Goal: Task Accomplishment & Management: Use online tool/utility

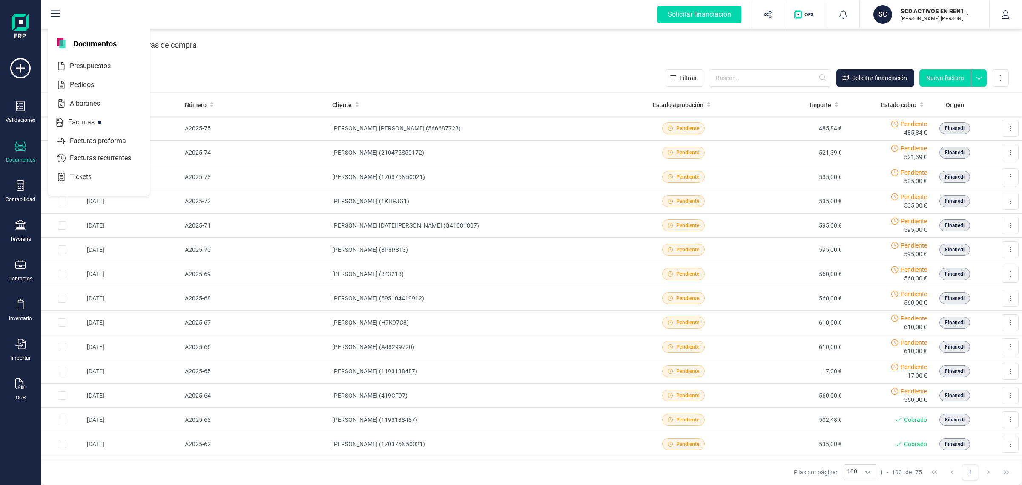
click at [251, 74] on div "Facturas de venta ( 75 ) Filtros Solicitar financiación Nueva factura Importar …" at bounding box center [532, 77] width 982 height 29
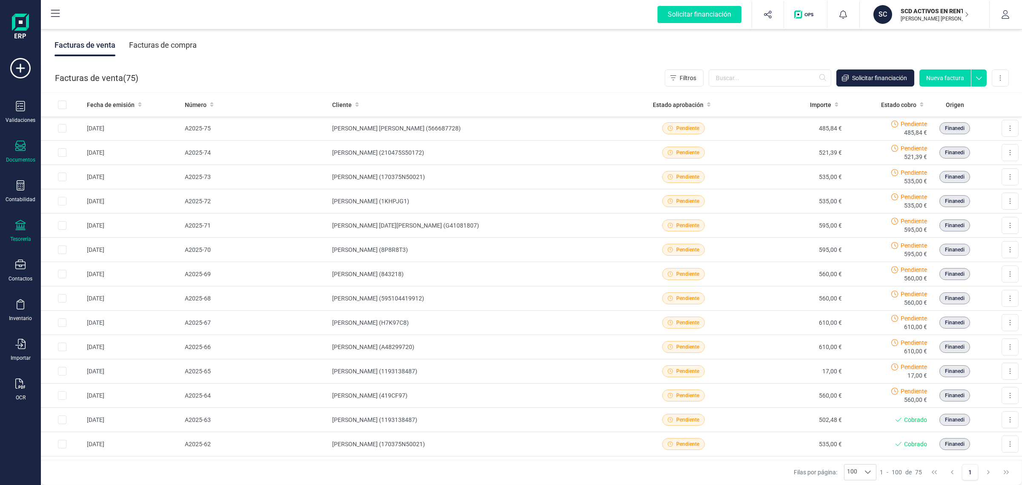
click at [26, 229] on div "Tesorería" at bounding box center [20, 231] width 34 height 23
click at [101, 133] on div "Tesorería" at bounding box center [106, 120] width 116 height 29
click at [93, 144] on span "Cuentas bancarias" at bounding box center [103, 145] width 75 height 10
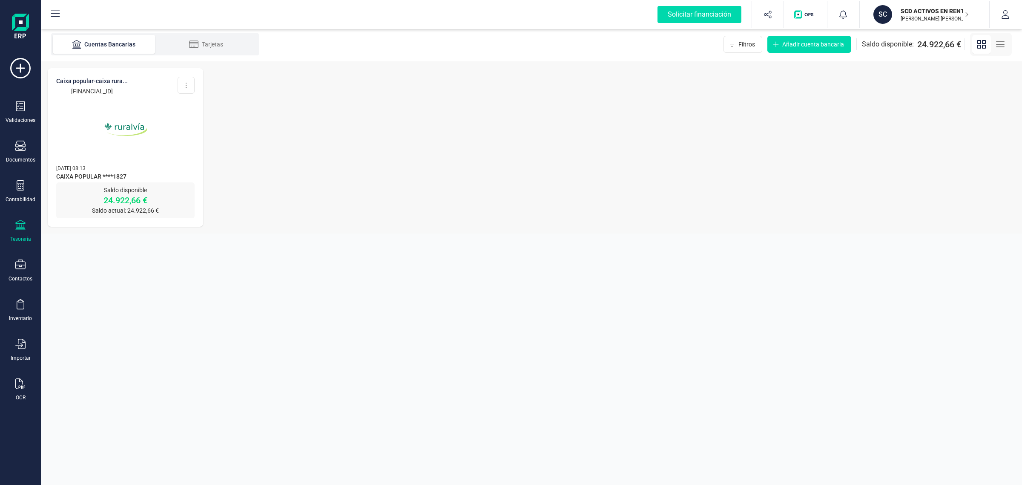
click at [161, 143] on img at bounding box center [126, 130] width 72 height 72
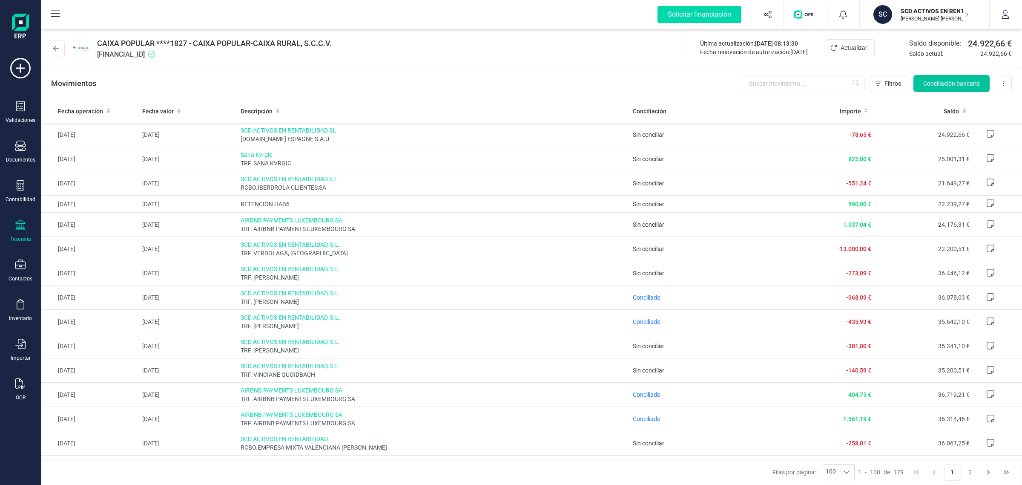
click at [932, 88] on button "Conciliación bancaria" at bounding box center [952, 83] width 76 height 17
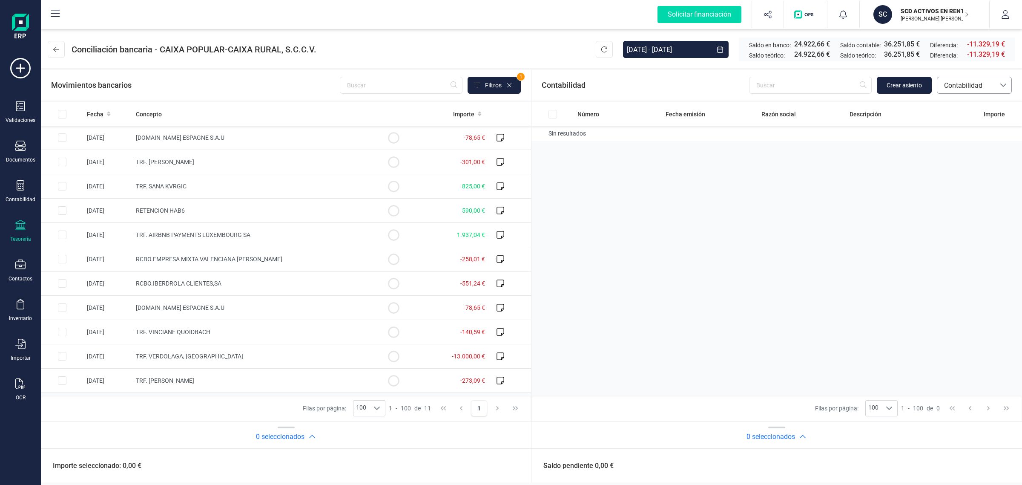
click at [968, 84] on span "Contabilidad" at bounding box center [966, 86] width 51 height 10
click at [971, 143] on li "Facturas" at bounding box center [974, 143] width 75 height 17
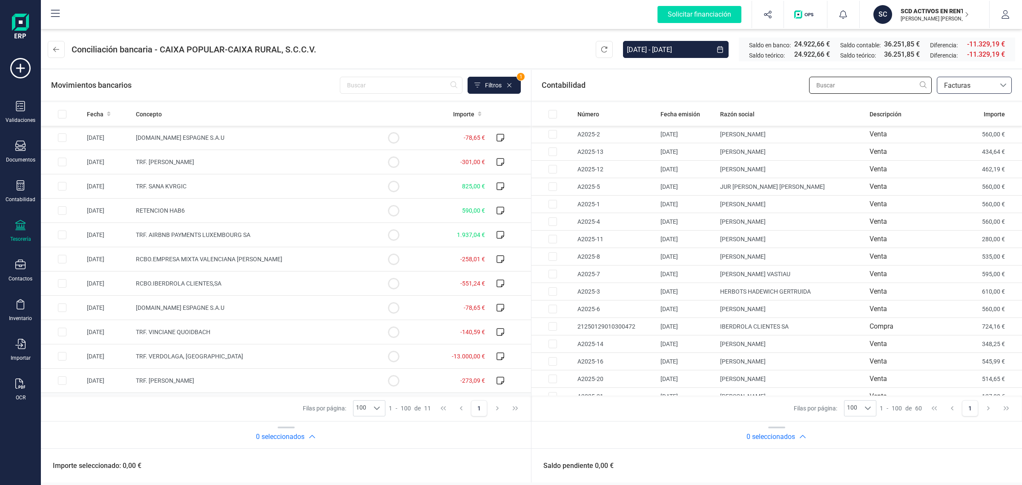
click at [875, 82] on input "text" at bounding box center [870, 85] width 123 height 17
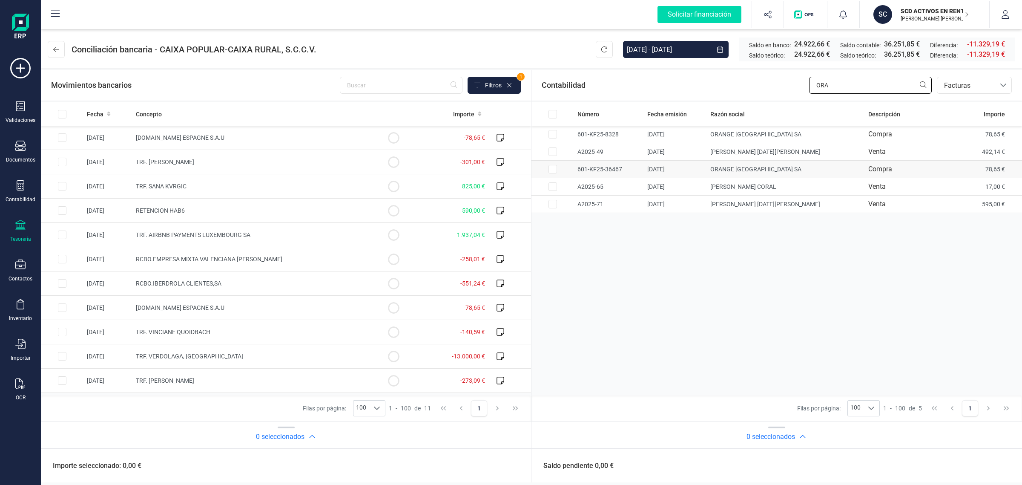
type input "ORA"
click at [84, 174] on td at bounding box center [62, 186] width 43 height 24
checkbox input "true"
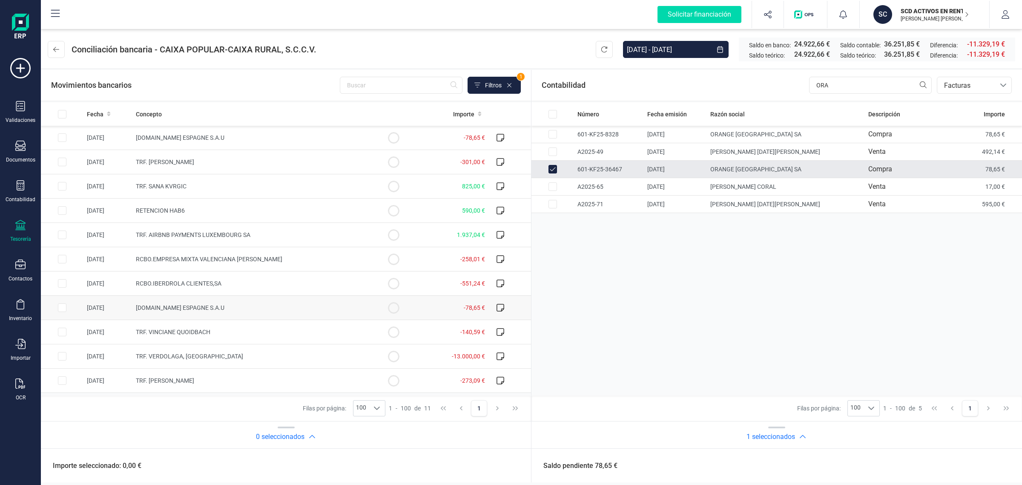
click at [60, 309] on input "Row Selected b5aac9db-3fc0-4a0c-963d-d851d1ab219f" at bounding box center [62, 307] width 9 height 9
checkbox input "true"
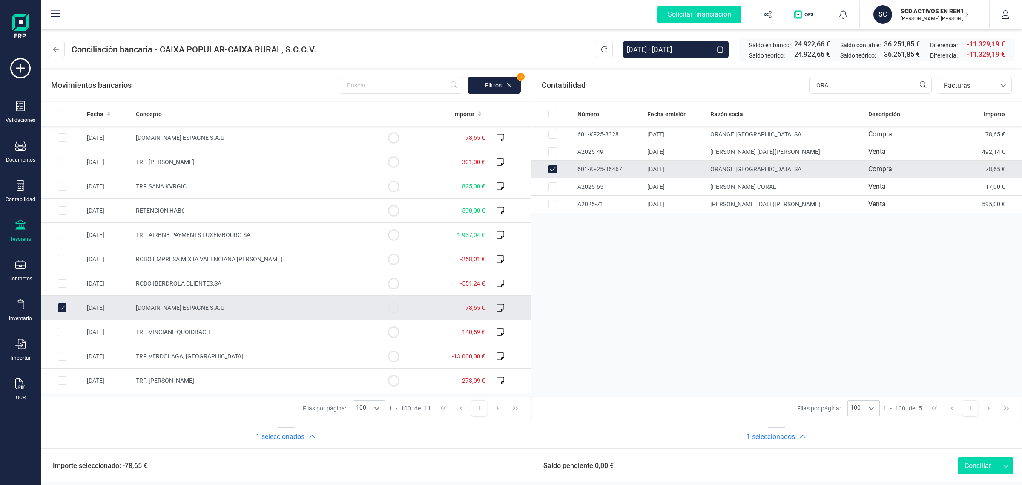
click at [983, 464] on button "Conciliar" at bounding box center [978, 465] width 40 height 17
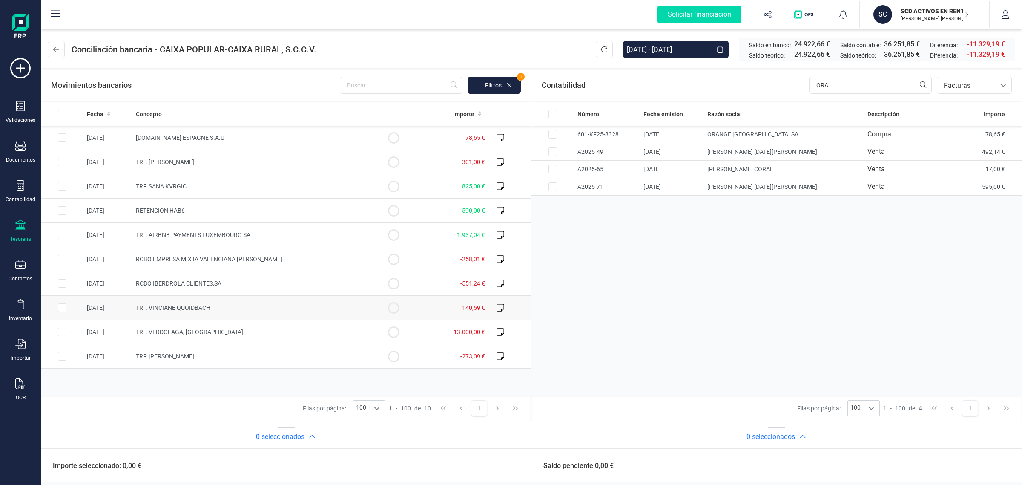
click at [268, 314] on td "TRF. VINCIANE QUOIDBACH" at bounding box center [252, 308] width 240 height 24
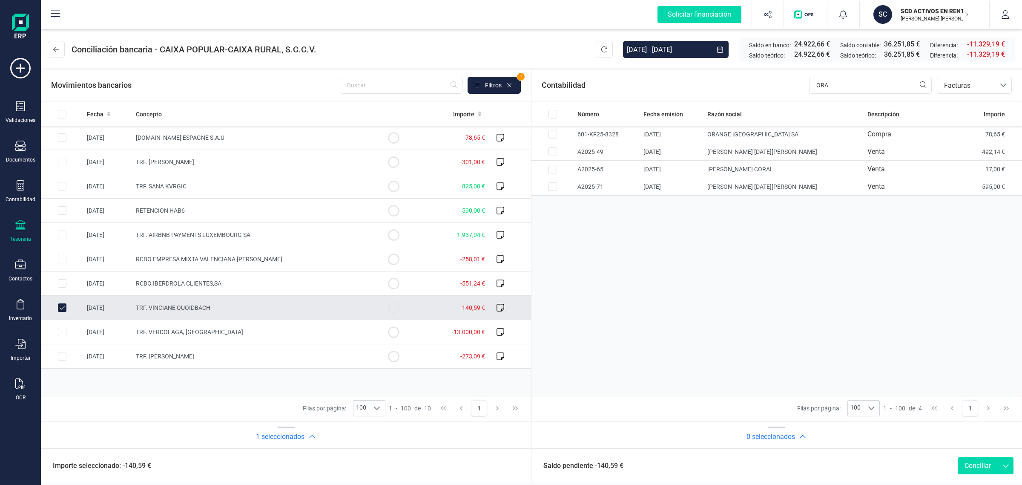
checkbox input "true"
click at [987, 81] on span "Facturas" at bounding box center [966, 86] width 51 height 10
click at [980, 98] on li "Contabilidad" at bounding box center [974, 105] width 75 height 17
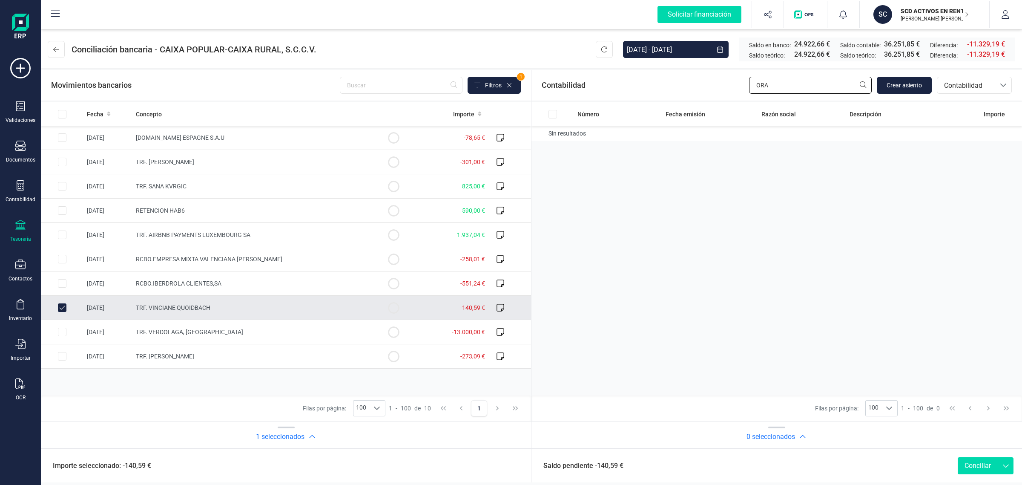
drag, startPoint x: 797, startPoint y: 86, endPoint x: 640, endPoint y: 88, distance: 156.4
click at [640, 88] on div "Contabilidad ORA Crear asiento bancos.conciliacion.modal.headerAccounting banco…" at bounding box center [777, 85] width 491 height 31
click at [893, 86] on span "Crear asiento" at bounding box center [904, 85] width 35 height 9
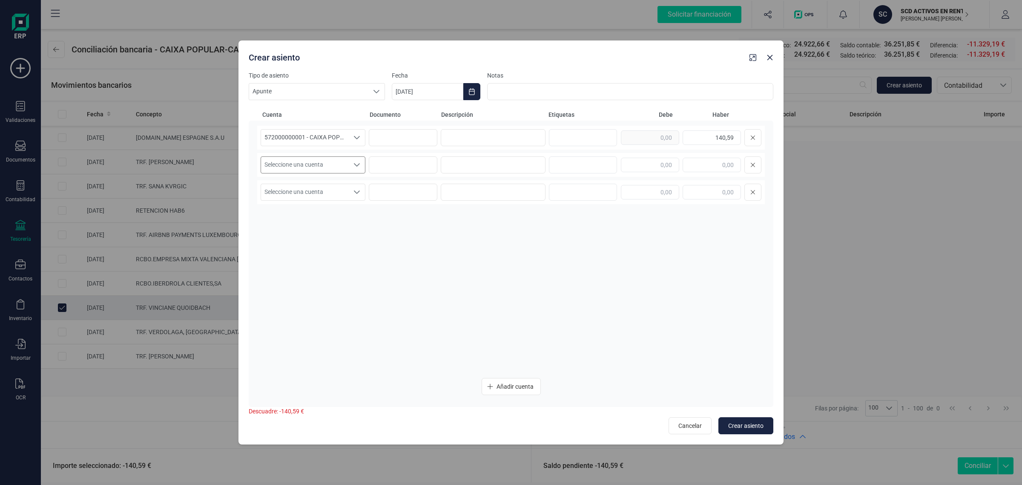
click at [323, 163] on span "Seleccione una cuenta" at bounding box center [305, 165] width 88 height 16
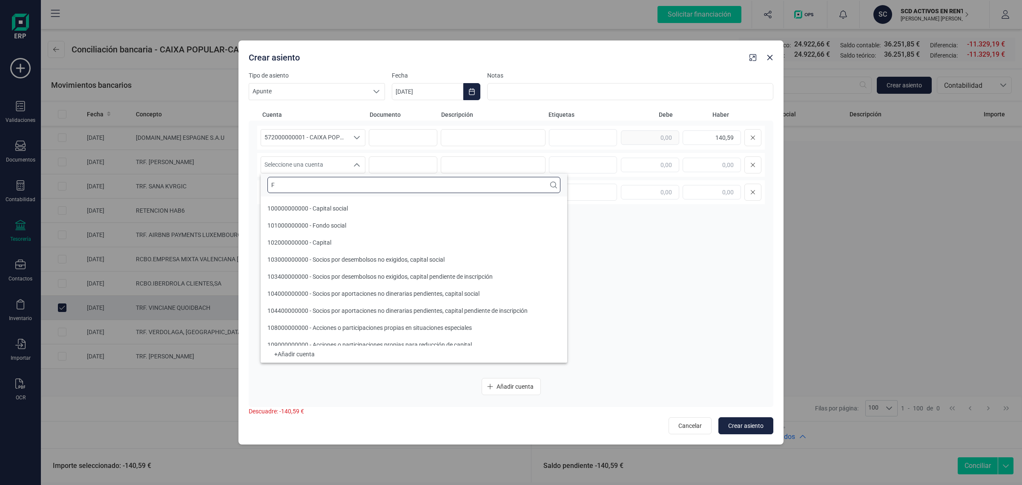
scroll to position [3, 0]
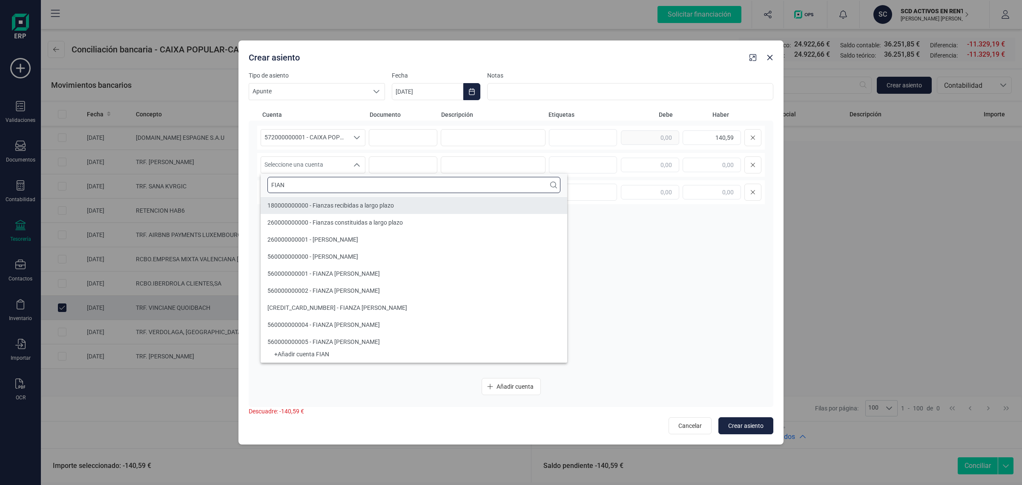
type input "FIAN"
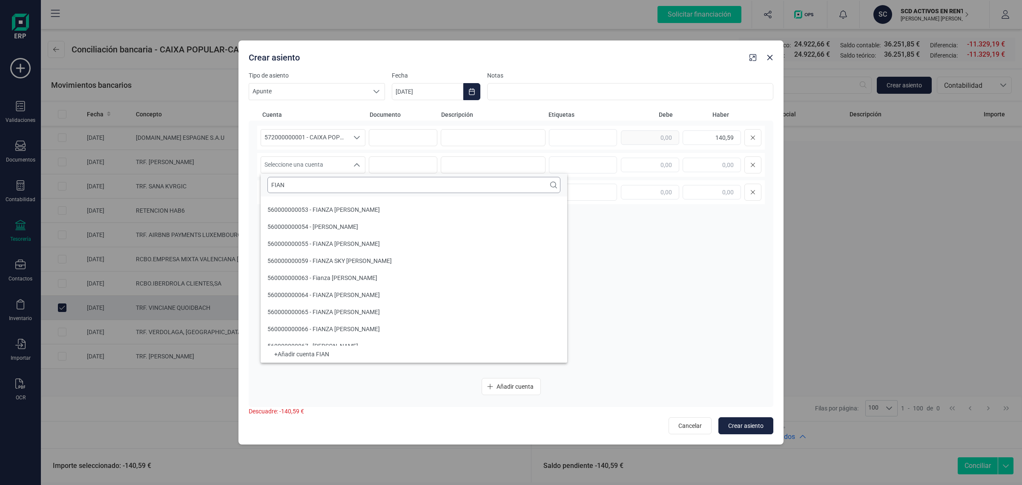
scroll to position [736, 0]
drag, startPoint x: 301, startPoint y: 183, endPoint x: 222, endPoint y: 181, distance: 79.3
click at [222, 181] on body "Solicitar financiación Importaciones completadas 0 / 0 SC SCD ACTIVOS EN RENTAB…" at bounding box center [511, 242] width 1022 height 485
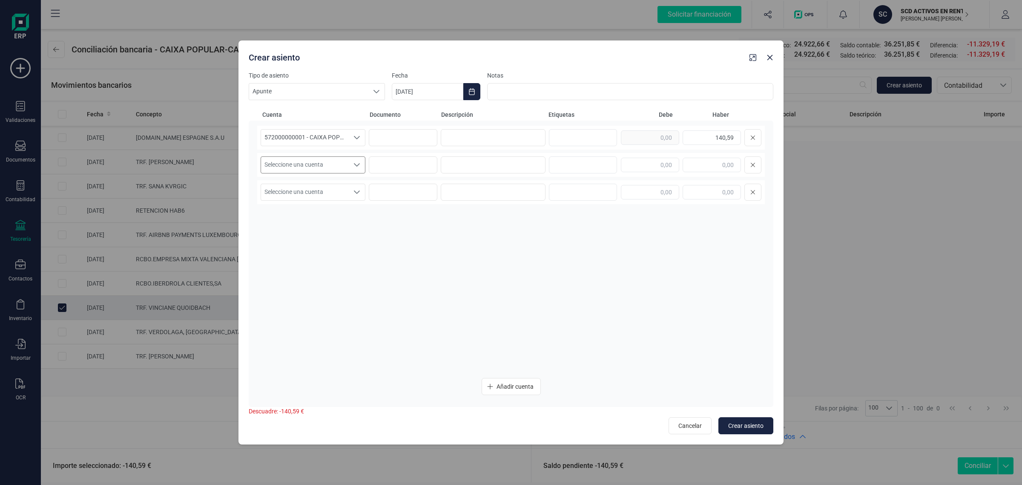
click at [276, 160] on span "Seleccione una cuenta" at bounding box center [305, 165] width 88 height 16
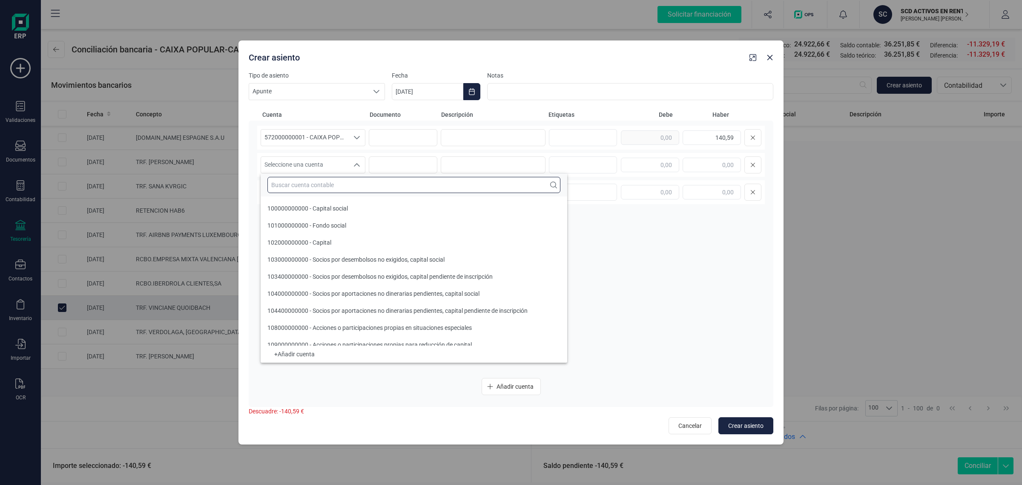
click at [303, 187] on input "text" at bounding box center [414, 185] width 293 height 16
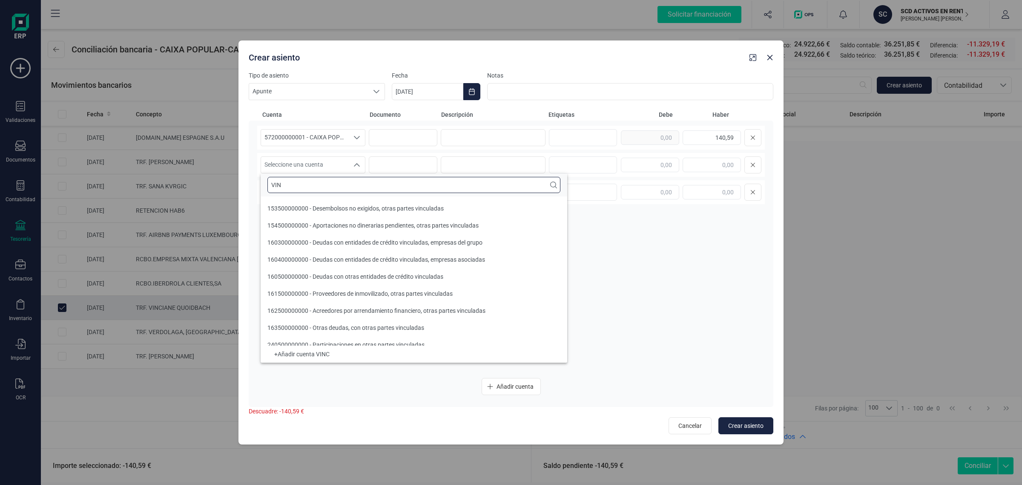
scroll to position [3, 0]
type input "V"
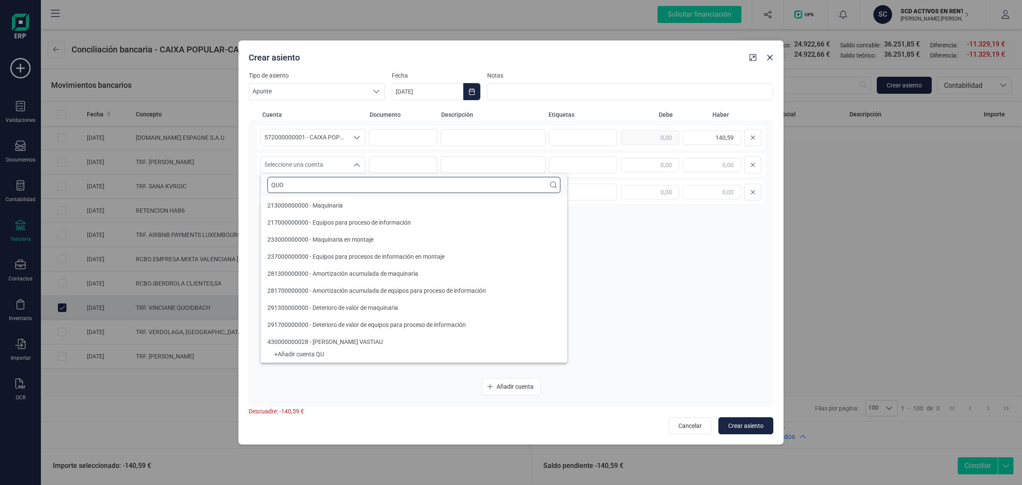
scroll to position [0, 0]
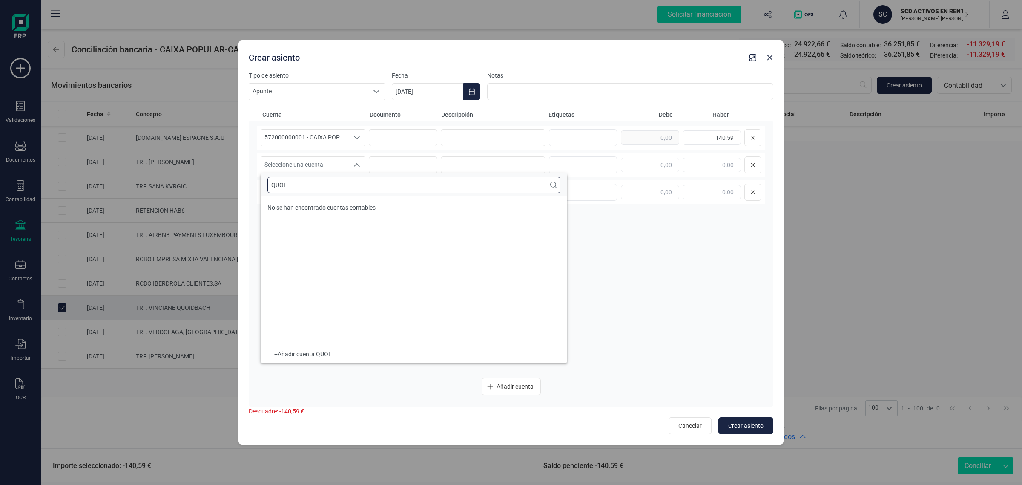
type input "QUOI"
click at [772, 58] on icon "button" at bounding box center [770, 57] width 7 height 7
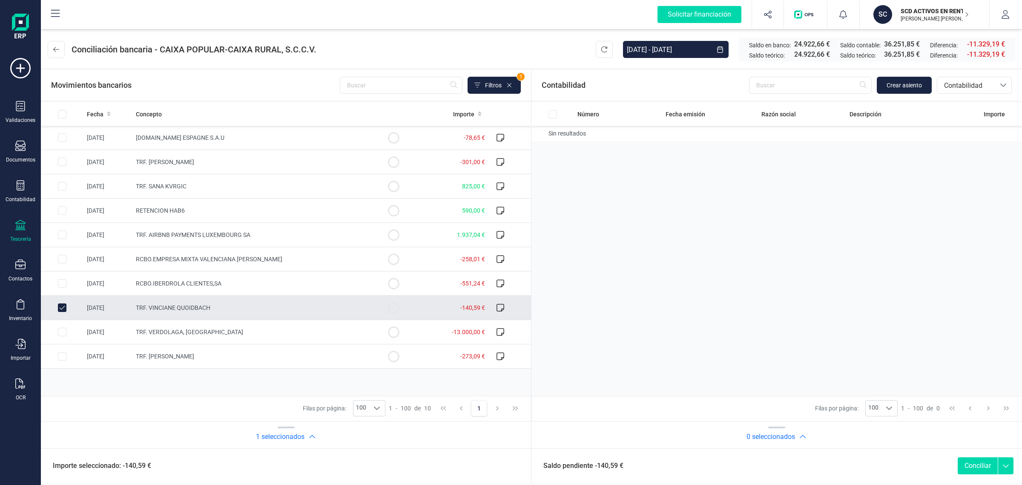
click at [60, 305] on input "Row Unselected 332c8df2-974c-42cf-be9d-e412a3373ecc" at bounding box center [62, 307] width 9 height 9
checkbox input "false"
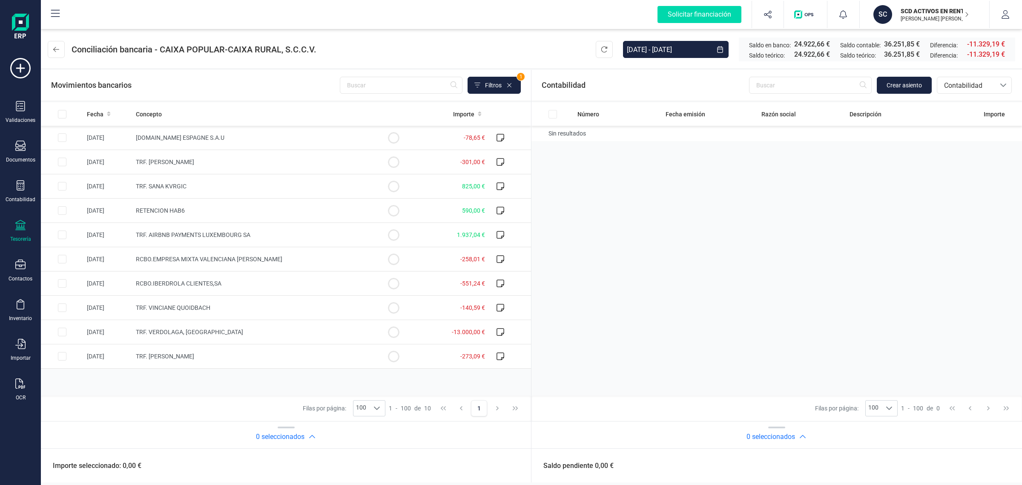
click at [13, 233] on div "Tesorería" at bounding box center [20, 231] width 34 height 23
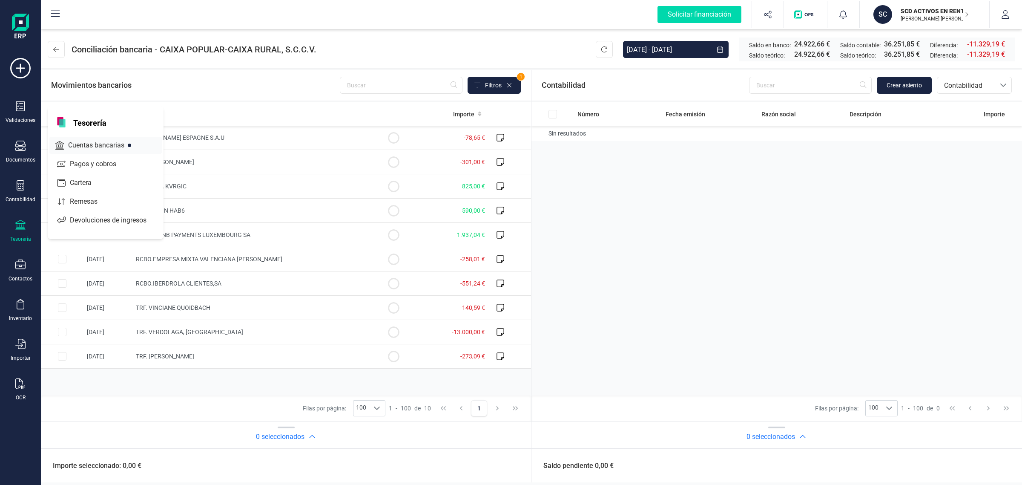
click at [86, 147] on span "Cuentas bancarias" at bounding box center [102, 145] width 75 height 10
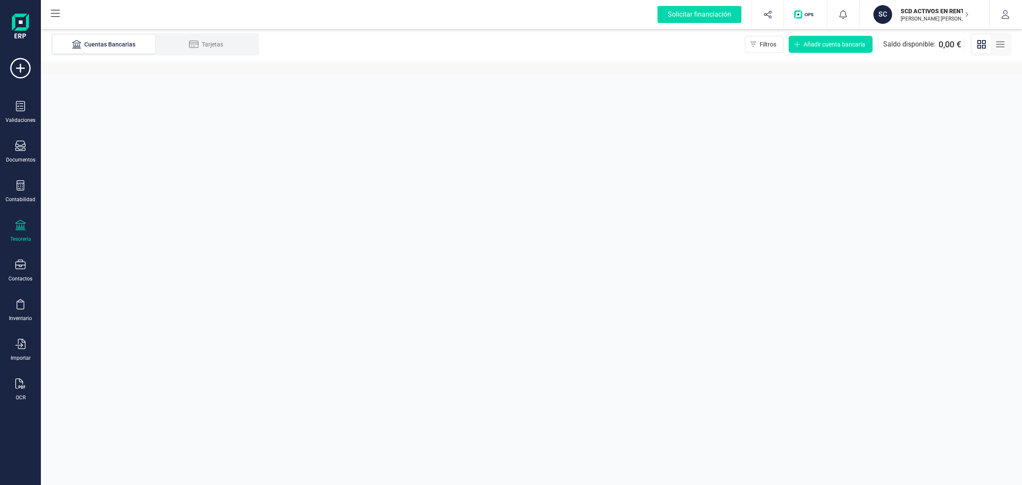
click at [898, 11] on div "SCD ACTIVOS EN RENTABILIDAD SL ISABEL PALOP MARTÍ" at bounding box center [931, 14] width 66 height 19
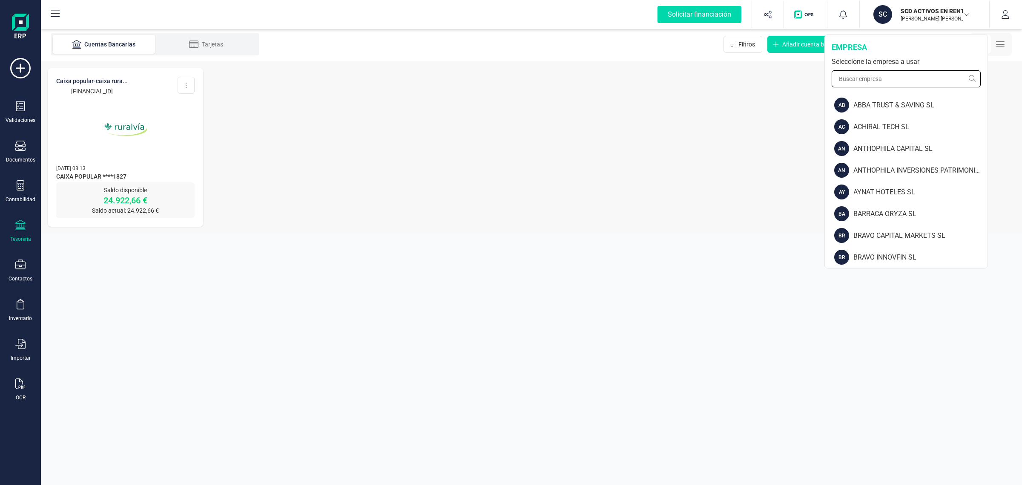
click at [859, 81] on input "text" at bounding box center [906, 78] width 149 height 17
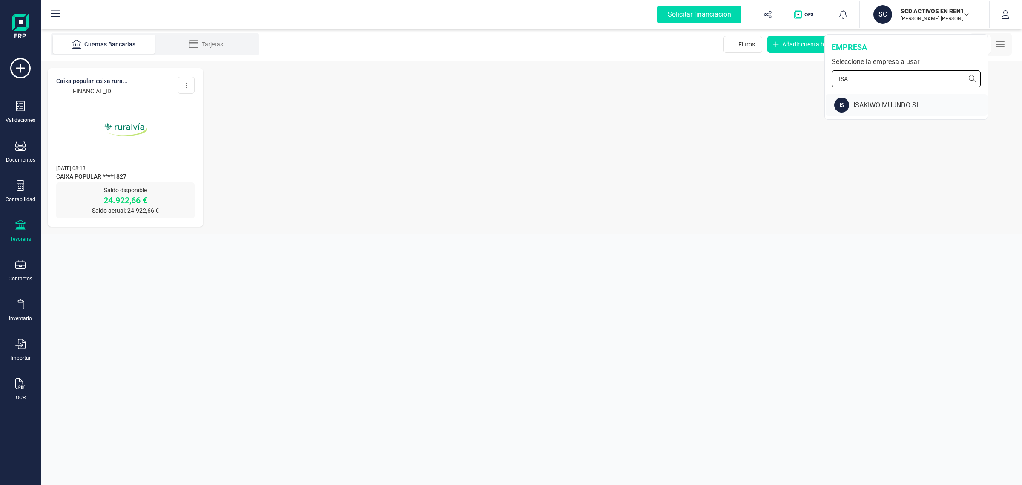
type input "ISA"
click at [857, 101] on div "ISAKIWO MUUNDO SL" at bounding box center [921, 105] width 134 height 10
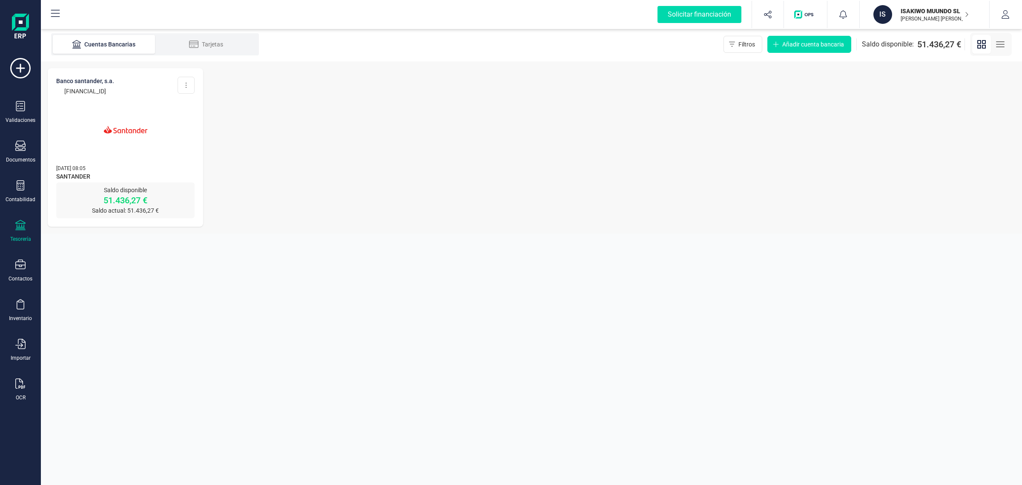
click at [141, 152] on img at bounding box center [126, 130] width 72 height 72
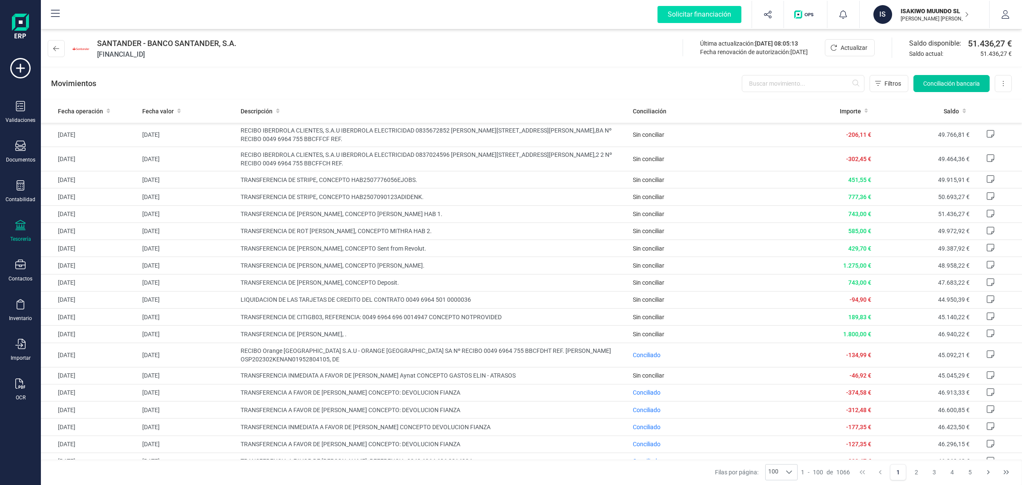
click at [944, 76] on button "Conciliación bancaria" at bounding box center [952, 83] width 76 height 17
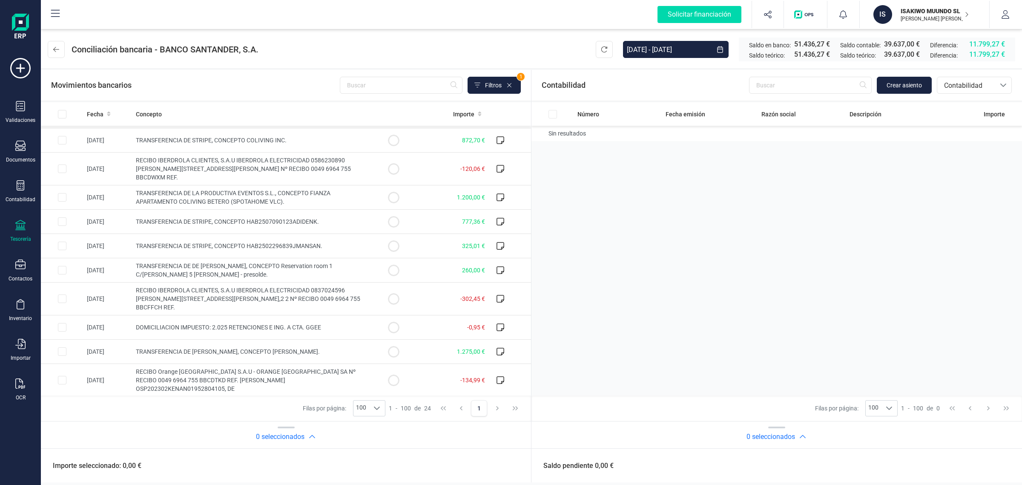
scroll to position [315, 0]
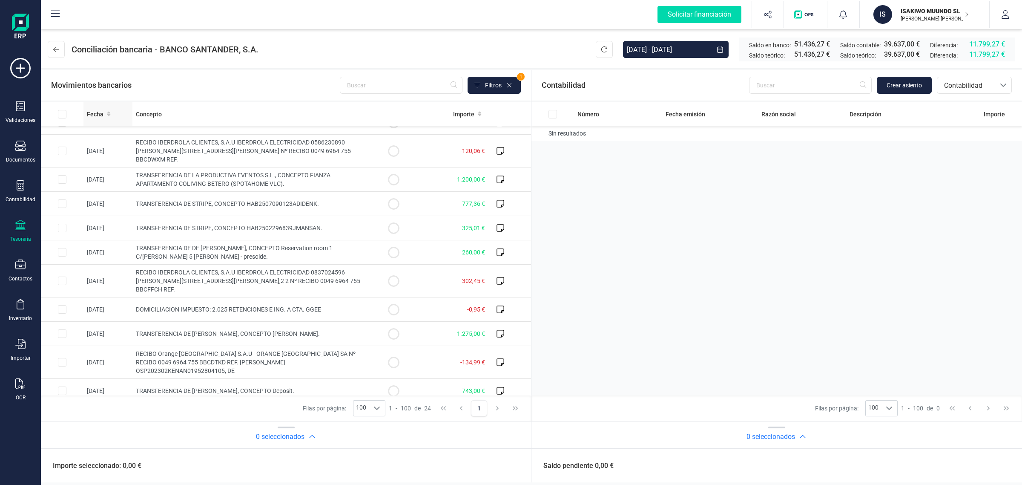
click at [89, 107] on th "Fecha" at bounding box center [108, 113] width 49 height 23
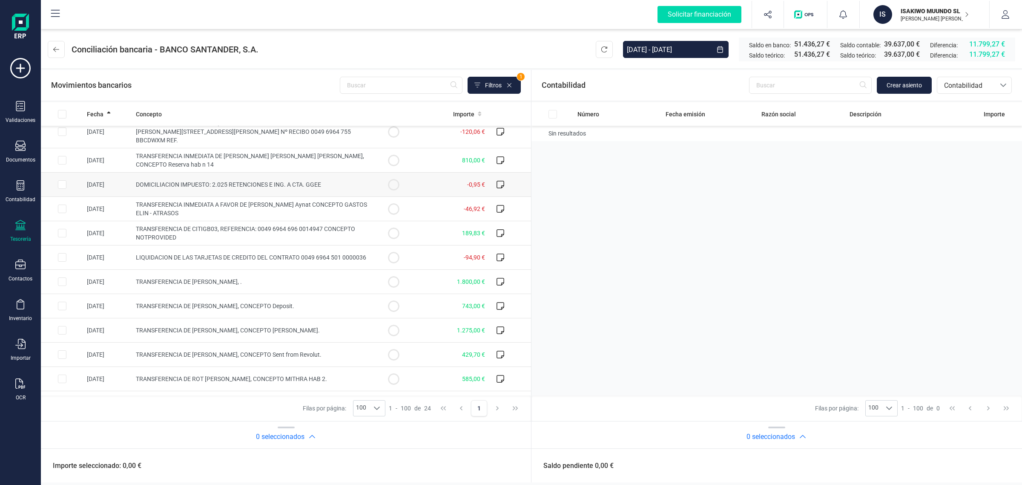
scroll to position [0, 0]
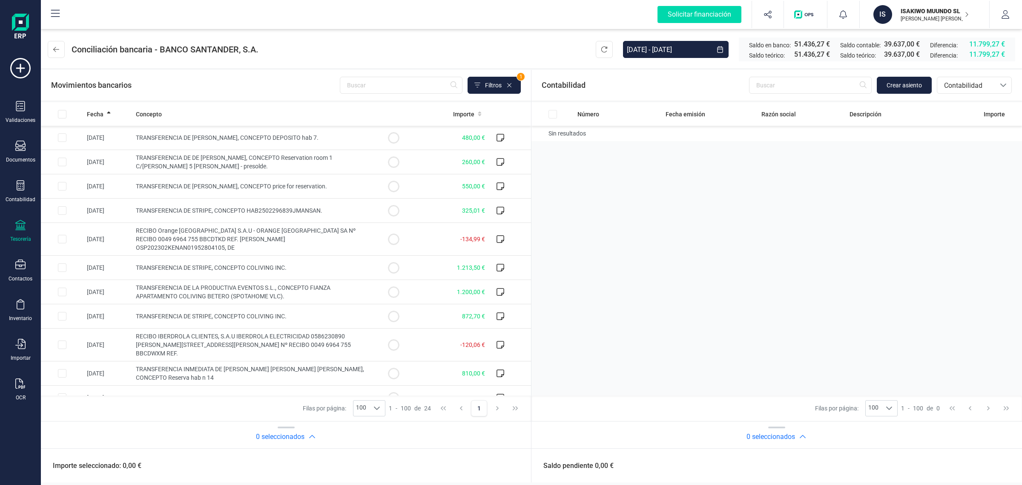
click at [932, 9] on p "ISAKIWO MUUNDO SL" at bounding box center [935, 11] width 68 height 9
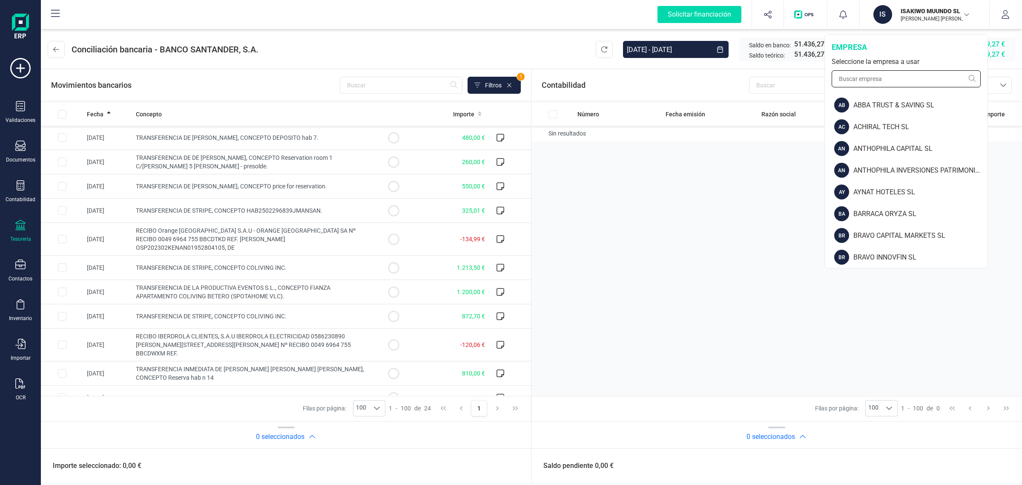
click at [884, 77] on input "text" at bounding box center [906, 78] width 149 height 17
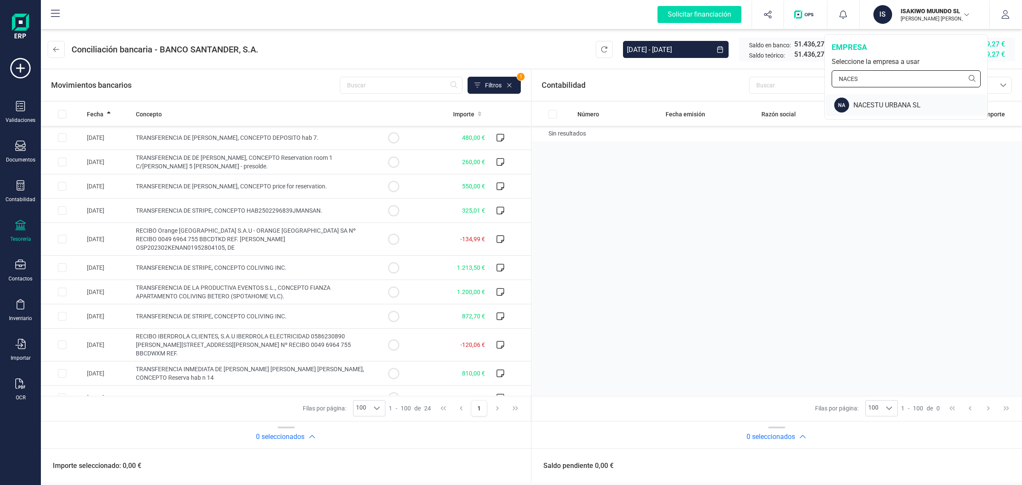
type input "NACES"
click at [878, 107] on div "NACESTU URBANA SL" at bounding box center [921, 105] width 134 height 10
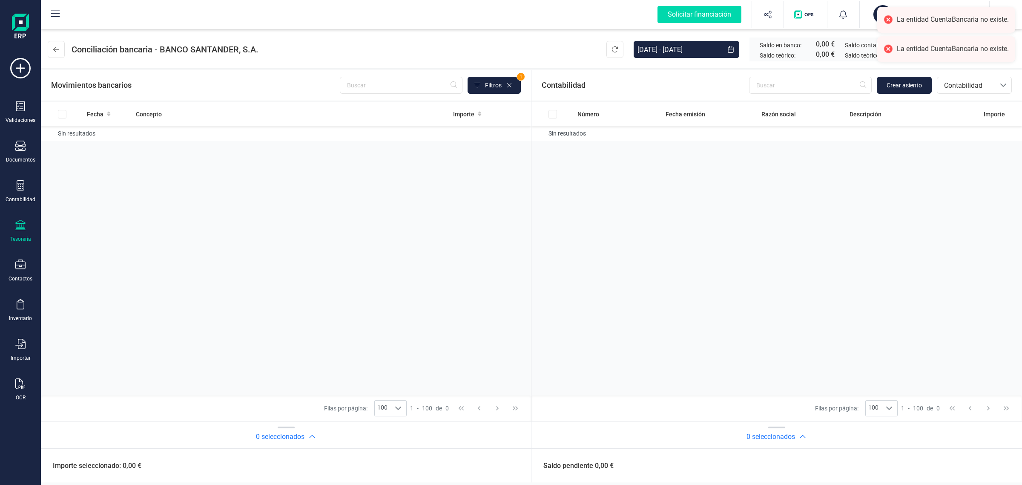
click at [22, 229] on icon at bounding box center [20, 225] width 10 height 10
click at [91, 143] on span "Cuentas bancarias" at bounding box center [102, 145] width 75 height 10
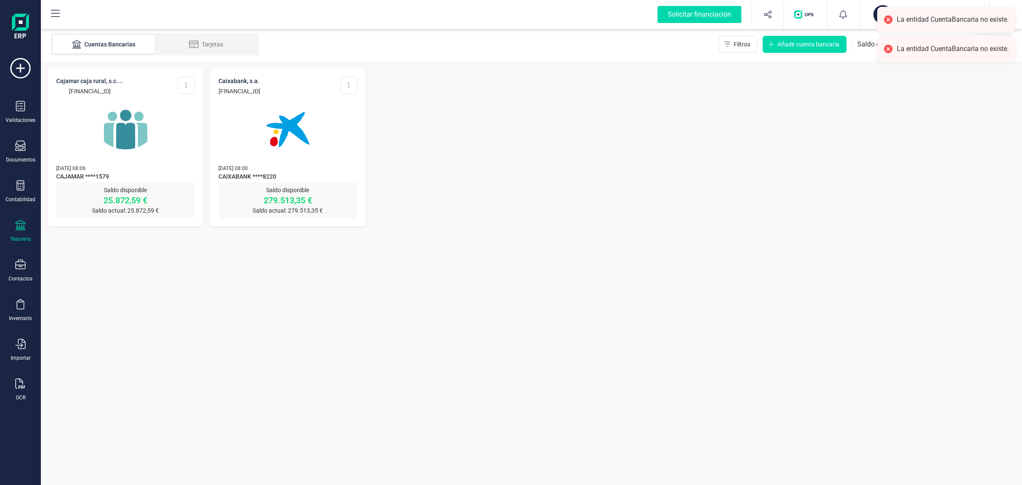
click at [294, 164] on img at bounding box center [288, 130] width 72 height 72
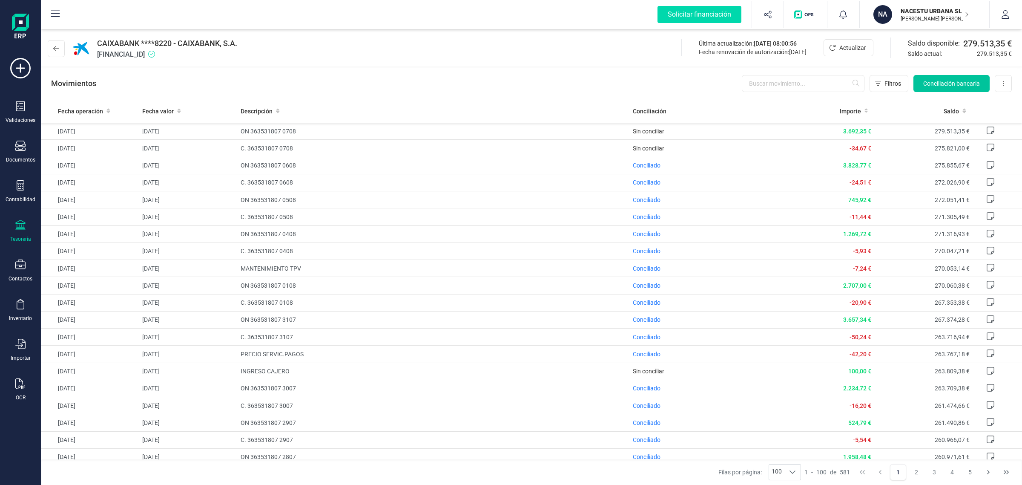
click at [942, 86] on span "Conciliación bancaria" at bounding box center [952, 83] width 57 height 9
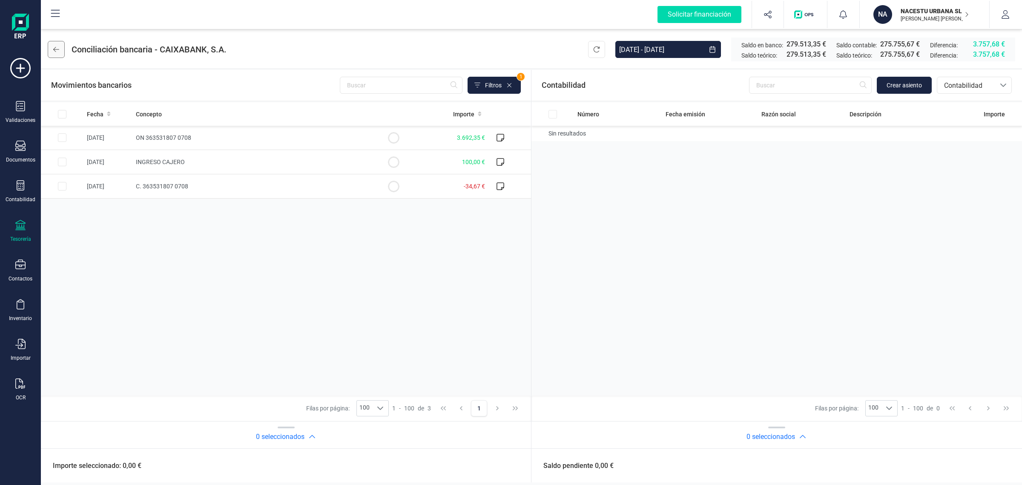
click at [58, 46] on icon at bounding box center [56, 49] width 6 height 7
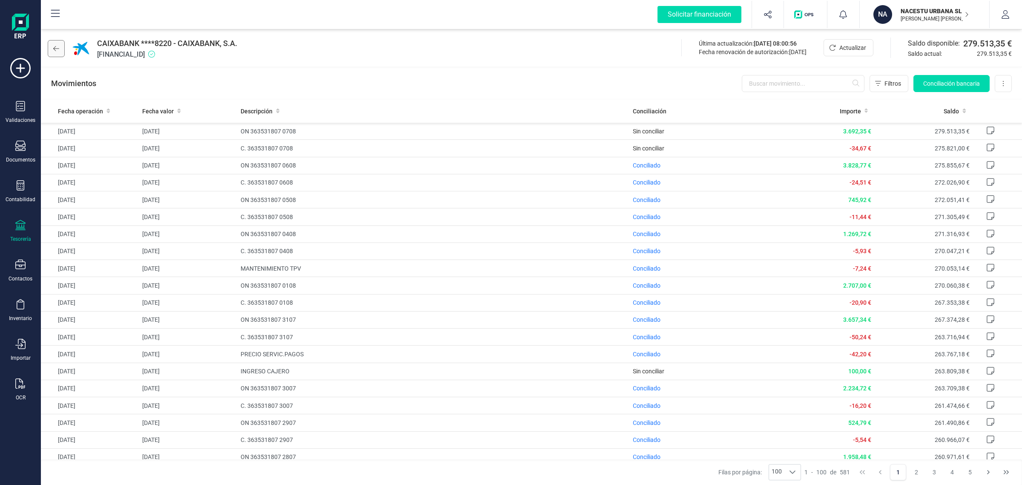
click at [55, 48] on icon at bounding box center [56, 48] width 6 height 7
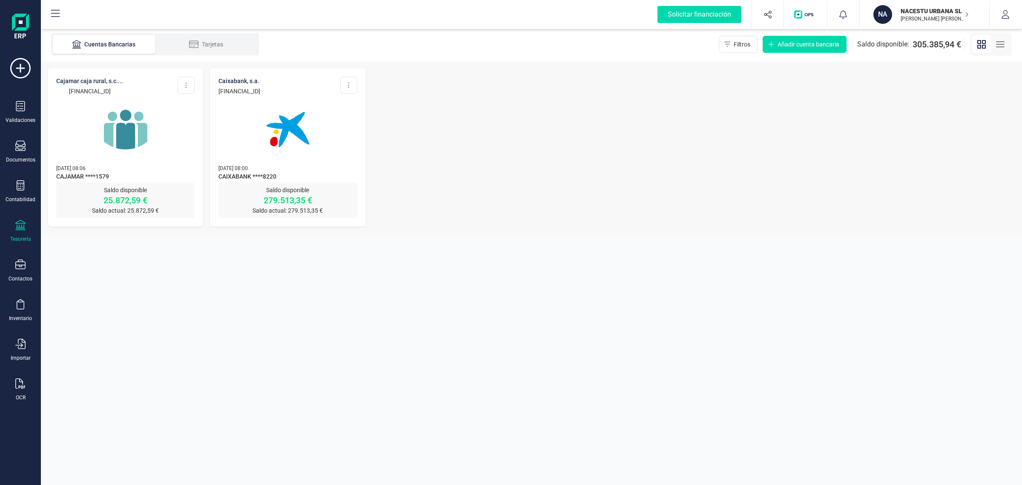
click at [155, 141] on img at bounding box center [126, 130] width 72 height 72
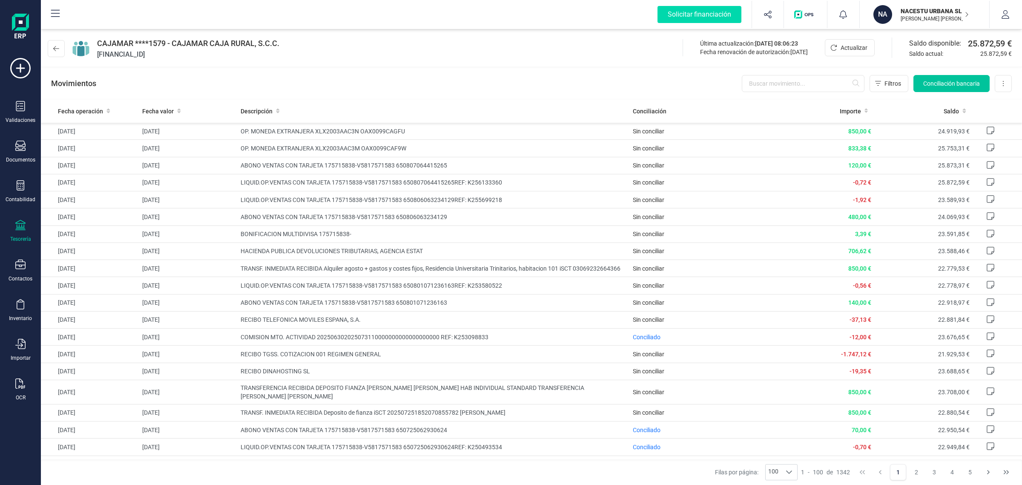
click at [945, 84] on span "Conciliación bancaria" at bounding box center [952, 83] width 57 height 9
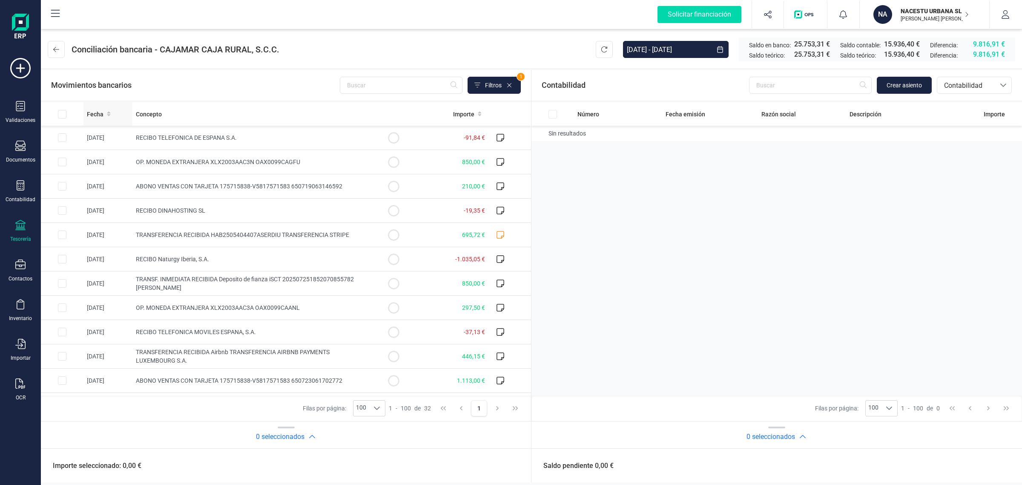
click at [98, 108] on th "Fecha" at bounding box center [108, 113] width 49 height 23
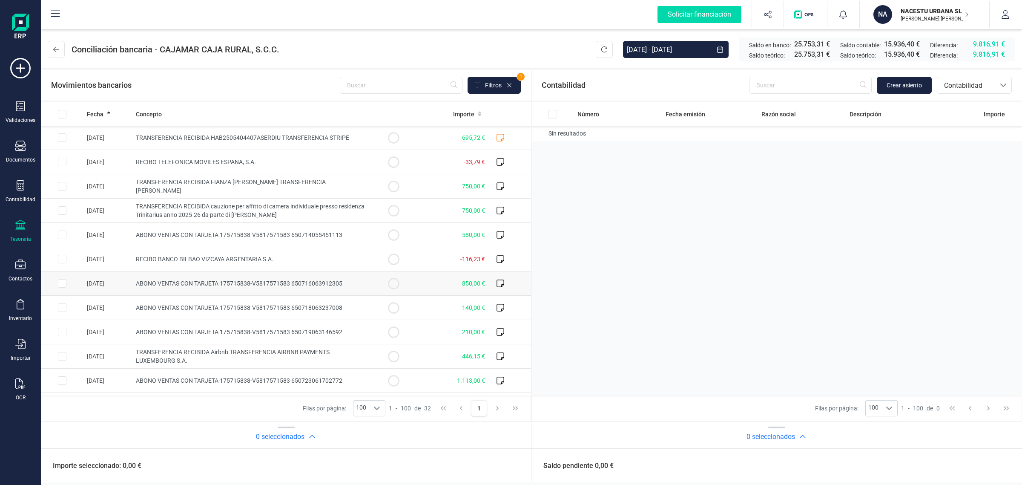
click at [343, 282] on td "ABONO VENTAS CON TARJETA 175715838-V5817571583 650716063912305" at bounding box center [252, 283] width 240 height 24
checkbox input "true"
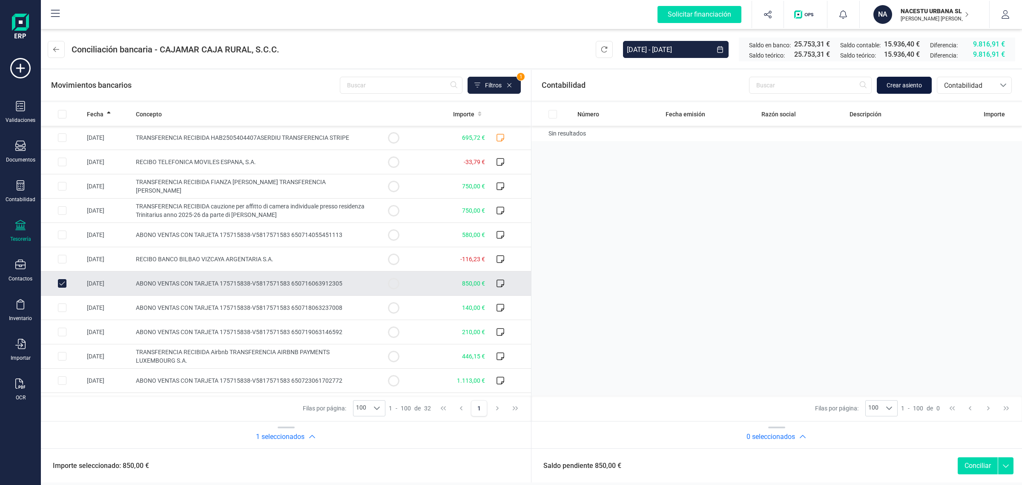
click at [893, 88] on span "Crear asiento" at bounding box center [904, 85] width 35 height 9
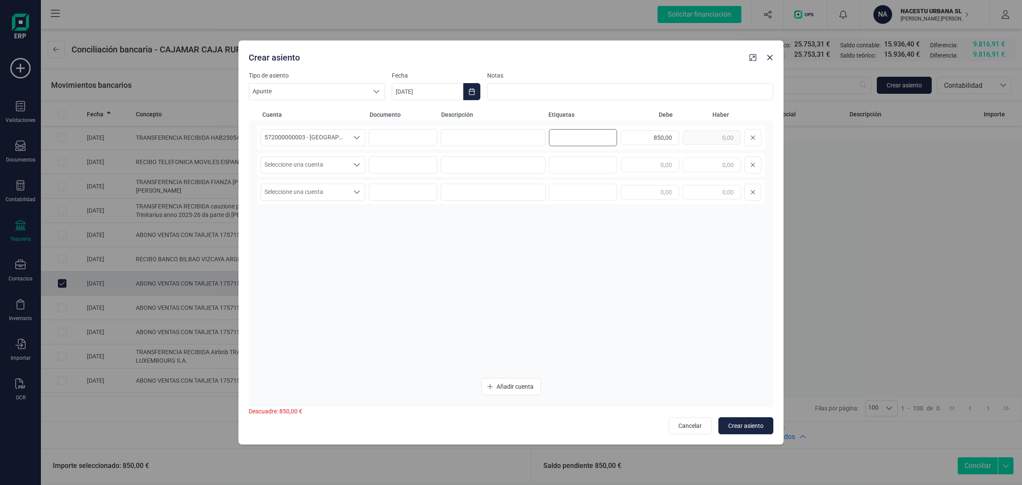
drag, startPoint x: 604, startPoint y: 140, endPoint x: 681, endPoint y: 147, distance: 77.1
click at [681, 147] on div "572000000003 - CAJAMAR -1579 572000000003 - CAJAMAR -1579 850,00" at bounding box center [511, 138] width 508 height 24
click at [706, 135] on div "850,00" at bounding box center [691, 137] width 141 height 17
click at [712, 163] on input "text" at bounding box center [712, 165] width 58 height 14
paste input "850,00"
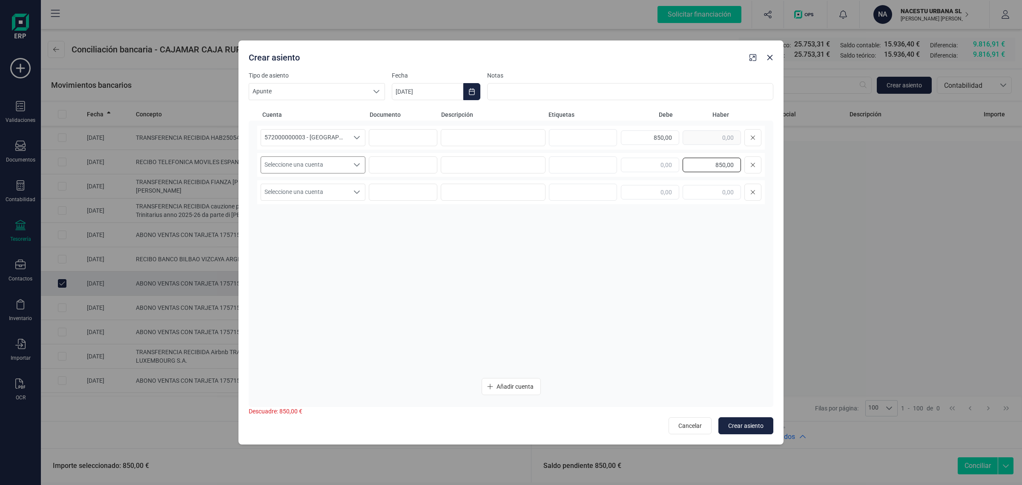
type input "850,00"
click at [333, 165] on span "Seleccione una cuenta" at bounding box center [305, 165] width 88 height 16
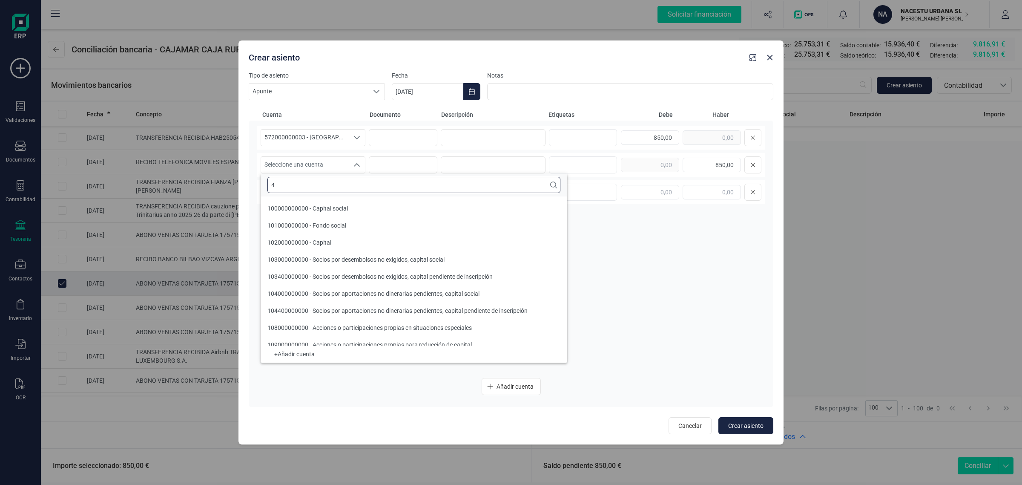
scroll to position [3, 0]
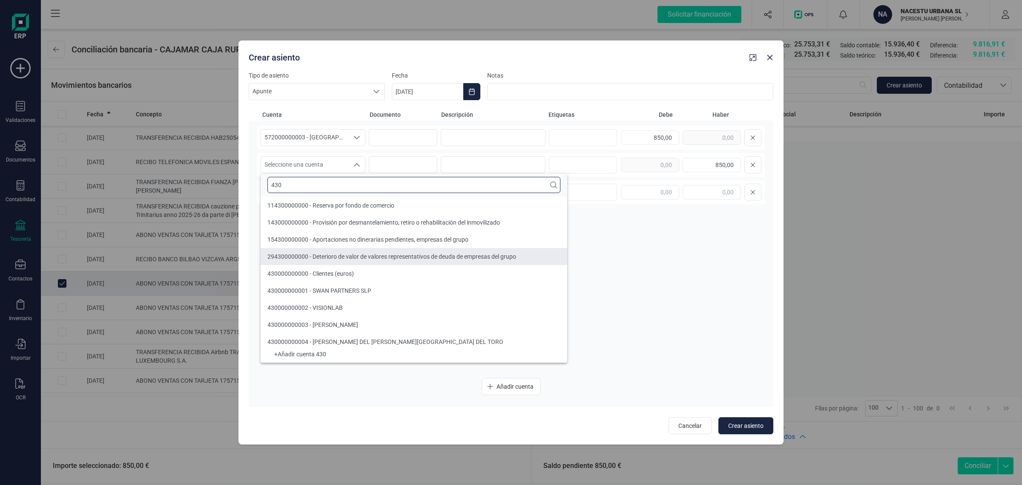
type input "430"
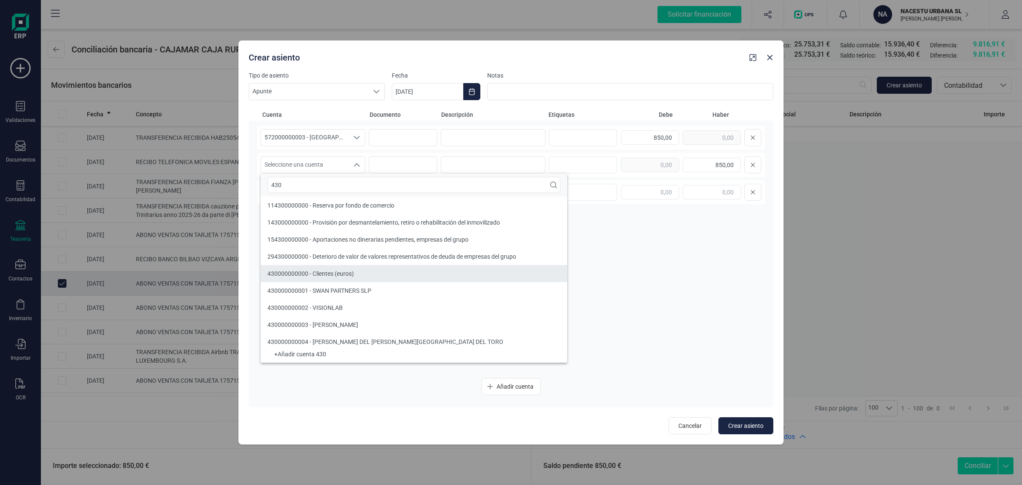
click at [282, 271] on span "430000000000 - Clientes (euros)" at bounding box center [311, 273] width 86 height 7
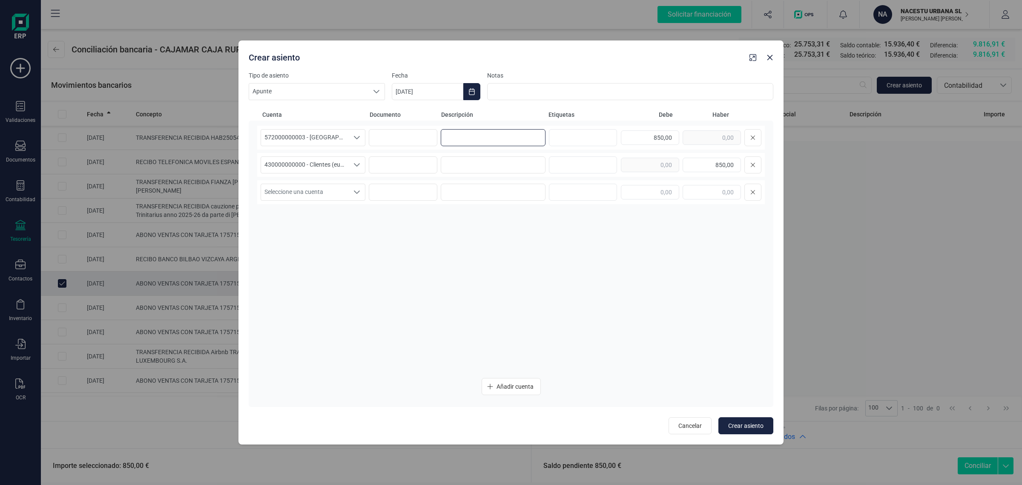
click at [481, 141] on input at bounding box center [493, 137] width 105 height 17
click at [475, 93] on button "Choose Date" at bounding box center [472, 91] width 17 height 17
click at [408, 114] on icon "Previous Month" at bounding box center [409, 117] width 7 height 7
click at [484, 215] on span "16" at bounding box center [485, 214] width 17 height 17
type input "16/07/2025"
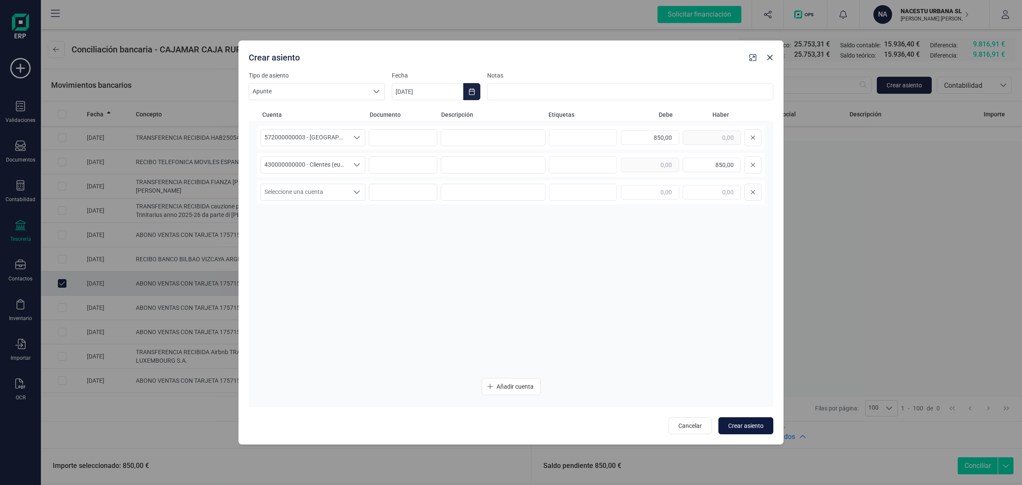
click at [737, 424] on span "Crear asiento" at bounding box center [746, 425] width 35 height 9
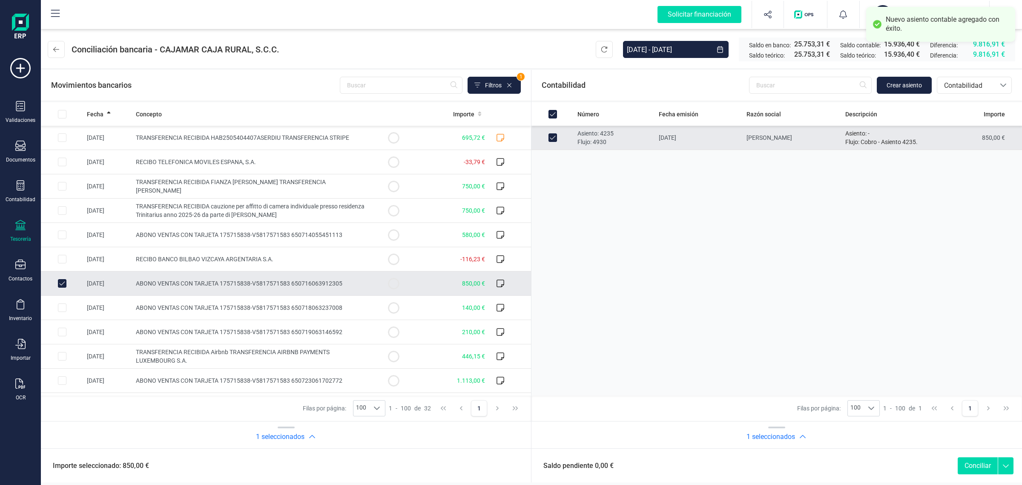
click at [985, 467] on button "Conciliar" at bounding box center [978, 465] width 40 height 17
checkbox input "false"
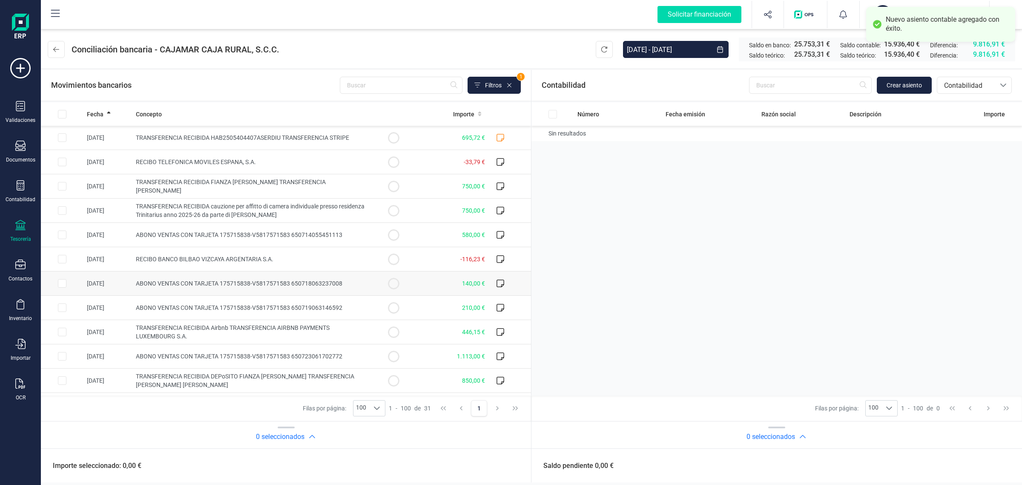
click at [214, 288] on td "ABONO VENTAS CON TARJETA 175715838-V5817571583 650718063237008" at bounding box center [252, 283] width 240 height 24
checkbox input "true"
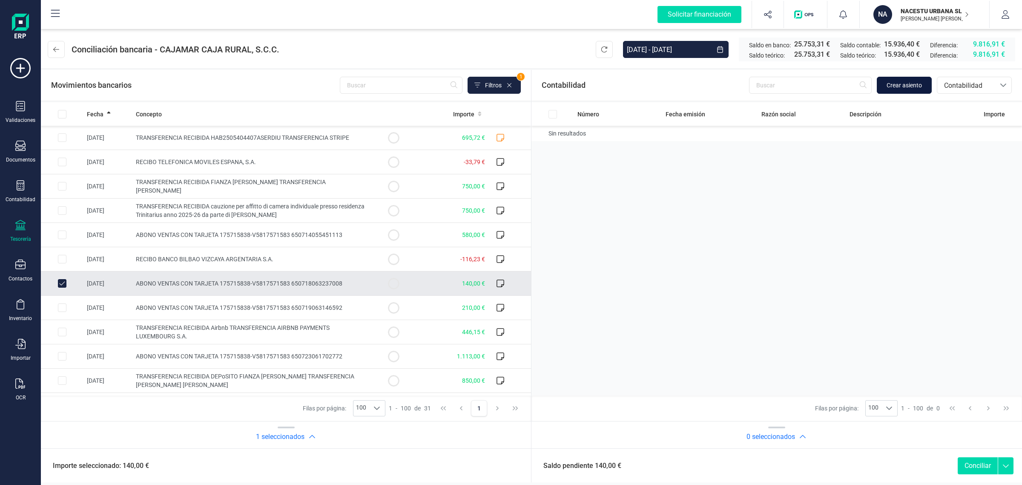
click at [906, 77] on button "Crear asiento" at bounding box center [904, 85] width 55 height 17
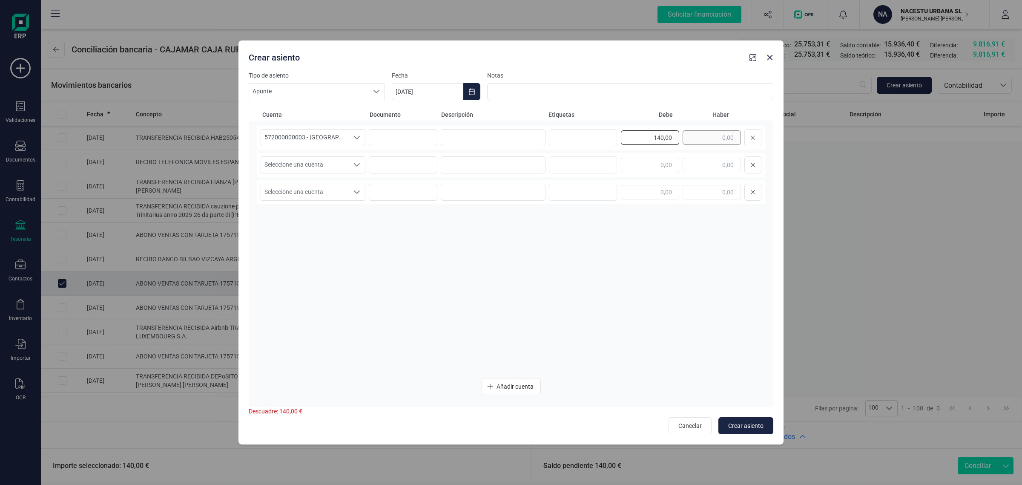
click at [692, 138] on div "140,00" at bounding box center [691, 137] width 141 height 17
click at [711, 167] on input "text" at bounding box center [712, 165] width 58 height 14
paste input "140,00"
type input "140,00"
click at [320, 169] on span "Seleccione una cuenta" at bounding box center [305, 165] width 88 height 16
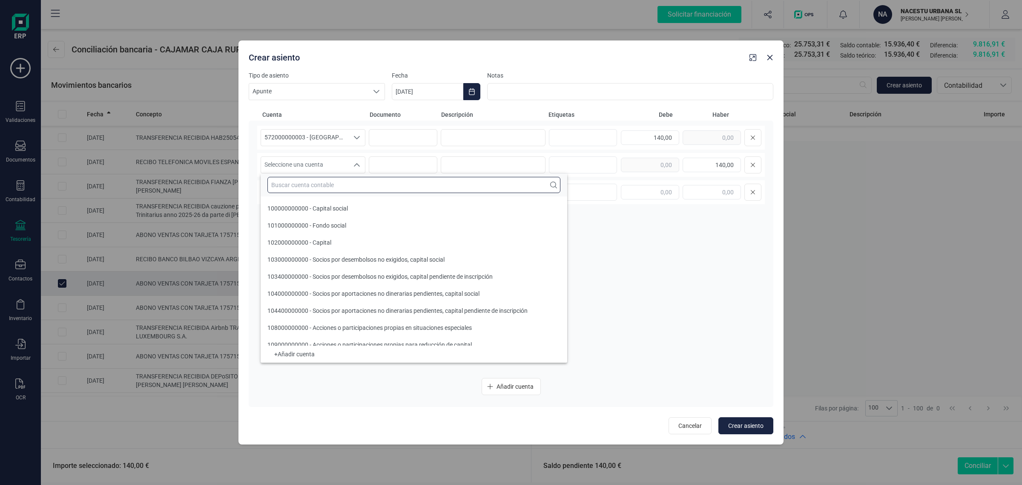
click at [291, 186] on input "text" at bounding box center [414, 185] width 293 height 16
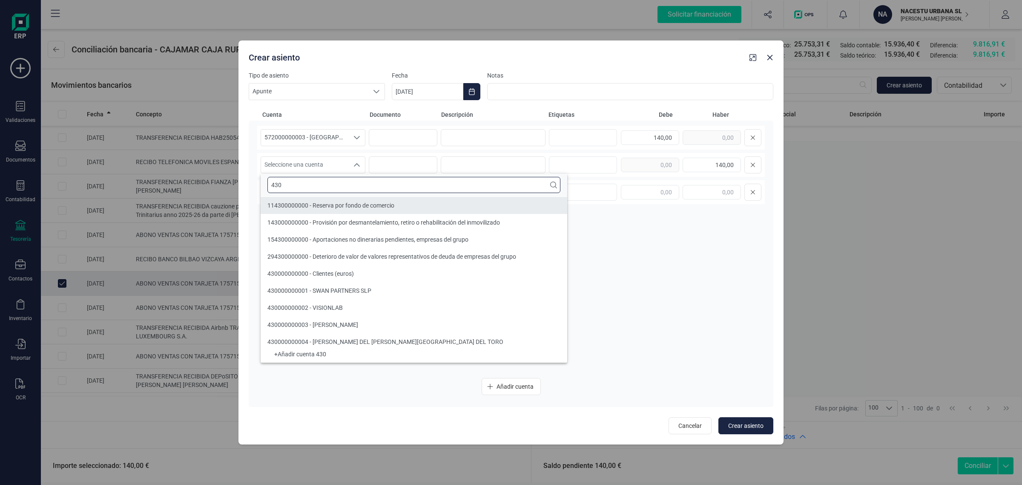
type input "430"
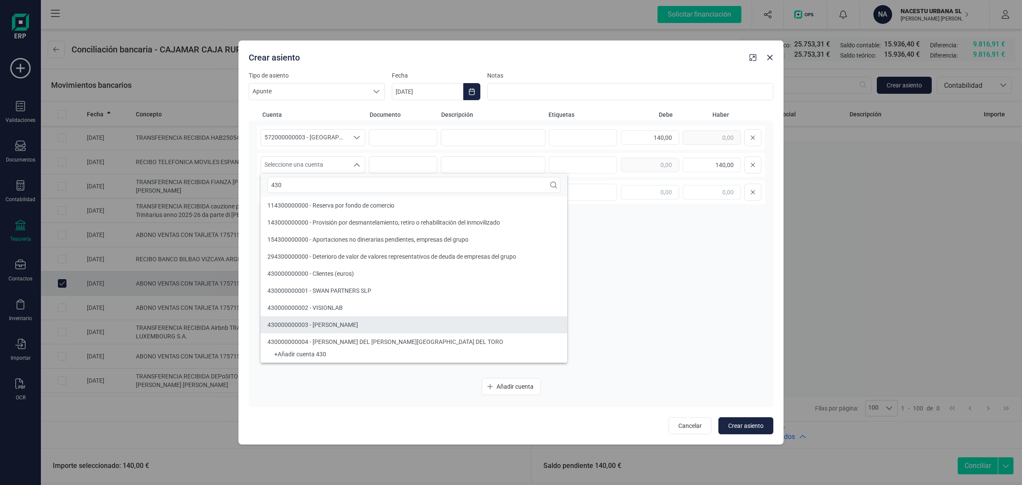
scroll to position [7, 0]
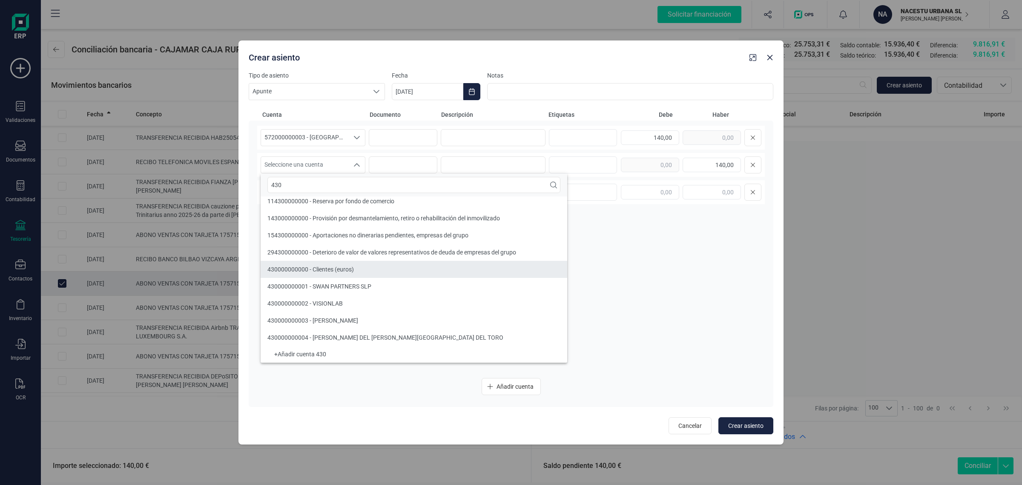
click at [324, 271] on span "430000000000 - Clientes (euros)" at bounding box center [311, 269] width 86 height 7
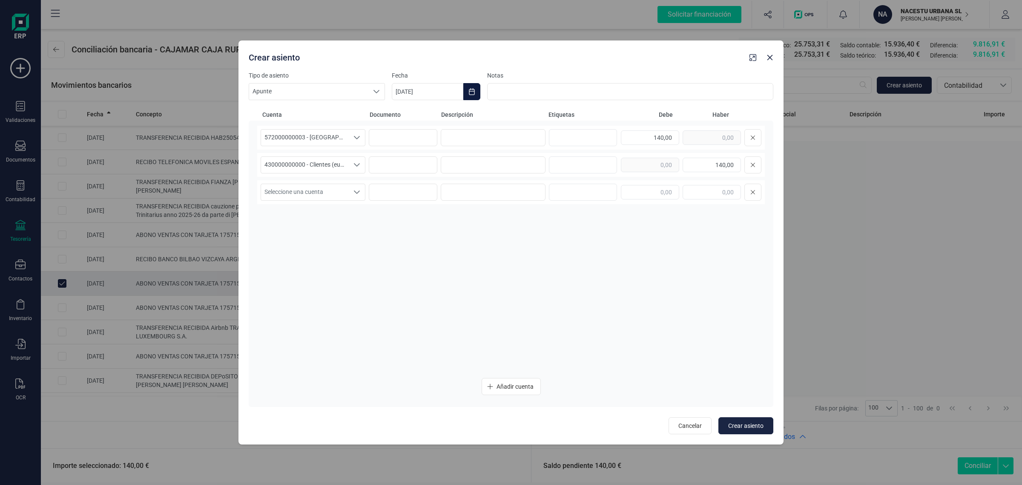
click at [466, 92] on button "Choose Date" at bounding box center [472, 91] width 17 height 17
click at [406, 113] on button "Previous Month" at bounding box center [409, 117] width 14 height 14
click at [554, 214] on span "18" at bounding box center [554, 214] width 17 height 17
type input "18/07/2025"
click at [738, 427] on span "Crear asiento" at bounding box center [746, 425] width 35 height 9
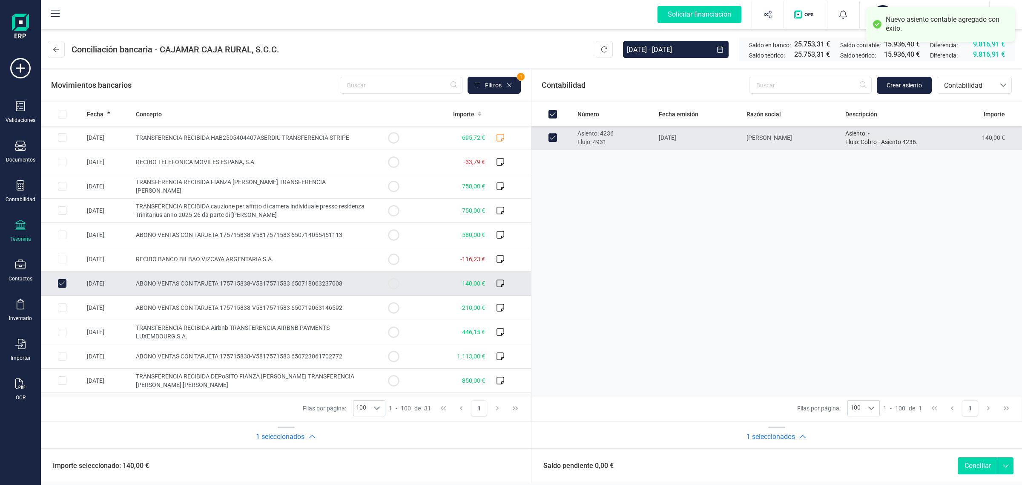
click at [975, 462] on button "Conciliar" at bounding box center [978, 465] width 40 height 17
checkbox input "false"
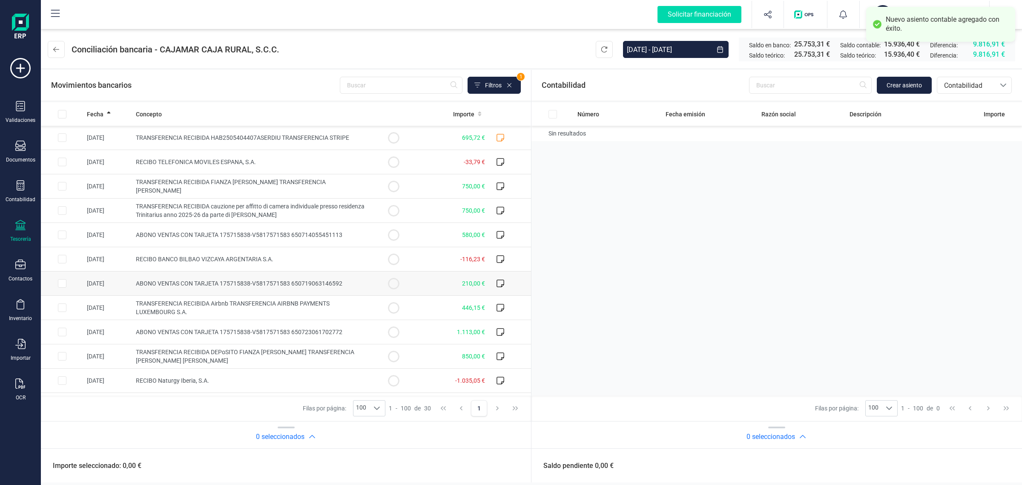
click at [232, 287] on span "ABONO VENTAS CON TARJETA 175715838-V5817571583 650719063146592" at bounding box center [239, 283] width 207 height 7
checkbox input "true"
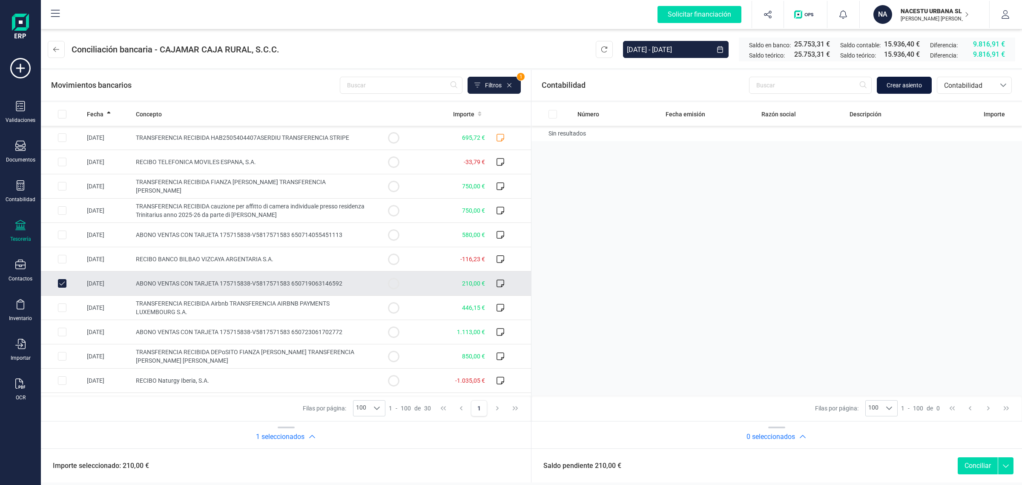
click at [904, 82] on span "Crear asiento" at bounding box center [904, 85] width 35 height 9
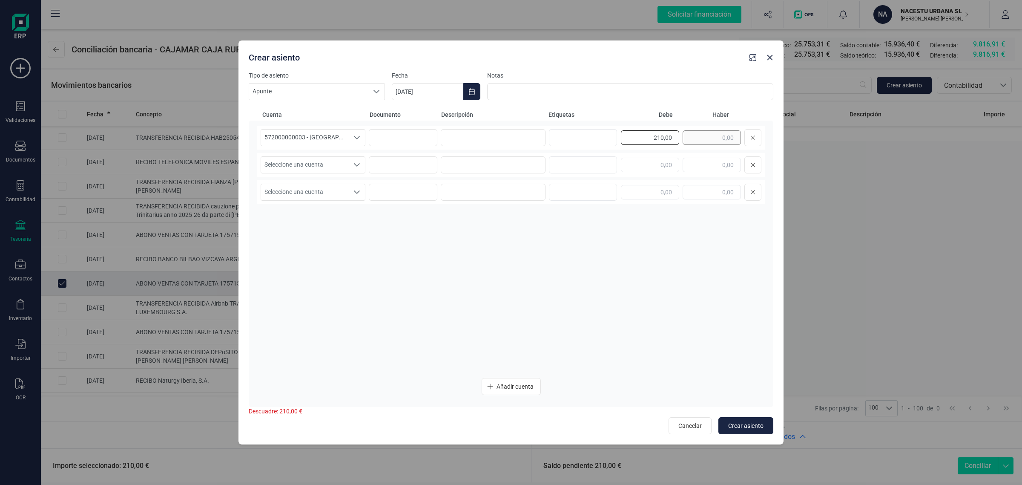
click at [719, 134] on div "210,00" at bounding box center [691, 137] width 141 height 17
click at [718, 163] on input "text" at bounding box center [712, 165] width 58 height 14
paste input "210,00"
type input "210,00"
click at [331, 166] on span "Seleccione una cuenta" at bounding box center [305, 165] width 88 height 16
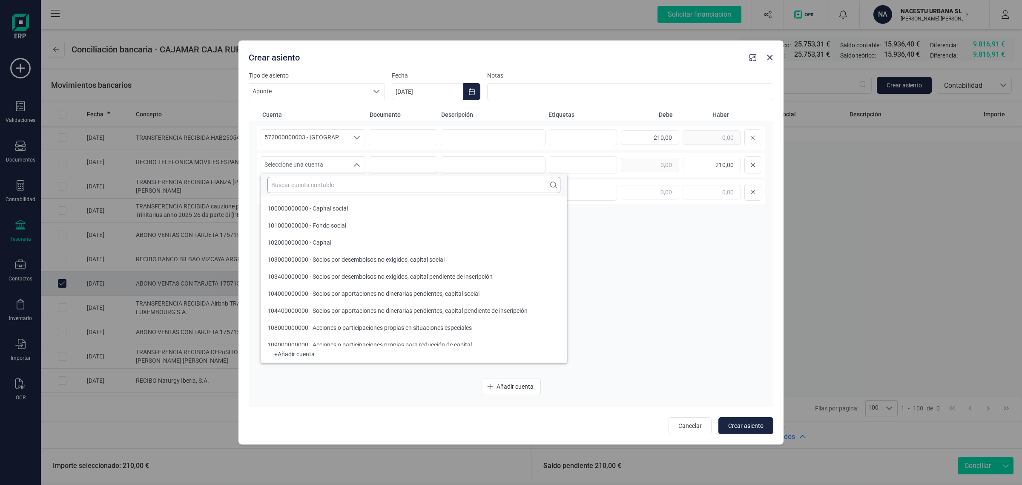
click at [284, 186] on input "text" at bounding box center [414, 185] width 293 height 16
click at [484, 84] on div "Tipo de asiento Apunte Apunte Apunte Fecha 11/08/2025 Notas" at bounding box center [511, 85] width 525 height 29
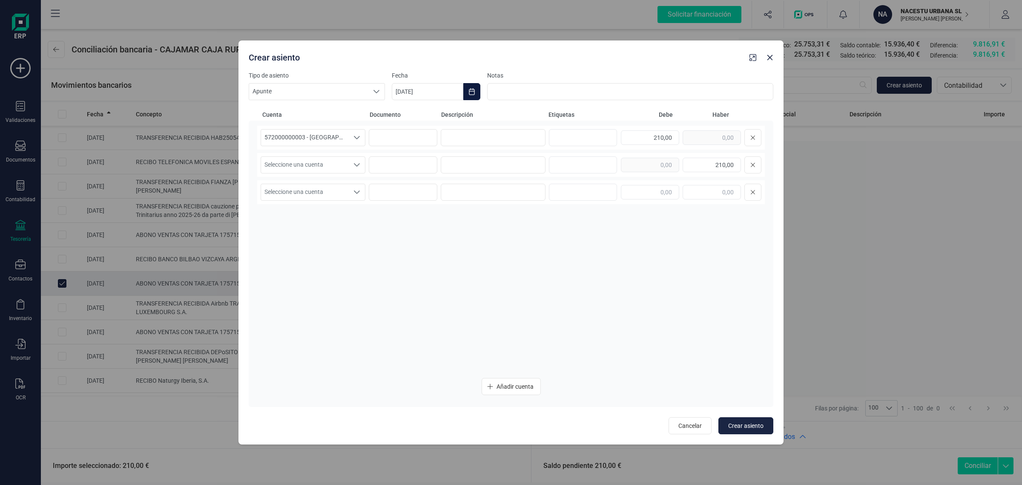
click at [472, 89] on icon "Choose Date" at bounding box center [472, 91] width 6 height 7
click at [408, 112] on button "Previous Month" at bounding box center [409, 117] width 14 height 14
click at [592, 212] on span "19" at bounding box center [588, 214] width 17 height 17
type input "19/07/2025"
click at [305, 156] on div "Seleccione una cuenta Seleccione una cuenta 210,00" at bounding box center [511, 165] width 508 height 24
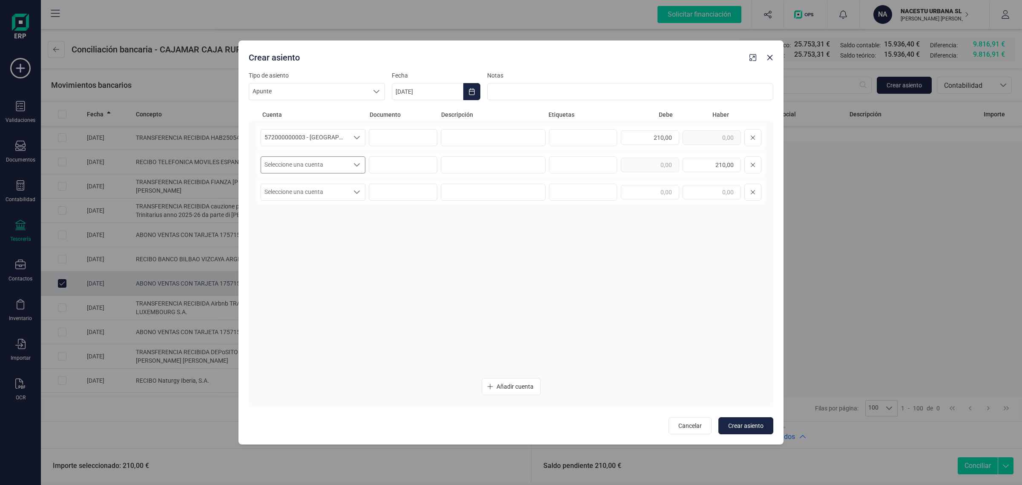
click at [305, 171] on span "Seleccione una cuenta" at bounding box center [305, 165] width 88 height 16
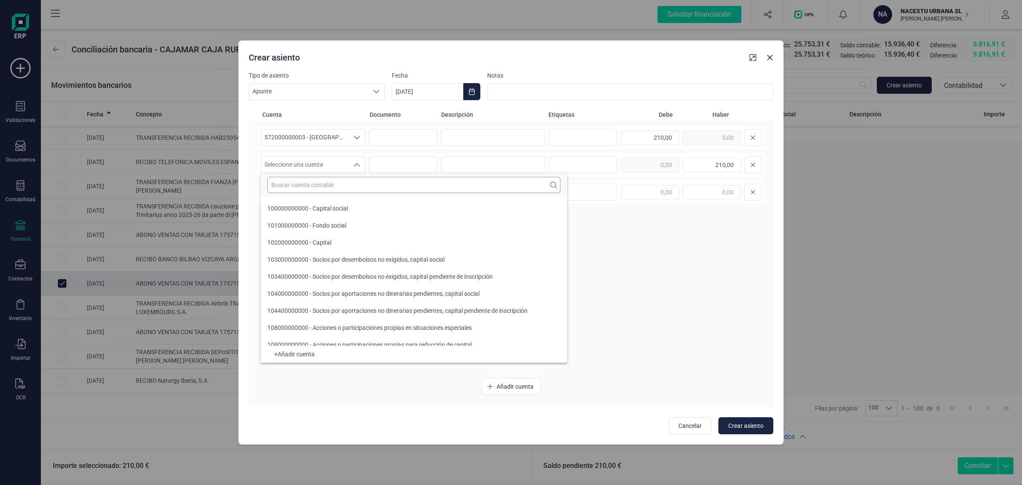
click at [291, 181] on input "text" at bounding box center [414, 185] width 293 height 16
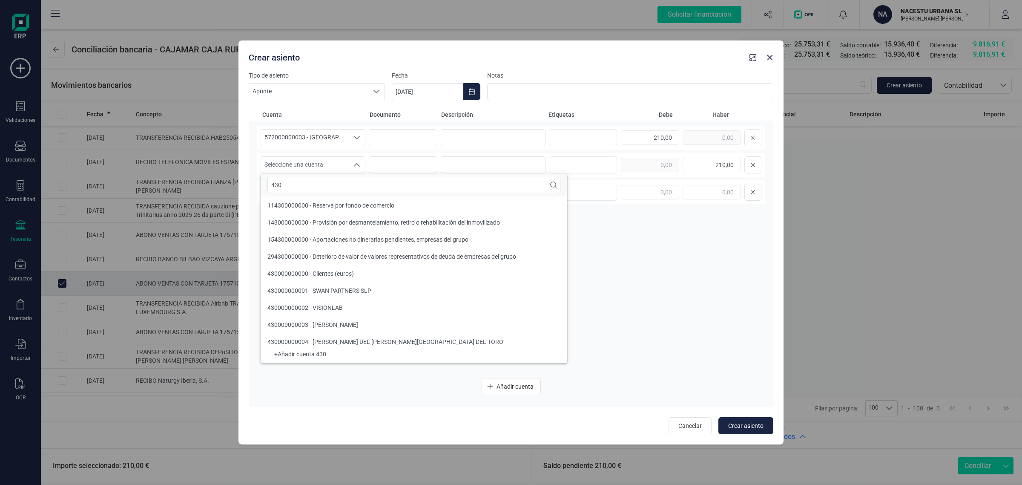
type input "430"
click at [296, 274] on span "430000000000 - Clientes (euros)" at bounding box center [311, 273] width 86 height 7
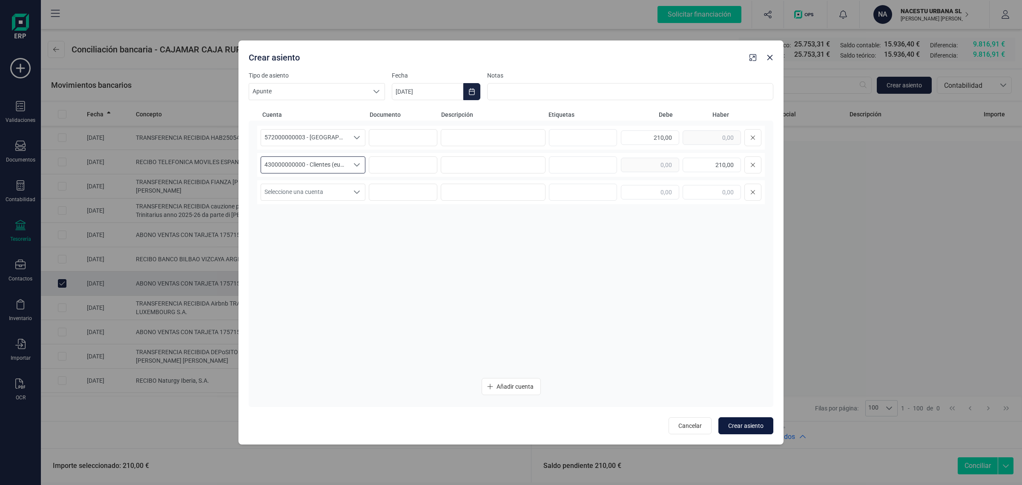
click at [740, 429] on span "Crear asiento" at bounding box center [746, 425] width 35 height 9
type input "[DATE]"
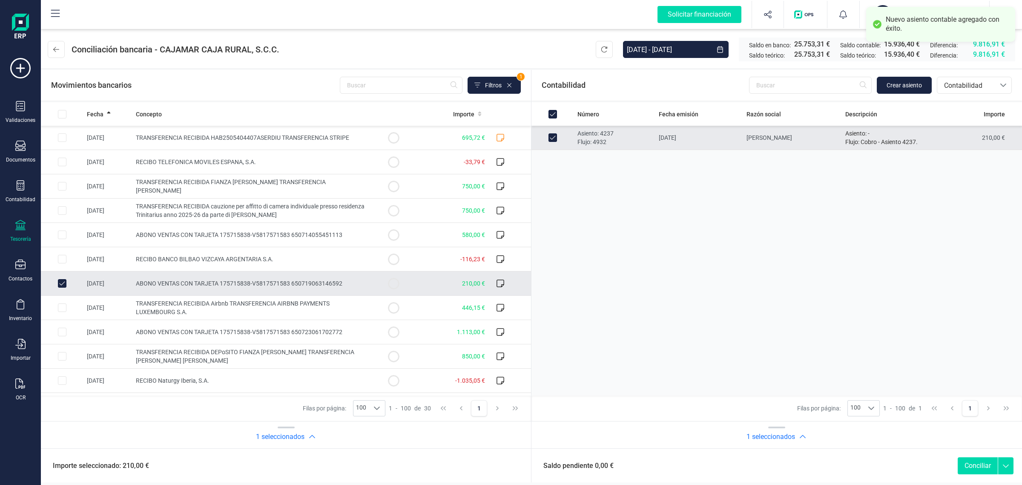
click at [986, 469] on button "Conciliar" at bounding box center [978, 465] width 40 height 17
checkbox input "false"
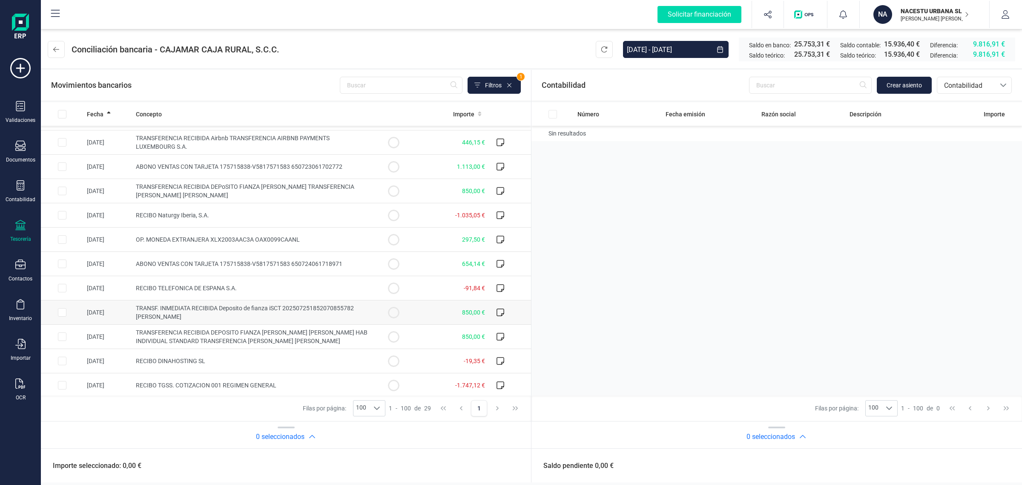
scroll to position [160, 0]
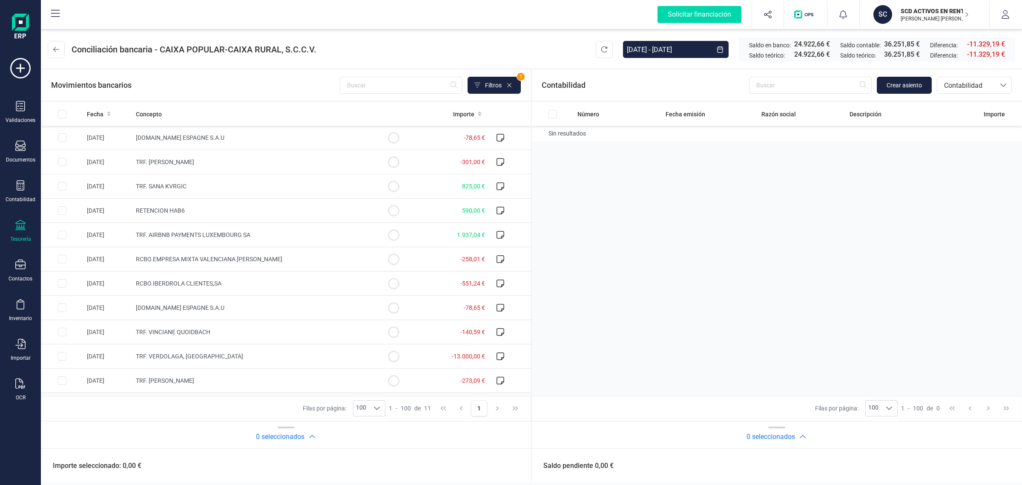
click at [173, 78] on div "Movimientos bancarios Filtros 1" at bounding box center [286, 85] width 470 height 17
click at [18, 220] on icon at bounding box center [20, 225] width 10 height 10
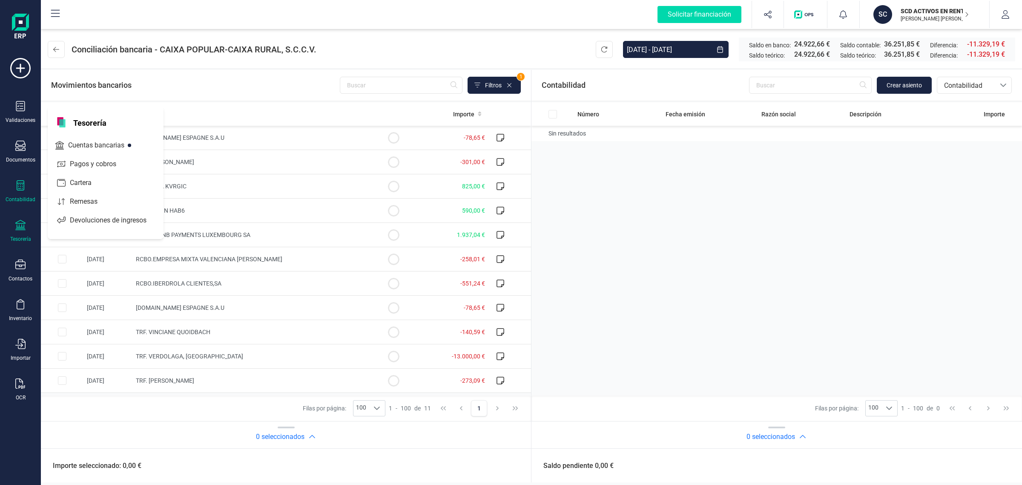
click at [21, 184] on icon at bounding box center [20, 185] width 10 height 10
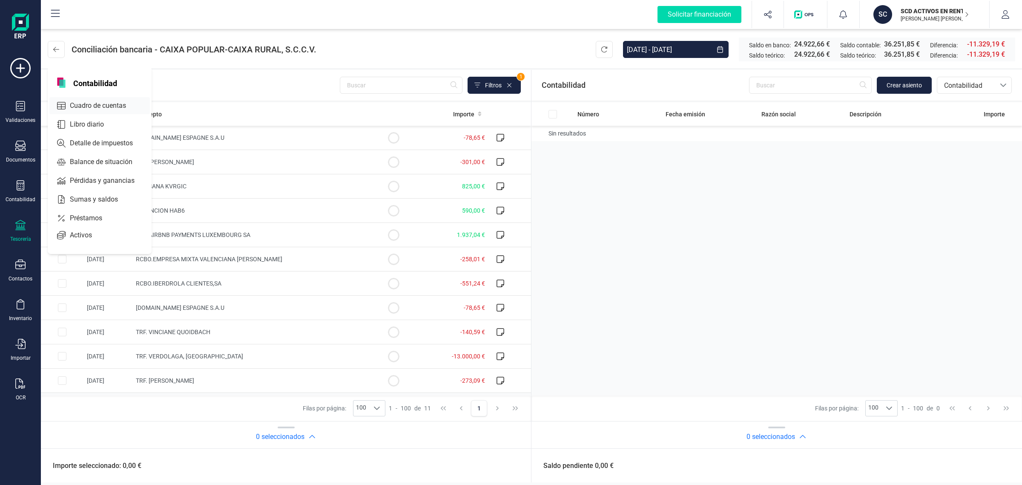
click at [72, 105] on span "Cuadro de cuentas" at bounding box center [103, 106] width 75 height 10
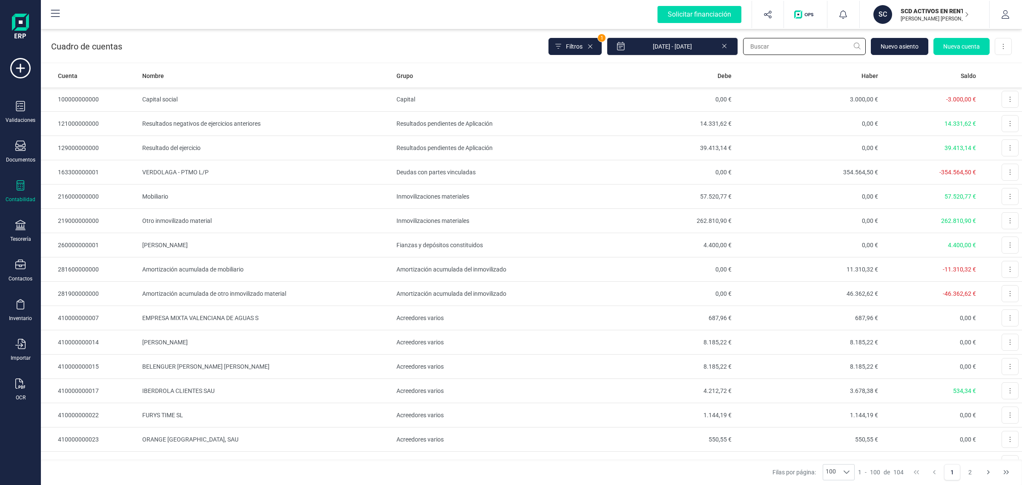
click at [784, 47] on input "text" at bounding box center [804, 46] width 123 height 17
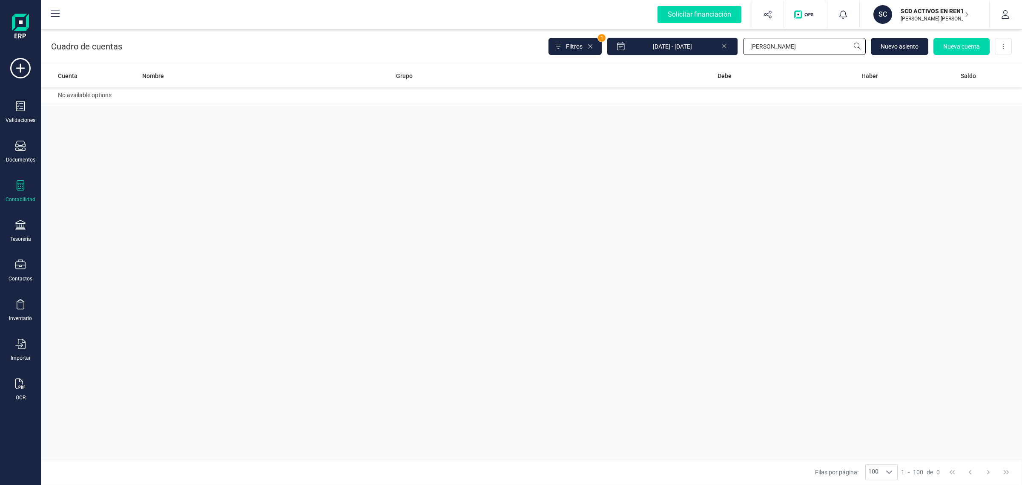
type input "J"
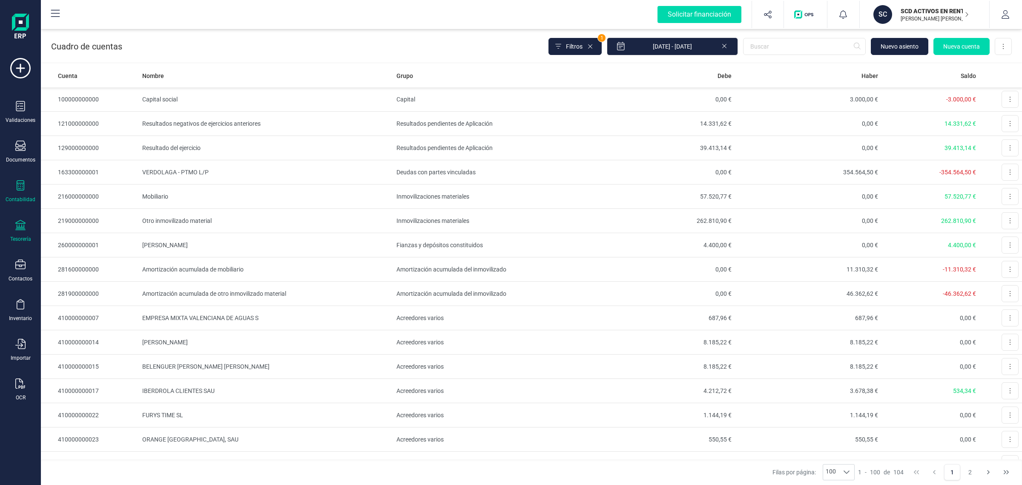
click at [22, 230] on div at bounding box center [20, 226] width 10 height 12
click at [92, 146] on span "Cuentas bancarias" at bounding box center [103, 145] width 75 height 10
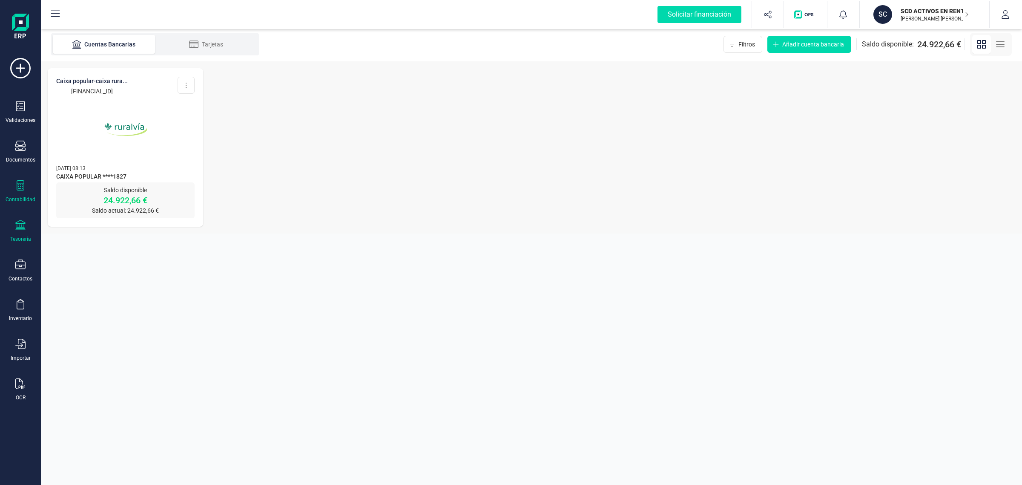
click at [11, 187] on div "Contabilidad" at bounding box center [20, 191] width 34 height 23
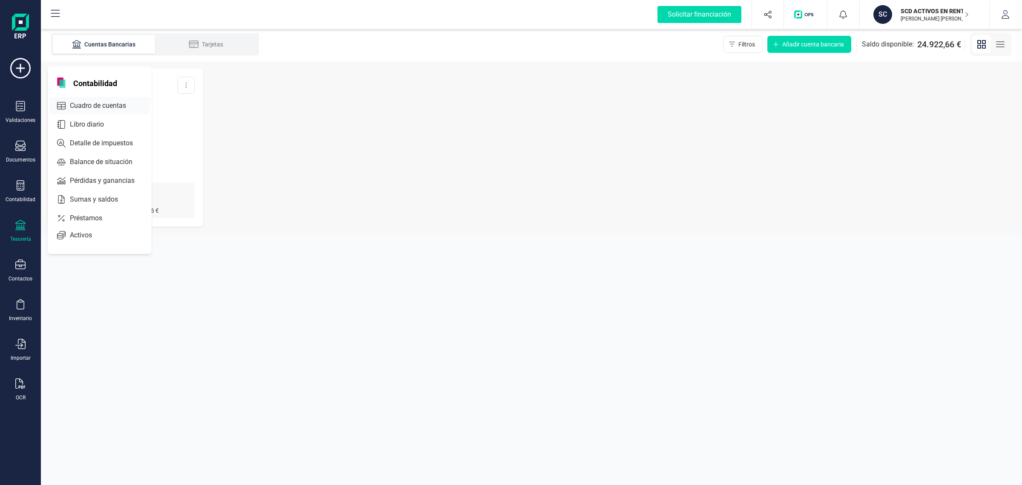
click at [106, 101] on span "Cuadro de cuentas" at bounding box center [103, 106] width 75 height 10
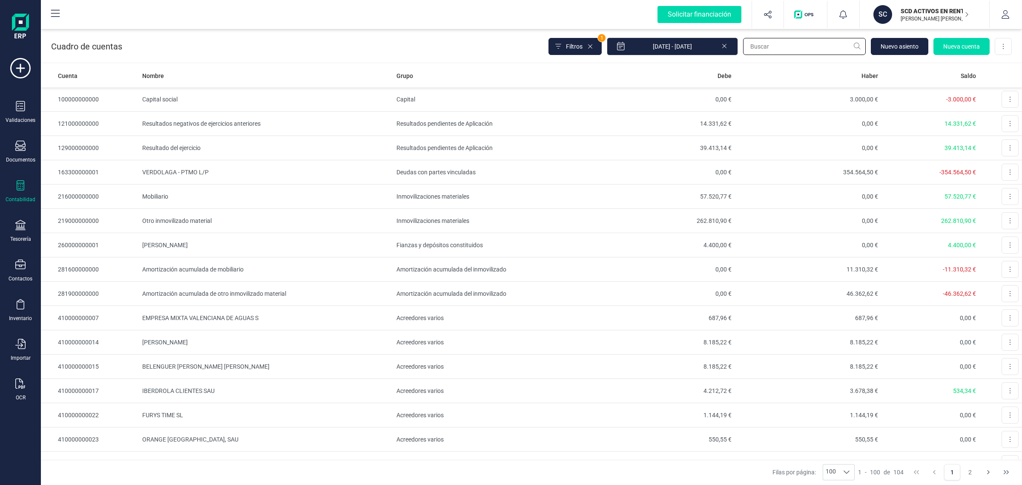
click at [788, 48] on input "text" at bounding box center [804, 46] width 123 height 17
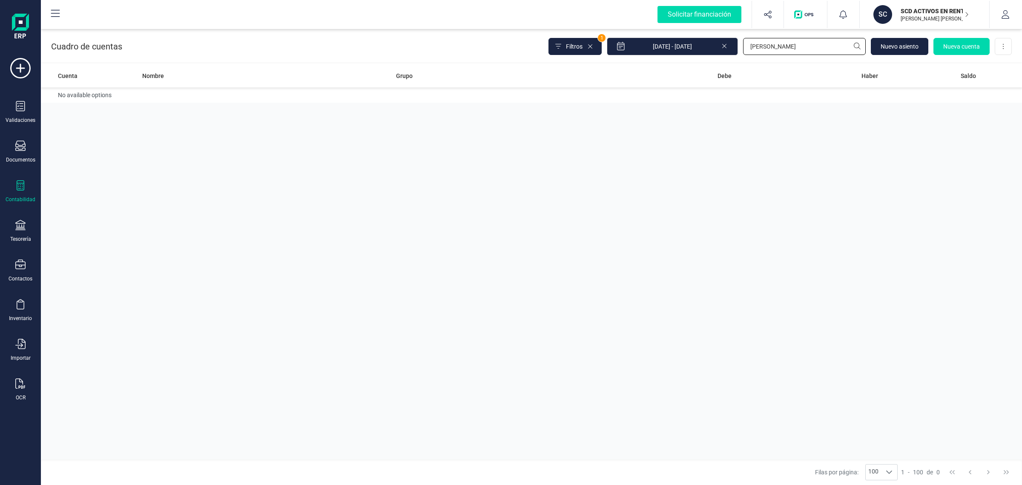
type input "J"
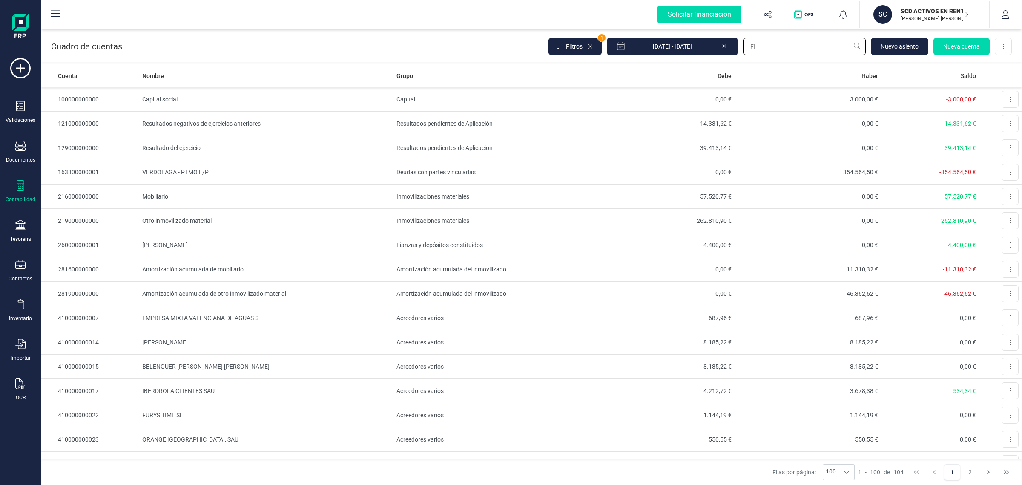
type input "FIA"
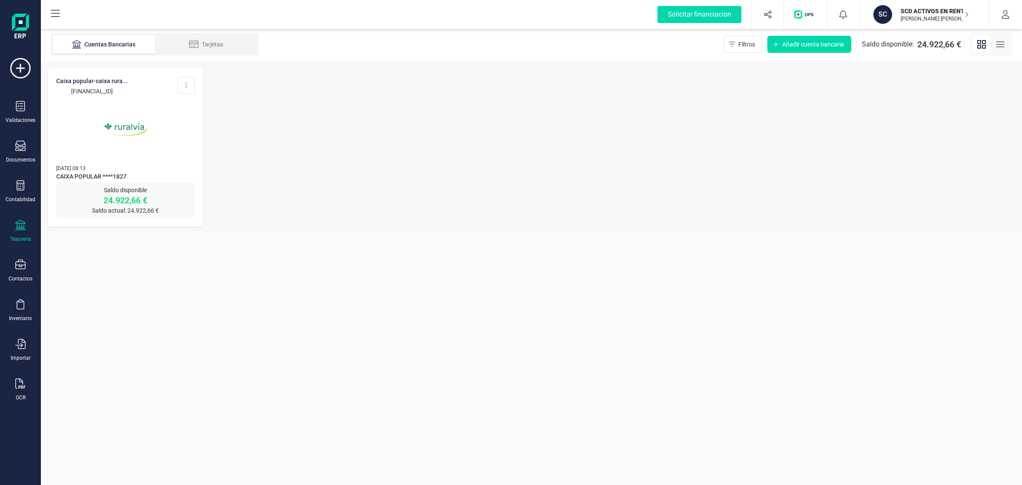
click at [86, 171] on span "[DATE] 08:13" at bounding box center [70, 168] width 29 height 6
click at [172, 111] on div at bounding box center [125, 124] width 138 height 58
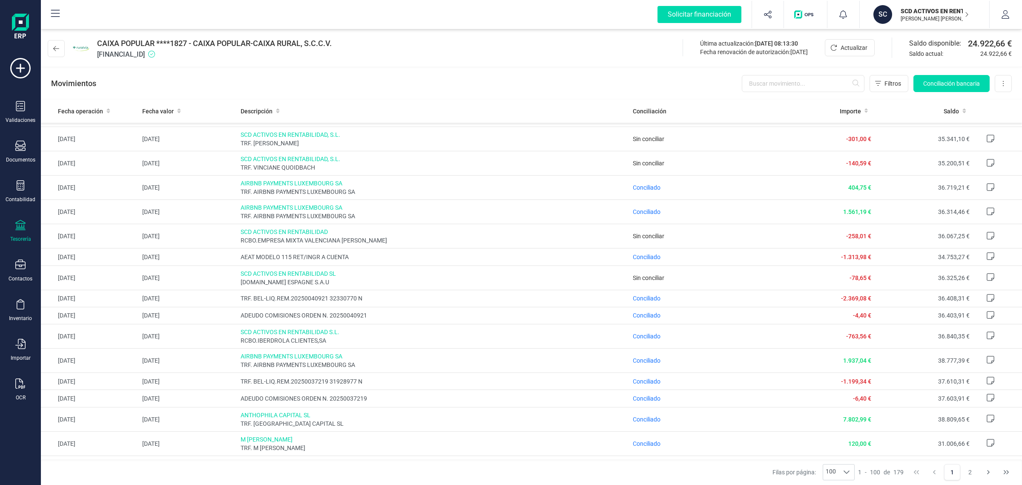
scroll to position [213, 0]
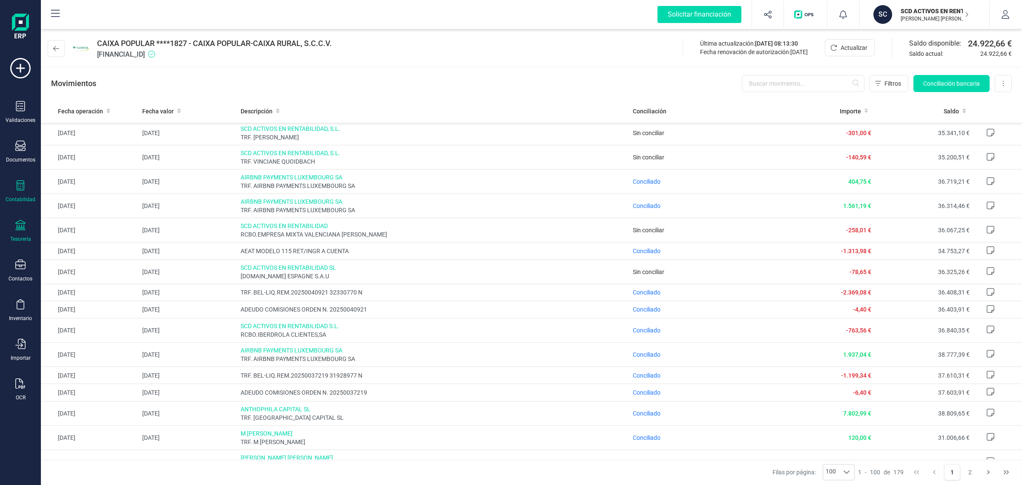
click at [13, 183] on div "Contabilidad" at bounding box center [20, 191] width 34 height 23
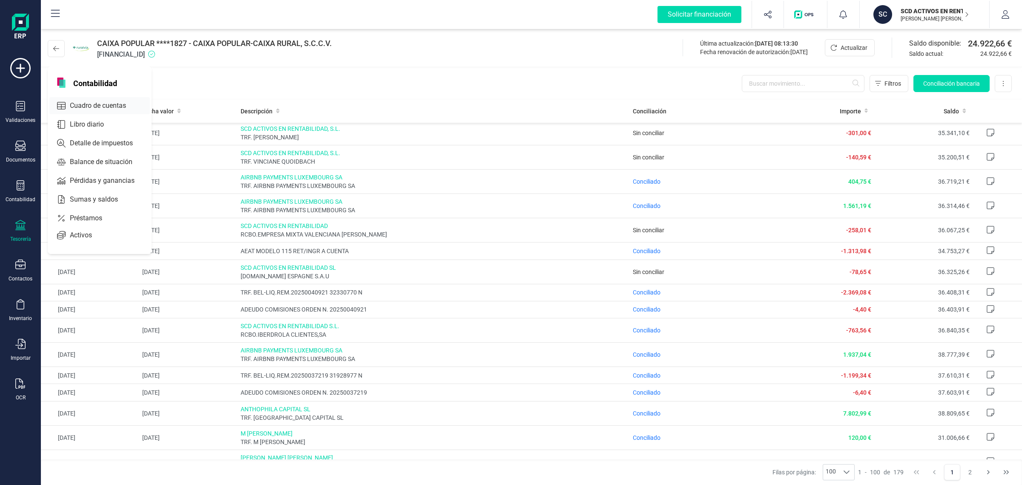
click at [75, 105] on span "Cuadro de cuentas" at bounding box center [103, 106] width 75 height 10
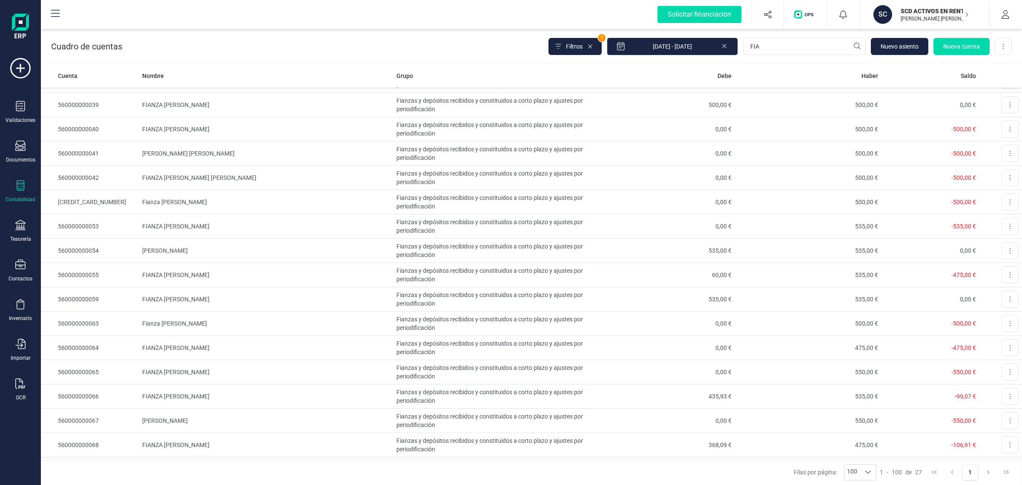
scroll to position [302, 0]
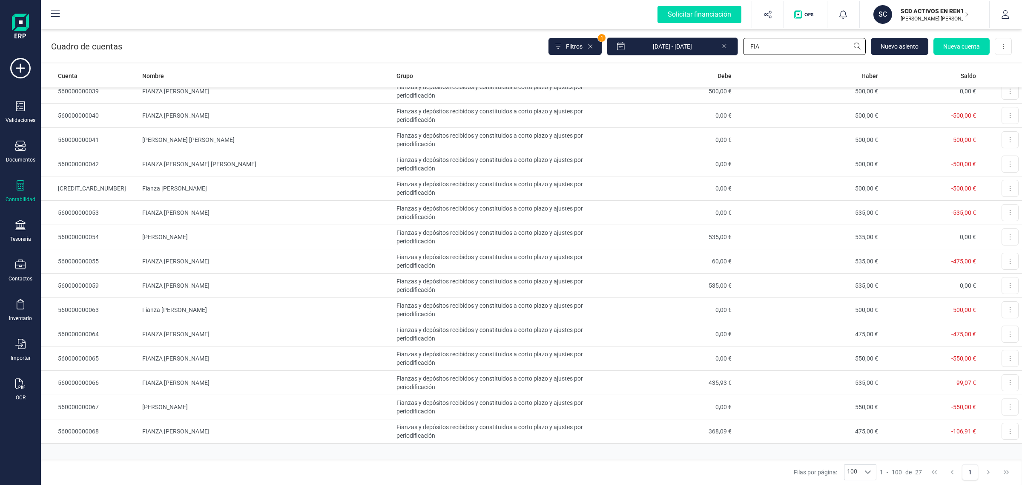
drag, startPoint x: 793, startPoint y: 41, endPoint x: 737, endPoint y: 48, distance: 56.6
click at [734, 51] on div "Filtros 1 01/01/2025 - 11/08/2025 FIA Nuevo asiento Nueva cuenta Descargar Excel" at bounding box center [781, 46] width 464 height 18
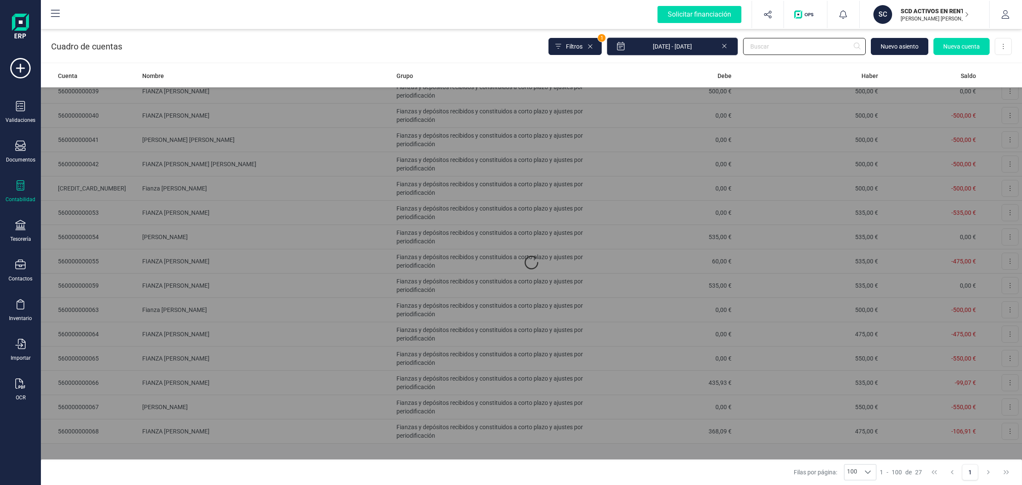
scroll to position [0, 0]
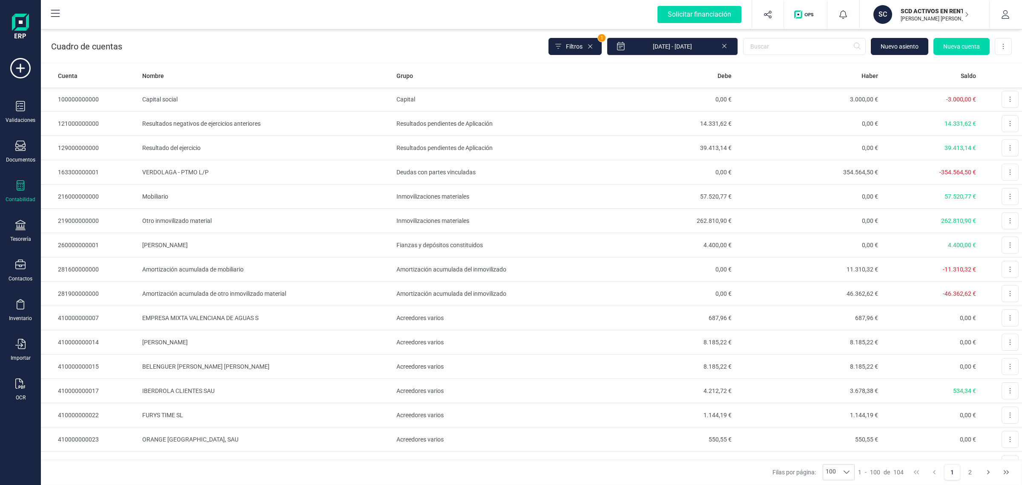
click at [721, 46] on icon at bounding box center [724, 45] width 7 height 9
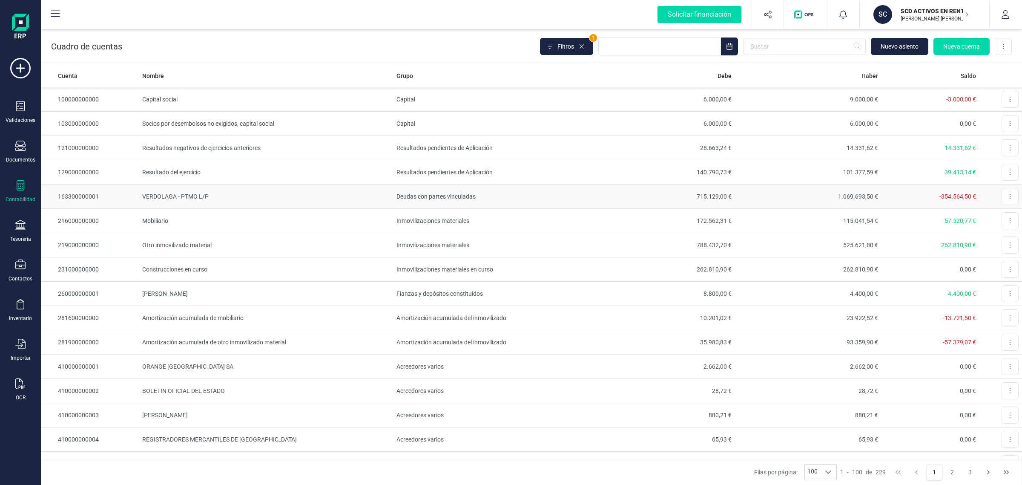
click at [787, 199] on td "1.069.693,50 €" at bounding box center [808, 196] width 147 height 24
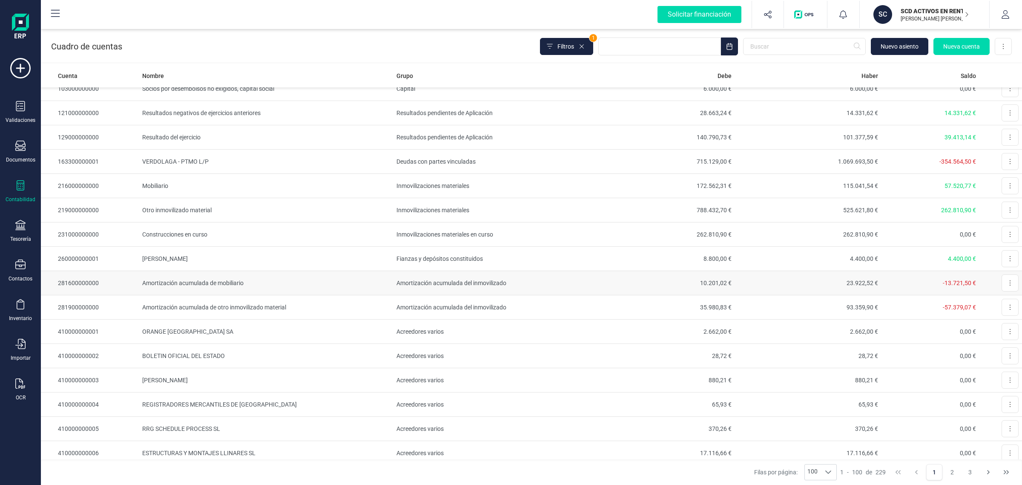
scroll to position [53, 0]
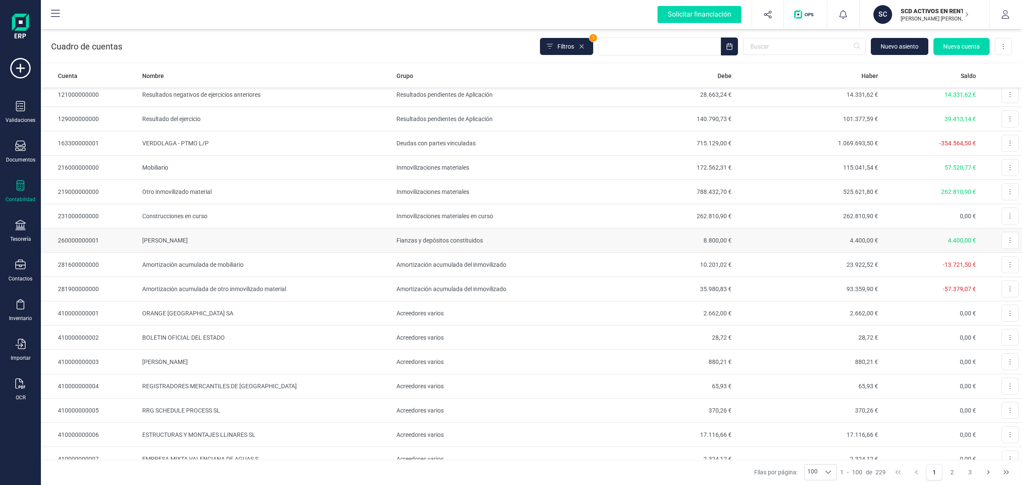
click at [275, 241] on td "[PERSON_NAME]" at bounding box center [266, 240] width 254 height 24
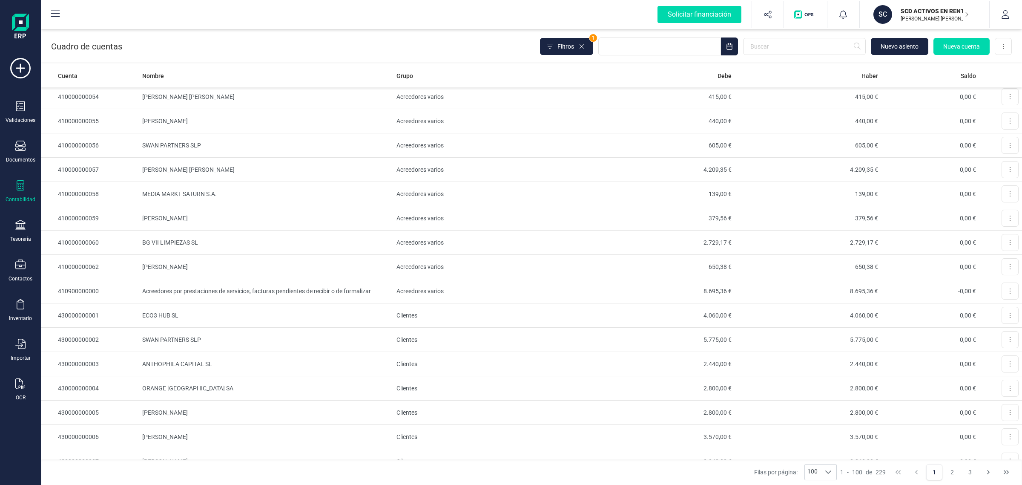
scroll to position [1495, 0]
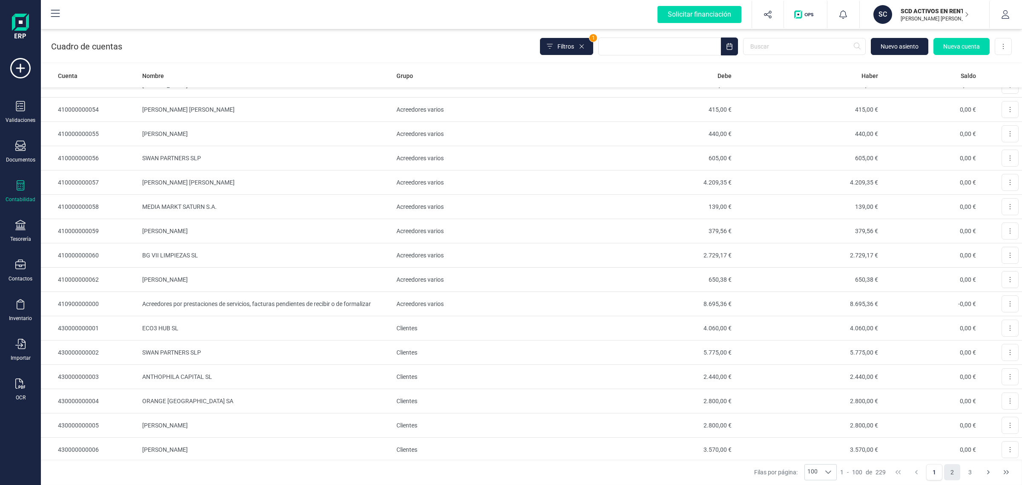
click at [956, 473] on button "2" at bounding box center [953, 472] width 16 height 16
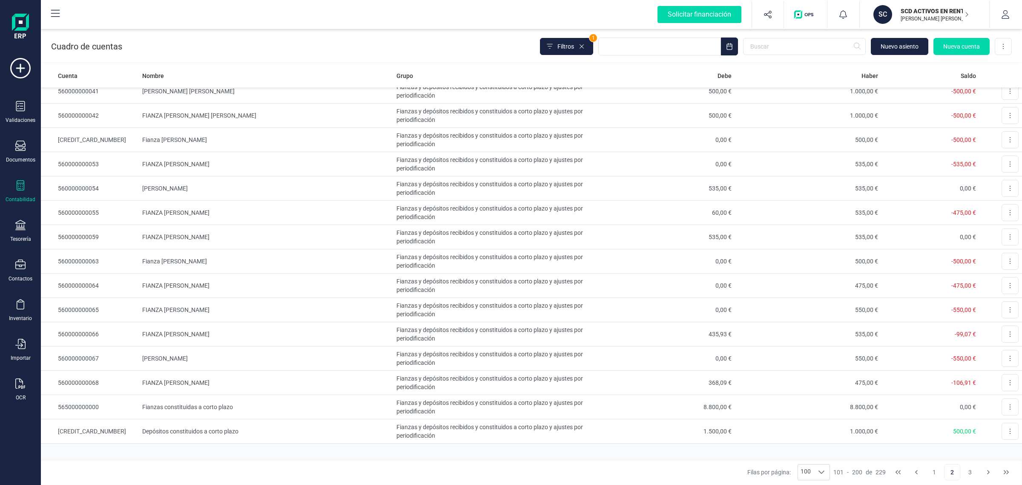
scroll to position [2081, 0]
click at [263, 435] on td "Depósitos constituidos a corto plazo" at bounding box center [266, 431] width 254 height 24
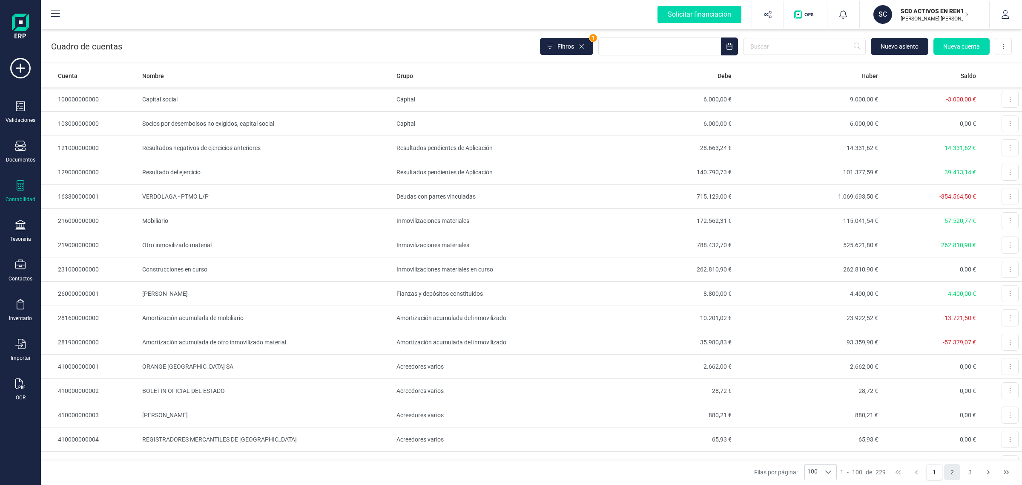
click at [953, 473] on button "2" at bounding box center [953, 472] width 16 height 16
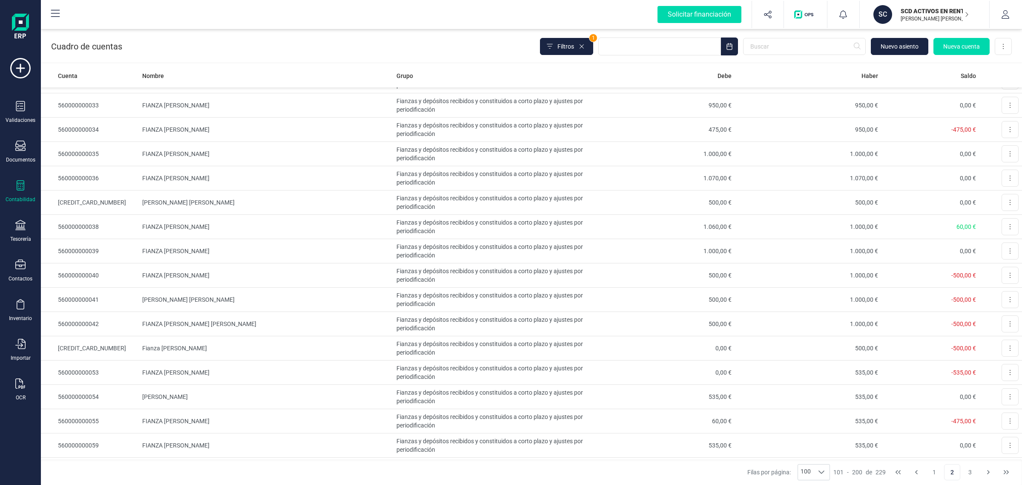
scroll to position [2081, 0]
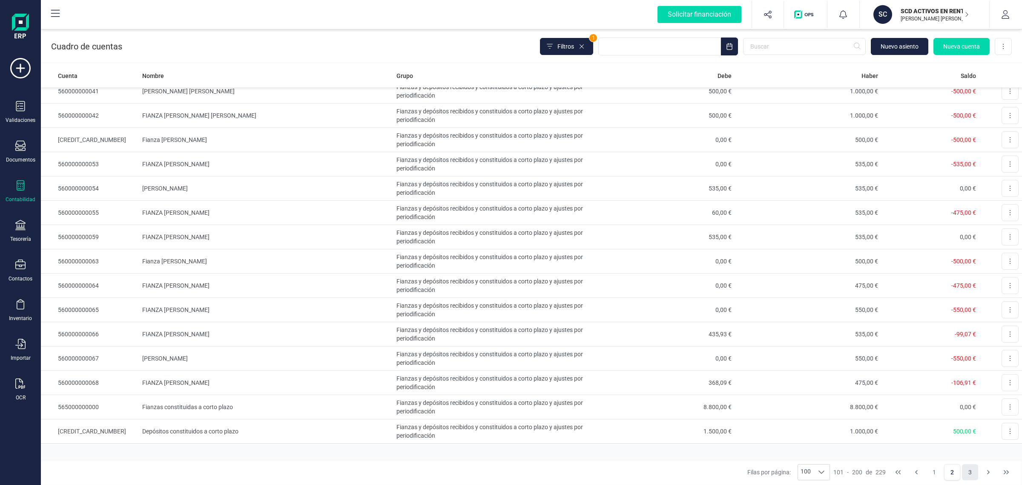
click at [970, 474] on button "3" at bounding box center [970, 472] width 16 height 16
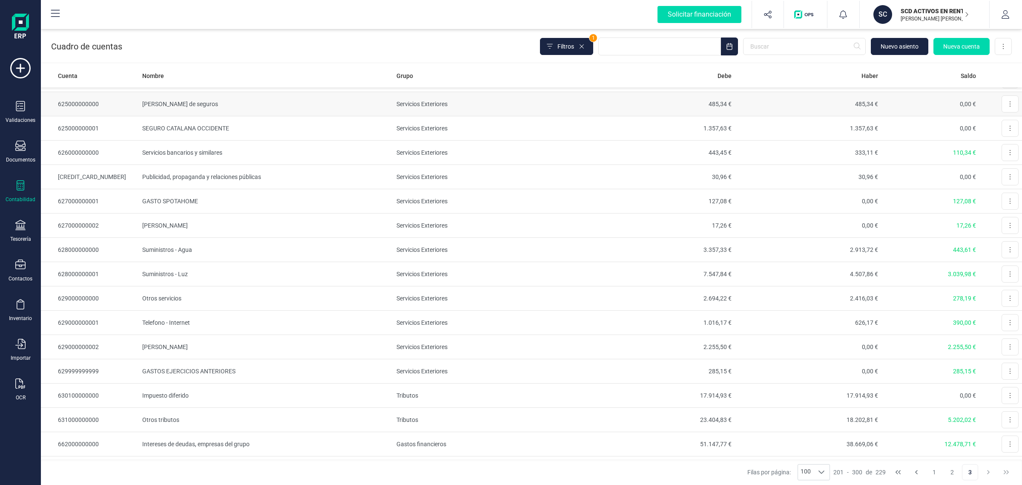
scroll to position [160, 0]
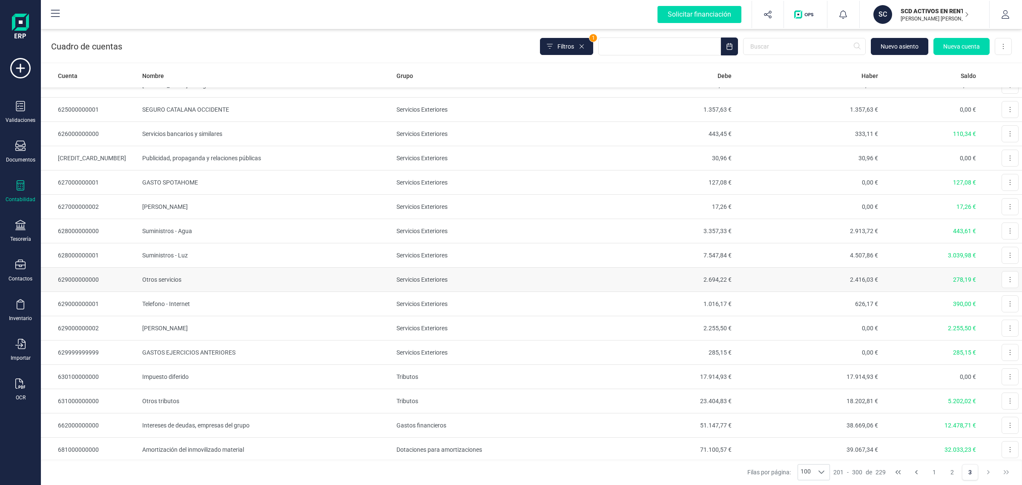
click at [269, 281] on td "Otros servicios" at bounding box center [266, 280] width 254 height 24
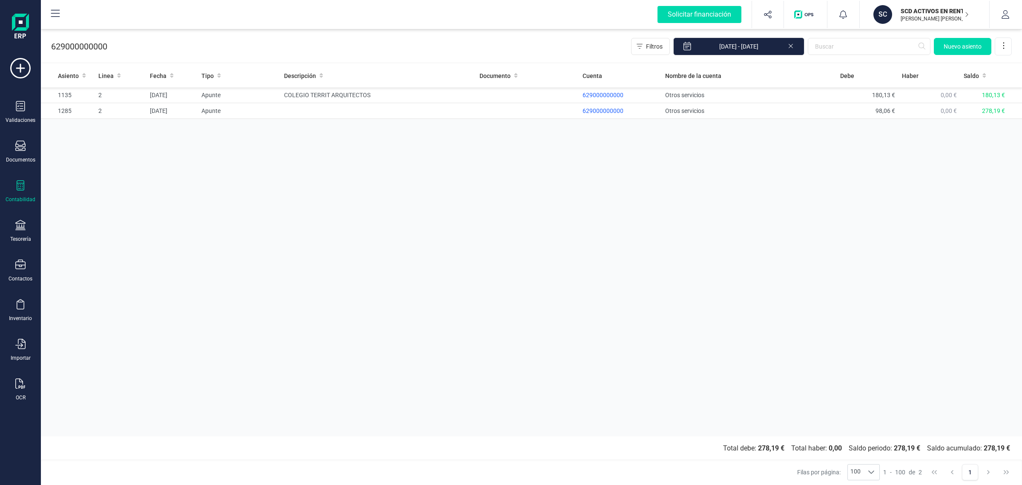
click at [792, 48] on icon at bounding box center [791, 45] width 7 height 9
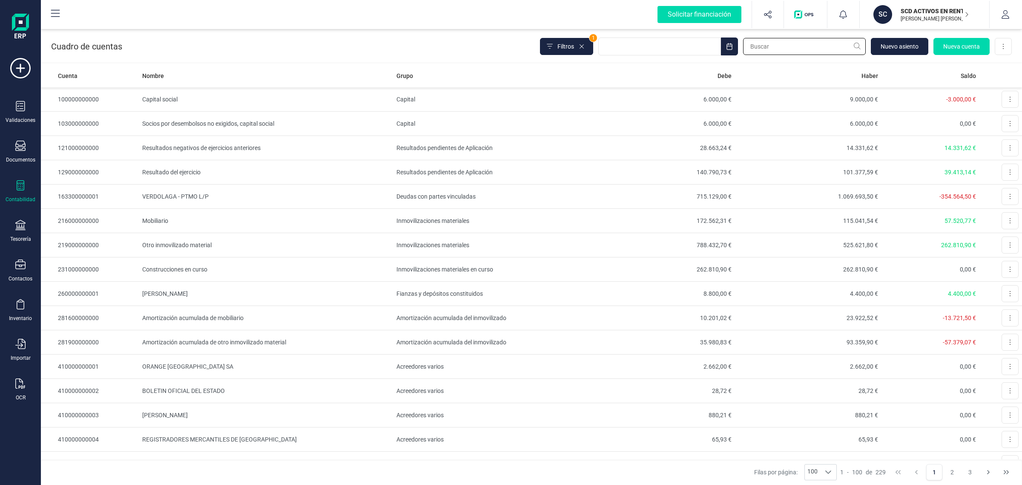
click at [757, 45] on input "text" at bounding box center [804, 46] width 123 height 17
type input "ORA"
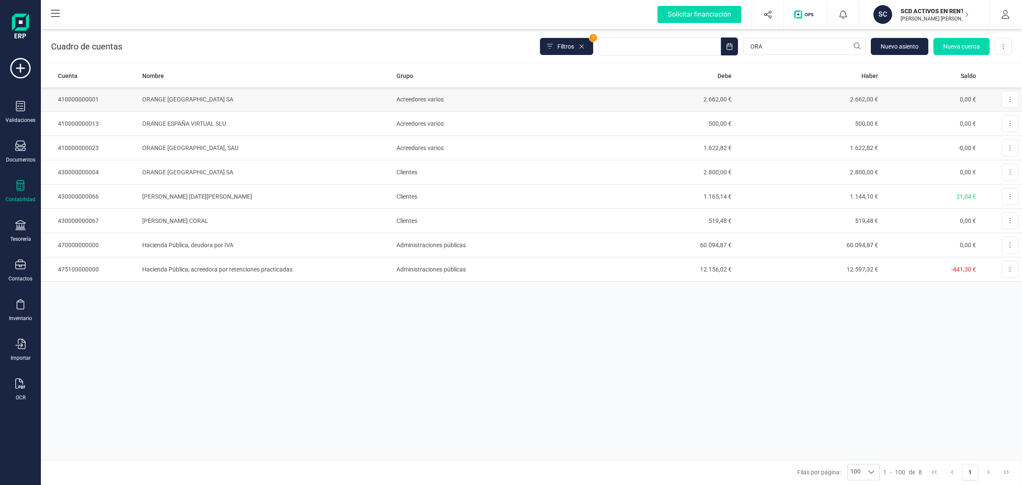
click at [212, 99] on td "ORANGE [GEOGRAPHIC_DATA] SA" at bounding box center [266, 99] width 254 height 24
click at [10, 212] on div "Validaciones Documentos Documentos Presupuestos Pedidos Albaranes Facturas Fact…" at bounding box center [20, 233] width 34 height 350
click at [11, 227] on div "Tesorería" at bounding box center [20, 231] width 34 height 23
click at [88, 142] on span "Cuentas bancarias" at bounding box center [103, 145] width 75 height 10
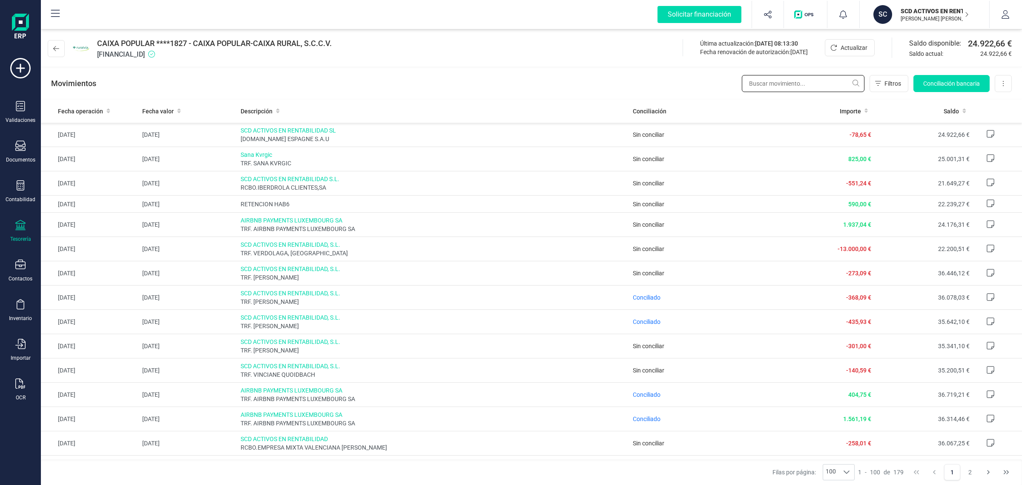
drag, startPoint x: 766, startPoint y: 83, endPoint x: 763, endPoint y: 88, distance: 5.7
click at [767, 82] on input "text" at bounding box center [803, 83] width 123 height 17
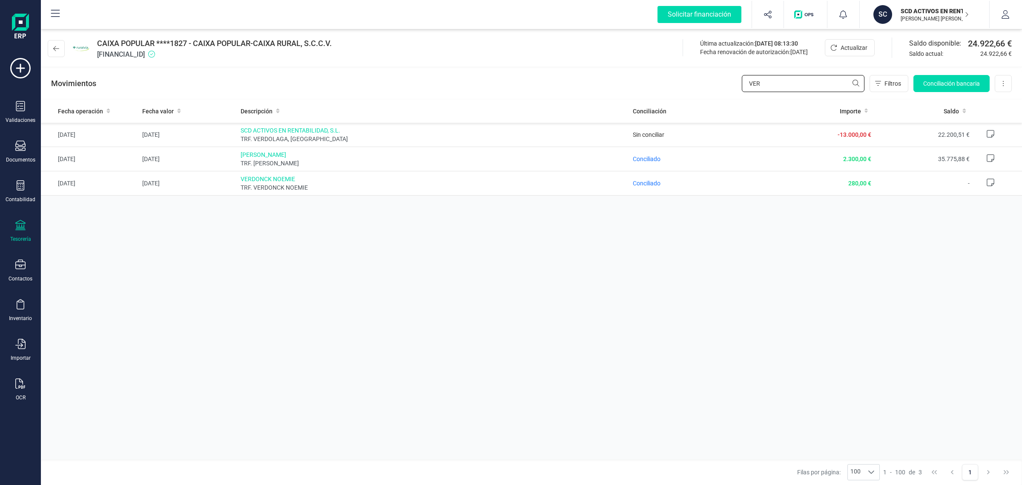
type input "VER"
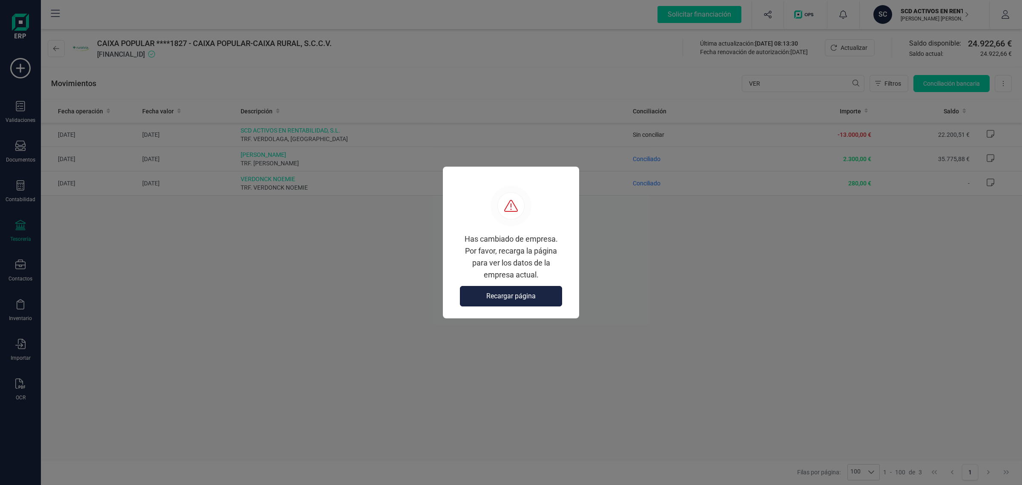
click at [492, 290] on button "Recargar página" at bounding box center [511, 296] width 102 height 20
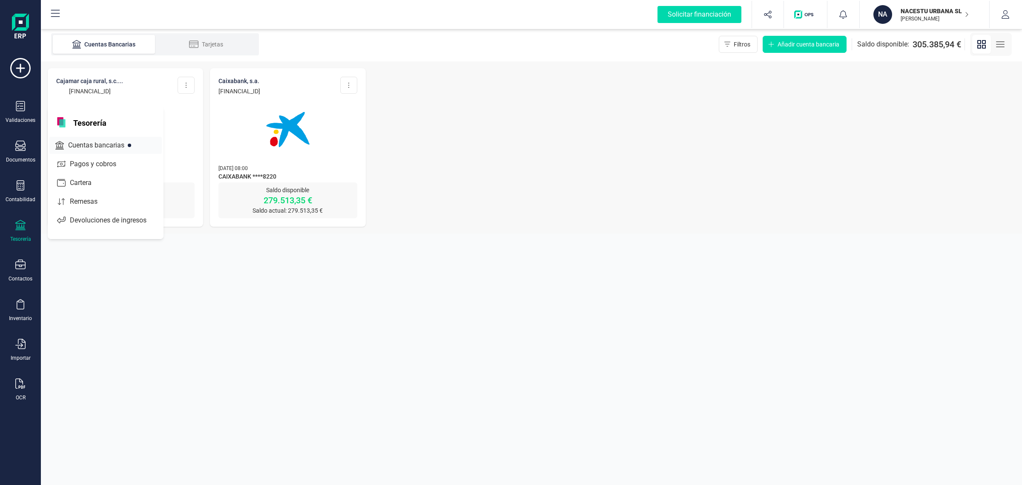
click at [92, 140] on span "Cuentas bancarias" at bounding box center [102, 145] width 75 height 10
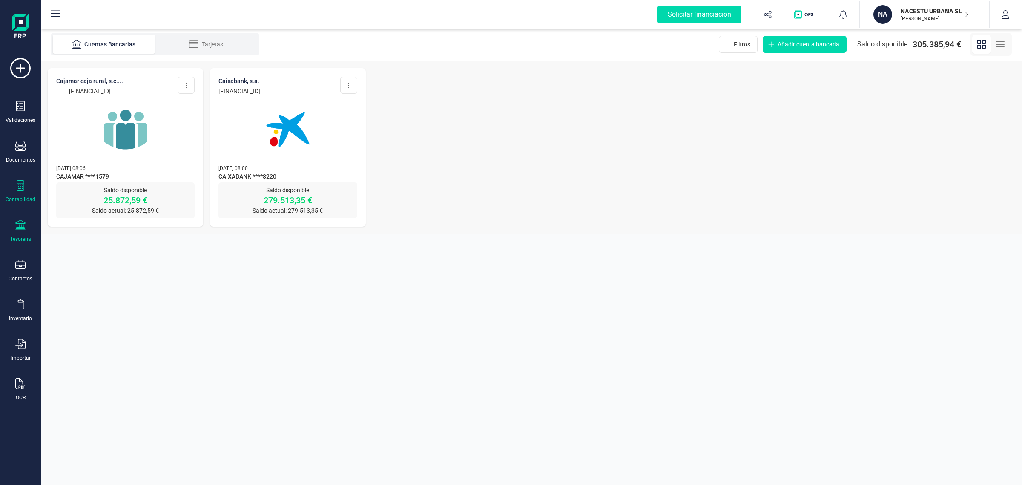
click at [14, 184] on div "Contabilidad" at bounding box center [20, 191] width 34 height 23
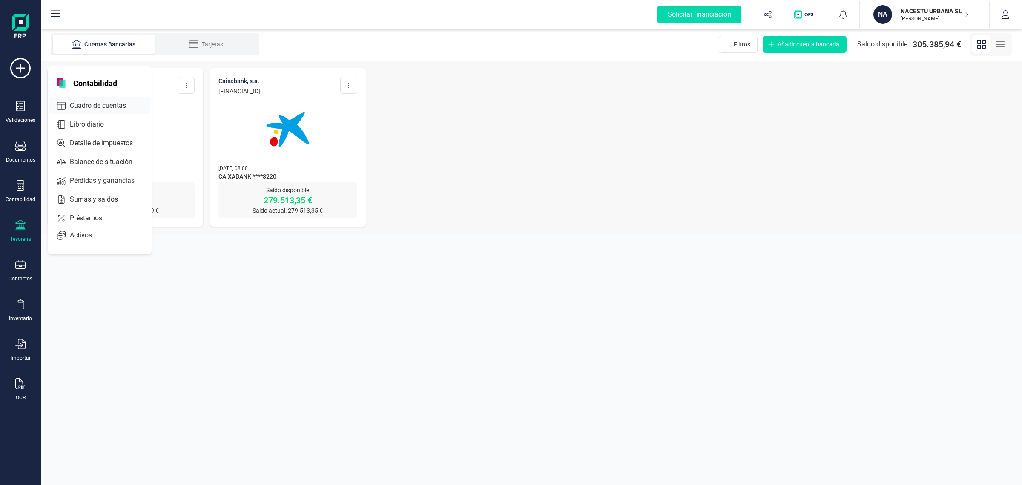
click at [104, 101] on span "Cuadro de cuentas" at bounding box center [103, 106] width 75 height 10
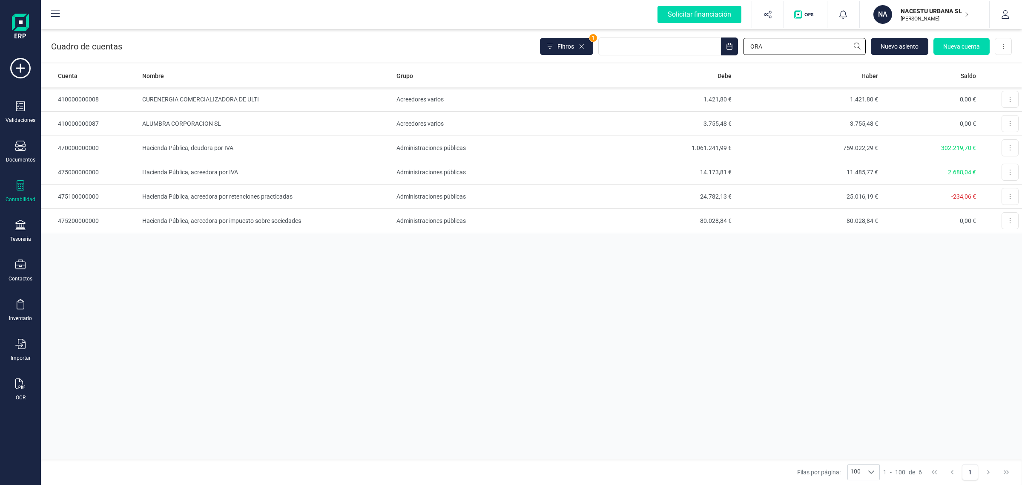
drag, startPoint x: 826, startPoint y: 40, endPoint x: 659, endPoint y: 62, distance: 168.5
click at [659, 62] on div "Cuadro de cuentas Filtros 1 ORA Nuevo asiento Nueva cuenta Descargar Excel" at bounding box center [532, 44] width 982 height 35
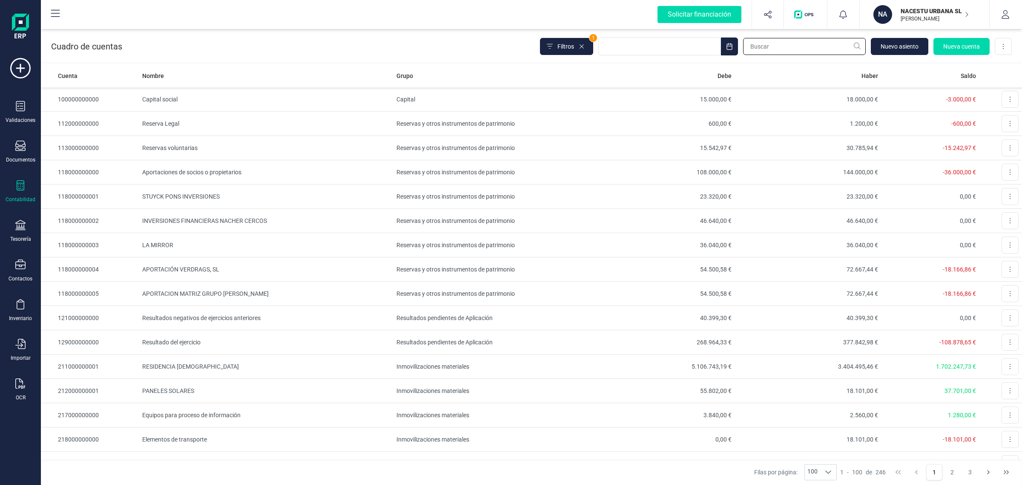
click at [779, 46] on input "text" at bounding box center [804, 46] width 123 height 17
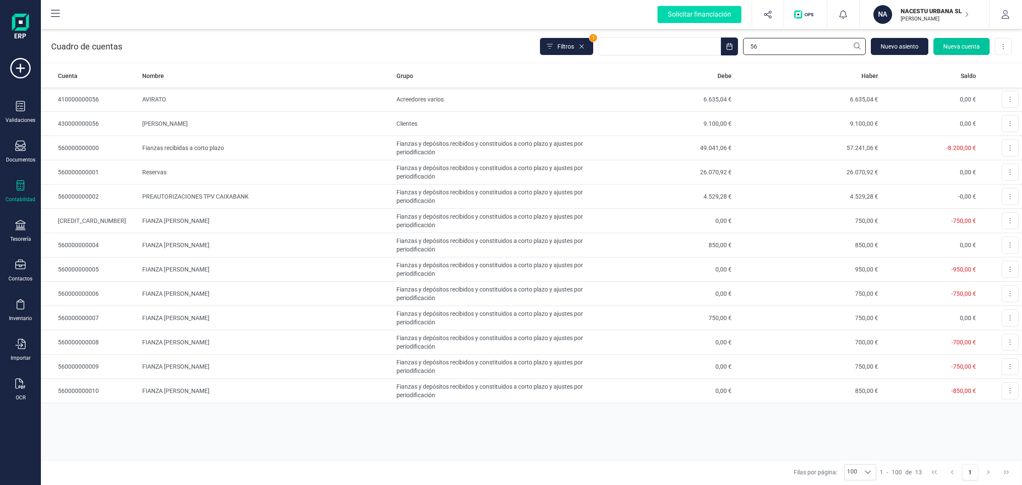
type input "56"
click at [970, 45] on span "Nueva cuenta" at bounding box center [962, 46] width 37 height 9
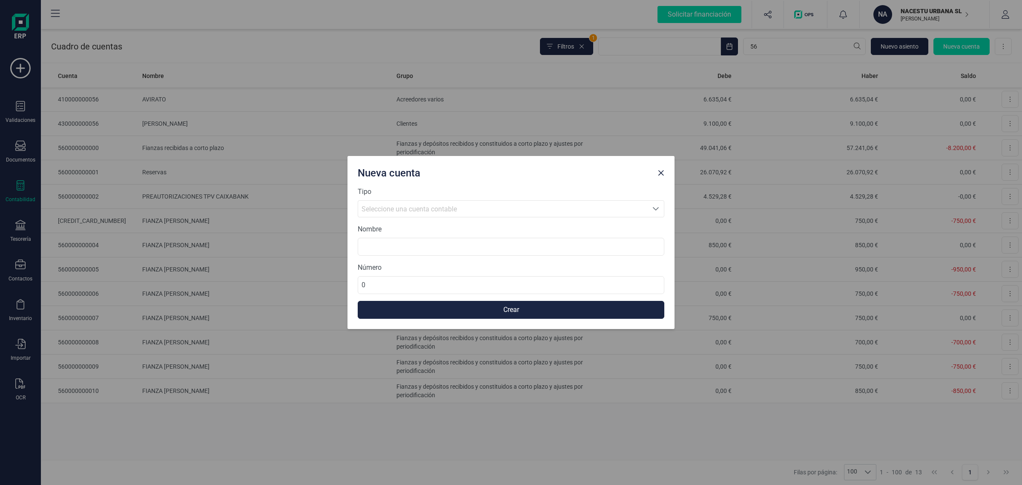
click at [380, 207] on span "Seleccione una cuenta contable" at bounding box center [409, 209] width 95 height 8
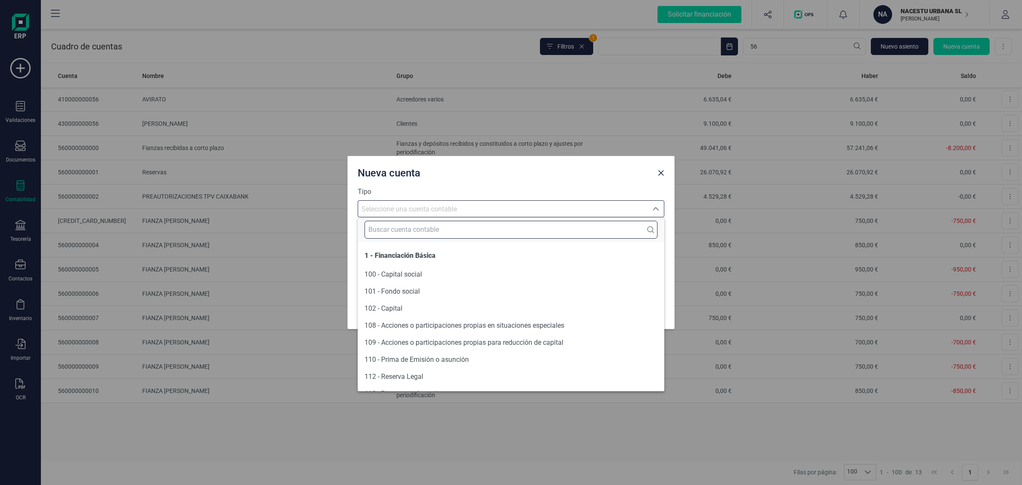
click at [381, 226] on input "text" at bounding box center [511, 230] width 293 height 18
type input "6"
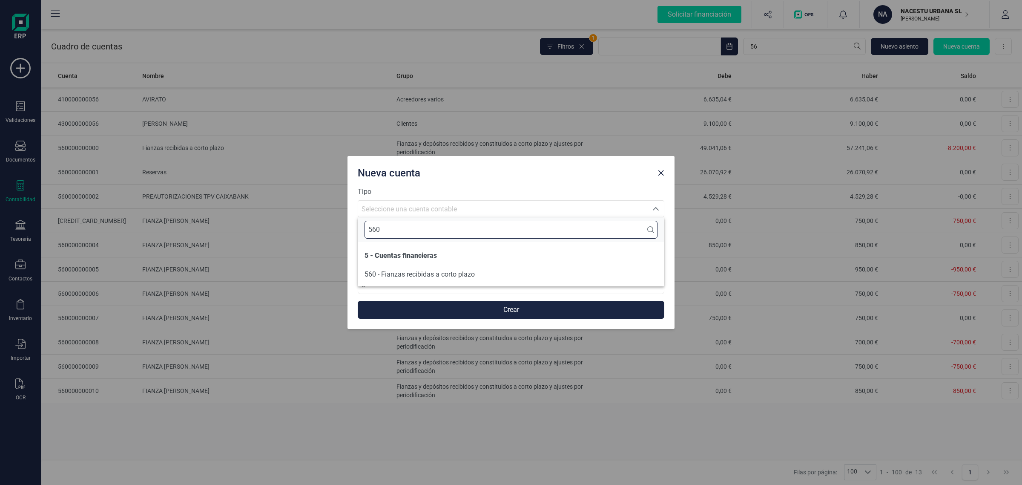
type input "560"
click at [438, 273] on span "560 - Fianzas recibidas a corto plazo" at bounding box center [420, 274] width 110 height 8
click at [393, 243] on input at bounding box center [511, 247] width 307 height 18
type input "f"
type input "FIANZA Pablo Camacho"
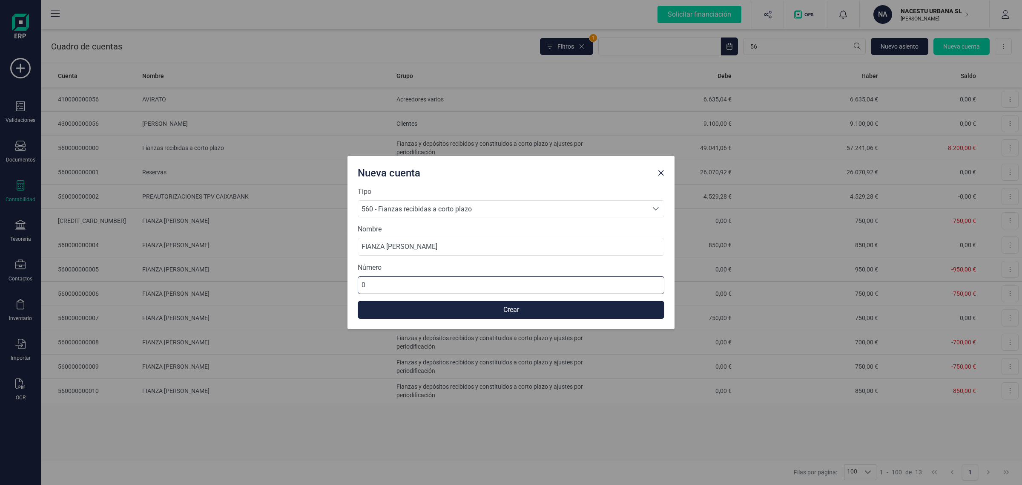
click at [395, 284] on input "0" at bounding box center [511, 285] width 307 height 18
drag, startPoint x: 395, startPoint y: 284, endPoint x: 360, endPoint y: 290, distance: 35.0
click at [360, 290] on input "0" at bounding box center [511, 285] width 307 height 18
type input "[CREDIT_CARD_NUMBER]"
click at [401, 307] on button "Crear" at bounding box center [511, 310] width 307 height 18
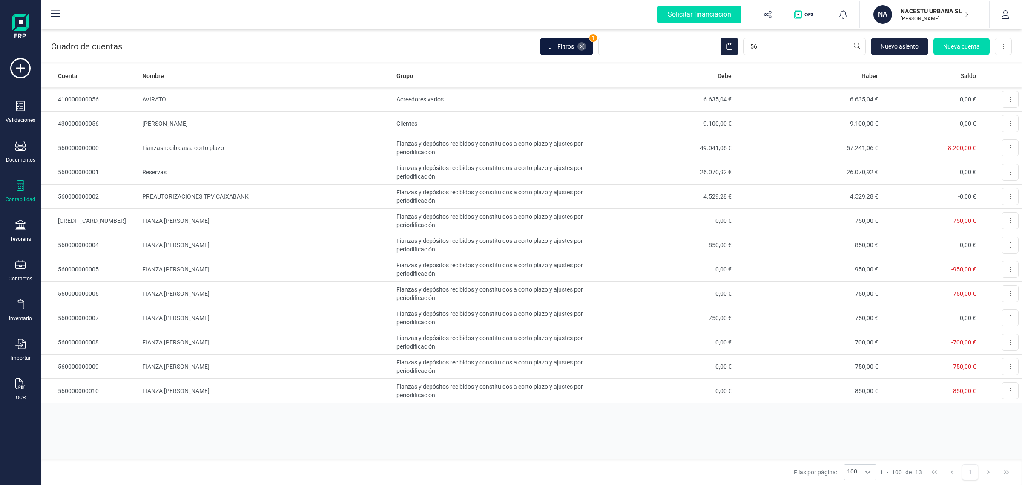
click at [581, 50] on span at bounding box center [582, 46] width 9 height 9
click at [573, 42] on span "Filtros" at bounding box center [566, 46] width 17 height 9
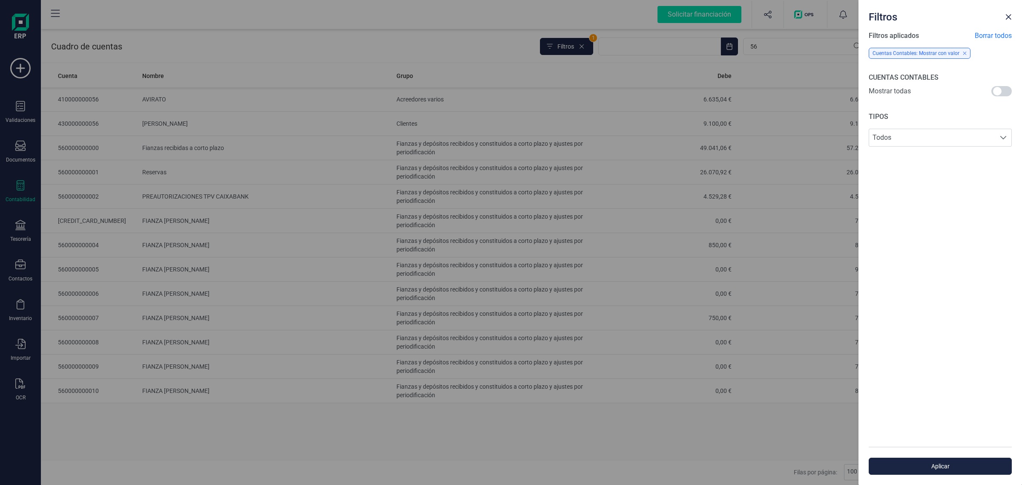
click at [776, 58] on div "Filtros Filtros aplicados Borrar todos Cuentas Contables: Mostrar con valor CUE…" at bounding box center [511, 242] width 1022 height 485
click at [780, 43] on div "Filtros Filtros aplicados Borrar todos Cuentas Contables: Mostrar con valor CUE…" at bounding box center [511, 242] width 1022 height 485
click at [277, 54] on div "Filtros Filtros aplicados Borrar todos Cuentas Contables: Mostrar con valor CUE…" at bounding box center [511, 242] width 1022 height 485
click at [1002, 88] on span at bounding box center [1002, 91] width 20 height 10
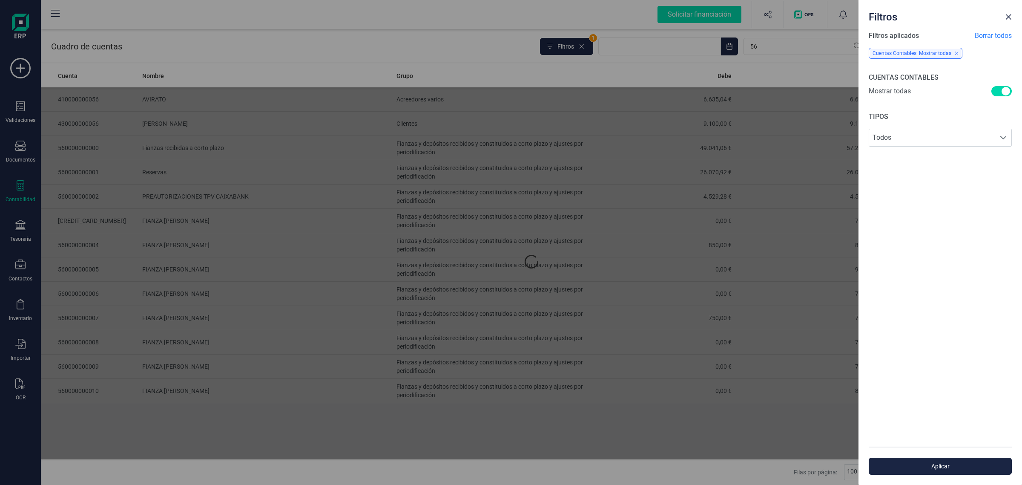
scroll to position [4, 3]
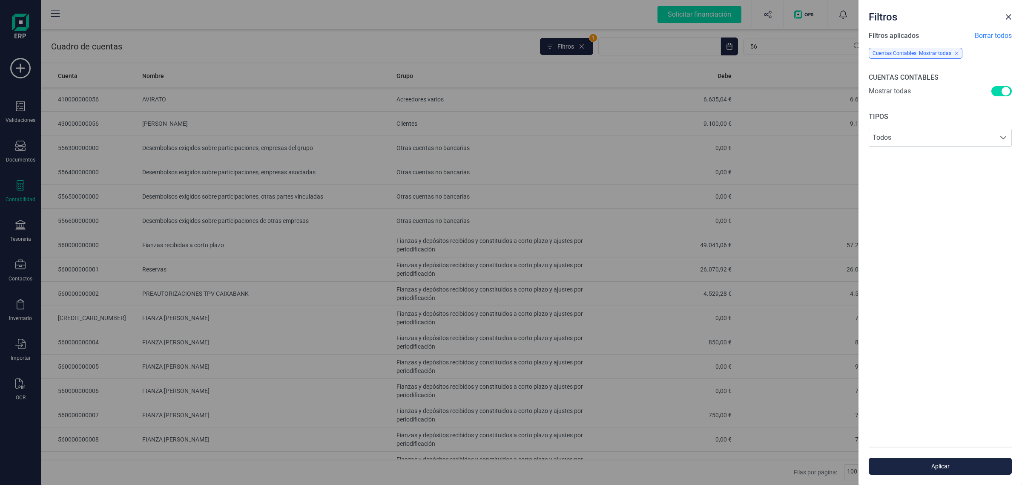
click at [314, 41] on div "Filtros Filtros aplicados Borrar todos Cuentas Contables: Mostrar todas CUENTAS…" at bounding box center [511, 242] width 1022 height 485
click at [1007, 12] on button "Close" at bounding box center [1009, 17] width 14 height 14
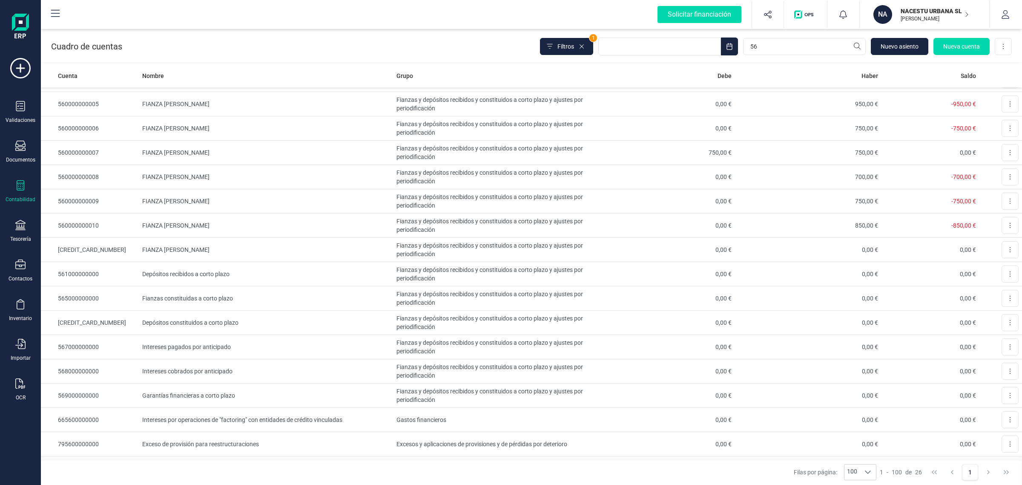
scroll to position [277, 0]
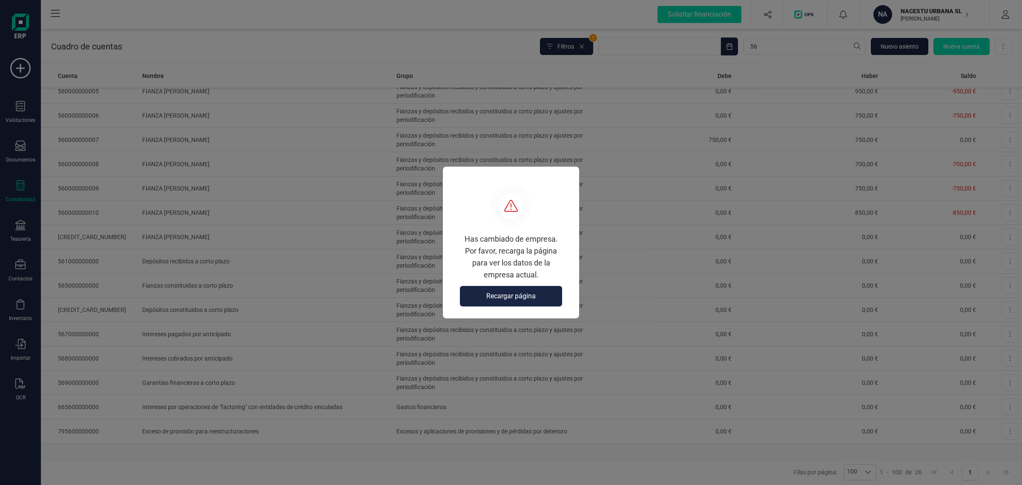
click at [530, 295] on span "Recargar página" at bounding box center [511, 296] width 49 height 10
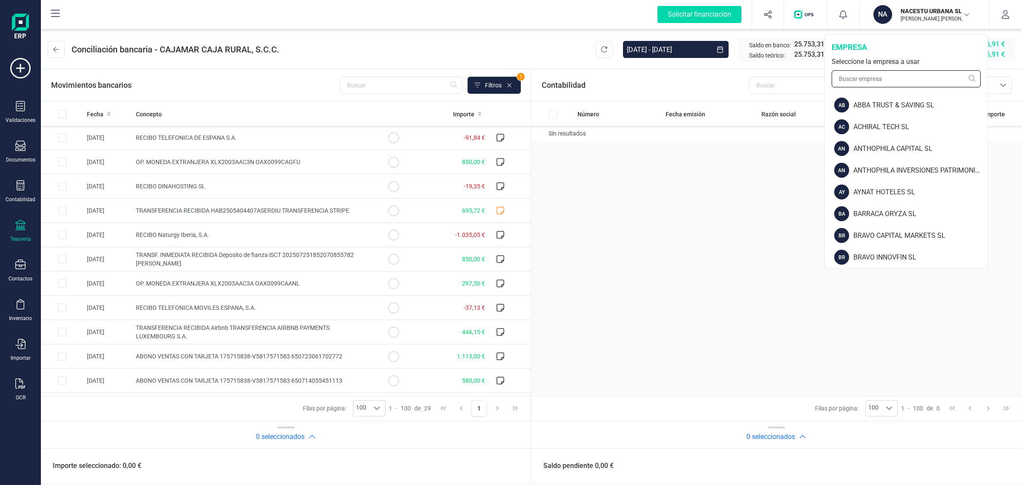
click at [890, 74] on input "text" at bounding box center [906, 78] width 149 height 17
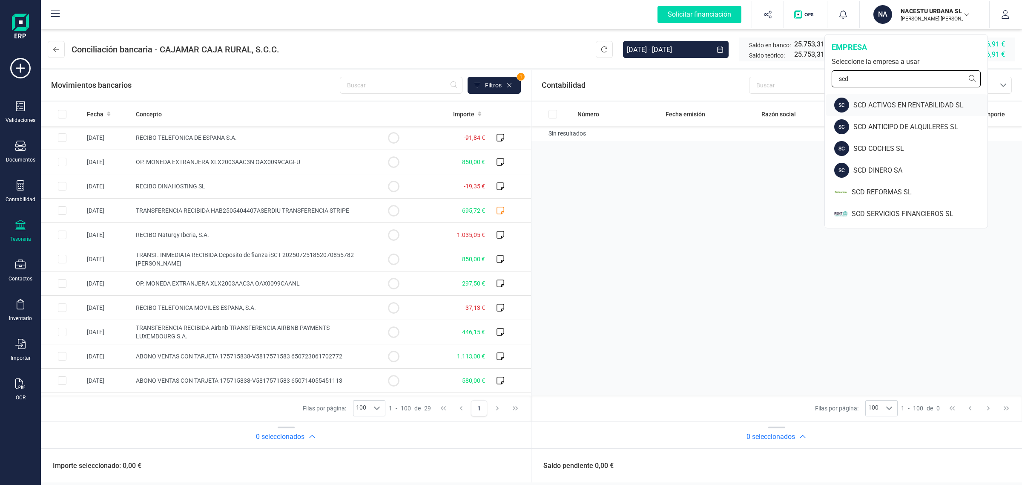
type input "scd"
click at [910, 104] on div "SCD ACTIVOS EN RENTABILIDAD SL" at bounding box center [921, 105] width 134 height 10
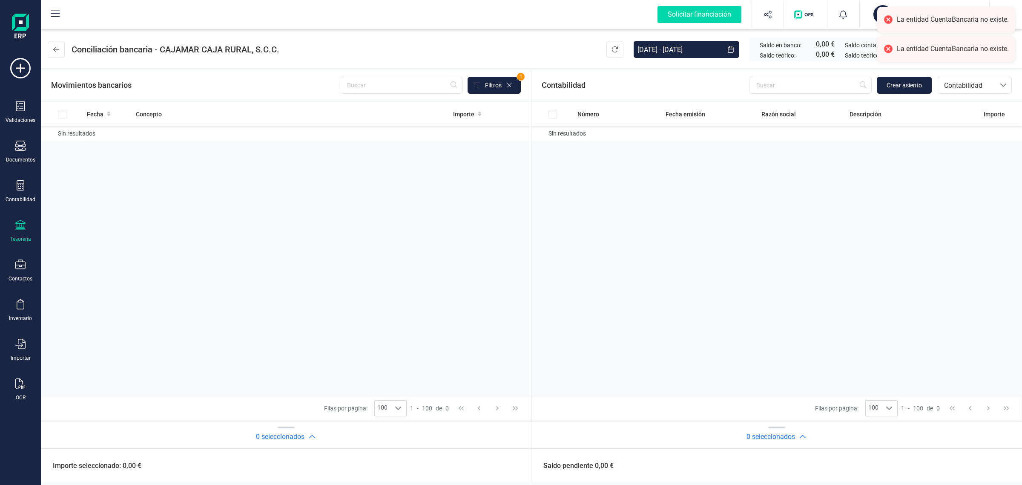
click at [24, 231] on div "Tesorería" at bounding box center [20, 231] width 34 height 23
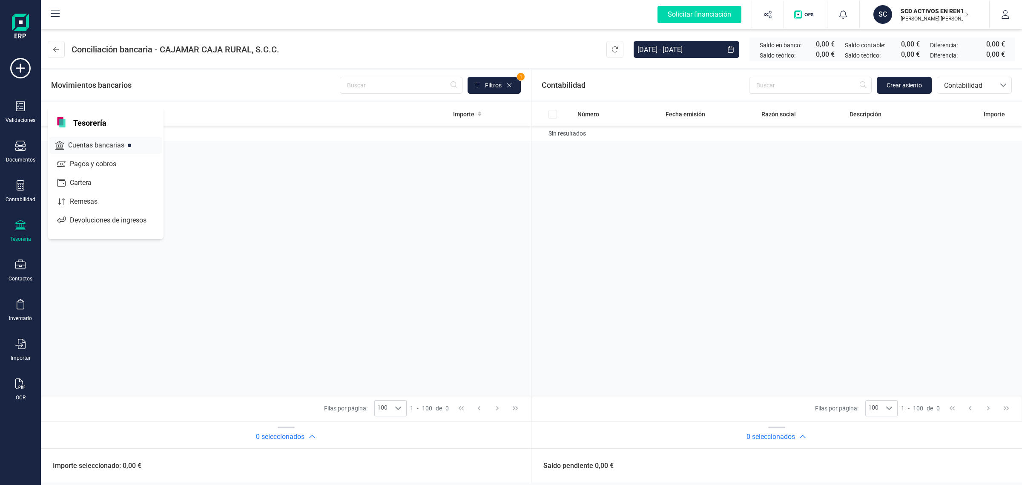
click at [98, 140] on span "Cuentas bancarias" at bounding box center [102, 145] width 75 height 10
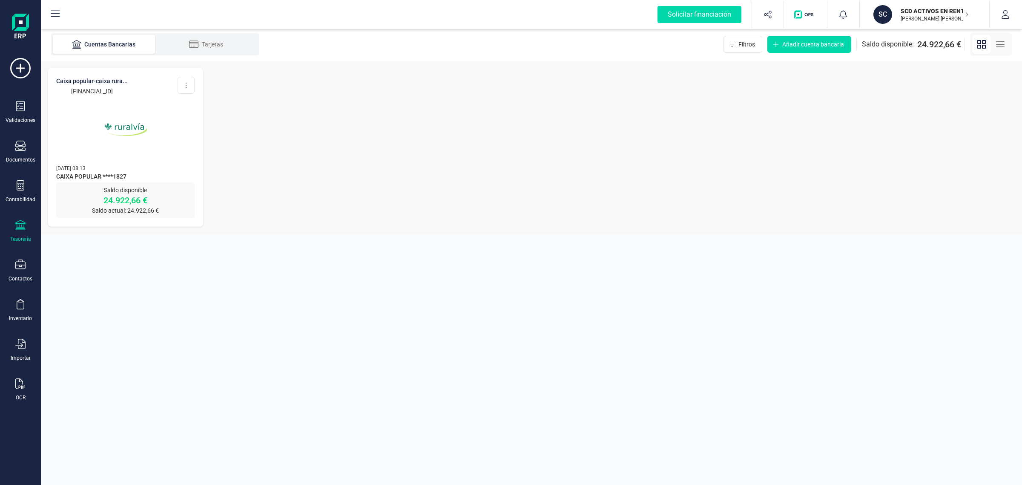
click at [145, 141] on img at bounding box center [126, 130] width 72 height 72
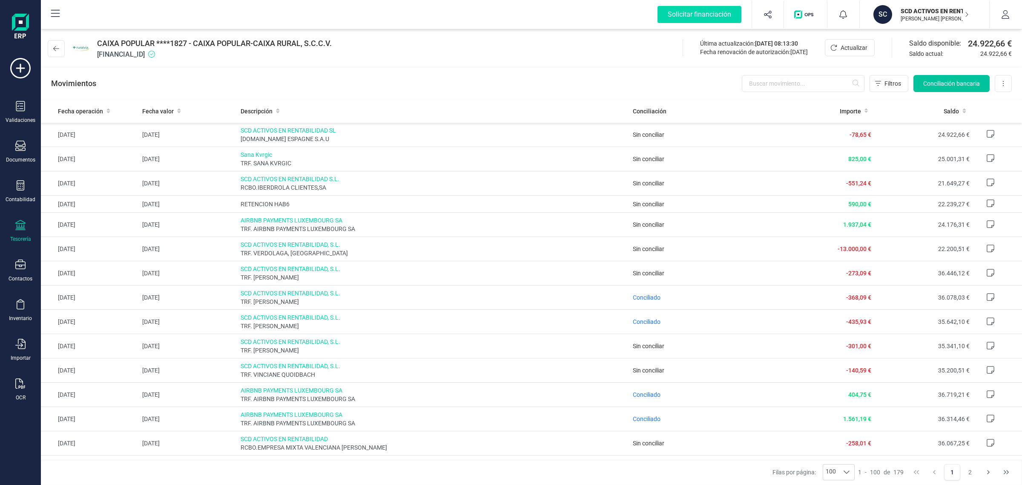
click at [936, 84] on span "Conciliación bancaria" at bounding box center [952, 83] width 57 height 9
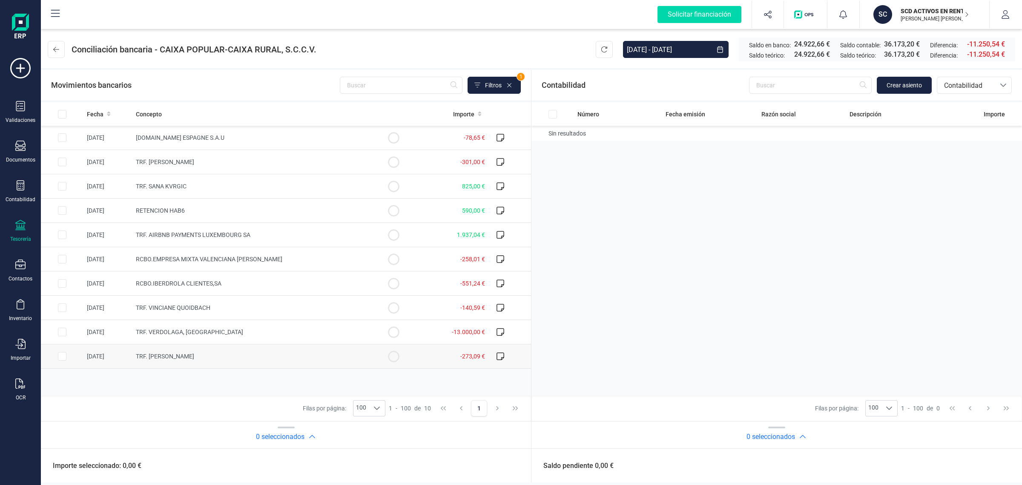
click at [150, 361] on td "TRF. [PERSON_NAME]" at bounding box center [252, 356] width 240 height 24
checkbox input "true"
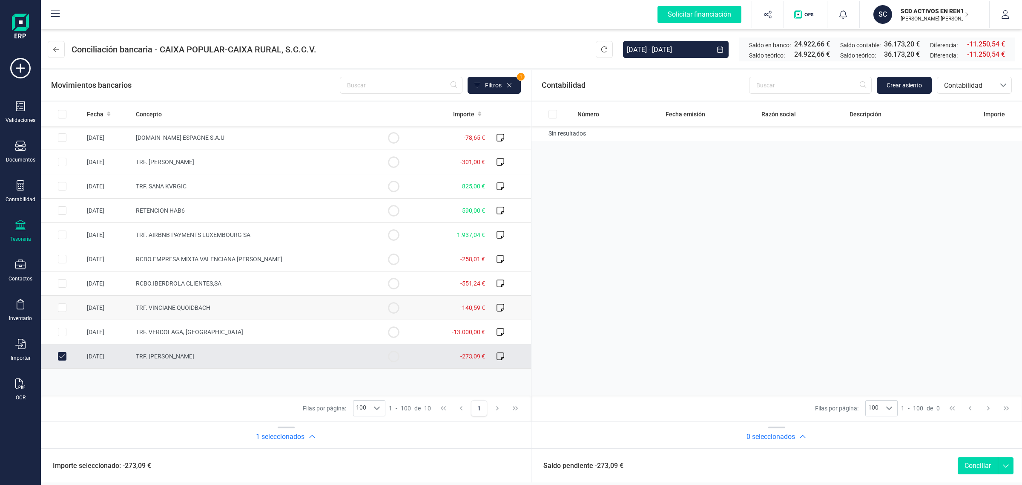
click at [165, 308] on span "TRF. VINCIANE QUOIDBACH" at bounding box center [173, 307] width 75 height 7
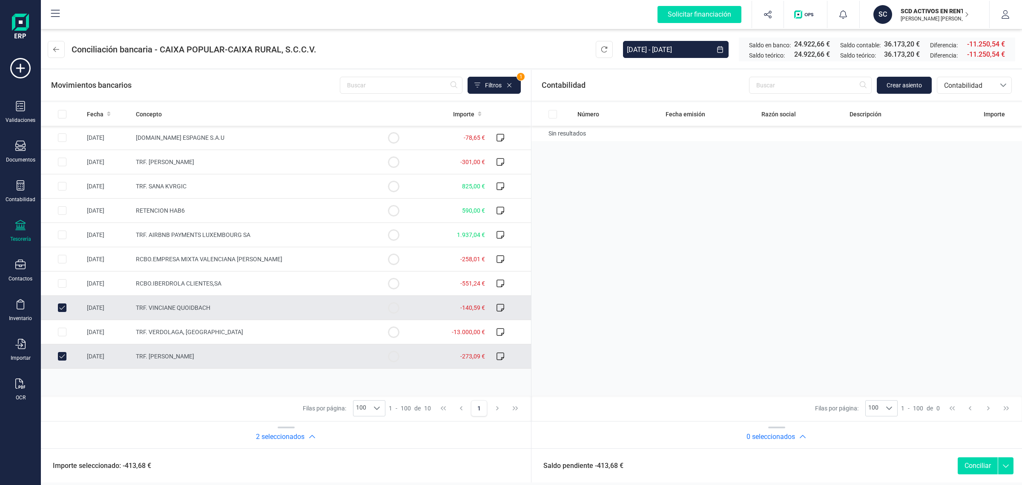
click at [60, 308] on input "Row Unselected 332c8df2-974c-42cf-be9d-e412a3373ecc" at bounding box center [62, 307] width 9 height 9
checkbox input "false"
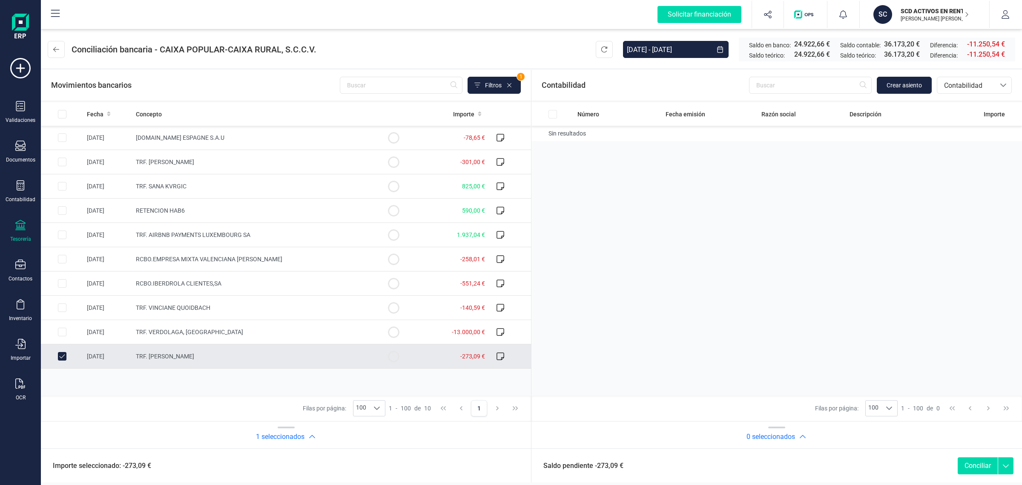
click at [64, 359] on input "Row Unselected 6e32126d-9fbf-43f1-90bd-f767f26ad79d" at bounding box center [62, 356] width 9 height 9
checkbox input "false"
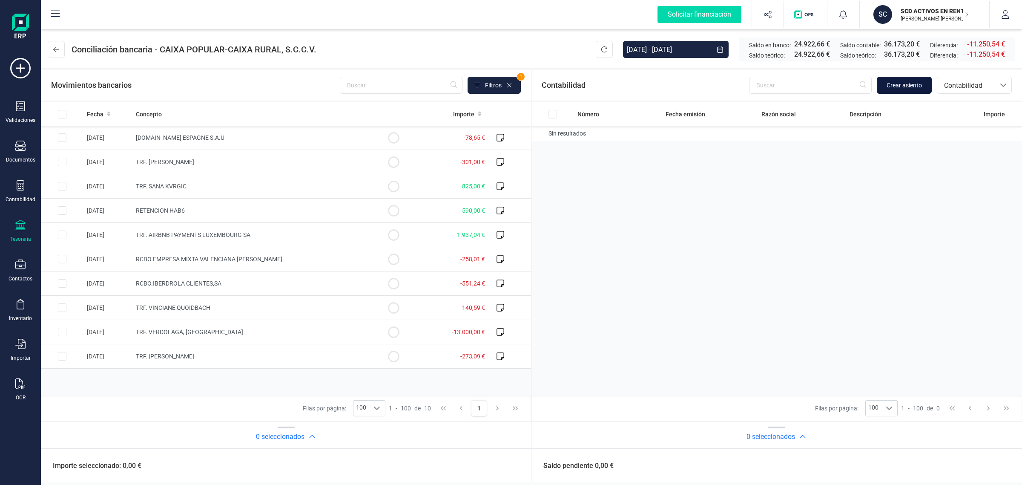
click at [928, 86] on button "Crear asiento" at bounding box center [904, 85] width 55 height 17
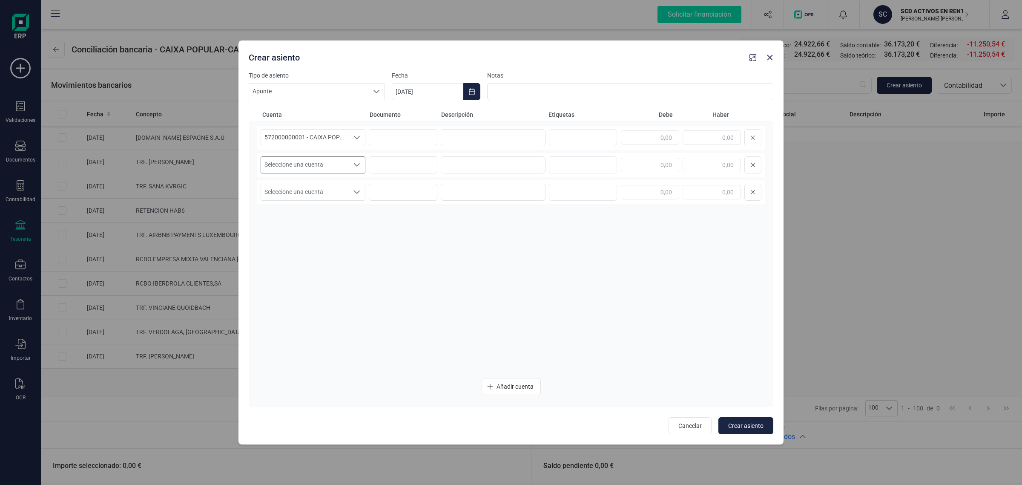
click at [331, 161] on span "Seleccione una cuenta" at bounding box center [305, 165] width 88 height 16
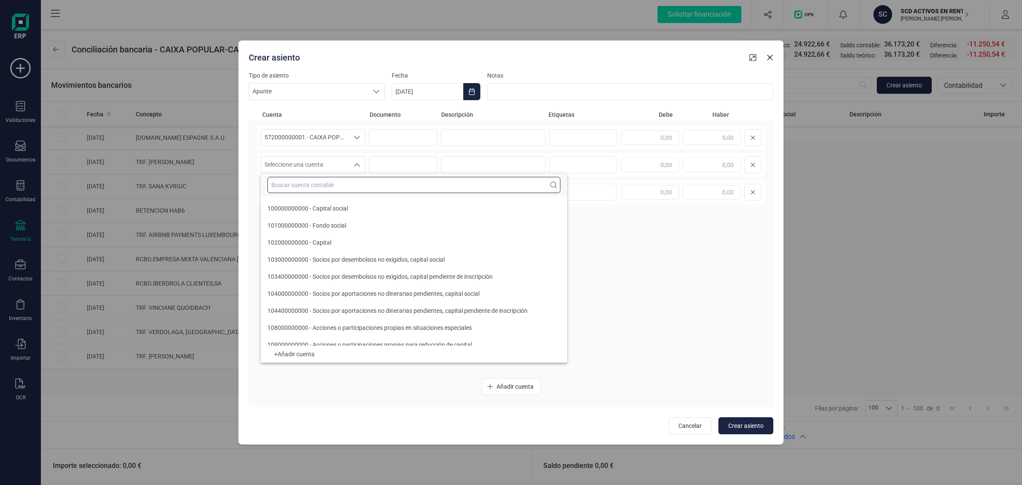
click at [313, 185] on input "text" at bounding box center [414, 185] width 293 height 16
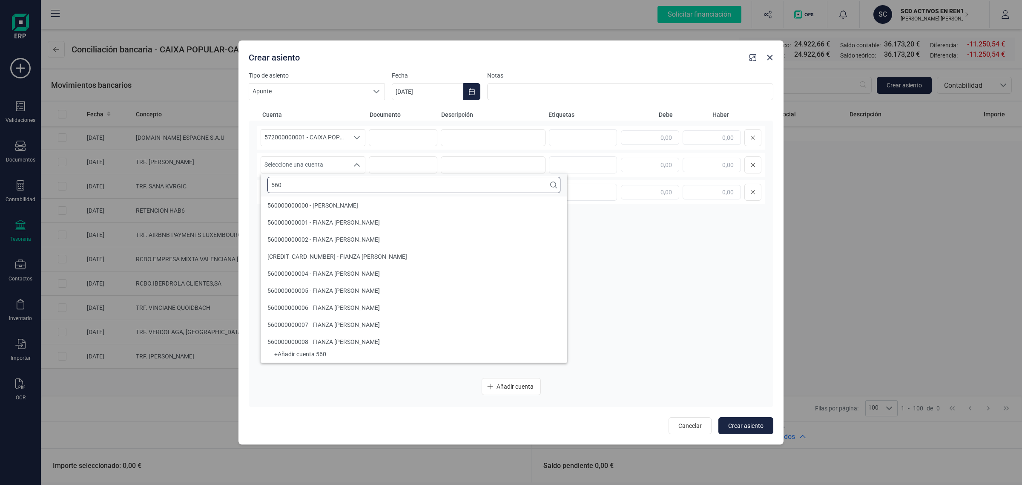
type input "560"
click at [149, 82] on div "Crear asiento Tipo de asiento Apunte Apunte Apunte Fecha 11/08/2025 Notas Cuent…" at bounding box center [511, 242] width 1022 height 485
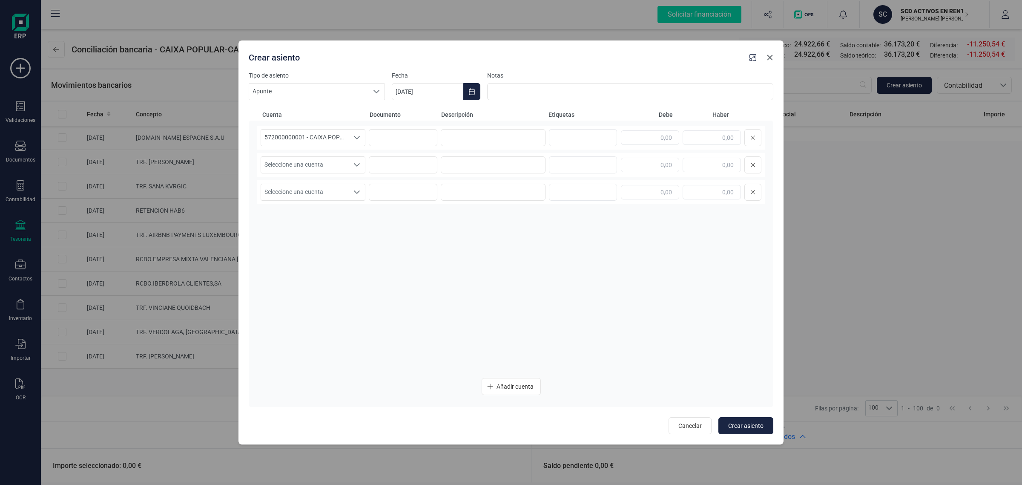
click at [770, 58] on icon "button" at bounding box center [771, 58] width 6 height 6
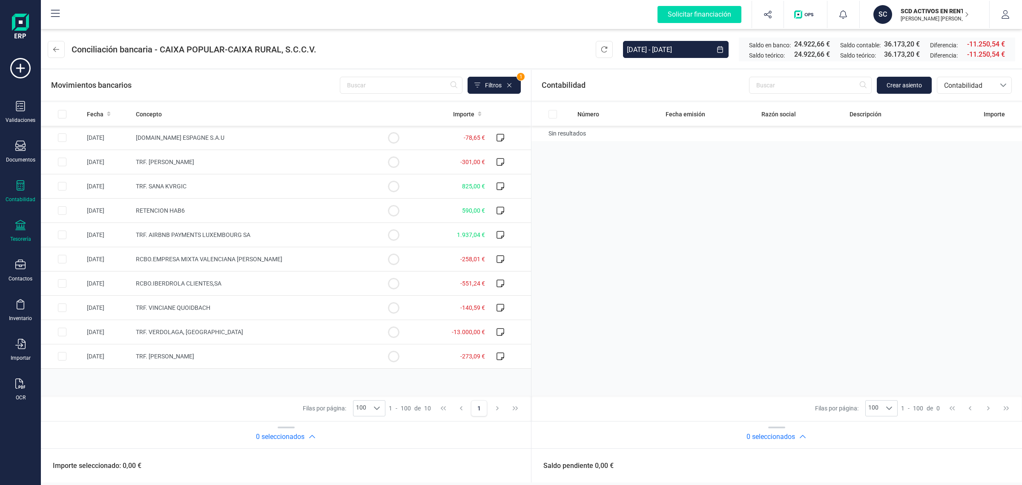
click at [11, 184] on div "Contabilidad" at bounding box center [20, 191] width 34 height 23
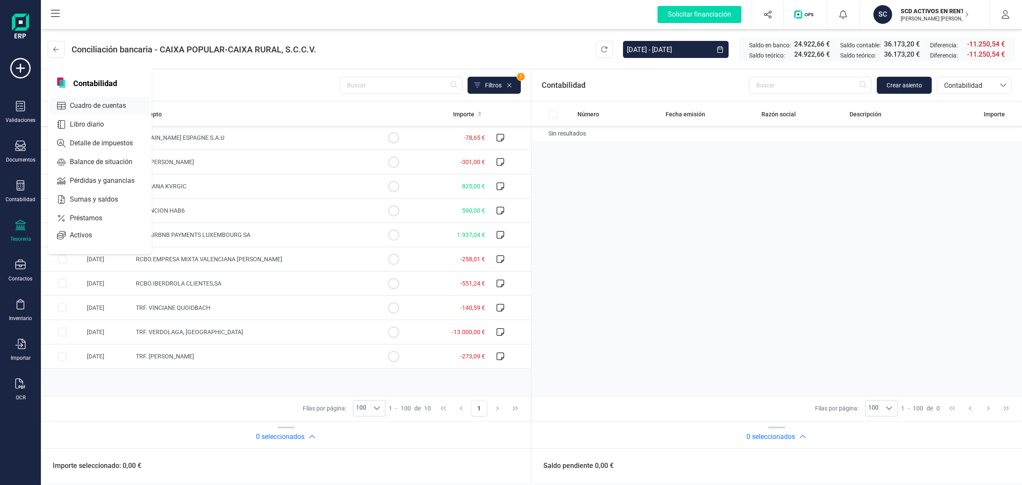
click at [89, 103] on span "Cuadro de cuentas" at bounding box center [103, 106] width 75 height 10
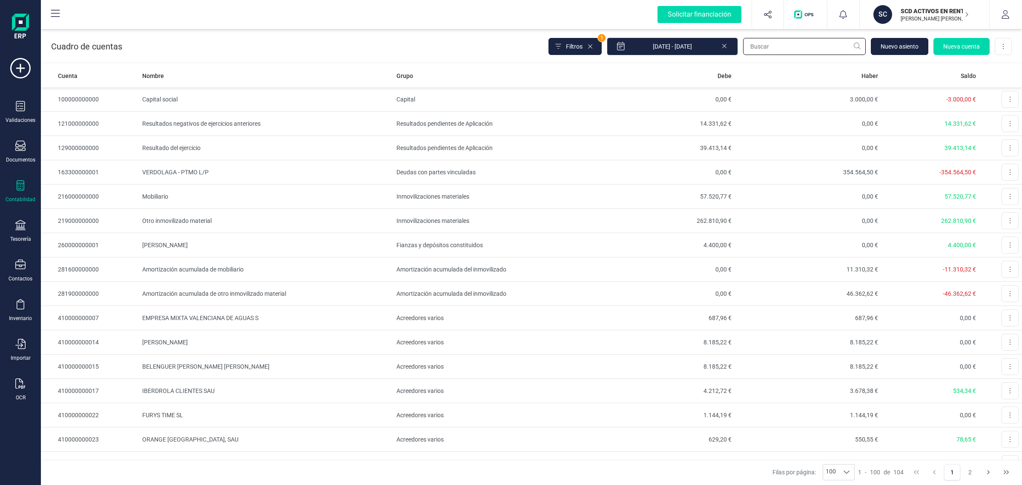
click at [763, 47] on input "text" at bounding box center [804, 46] width 123 height 17
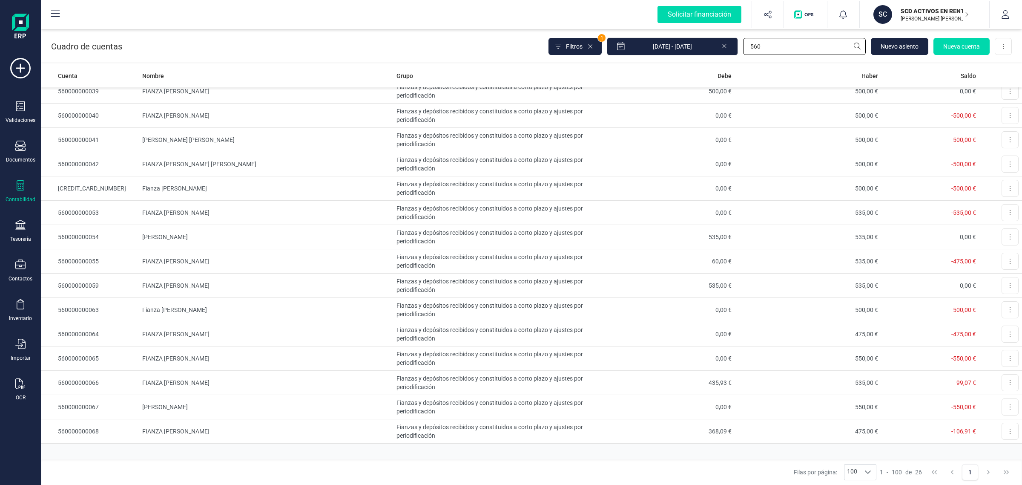
scroll to position [277, 0]
type input "560"
click at [27, 226] on div "Tesorería" at bounding box center [20, 231] width 34 height 23
click at [105, 142] on span "Cuentas bancarias" at bounding box center [103, 145] width 75 height 10
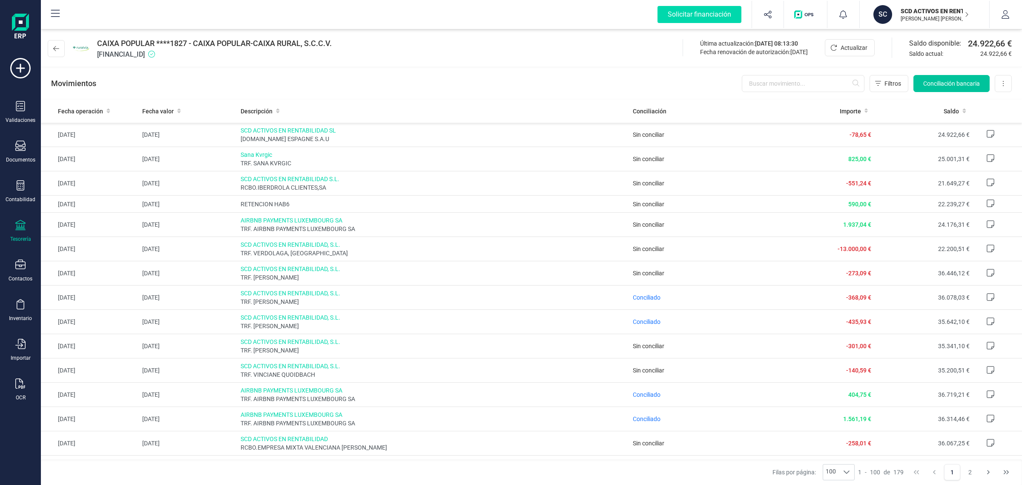
click at [933, 77] on button "Conciliación bancaria" at bounding box center [952, 83] width 76 height 17
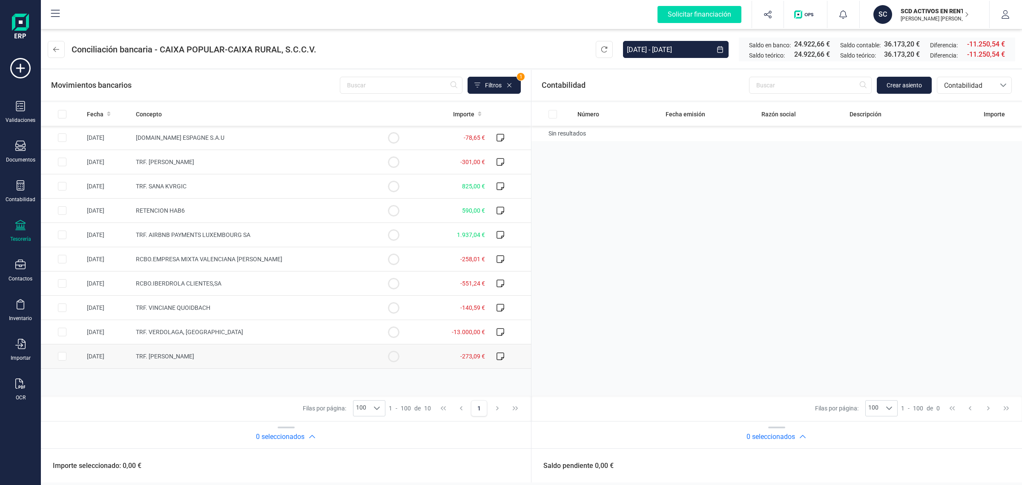
click at [235, 357] on td "TRF. [PERSON_NAME]" at bounding box center [252, 356] width 240 height 24
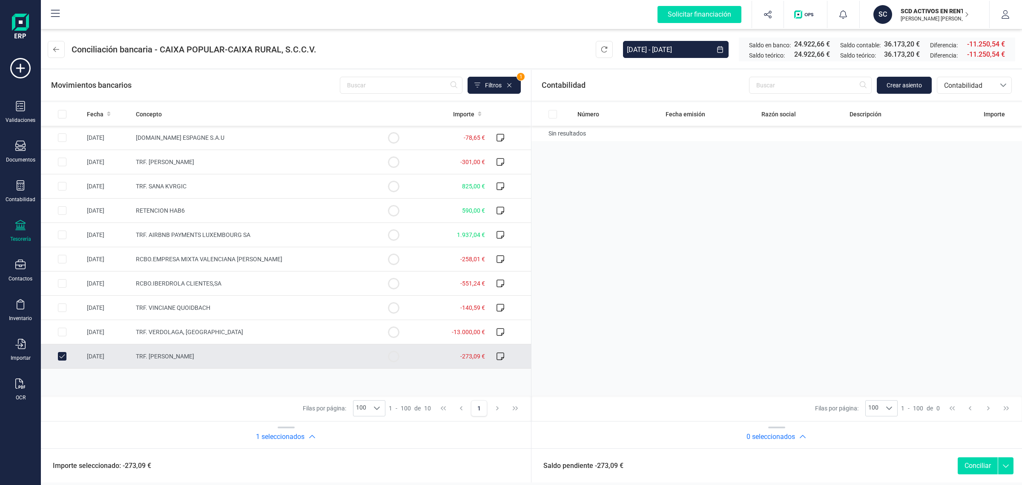
click at [63, 357] on input "Row Unselected 6e32126d-9fbf-43f1-90bd-f767f26ad79d" at bounding box center [62, 356] width 9 height 9
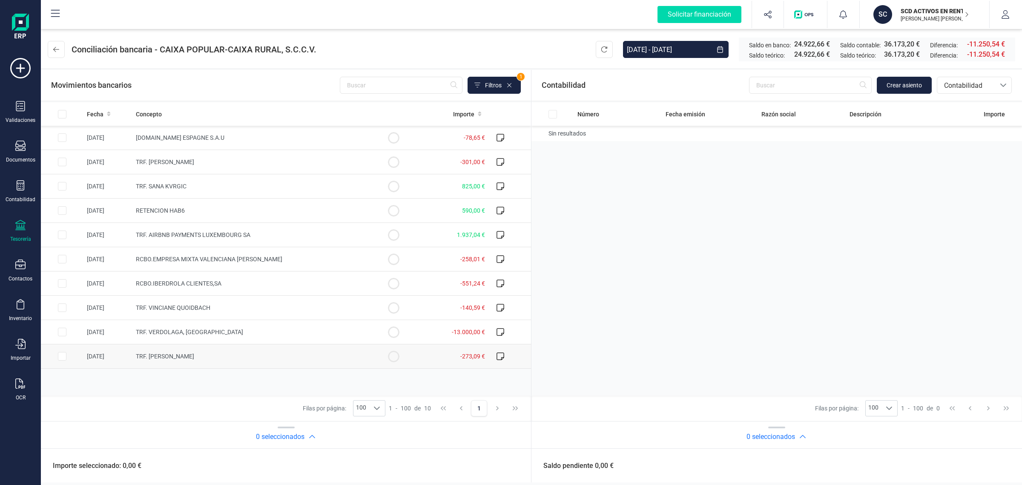
click at [63, 357] on input "Row Selected 6e32126d-9fbf-43f1-90bd-f767f26ad79d" at bounding box center [62, 356] width 9 height 9
checkbox input "true"
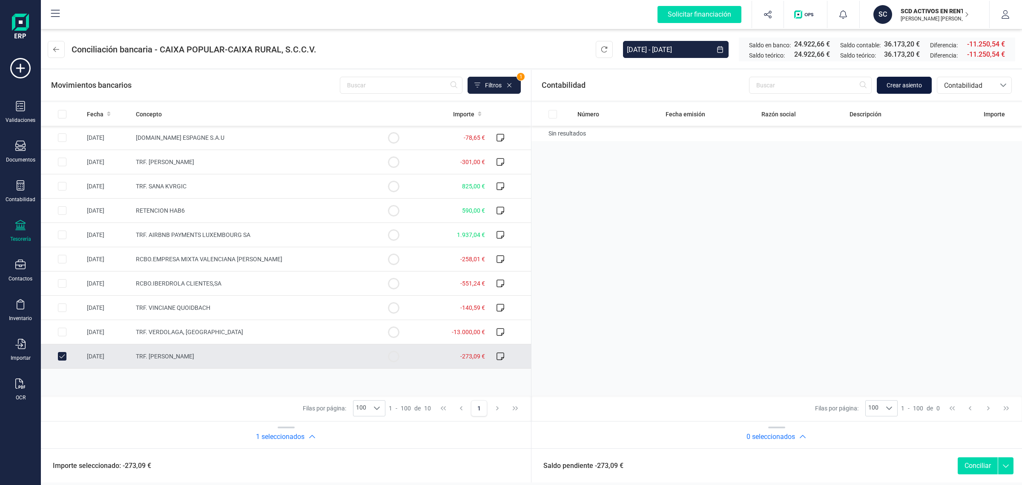
click at [904, 84] on span "Crear asiento" at bounding box center [904, 85] width 35 height 9
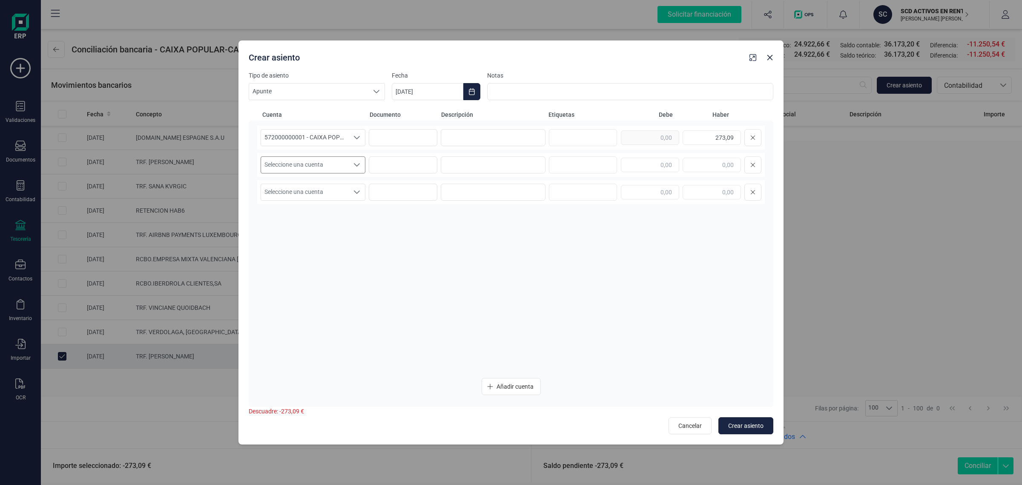
click at [314, 163] on span "Seleccione una cuenta" at bounding box center [305, 165] width 88 height 16
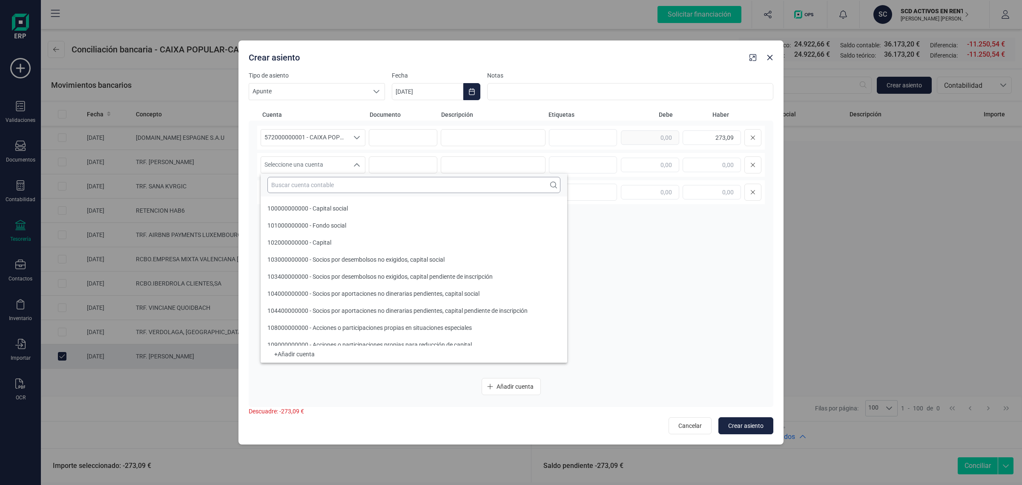
click at [292, 188] on input "text" at bounding box center [414, 185] width 293 height 16
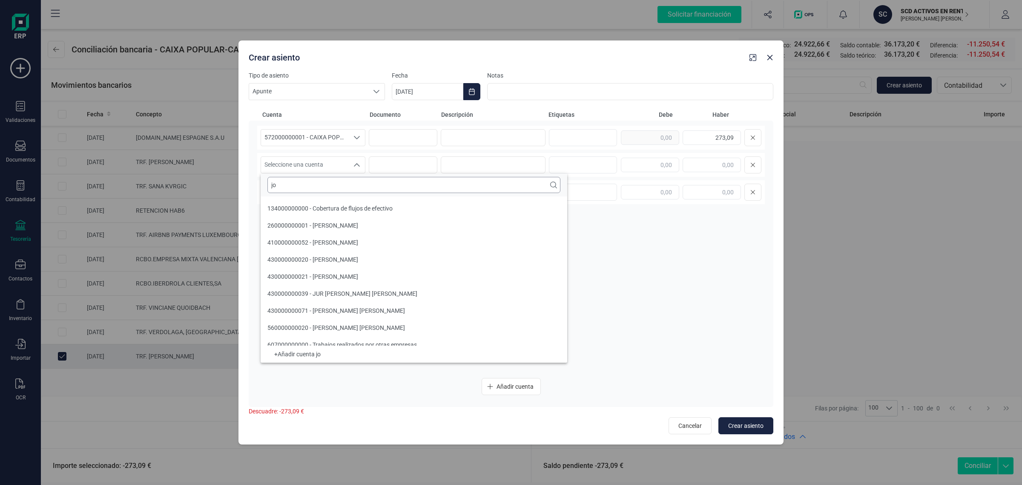
type input "j"
type input "m"
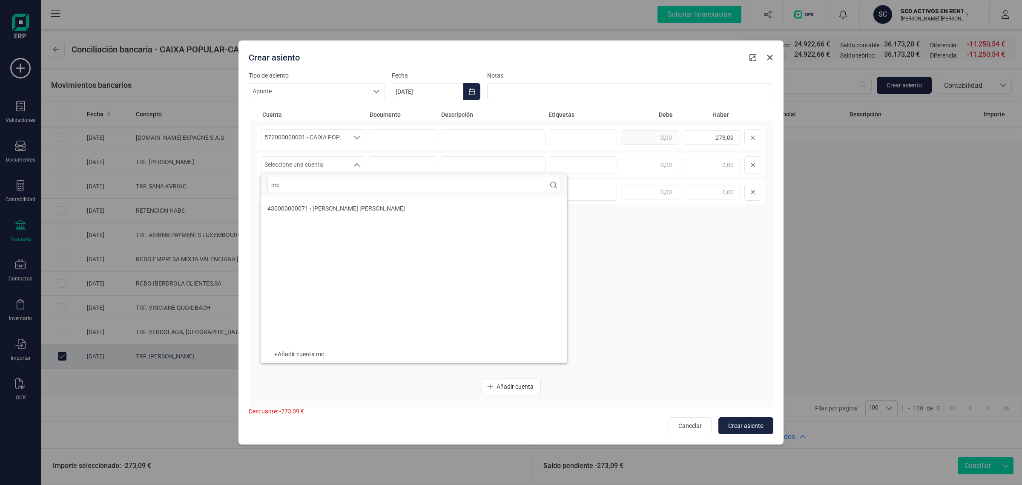
type input "m"
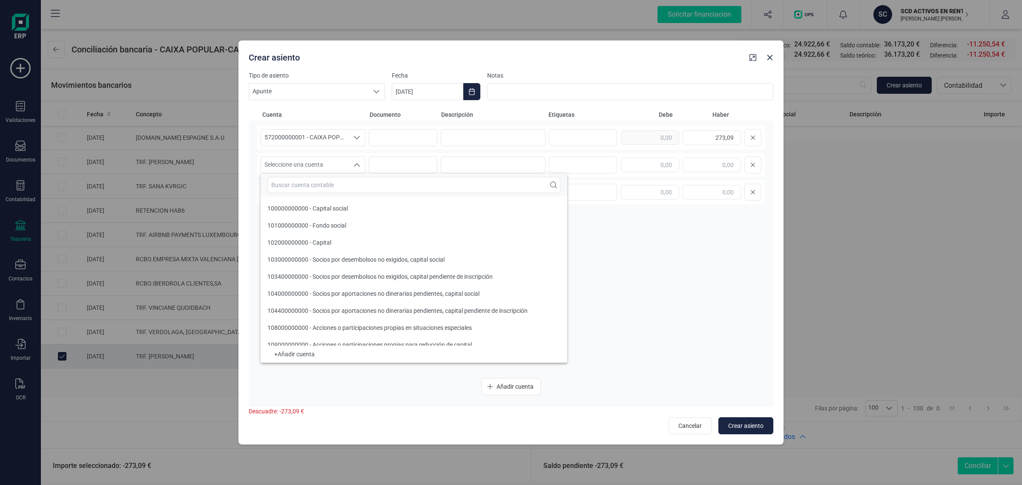
scroll to position [3, 0]
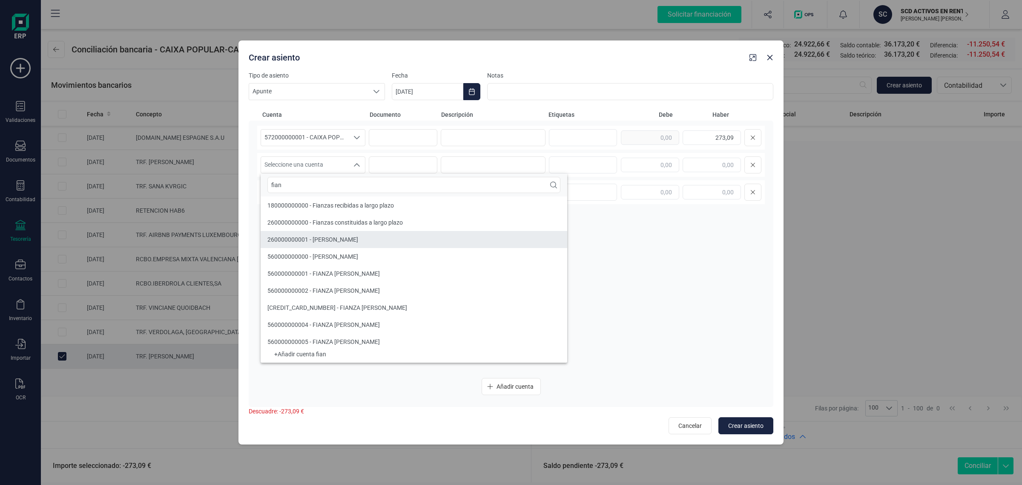
type input "fian"
drag, startPoint x: 325, startPoint y: 184, endPoint x: 238, endPoint y: 187, distance: 87.4
click at [238, 187] on body "Solicitar financiación Validaciones Documentos Documentos Presupuestos Pedidos …" at bounding box center [511, 242] width 1022 height 485
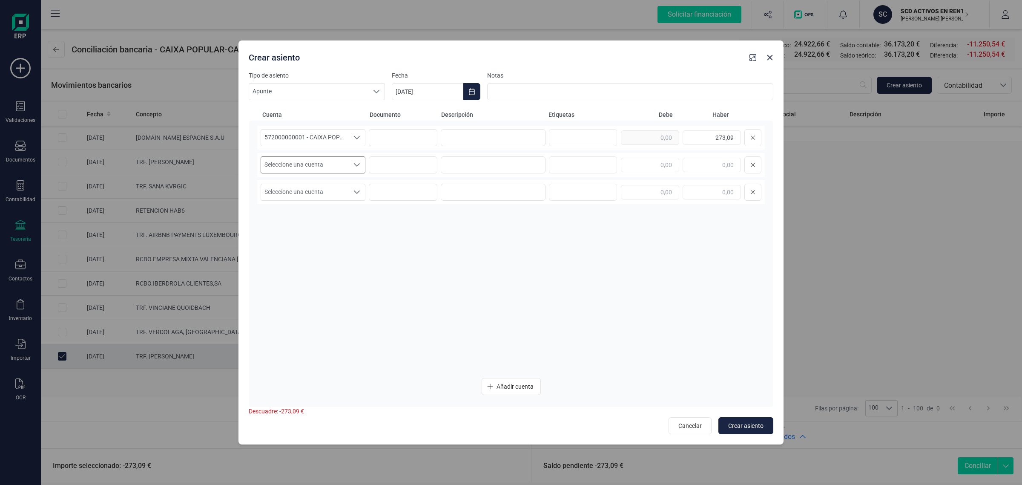
click at [299, 167] on span "Seleccione una cuenta" at bounding box center [305, 165] width 88 height 16
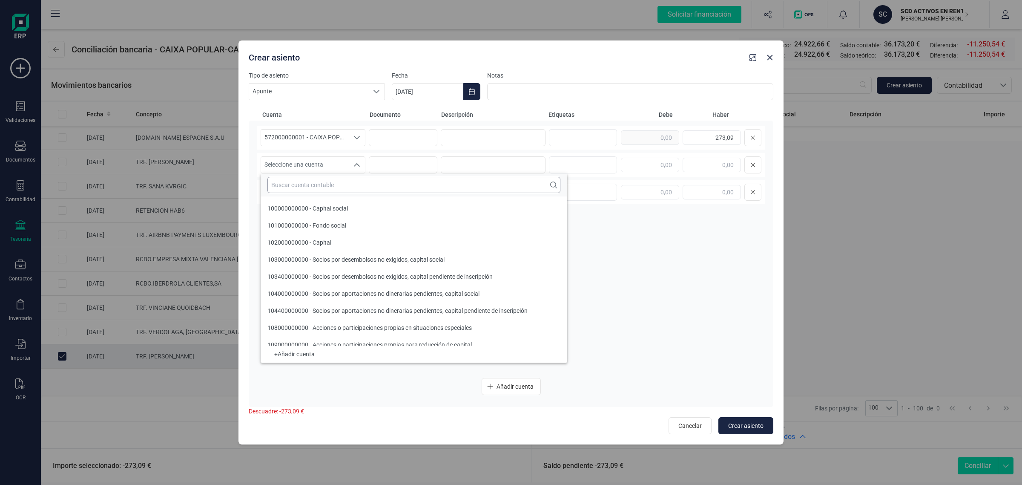
click at [290, 185] on input "text" at bounding box center [414, 185] width 293 height 16
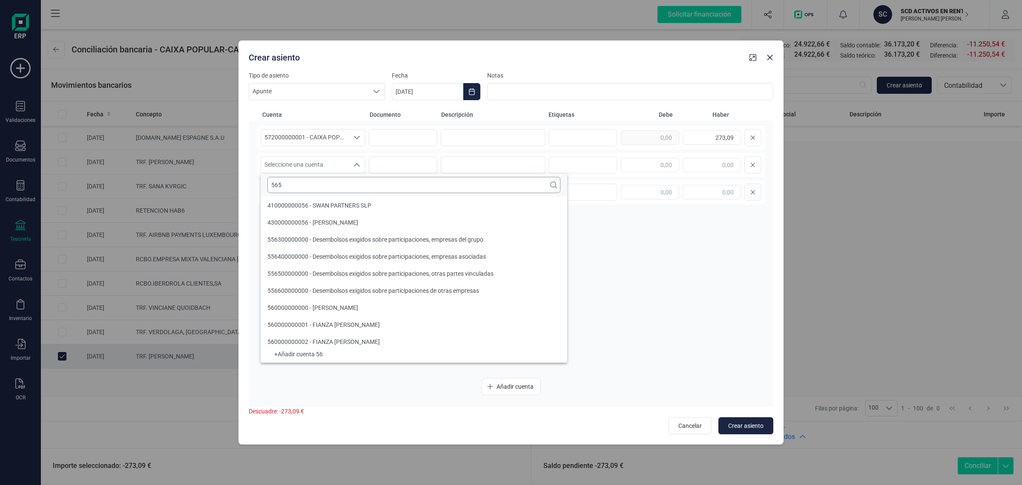
scroll to position [0, 0]
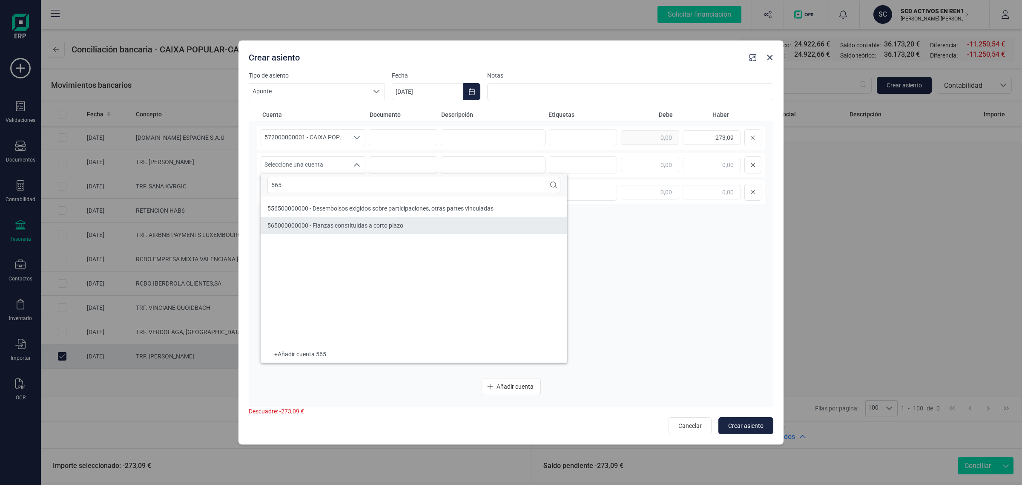
type input "565"
click at [770, 60] on icon "button" at bounding box center [770, 57] width 7 height 7
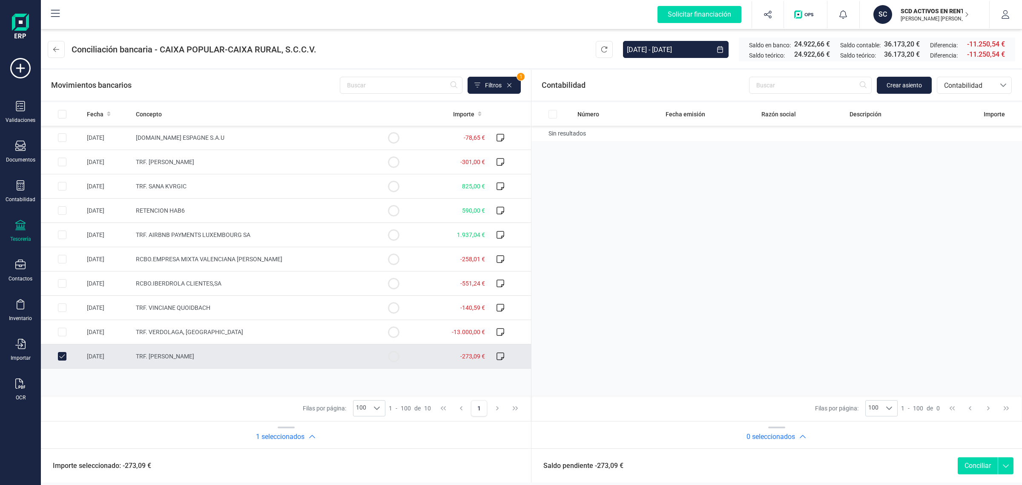
click at [21, 220] on icon at bounding box center [20, 225] width 10 height 10
drag, startPoint x: 20, startPoint y: 187, endPoint x: 52, endPoint y: 174, distance: 35.2
click at [20, 187] on icon at bounding box center [20, 185] width 10 height 10
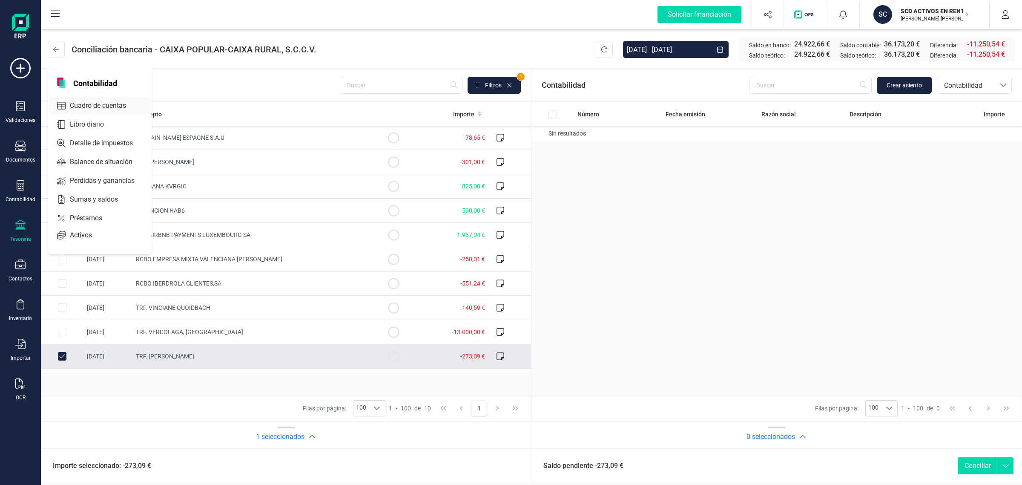
click at [114, 104] on span "Cuadro de cuentas" at bounding box center [103, 106] width 75 height 10
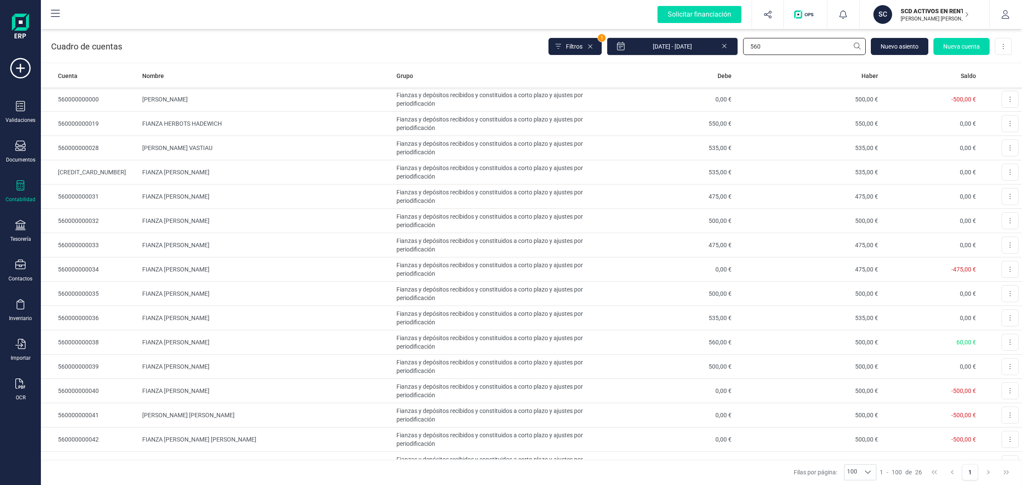
click at [689, 66] on div "Cuadro de cuentas Filtros 1 01/01/2025 - 11/08/2025 560 Nuevo asiento Nueva cue…" at bounding box center [532, 256] width 982 height 458
click at [775, 43] on input "560" at bounding box center [804, 46] width 123 height 17
type input "565"
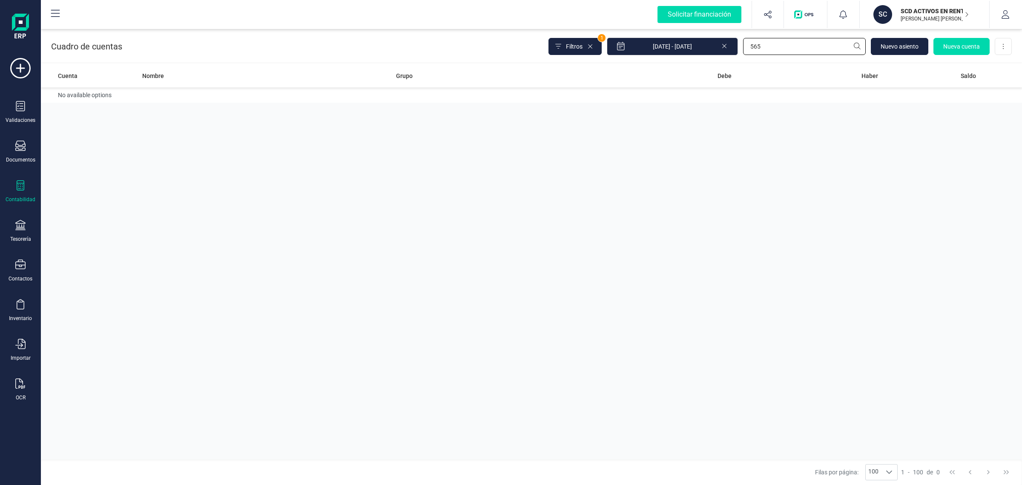
drag, startPoint x: 768, startPoint y: 48, endPoint x: 744, endPoint y: 54, distance: 24.5
click at [744, 54] on input "565" at bounding box center [804, 46] width 123 height 17
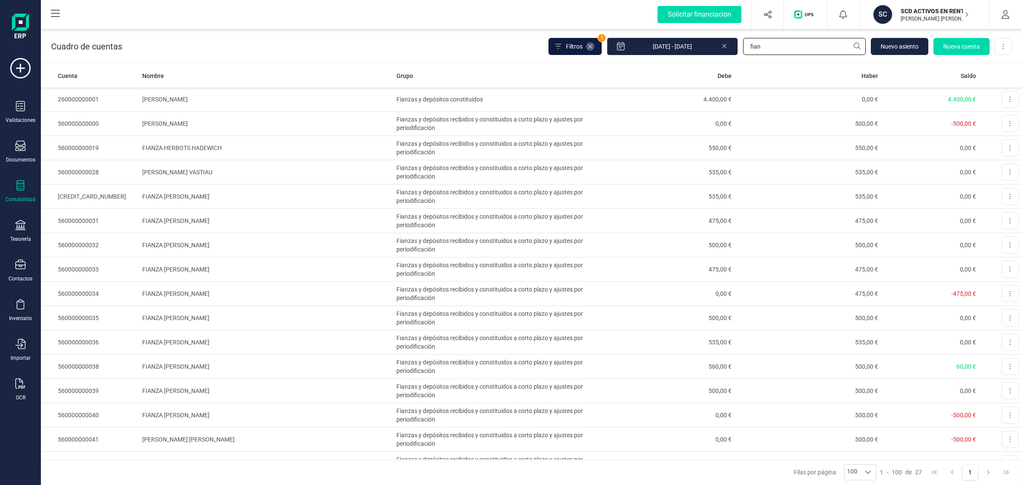
type input "fian"
click at [594, 46] on icon at bounding box center [590, 46] width 7 height 7
click at [723, 46] on icon at bounding box center [724, 45] width 7 height 9
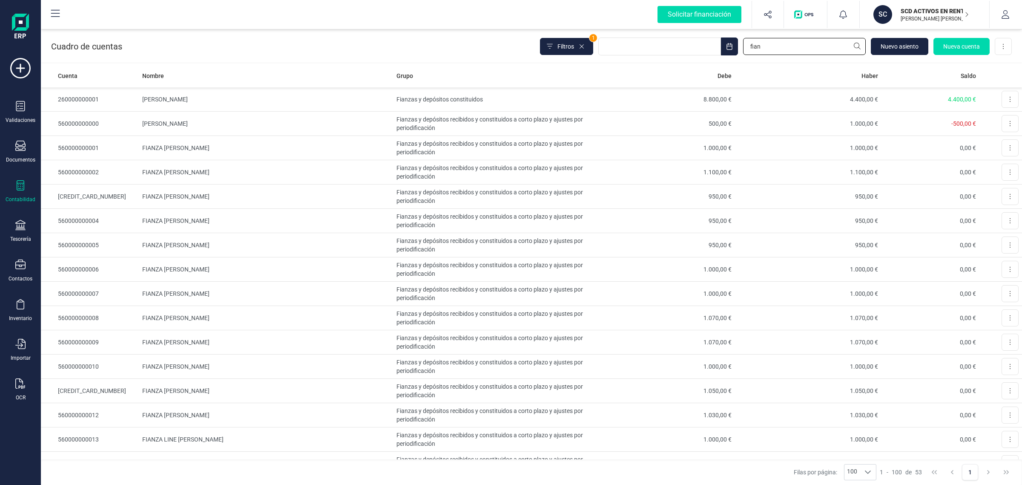
click at [782, 44] on input "fian" at bounding box center [804, 46] width 123 height 17
drag, startPoint x: 782, startPoint y: 44, endPoint x: 731, endPoint y: 55, distance: 52.4
click at [731, 55] on div "Filtros 1 fian Nuevo asiento Nueva cuenta Descargar Excel" at bounding box center [776, 46] width 472 height 18
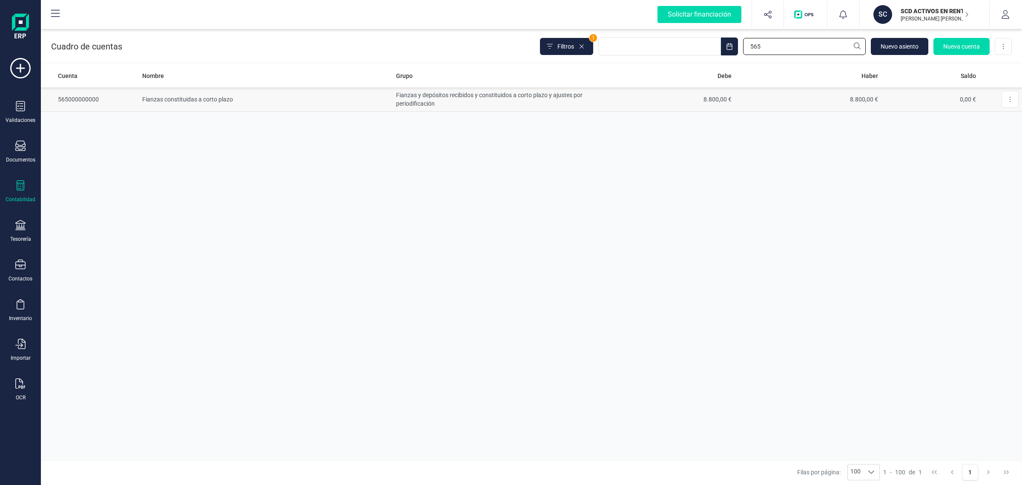
type input "565"
click at [752, 96] on td "8.800,00 €" at bounding box center [808, 99] width 147 height 24
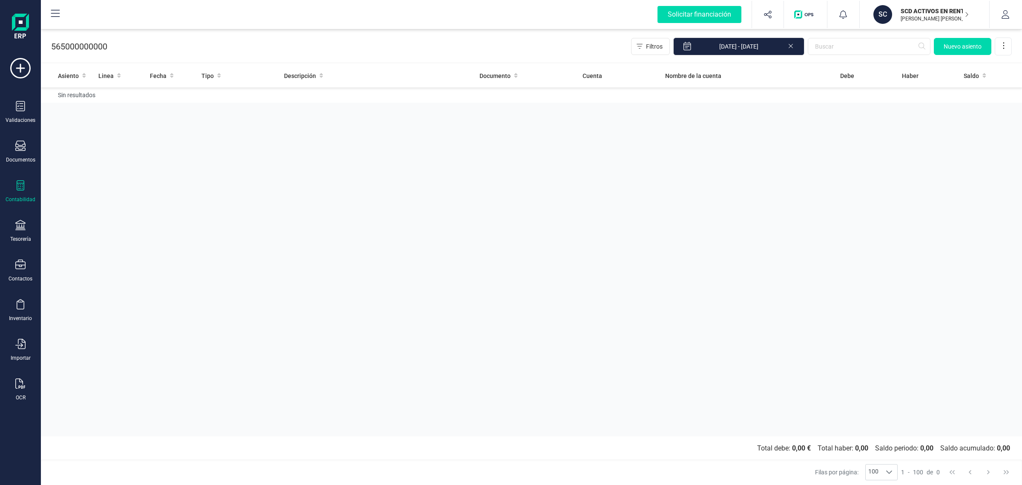
click at [791, 47] on icon at bounding box center [791, 45] width 7 height 9
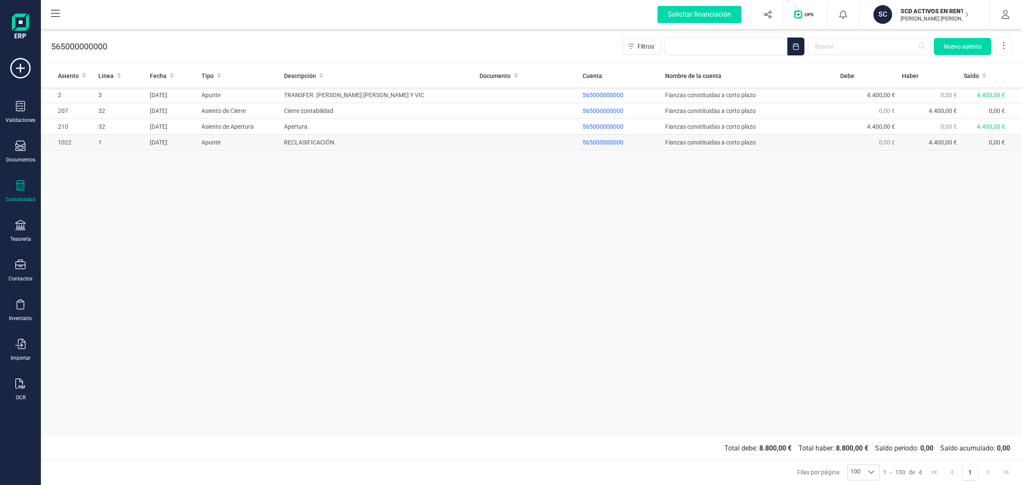
click at [553, 142] on td at bounding box center [527, 143] width 103 height 16
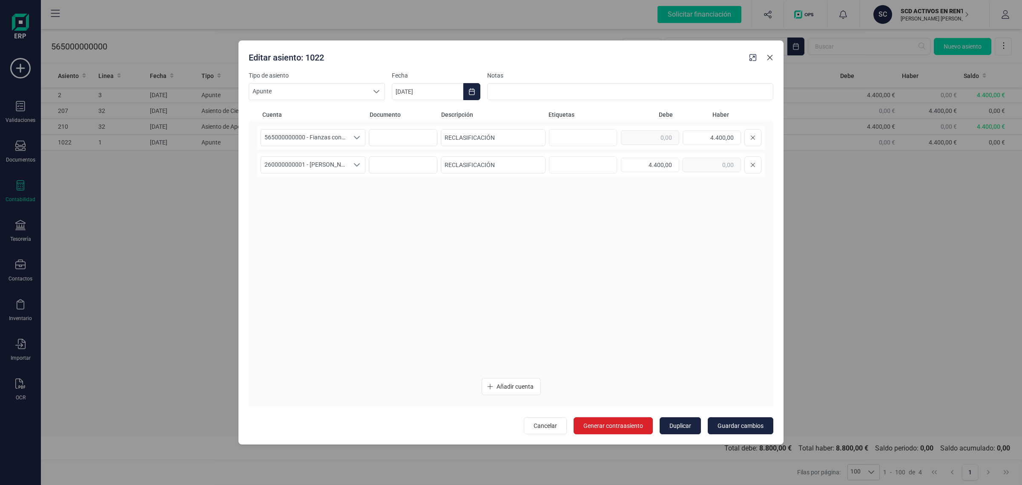
click at [771, 59] on icon "button" at bounding box center [770, 57] width 7 height 7
type input "[DATE]"
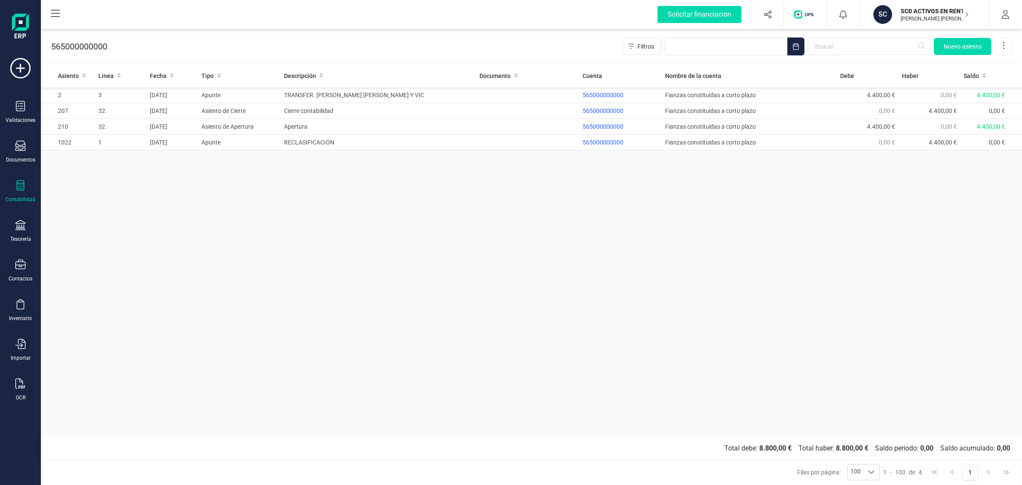
click at [794, 262] on div "Asiento Linea Fecha Tipo Descripción Documento Cuenta Nombre de la cuenta Debe …" at bounding box center [532, 250] width 982 height 372
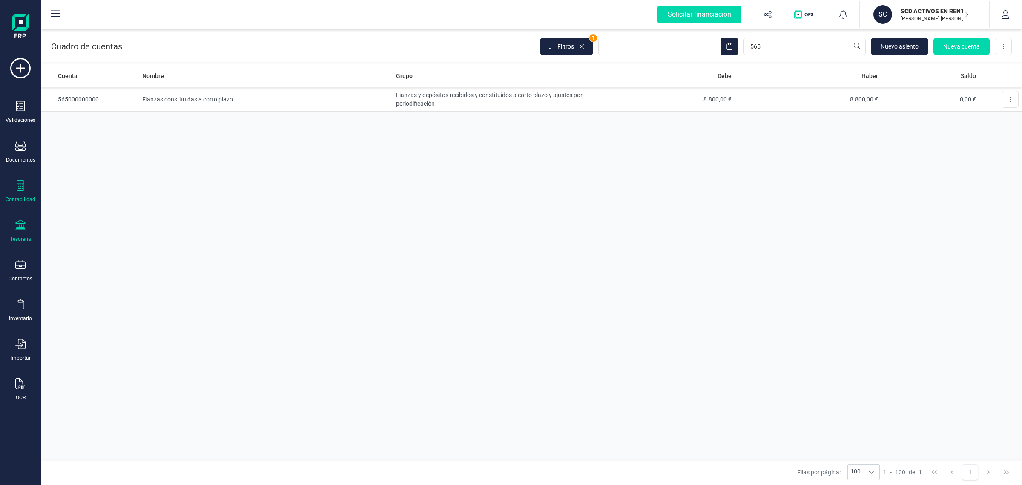
click at [11, 224] on div "Tesorería" at bounding box center [20, 231] width 34 height 23
click at [73, 140] on span "Cuentas bancarias" at bounding box center [103, 145] width 75 height 10
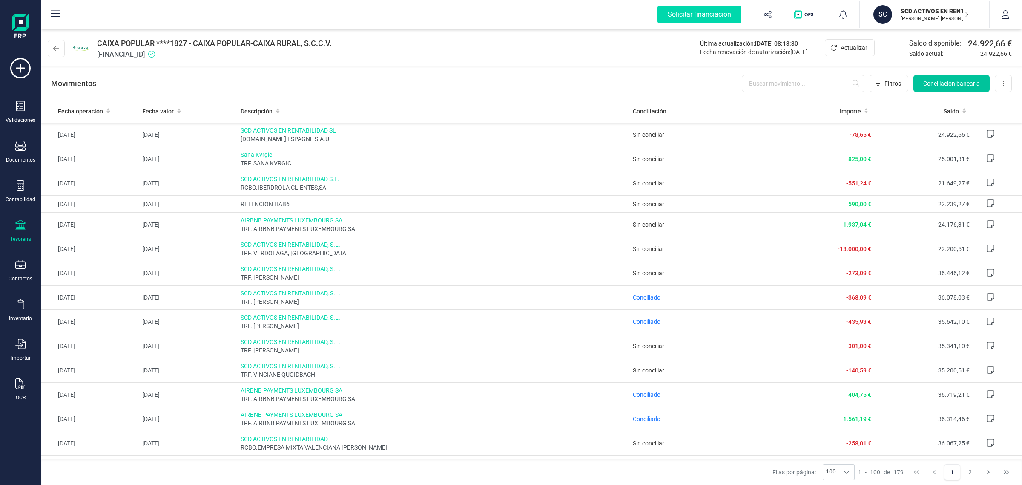
click at [932, 79] on span "Conciliación bancaria" at bounding box center [952, 83] width 57 height 9
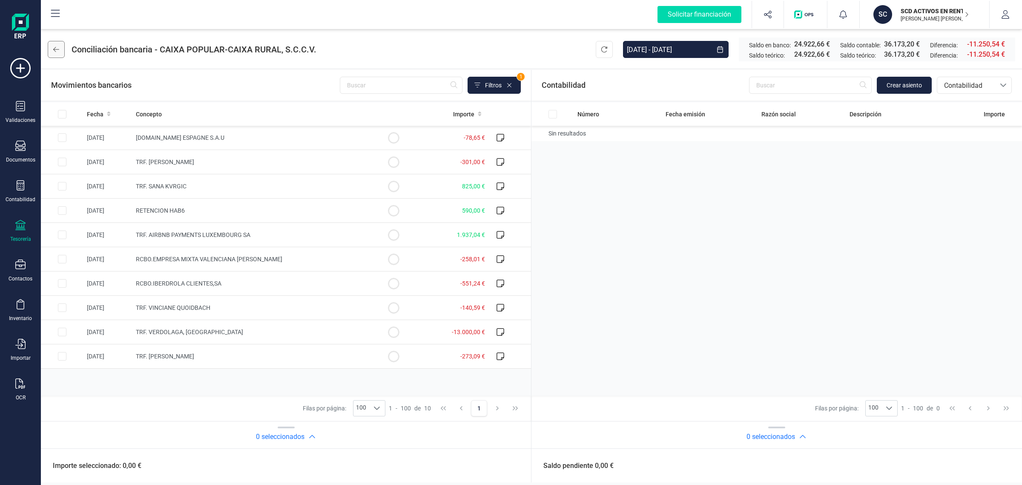
click at [55, 44] on button at bounding box center [56, 49] width 17 height 17
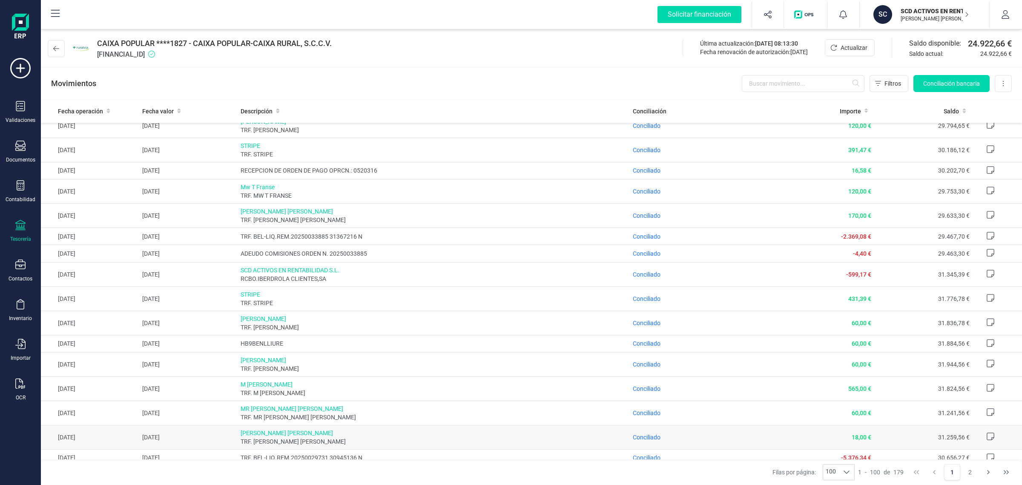
scroll to position [586, 0]
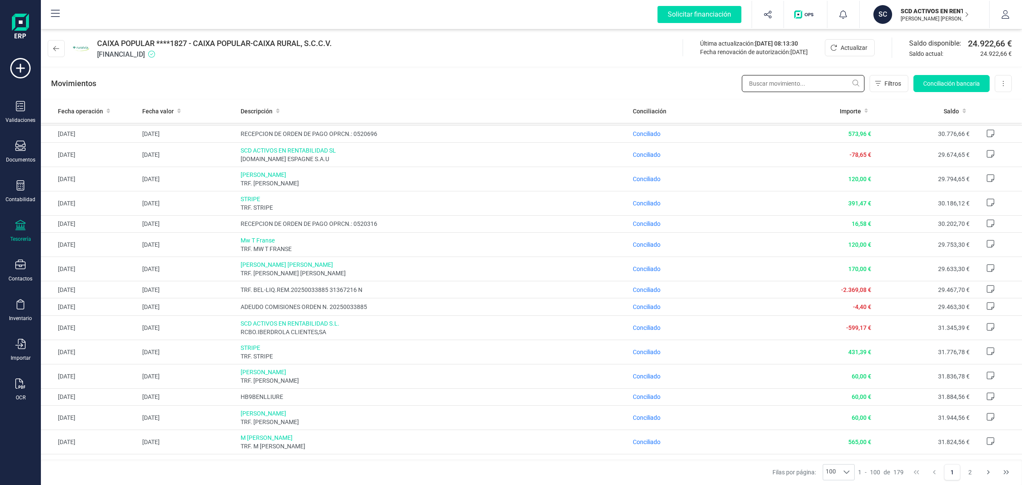
click at [795, 82] on input "text" at bounding box center [803, 83] width 123 height 17
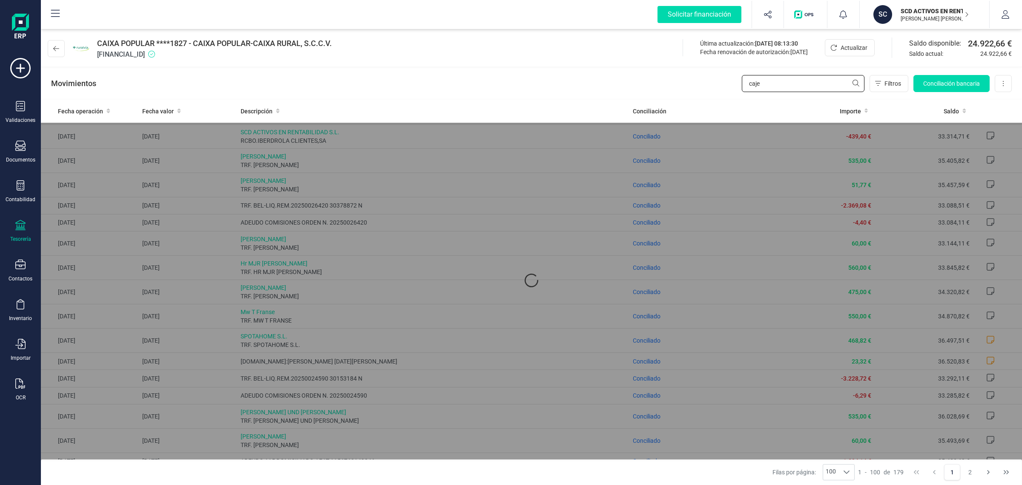
scroll to position [0, 0]
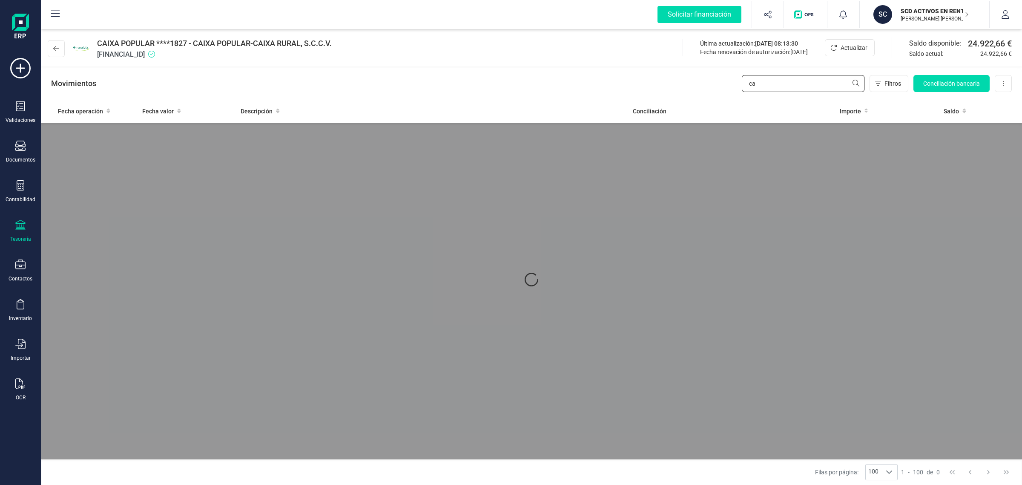
type input "c"
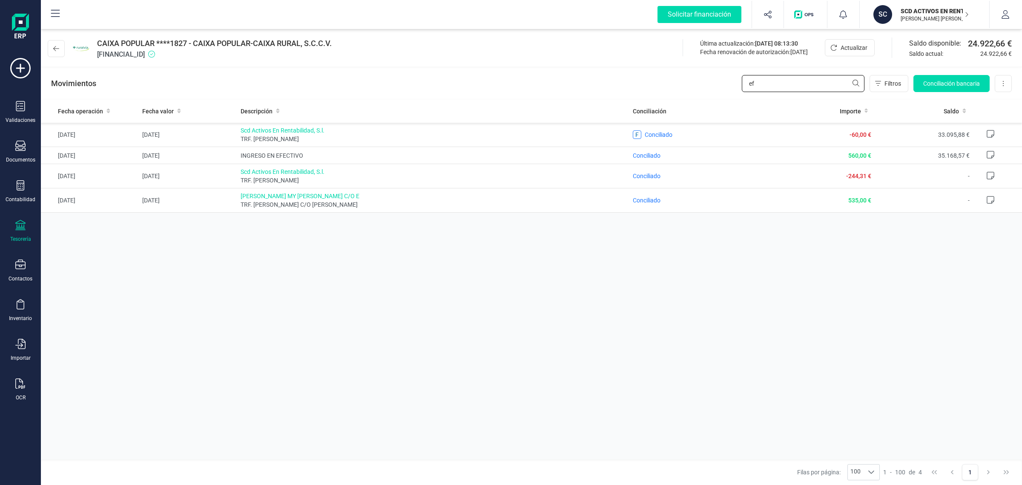
type input "e"
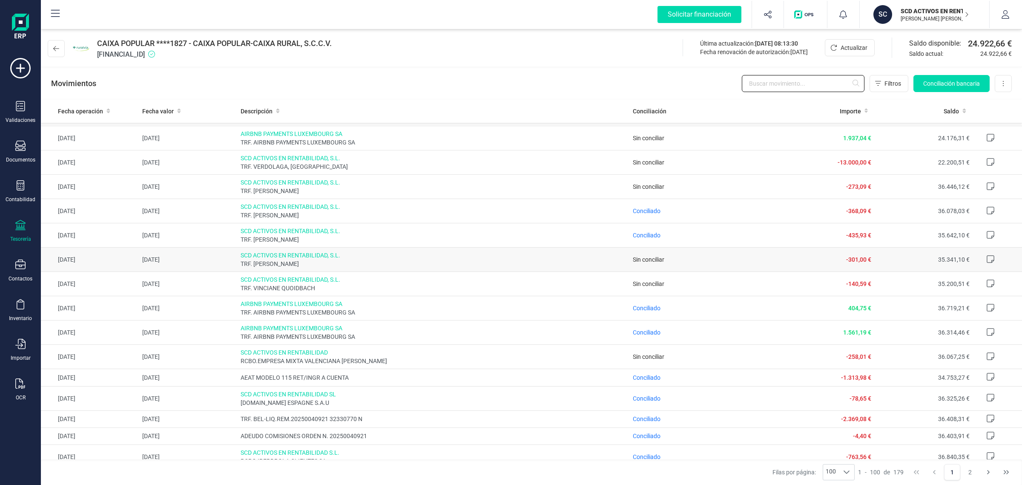
scroll to position [107, 0]
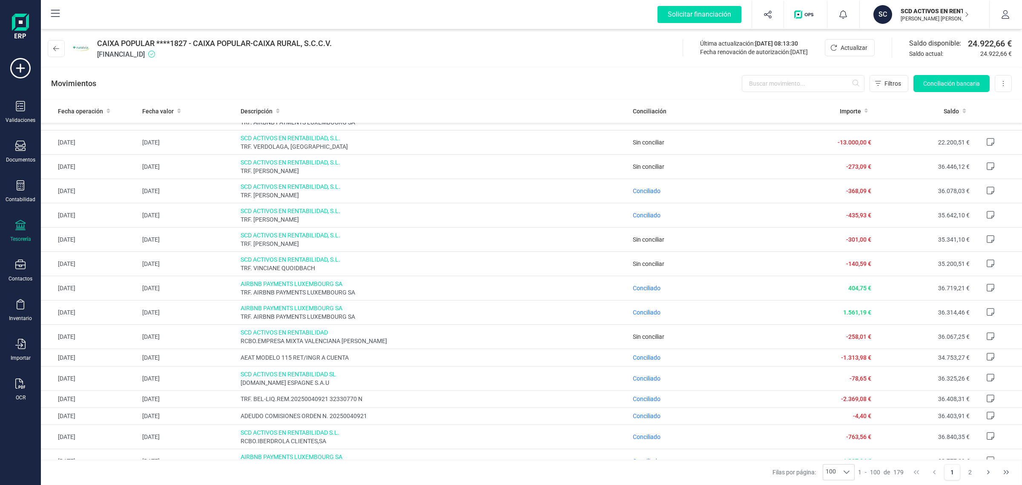
click at [20, 227] on icon at bounding box center [20, 225] width 10 height 10
click at [94, 143] on span "Cuentas bancarias" at bounding box center [102, 145] width 75 height 10
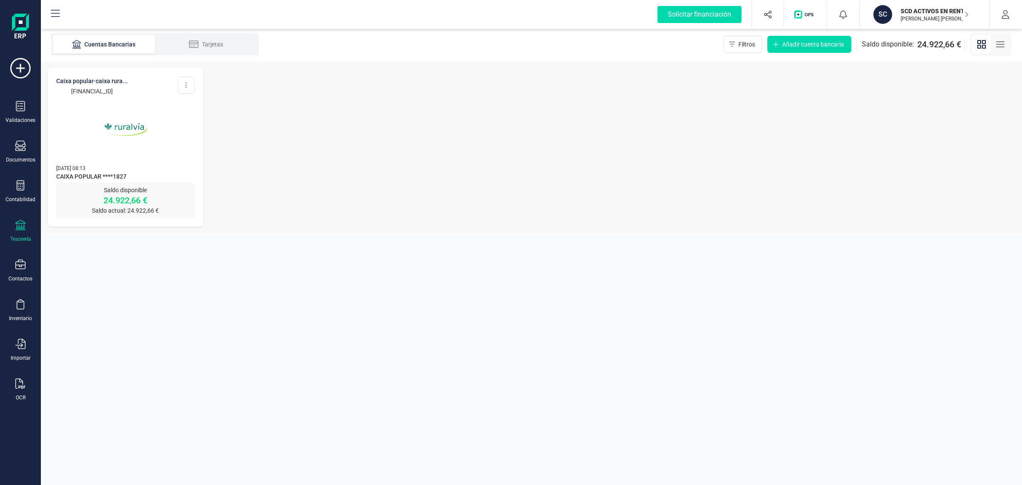
click at [94, 143] on img at bounding box center [126, 130] width 72 height 72
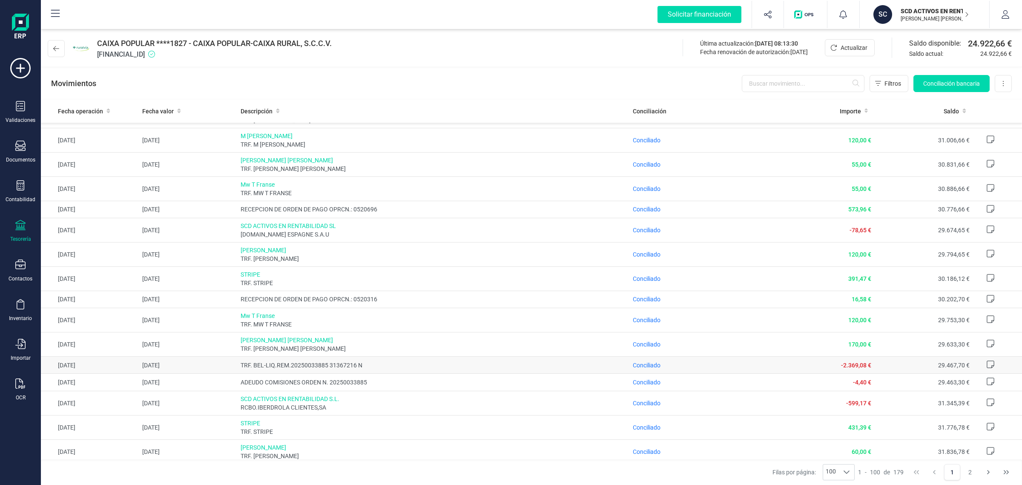
scroll to position [586, 0]
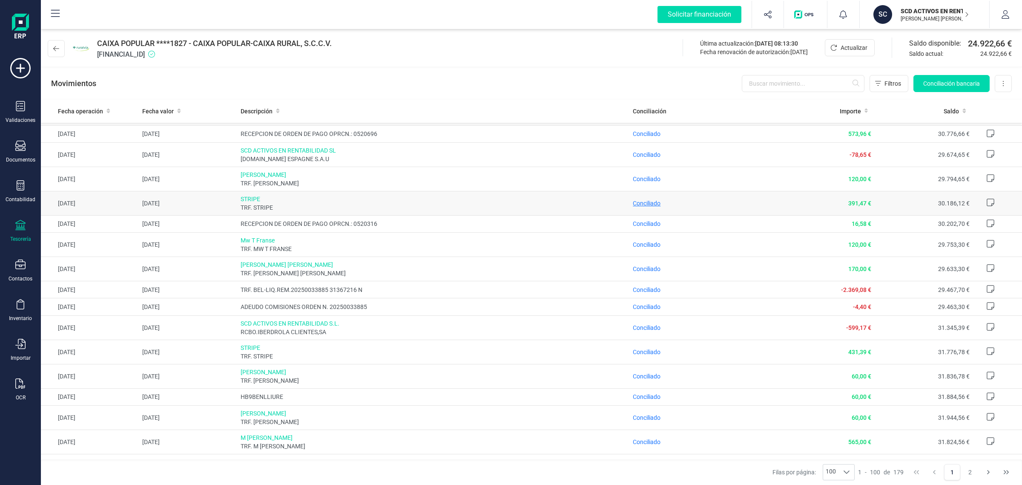
click at [633, 205] on span "Conciliado" at bounding box center [647, 203] width 28 height 7
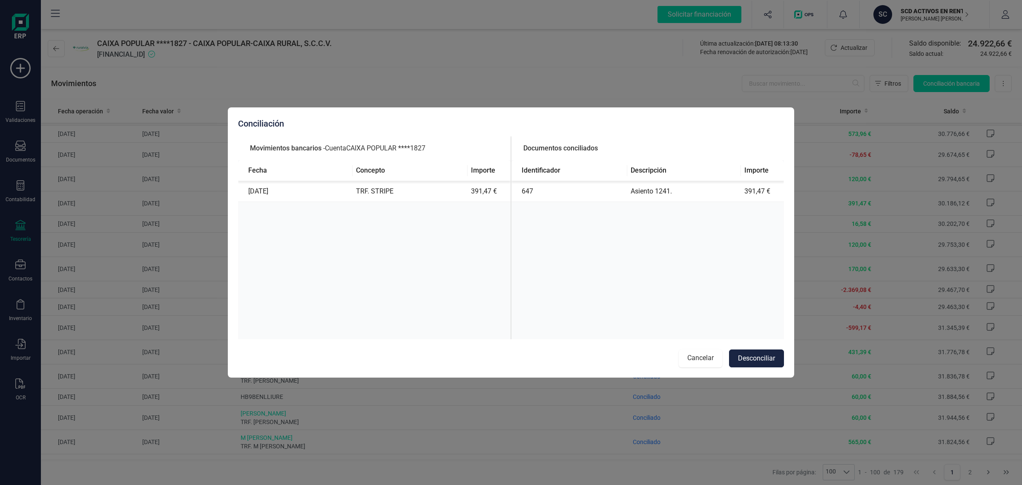
click at [701, 360] on button "Cancelar" at bounding box center [700, 358] width 43 height 18
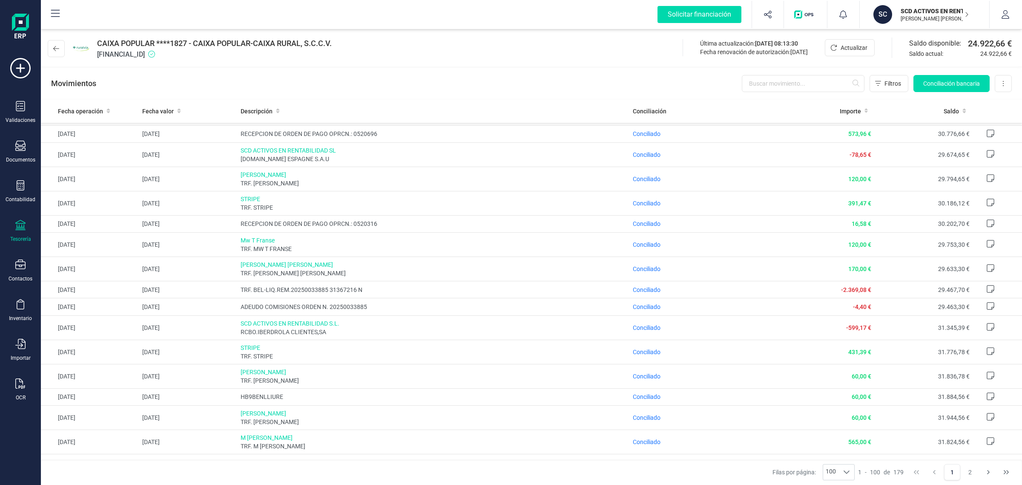
click at [22, 230] on div at bounding box center [20, 226] width 10 height 12
click at [89, 133] on div "Tesorería" at bounding box center [106, 120] width 116 height 29
click at [94, 138] on div "Cuentas bancarias" at bounding box center [105, 145] width 112 height 17
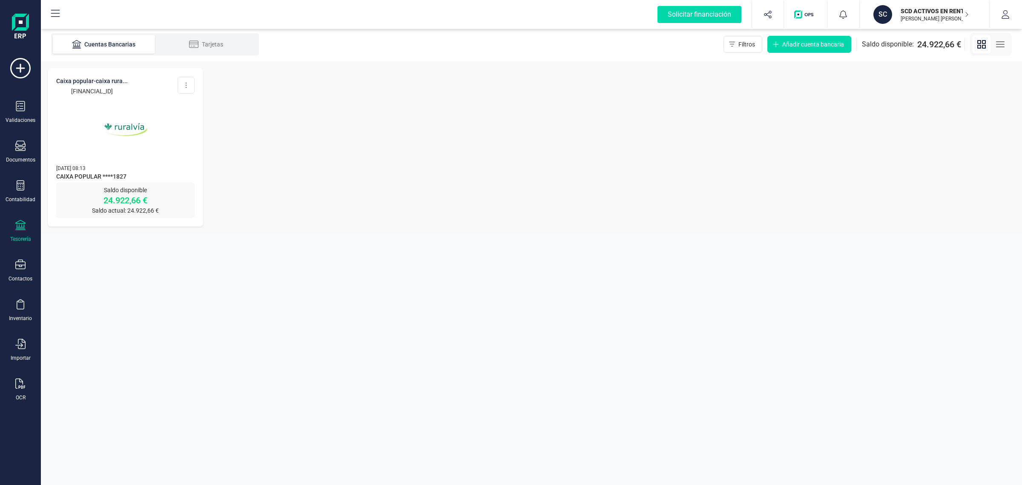
click at [103, 169] on p "11/08/2025 08:13" at bounding box center [125, 168] width 138 height 9
click at [14, 185] on div "Contabilidad" at bounding box center [20, 191] width 34 height 23
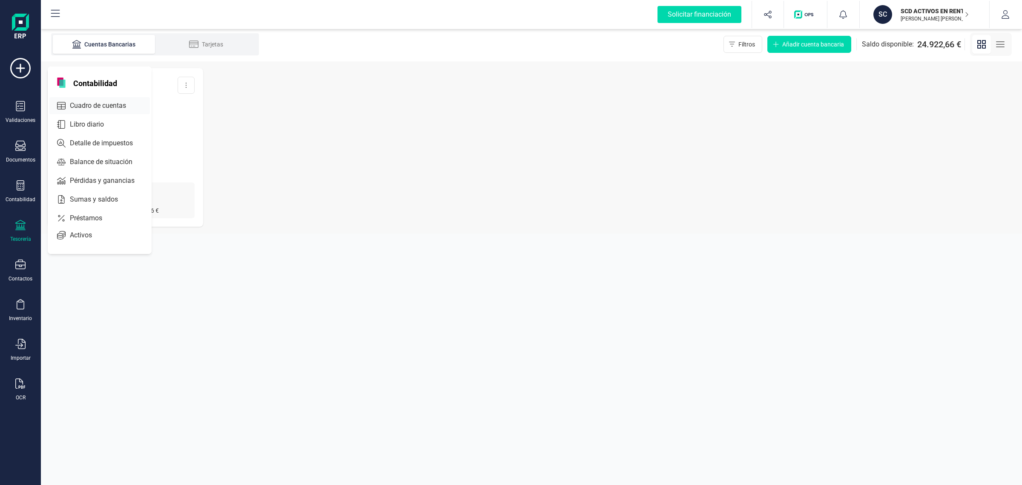
click at [104, 101] on span "Cuadro de cuentas" at bounding box center [103, 106] width 75 height 10
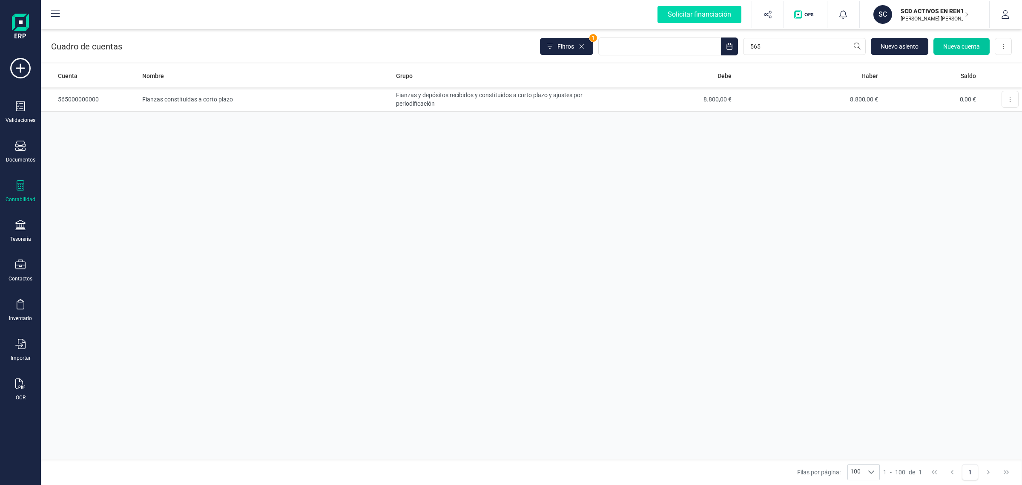
click at [959, 42] on span "Nueva cuenta" at bounding box center [962, 46] width 37 height 9
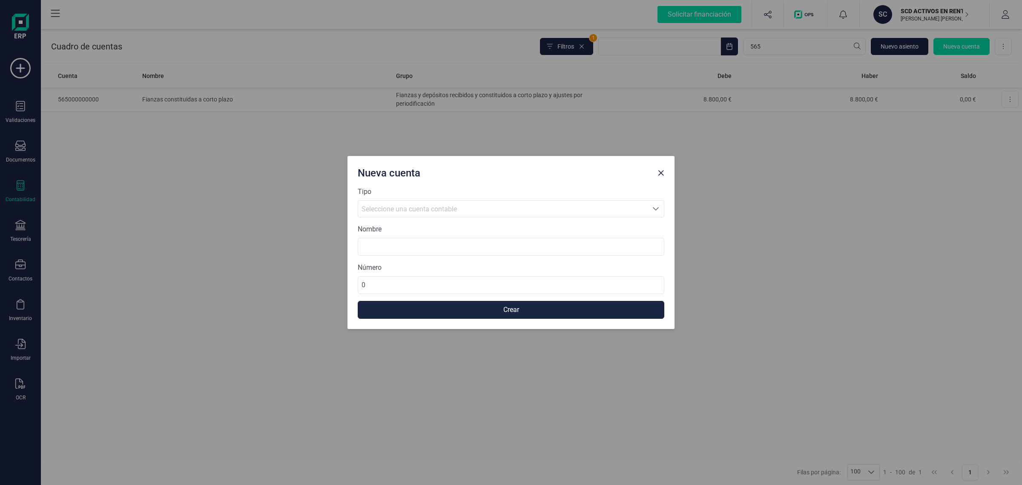
click at [375, 201] on span "Seleccione una cuenta contable" at bounding box center [503, 209] width 290 height 16
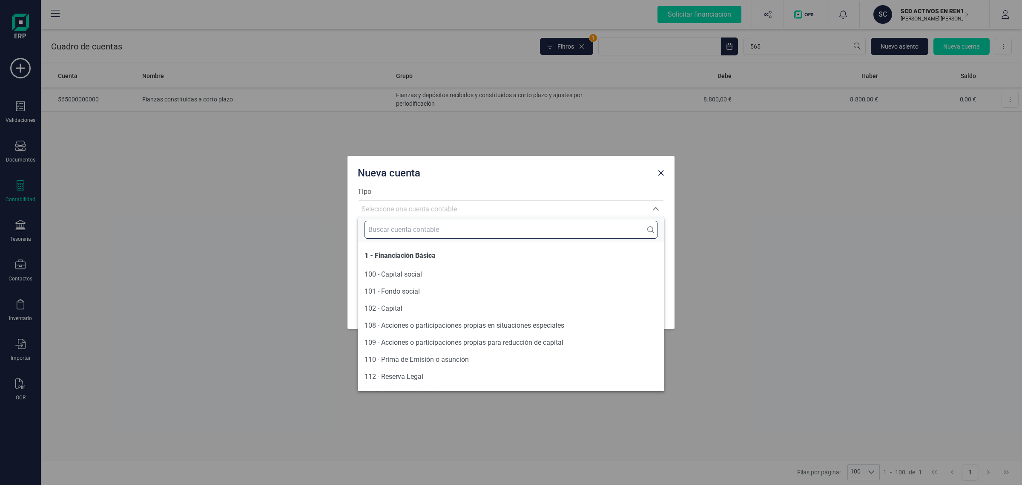
click at [390, 233] on input "text" at bounding box center [511, 230] width 293 height 18
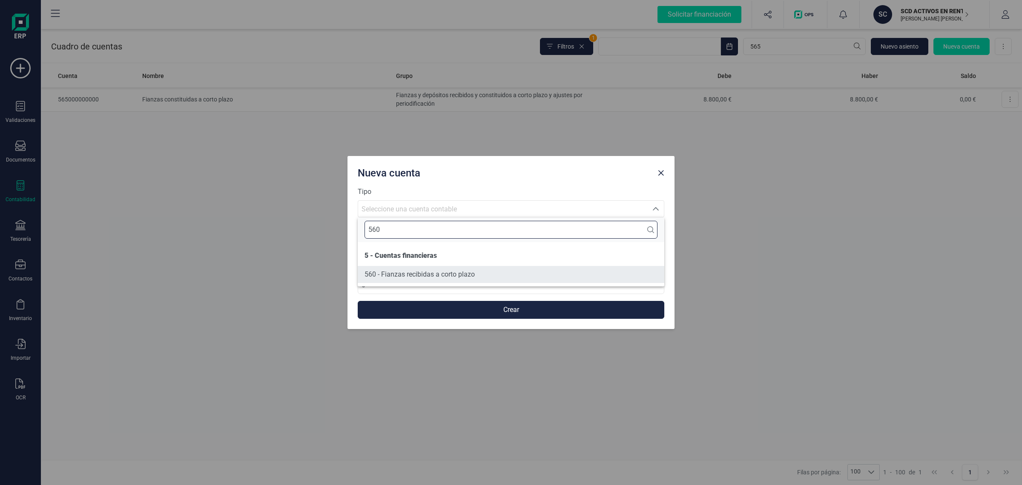
type input "560"
click at [401, 269] on span "560 - Fianzas recibidas a corto plazo" at bounding box center [420, 274] width 110 height 10
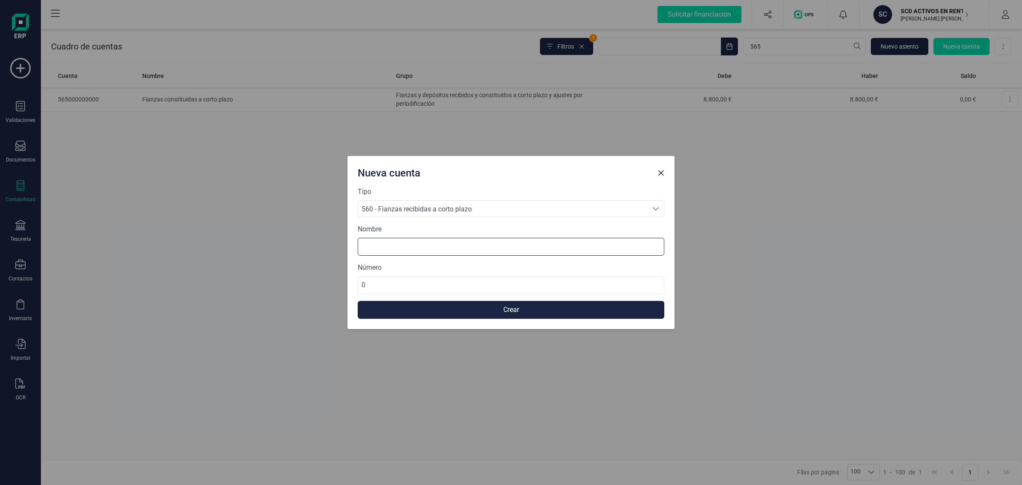
click at [397, 242] on input at bounding box center [511, 247] width 307 height 18
click at [423, 250] on input "FIANZA" at bounding box center [511, 247] width 307 height 18
paste input "Jo Anna Mc Kinney"
type input "FIANZA Jo Anna Mc Kinney"
click at [377, 280] on input "0" at bounding box center [511, 285] width 307 height 18
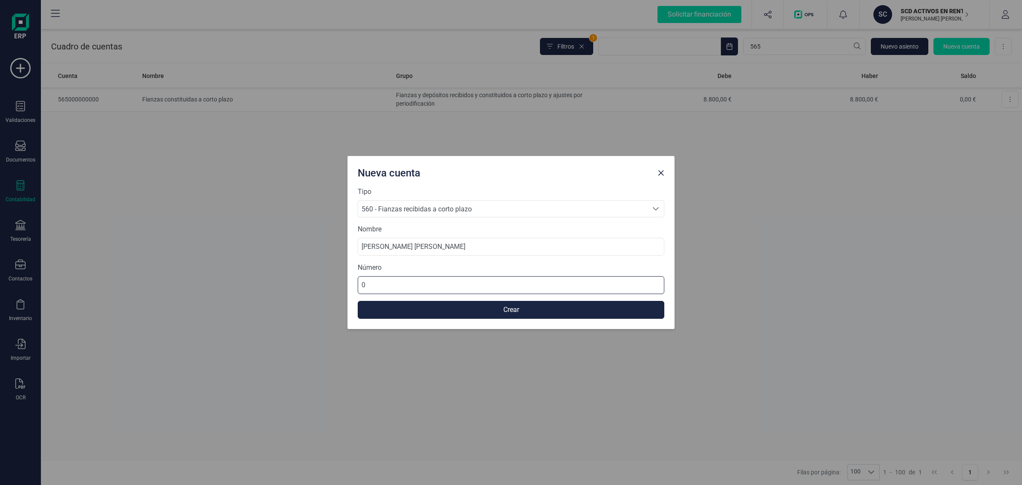
drag, startPoint x: 381, startPoint y: 283, endPoint x: 329, endPoint y: 283, distance: 52.0
click at [329, 283] on div "Nueva cuenta Tipo 560 - Fianzas recibidas a corto plazo 560 - Fianzas recibidas…" at bounding box center [511, 242] width 1022 height 485
type input "560000000099"
click at [469, 303] on button "Crear" at bounding box center [511, 310] width 307 height 18
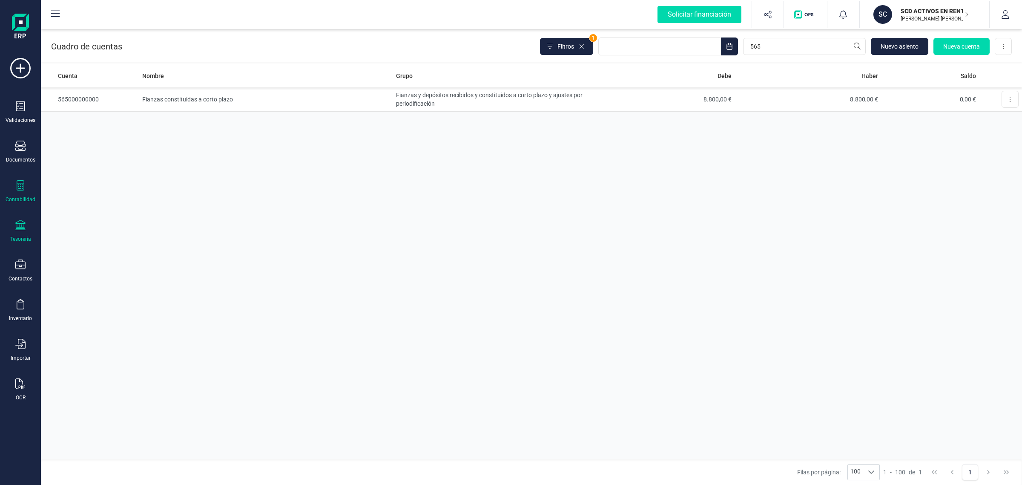
click at [19, 230] on div at bounding box center [20, 226] width 10 height 12
click at [95, 143] on span "Cuentas bancarias" at bounding box center [103, 145] width 75 height 10
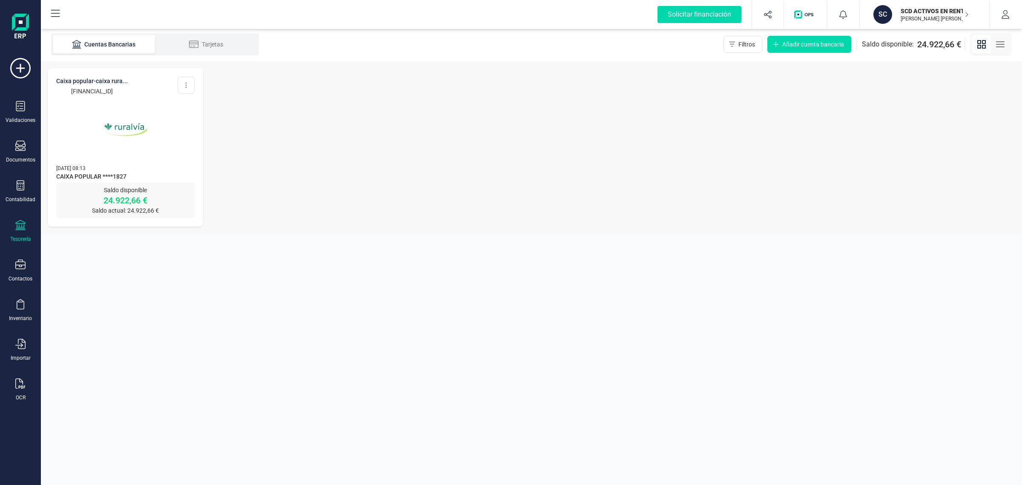
click at [150, 152] on img at bounding box center [126, 130] width 72 height 72
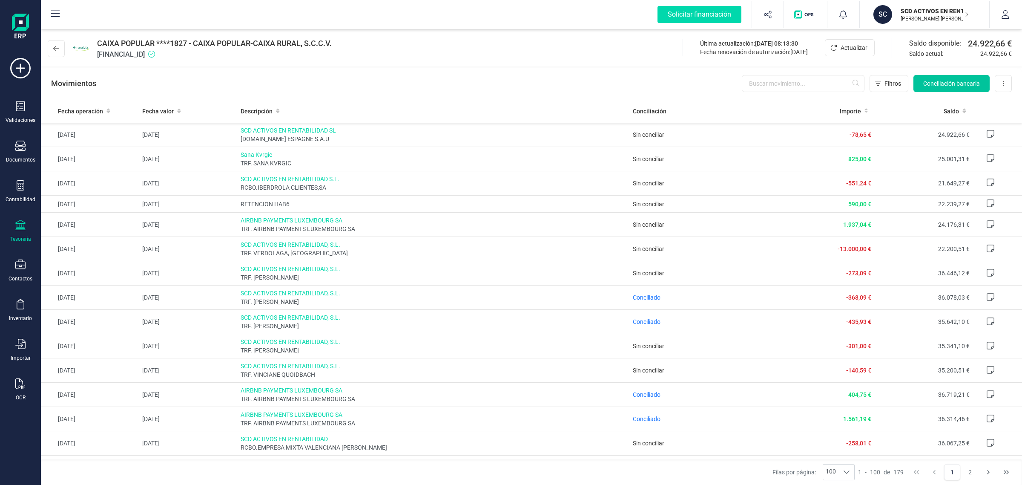
click at [947, 83] on span "Conciliación bancaria" at bounding box center [952, 83] width 57 height 9
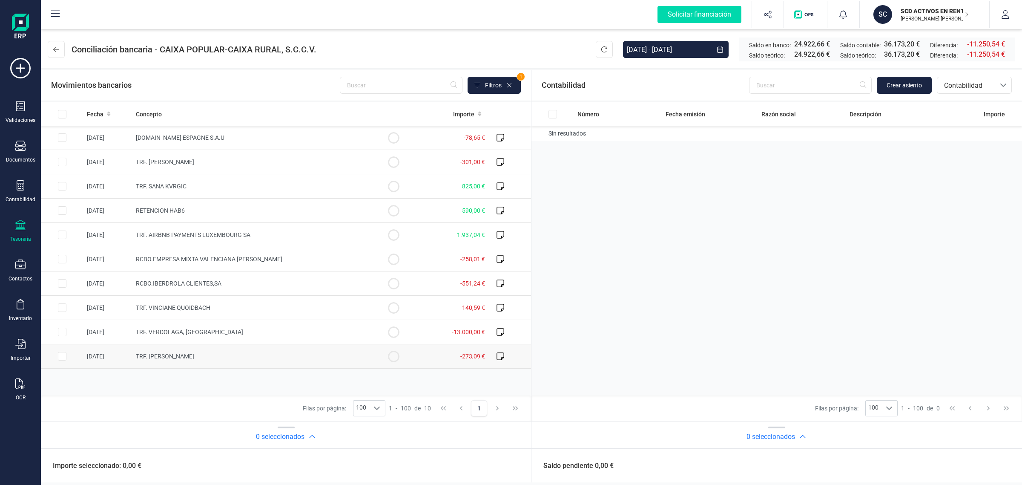
click at [299, 356] on td "TRF. JOANNA MARIE MCKINNEY" at bounding box center [252, 356] width 240 height 24
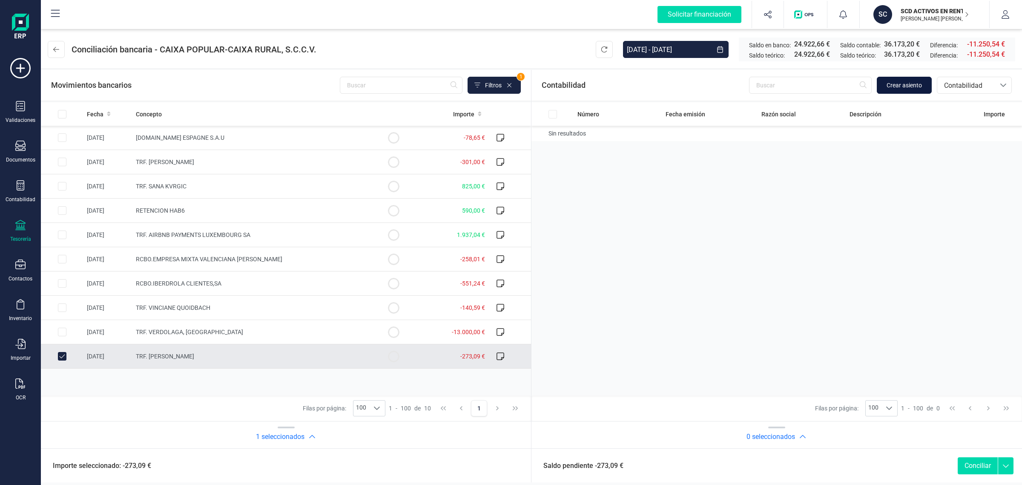
click at [900, 85] on span "Crear asiento" at bounding box center [904, 85] width 35 height 9
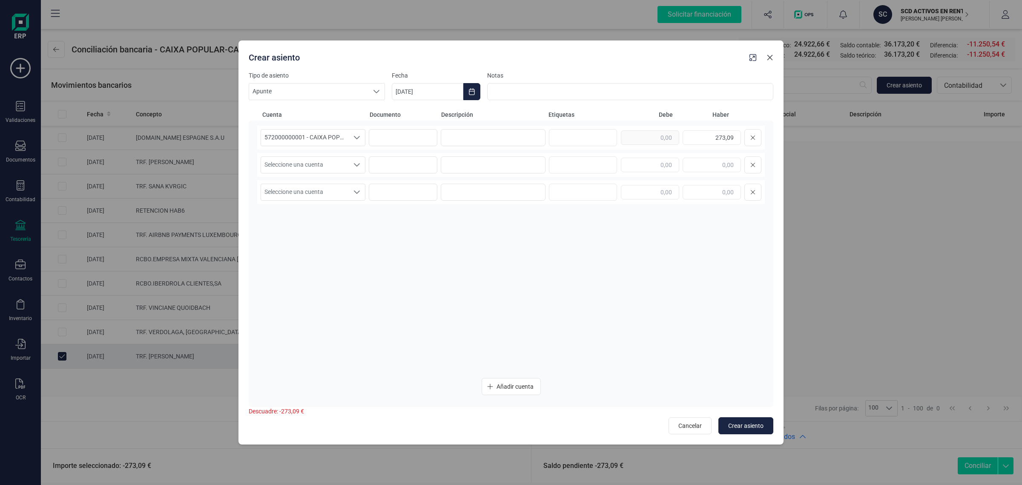
click at [770, 57] on icon "button" at bounding box center [771, 58] width 6 height 6
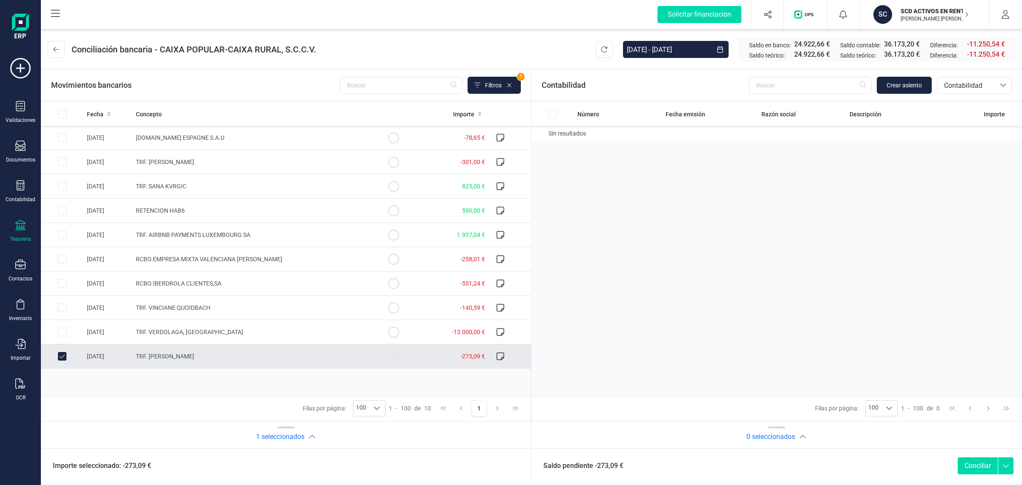
click at [58, 356] on input "Row Unselected 6e32126d-9fbf-43f1-90bd-f767f26ad79d" at bounding box center [62, 356] width 9 height 9
checkbox input "false"
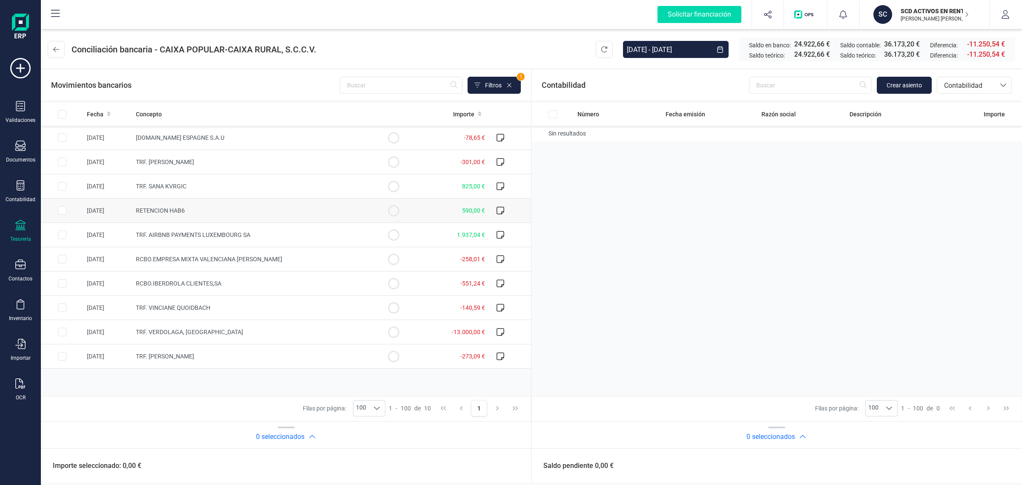
click at [245, 211] on td "RETENCION HAB6" at bounding box center [252, 211] width 240 height 24
checkbox input "true"
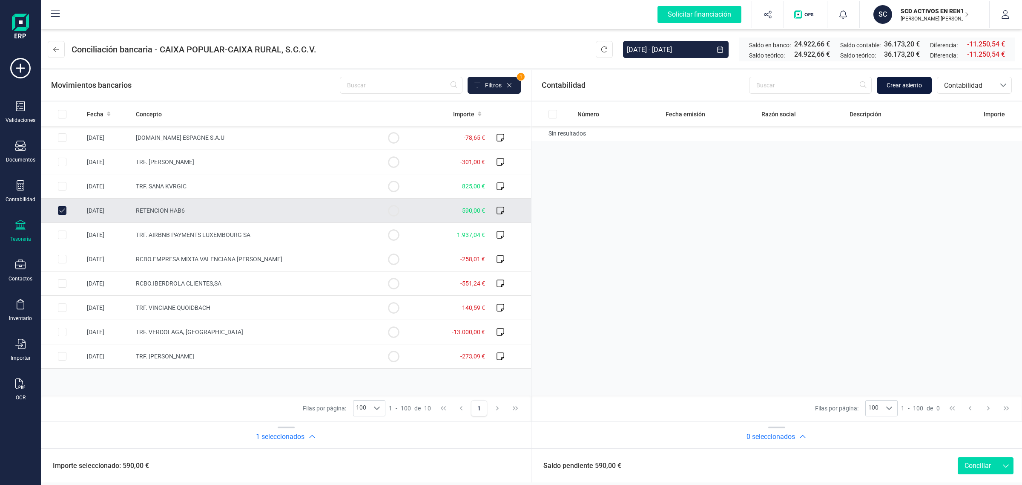
click at [914, 79] on button "Crear asiento" at bounding box center [904, 85] width 55 height 17
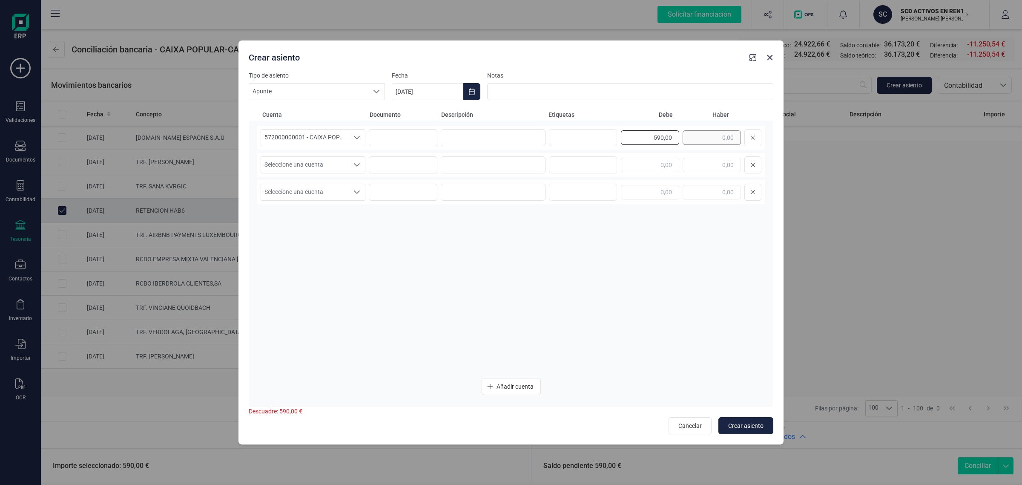
click at [699, 143] on div "590,00" at bounding box center [691, 137] width 141 height 17
click at [693, 162] on input "text" at bounding box center [712, 165] width 58 height 14
paste input "590,00"
type input "590,00"
click at [548, 144] on div "572000000001 - CAIXA POPULAR-CAIXA RURAL, S.C.C.V. 572000000001 - CAIXA POPULAR…" at bounding box center [511, 138] width 508 height 24
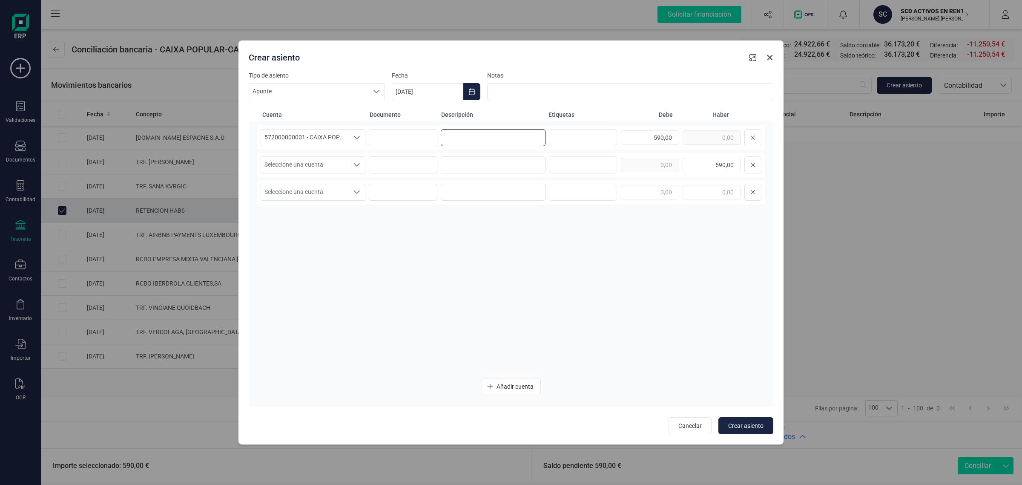
click at [501, 139] on input at bounding box center [493, 137] width 105 height 17
type input "FIANZA"
click at [469, 167] on input at bounding box center [493, 164] width 105 height 17
type input "FIANZA"
click at [305, 157] on span "Seleccione una cuenta" at bounding box center [305, 165] width 88 height 16
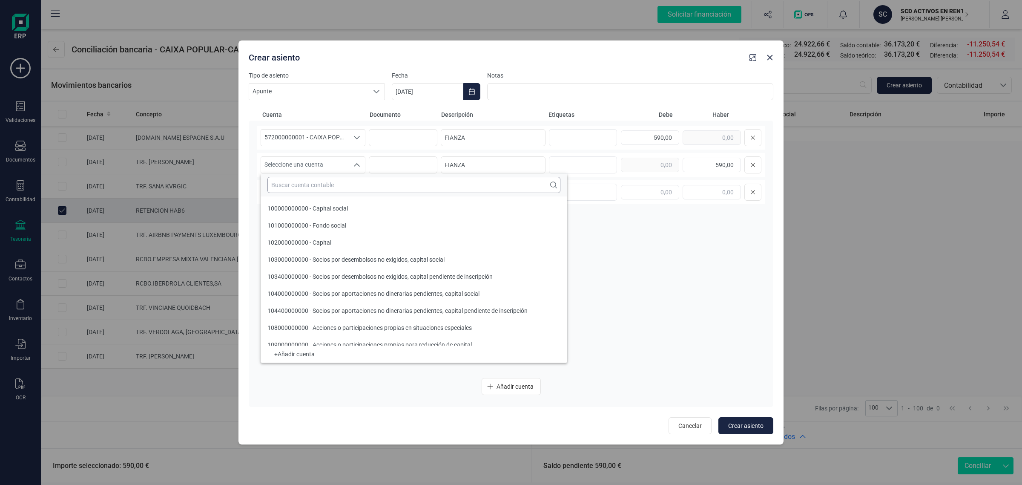
click at [294, 184] on input "text" at bounding box center [414, 185] width 293 height 16
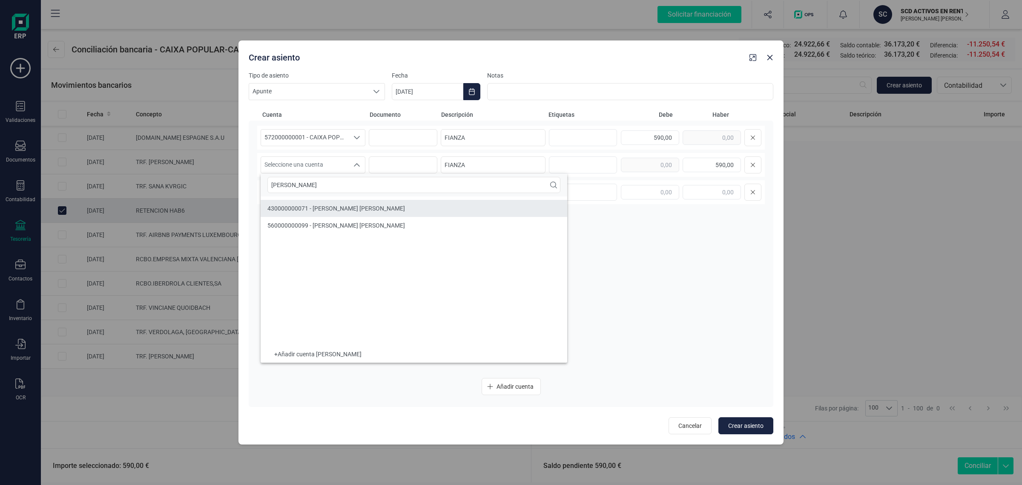
type input "JO A"
click at [334, 218] on li "560000000099 - FIANZA Jo Anna Mc Kinney" at bounding box center [414, 225] width 307 height 17
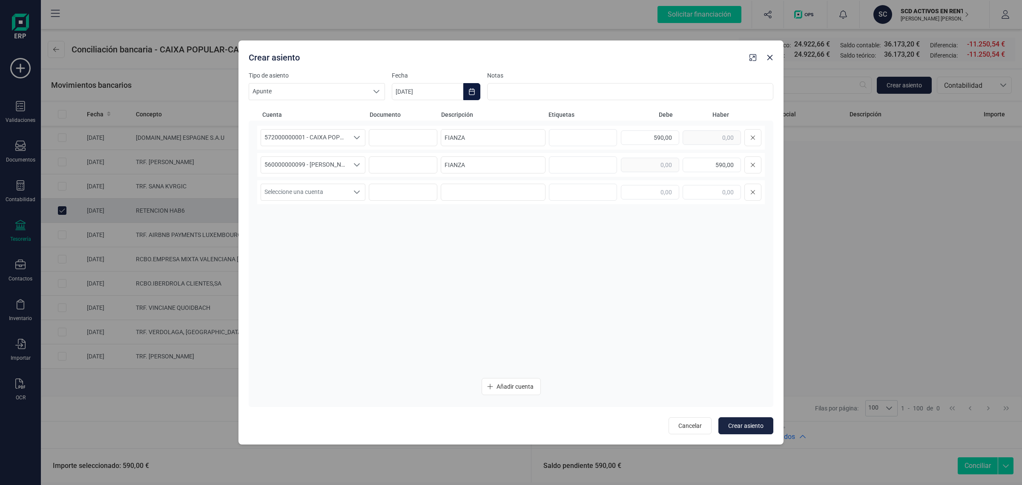
click at [467, 90] on button "Choose Date" at bounding box center [472, 91] width 17 height 17
click at [481, 191] on span "6" at bounding box center [485, 190] width 17 height 17
click at [753, 424] on span "Crear asiento" at bounding box center [746, 425] width 35 height 9
type input "[DATE]"
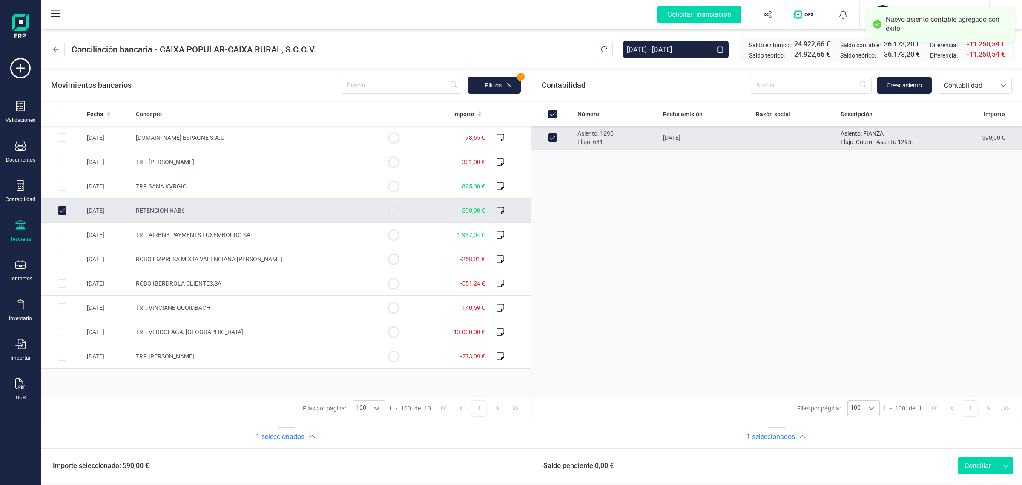
click at [965, 467] on button "Conciliar" at bounding box center [978, 465] width 40 height 17
checkbox input "false"
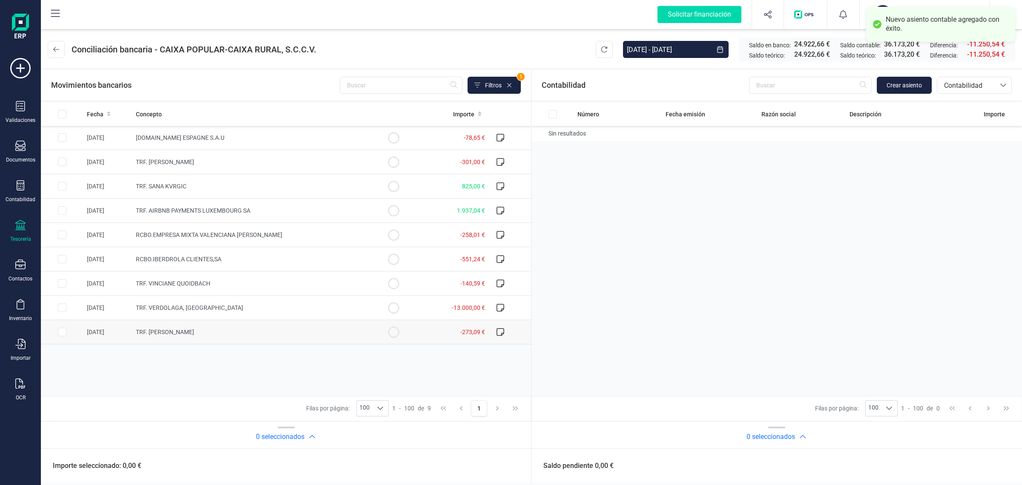
click at [308, 329] on td "TRF. JOANNA MARIE MCKINNEY" at bounding box center [252, 332] width 240 height 24
checkbox input "true"
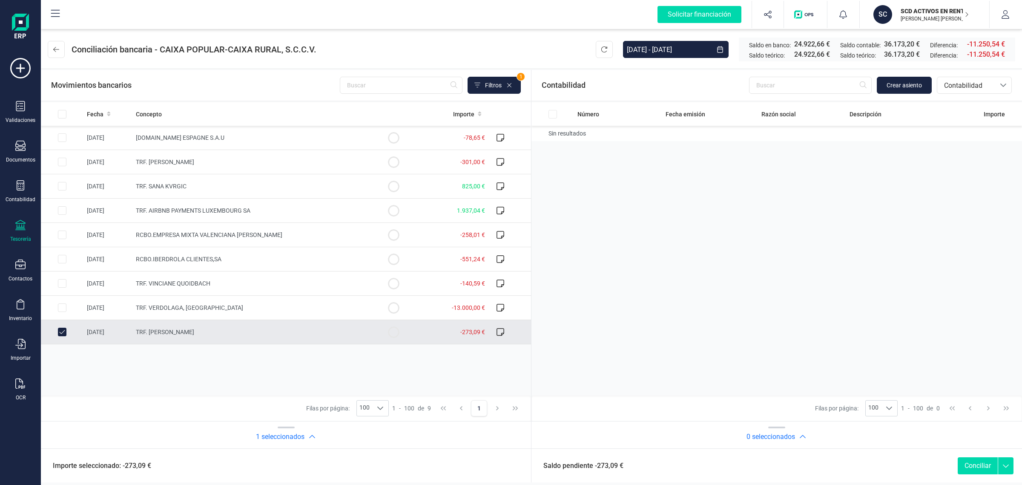
click at [902, 75] on div "Contabilidad Crear asiento bancos.conciliacion.modal.headerAccounting bancos.co…" at bounding box center [777, 85] width 491 height 31
click at [901, 84] on span "Crear asiento" at bounding box center [904, 85] width 35 height 9
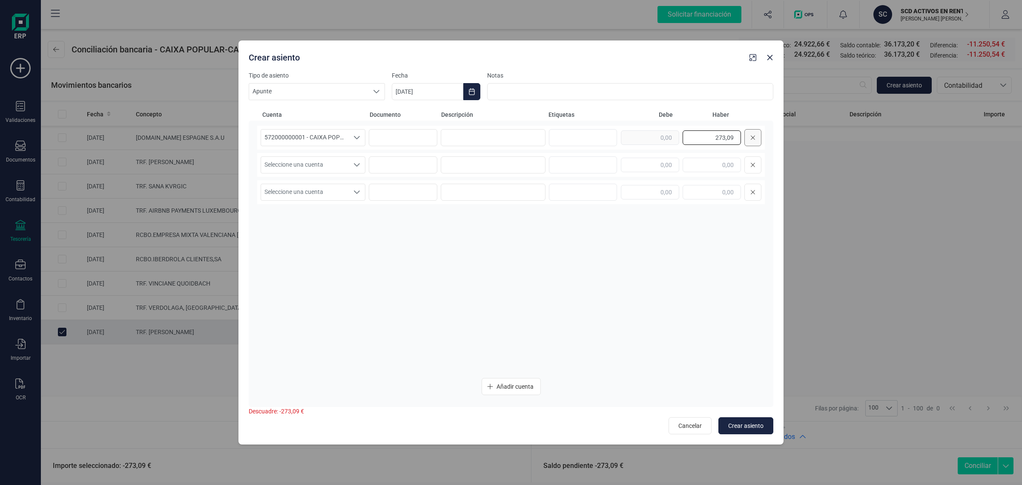
drag, startPoint x: 706, startPoint y: 135, endPoint x: 746, endPoint y: 137, distance: 40.5
click at [746, 137] on div "273,09" at bounding box center [691, 137] width 141 height 17
click at [657, 173] on div at bounding box center [691, 164] width 141 height 17
click at [654, 170] on input "text" at bounding box center [650, 165] width 58 height 14
paste input "273,09"
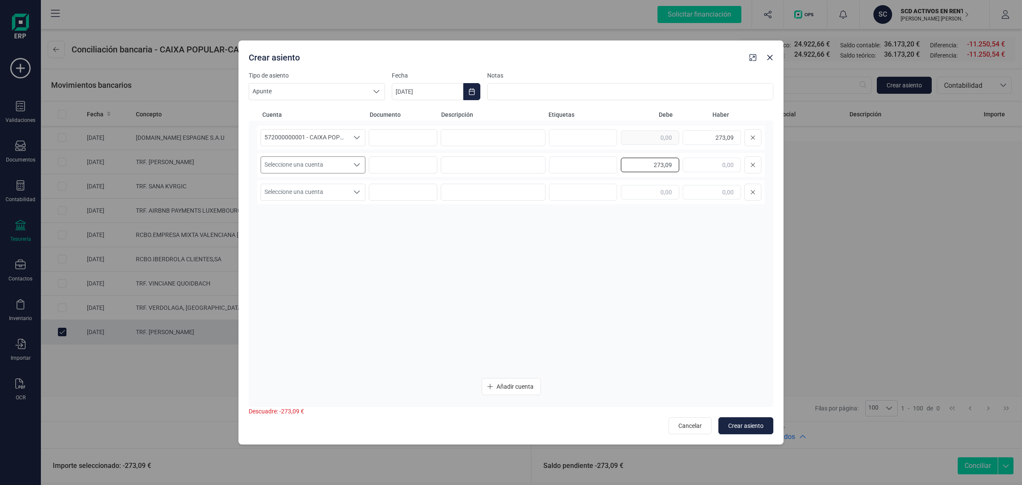
type input "273,09"
click at [282, 164] on span "Seleccione una cuenta" at bounding box center [305, 165] width 88 height 16
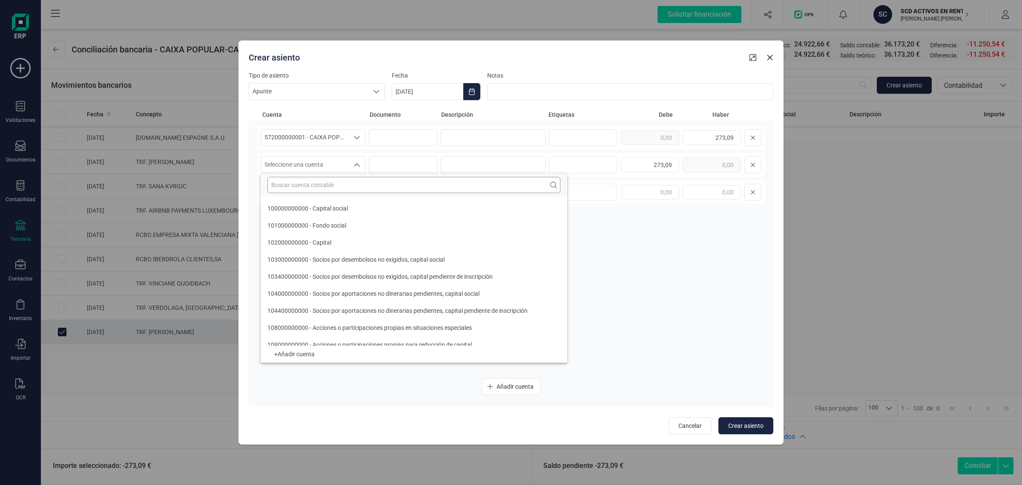
click at [273, 189] on input "text" at bounding box center [414, 185] width 293 height 16
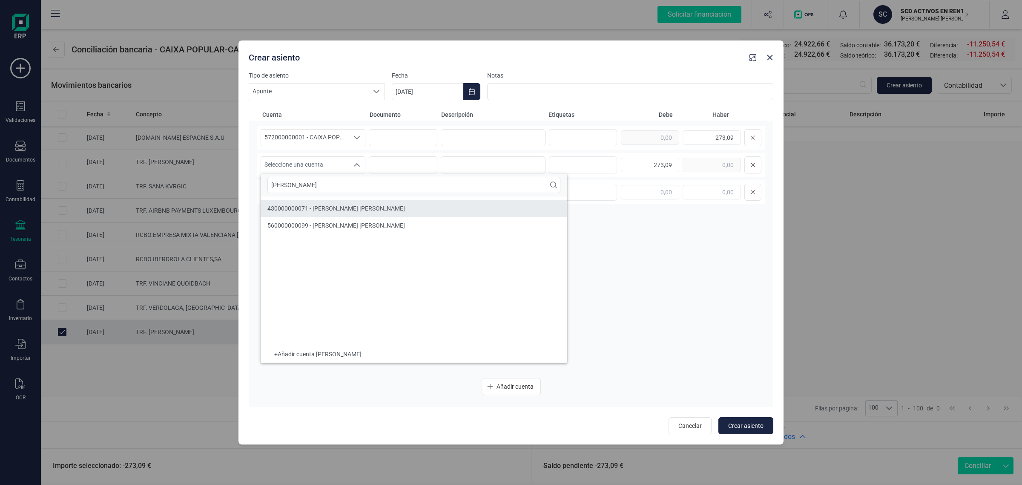
type input "JO A"
click at [333, 229] on div "560000000099 - FIANZA Jo Anna Mc Kinney" at bounding box center [337, 225] width 138 height 9
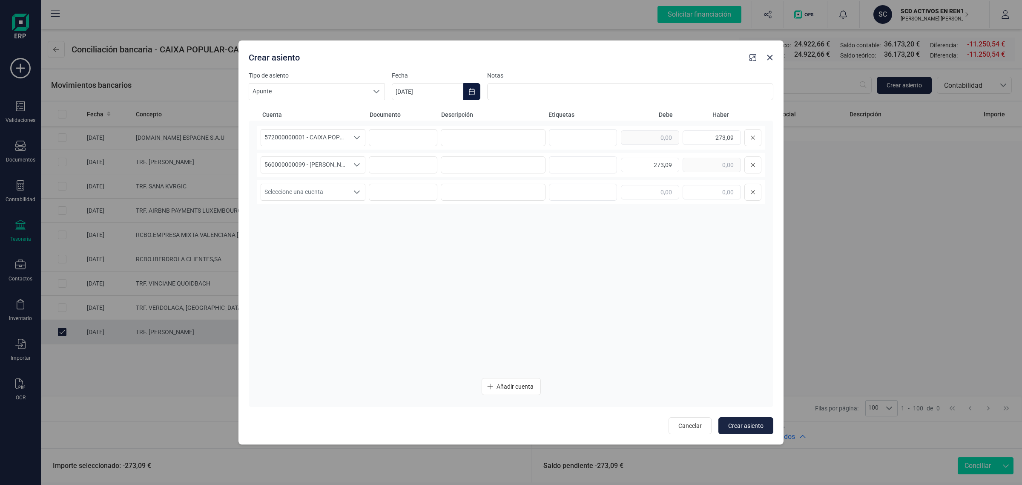
click at [473, 91] on icon "Choose Date" at bounding box center [472, 91] width 6 height 7
click at [409, 115] on icon "Previous Month" at bounding box center [408, 117] width 3 height 6
click at [484, 258] on span "30" at bounding box center [485, 262] width 17 height 17
type input "[DATE]"
click at [469, 142] on input at bounding box center [493, 137] width 105 height 17
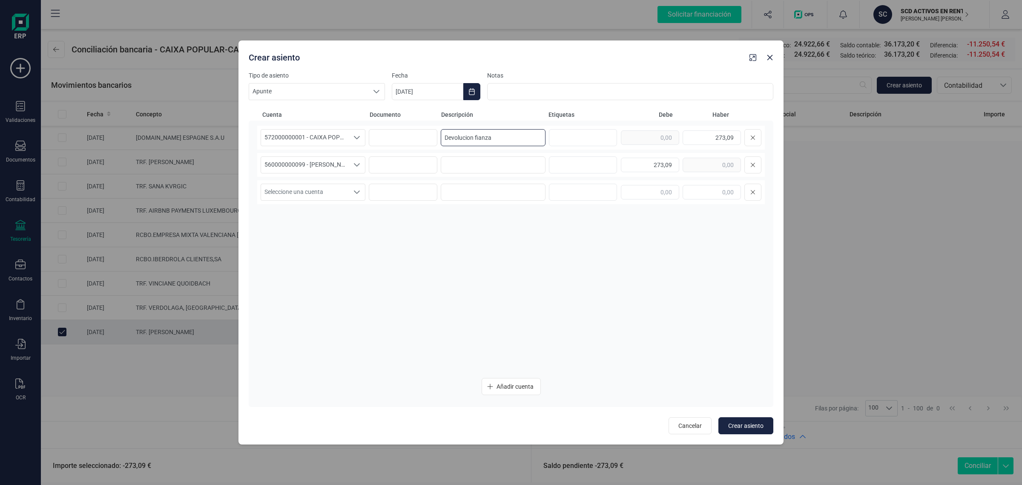
drag, startPoint x: 502, startPoint y: 135, endPoint x: 409, endPoint y: 147, distance: 93.6
click at [409, 147] on div "572000000001 - CAIXA POPULAR-CAIXA RURAL, S.C.C.V. 572000000001 - CAIXA POPULAR…" at bounding box center [511, 138] width 508 height 24
type input "Devolucion fianza"
click at [484, 169] on input at bounding box center [493, 164] width 105 height 17
paste input "Devolucion fianza"
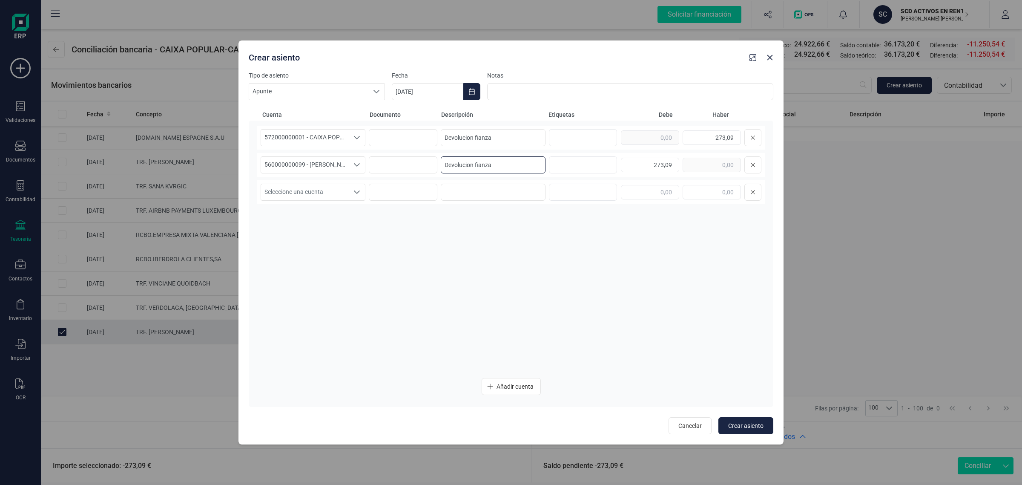
type input "Devolucion fianza"
drag, startPoint x: 495, startPoint y: 297, endPoint x: 488, endPoint y: 271, distance: 26.2
click at [495, 295] on div "572000000001 - CAIXA POPULAR-CAIXA RURAL, S.C.C.V. 572000000001 - CAIXA POPULAR…" at bounding box center [511, 248] width 508 height 245
click at [743, 420] on button "Crear asiento" at bounding box center [746, 425] width 55 height 17
type input "[DATE]"
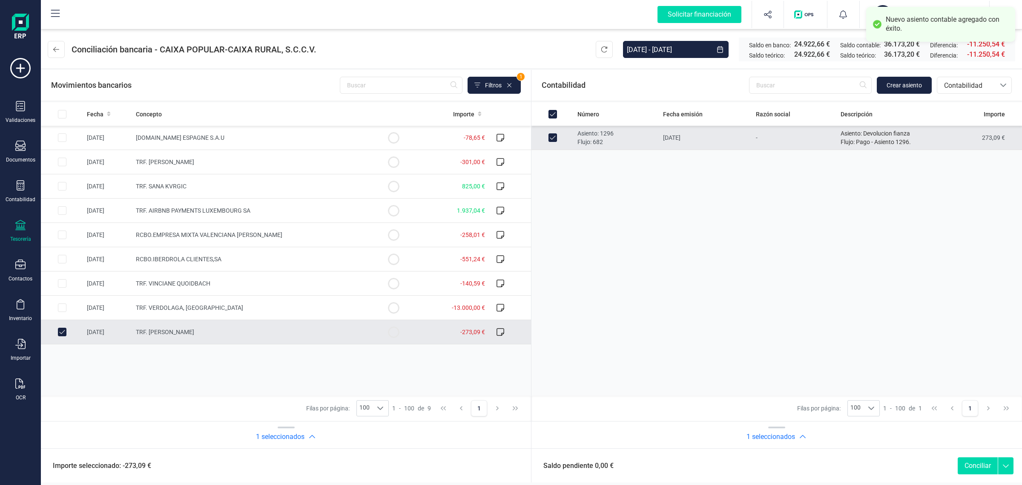
click at [973, 467] on button "Conciliar" at bounding box center [978, 465] width 40 height 17
checkbox input "false"
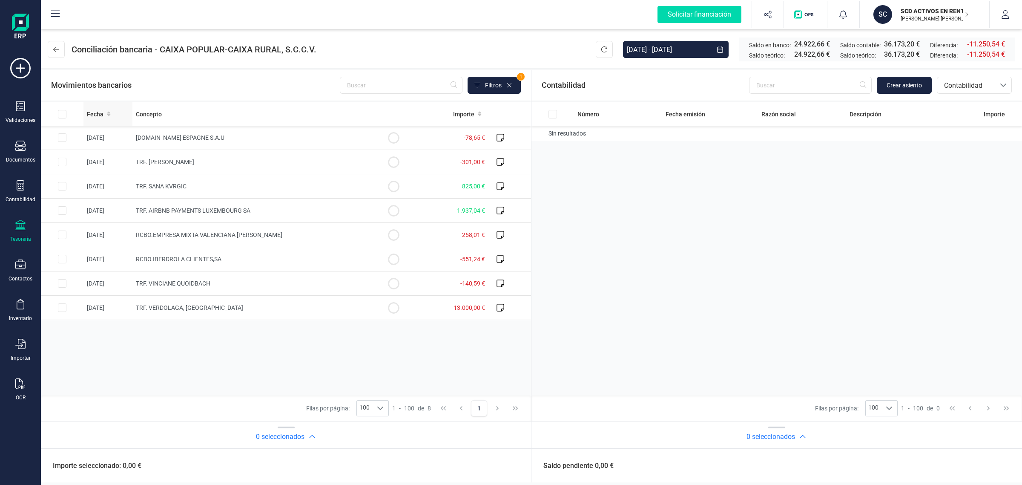
click at [109, 113] on icon at bounding box center [108, 114] width 3 height 5
click at [921, 11] on p "SCD ACTIVOS EN RENTABILIDAD SL" at bounding box center [935, 11] width 68 height 9
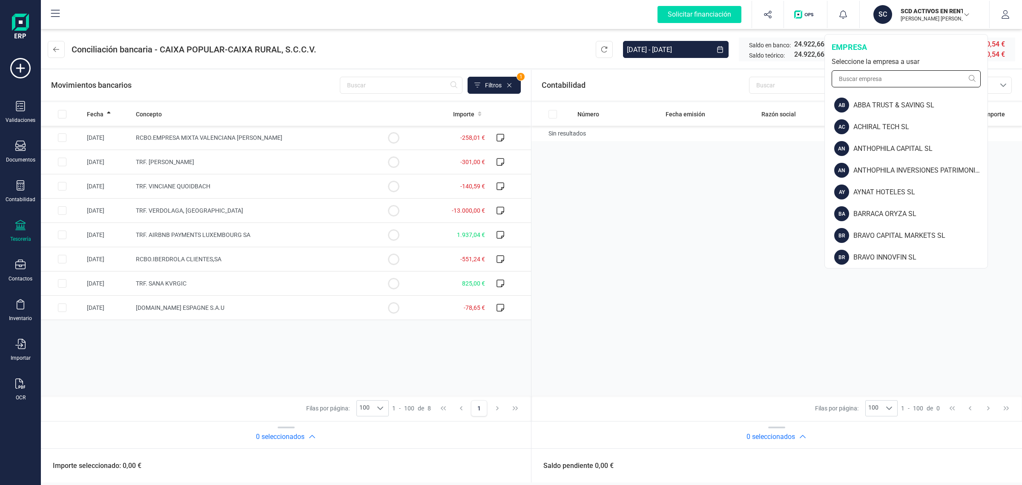
click at [870, 80] on input "text" at bounding box center [906, 78] width 149 height 17
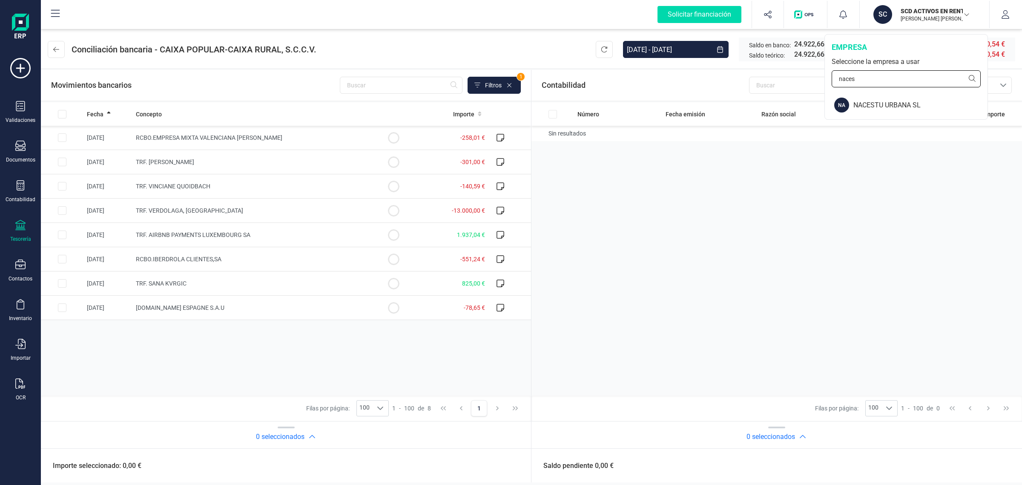
type input "naces"
click at [921, 93] on div "empresa Seleccione la empresa a usar naces" at bounding box center [906, 65] width 163 height 60
click at [919, 111] on div "NA NACESTU URBANA SL" at bounding box center [907, 105] width 162 height 22
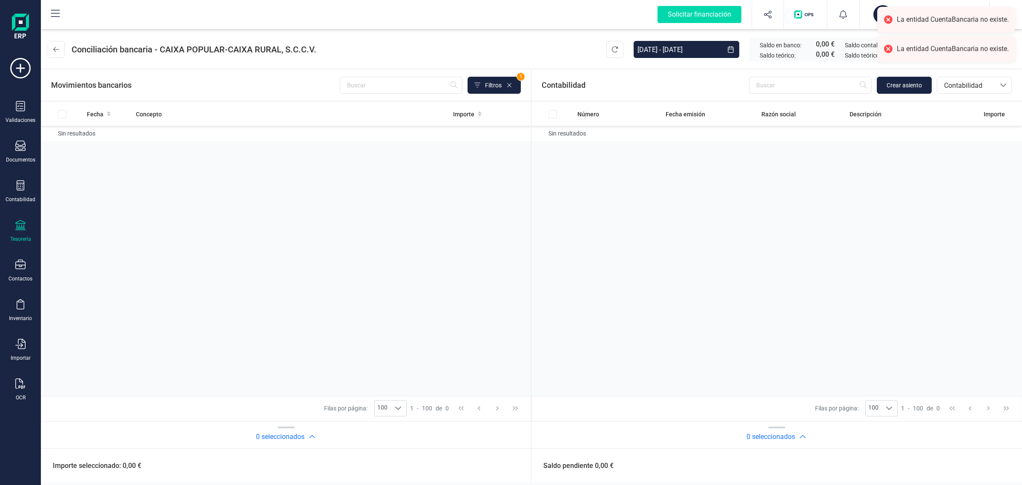
click at [26, 221] on div "Tesorería" at bounding box center [20, 231] width 34 height 23
click at [94, 137] on div "Cuentas bancarias" at bounding box center [105, 145] width 112 height 17
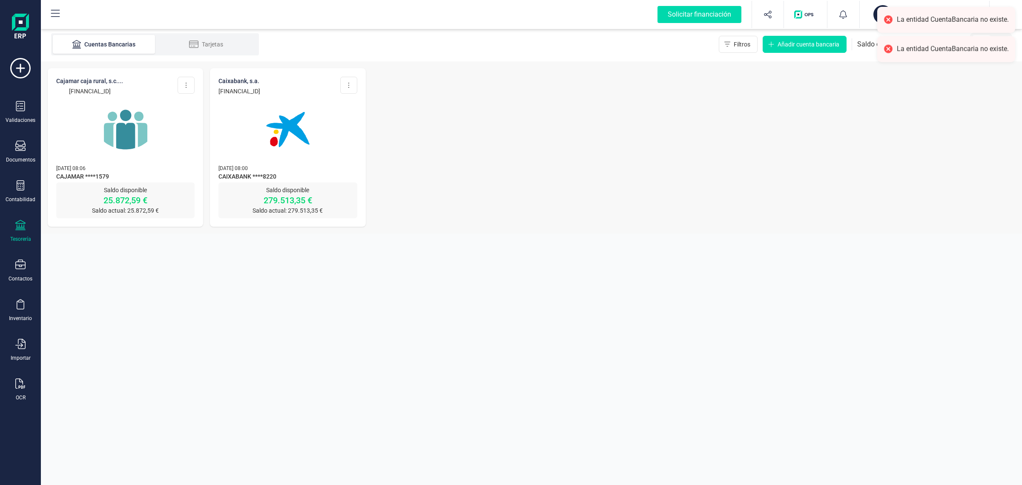
click at [103, 155] on img at bounding box center [126, 130] width 72 height 72
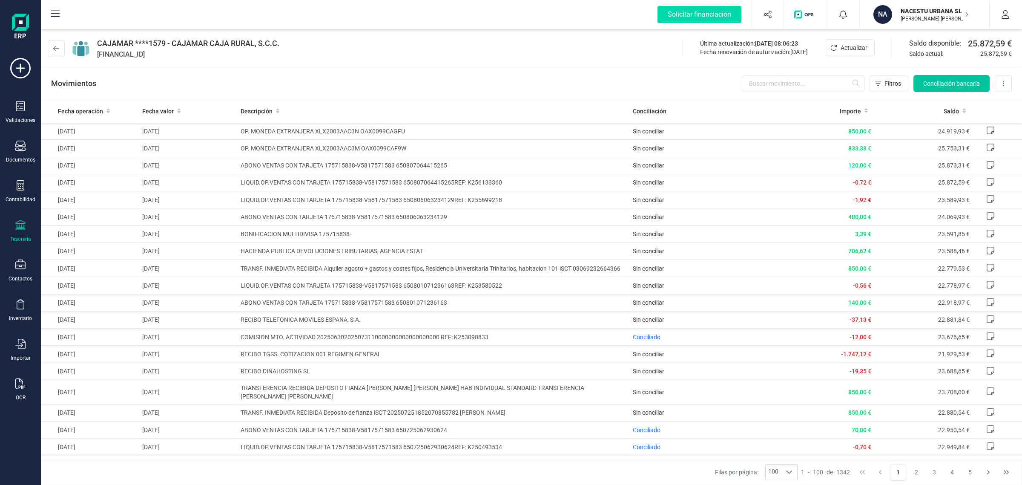
click at [953, 81] on span "Conciliación bancaria" at bounding box center [952, 83] width 57 height 9
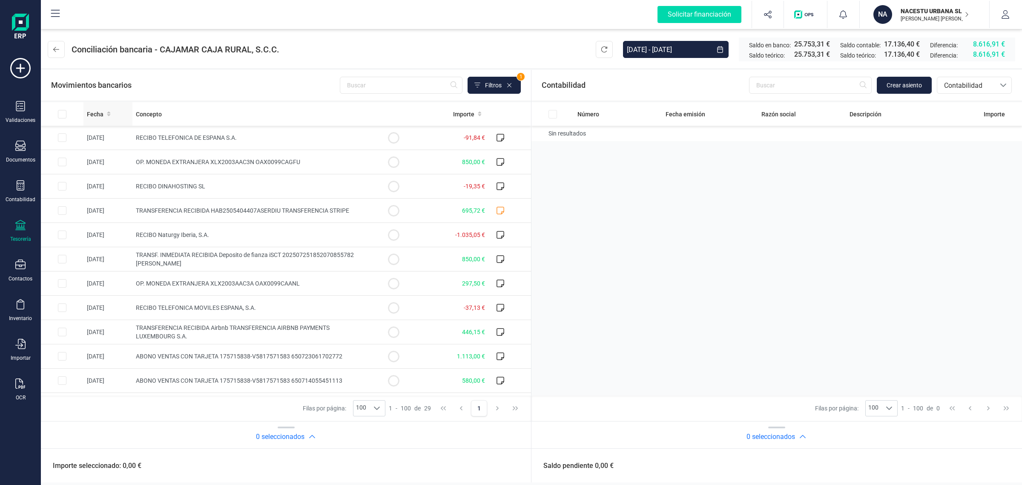
click at [103, 110] on div "Fecha" at bounding box center [108, 114] width 42 height 9
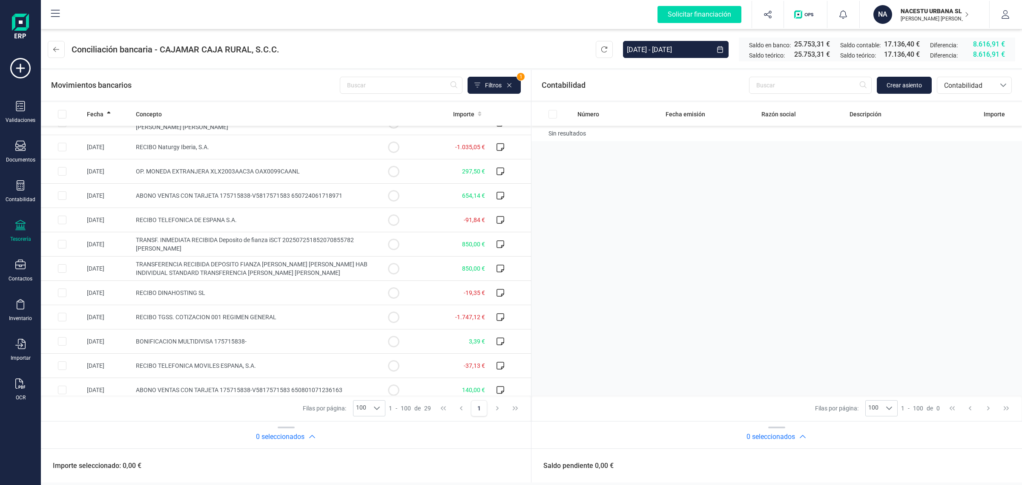
scroll to position [213, 0]
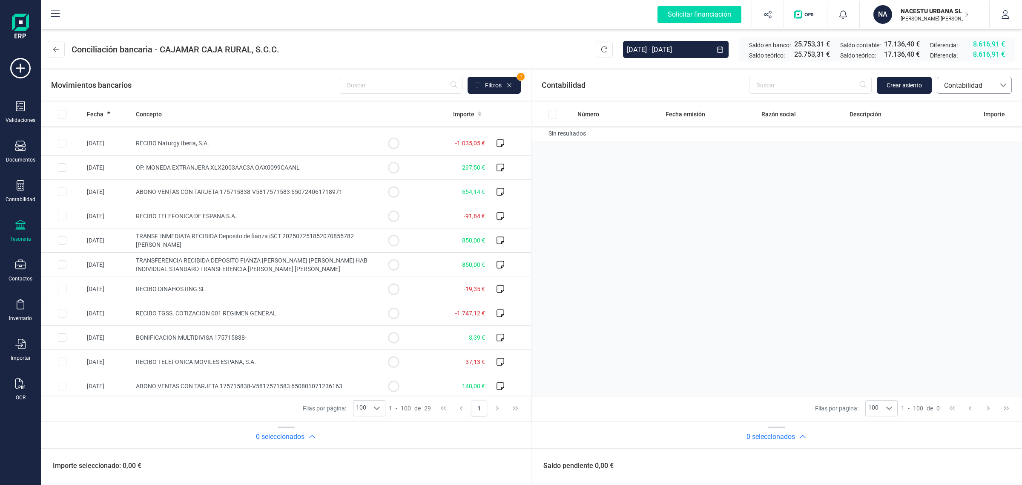
click at [971, 85] on span "Contabilidad" at bounding box center [966, 86] width 51 height 10
click at [962, 141] on span "Facturas" at bounding box center [957, 143] width 26 height 10
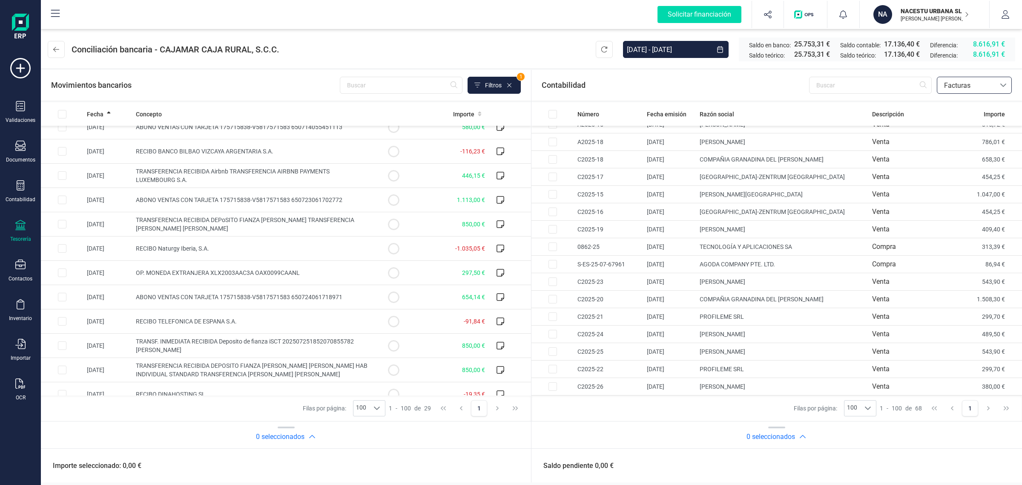
scroll to position [107, 0]
click at [304, 219] on span "TRANSFERENCIA RECIBIDA DEPoSITO FIANZA PABLO CAMACHO SaNCHEZ TRANSFERENCIA PABL…" at bounding box center [245, 225] width 219 height 15
checkbox input "true"
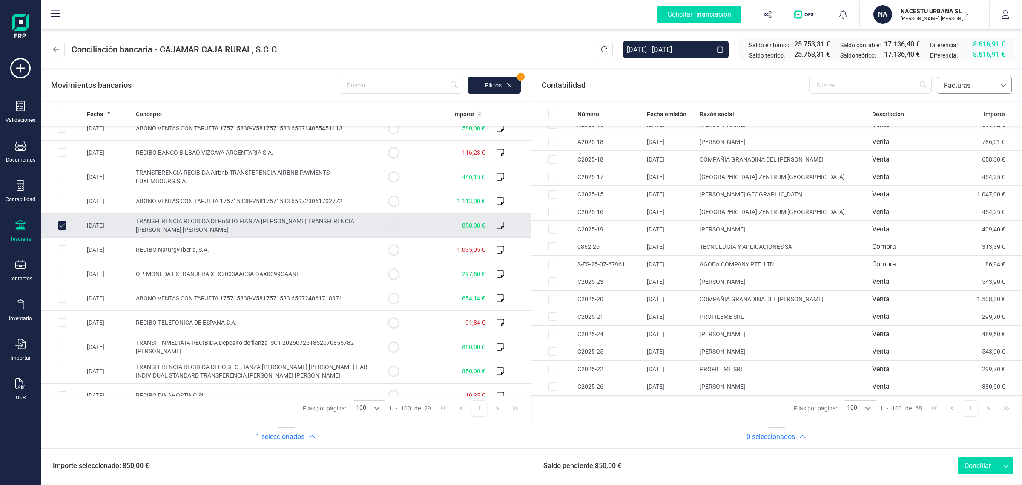
click at [983, 81] on span "Facturas" at bounding box center [966, 86] width 51 height 10
click at [965, 107] on span "Contabilidad" at bounding box center [963, 106] width 38 height 10
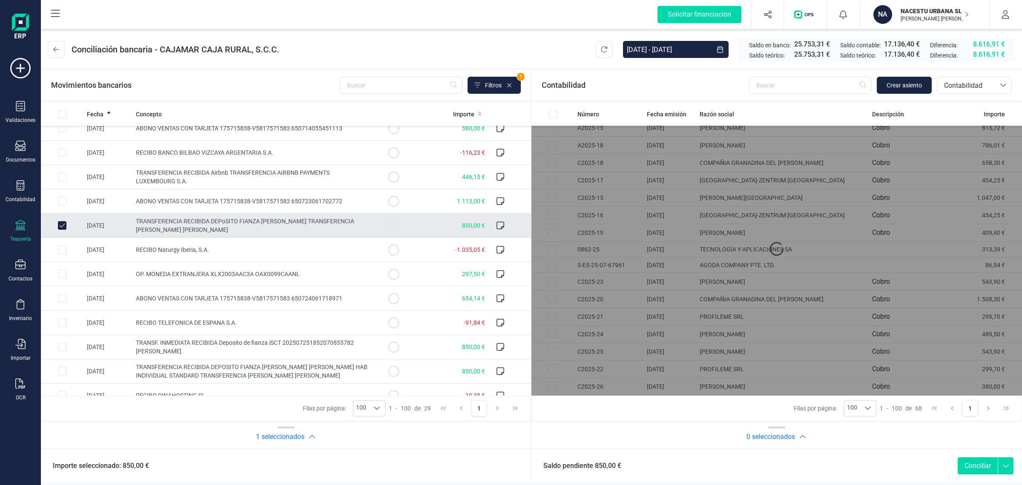
scroll to position [0, 0]
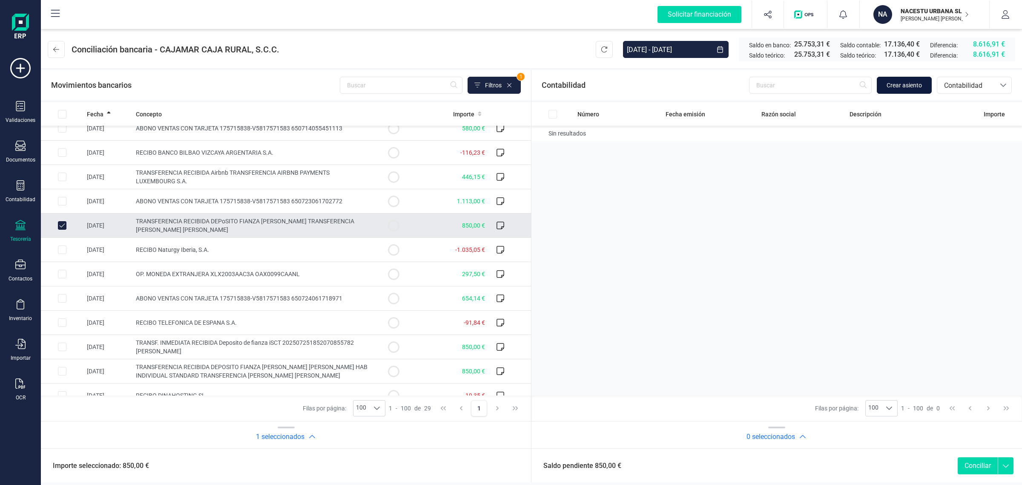
click at [899, 89] on span "Crear asiento" at bounding box center [904, 85] width 35 height 9
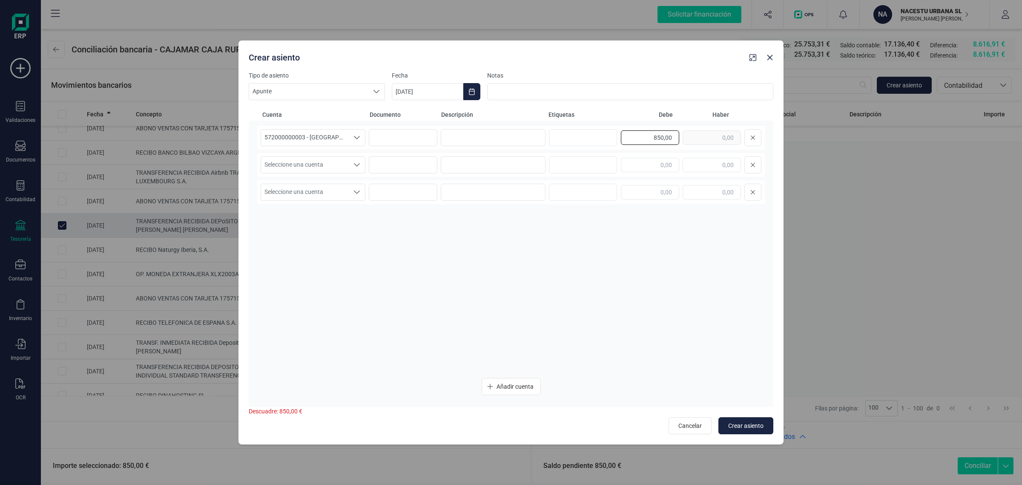
drag, startPoint x: 641, startPoint y: 136, endPoint x: 696, endPoint y: 156, distance: 57.9
click at [698, 148] on div "572000000003 - CAJAMAR -1579 572000000003 - CAJAMAR -1579 850,00" at bounding box center [511, 138] width 508 height 24
click at [704, 163] on input "text" at bounding box center [712, 165] width 58 height 14
paste input "850,00"
type input "850,00"
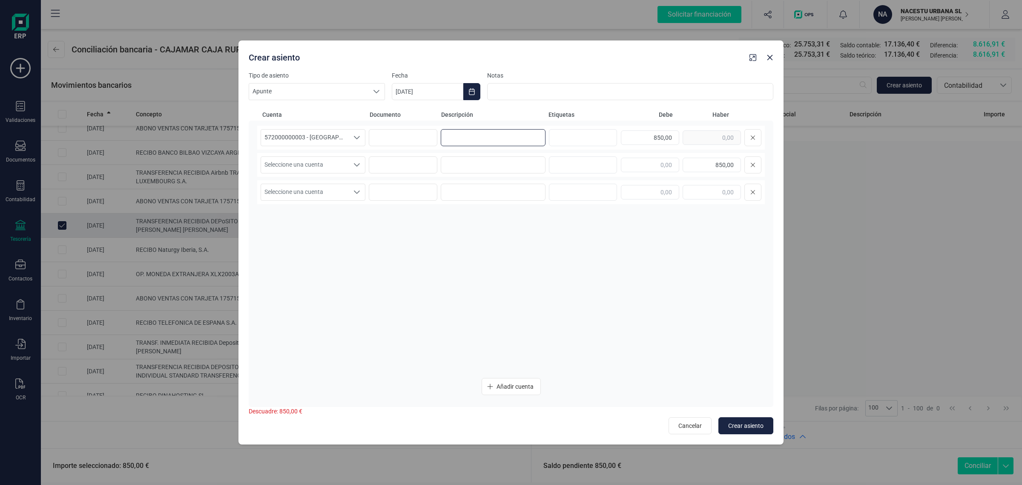
click at [522, 135] on input at bounding box center [493, 137] width 105 height 17
type input "fianza"
drag, startPoint x: 478, startPoint y: 141, endPoint x: 418, endPoint y: 143, distance: 60.1
click at [418, 143] on div "572000000003 - CAJAMAR -1579 572000000003 - CAJAMAR -1579 fianza 850,00" at bounding box center [511, 138] width 508 height 24
drag, startPoint x: 478, startPoint y: 138, endPoint x: 435, endPoint y: 141, distance: 43.2
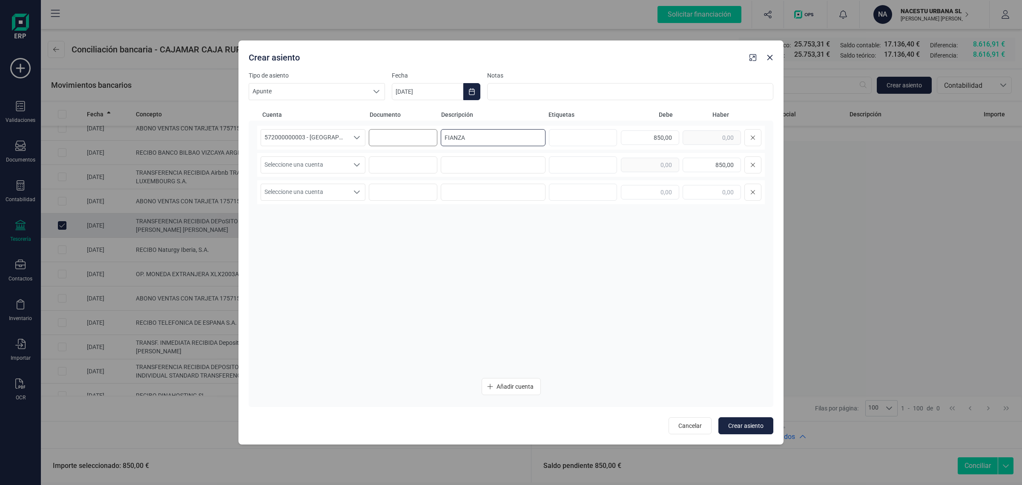
click at [435, 141] on div "572000000003 - [GEOGRAPHIC_DATA] -1579 572000000003 - [GEOGRAPHIC_DATA] -1579 F…" at bounding box center [511, 138] width 508 height 24
type input "FIANZA"
click at [463, 156] on input at bounding box center [493, 164] width 105 height 17
paste input "FIANZA"
type input "FIANZA"
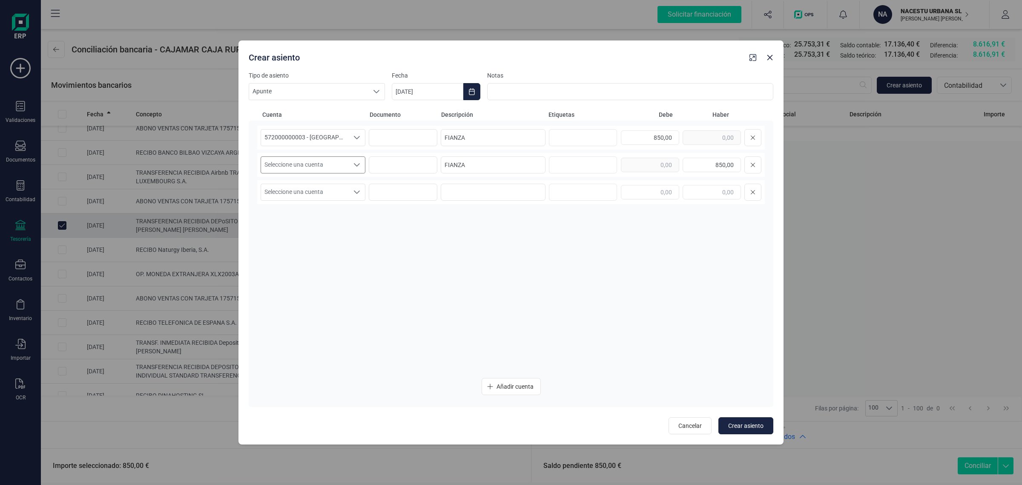
click at [344, 163] on span "Seleccione una cuenta" at bounding box center [305, 165] width 88 height 16
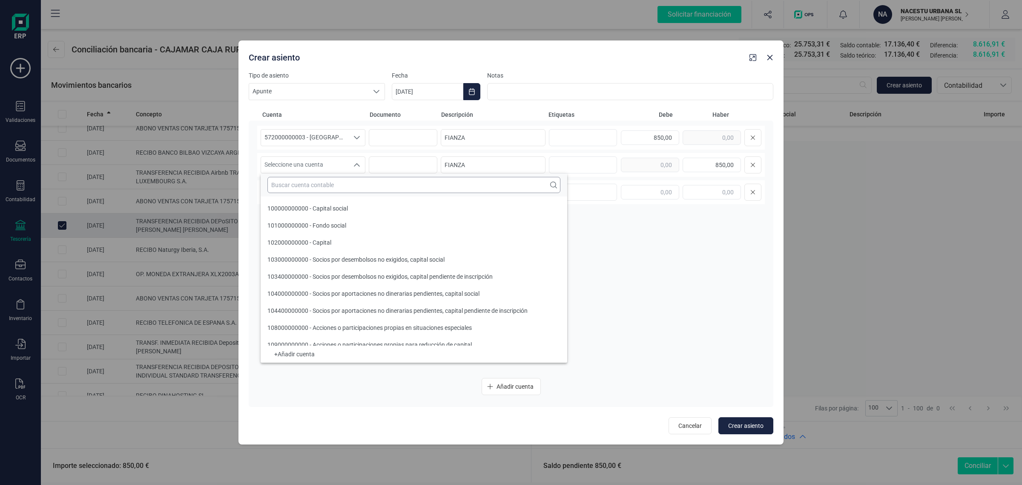
click at [297, 189] on input "text" at bounding box center [414, 185] width 293 height 16
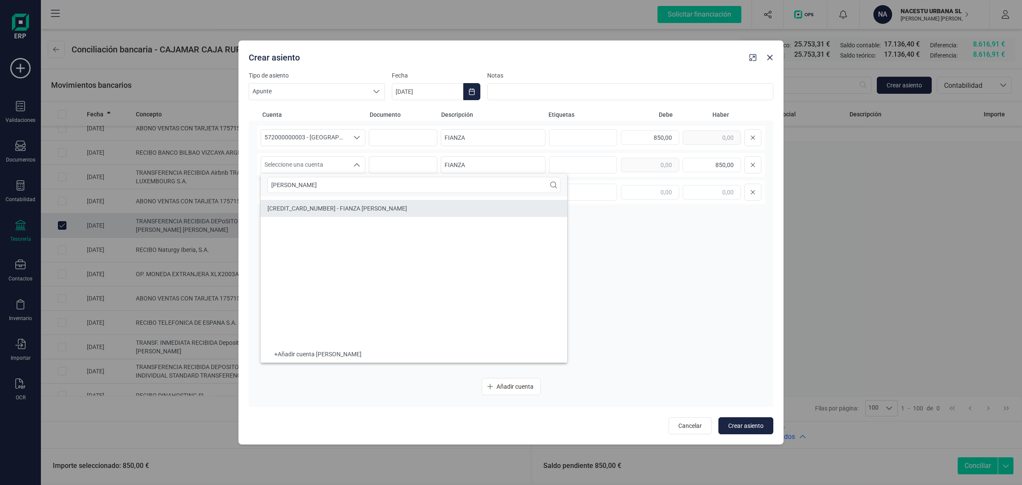
type input "[PERSON_NAME]"
click at [333, 211] on span "560000000011 - FIANZA Pablo Camacho" at bounding box center [338, 208] width 140 height 7
click at [473, 89] on icon "Choose Date" at bounding box center [472, 91] width 6 height 7
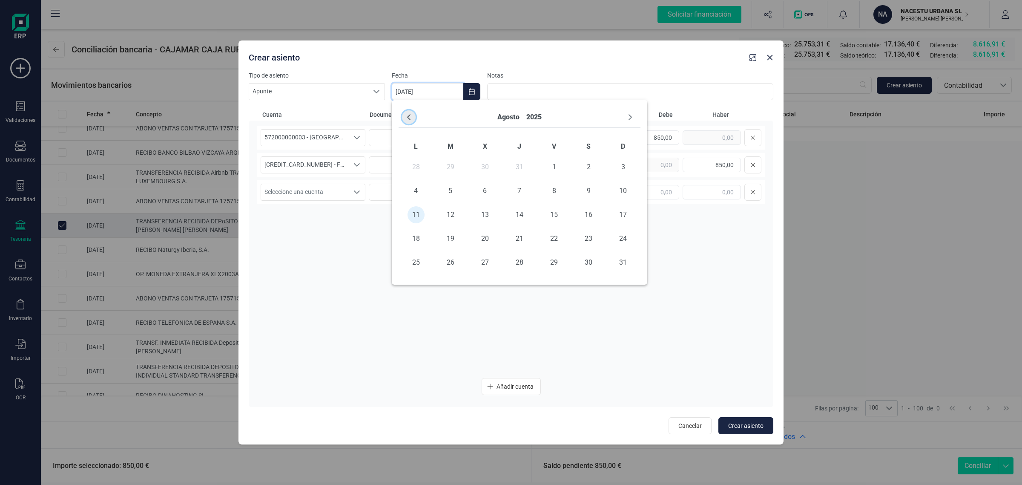
click at [410, 115] on icon "Previous Month" at bounding box center [409, 117] width 7 height 7
click at [481, 239] on span "23" at bounding box center [485, 238] width 17 height 17
click at [365, 248] on div "572000000003 - CAJAMAR -1579 572000000003 - CAJAMAR -1579 FIANZA 850,00 5600000…" at bounding box center [511, 248] width 508 height 245
click at [747, 422] on span "Crear asiento" at bounding box center [746, 425] width 35 height 9
type input "[DATE]"
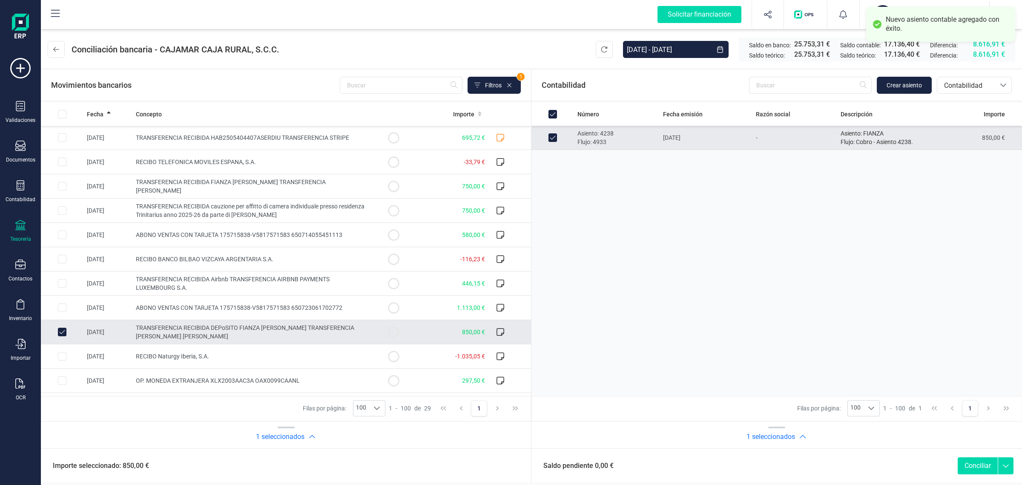
click at [973, 469] on button "Conciliar" at bounding box center [978, 465] width 40 height 17
checkbox input "false"
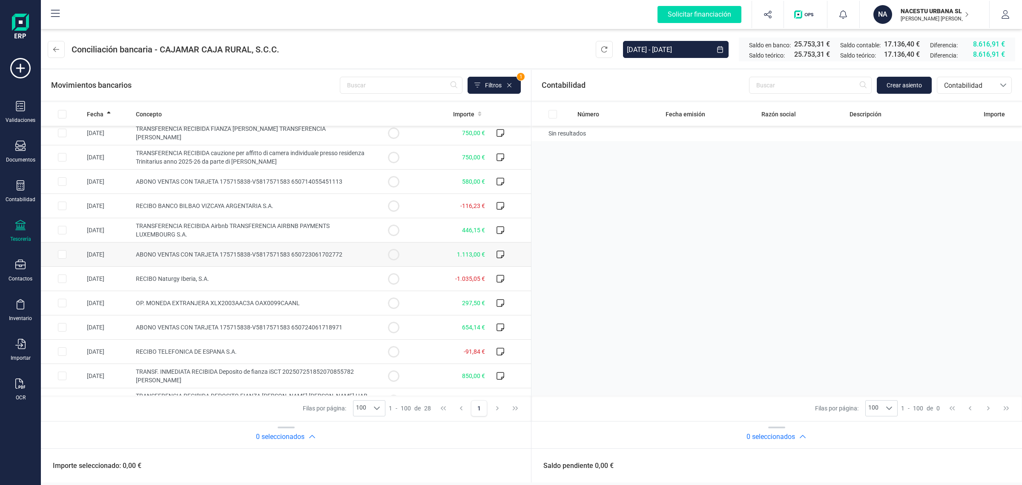
scroll to position [107, 0]
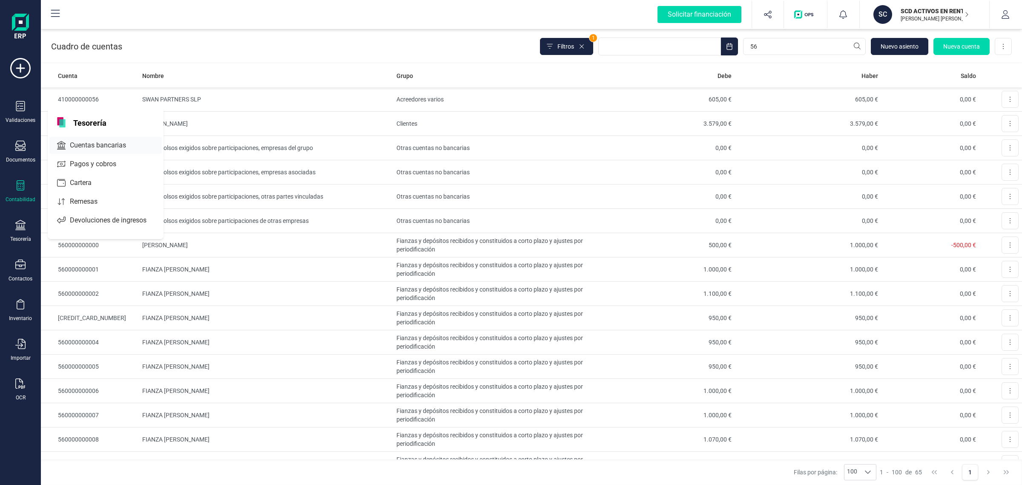
click at [92, 141] on span "Cuentas bancarias" at bounding box center [103, 145] width 75 height 10
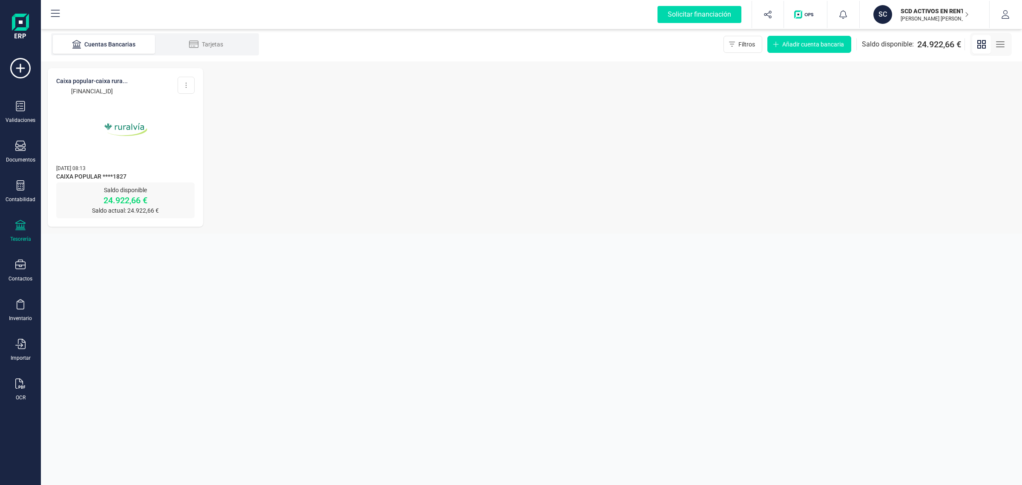
click at [92, 141] on img at bounding box center [126, 130] width 72 height 72
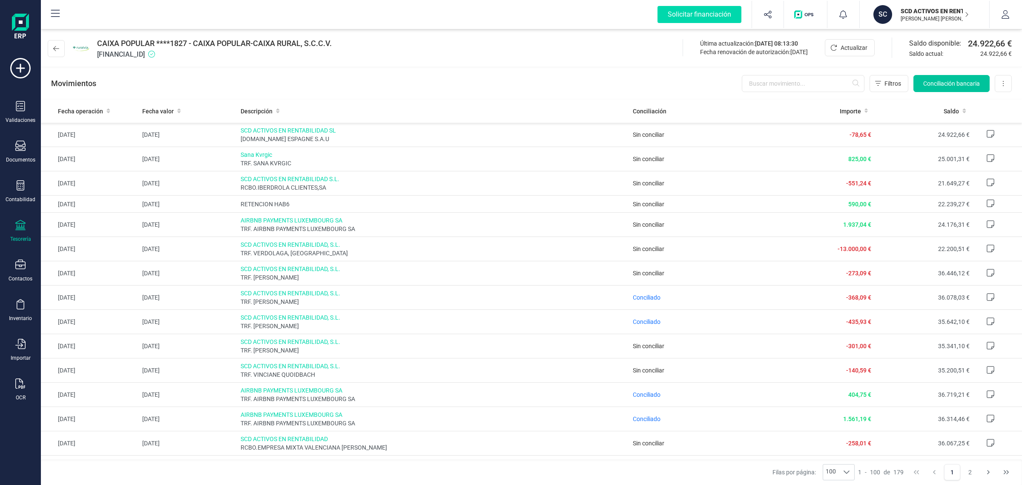
click at [956, 80] on span "Conciliación bancaria" at bounding box center [952, 83] width 57 height 9
click at [348, 205] on span "RETENCION HAB6" at bounding box center [434, 204] width 386 height 9
click at [630, 201] on td "Sin conciliar" at bounding box center [703, 204] width 147 height 17
click at [923, 78] on button "Conciliación bancaria" at bounding box center [952, 83] width 76 height 17
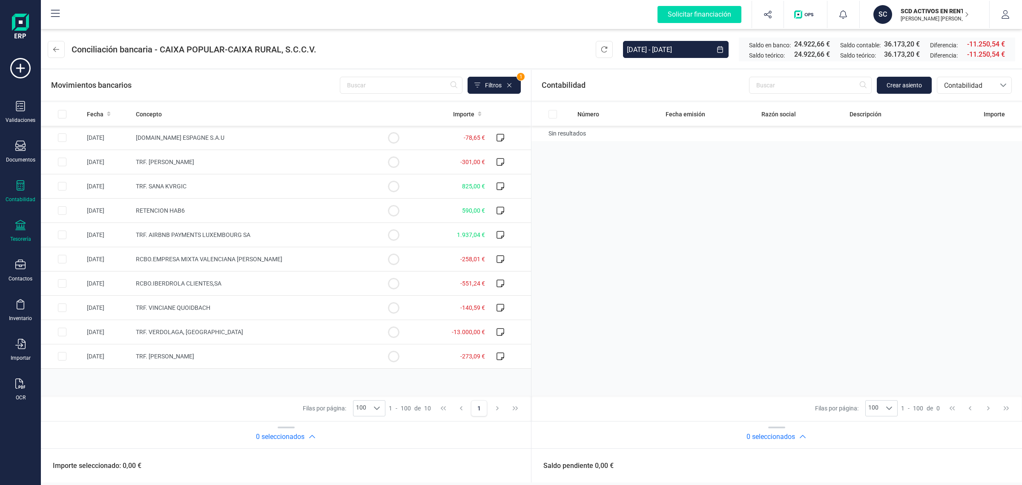
click at [17, 190] on div at bounding box center [20, 186] width 10 height 12
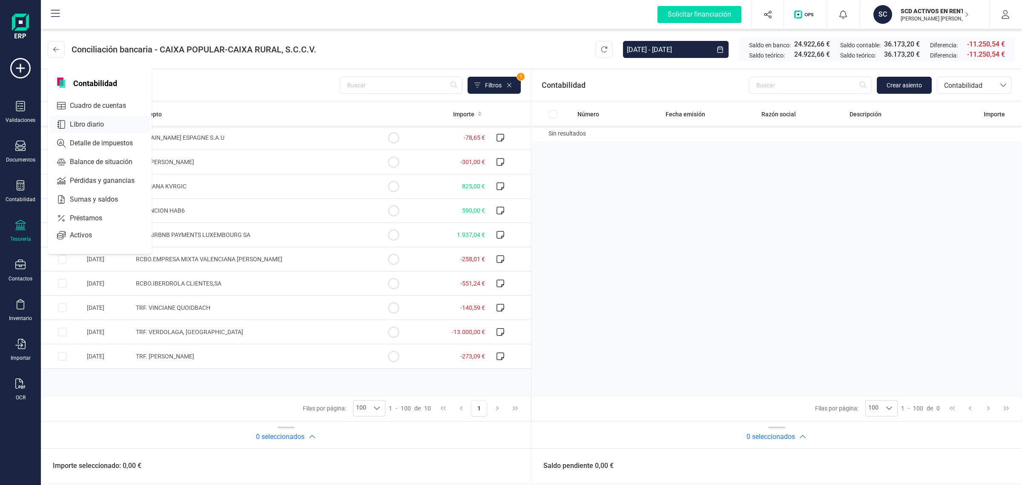
click at [83, 122] on span "Libro diario" at bounding box center [92, 124] width 53 height 10
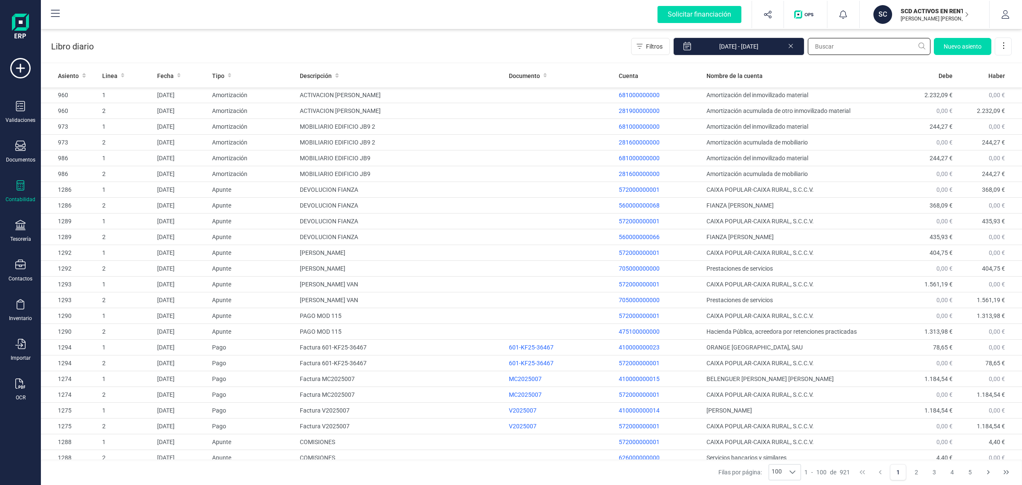
click at [835, 45] on input "text" at bounding box center [869, 46] width 123 height 17
type input "1241"
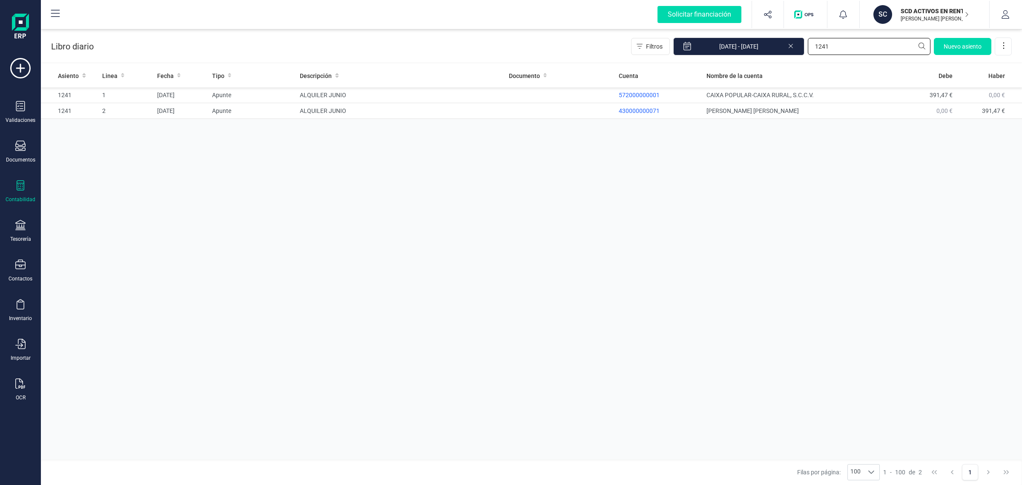
drag, startPoint x: 838, startPoint y: 48, endPoint x: 803, endPoint y: 58, distance: 35.6
click at [803, 58] on div "Libro diario Filtros [DATE] - [DATE] 1241 [GEOGRAPHIC_DATA]" at bounding box center [532, 44] width 982 height 35
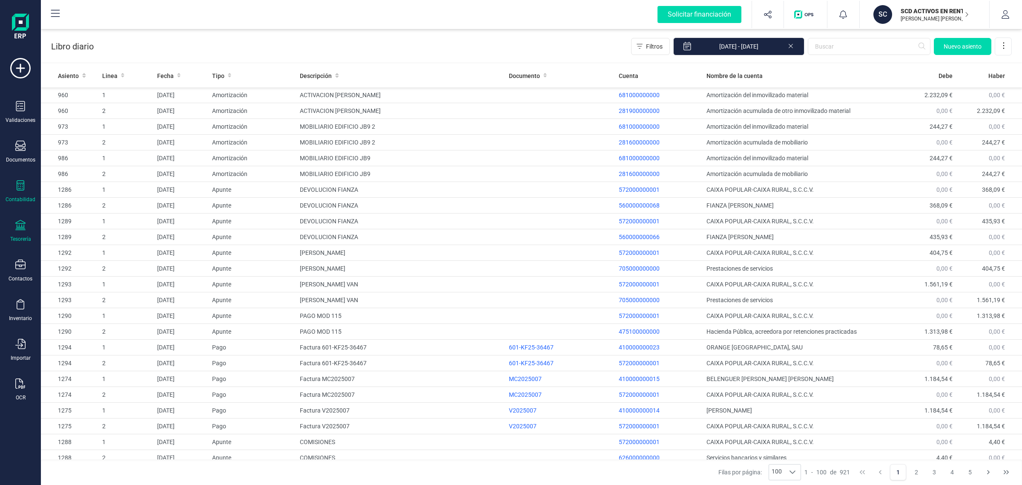
click at [23, 229] on div at bounding box center [20, 226] width 10 height 12
click at [847, 44] on input "text" at bounding box center [869, 46] width 123 height 17
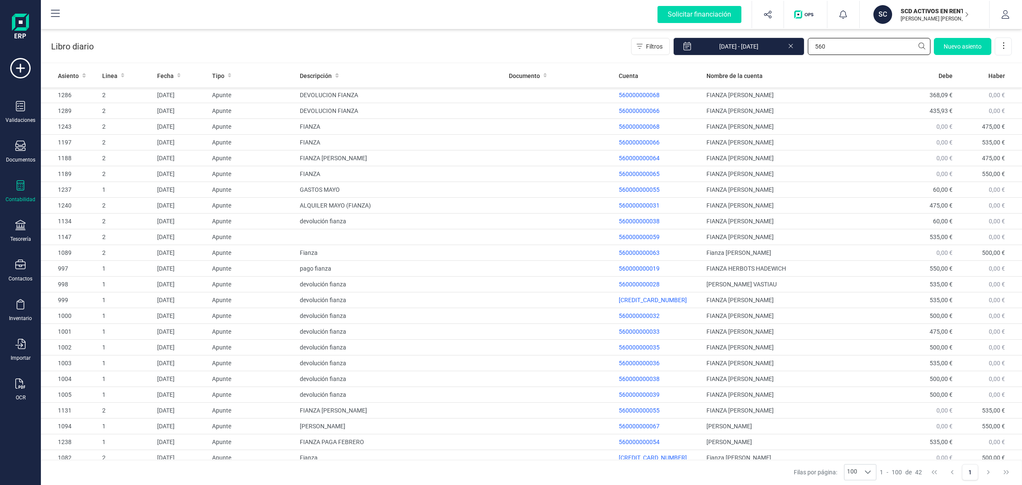
type input "560"
click at [16, 186] on icon at bounding box center [20, 185] width 10 height 10
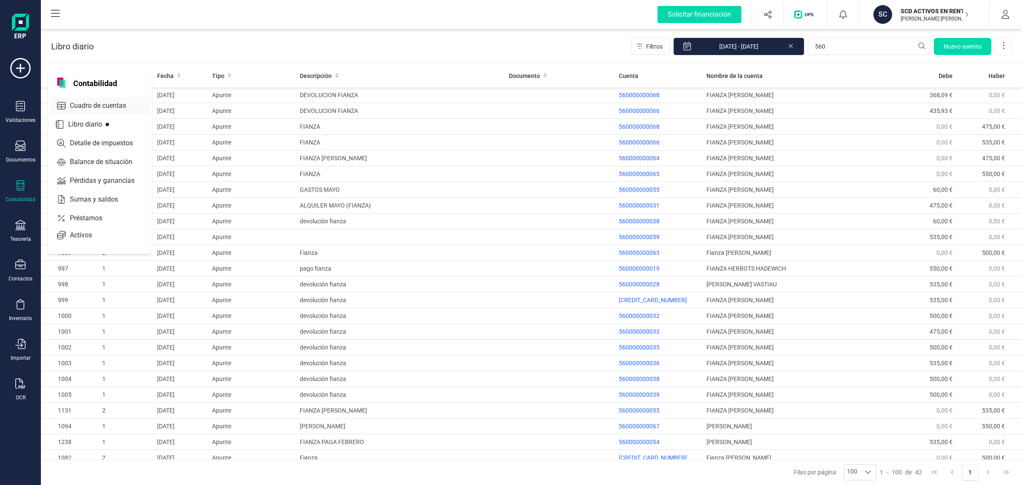
click at [79, 103] on span "Cuadro de cuentas" at bounding box center [103, 106] width 75 height 10
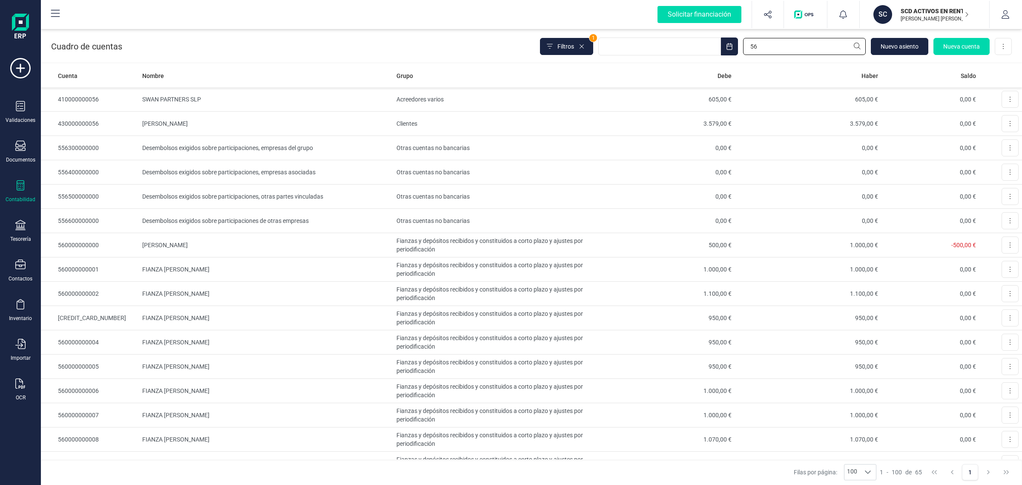
click at [795, 44] on input "56" at bounding box center [804, 46] width 123 height 17
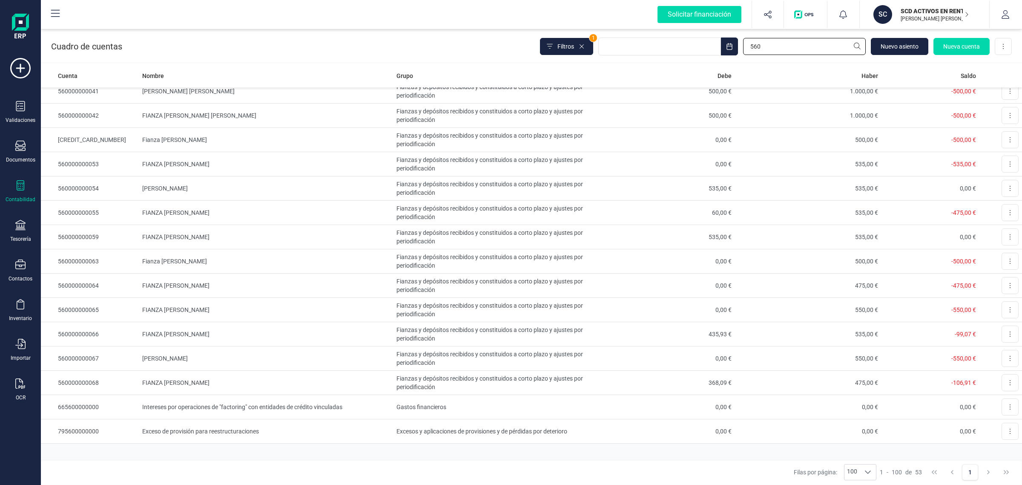
scroll to position [936, 0]
click at [581, 48] on icon at bounding box center [582, 46] width 7 height 7
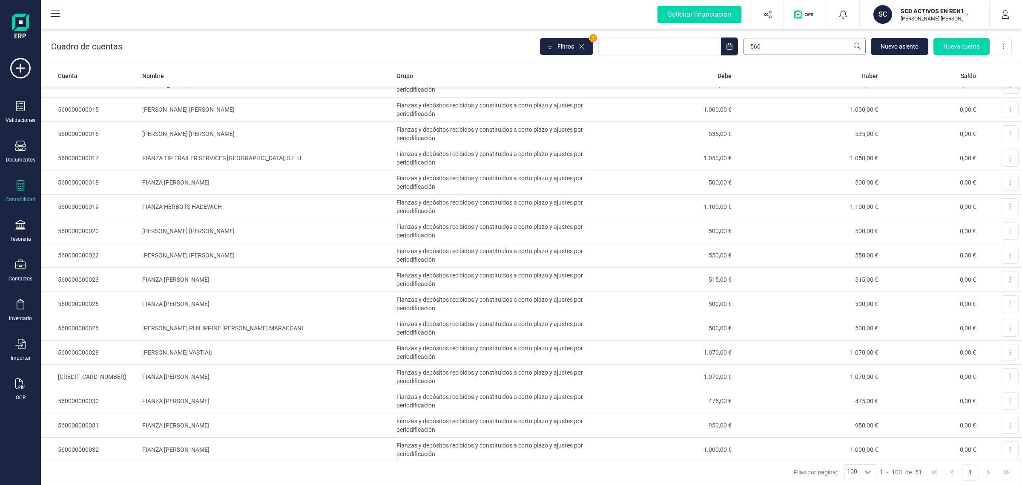
scroll to position [194, 0]
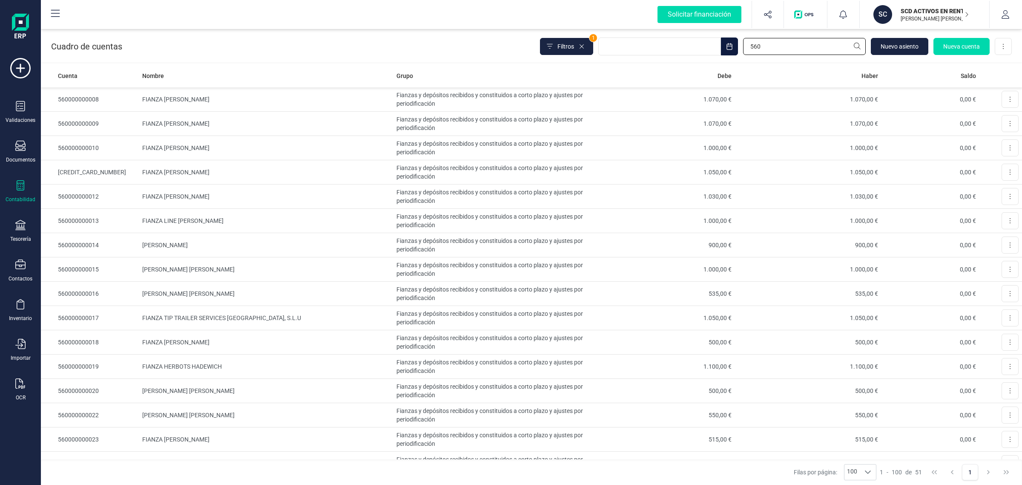
drag, startPoint x: 774, startPoint y: 45, endPoint x: 724, endPoint y: 54, distance: 50.3
click at [724, 54] on div "Filtros 1 560 [GEOGRAPHIC_DATA] Nueva cuenta Descargar Excel" at bounding box center [776, 46] width 472 height 18
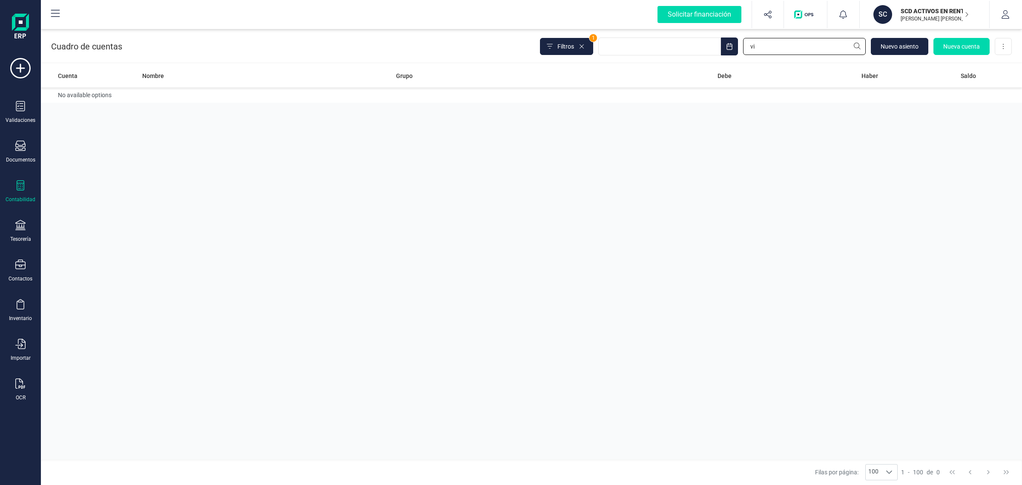
type input "v"
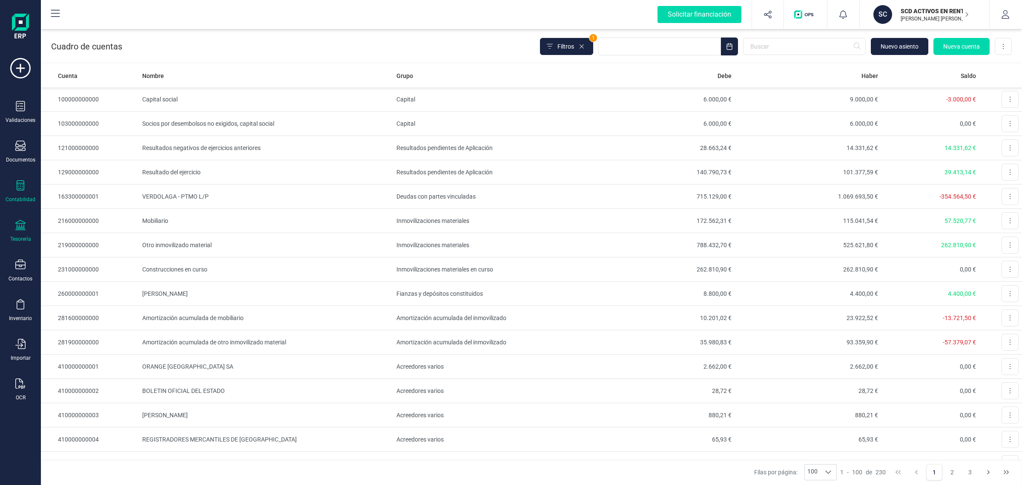
click at [15, 230] on div at bounding box center [20, 226] width 10 height 12
click at [97, 146] on span "Cuentas bancarias" at bounding box center [103, 145] width 75 height 10
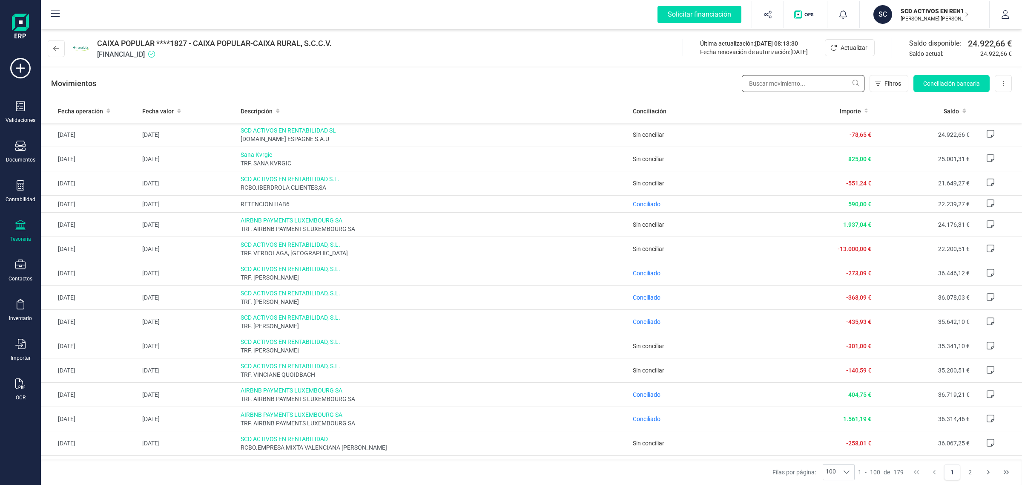
click at [812, 86] on input "text" at bounding box center [803, 83] width 123 height 17
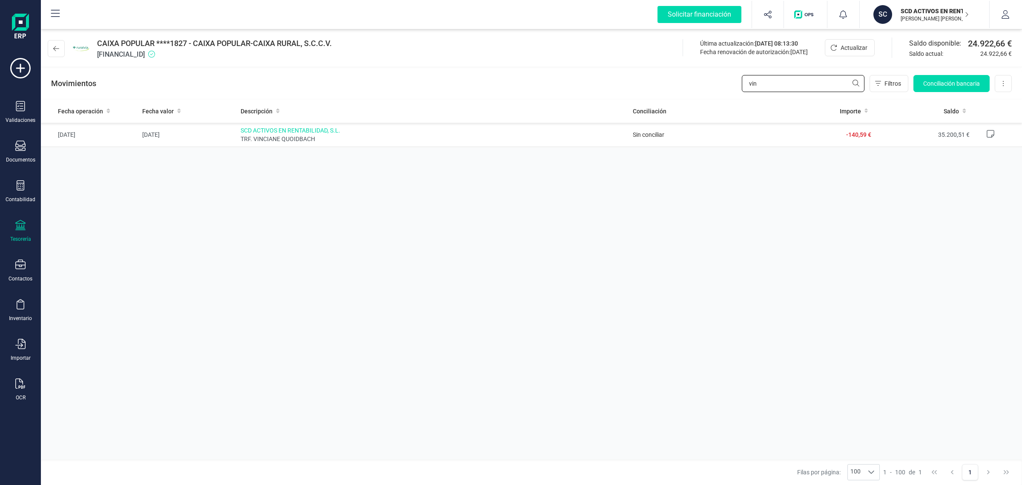
type input "vin"
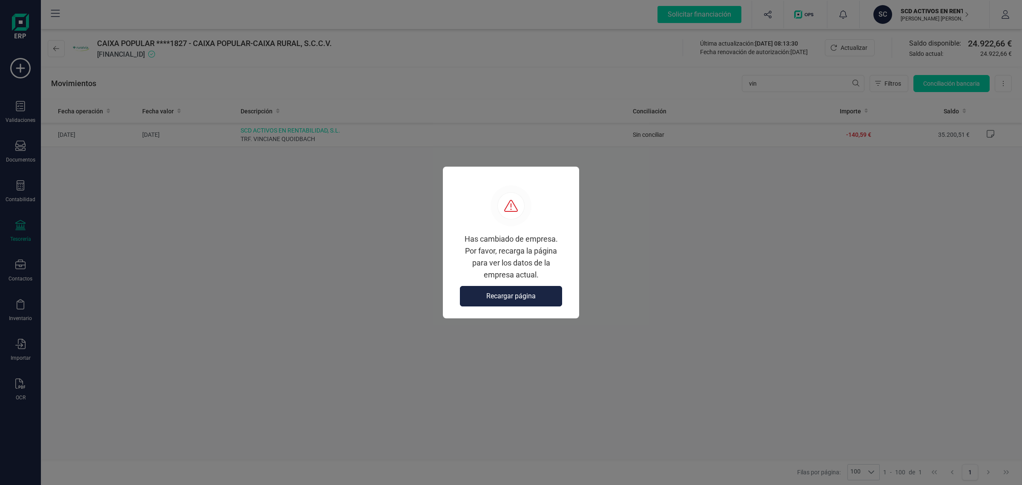
click at [550, 287] on button "Recargar página" at bounding box center [511, 296] width 102 height 20
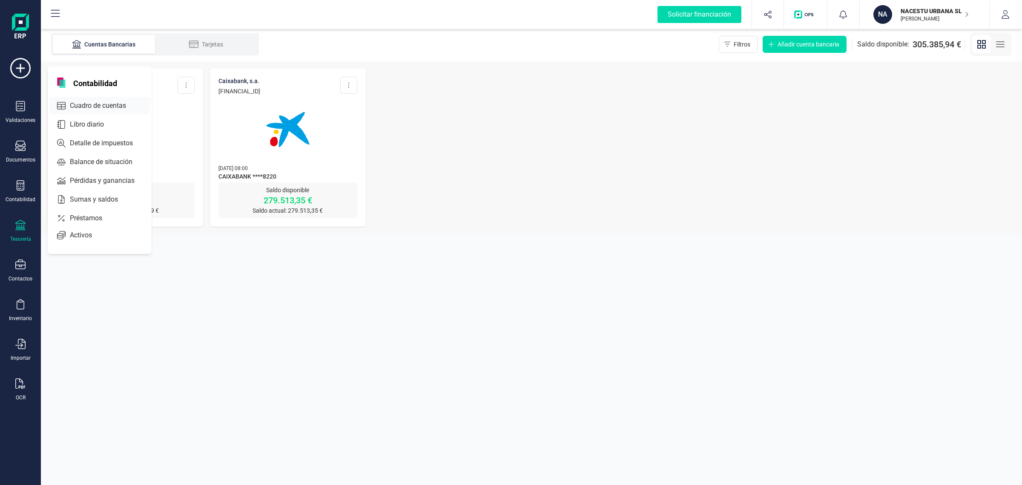
click at [144, 102] on div "Cuadro de cuentas" at bounding box center [99, 105] width 101 height 17
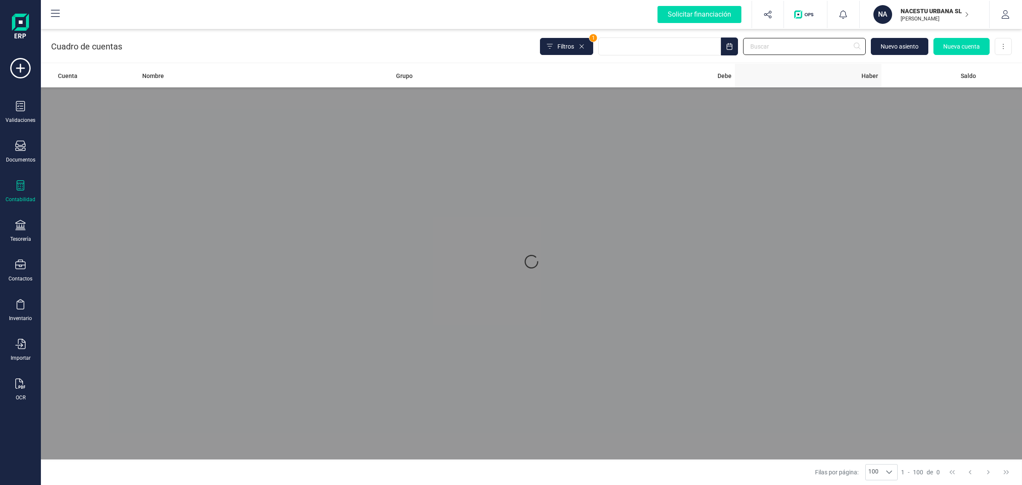
click at [770, 44] on input "text" at bounding box center [804, 46] width 123 height 17
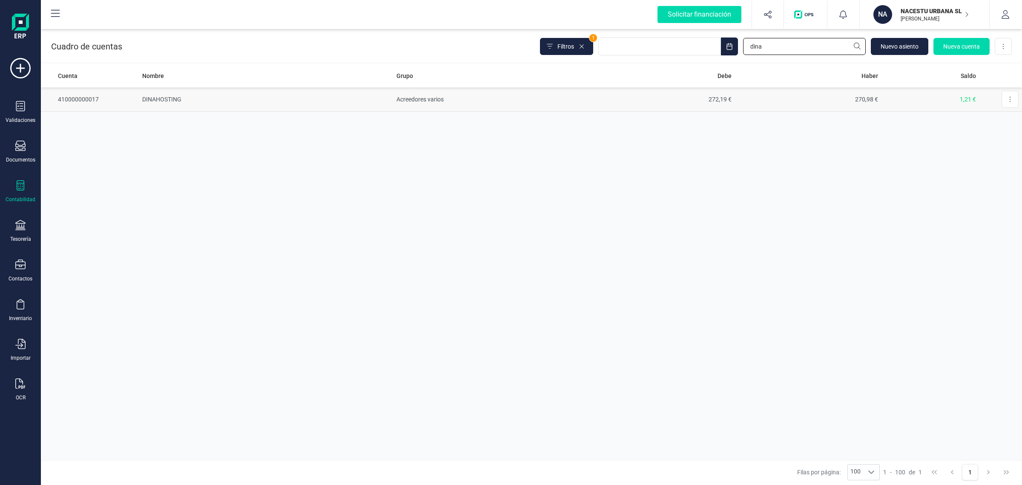
type input "dina"
click at [653, 101] on td "272,19 €" at bounding box center [662, 99] width 147 height 24
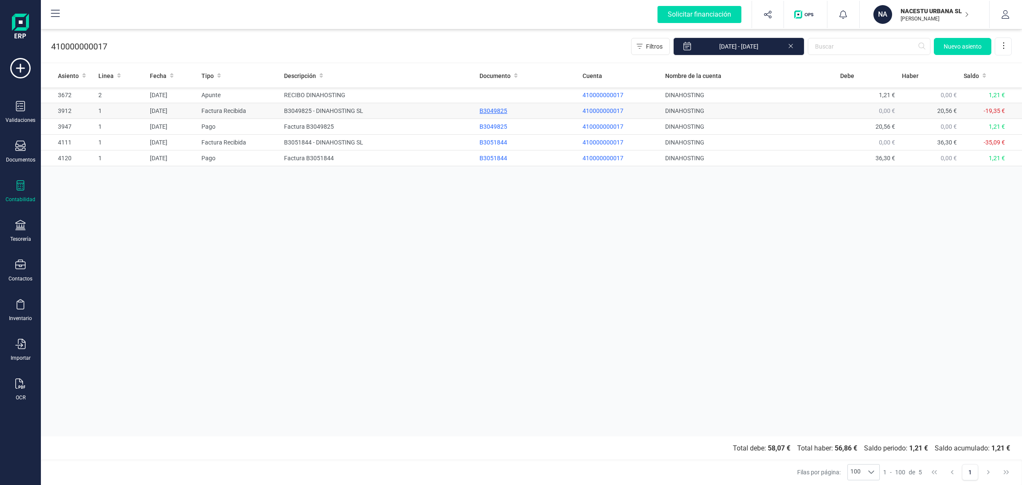
click at [492, 112] on div "B3049825" at bounding box center [528, 111] width 96 height 9
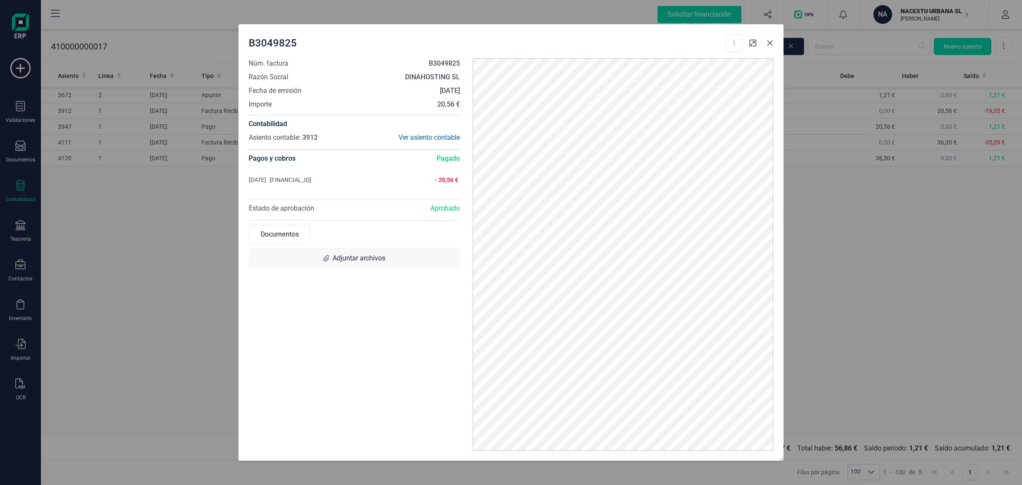
click at [772, 42] on icon "button" at bounding box center [770, 43] width 7 height 7
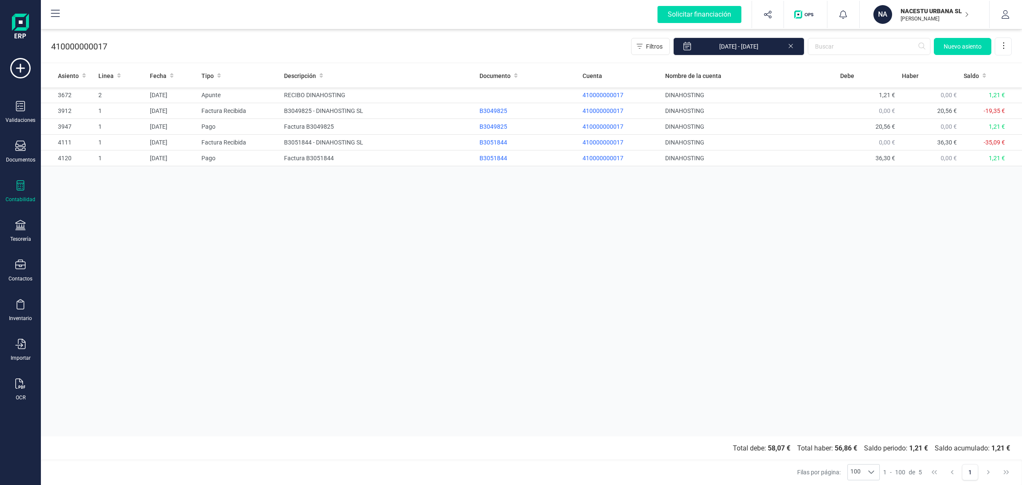
click at [416, 311] on div "Asiento Linea Fecha Tipo Descripción Documento Cuenta Nombre de la cuenta Debe …" at bounding box center [532, 250] width 982 height 372
click at [31, 186] on div "Contabilidad" at bounding box center [20, 191] width 34 height 23
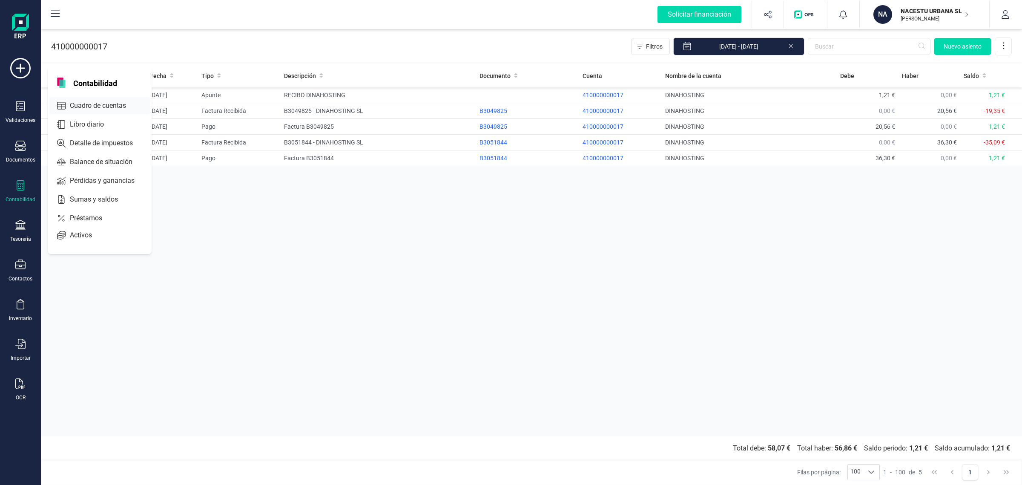
click at [92, 101] on span "Cuadro de cuentas" at bounding box center [103, 106] width 75 height 10
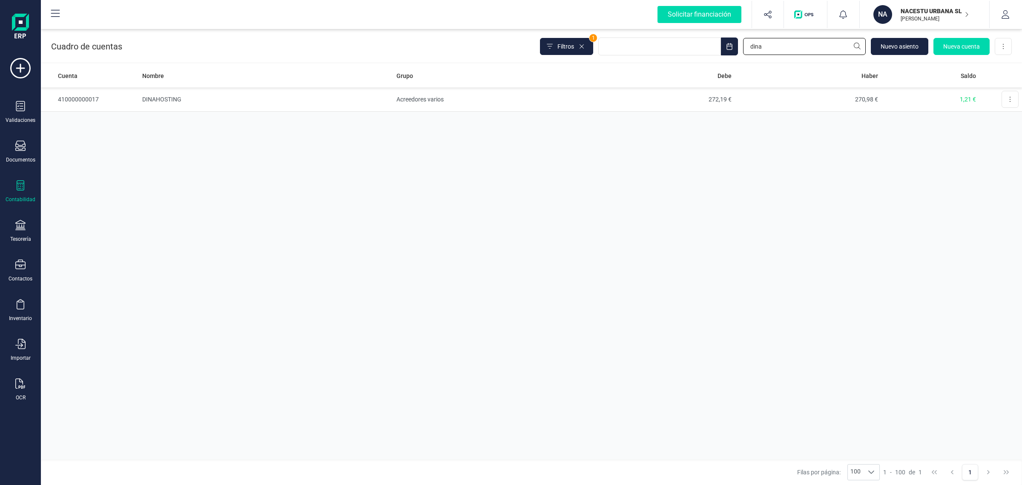
drag, startPoint x: 782, startPoint y: 48, endPoint x: 783, endPoint y: 178, distance: 129.9
click at [700, 55] on div "Filtros 1 dina Nuevo asiento Nueva cuenta Descargar Excel" at bounding box center [776, 46] width 472 height 18
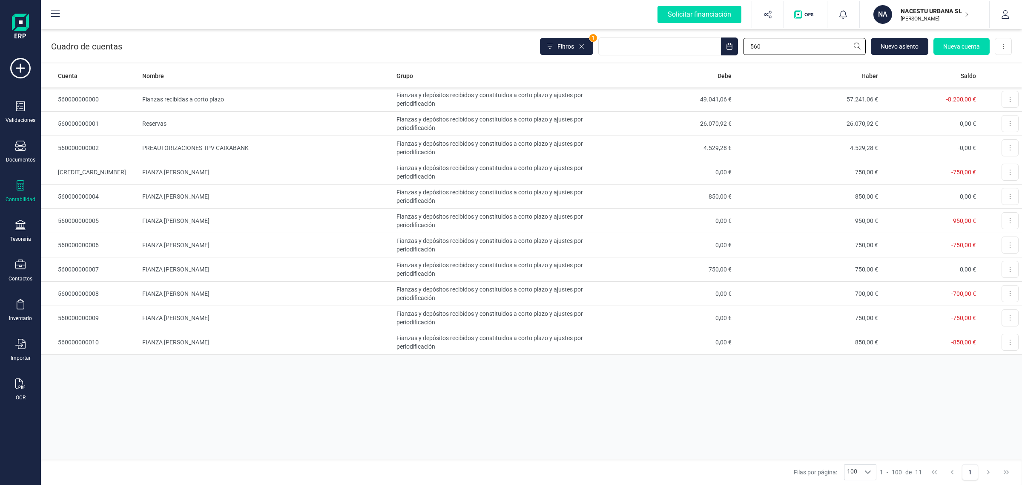
type input "560"
click at [966, 48] on span "Nueva cuenta" at bounding box center [962, 46] width 37 height 9
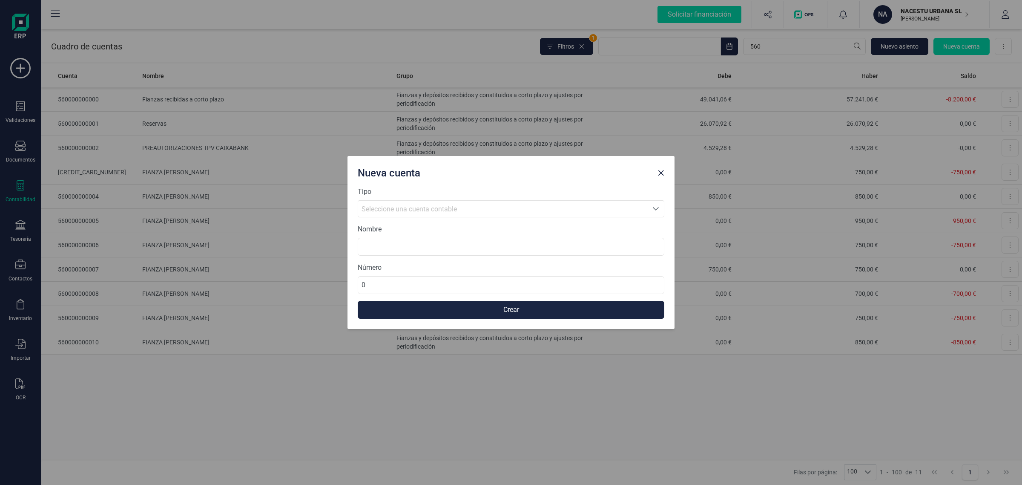
click at [435, 201] on span "Seleccione una cuenta contable" at bounding box center [503, 209] width 290 height 16
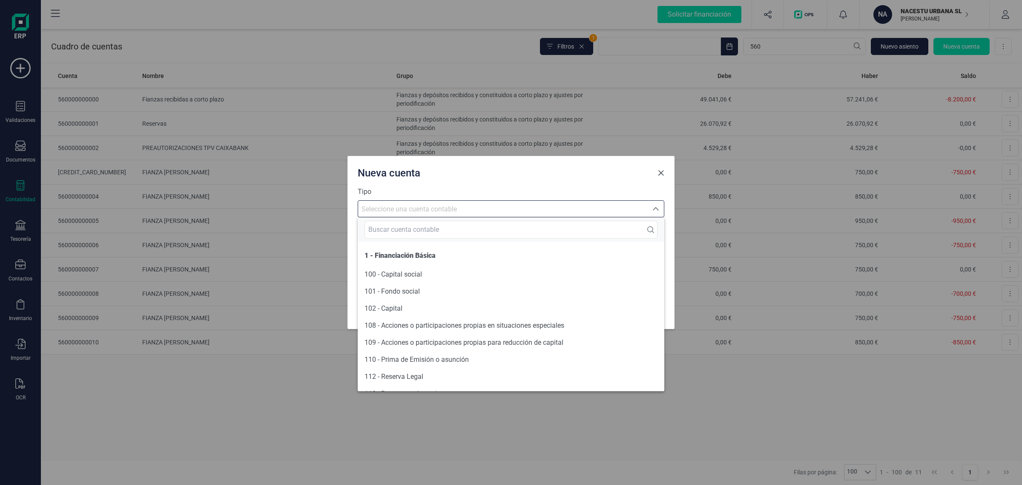
click at [661, 176] on span "Close" at bounding box center [661, 173] width 7 height 7
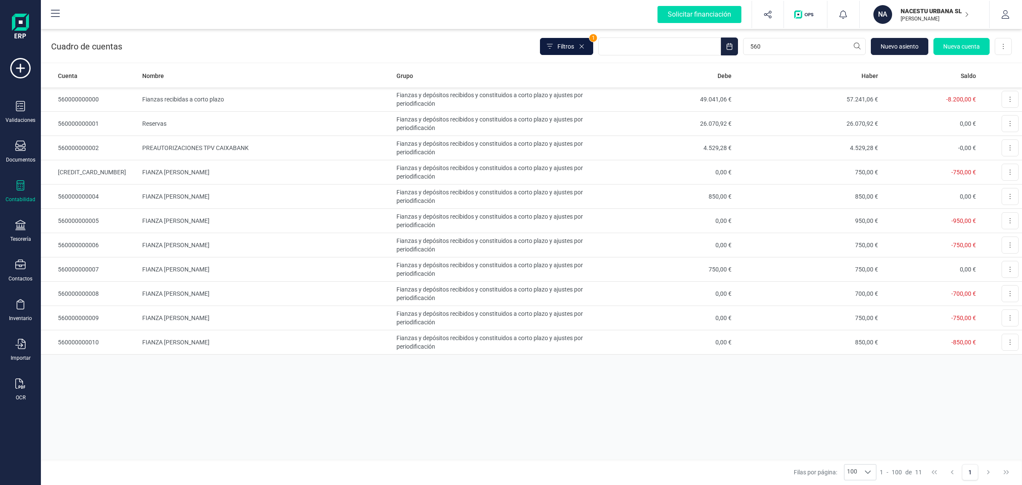
click at [579, 41] on button "Filtros" at bounding box center [566, 46] width 53 height 17
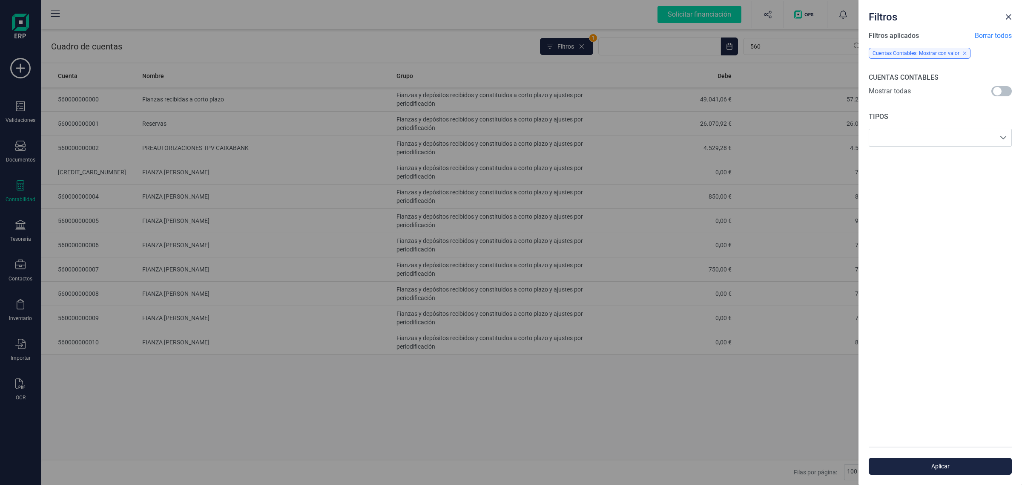
click at [1002, 97] on div at bounding box center [1002, 92] width 20 height 12
click at [964, 468] on span "Aplicar" at bounding box center [941, 466] width 124 height 9
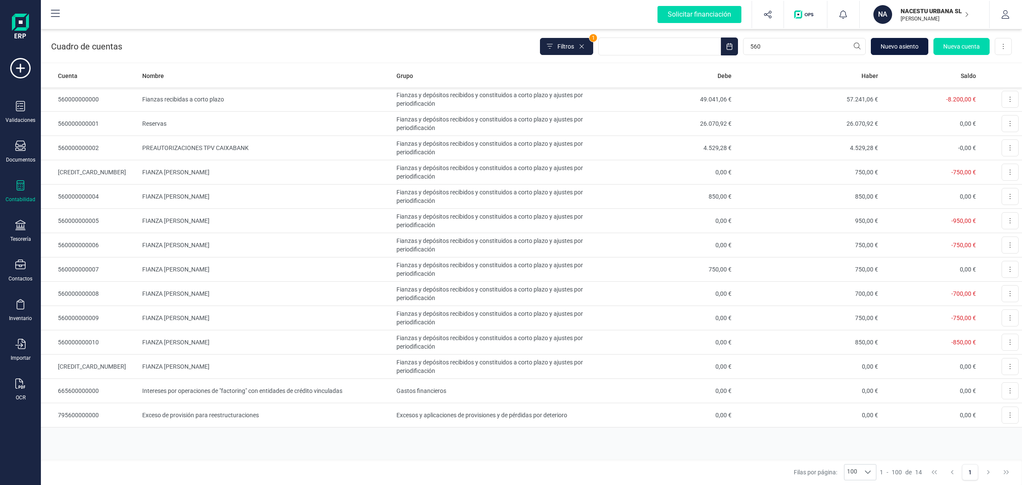
click at [901, 42] on span "Nuevo asiento" at bounding box center [900, 46] width 38 height 9
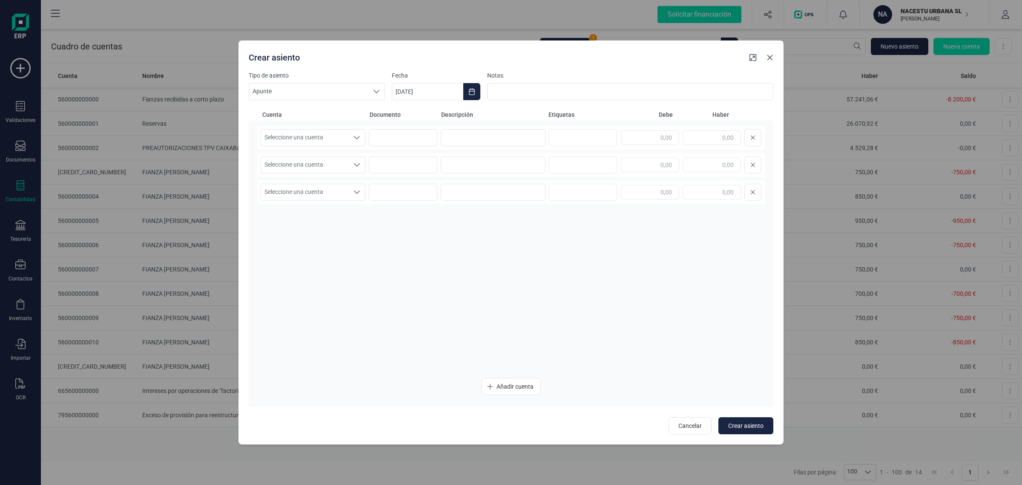
click at [767, 59] on icon "button" at bounding box center [770, 57] width 7 height 7
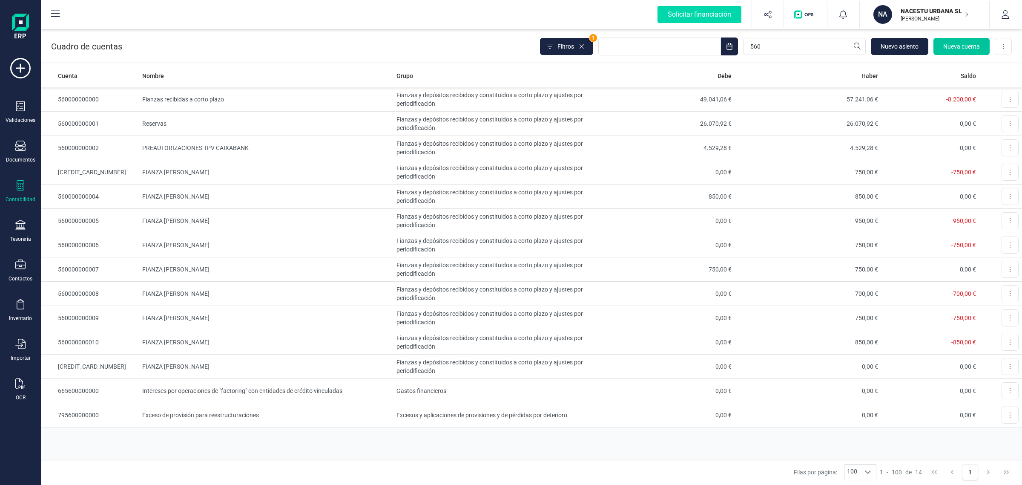
click at [948, 43] on span "Nueva cuenta" at bounding box center [962, 46] width 37 height 9
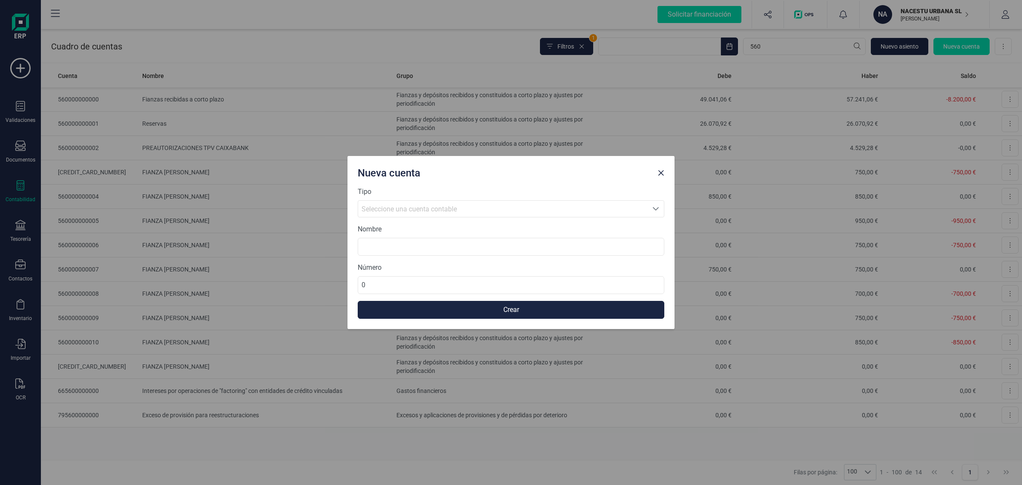
click at [431, 210] on span "Seleccione una cuenta contable" at bounding box center [409, 209] width 95 height 8
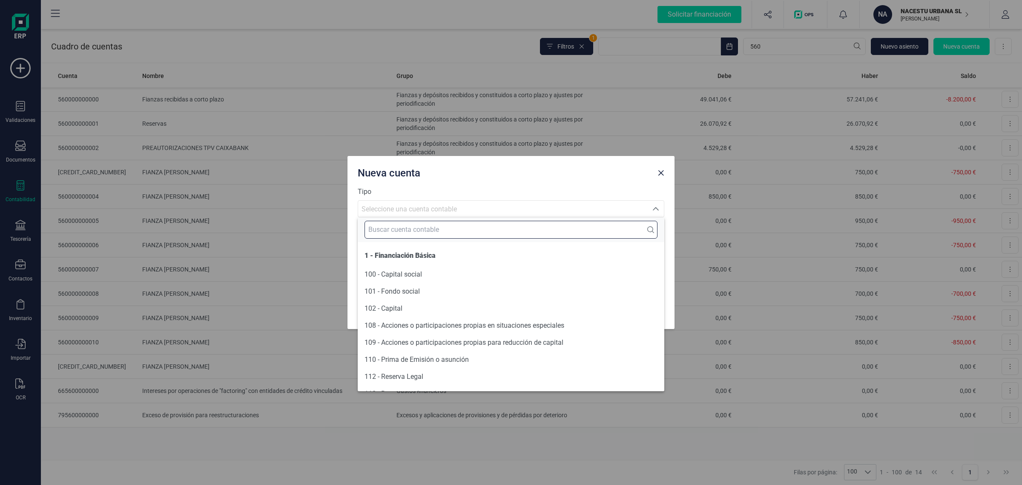
click at [423, 231] on input "text" at bounding box center [511, 230] width 293 height 18
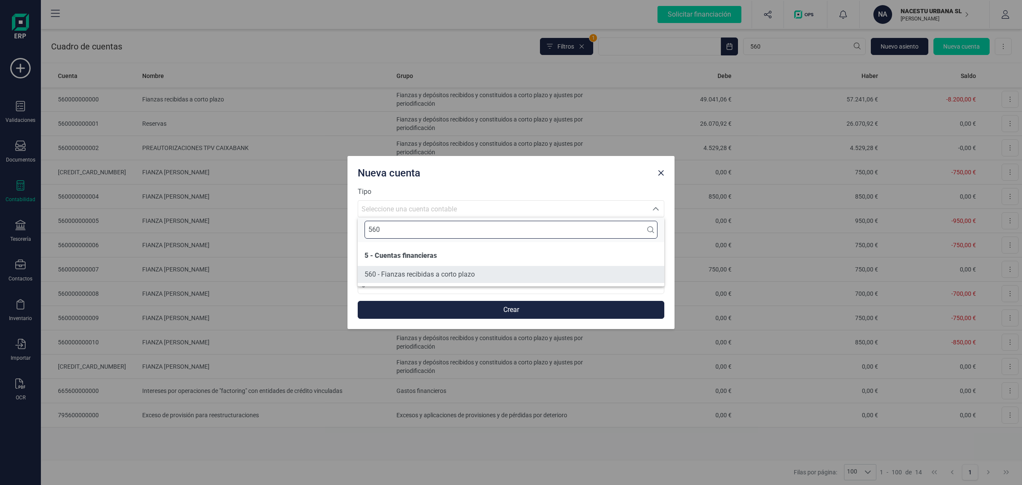
type input "560"
click at [420, 274] on span "560 - Fianzas recibidas a corto plazo" at bounding box center [420, 274] width 110 height 8
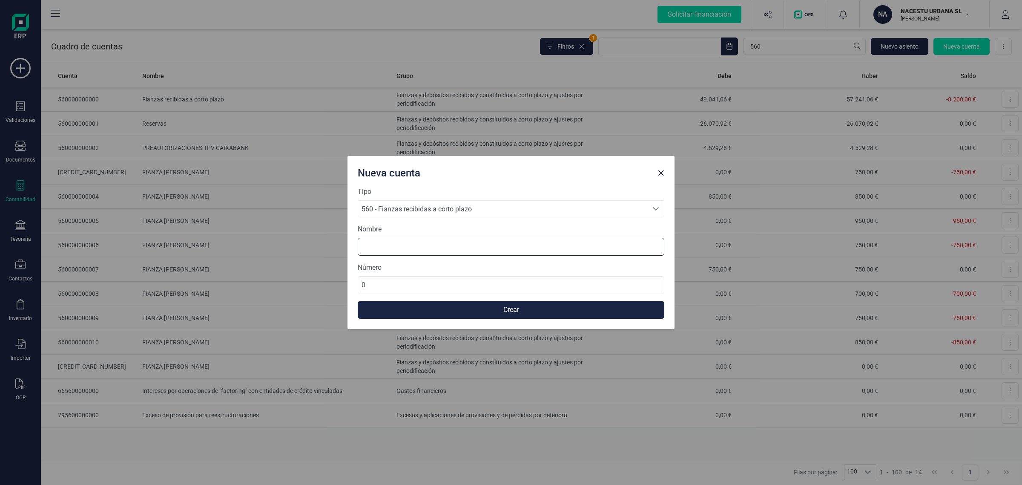
click at [378, 248] on input at bounding box center [511, 247] width 307 height 18
type input "FIANZA Josefa Corbi Navarro"
click at [411, 282] on input "0" at bounding box center [511, 285] width 307 height 18
drag, startPoint x: 411, startPoint y: 282, endPoint x: 331, endPoint y: 279, distance: 80.6
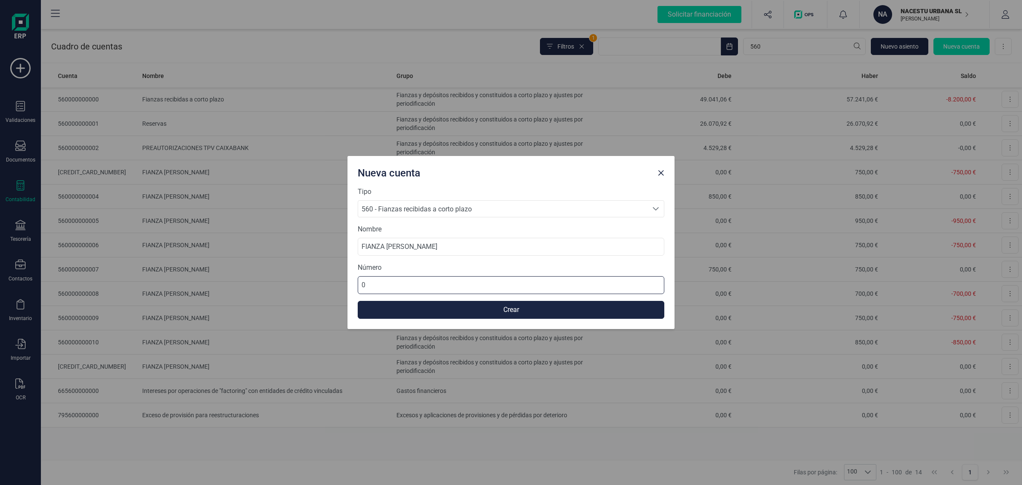
click at [331, 279] on div "Nueva cuenta Tipo 560 - Fianzas recibidas a corto plazo 560 - Fianzas recibidas…" at bounding box center [511, 242] width 1022 height 485
type input "560000000012"
click at [386, 311] on button "Crear" at bounding box center [511, 310] width 307 height 18
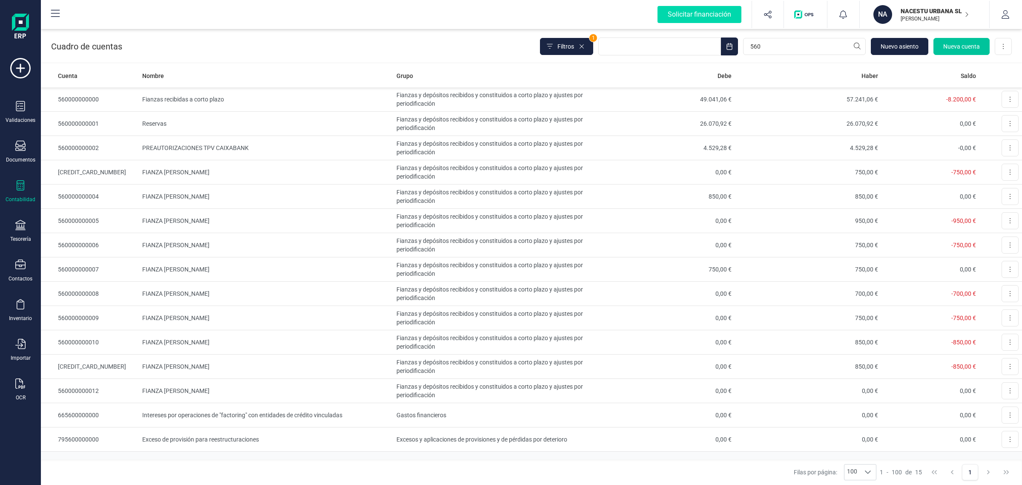
click at [960, 43] on span "Nueva cuenta" at bounding box center [962, 46] width 37 height 9
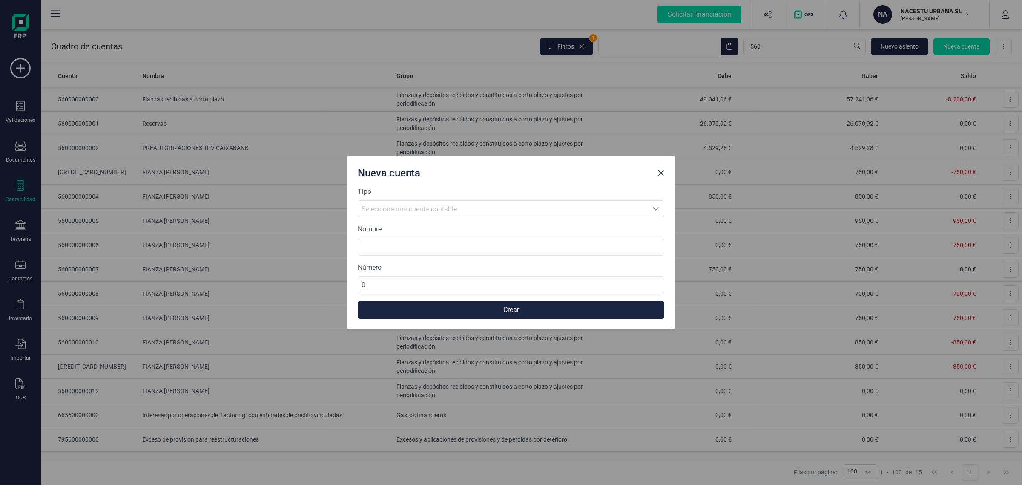
click at [403, 207] on span "Seleccione una cuenta contable" at bounding box center [409, 209] width 95 height 8
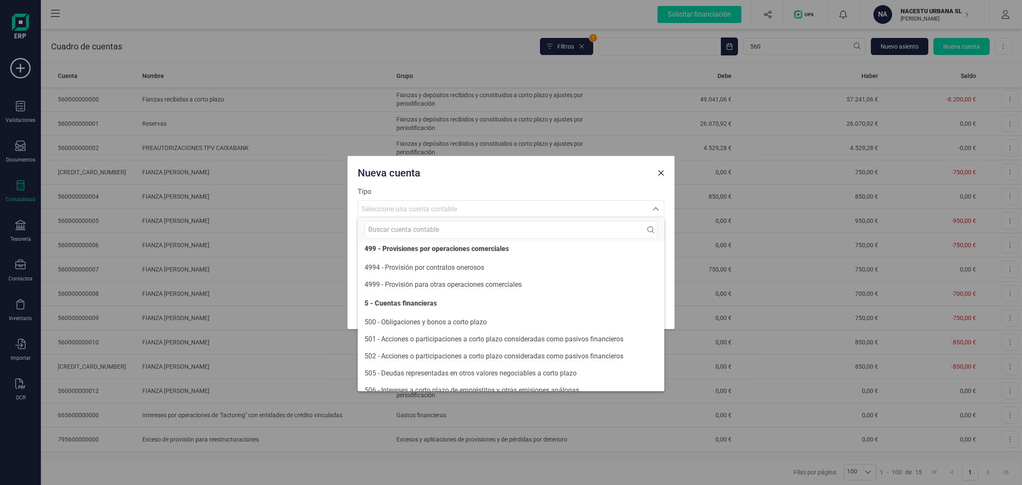
scroll to position [6192, 0]
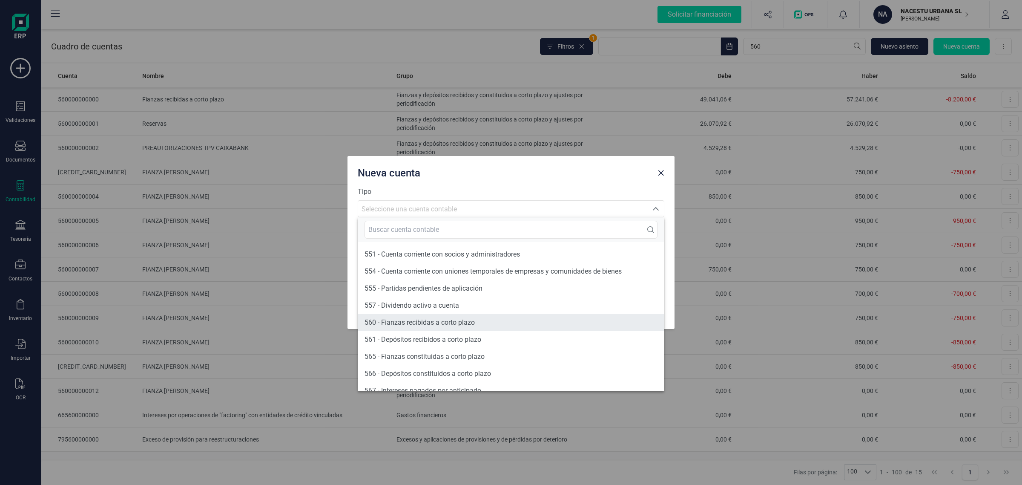
click at [431, 320] on span "560 - Fianzas recibidas a corto plazo" at bounding box center [420, 322] width 110 height 8
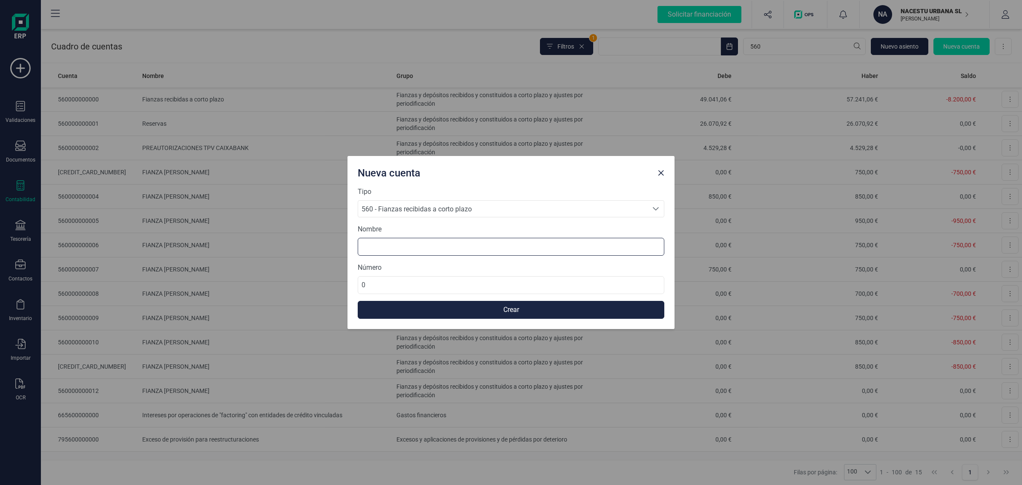
click at [383, 246] on input at bounding box center [511, 247] width 307 height 18
type input "f"
click at [427, 251] on input "FIANZA" at bounding box center [511, 247] width 307 height 18
paste input "SARA TORTORELLI"
type input "FIANZA SARA TORTORELLI"
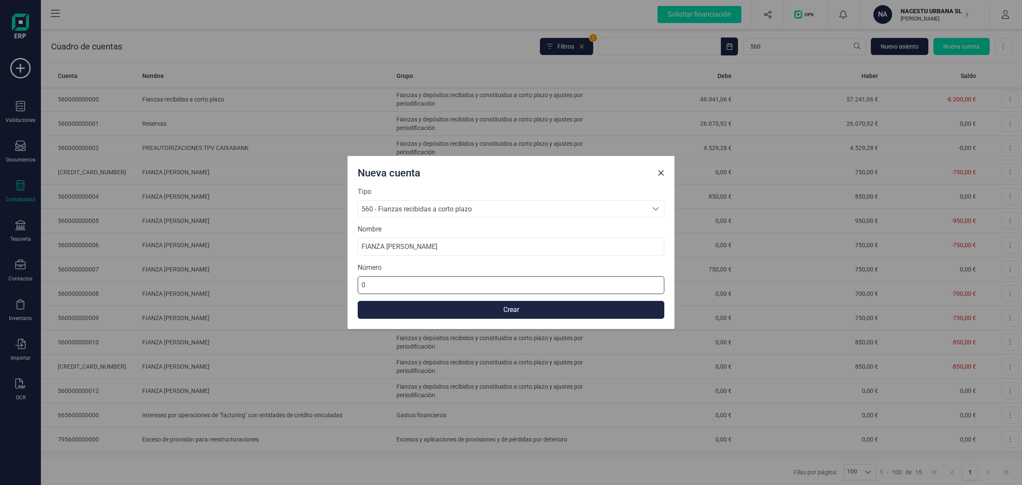
click at [410, 280] on input "0" at bounding box center [511, 285] width 307 height 18
type input "560000000013"
click at [456, 312] on button "Crear" at bounding box center [511, 310] width 307 height 18
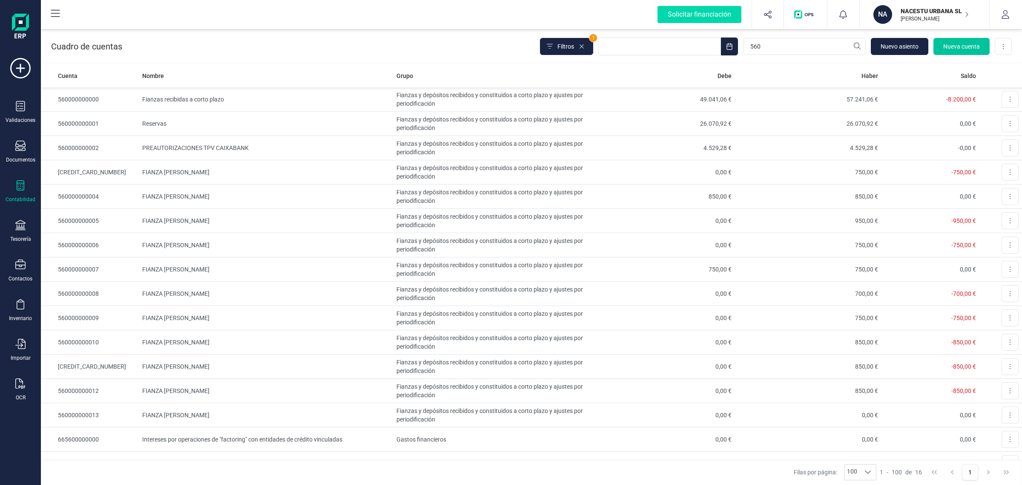
click at [965, 43] on span "Nueva cuenta" at bounding box center [962, 46] width 37 height 9
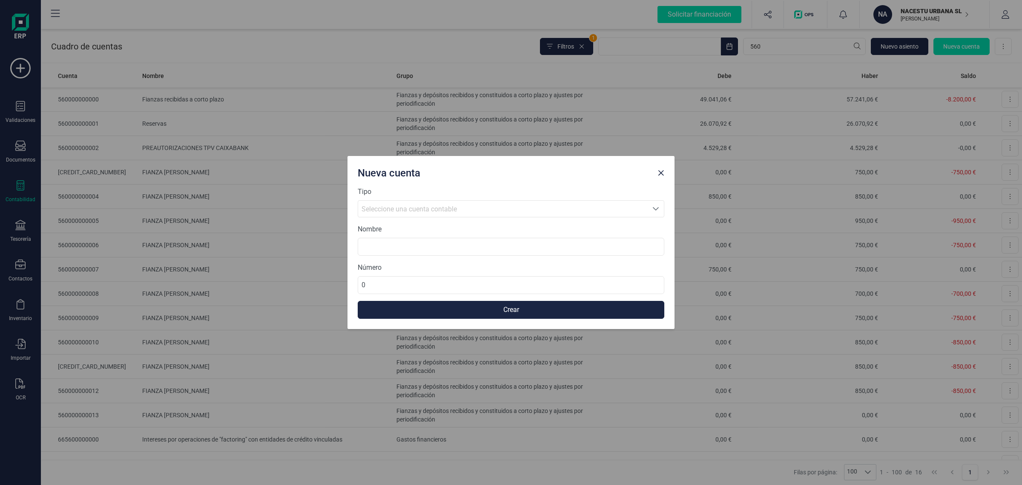
click at [375, 207] on span "Seleccione una cuenta contable" at bounding box center [409, 209] width 95 height 8
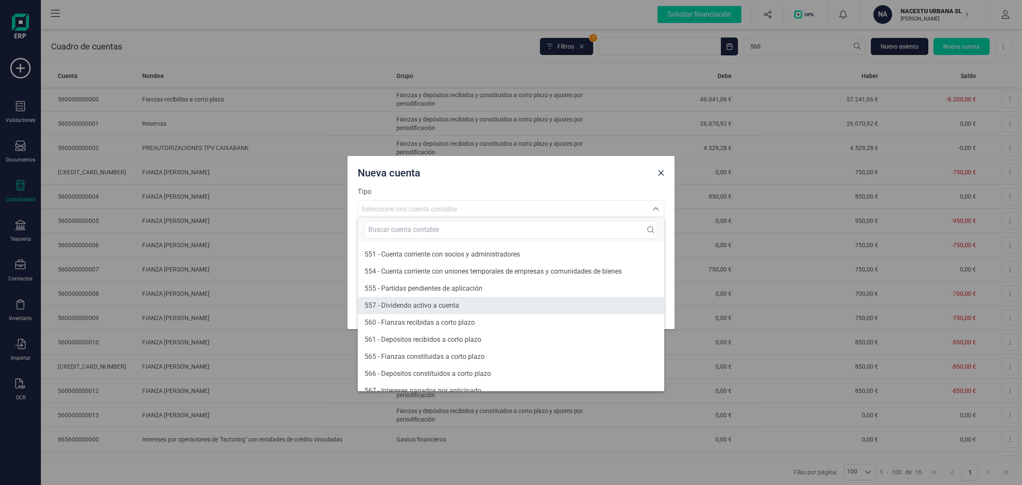
scroll to position [6190, 0]
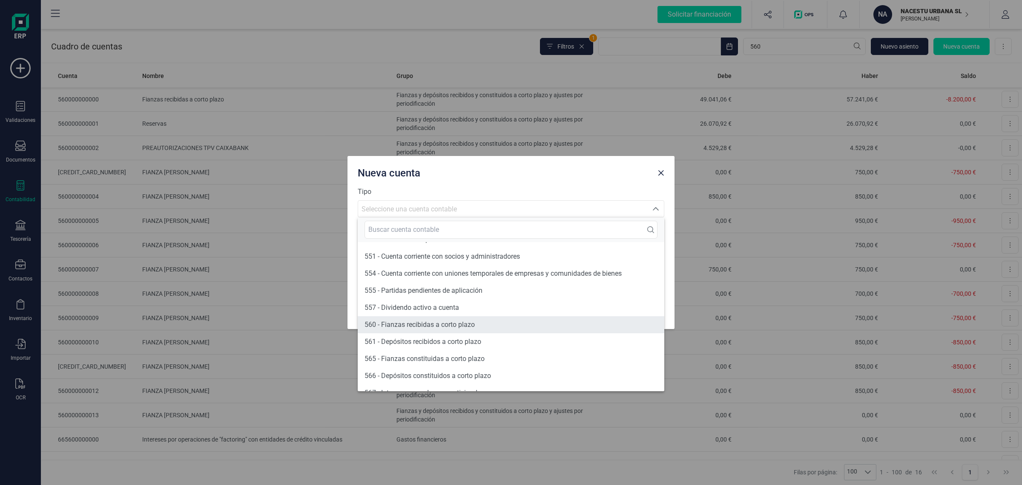
click at [403, 320] on span "560 - Fianzas recibidas a corto plazo" at bounding box center [420, 324] width 110 height 8
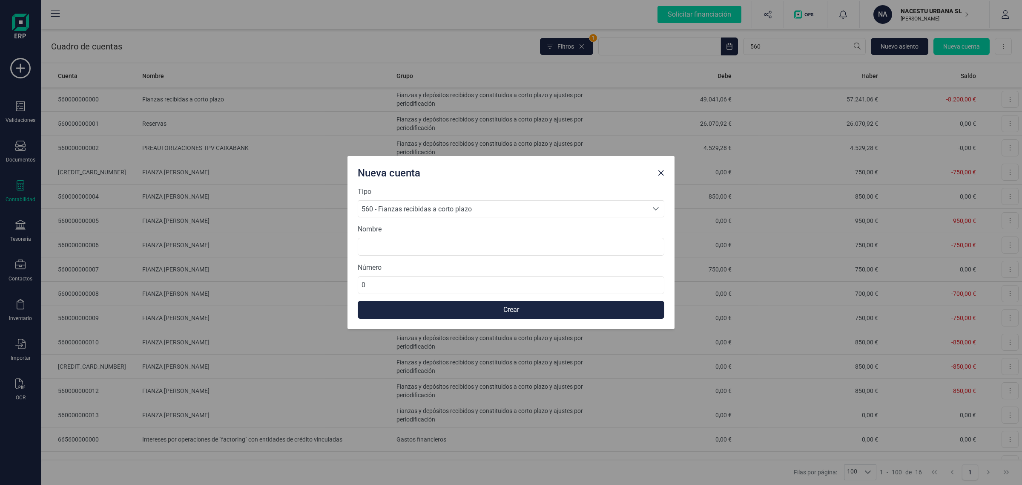
click at [395, 232] on div "Nombre" at bounding box center [511, 240] width 307 height 32
click at [388, 248] on input at bounding box center [511, 247] width 307 height 18
click at [399, 250] on input "FIANZA" at bounding box center [511, 247] width 307 height 18
paste input "IRIA GARCIA GONZALES"
type input "FIANZA IRIA GARCIA GONZALES"
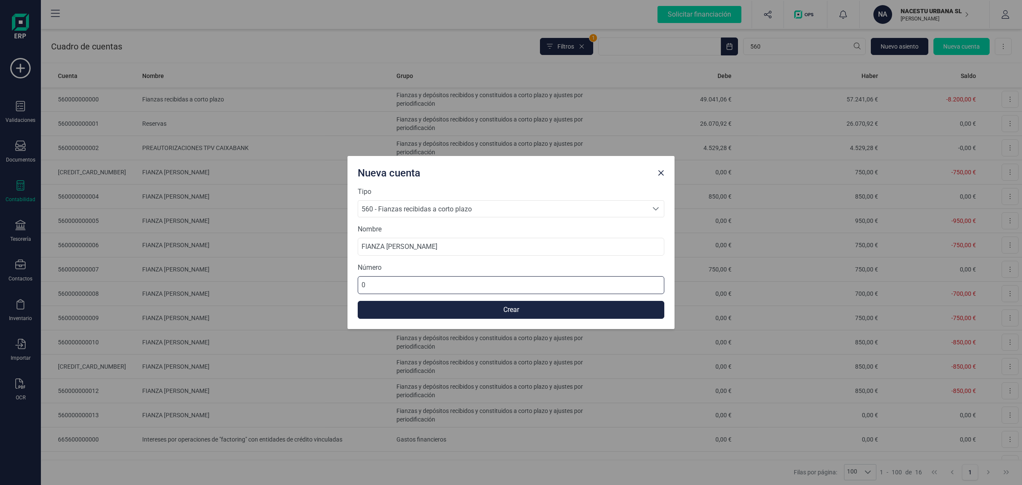
click at [393, 277] on input "0" at bounding box center [511, 285] width 307 height 18
drag, startPoint x: 392, startPoint y: 282, endPoint x: 334, endPoint y: 283, distance: 57.5
click at [334, 283] on div "Nueva cuenta Tipo 560 - Fianzas recibidas a corto plazo 560 - Fianzas recibidas…" at bounding box center [511, 242] width 1022 height 485
type input "560000000014"
click at [522, 305] on button "Crear" at bounding box center [511, 310] width 307 height 18
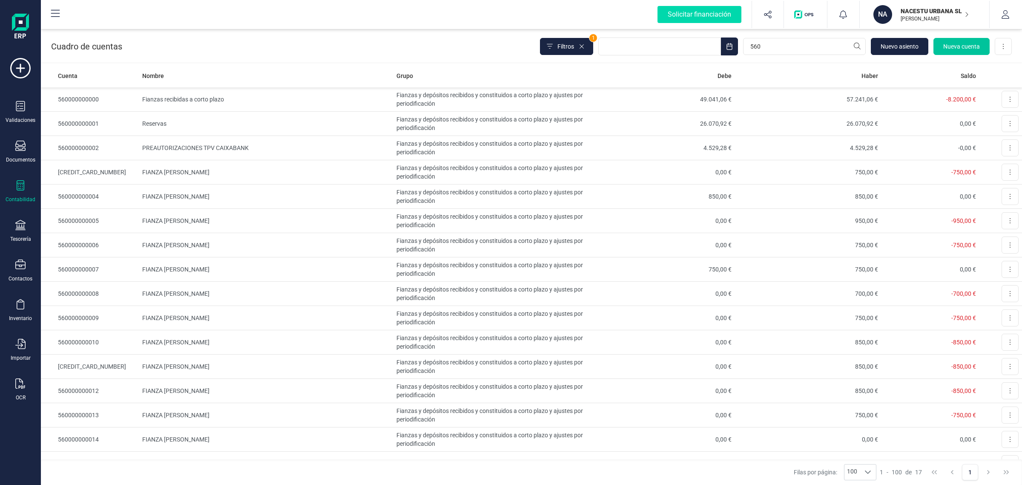
click at [968, 43] on span "Nueva cuenta" at bounding box center [962, 46] width 37 height 9
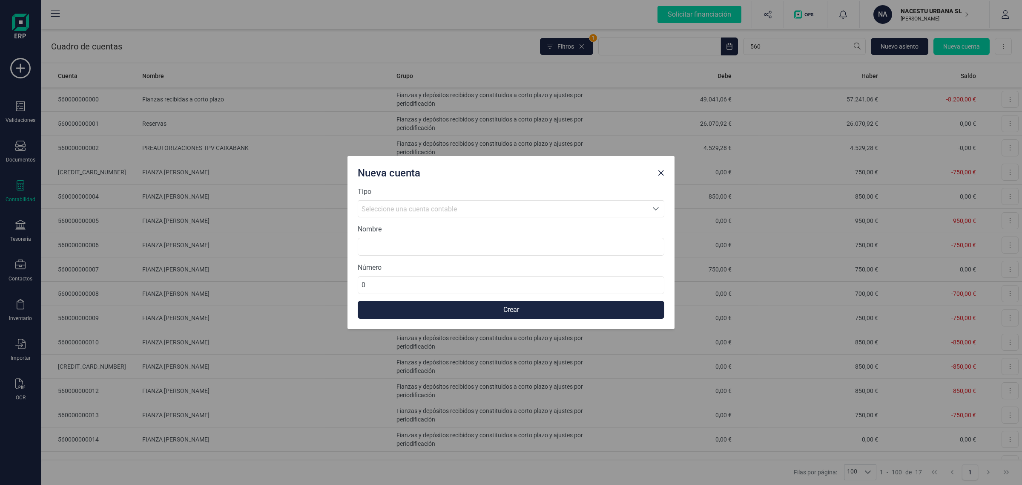
click at [461, 206] on div "Seleccione una cuenta contable" at bounding box center [503, 209] width 283 height 10
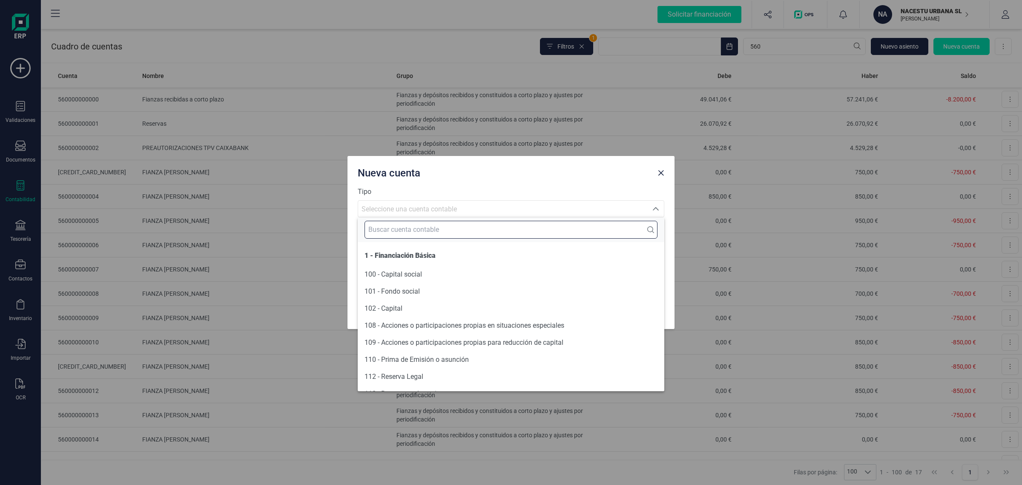
click at [425, 229] on input "text" at bounding box center [511, 230] width 293 height 18
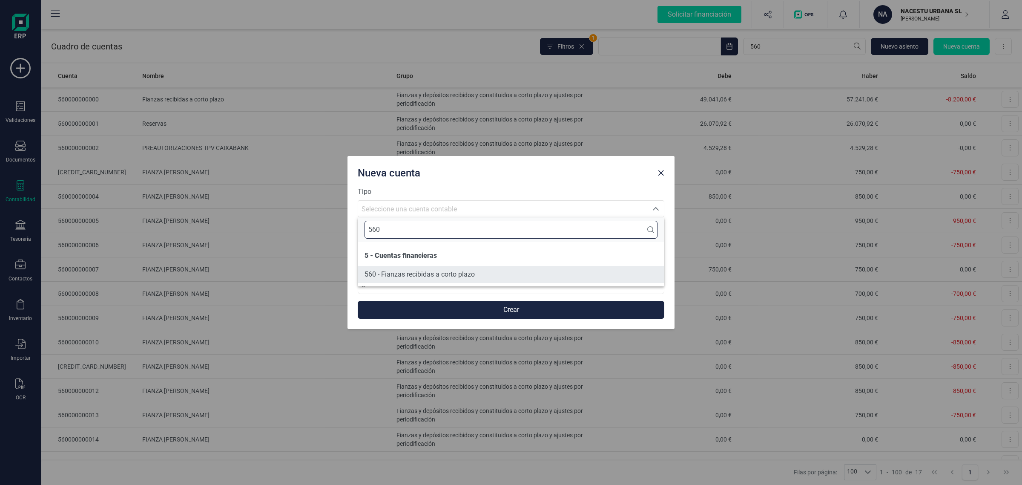
type input "560"
click at [412, 273] on span "560 - Fianzas recibidas a corto plazo" at bounding box center [420, 274] width 110 height 8
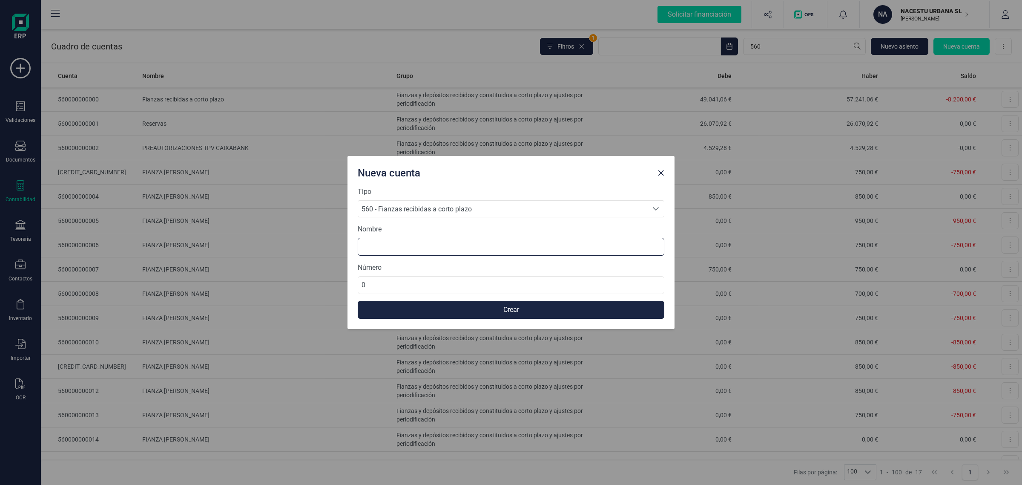
click at [380, 248] on input at bounding box center [511, 247] width 307 height 18
click at [419, 246] on input "FIANZA" at bounding box center [511, 247] width 307 height 18
paste input "JULIA CRESPI"
type input "FIANZA JULIA CRESPI"
click at [378, 288] on input "0" at bounding box center [511, 285] width 307 height 18
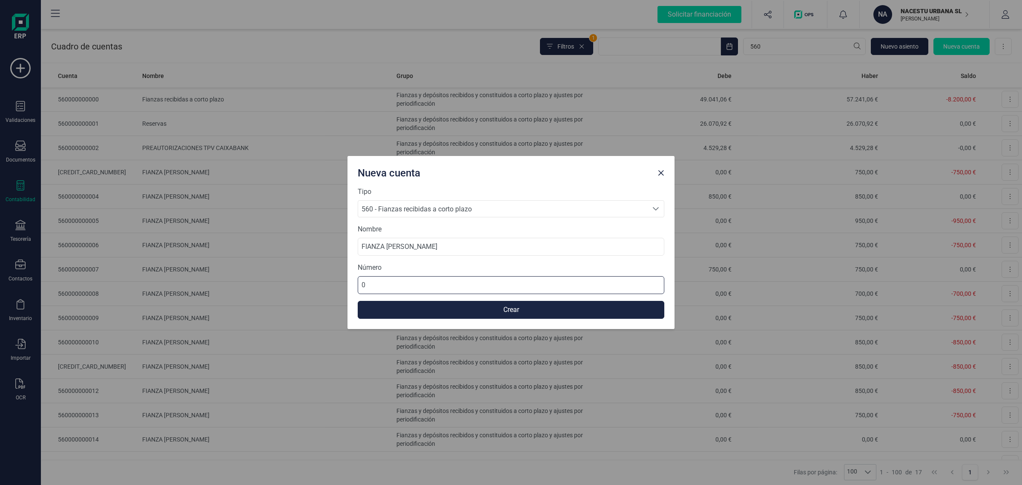
drag, startPoint x: 378, startPoint y: 288, endPoint x: 363, endPoint y: 290, distance: 15.1
click at [363, 290] on input "0" at bounding box center [511, 285] width 307 height 18
type input "560000000015"
click at [417, 302] on button "Crear" at bounding box center [511, 310] width 307 height 18
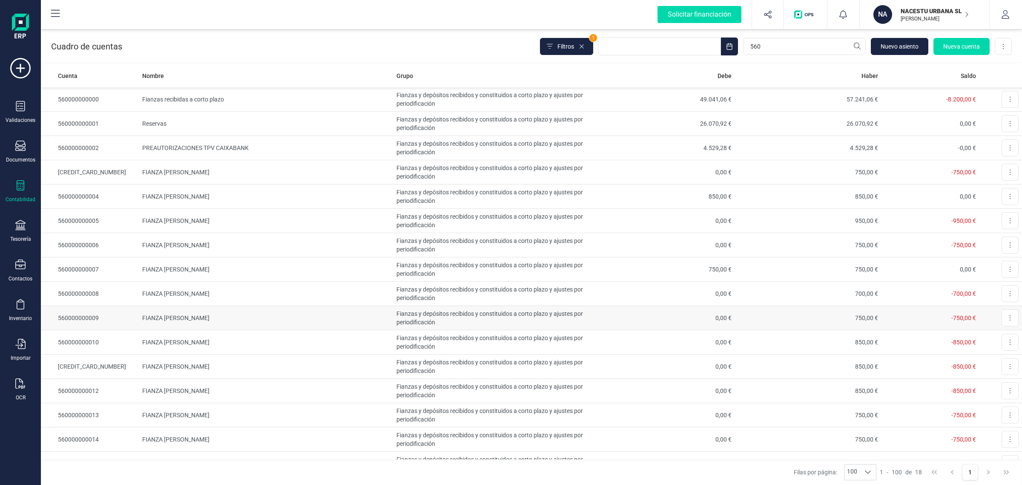
scroll to position [82, 0]
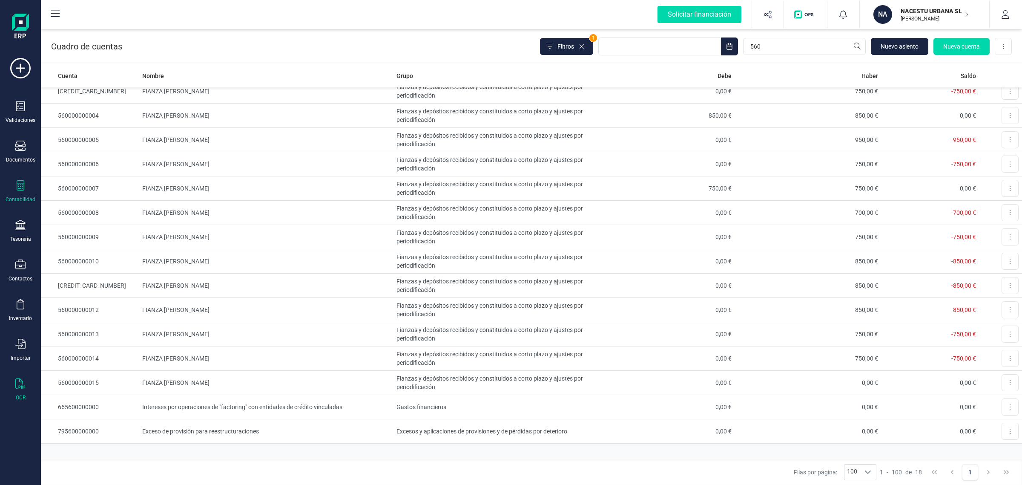
click at [17, 382] on icon at bounding box center [20, 383] width 10 height 10
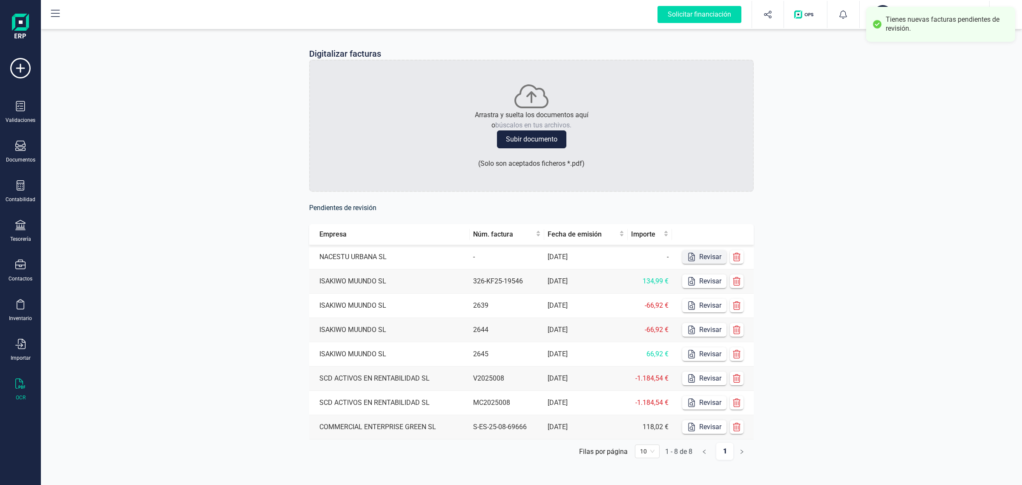
click at [721, 254] on button "Revisar" at bounding box center [704, 257] width 44 height 14
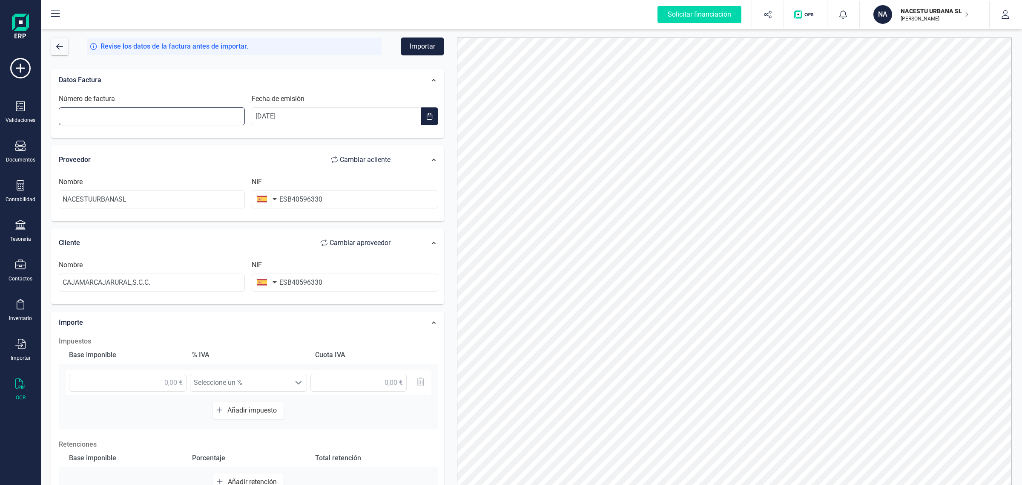
click at [133, 118] on input "Número de factura" at bounding box center [152, 116] width 186 height 18
type input "f"
type input "FE25321495791457"
click at [288, 199] on input "ESB40596330" at bounding box center [345, 199] width 186 height 18
type input "B40596330"
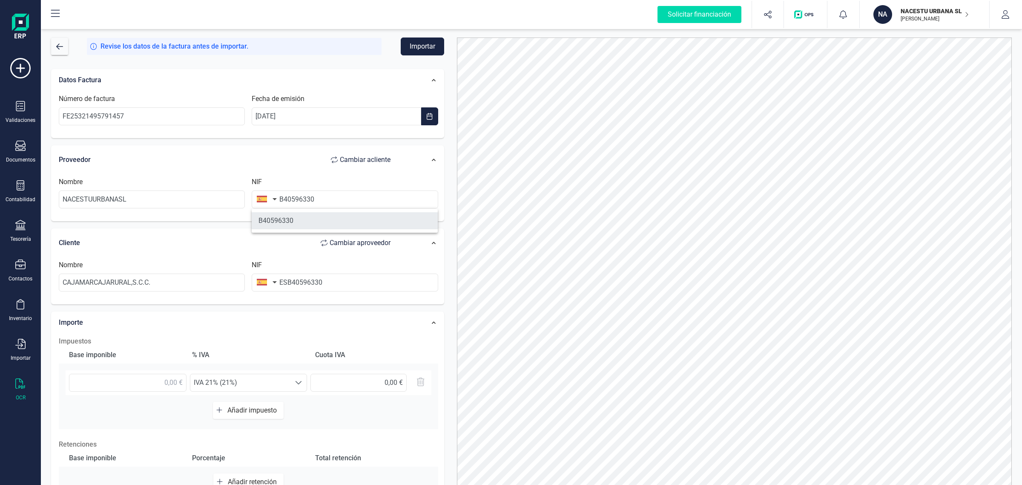
click at [309, 225] on li "B40596330" at bounding box center [345, 220] width 186 height 17
type input "NACESTU URBANA SL"
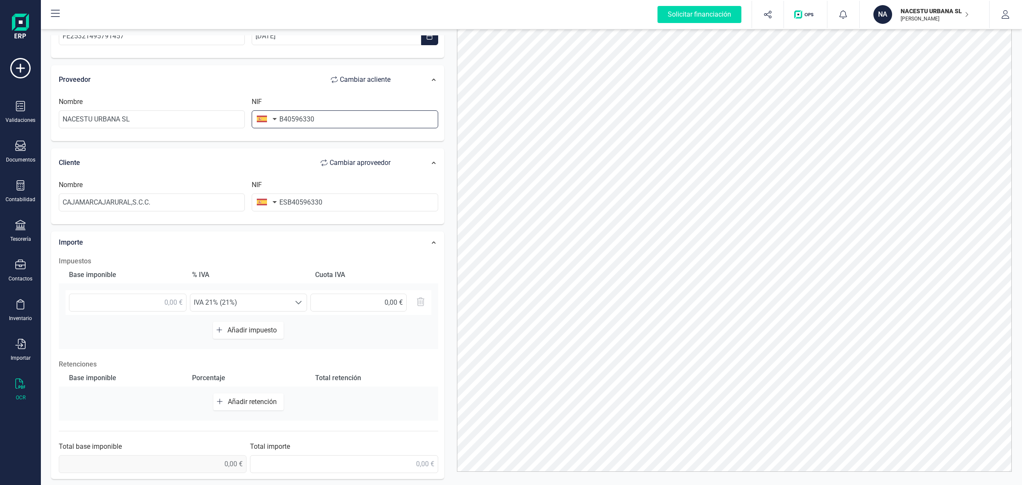
scroll to position [37, 0]
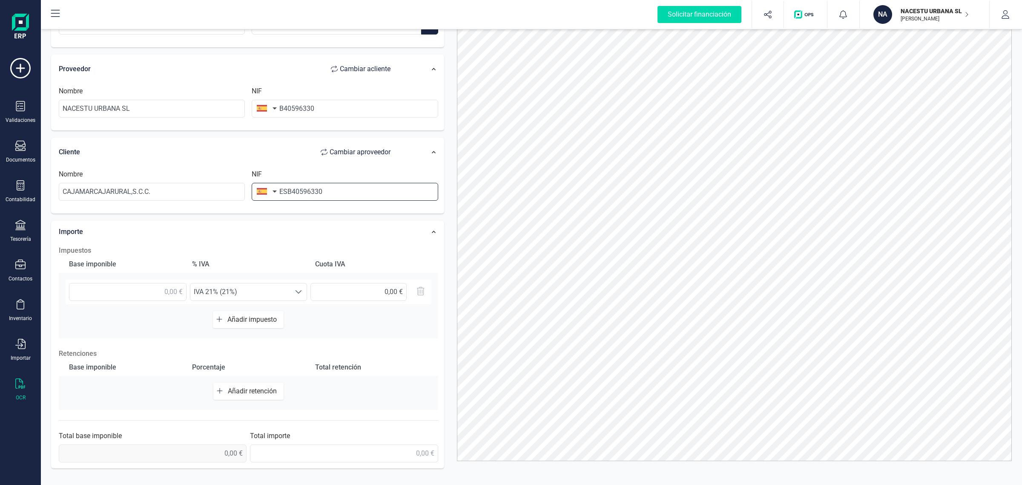
click at [345, 194] on input "ESB40596330" at bounding box center [345, 192] width 186 height 18
drag, startPoint x: 343, startPoint y: 193, endPoint x: 292, endPoint y: 198, distance: 51.0
click at [292, 198] on input "ESB40596330" at bounding box center [345, 192] width 186 height 18
type input "A08431090"
click at [278, 211] on li "A08431090" at bounding box center [345, 212] width 186 height 17
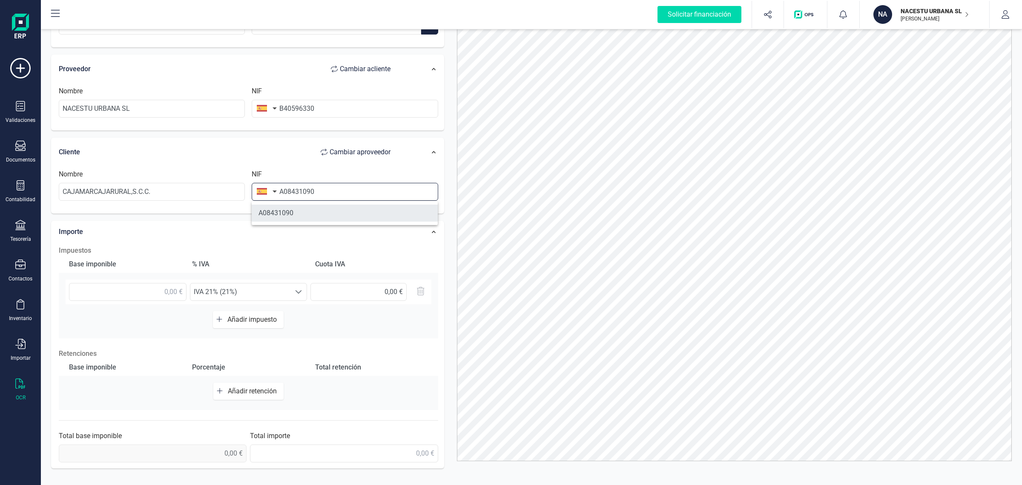
type input "NATURGY IBERIA SA"
click at [246, 229] on div "Importe" at bounding box center [229, 231] width 349 height 19
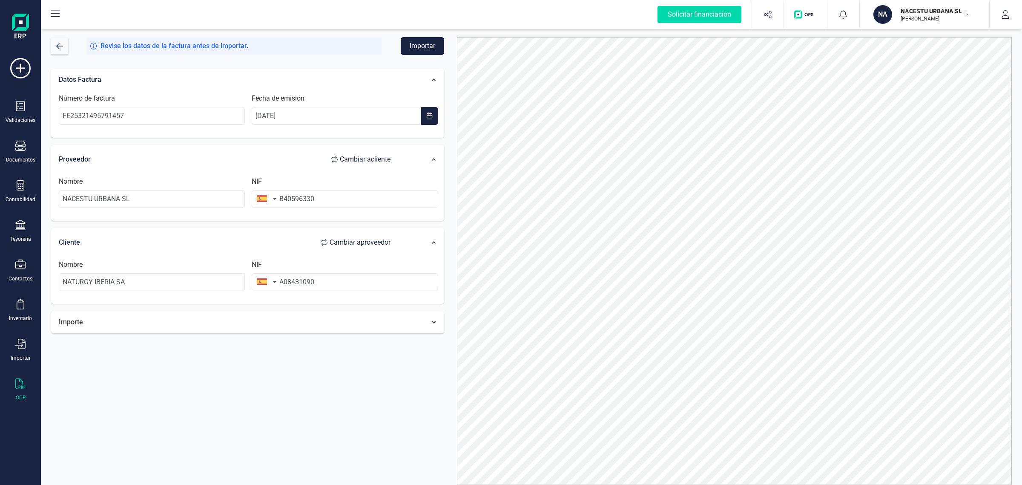
scroll to position [0, 0]
click at [262, 246] on div "Cliente Cambiar a proveedor" at bounding box center [229, 242] width 340 height 17
click at [276, 242] on div "Cliente Cambiar a proveedor" at bounding box center [229, 242] width 340 height 17
click at [391, 320] on div "Importe" at bounding box center [229, 322] width 349 height 19
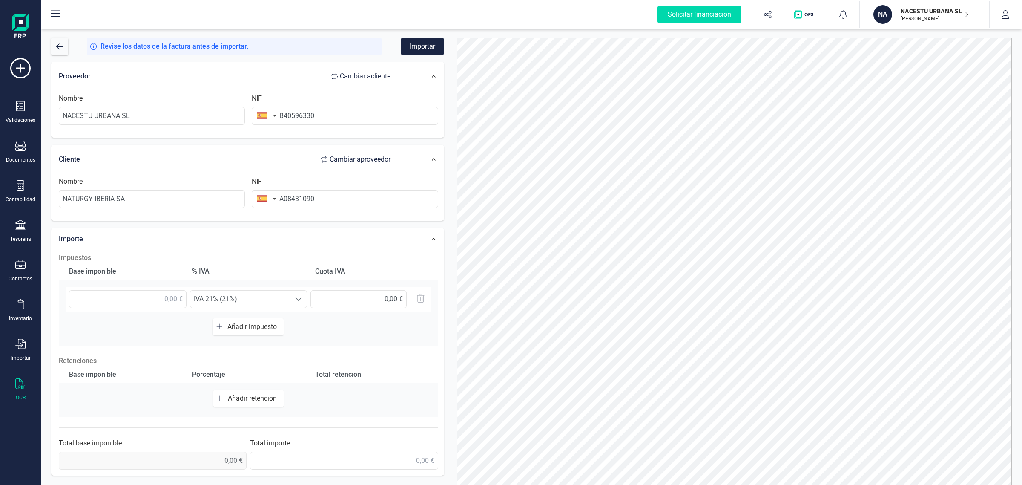
scroll to position [84, 0]
drag, startPoint x: 135, startPoint y: 302, endPoint x: 192, endPoint y: 302, distance: 56.2
click at [192, 302] on div "Seleccione un % IVA 21% (21%) IVA 21% (21%) 0,00 €" at bounding box center [249, 299] width 366 height 25
type input "8,00 €"
type input "1,68 €"
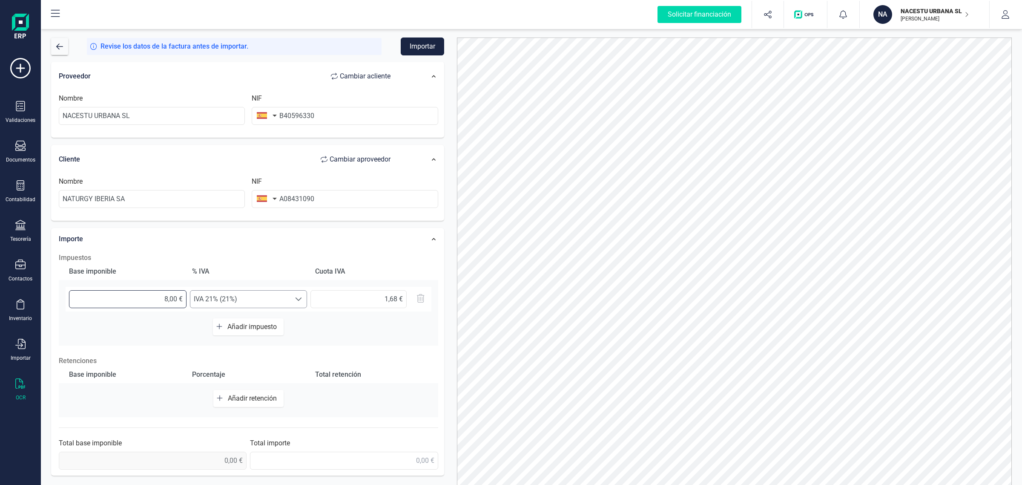
type input "85,00 €"
type input "17,85 €"
type input "855,00 €"
type input "179,55 €"
type input "855,40 €"
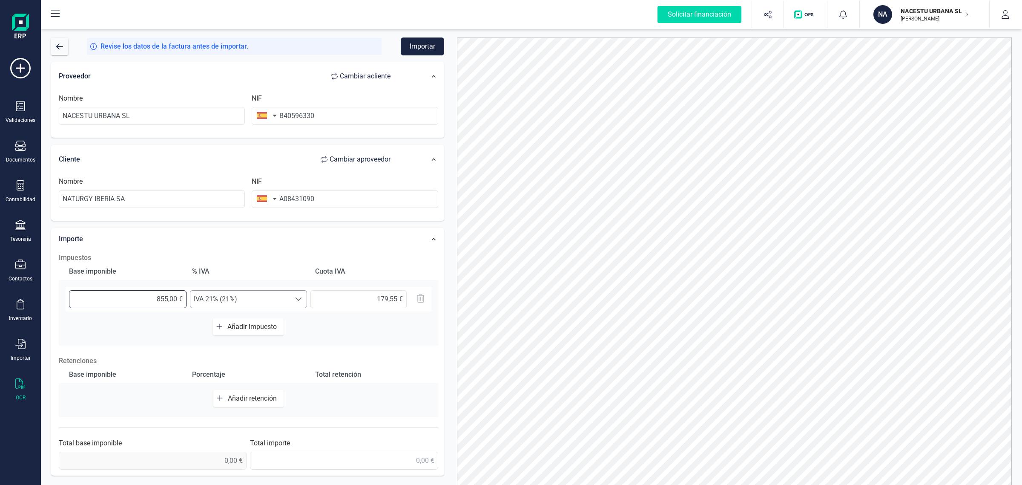
type input "179,63 €"
type input "855,41 €"
type input "179,64 €"
type input "855,41 €"
click at [201, 300] on span "IVA 21% (21%)" at bounding box center [240, 299] width 101 height 17
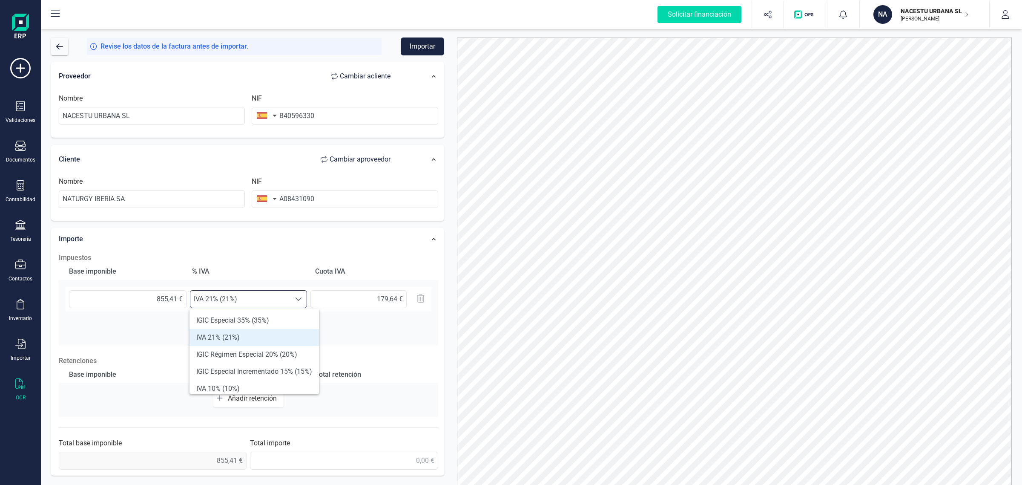
scroll to position [5, 37]
click at [206, 298] on span "IVA 21% (21%)" at bounding box center [240, 299] width 101 height 17
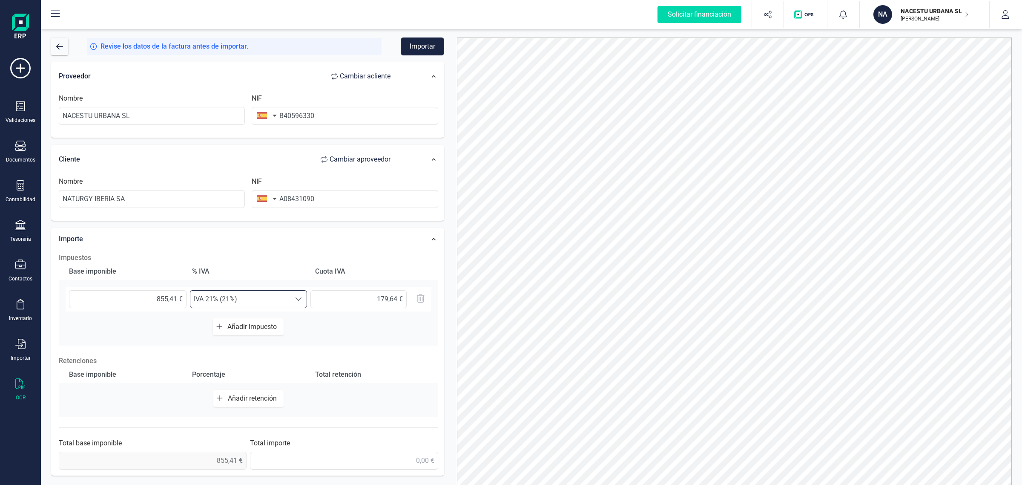
scroll to position [37, 0]
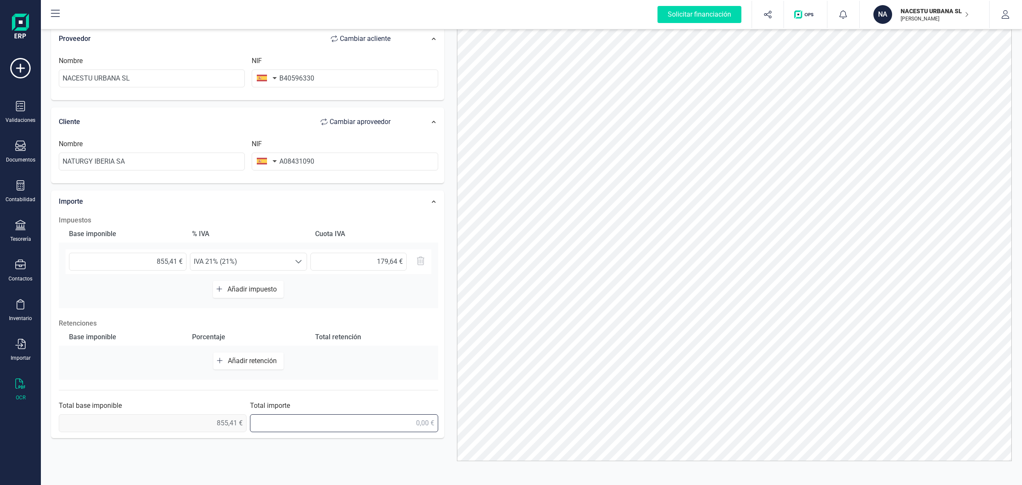
click at [346, 419] on input "text" at bounding box center [344, 423] width 188 height 18
type input "1.035,05 €"
click at [365, 379] on div "Base imponible Porcentaje Total retención Añadir retención" at bounding box center [249, 353] width 380 height 51
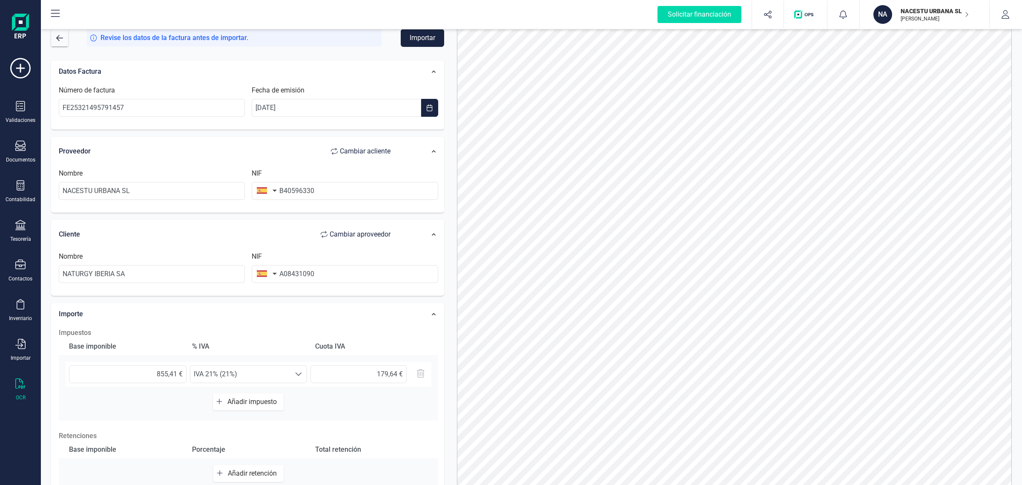
scroll to position [0, 0]
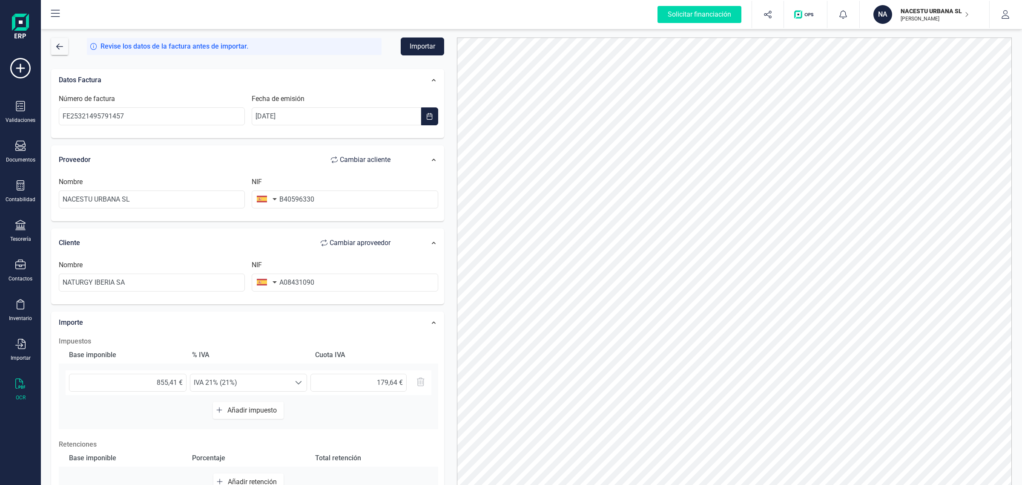
click at [354, 158] on span "Cambiar a cliente" at bounding box center [365, 160] width 51 height 10
type input "NATURGY IBERIA SA"
type input "A08431090"
type input "NACESTU URBANA SL"
type input "B40596330"
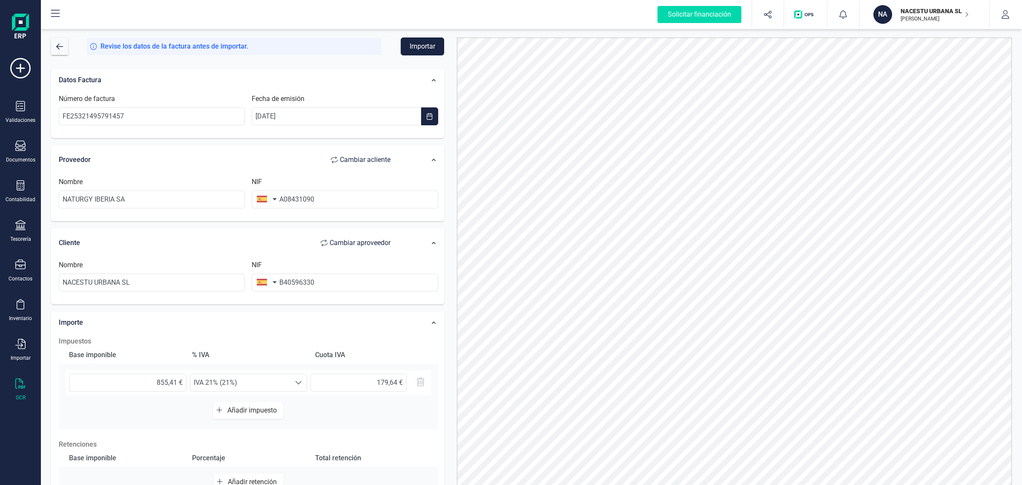
click at [429, 46] on button "Importar" at bounding box center [422, 46] width 43 height 18
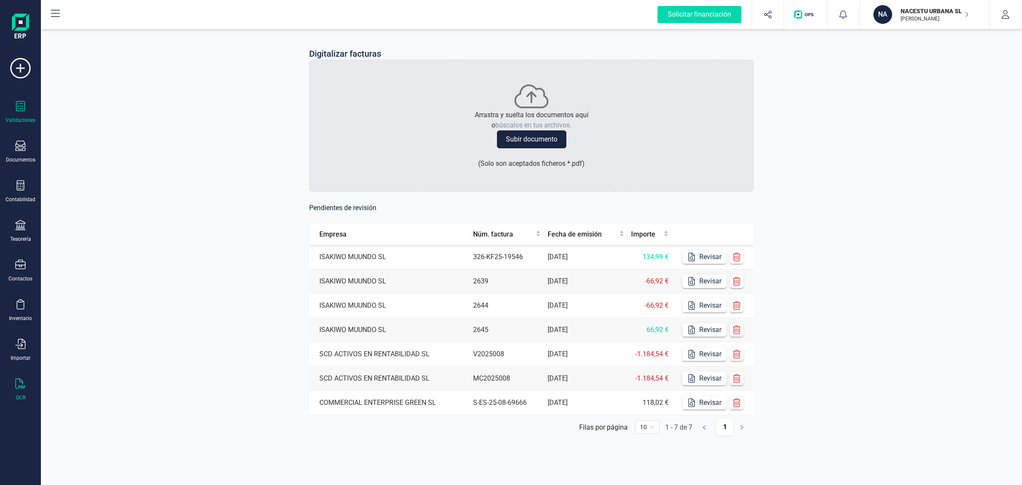
click at [22, 115] on div "Validaciones" at bounding box center [20, 112] width 34 height 23
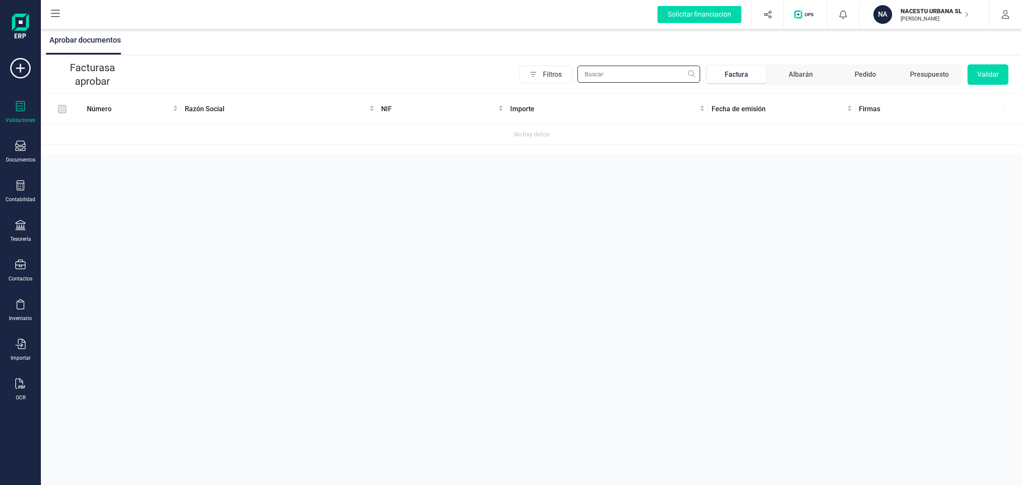
click at [610, 70] on input "text" at bounding box center [639, 74] width 123 height 17
click at [560, 75] on span "Filtros" at bounding box center [557, 74] width 29 height 17
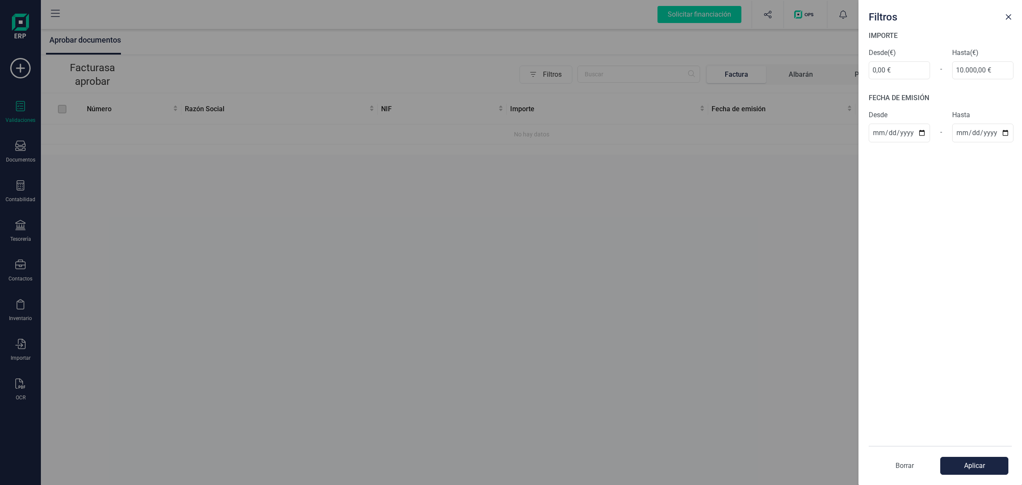
click at [579, 259] on div "Filtros IMPORTE Desde (€) 0,00 € - Hasta (€) 10.000,00 € FECHA DE EMISIÓN Desde…" at bounding box center [511, 242] width 1022 height 485
click at [455, 270] on div "Filtros IMPORTE Desde (€) 0,00 € - Hasta (€) 10.000,00 € FECHA DE EMISIÓN Desde…" at bounding box center [511, 242] width 1022 height 485
click at [22, 107] on div "Filtros IMPORTE Desde (€) 0,00 € - Hasta (€) 10.000,00 € FECHA DE EMISIÓN Desde…" at bounding box center [511, 242] width 1022 height 485
drag, startPoint x: 450, startPoint y: 276, endPoint x: 737, endPoint y: 210, distance: 294.2
click at [451, 276] on div "Filtros IMPORTE Desde (€) 0,00 € - Hasta (€) 10.000,00 € FECHA DE EMISIÓN Desde…" at bounding box center [511, 242] width 1022 height 485
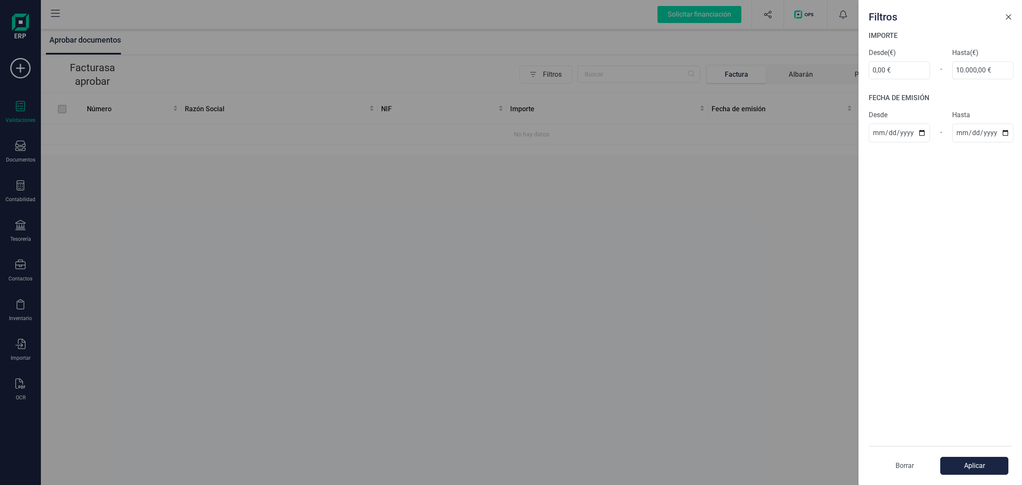
click at [1012, 15] on span "Close" at bounding box center [1008, 17] width 7 height 7
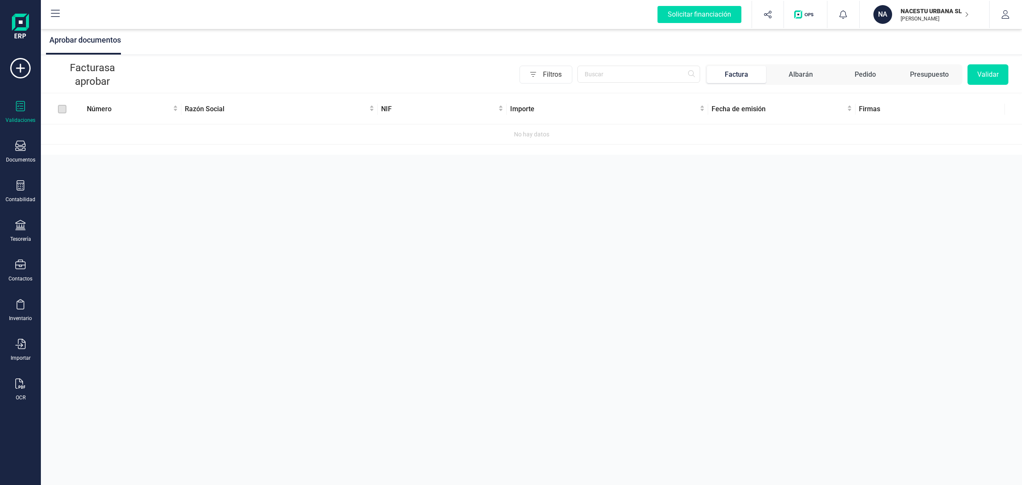
click at [994, 78] on button "Validar" at bounding box center [988, 74] width 41 height 20
click at [23, 145] on icon at bounding box center [20, 146] width 10 height 10
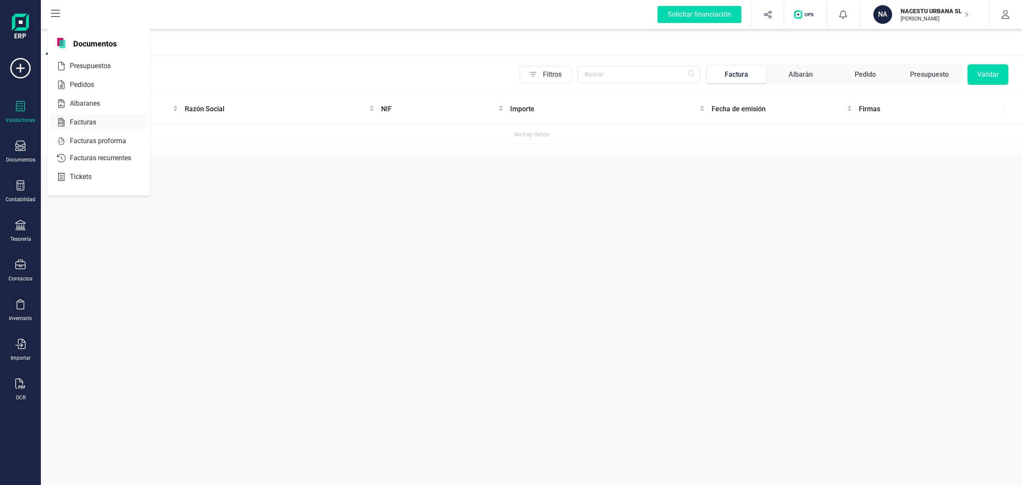
click at [88, 124] on span "Facturas" at bounding box center [88, 122] width 45 height 10
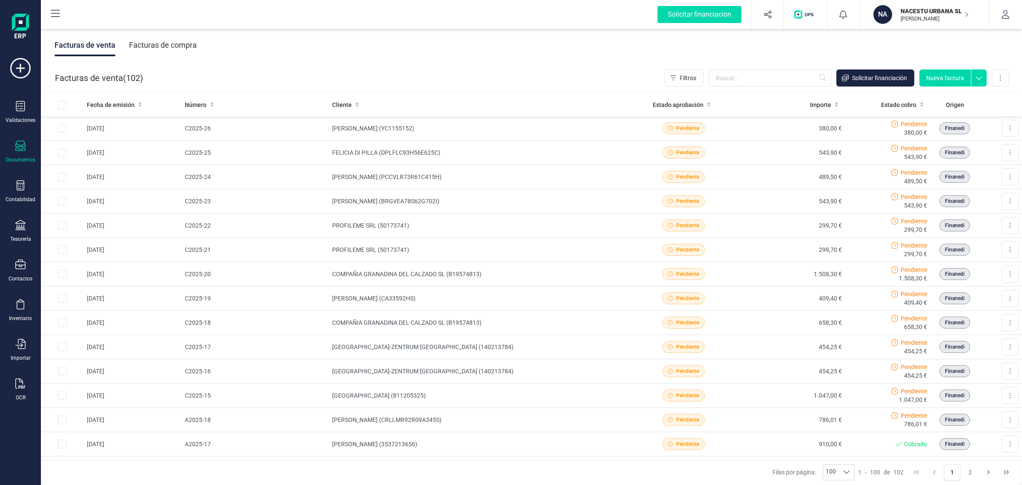
click at [148, 43] on div "Facturas de compra" at bounding box center [163, 45] width 68 height 22
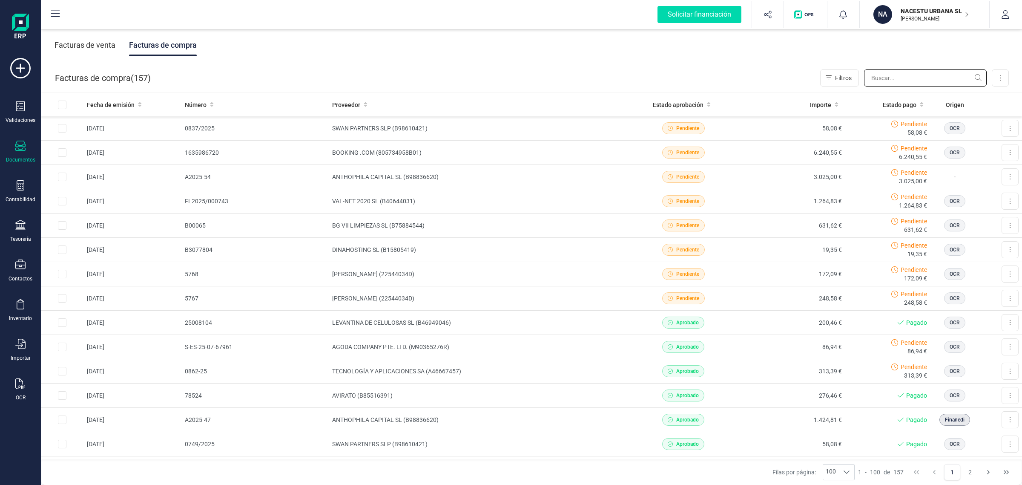
click at [901, 73] on input "text" at bounding box center [925, 77] width 123 height 17
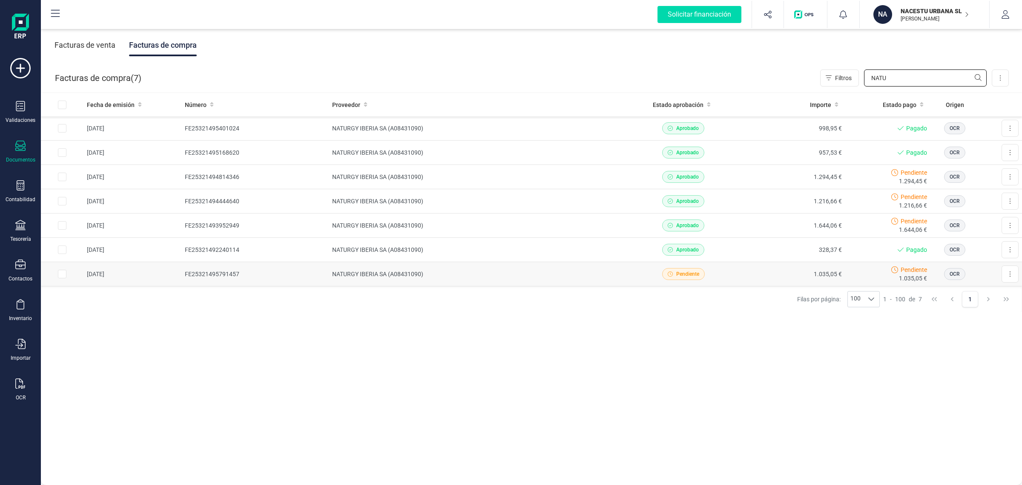
type input "NATU"
click at [548, 275] on td "NATURGY IBERIA SA (A08431090)" at bounding box center [479, 274] width 301 height 24
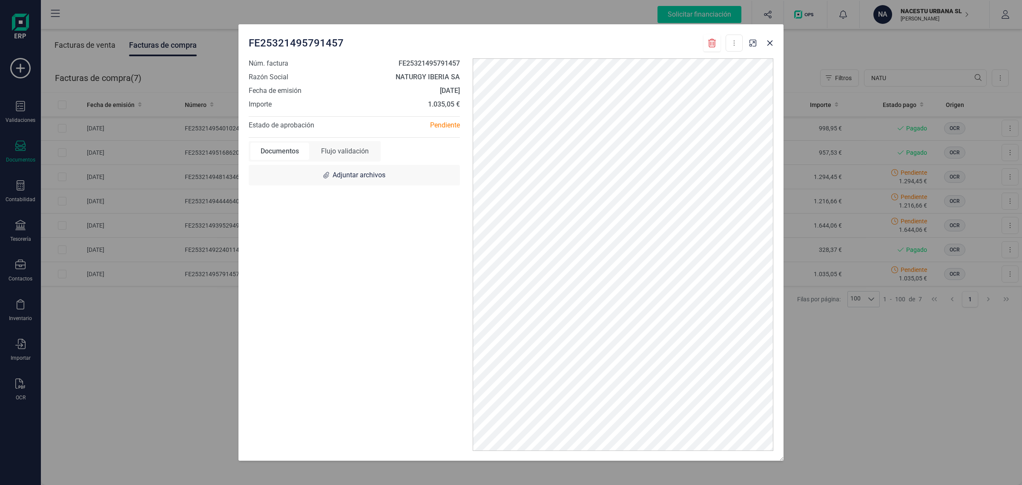
click at [714, 46] on icon at bounding box center [712, 43] width 9 height 9
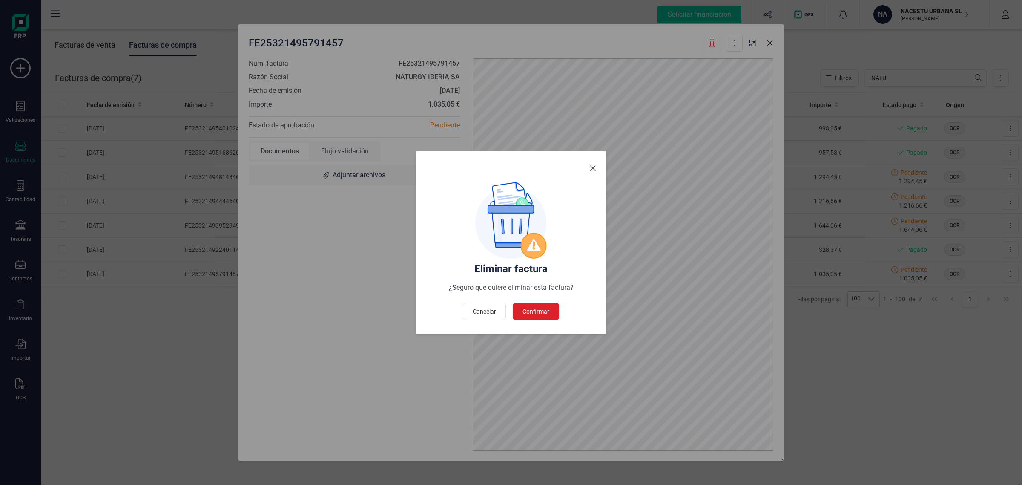
click at [591, 166] on span "Close" at bounding box center [593, 168] width 7 height 7
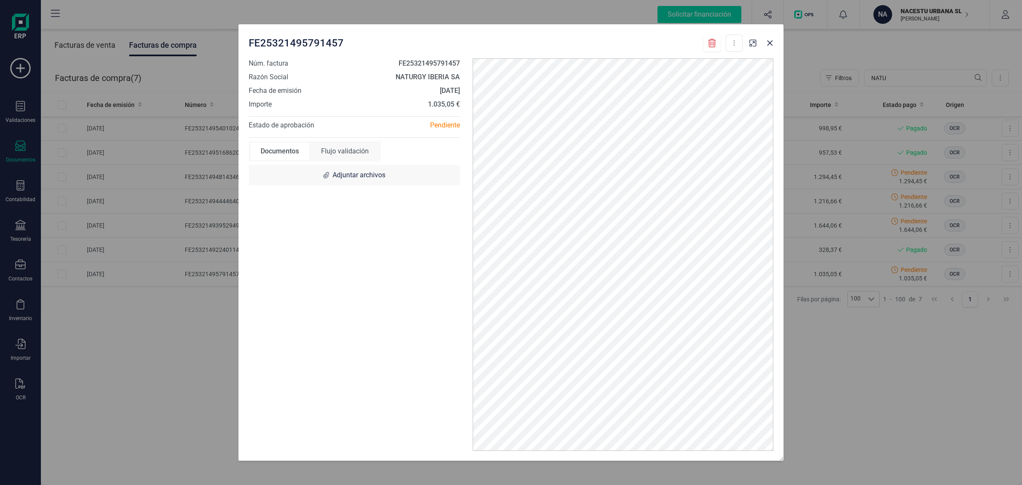
click at [446, 122] on div "Pendiente" at bounding box center [410, 125] width 112 height 10
click at [731, 40] on button at bounding box center [734, 43] width 17 height 17
click at [710, 45] on icon at bounding box center [712, 43] width 9 height 9
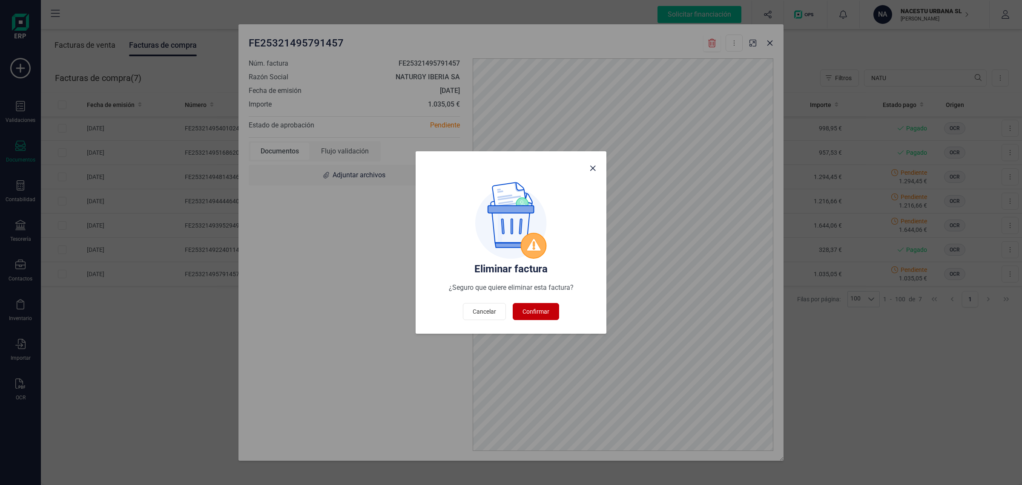
click at [539, 310] on span "Confirmar" at bounding box center [536, 311] width 27 height 9
click at [528, 305] on button "Confirmar" at bounding box center [536, 311] width 46 height 17
click at [595, 169] on span "Close" at bounding box center [593, 168] width 7 height 7
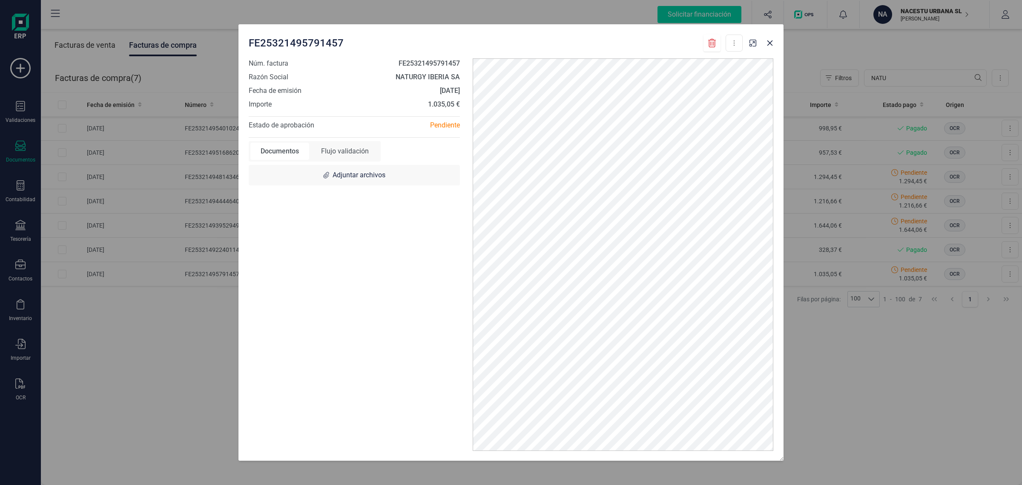
click at [357, 146] on div "Flujo validación" at bounding box center [345, 151] width 68 height 17
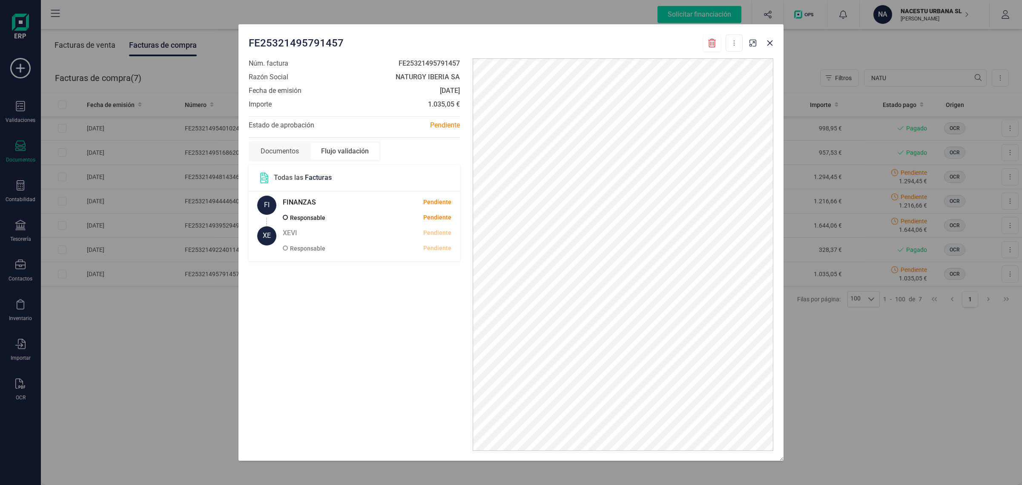
click at [314, 176] on span "Facturas" at bounding box center [318, 177] width 27 height 8
click at [283, 219] on span at bounding box center [285, 217] width 5 height 5
click at [346, 154] on div "Flujo validación" at bounding box center [345, 151] width 68 height 17
drag, startPoint x: 314, startPoint y: 150, endPoint x: 297, endPoint y: 152, distance: 16.7
click at [313, 150] on div "Flujo validación" at bounding box center [345, 151] width 68 height 17
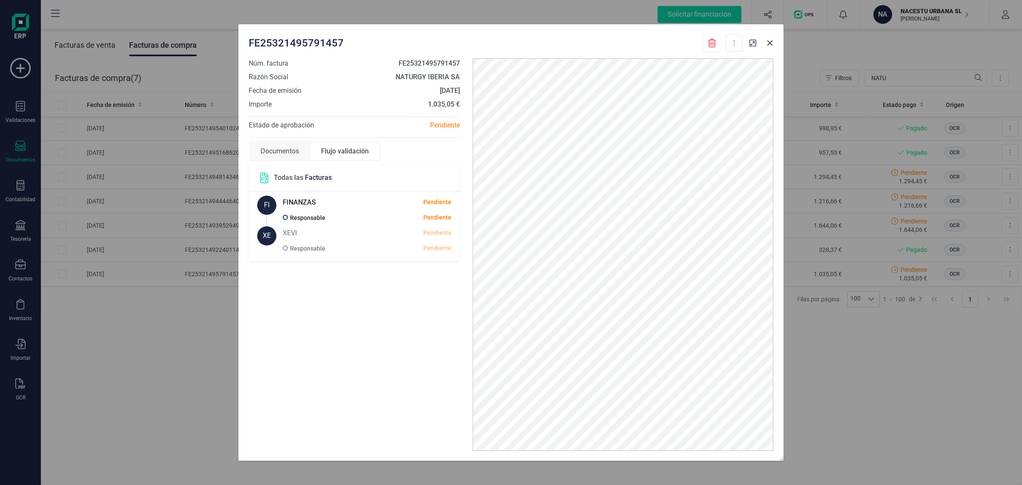
click at [288, 153] on div "Documentos" at bounding box center [280, 151] width 59 height 17
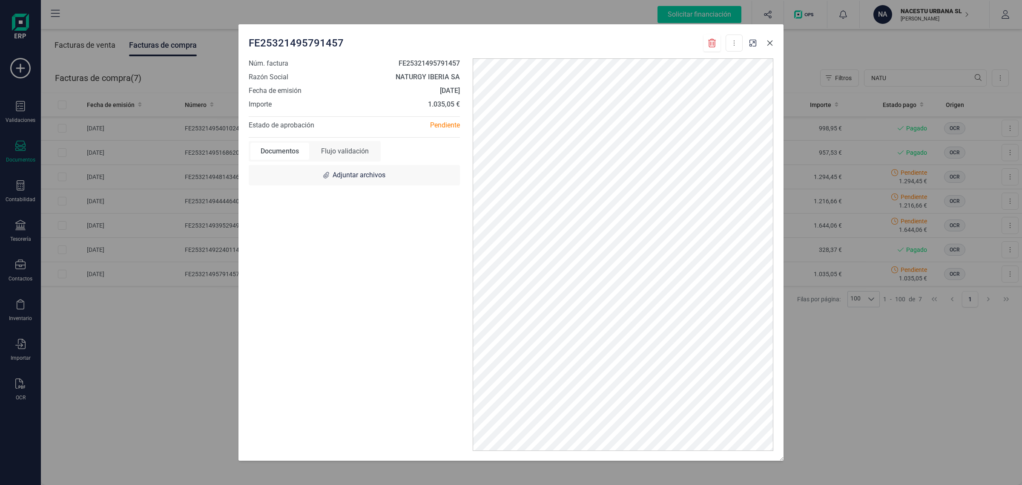
click at [774, 37] on button "button" at bounding box center [770, 43] width 14 height 14
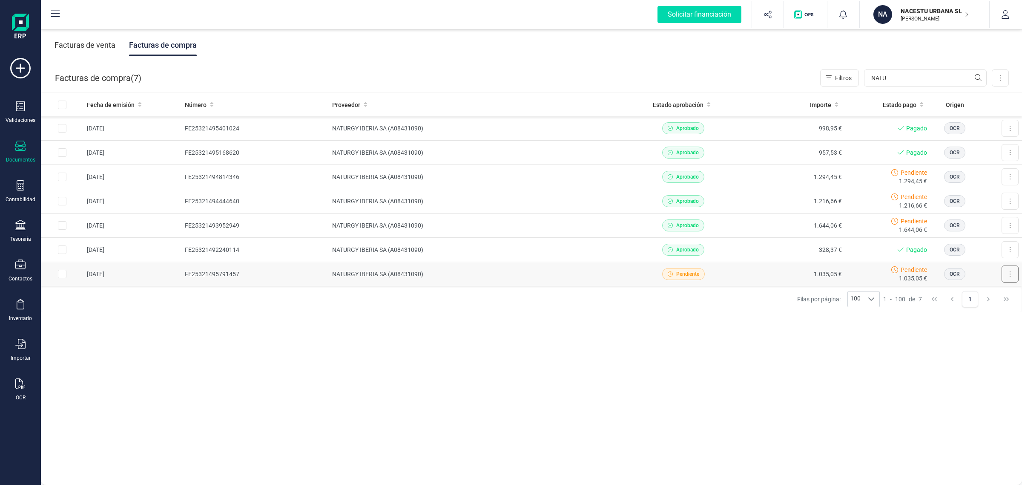
click at [1002, 275] on button at bounding box center [1010, 273] width 17 height 17
click at [1010, 274] on icon at bounding box center [1011, 274] width 2 height 7
click at [1002, 268] on button at bounding box center [1010, 273] width 17 height 17
click at [980, 270] on td "Descargar documento" at bounding box center [1001, 274] width 43 height 24
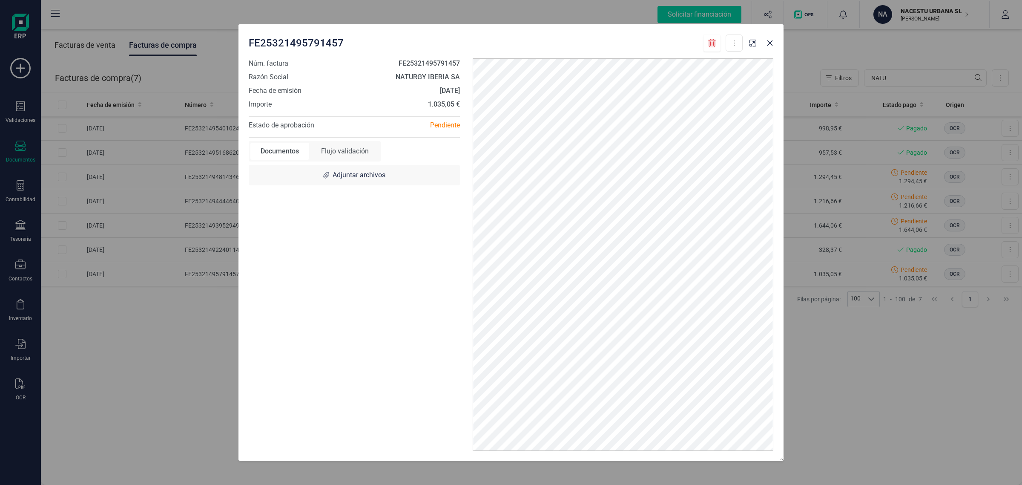
click at [858, 311] on div "FE25321495791457 Descargar documento Núm. factura FE25321495791457 Razón Social…" at bounding box center [511, 242] width 1022 height 485
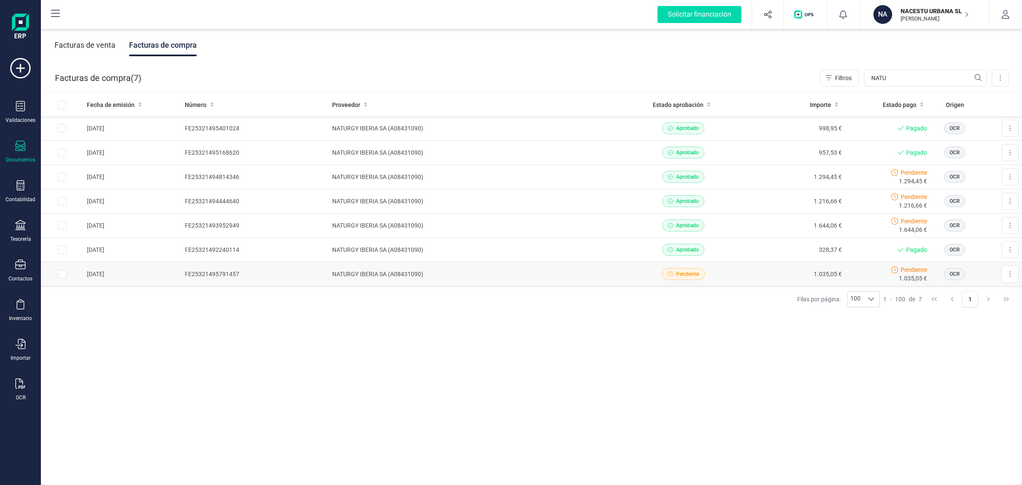
click at [550, 275] on td "NATURGY IBERIA SA (A08431090)" at bounding box center [479, 274] width 301 height 24
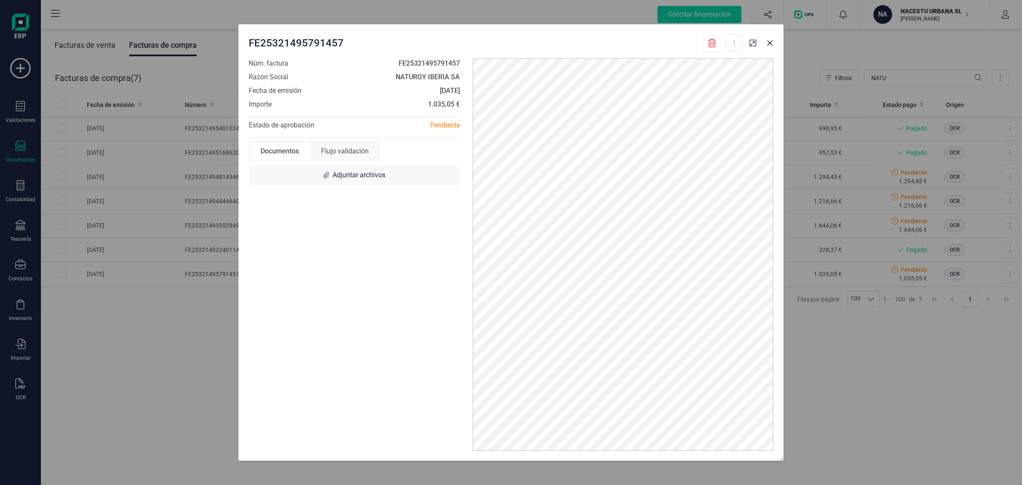
click at [716, 39] on icon at bounding box center [712, 43] width 9 height 9
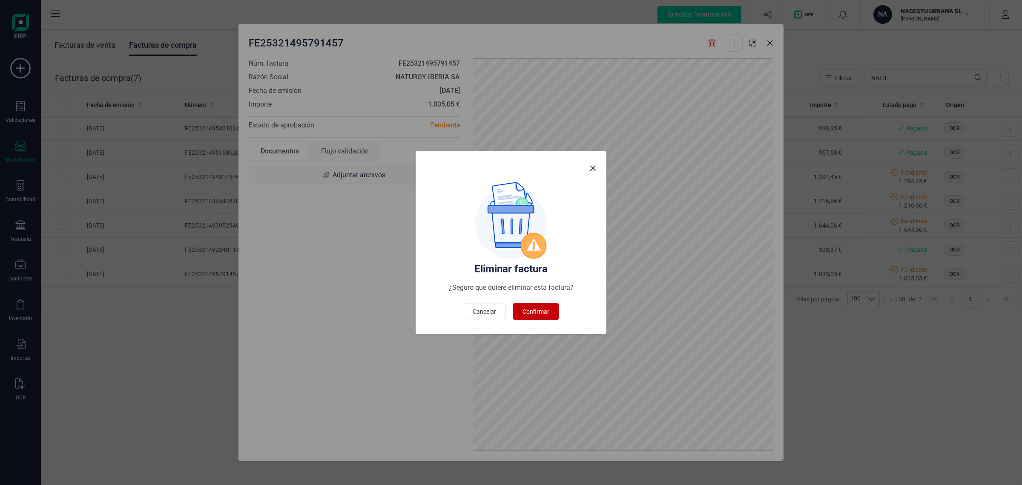
click at [523, 311] on span "Confirmar" at bounding box center [536, 311] width 27 height 9
click at [533, 307] on span "Confirmar" at bounding box center [536, 311] width 27 height 9
click at [529, 310] on span "Confirmar" at bounding box center [536, 311] width 27 height 9
click at [534, 303] on button "Confirmar" at bounding box center [536, 311] width 46 height 17
click at [594, 165] on span "Close" at bounding box center [593, 168] width 7 height 7
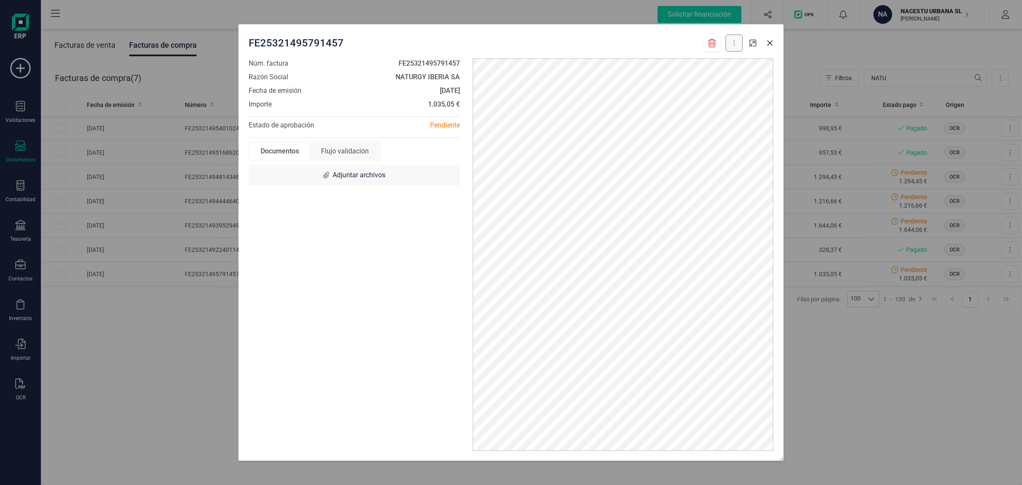
click at [734, 38] on button at bounding box center [734, 43] width 17 height 17
click at [767, 45] on icon "button" at bounding box center [770, 43] width 7 height 7
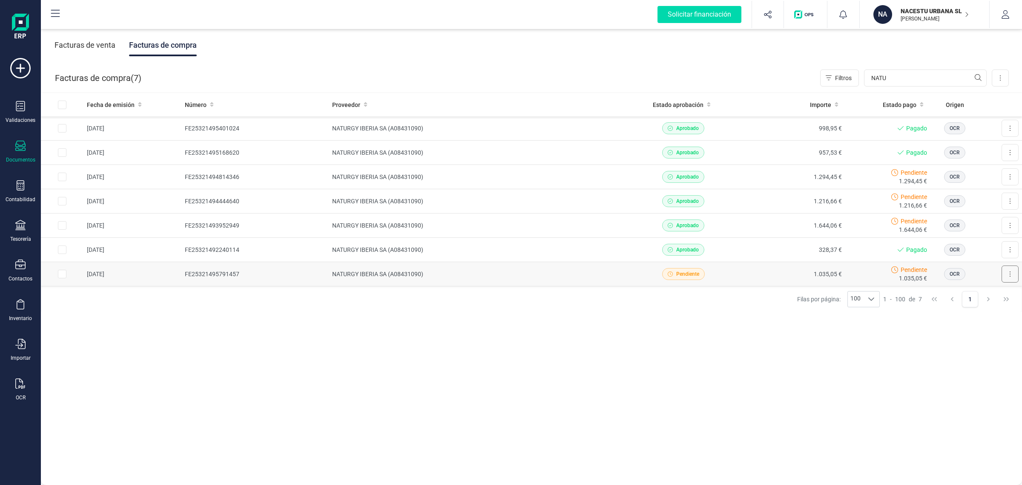
click at [1005, 272] on button at bounding box center [1010, 273] width 17 height 17
click at [1006, 271] on button at bounding box center [1010, 273] width 17 height 17
click at [1002, 273] on button at bounding box center [1010, 273] width 17 height 17
click at [180, 403] on div "Facturas de venta Facturas de compra Facturas de compra ( 7 ) Filtros NATU Impo…" at bounding box center [532, 256] width 982 height 458
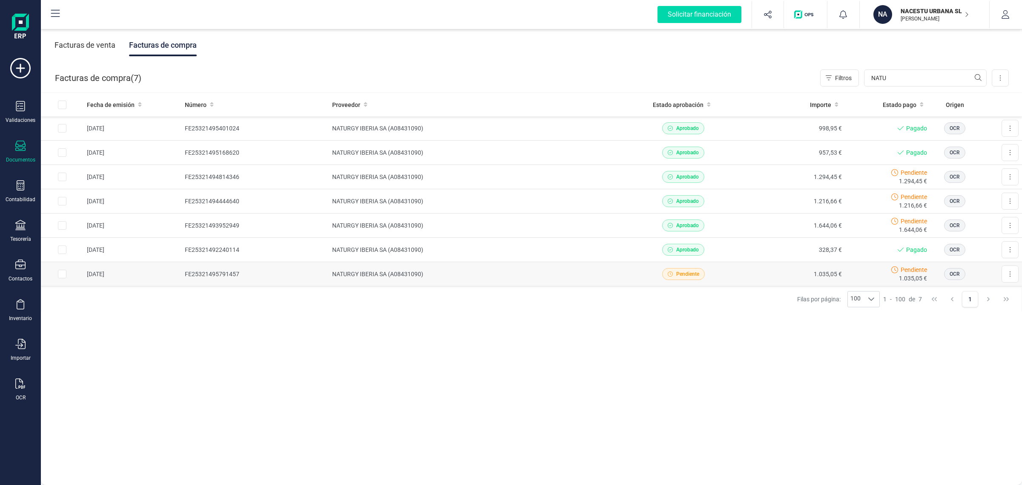
click at [62, 271] on input "Row Selected b4a9018f-535d-4772-98ac-215babe43286" at bounding box center [62, 274] width 9 height 9
checkbox input "true"
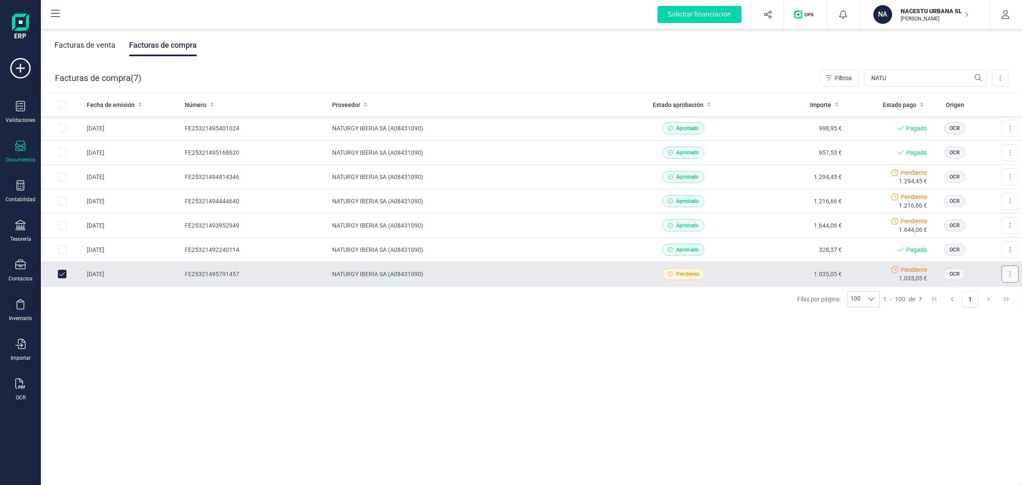
click at [1005, 272] on button at bounding box center [1010, 273] width 17 height 17
click at [896, 346] on div "Facturas de venta Facturas de compra Facturas de compra ( 7 ) Filtros NATU Impo…" at bounding box center [532, 256] width 982 height 458
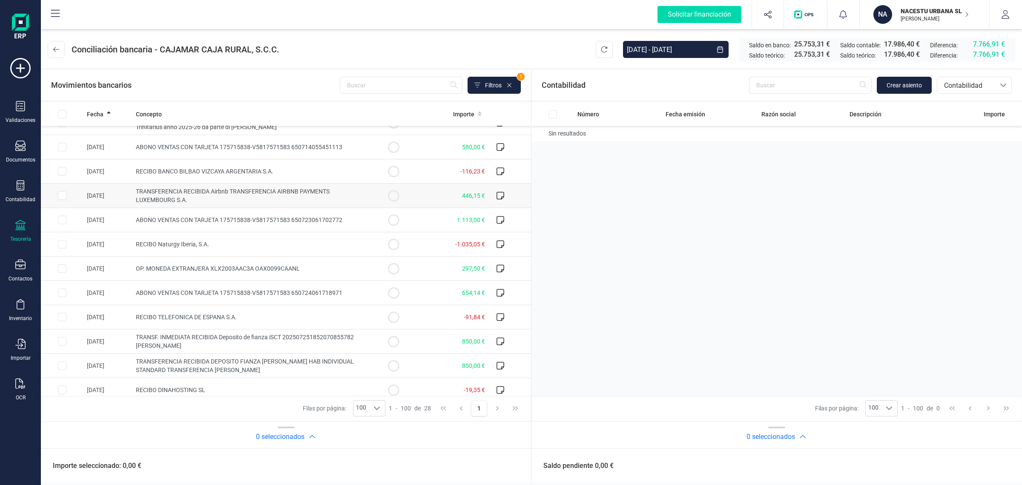
scroll to position [107, 0]
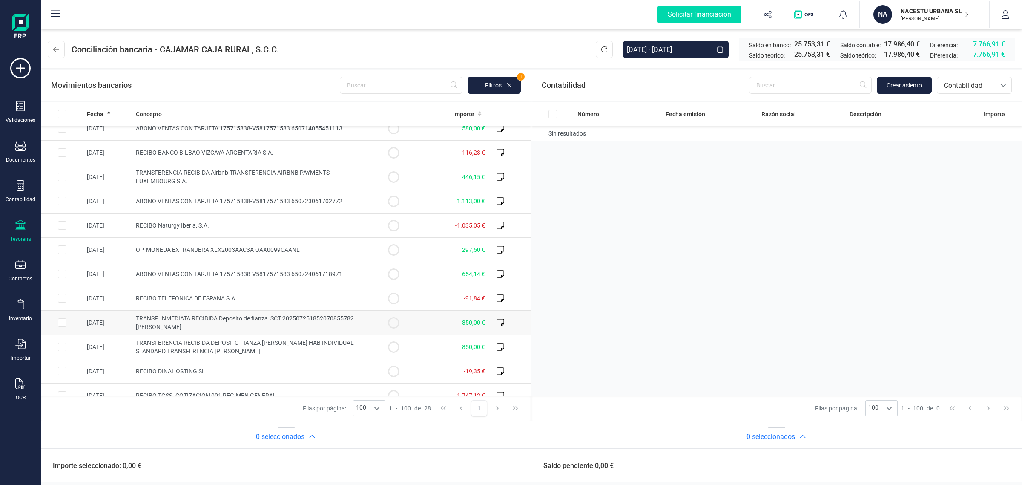
click at [203, 323] on td "TRANSF. INMEDIATA RECIBIDA Deposito de fianza iSCT 202507251852070855782 [PERSO…" at bounding box center [252, 323] width 240 height 24
checkbox input "true"
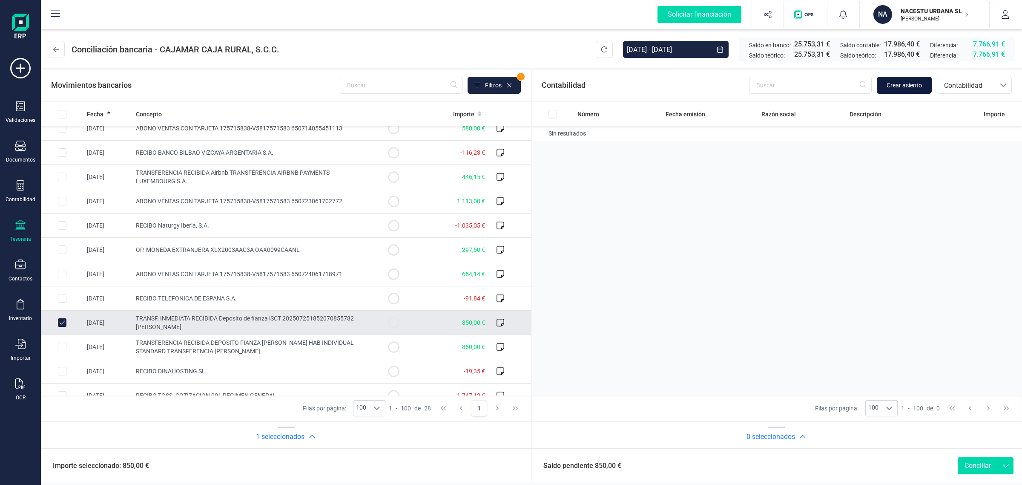
click at [904, 86] on span "Crear asiento" at bounding box center [904, 85] width 35 height 9
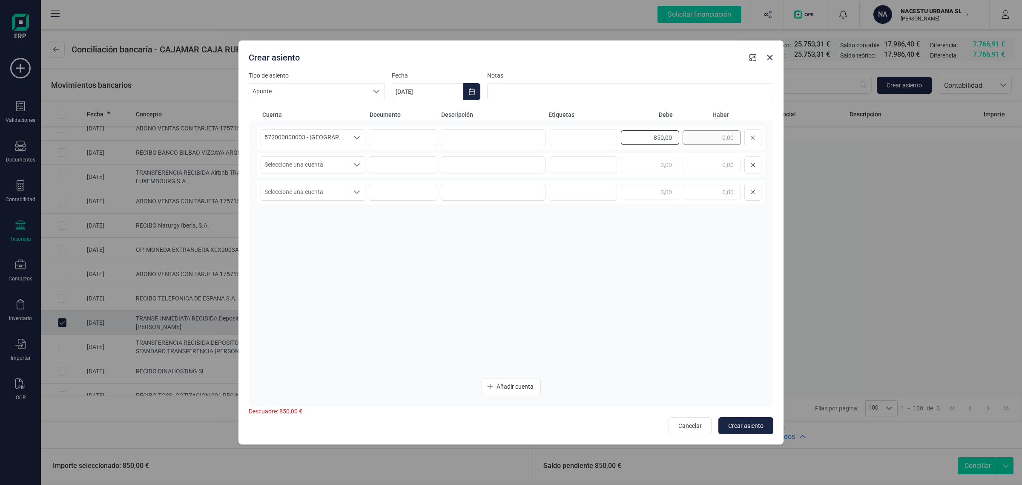
click at [709, 139] on div "850,00" at bounding box center [691, 137] width 141 height 17
click at [706, 166] on input "text" at bounding box center [712, 165] width 58 height 14
paste input "850,00"
type input "850,00"
click at [522, 133] on input at bounding box center [493, 137] width 105 height 17
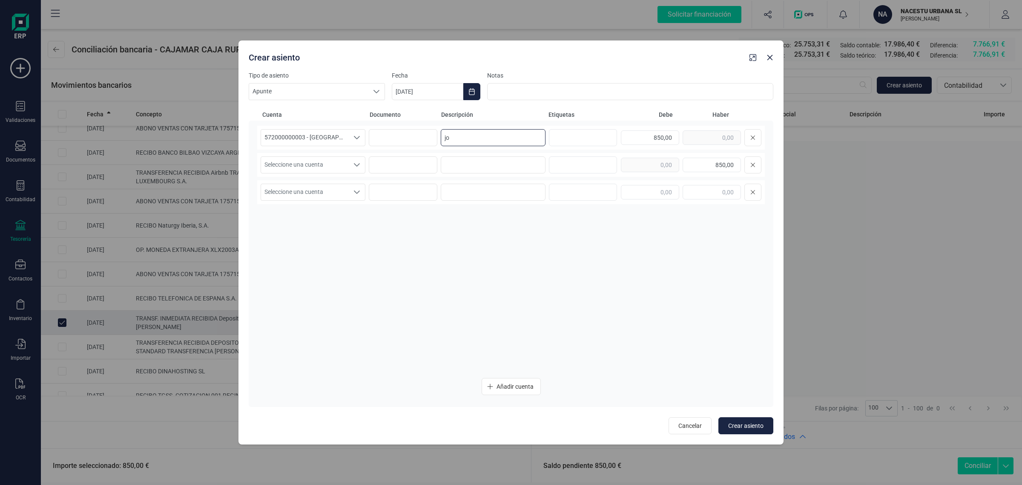
type input "j"
drag, startPoint x: 494, startPoint y: 135, endPoint x: 395, endPoint y: 135, distance: 99.7
click at [395, 135] on div "572000000003 - [GEOGRAPHIC_DATA] -1579 572000000003 - [GEOGRAPHIC_DATA] -1579 F…" at bounding box center [511, 138] width 508 height 24
type input "FIANZA"
click at [492, 162] on input at bounding box center [493, 164] width 105 height 17
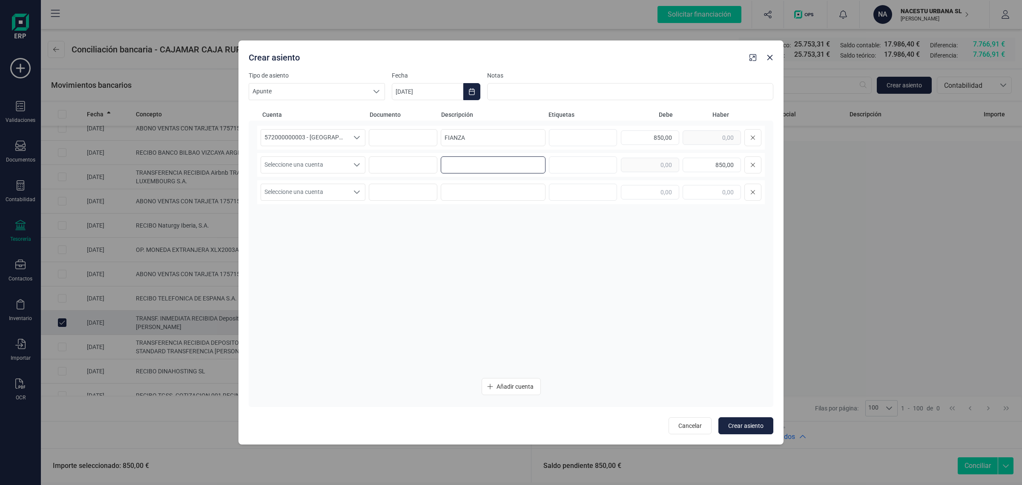
paste input "FIANZA"
type input "FIANZA"
click at [312, 158] on span "Seleccione una cuenta" at bounding box center [305, 165] width 88 height 16
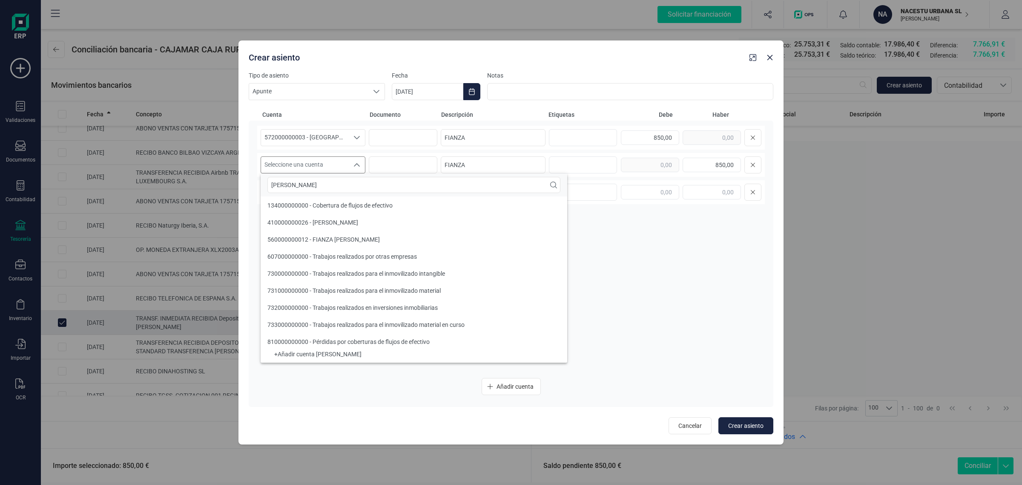
scroll to position [0, 0]
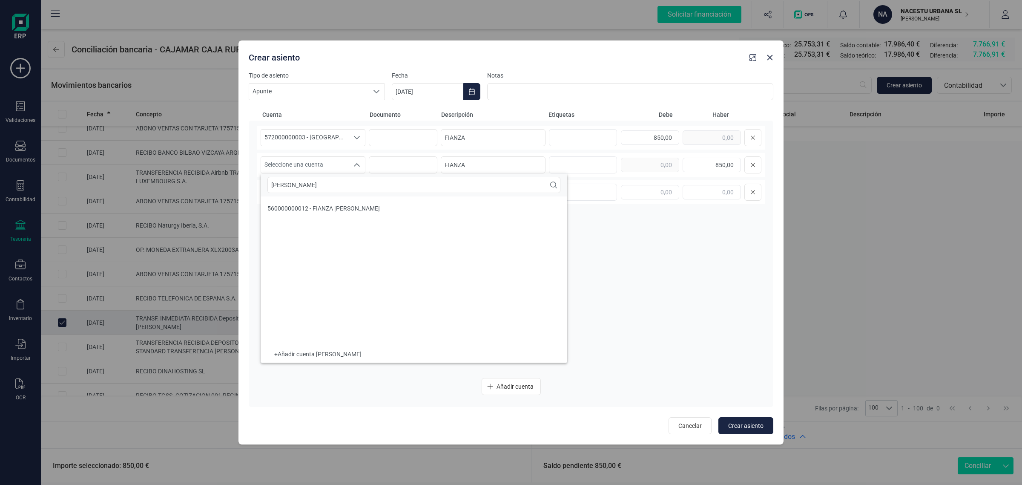
type input "[PERSON_NAME]"
click at [297, 206] on span "560000000012 - FIANZA [PERSON_NAME]" at bounding box center [324, 208] width 112 height 7
click at [473, 86] on button "Choose Date" at bounding box center [472, 91] width 17 height 17
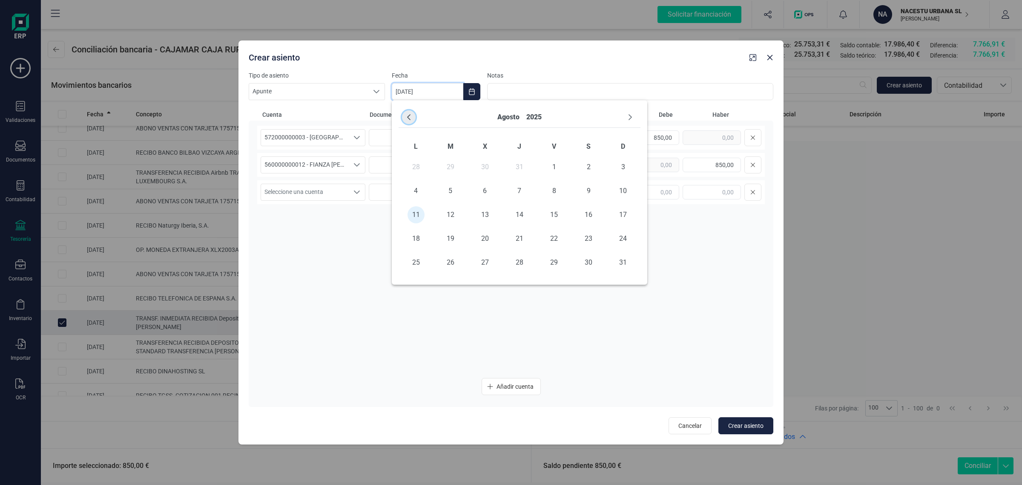
click at [408, 115] on icon "Previous Month" at bounding box center [409, 117] width 7 height 7
click at [553, 235] on span "25" at bounding box center [554, 238] width 17 height 17
type input "[DATE]"
click at [459, 328] on div "572000000003 - [GEOGRAPHIC_DATA] -1579 572000000003 - [GEOGRAPHIC_DATA] -1579 F…" at bounding box center [511, 248] width 508 height 245
click at [740, 426] on span "Crear asiento" at bounding box center [746, 425] width 35 height 9
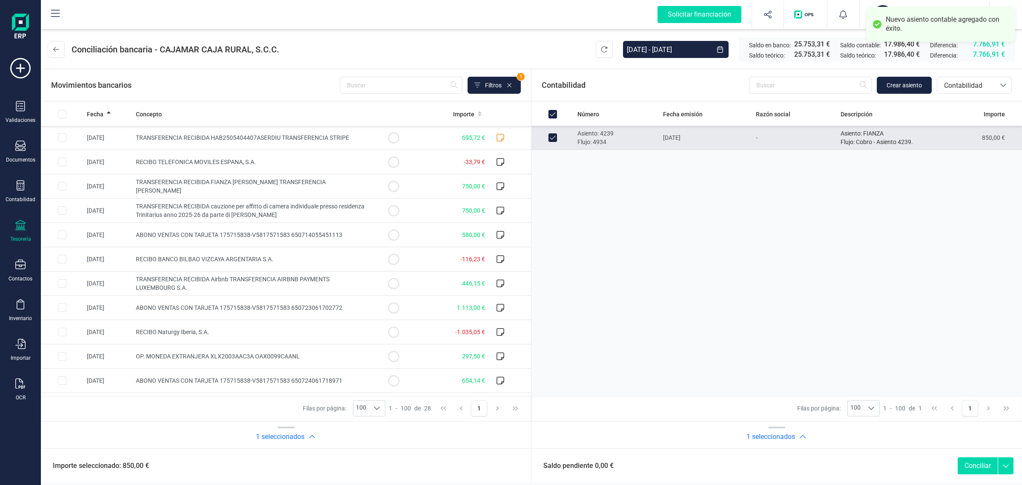
click at [979, 465] on button "Conciliar" at bounding box center [978, 465] width 40 height 17
checkbox input "false"
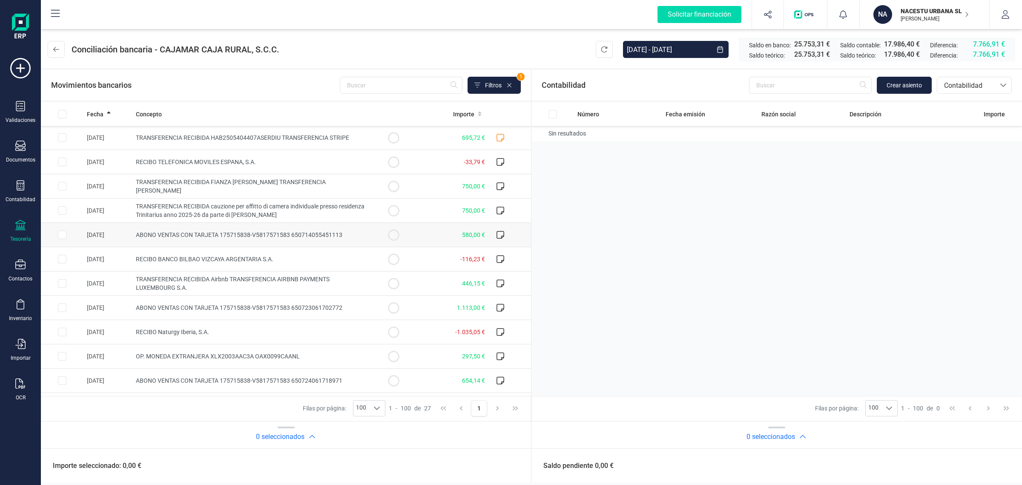
click at [235, 236] on span "ABONO VENTAS CON TARJETA 175715838-V5817571583 650714055451113" at bounding box center [239, 234] width 207 height 7
checkbox input "true"
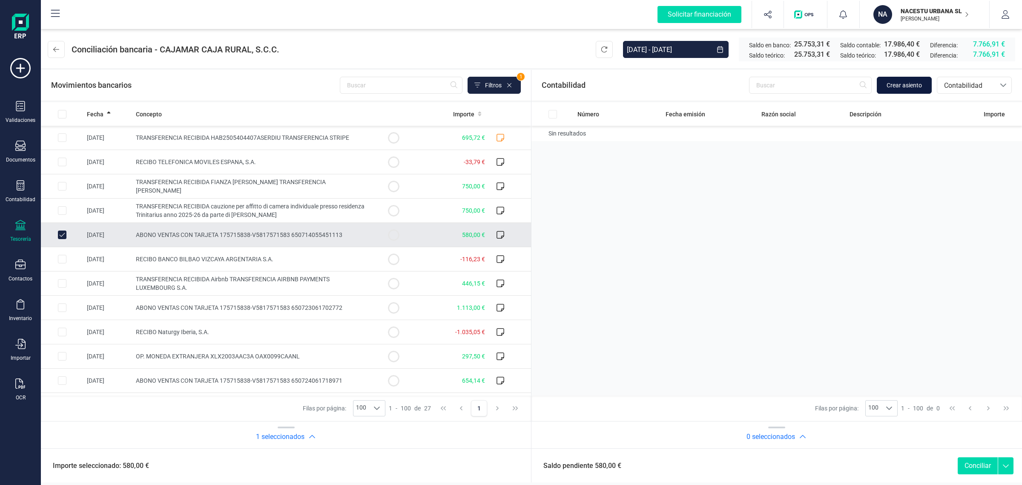
click at [904, 83] on span "Crear asiento" at bounding box center [904, 85] width 35 height 9
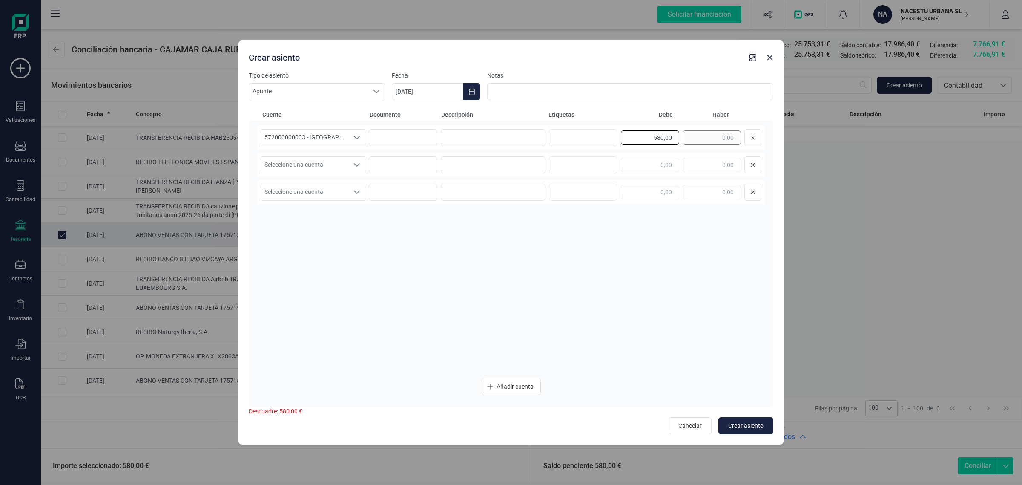
click at [710, 132] on div "580,00" at bounding box center [691, 137] width 141 height 17
click at [710, 163] on input "text" at bounding box center [712, 165] width 58 height 14
paste input "580,00"
type input "580,00"
click at [306, 170] on span "Seleccione una cuenta" at bounding box center [305, 165] width 88 height 16
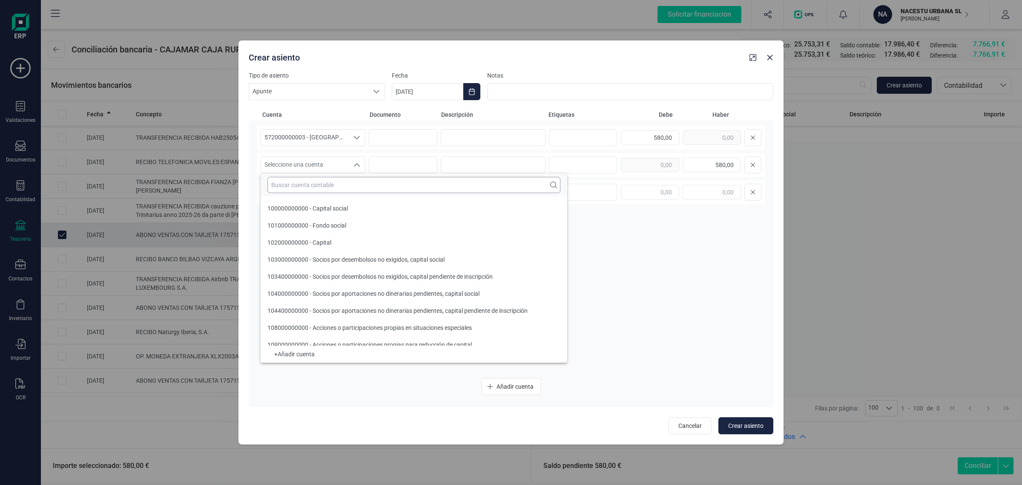
click at [291, 186] on input "text" at bounding box center [414, 185] width 293 height 16
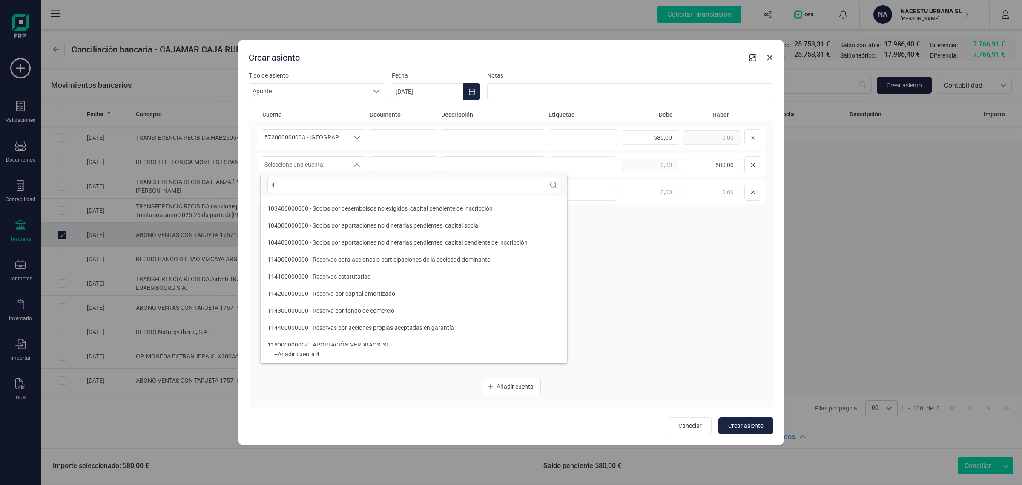
scroll to position [3, 0]
type input "430"
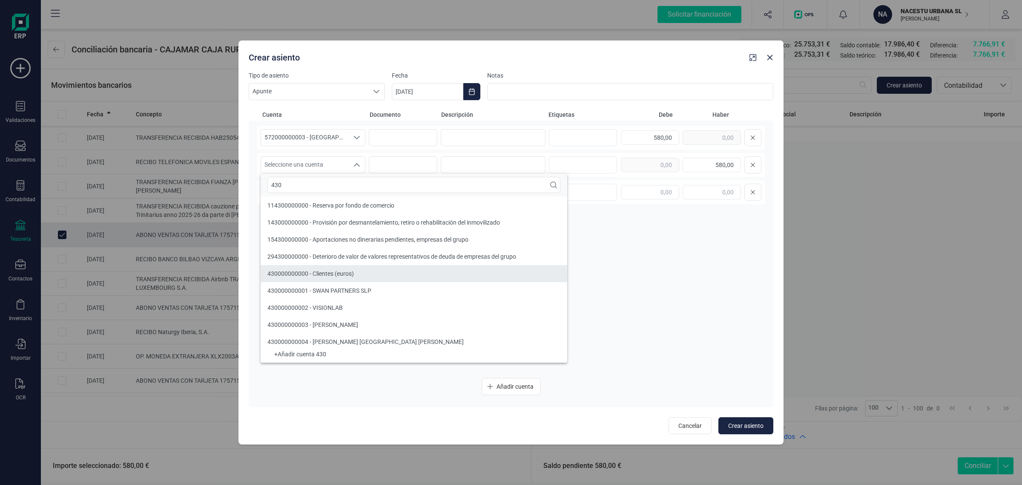
click at [307, 269] on div "430000000000 - Clientes (euros)" at bounding box center [311, 273] width 86 height 9
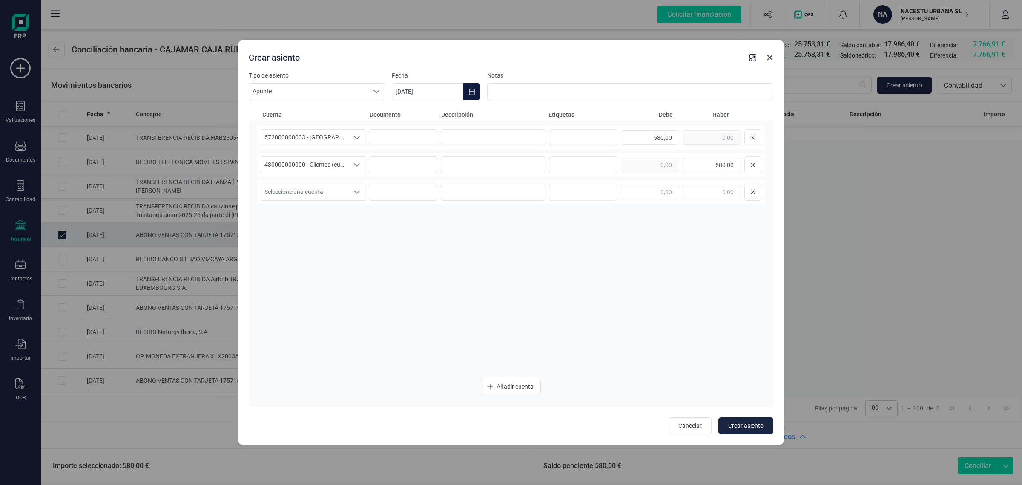
click at [471, 92] on icon "Choose Date" at bounding box center [472, 91] width 7 height 7
click at [410, 118] on icon "Previous Month" at bounding box center [409, 117] width 7 height 7
click at [413, 218] on span "14" at bounding box center [416, 214] width 17 height 17
type input "[DATE]"
click at [504, 139] on input at bounding box center [493, 137] width 105 height 17
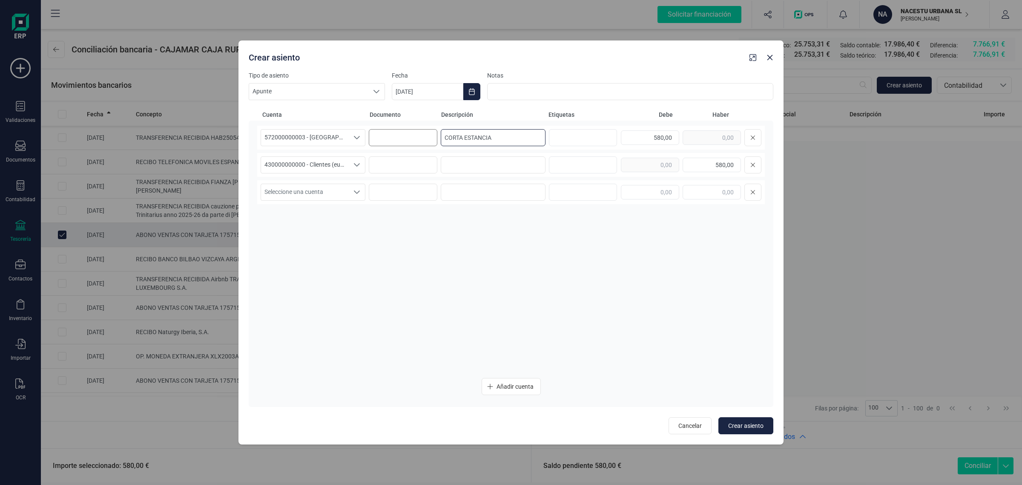
drag, startPoint x: 455, startPoint y: 139, endPoint x: 431, endPoint y: 143, distance: 23.7
click at [431, 143] on div "572000000003 - [GEOGRAPHIC_DATA] -1579 572000000003 - [GEOGRAPHIC_DATA] -1579 5…" at bounding box center [511, 138] width 508 height 24
type input "CORTA ESTANCIA"
click at [469, 166] on input at bounding box center [493, 164] width 105 height 17
paste input "CORTA ESTANCIA"
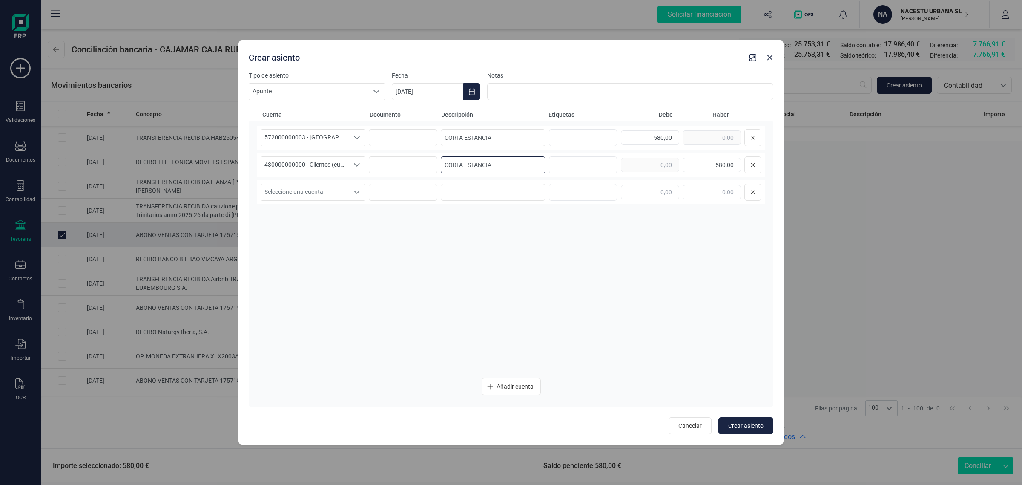
type input "CORTA ESTANCIA"
click at [514, 254] on div "572000000003 - [GEOGRAPHIC_DATA] -1579 572000000003 - [GEOGRAPHIC_DATA] -1579 5…" at bounding box center [511, 248] width 508 height 245
click at [766, 418] on button "Crear asiento" at bounding box center [746, 425] width 55 height 17
type input "[DATE]"
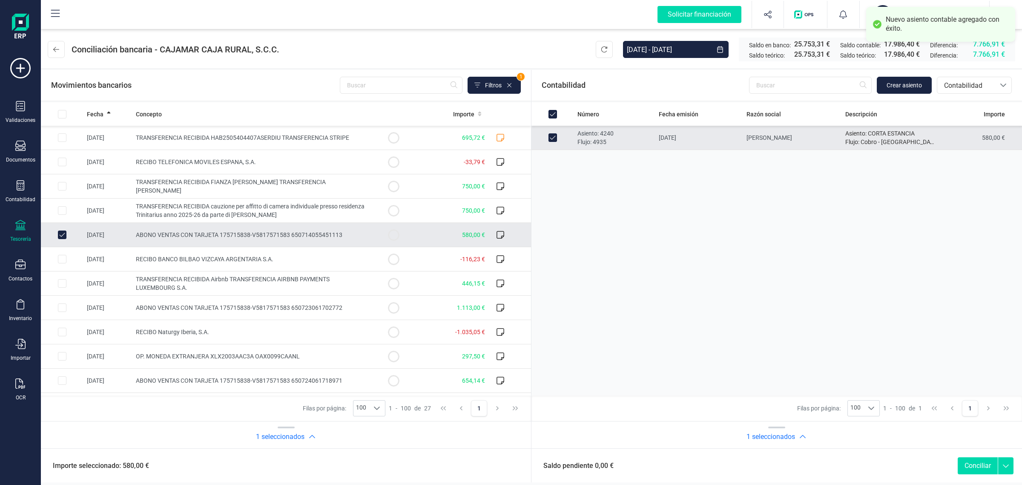
click at [974, 461] on button "Conciliar" at bounding box center [978, 465] width 40 height 17
checkbox input "false"
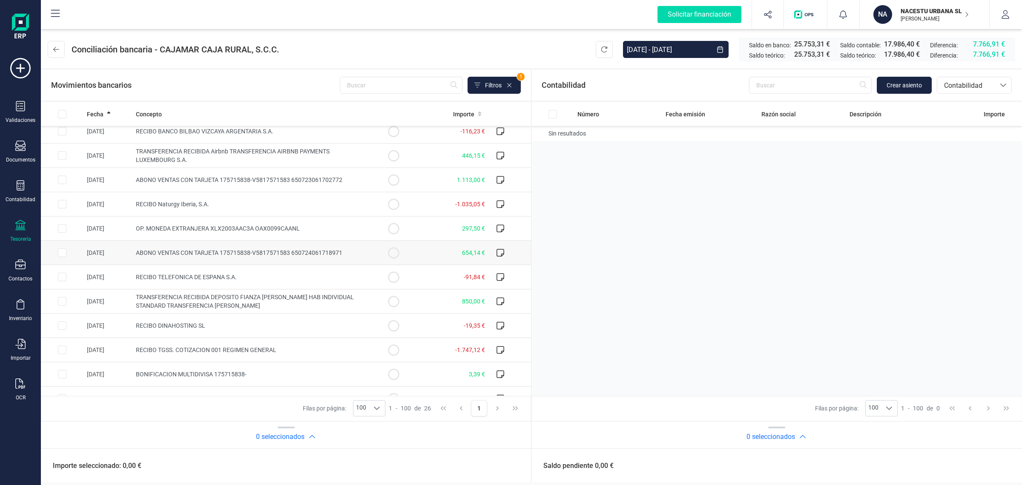
scroll to position [107, 0]
click at [222, 252] on span "ABONO VENTAS CON TARJETA 175715838-V5817571583 650724061718971" at bounding box center [239, 249] width 207 height 7
checkbox input "true"
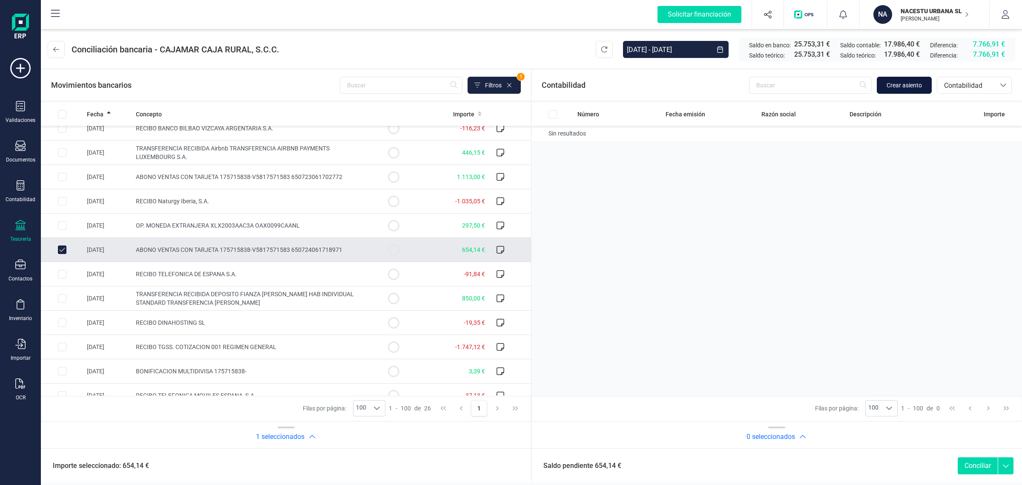
click at [907, 85] on span "Crear asiento" at bounding box center [904, 85] width 35 height 9
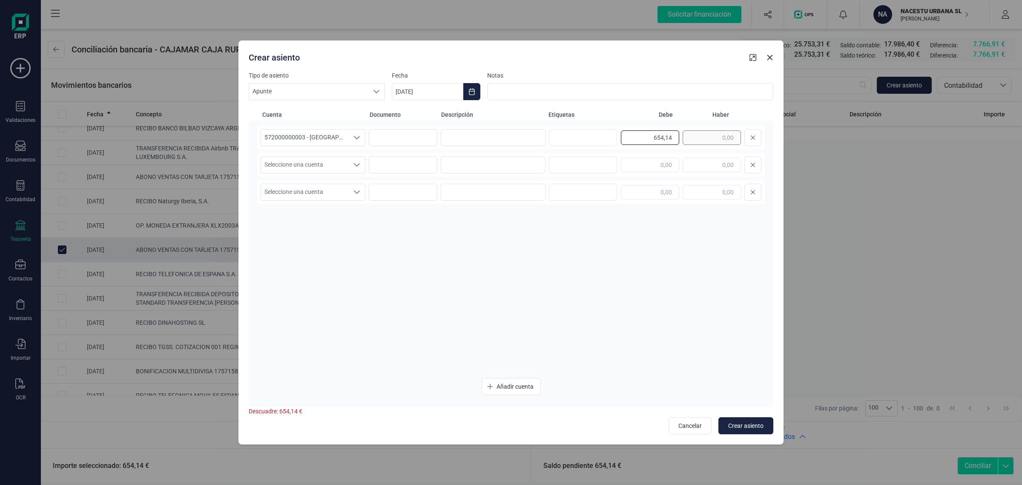
click at [736, 141] on div "654,14" at bounding box center [691, 137] width 141 height 17
click at [719, 158] on input "text" at bounding box center [712, 165] width 58 height 14
paste input "654,14"
type input "654,14"
click at [542, 141] on input at bounding box center [493, 137] width 105 height 17
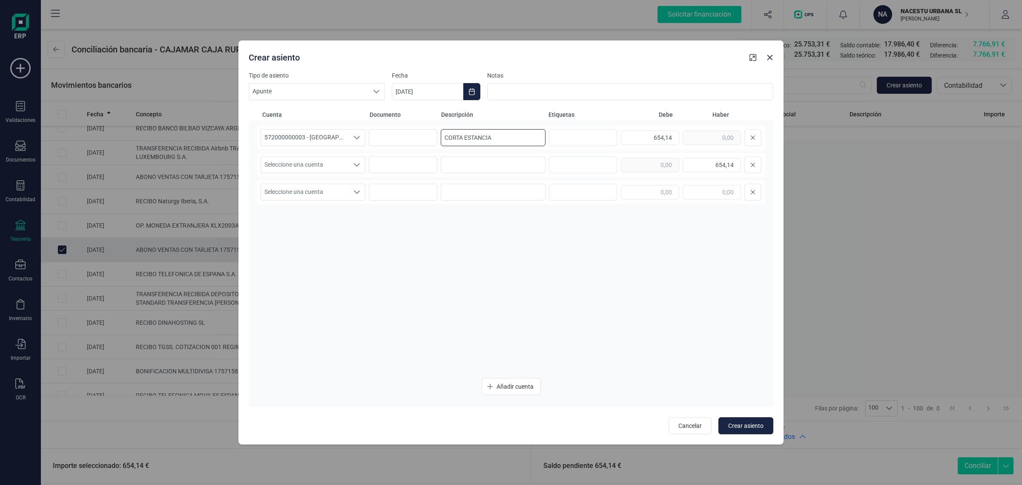
drag, startPoint x: 482, startPoint y: 134, endPoint x: 440, endPoint y: 143, distance: 43.1
click at [440, 143] on div "572000000003 - [GEOGRAPHIC_DATA] -1579 572000000003 - [GEOGRAPHIC_DATA] -1579 5…" at bounding box center [511, 138] width 508 height 24
type input "CORTA ESTANCIA"
click at [453, 163] on input at bounding box center [493, 164] width 105 height 17
paste input "CORTA ESTANCIA"
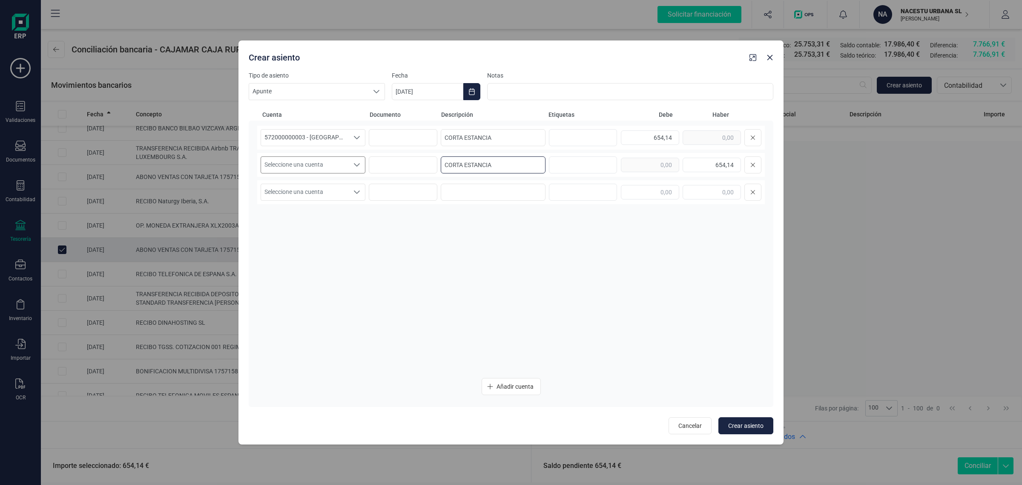
type input "CORTA ESTANCIA"
click at [320, 161] on span "Seleccione una cuenta" at bounding box center [305, 165] width 88 height 16
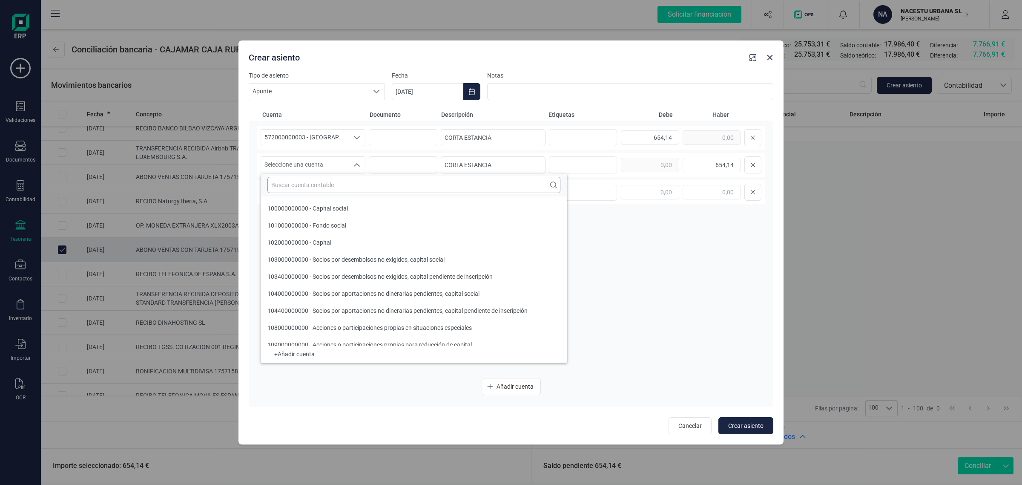
click at [291, 181] on input "text" at bounding box center [414, 185] width 293 height 16
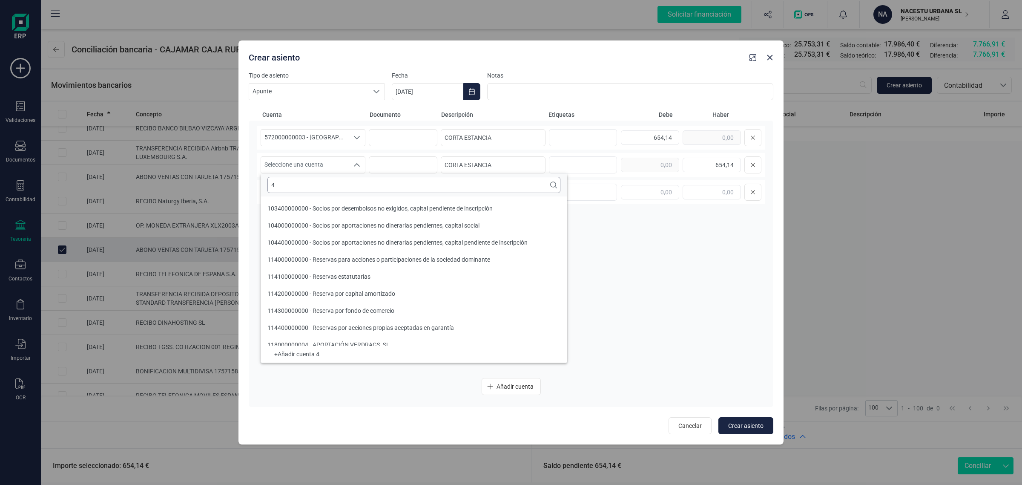
scroll to position [3, 0]
type input "430"
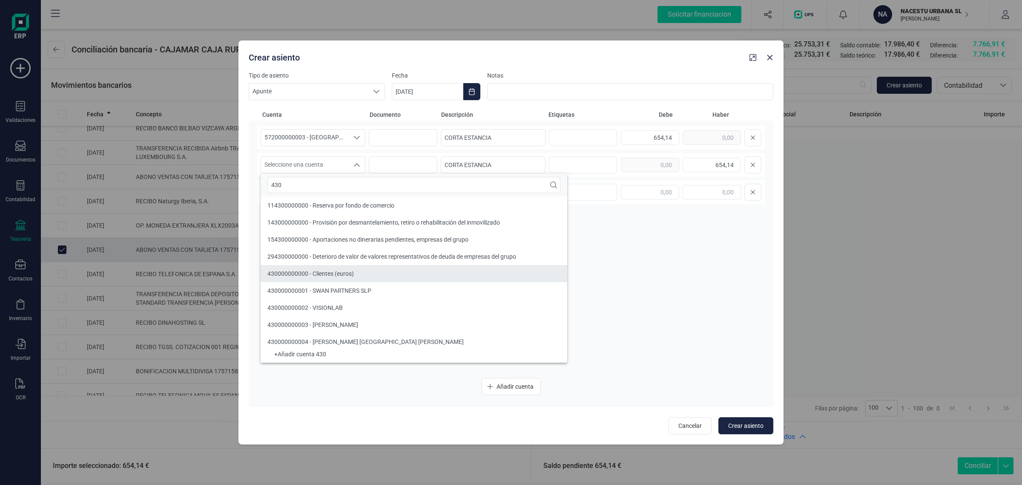
click at [334, 274] on span "430000000000 - Clientes (euros)" at bounding box center [311, 273] width 86 height 7
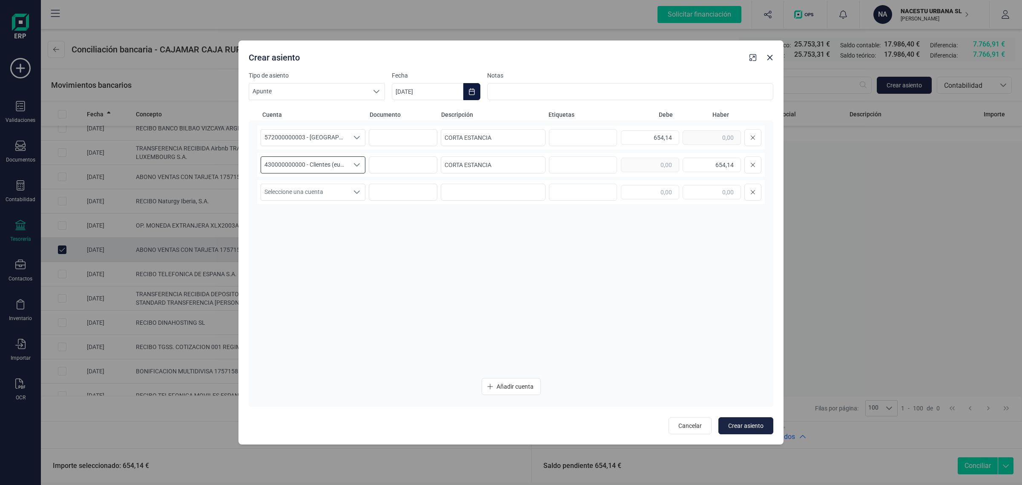
click at [473, 92] on icon "Choose Date" at bounding box center [472, 91] width 7 height 7
click at [409, 117] on icon "Previous Month" at bounding box center [409, 117] width 7 height 7
click at [522, 236] on span "24" at bounding box center [519, 238] width 17 height 17
click at [742, 418] on button "Crear asiento" at bounding box center [746, 425] width 55 height 17
type input "[DATE]"
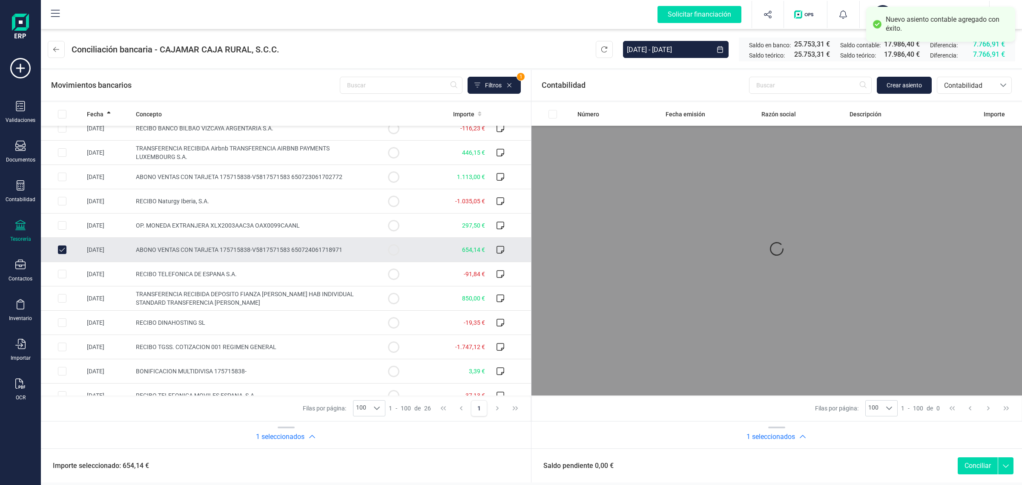
scroll to position [0, 0]
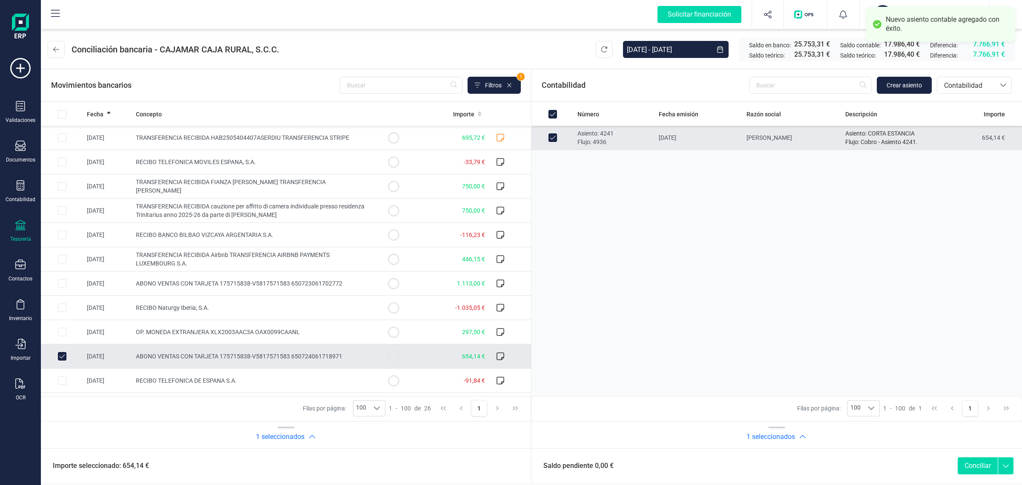
click at [970, 464] on button "Conciliar" at bounding box center [978, 465] width 40 height 17
checkbox input "false"
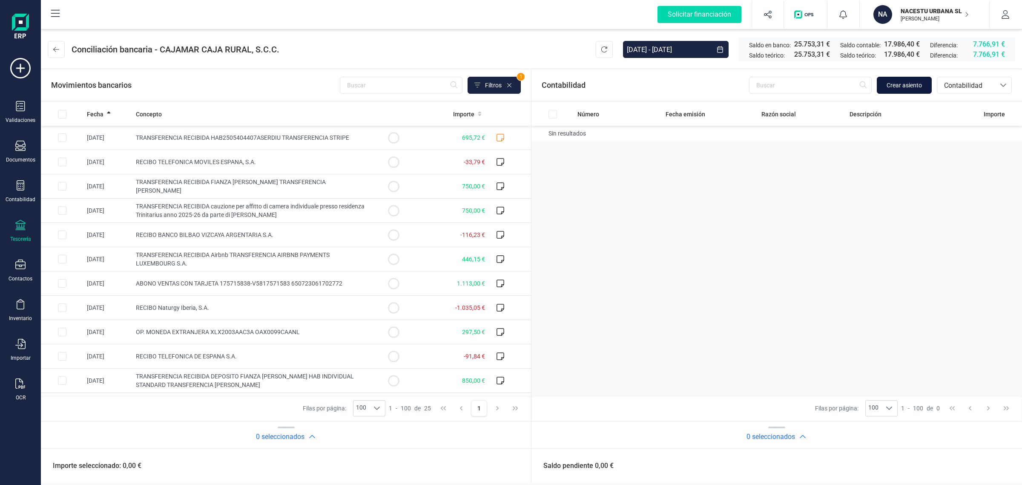
click at [918, 77] on button "Crear asiento" at bounding box center [904, 85] width 55 height 17
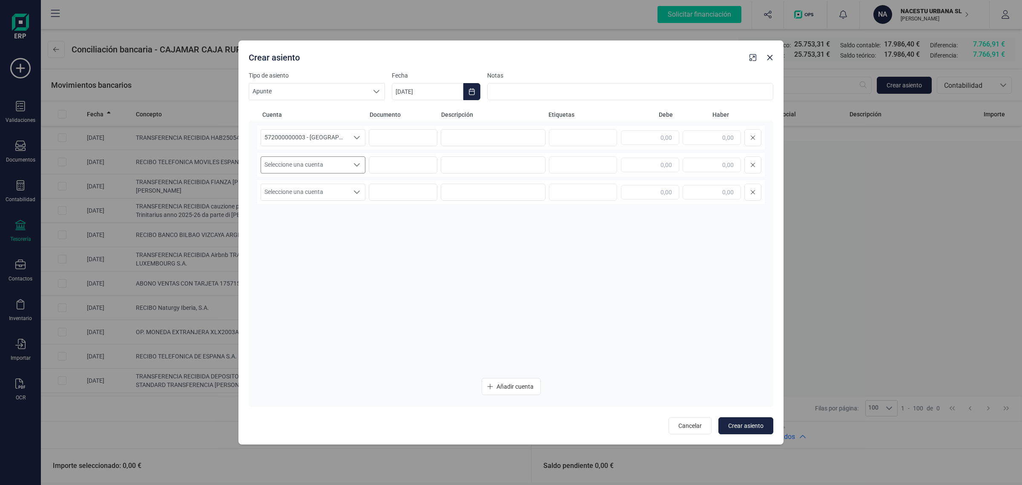
click at [312, 165] on span "Seleccione una cuenta" at bounding box center [305, 165] width 88 height 16
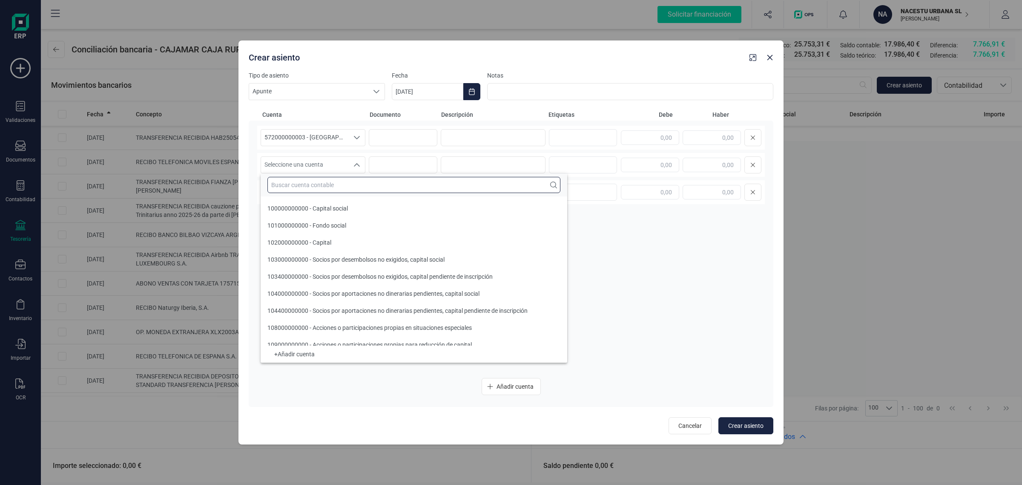
click at [294, 188] on input "text" at bounding box center [414, 185] width 293 height 16
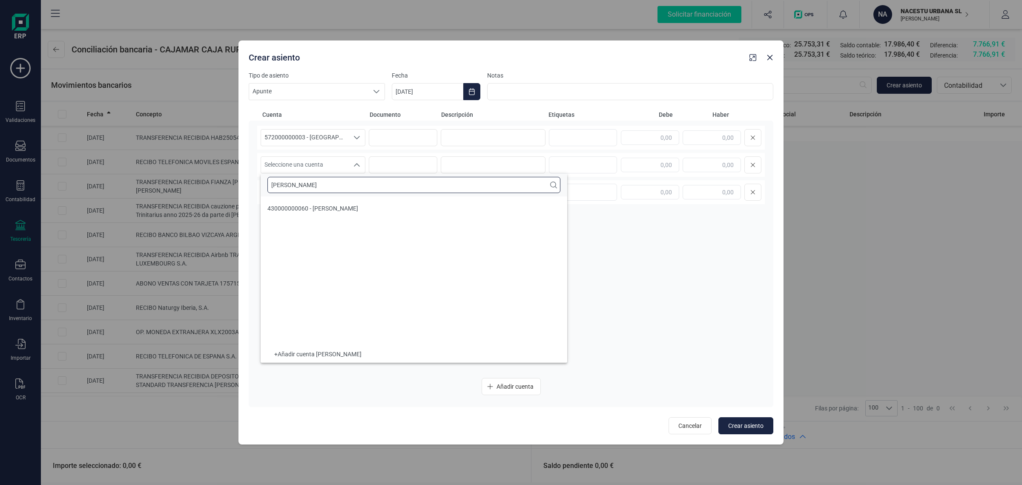
type input "[PERSON_NAME]"
click at [768, 53] on button "button" at bounding box center [770, 58] width 14 height 14
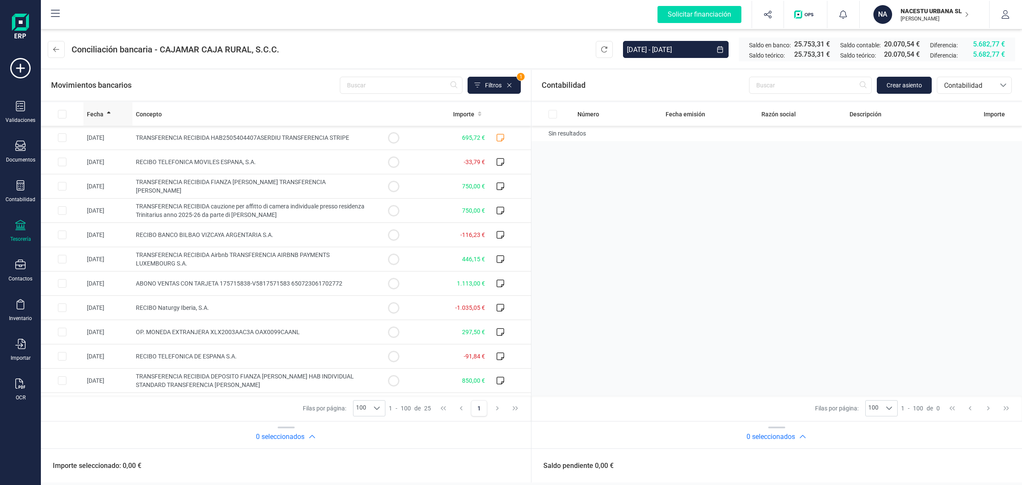
click at [97, 110] on span "Fecha" at bounding box center [95, 114] width 17 height 9
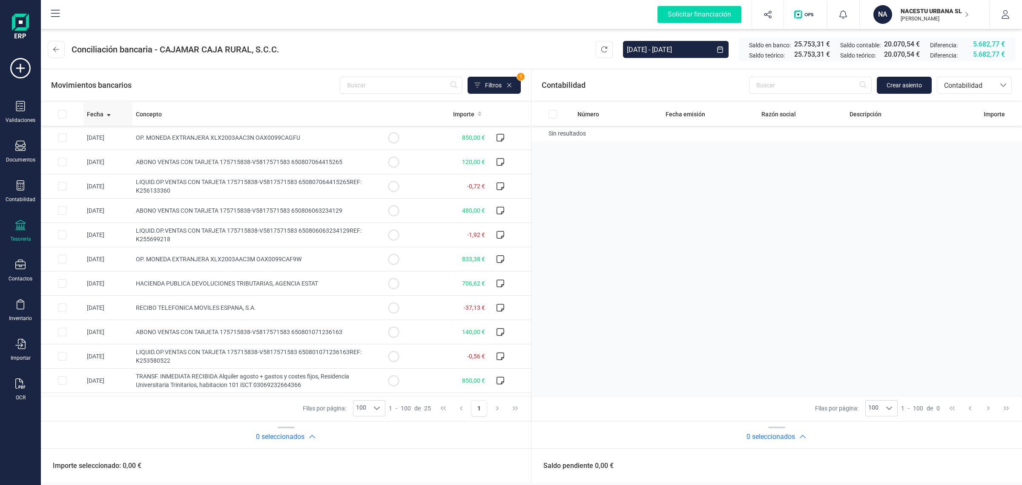
click at [103, 120] on th "Fecha" at bounding box center [108, 113] width 49 height 23
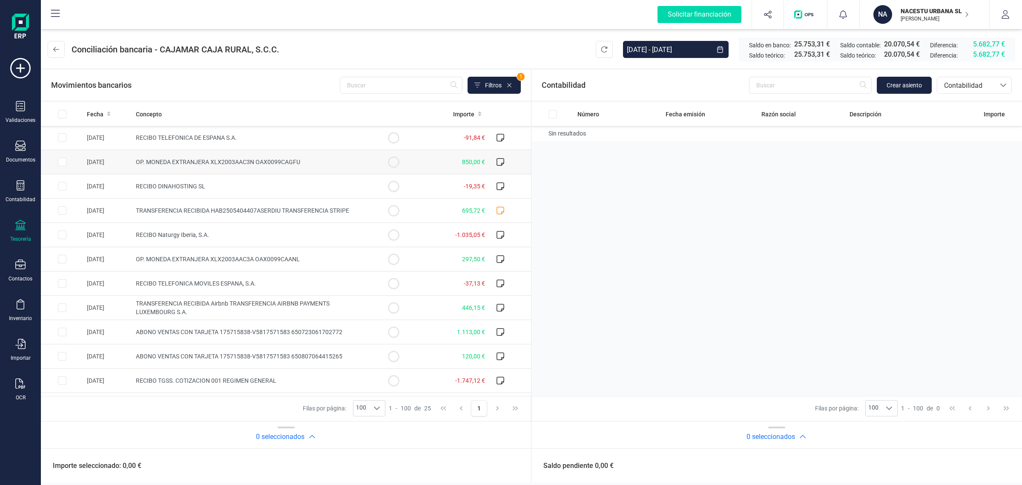
click at [221, 164] on span "OP. MONEDA EXTRANJERA XLX2003AAC3N OAX0099CAGFU" at bounding box center [218, 161] width 164 height 7
checkbox input "true"
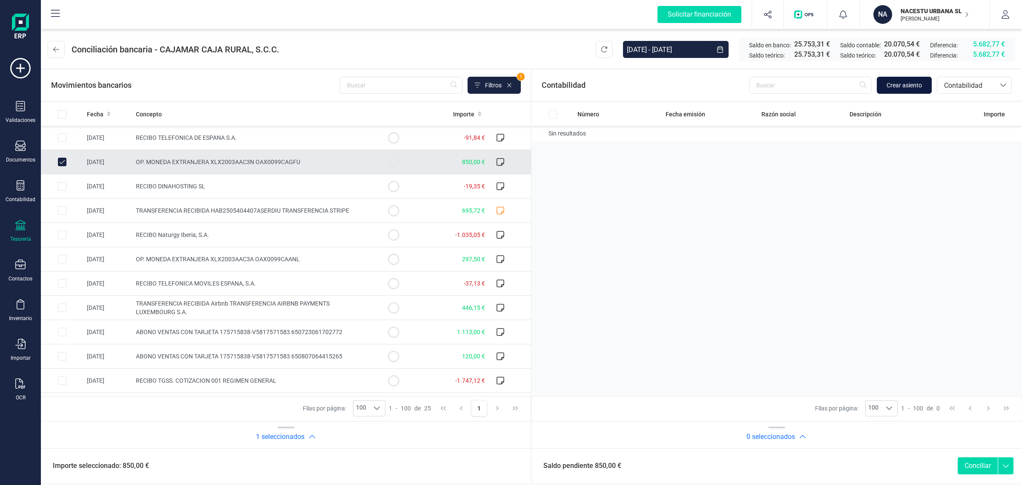
click at [898, 86] on span "Crear asiento" at bounding box center [904, 85] width 35 height 9
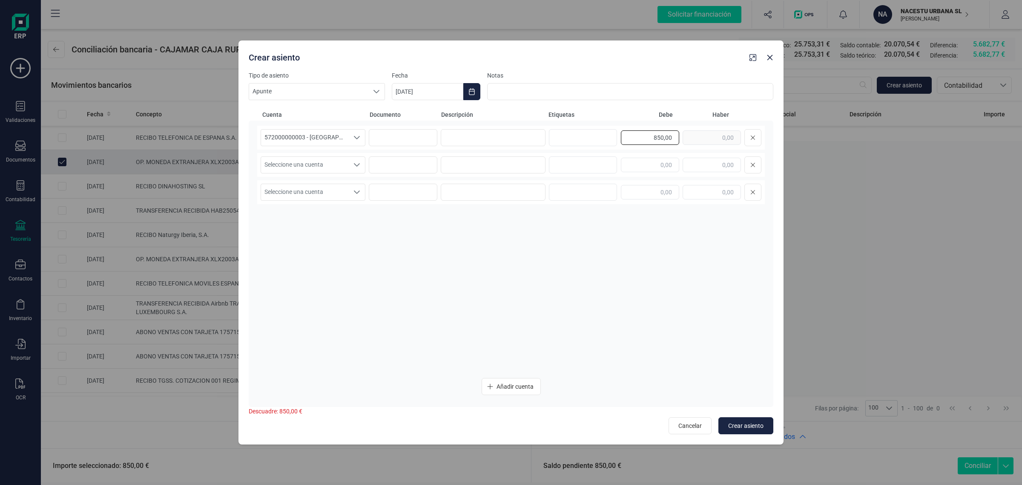
drag, startPoint x: 638, startPoint y: 137, endPoint x: 704, endPoint y: 145, distance: 66.1
click at [704, 145] on div "850,00" at bounding box center [691, 137] width 141 height 17
click at [706, 163] on input "text" at bounding box center [712, 165] width 58 height 14
paste input "850,00"
type input "850,00"
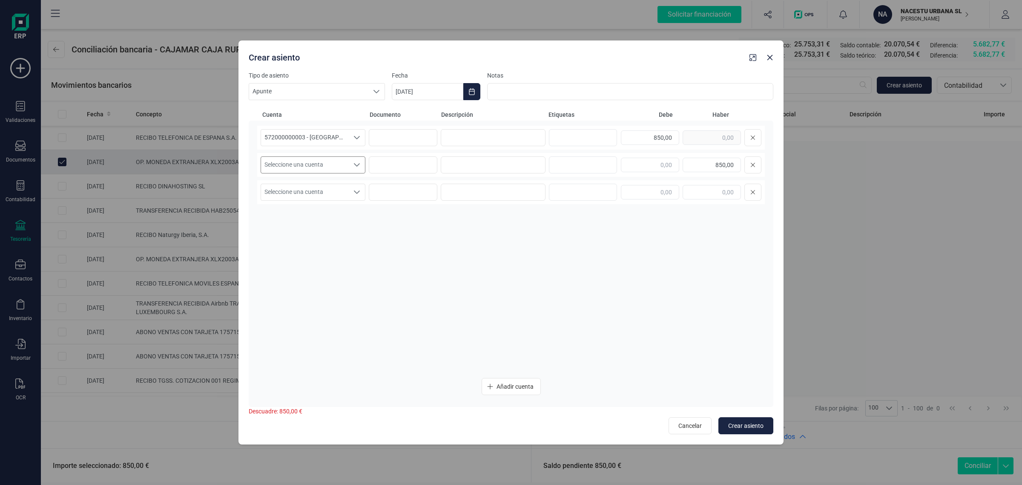
click at [307, 173] on span "Seleccione una cuenta" at bounding box center [305, 165] width 88 height 16
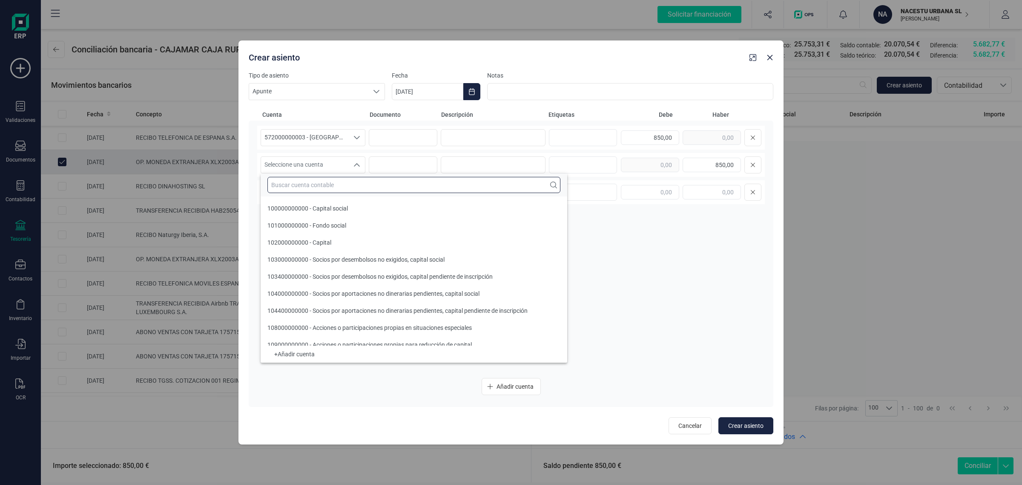
click at [293, 187] on input "text" at bounding box center [414, 185] width 293 height 16
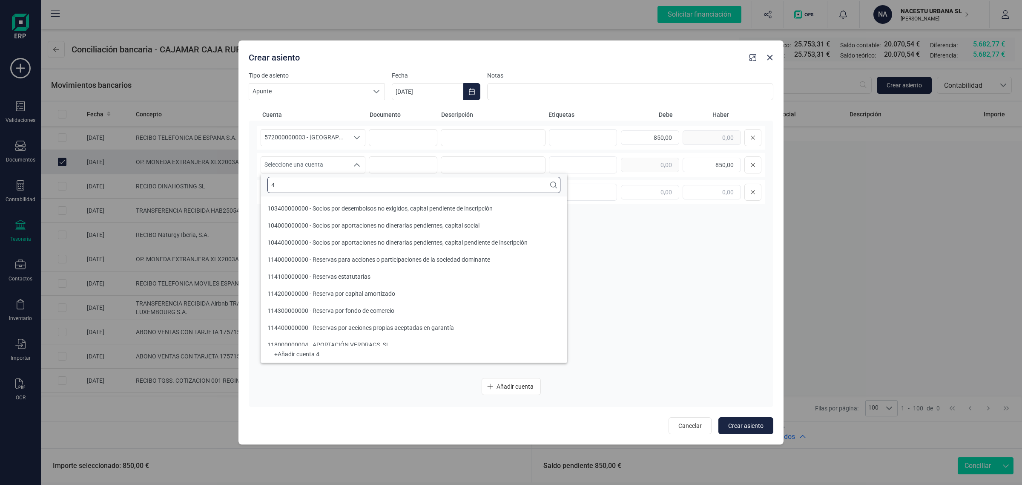
scroll to position [3, 0]
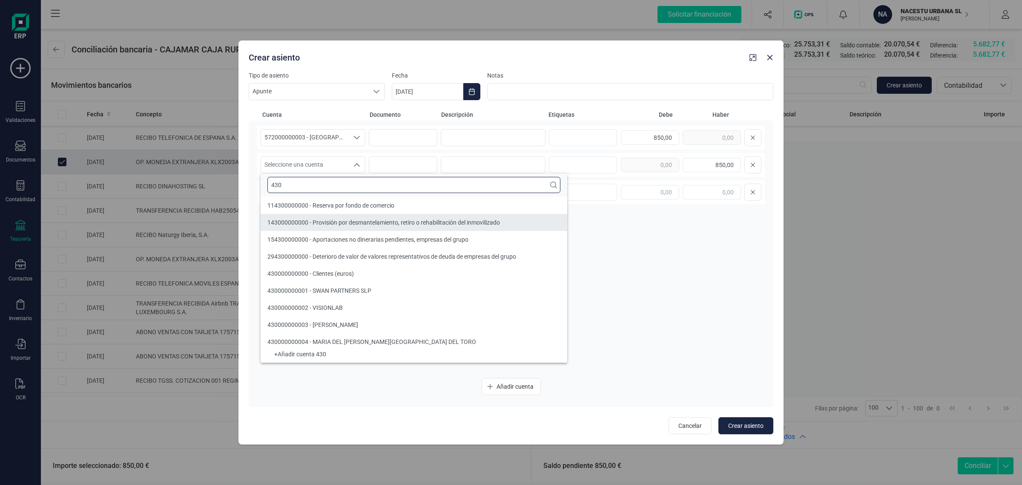
type input "430"
click at [766, 60] on button "button" at bounding box center [770, 58] width 14 height 14
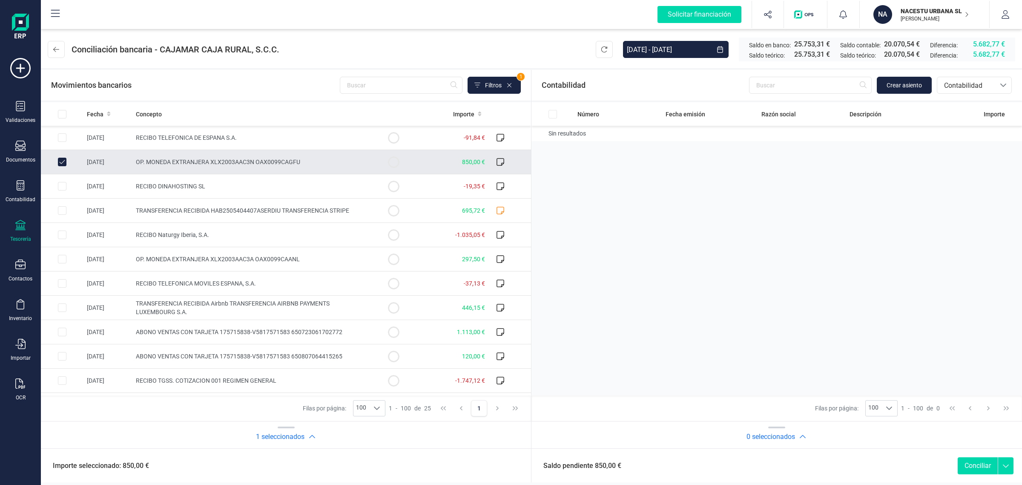
click at [62, 157] on td at bounding box center [62, 162] width 43 height 24
checkbox input "false"
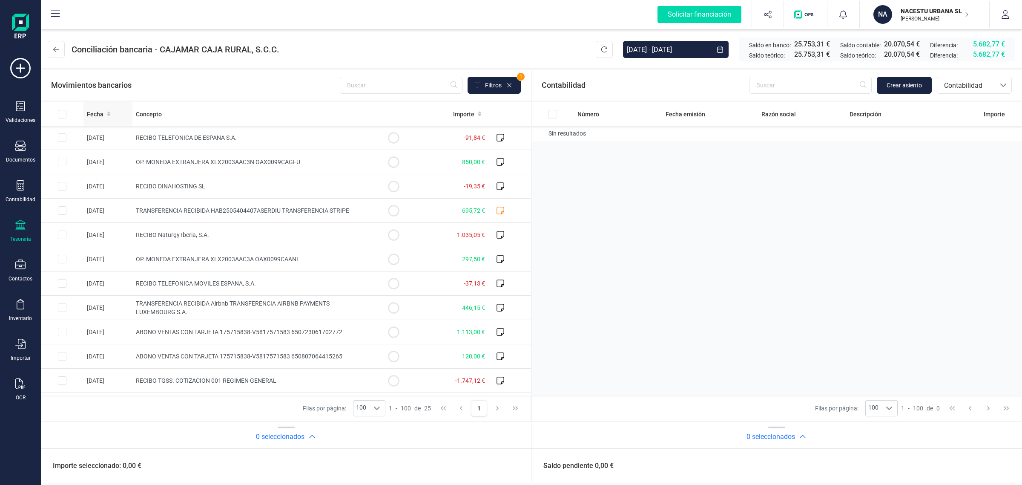
click at [101, 117] on span "Fecha" at bounding box center [95, 114] width 17 height 9
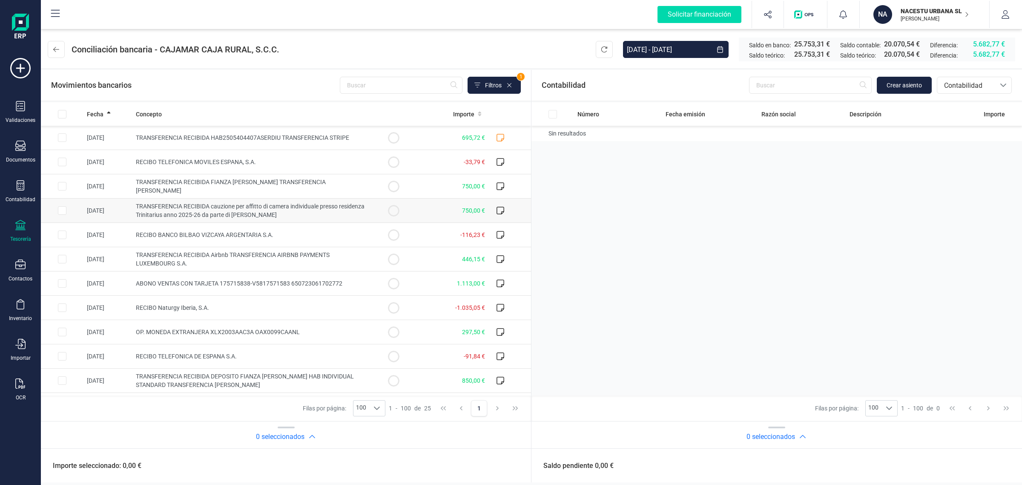
click at [376, 211] on td at bounding box center [393, 211] width 43 height 24
checkbox input "true"
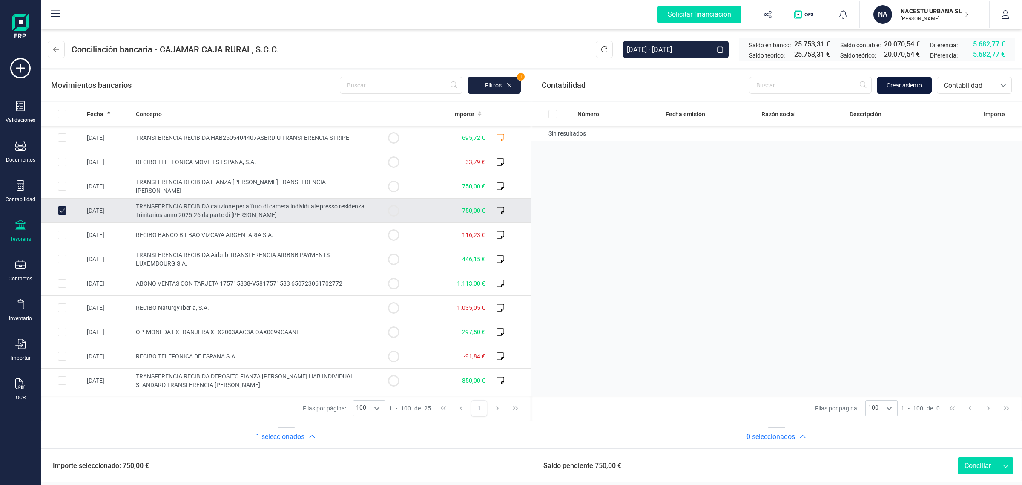
click at [904, 87] on span "Crear asiento" at bounding box center [904, 85] width 35 height 9
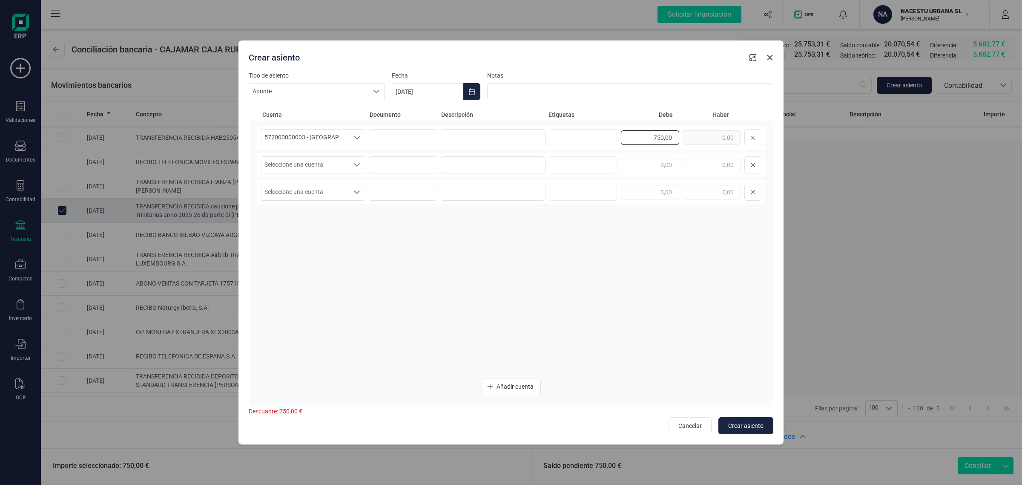
drag, startPoint x: 640, startPoint y: 137, endPoint x: 682, endPoint y: 140, distance: 41.4
click at [682, 140] on div "750,00" at bounding box center [691, 137] width 141 height 17
click at [689, 162] on input "text" at bounding box center [712, 165] width 58 height 14
paste input "750,00"
type input "750,00"
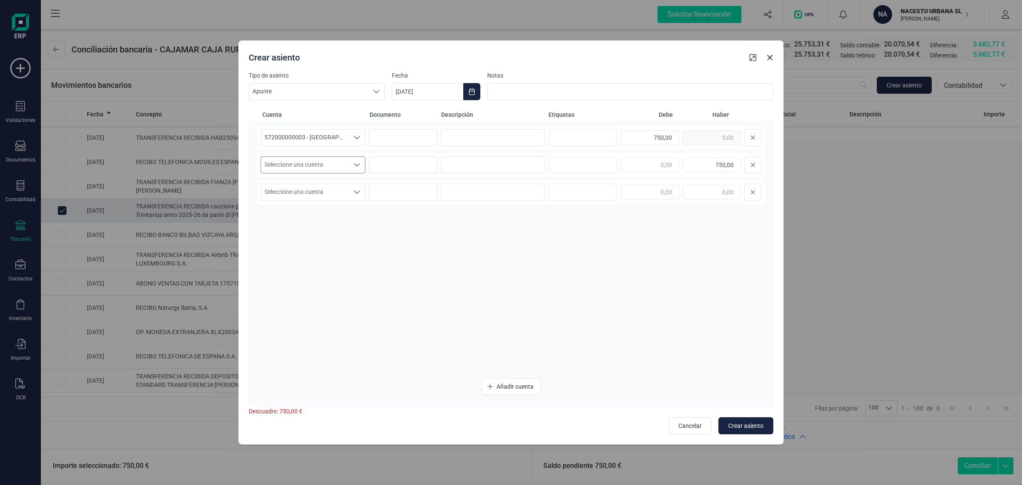
click at [305, 163] on span "Seleccione una cuenta" at bounding box center [305, 165] width 88 height 16
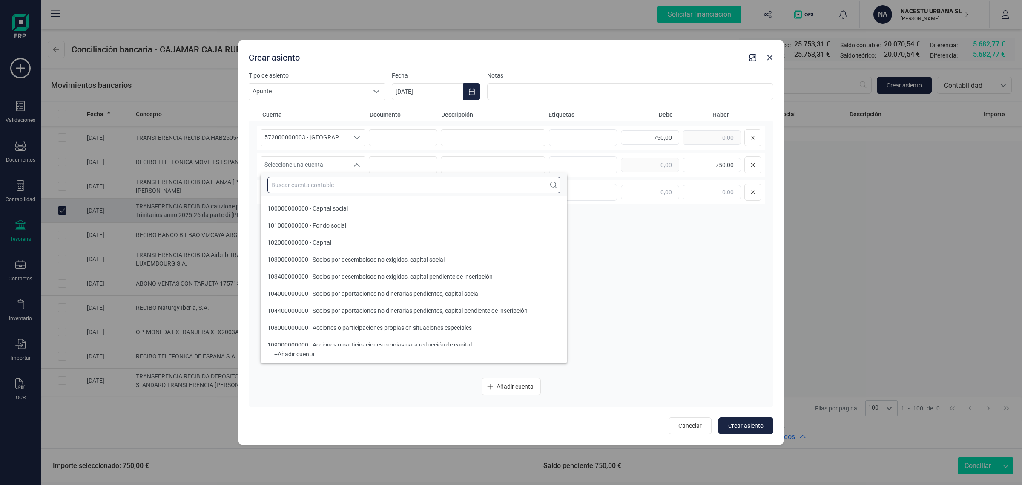
click at [276, 184] on input "text" at bounding box center [414, 185] width 293 height 16
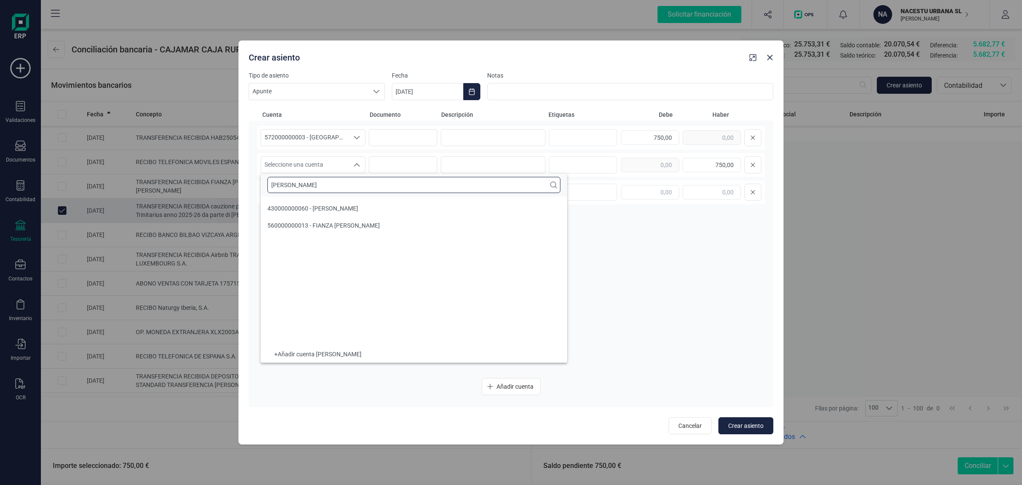
scroll to position [0, 0]
type input "SARA"
click at [341, 228] on span "560000000013 - FIANZA [PERSON_NAME]" at bounding box center [324, 225] width 112 height 7
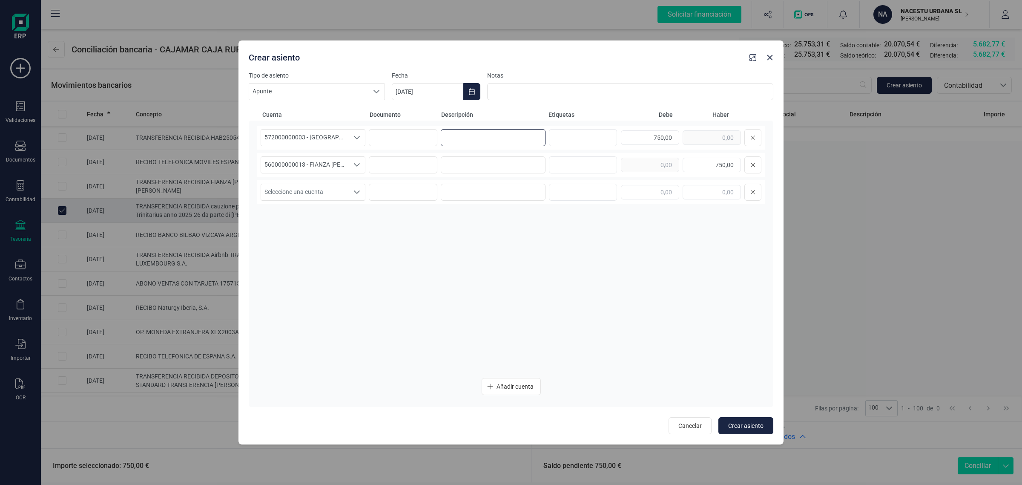
click at [490, 143] on input at bounding box center [493, 137] width 105 height 17
drag, startPoint x: 465, startPoint y: 139, endPoint x: 435, endPoint y: 147, distance: 30.8
click at [435, 147] on div "572000000003 - CAJAMAR -1579 572000000003 - CAJAMAR -1579 572000000003 - CAJAMA…" at bounding box center [511, 138] width 508 height 24
type input "FIANZA"
click at [481, 171] on input at bounding box center [493, 164] width 105 height 17
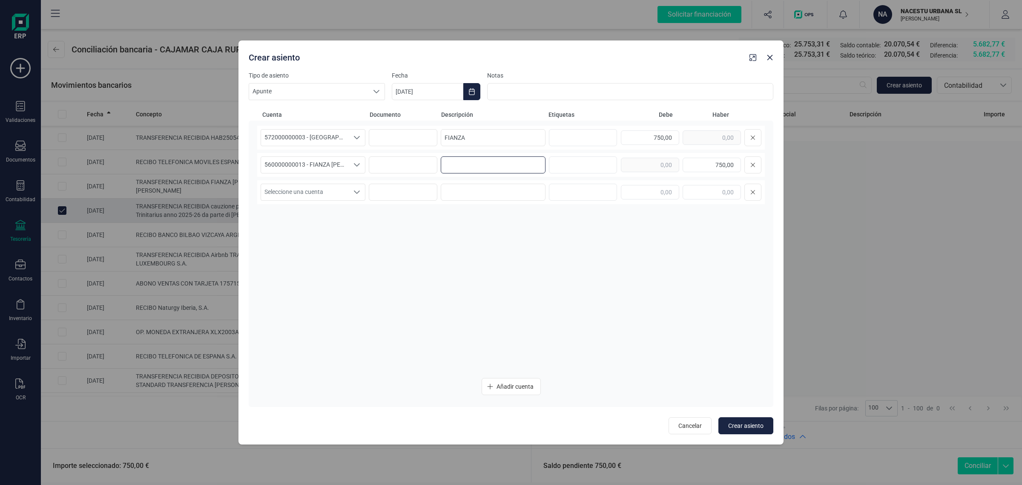
paste input "FIANZA"
type input "FIANZA"
click at [472, 95] on icon "Choose Date" at bounding box center [472, 91] width 6 height 7
click at [412, 110] on div "agosto 2025" at bounding box center [520, 117] width 242 height 21
click at [409, 114] on icon "Previous Month" at bounding box center [409, 117] width 7 height 7
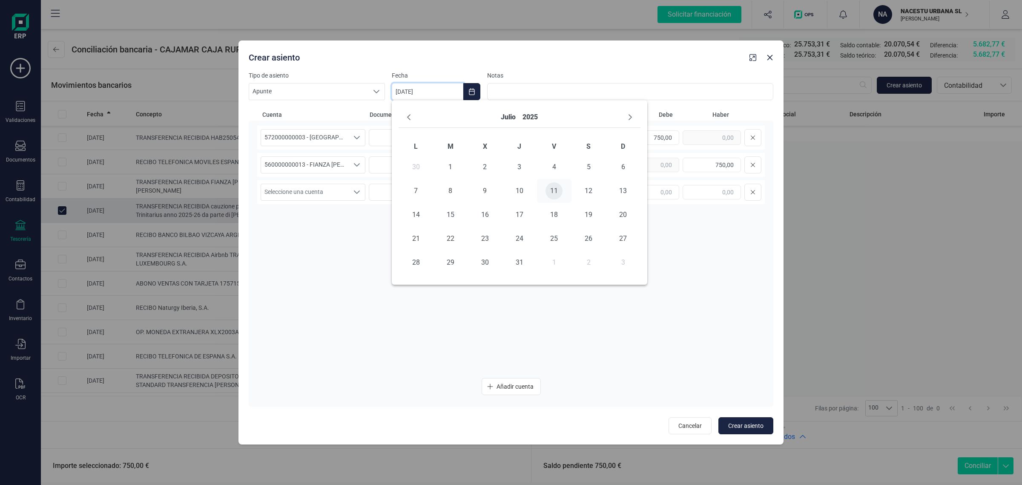
click at [553, 190] on span "11" at bounding box center [554, 190] width 17 height 17
type input "11/07/2025"
click at [753, 420] on button "Crear asiento" at bounding box center [746, 425] width 55 height 17
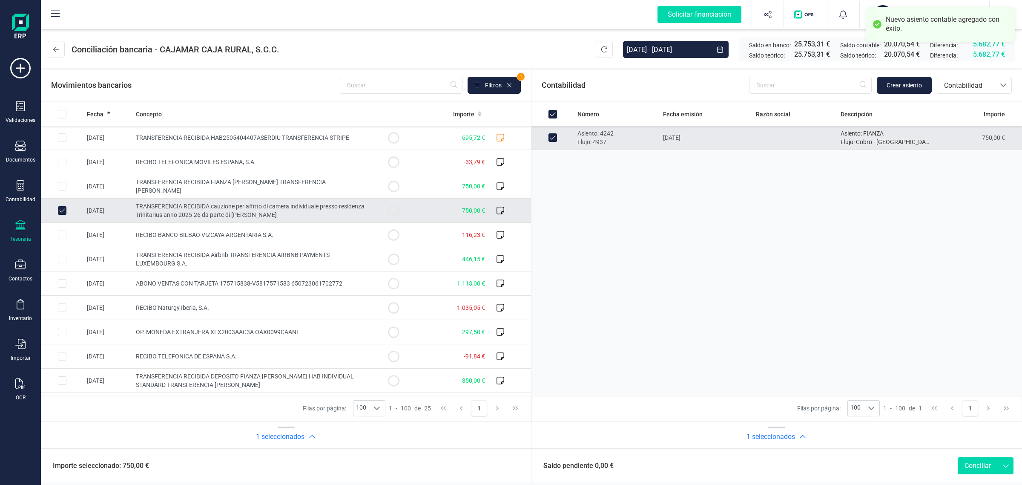
click at [987, 468] on button "Conciliar" at bounding box center [978, 465] width 40 height 17
checkbox input "false"
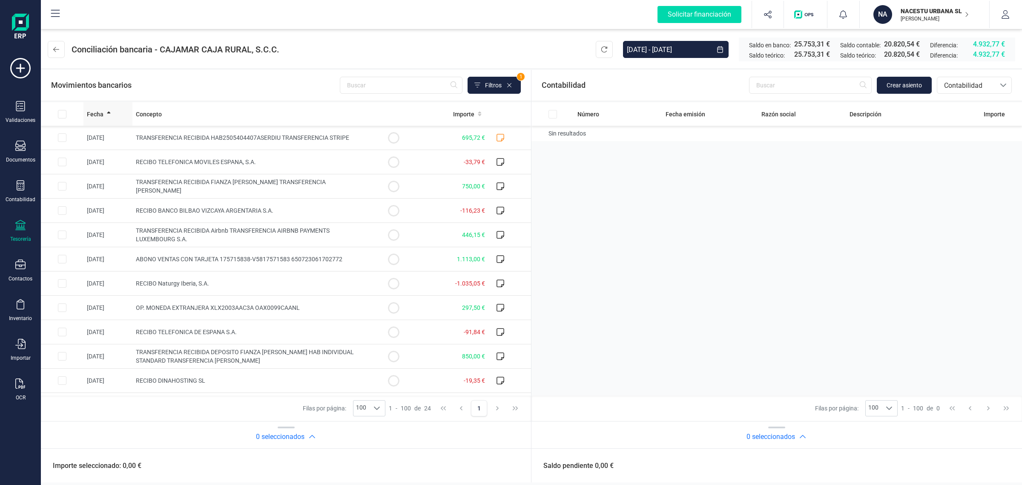
click at [99, 113] on span "Fecha" at bounding box center [95, 114] width 17 height 9
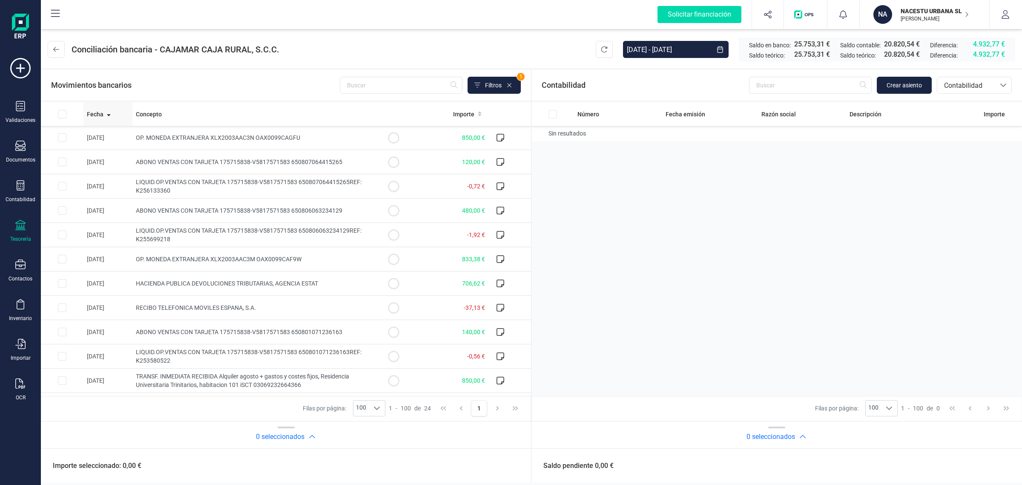
click at [99, 113] on span "Fecha" at bounding box center [95, 114] width 17 height 9
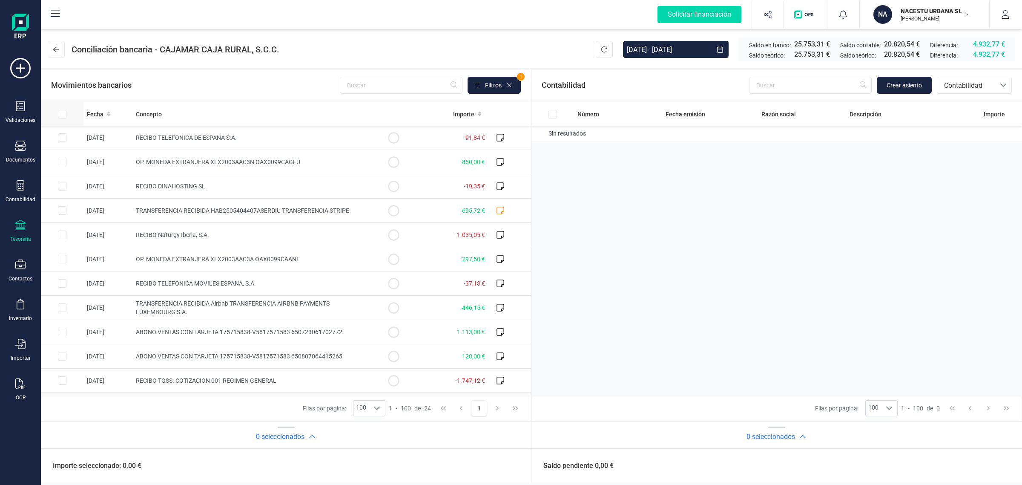
click at [82, 109] on th at bounding box center [62, 113] width 43 height 23
click at [88, 110] on span "Fecha" at bounding box center [95, 114] width 17 height 9
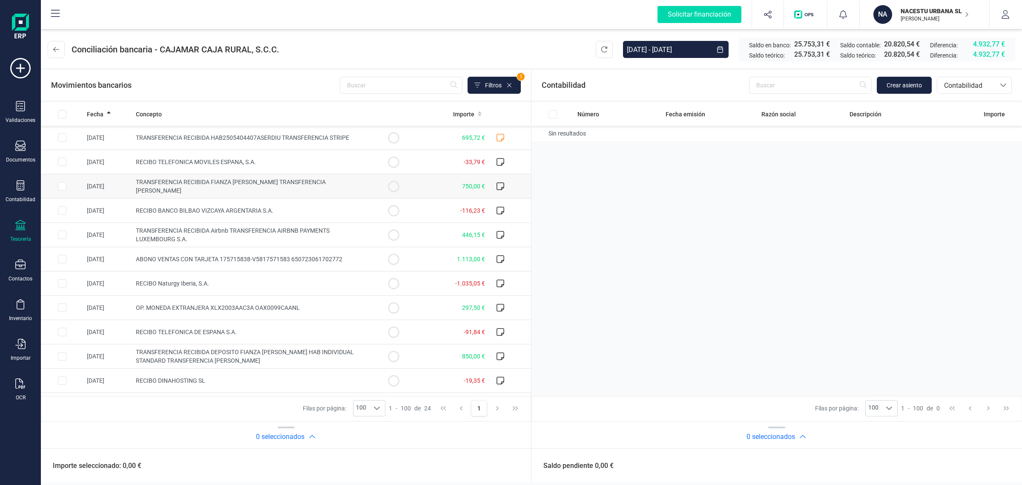
click at [218, 186] on span "TRANSFERENCIA RECIBIDA FIANZA [PERSON_NAME] TRANSFERENCIA [PERSON_NAME]" at bounding box center [231, 186] width 190 height 15
checkbox input "true"
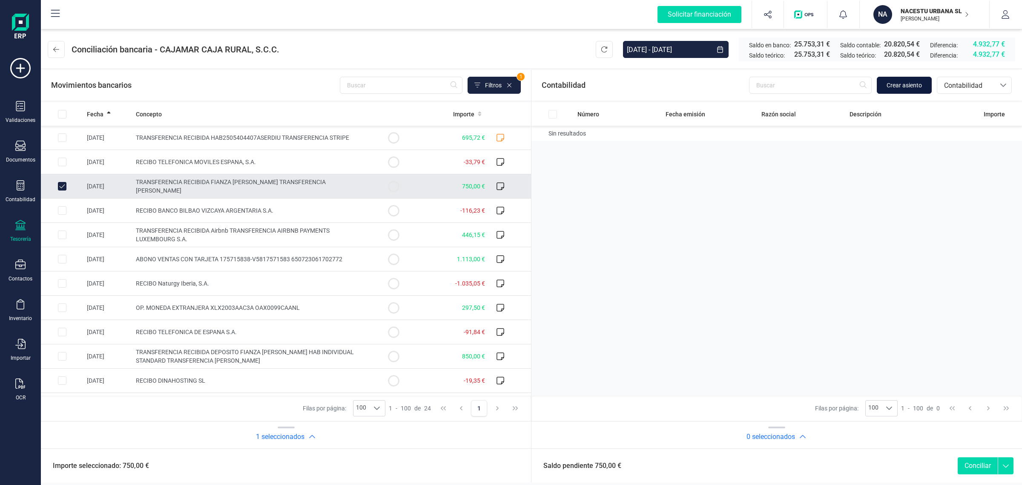
click at [912, 84] on span "Crear asiento" at bounding box center [904, 85] width 35 height 9
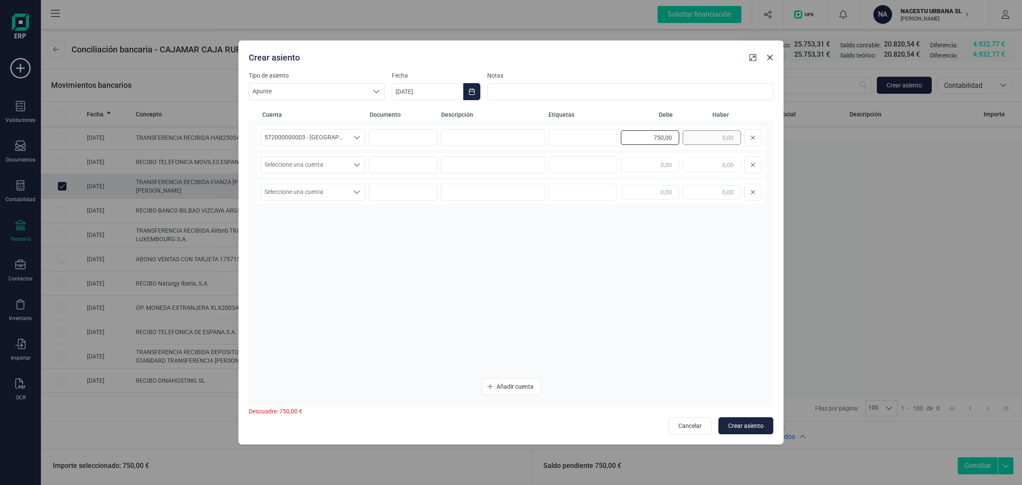
click at [691, 138] on div "750,00" at bounding box center [691, 137] width 141 height 17
click at [714, 162] on input "text" at bounding box center [712, 165] width 58 height 14
paste input "750,00"
type input "750,00"
click at [508, 137] on input at bounding box center [493, 137] width 105 height 17
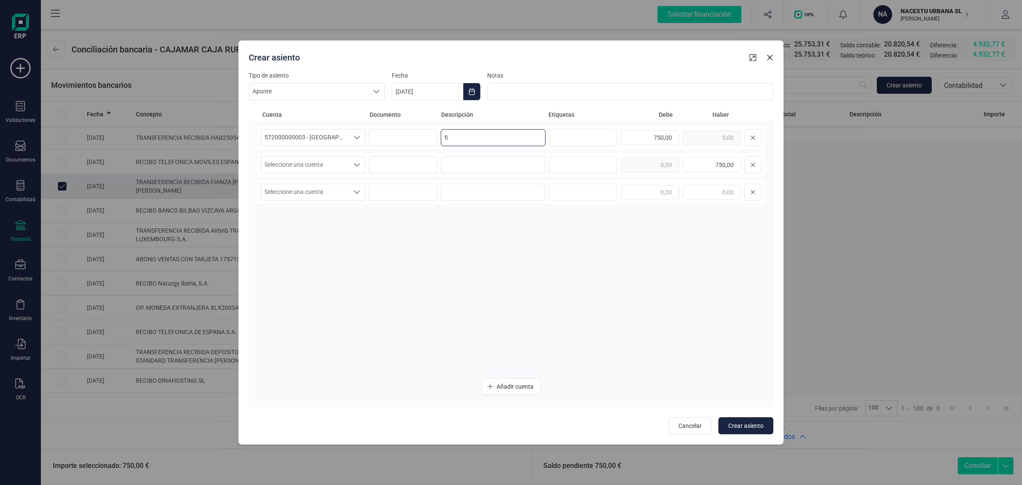
type input "f"
drag, startPoint x: 482, startPoint y: 138, endPoint x: 422, endPoint y: 138, distance: 60.1
click at [422, 138] on div "572000000003 - [GEOGRAPHIC_DATA] -1579 572000000003 - [GEOGRAPHIC_DATA] -1579 F…" at bounding box center [511, 138] width 508 height 24
type input "FIANZA"
click at [471, 163] on input at bounding box center [493, 164] width 105 height 17
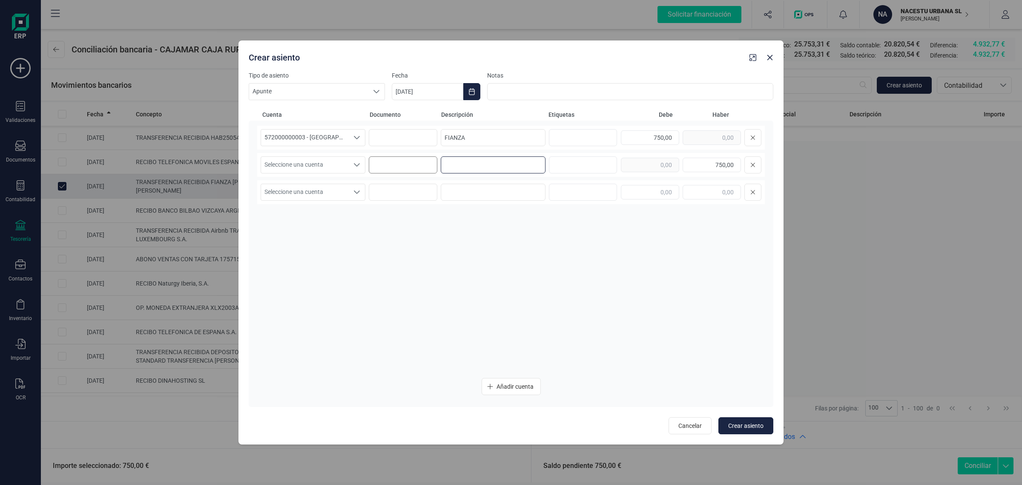
paste input "FIANZA"
type input "FIANZA"
click at [343, 162] on span "Seleccione una cuenta" at bounding box center [305, 165] width 88 height 16
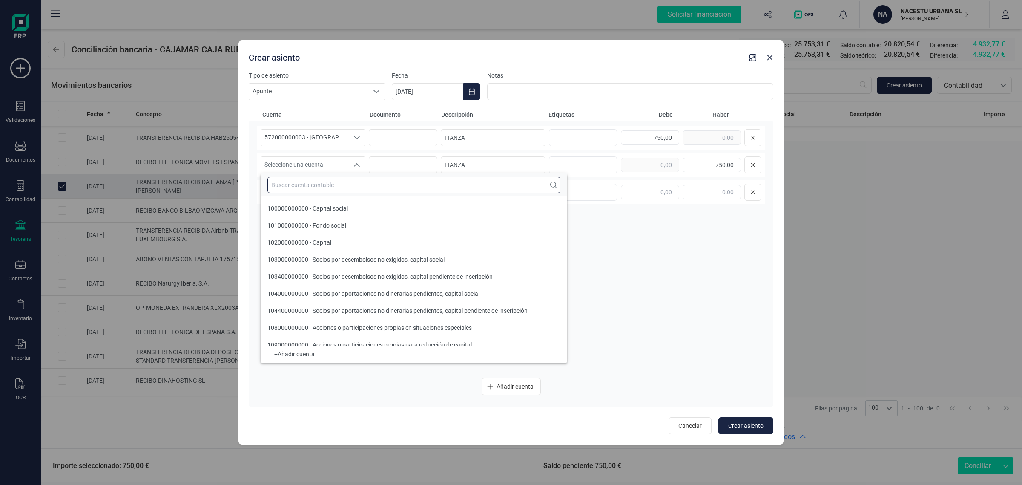
click at [302, 186] on input "text" at bounding box center [414, 185] width 293 height 16
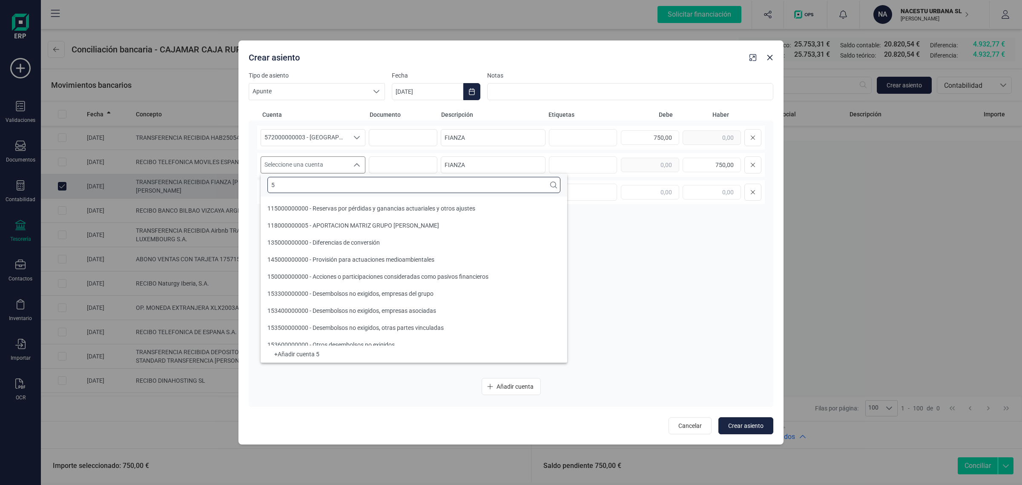
scroll to position [3, 0]
type input "5"
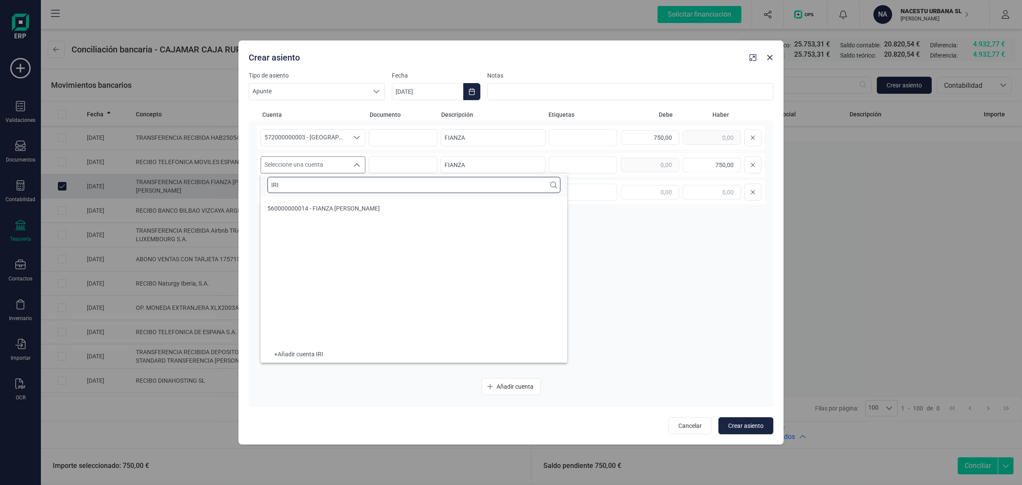
scroll to position [0, 0]
type input "IRI"
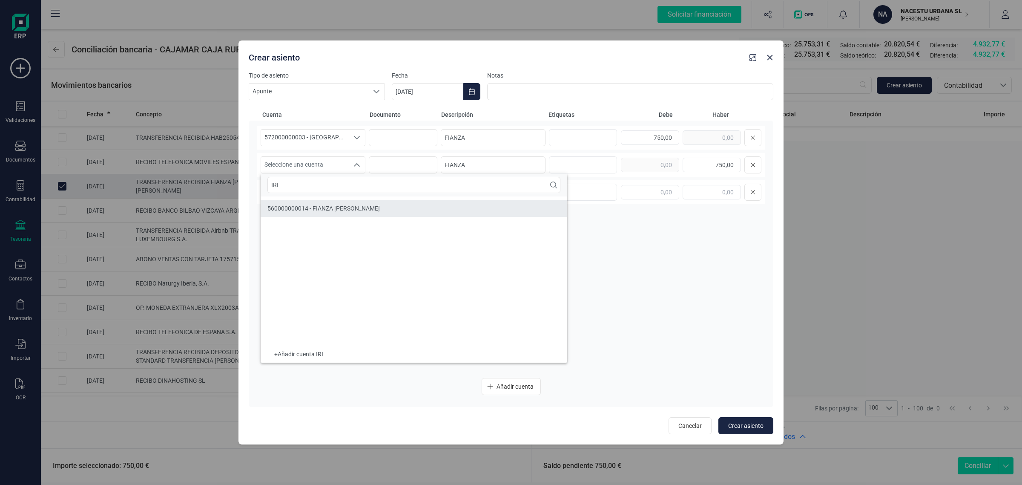
click at [326, 208] on span "560000000014 - FIANZA [PERSON_NAME]" at bounding box center [324, 208] width 112 height 7
click at [469, 95] on button "Choose Date" at bounding box center [472, 91] width 17 height 17
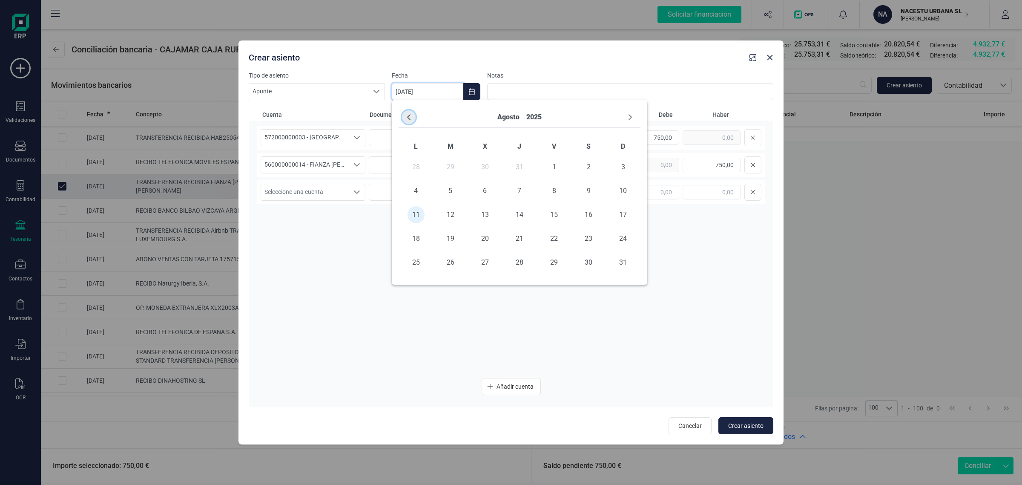
click at [407, 113] on button "Previous Month" at bounding box center [409, 117] width 14 height 14
click at [478, 188] on span "9" at bounding box center [485, 190] width 17 height 17
type input "[DATE]"
click at [733, 423] on span "Crear asiento" at bounding box center [746, 425] width 35 height 9
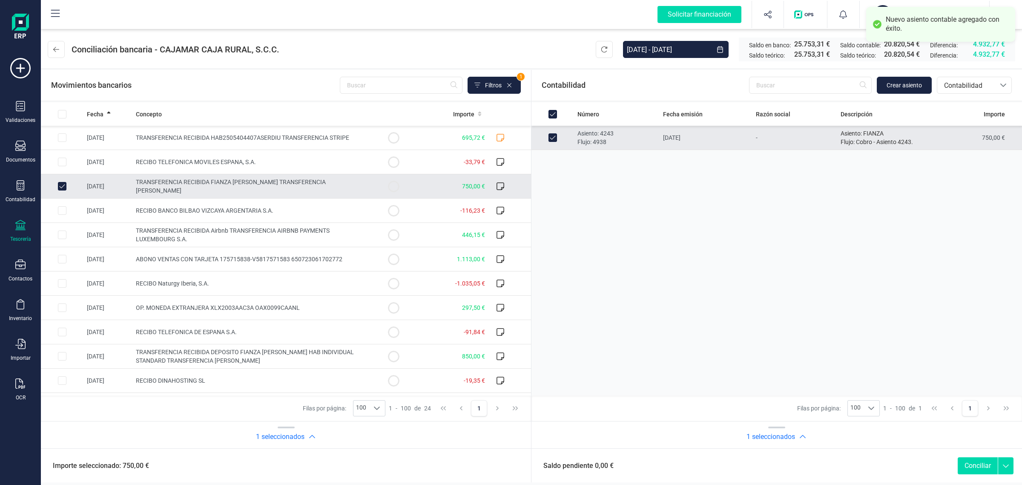
click at [973, 467] on button "Conciliar" at bounding box center [978, 465] width 40 height 17
checkbox input "false"
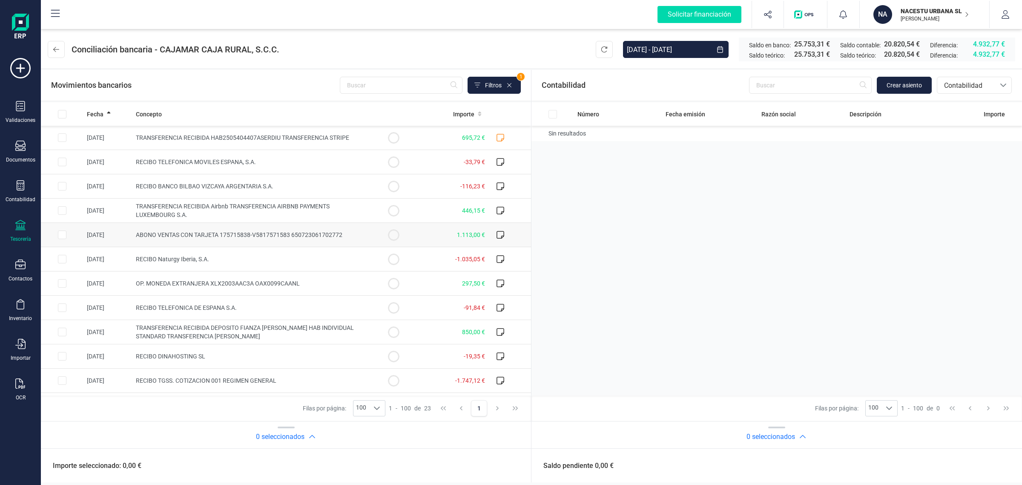
click at [306, 231] on span "ABONO VENTAS CON TARJETA 175715838-V5817571583 650723061702772" at bounding box center [239, 234] width 207 height 7
checkbox input "true"
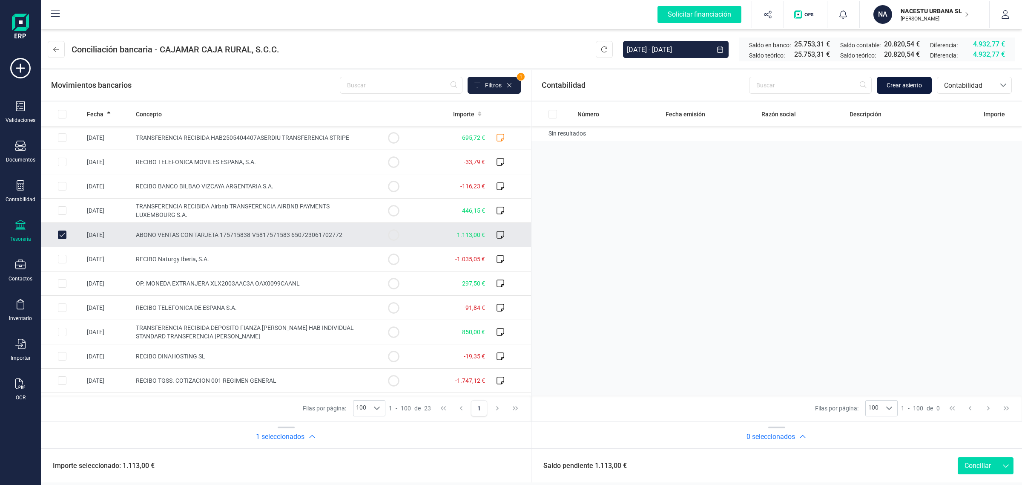
click at [902, 83] on span "Crear asiento" at bounding box center [904, 85] width 35 height 9
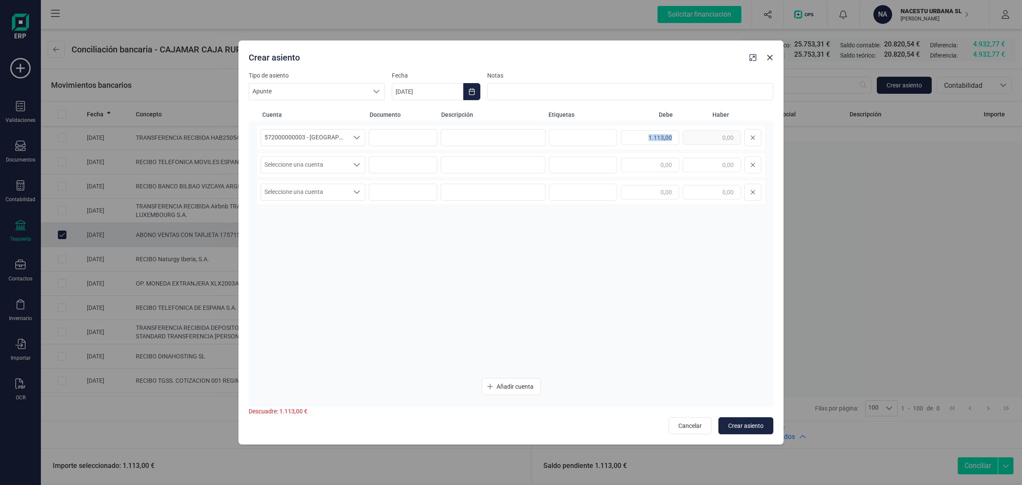
drag, startPoint x: 623, startPoint y: 128, endPoint x: 729, endPoint y: 150, distance: 108.3
click at [729, 150] on div "572000000003 - [GEOGRAPHIC_DATA] -1579 572000000003 - [GEOGRAPHIC_DATA] -1579 5…" at bounding box center [511, 248] width 508 height 245
click at [642, 142] on input "1.113,00" at bounding box center [650, 137] width 58 height 14
click at [698, 138] on div "1.113,00" at bounding box center [691, 137] width 141 height 17
click at [697, 151] on div "572000000003 - [GEOGRAPHIC_DATA] -1579 572000000003 - [GEOGRAPHIC_DATA] -1579 5…" at bounding box center [511, 248] width 508 height 245
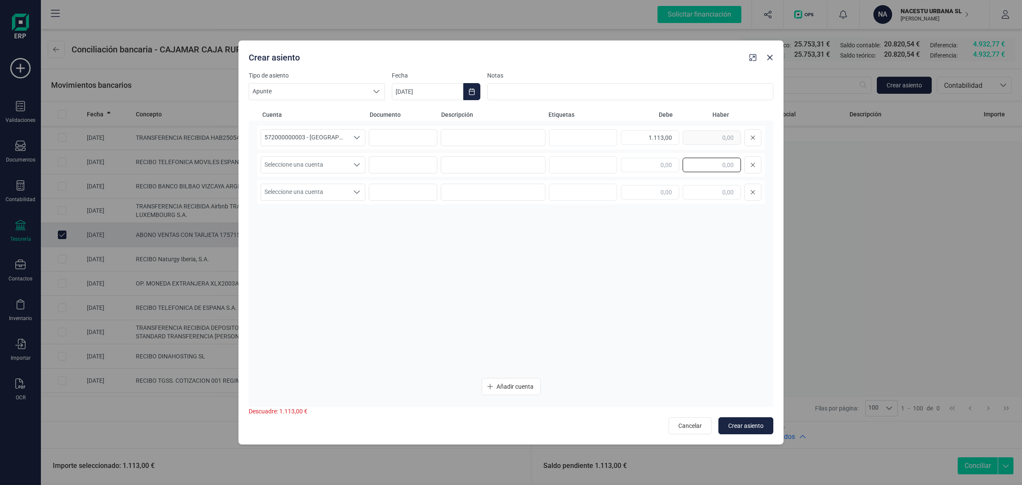
click at [699, 164] on input "text" at bounding box center [712, 165] width 58 height 14
paste input "1.113,00"
type input "1.113,00"
click at [267, 165] on span "Seleccione una cuenta" at bounding box center [305, 165] width 88 height 16
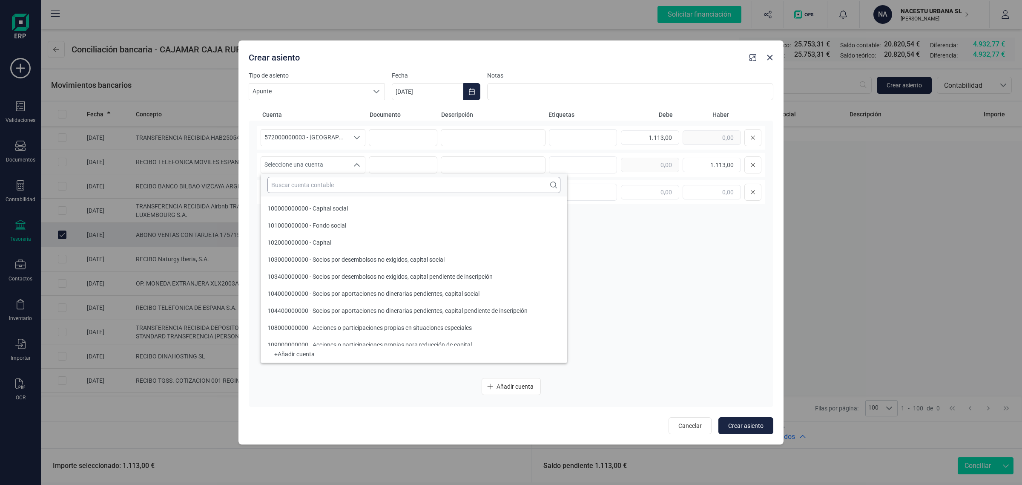
click at [282, 187] on input "text" at bounding box center [414, 185] width 293 height 16
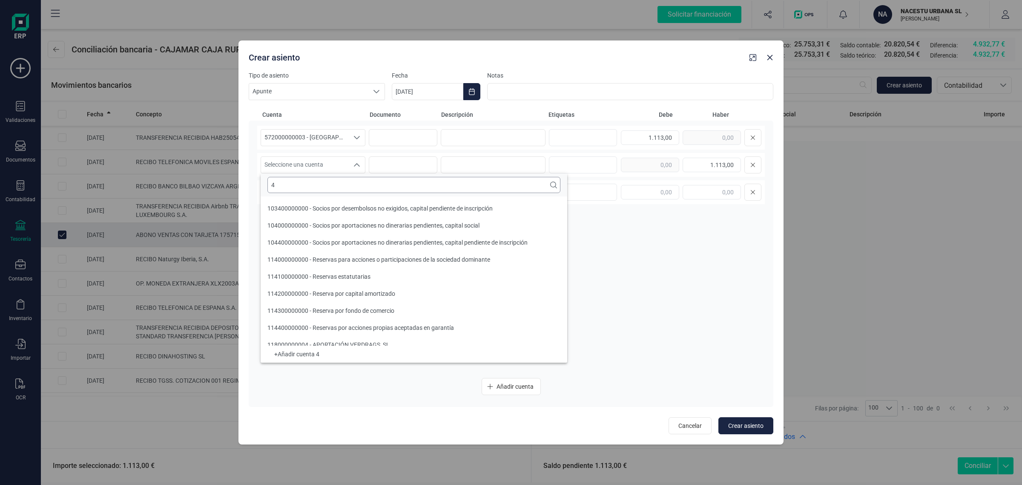
scroll to position [3, 0]
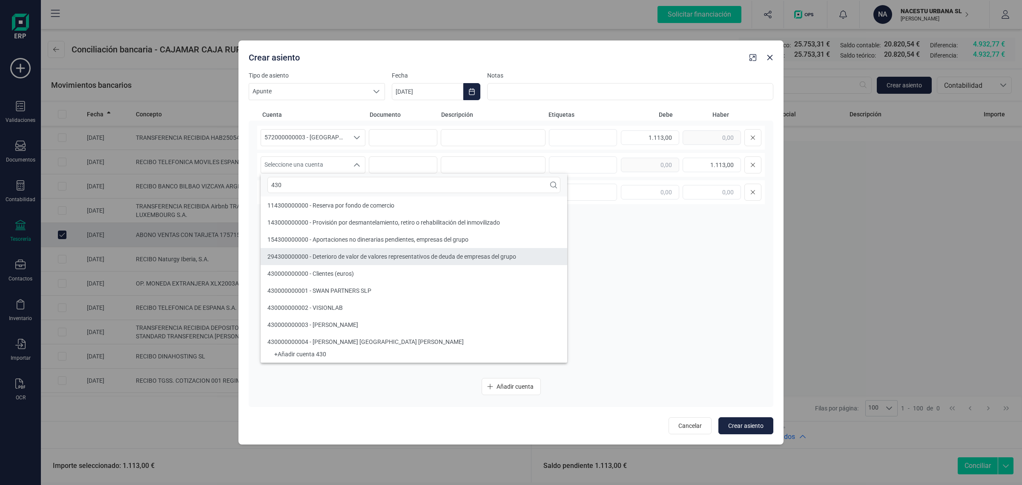
type input "430"
drag, startPoint x: 314, startPoint y: 274, endPoint x: 332, endPoint y: 256, distance: 25.3
click at [316, 274] on span "430000000000 - Clientes (euros)" at bounding box center [311, 273] width 86 height 7
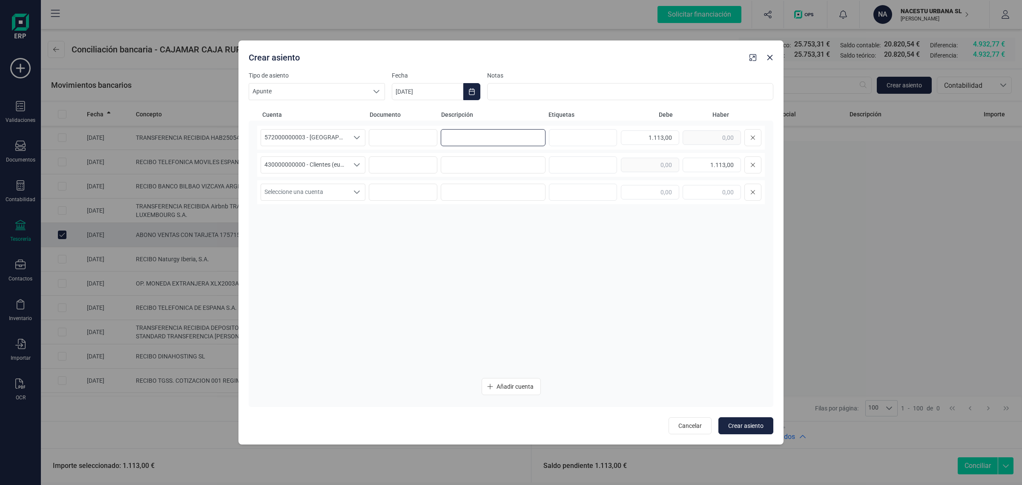
click at [458, 135] on input at bounding box center [493, 137] width 105 height 17
type input "C"
drag, startPoint x: 510, startPoint y: 139, endPoint x: 438, endPoint y: 145, distance: 72.7
click at [438, 145] on div "572000000003 - CAJAMAR -1579 572000000003 - CAJAMAR -1579 572000000003 - CAJAMA…" at bounding box center [511, 138] width 508 height 24
type input "CORTA ESTANCIA"
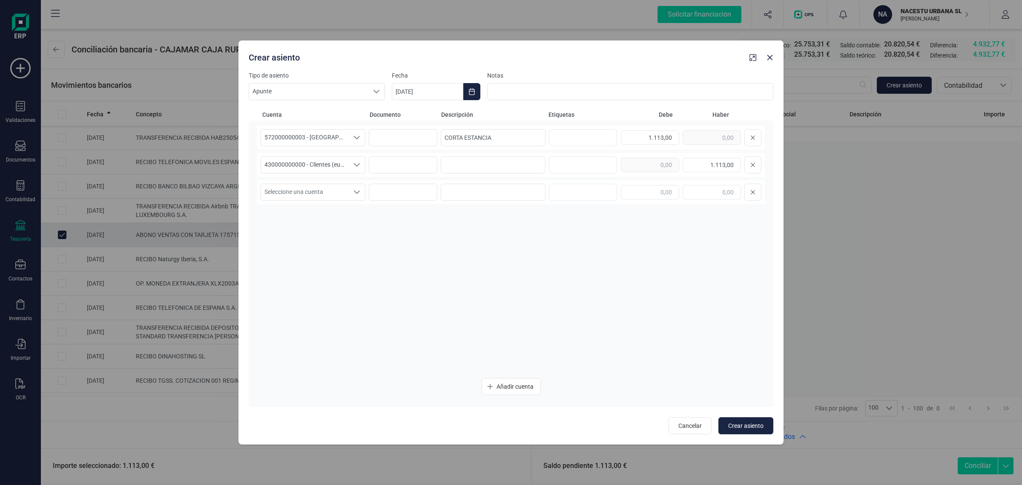
click at [438, 159] on div "430000000000 - Clientes (euros) 430000000000 - Clientes (euros) 430000000000 - …" at bounding box center [511, 165] width 508 height 24
click at [440, 159] on div "430000000000 - Clientes (euros) 430000000000 - Clientes (euros) 430000000000 - …" at bounding box center [511, 165] width 508 height 24
click at [446, 169] on input at bounding box center [493, 164] width 105 height 17
paste input "CORTA ESTANCIA"
type input "CORTA ESTANCIA"
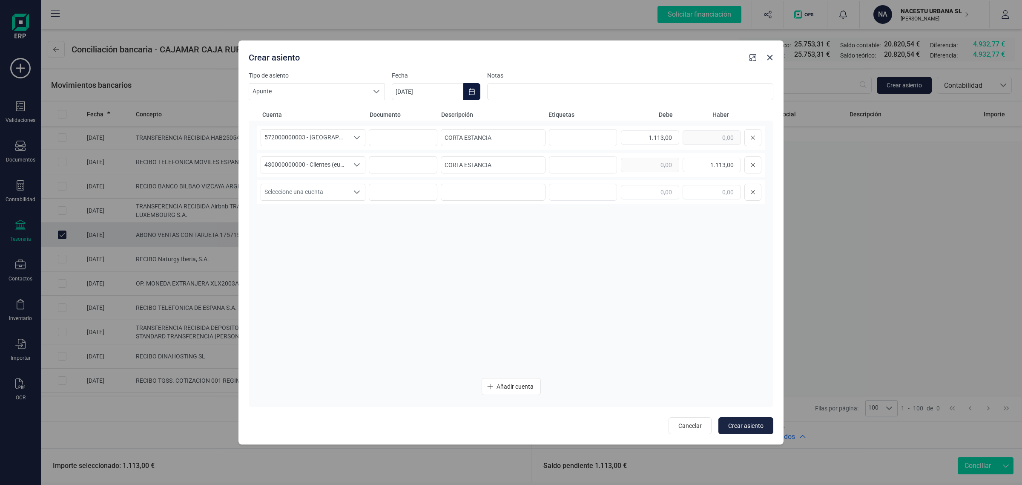
click at [476, 92] on button "Choose Date" at bounding box center [472, 91] width 17 height 17
click at [406, 115] on icon "Previous Month" at bounding box center [409, 117] width 7 height 7
click at [487, 240] on span "23" at bounding box center [485, 238] width 17 height 17
type input "23/07/2025"
click at [516, 316] on div "572000000003 - CAJAMAR -1579 572000000003 - CAJAMAR -1579 572000000003 - CAJAMA…" at bounding box center [511, 248] width 508 height 245
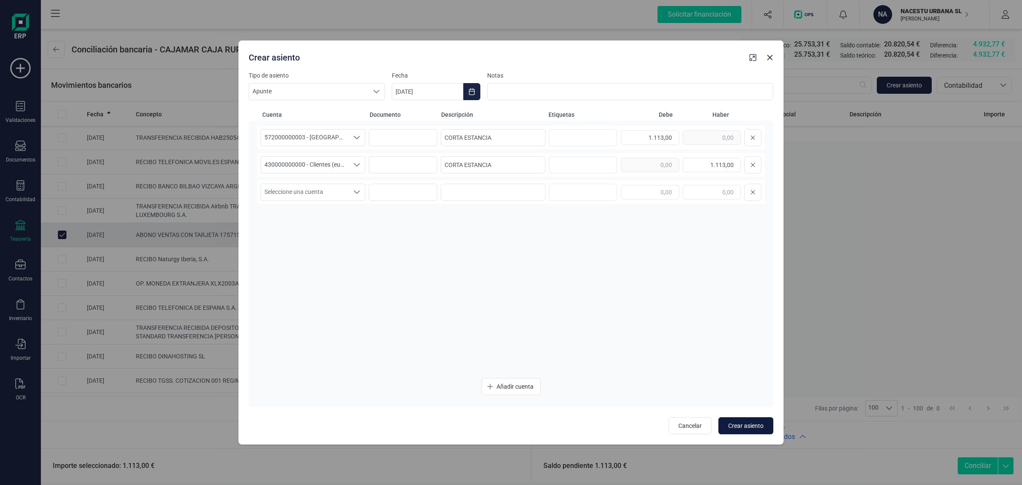
click at [735, 424] on span "Crear asiento" at bounding box center [746, 425] width 35 height 9
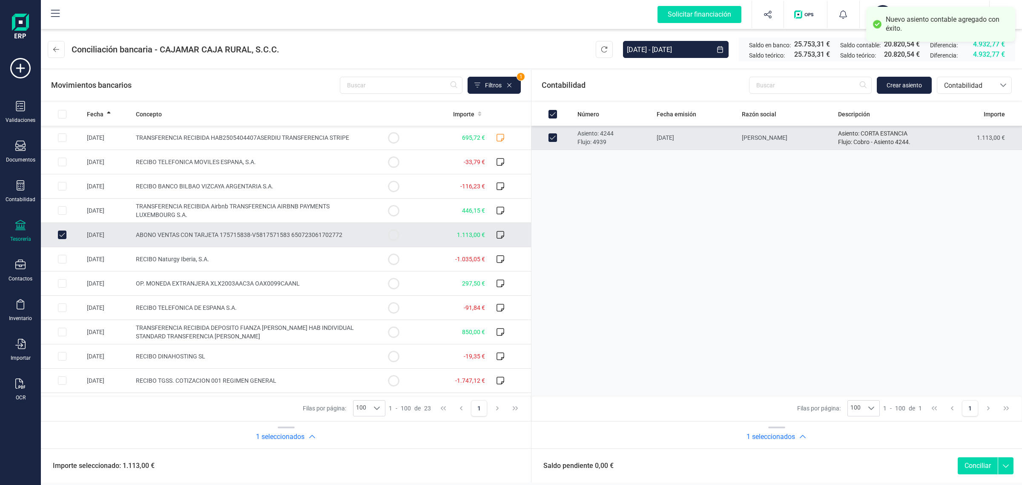
click at [974, 461] on button "Conciliar" at bounding box center [978, 465] width 40 height 17
checkbox input "false"
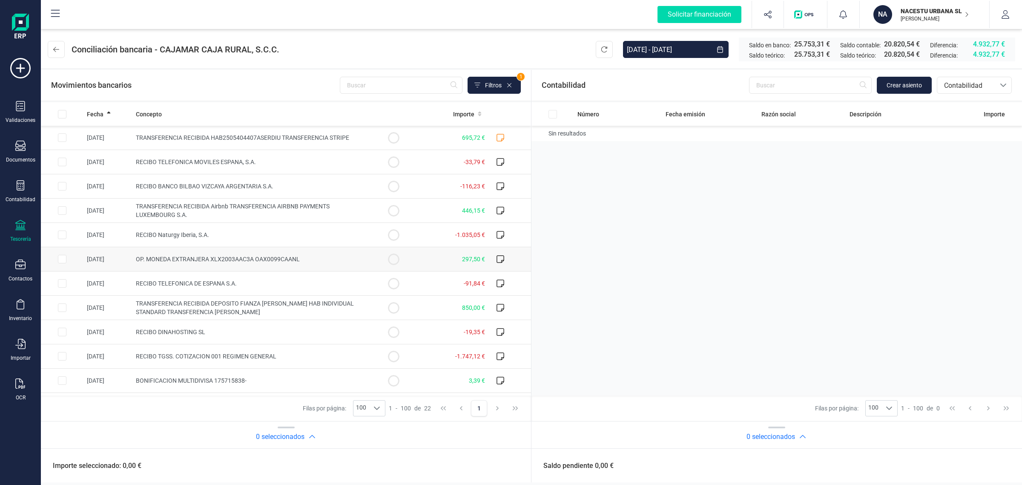
click at [372, 258] on td at bounding box center [393, 259] width 43 height 24
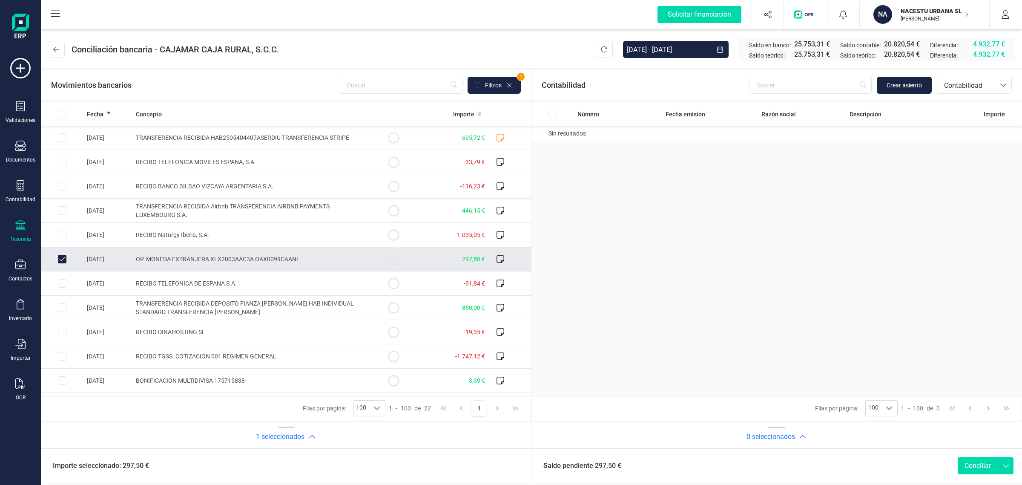
checkbox input "true"
click at [915, 82] on span "Crear asiento" at bounding box center [904, 85] width 35 height 9
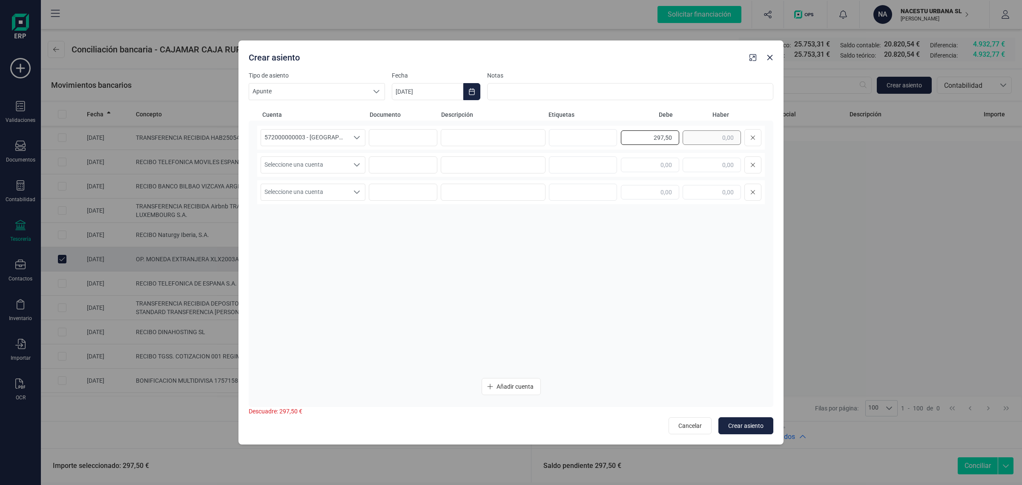
click at [684, 140] on div "297,50" at bounding box center [691, 137] width 141 height 17
click at [699, 157] on div "Seleccione una cuenta Seleccione una cuenta" at bounding box center [511, 165] width 508 height 24
click at [702, 162] on input "text" at bounding box center [712, 165] width 58 height 14
paste input "297,50"
type input "297,50"
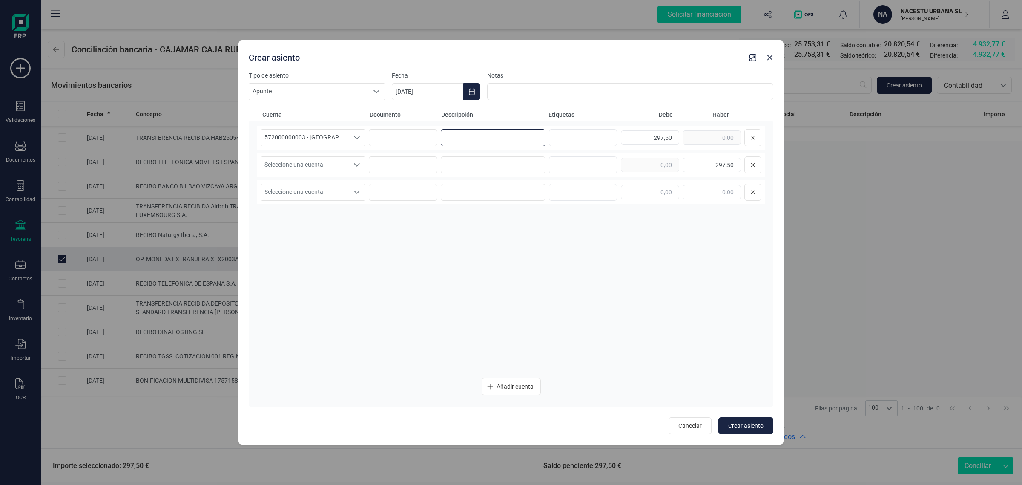
click at [483, 139] on input at bounding box center [493, 137] width 105 height 17
drag, startPoint x: 495, startPoint y: 138, endPoint x: 433, endPoint y: 137, distance: 62.2
click at [433, 137] on div "572000000003 - CAJAMAR -1579 572000000003 - CAJAMAR -1579 572000000003 - CAJAMA…" at bounding box center [511, 138] width 508 height 24
type input "CORTA ESTANCIA"
click at [479, 167] on input at bounding box center [493, 164] width 105 height 17
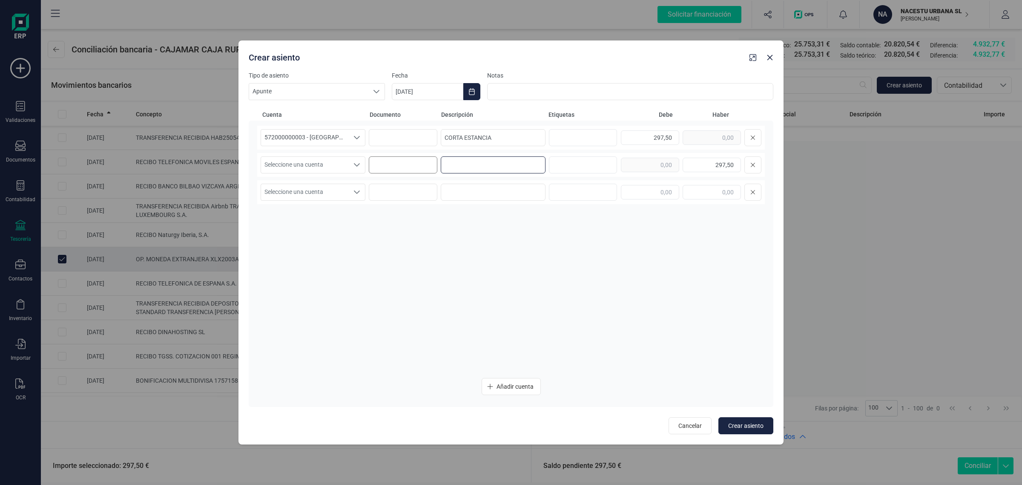
paste input "CORTA ESTANCIA"
type input "CORTA ESTANCIA"
click at [328, 165] on span "Seleccione una cuenta" at bounding box center [305, 165] width 88 height 16
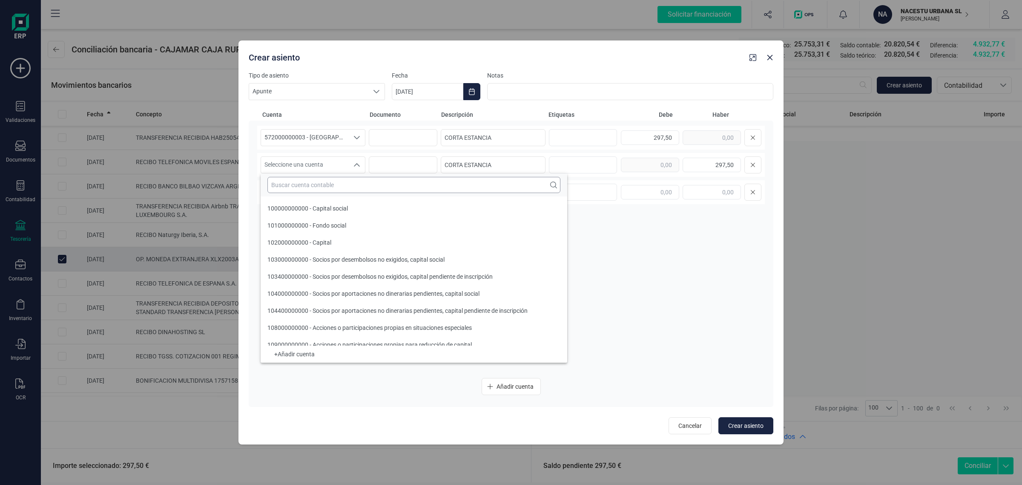
click at [299, 182] on input "text" at bounding box center [414, 185] width 293 height 16
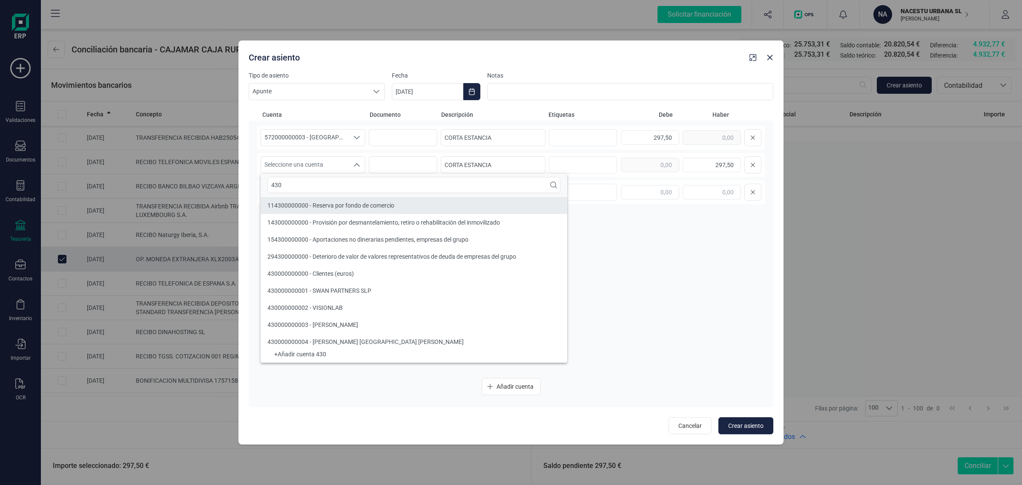
type input "430"
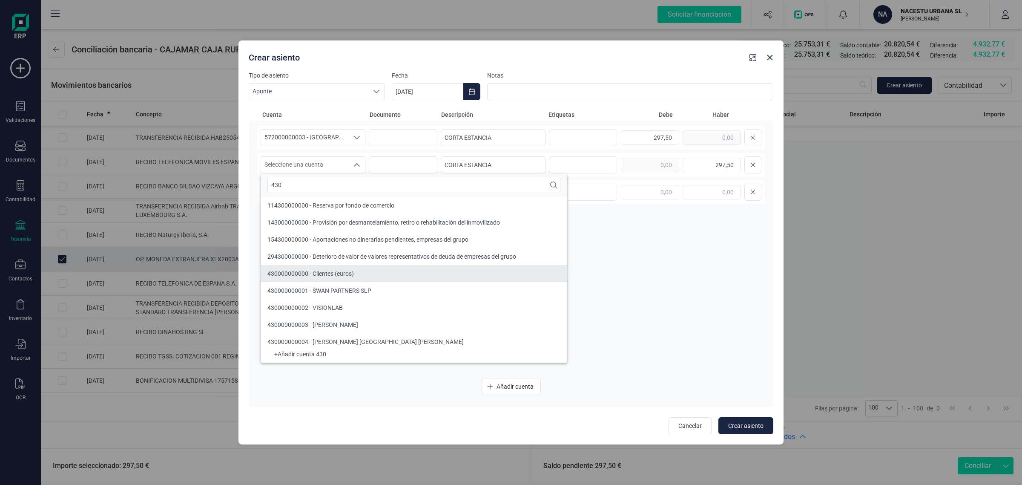
click at [303, 278] on li "430000000000 - Clientes (euros)" at bounding box center [414, 273] width 307 height 17
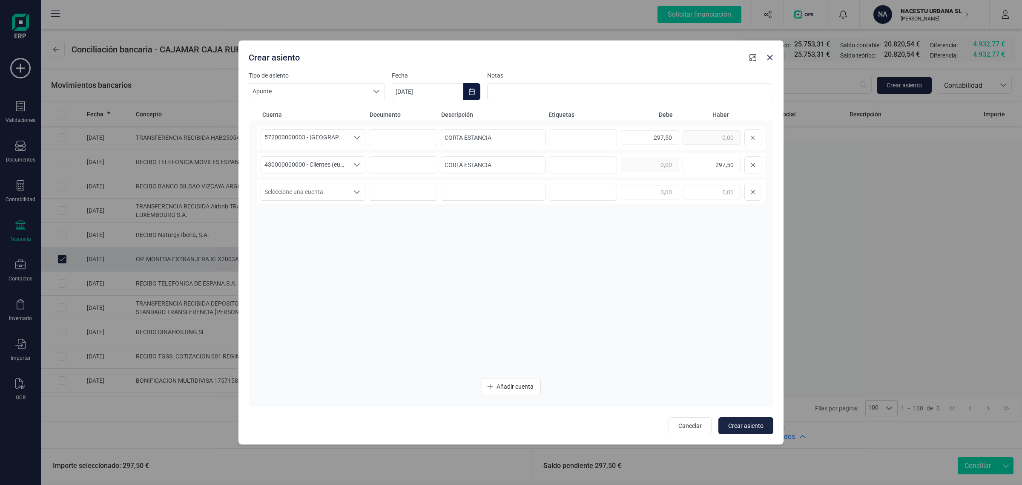
click at [474, 86] on button "Choose Date" at bounding box center [472, 91] width 17 height 17
click at [407, 115] on icon "Previous Month" at bounding box center [409, 117] width 7 height 7
click at [521, 235] on span "24" at bounding box center [519, 238] width 17 height 17
click at [497, 298] on div "572000000003 - CAJAMAR -1579 572000000003 - CAJAMAR -1579 572000000003 - CAJAMA…" at bounding box center [511, 248] width 508 height 245
click at [757, 423] on span "Crear asiento" at bounding box center [746, 425] width 35 height 9
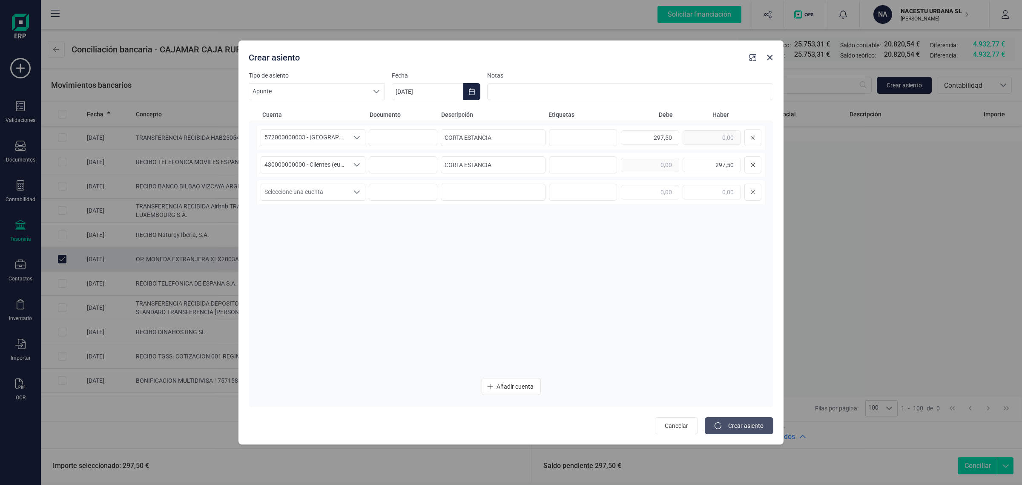
type input "[DATE]"
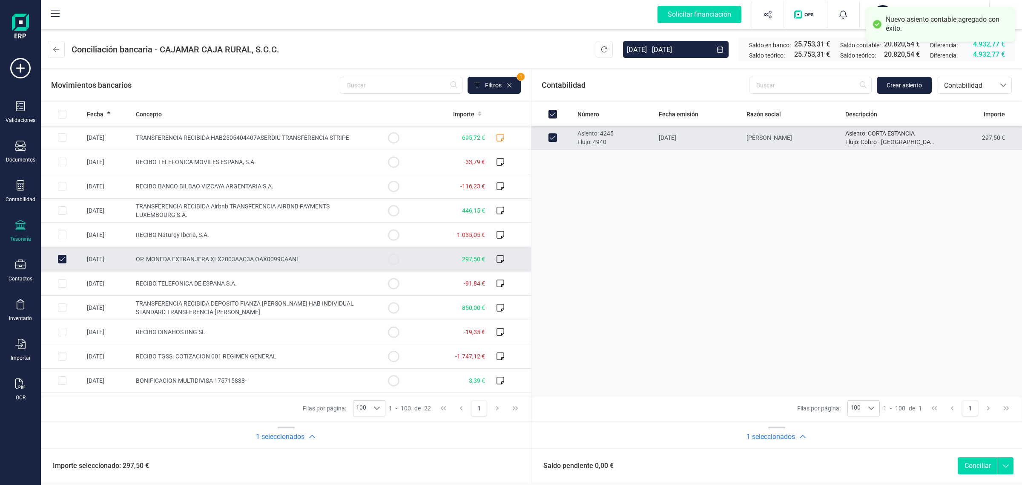
click at [983, 467] on button "Conciliar" at bounding box center [978, 465] width 40 height 17
checkbox input "false"
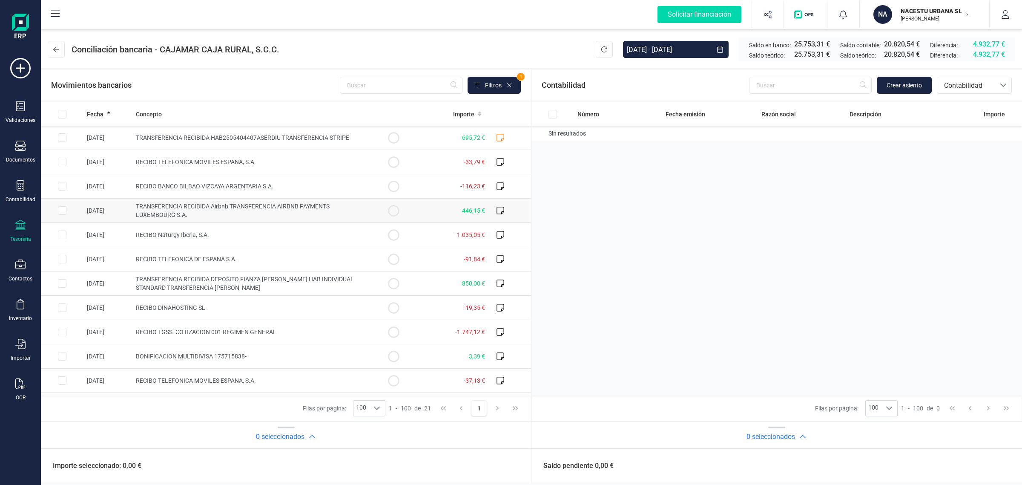
click at [295, 205] on span "TRANSFERENCIA RECIBIDA Airbnb TRANSFERENCIA AIRBNB PAYMENTS LUXEMBOURG S.A." at bounding box center [233, 210] width 194 height 15
checkbox input "true"
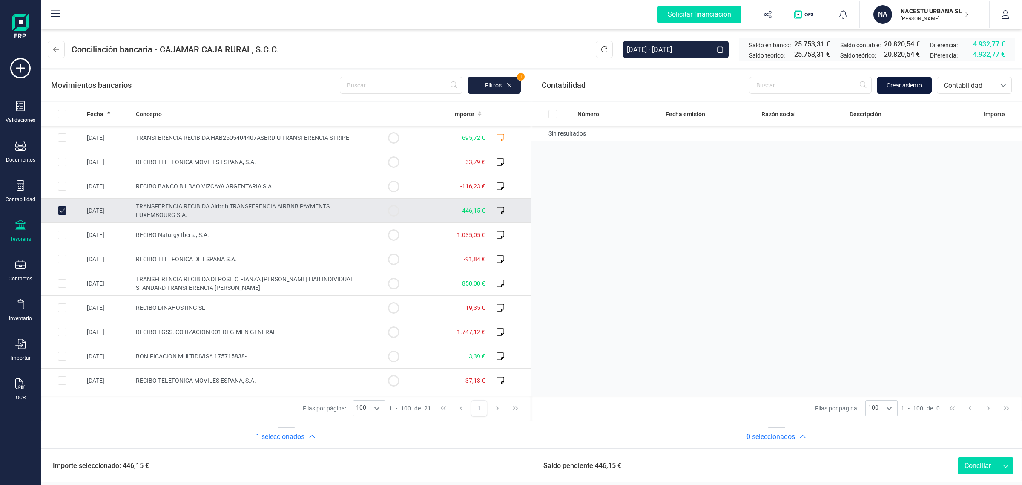
click at [896, 84] on span "Crear asiento" at bounding box center [904, 85] width 35 height 9
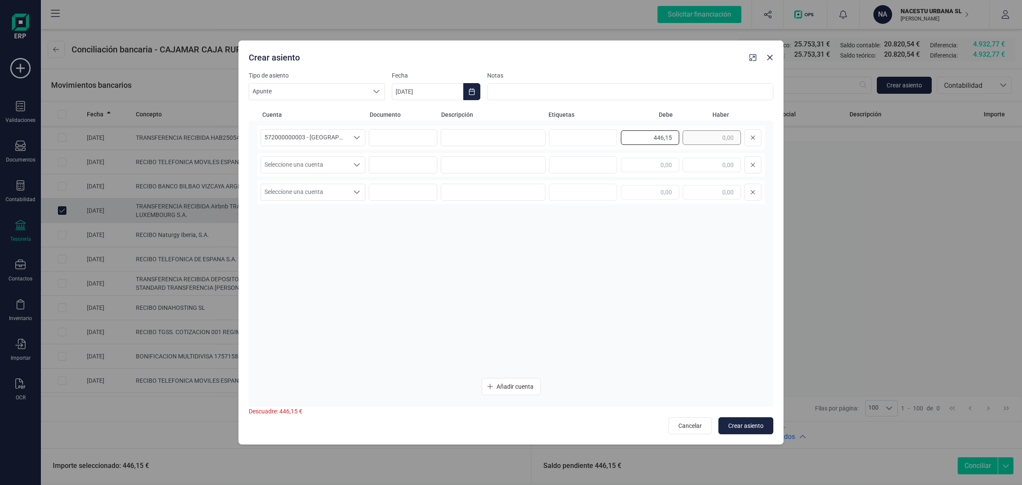
click at [692, 137] on div "446,15" at bounding box center [691, 137] width 141 height 17
click at [706, 167] on input "text" at bounding box center [712, 165] width 58 height 14
paste input "446,15"
type input "446,15"
click at [515, 134] on input at bounding box center [493, 137] width 105 height 17
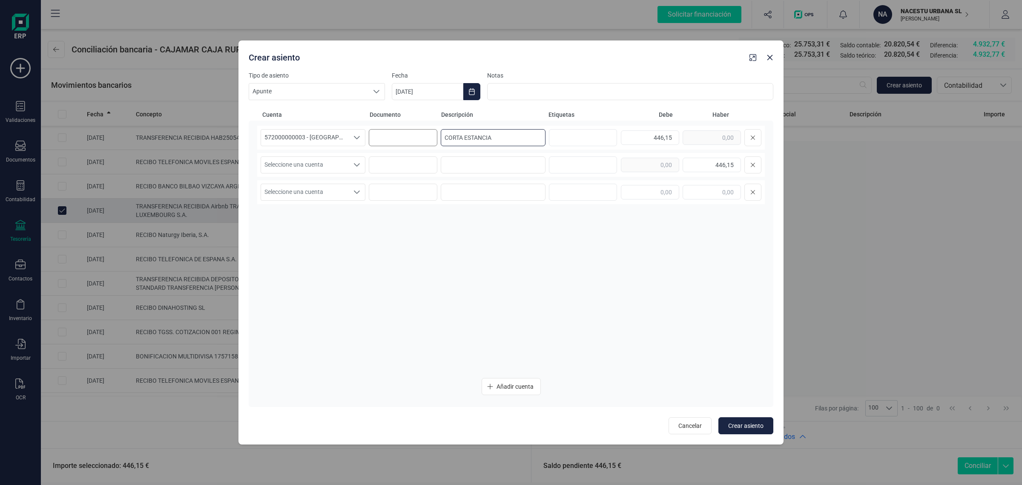
drag, startPoint x: 511, startPoint y: 137, endPoint x: 409, endPoint y: 135, distance: 101.8
click at [409, 135] on div "572000000003 - CAJAMAR -1579 572000000003 - CAJAMAR -1579 572000000003 - CAJAMA…" at bounding box center [511, 138] width 508 height 24
type input "CORTA ESTANCIA"
click at [479, 166] on input at bounding box center [493, 164] width 105 height 17
paste input "CORTA ESTANCIA"
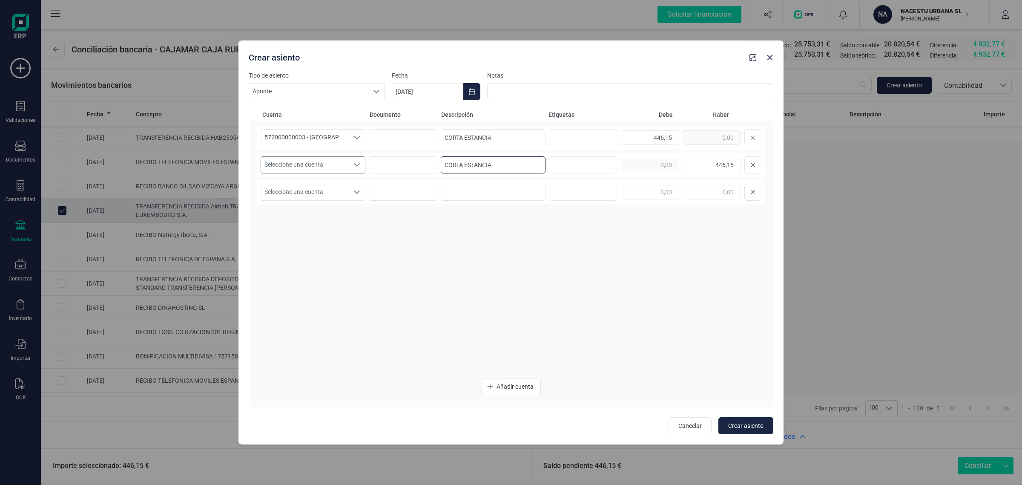
type input "CORTA ESTANCIA"
click at [296, 164] on span "Seleccione una cuenta" at bounding box center [305, 165] width 88 height 16
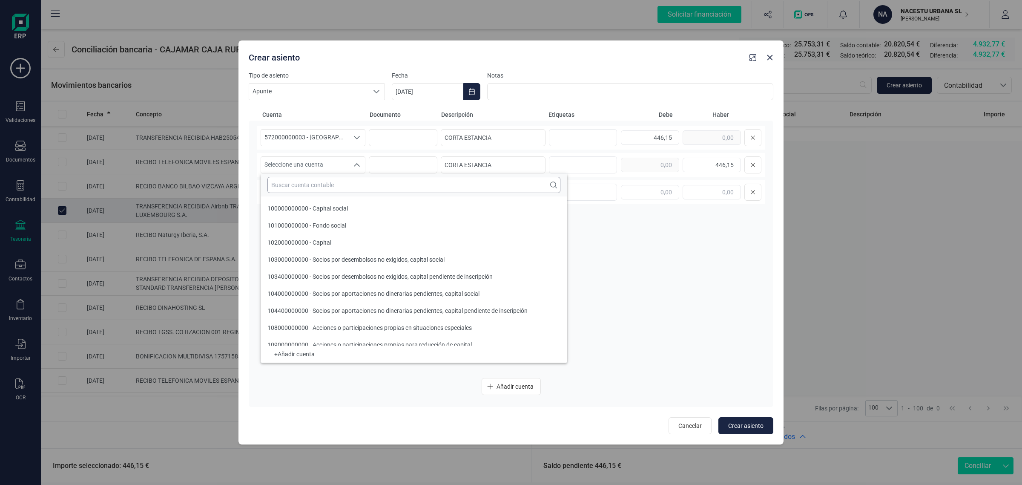
click at [281, 182] on input "text" at bounding box center [414, 185] width 293 height 16
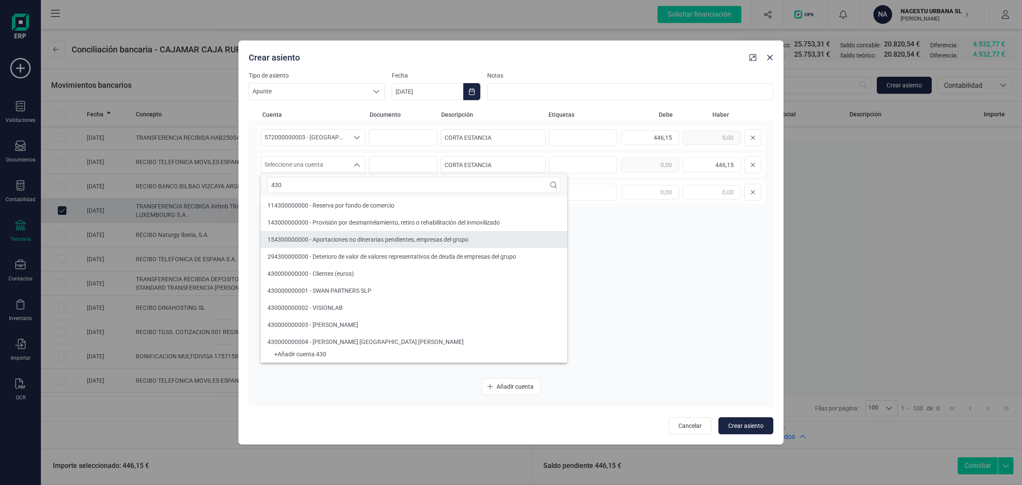
type input "430"
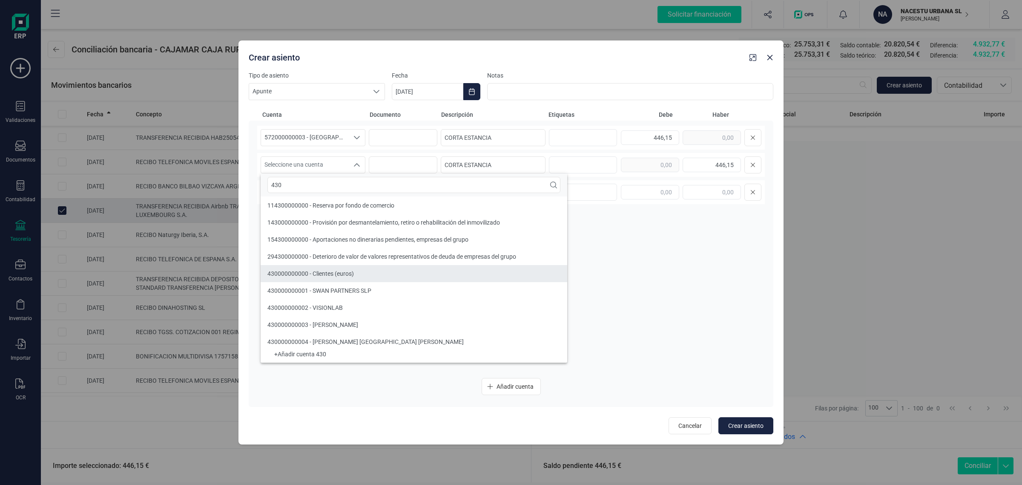
click at [361, 272] on li "430000000000 - Clientes (euros)" at bounding box center [414, 273] width 307 height 17
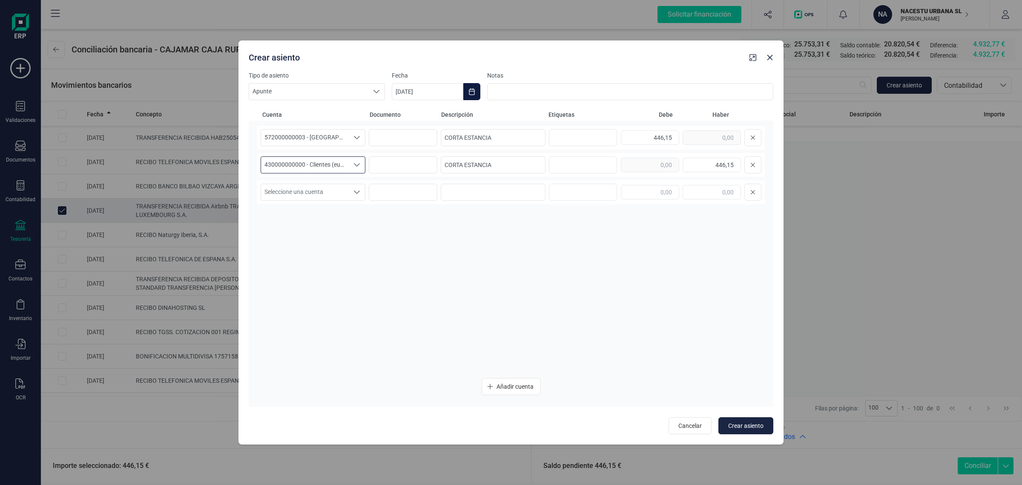
click at [476, 94] on button "Choose Date" at bounding box center [472, 91] width 17 height 17
click at [406, 115] on icon "Previous Month" at bounding box center [409, 117] width 7 height 7
click at [418, 233] on span "21" at bounding box center [416, 238] width 17 height 17
click at [314, 229] on div "572000000003 - CAJAMAR -1579 572000000003 - CAJAMAR -1579 572000000003 - CAJAMA…" at bounding box center [511, 248] width 508 height 245
click at [750, 418] on button "Crear asiento" at bounding box center [746, 425] width 55 height 17
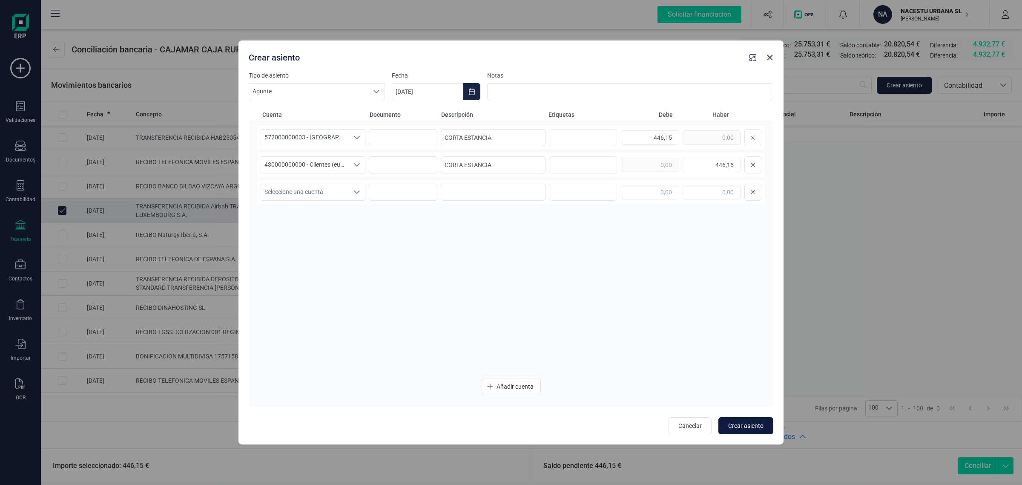
type input "11/08/2025"
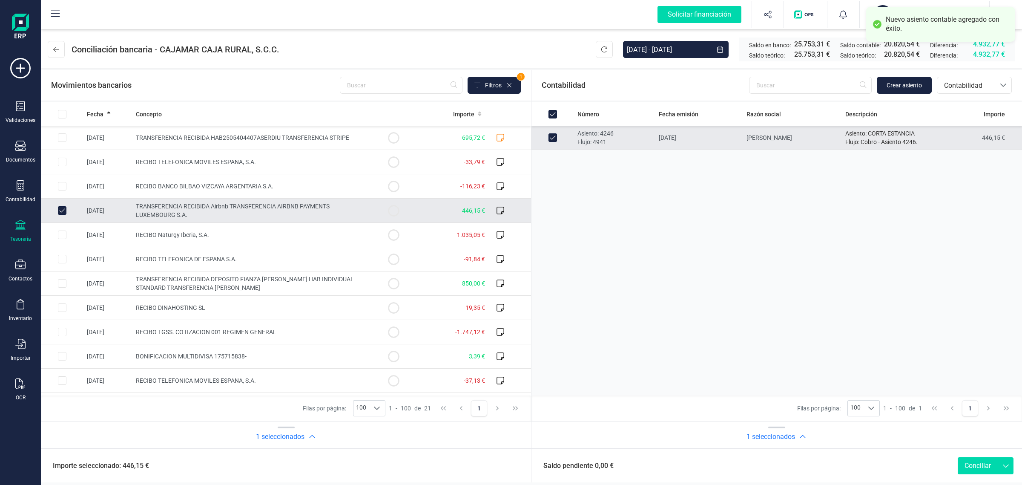
click at [984, 464] on button "Conciliar" at bounding box center [978, 465] width 40 height 17
checkbox input "false"
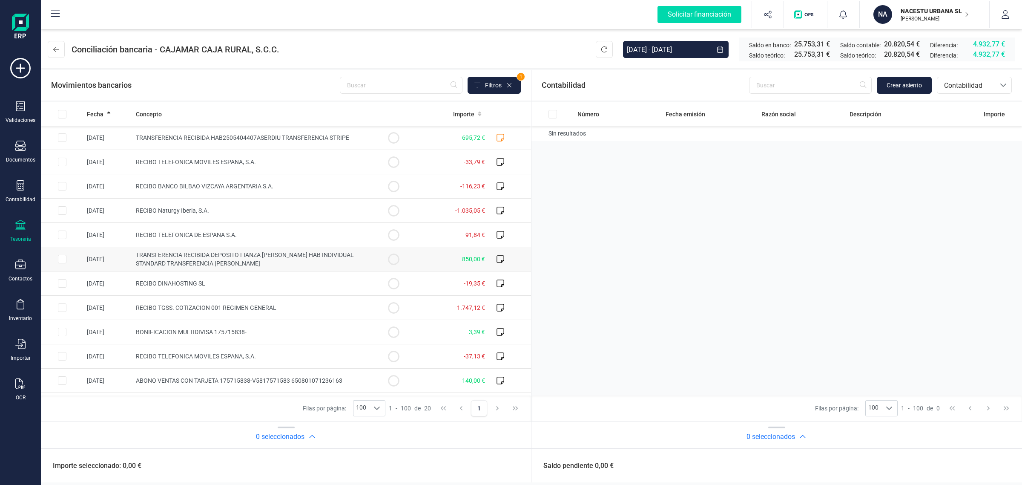
click at [322, 256] on span "TRANSFERENCIA RECIBIDA DEPOSITO FIANZA [PERSON_NAME] HAB INDIVIDUAL STANDARD TR…" at bounding box center [245, 258] width 218 height 15
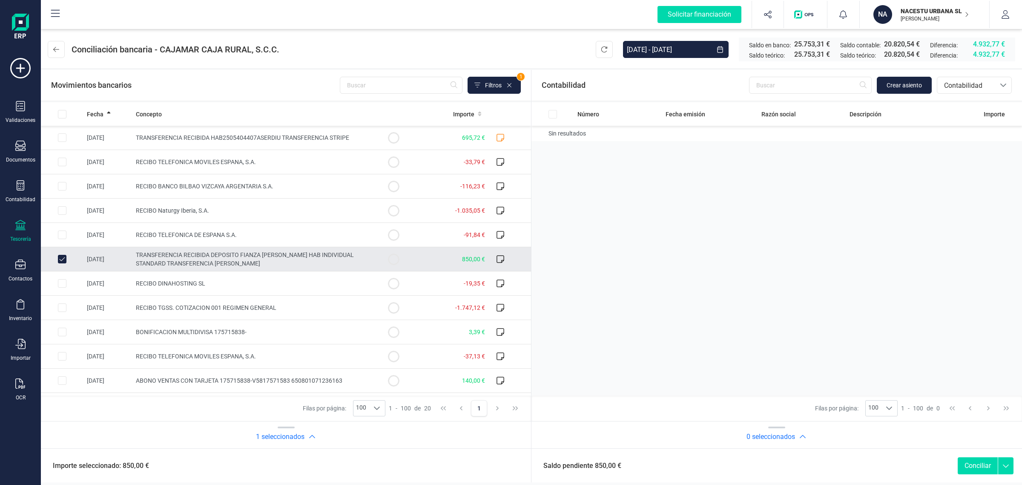
click at [290, 255] on span "TRANSFERENCIA RECIBIDA DEPOSITO FIANZA [PERSON_NAME] HAB INDIVIDUAL STANDARD TR…" at bounding box center [245, 258] width 218 height 15
checkbox input "false"
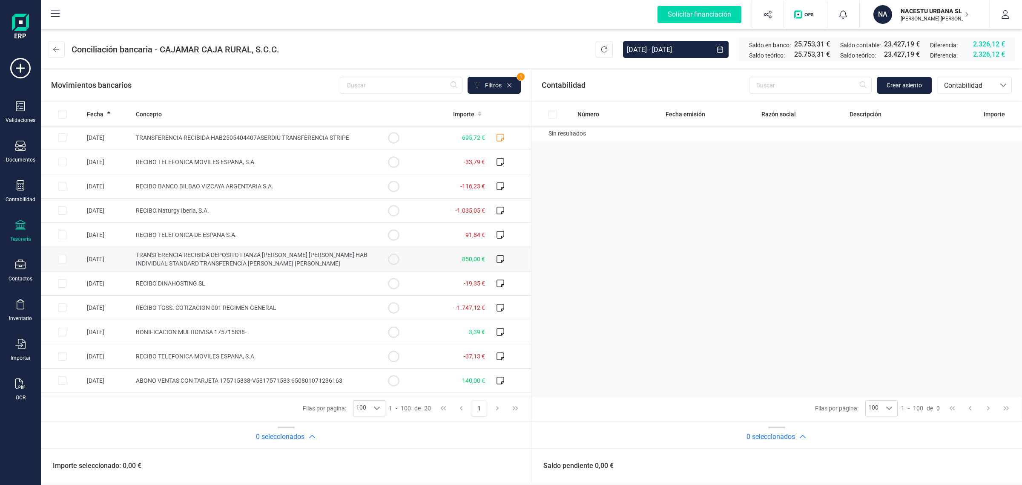
click at [244, 259] on span "TRANSFERENCIA RECIBIDA DEPOSITO FIANZA [PERSON_NAME] [PERSON_NAME] HAB INDIVIDU…" at bounding box center [252, 258] width 232 height 15
checkbox input "true"
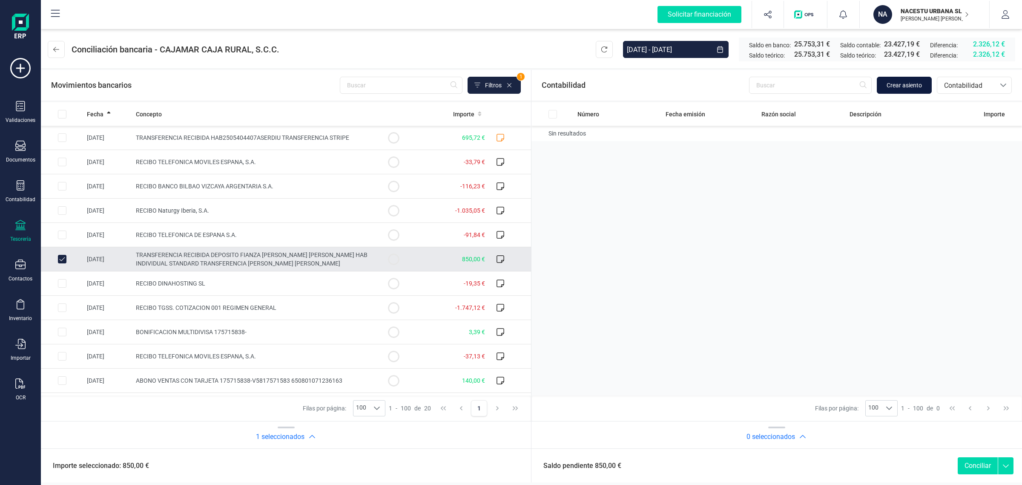
click at [893, 83] on span "Crear asiento" at bounding box center [904, 85] width 35 height 9
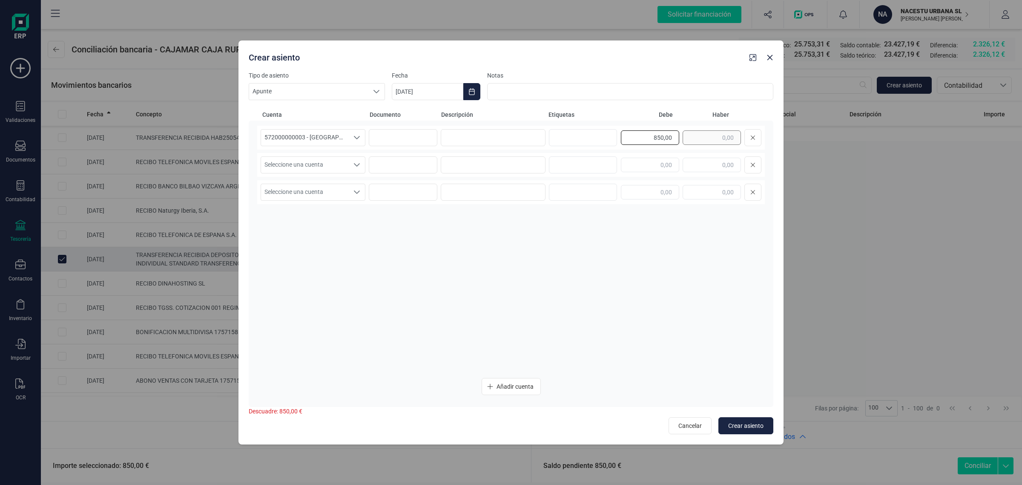
click at [706, 137] on div "850,00" at bounding box center [691, 137] width 141 height 17
click at [714, 169] on input "text" at bounding box center [712, 165] width 58 height 14
paste input "850,00"
type input "850,00"
drag, startPoint x: 318, startPoint y: 164, endPoint x: 314, endPoint y: 169, distance: 6.6
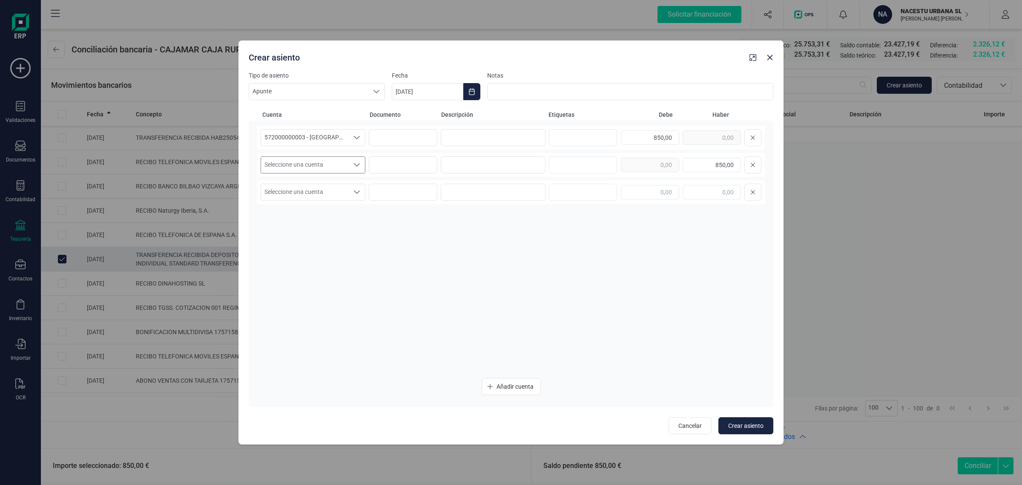
click at [318, 165] on span "Seleccione una cuenta" at bounding box center [305, 165] width 88 height 16
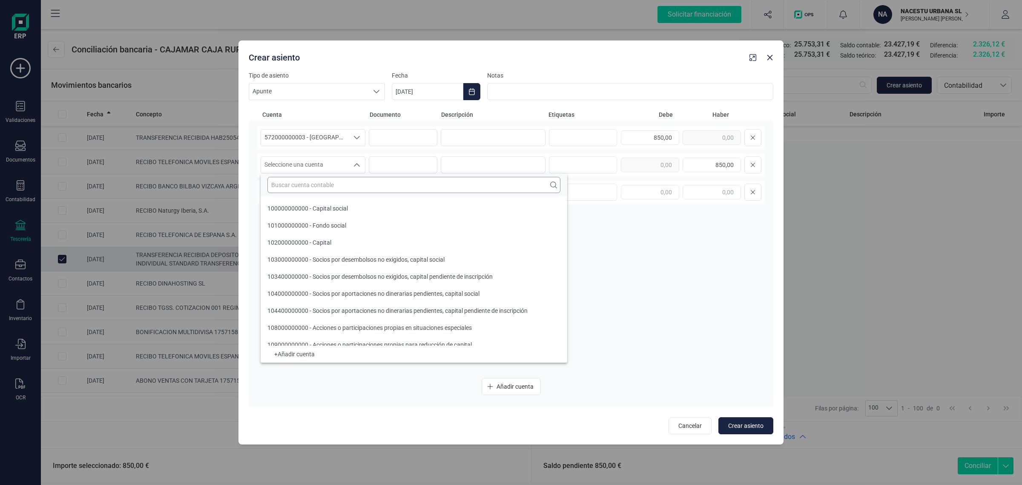
click at [290, 180] on input "text" at bounding box center [414, 185] width 293 height 16
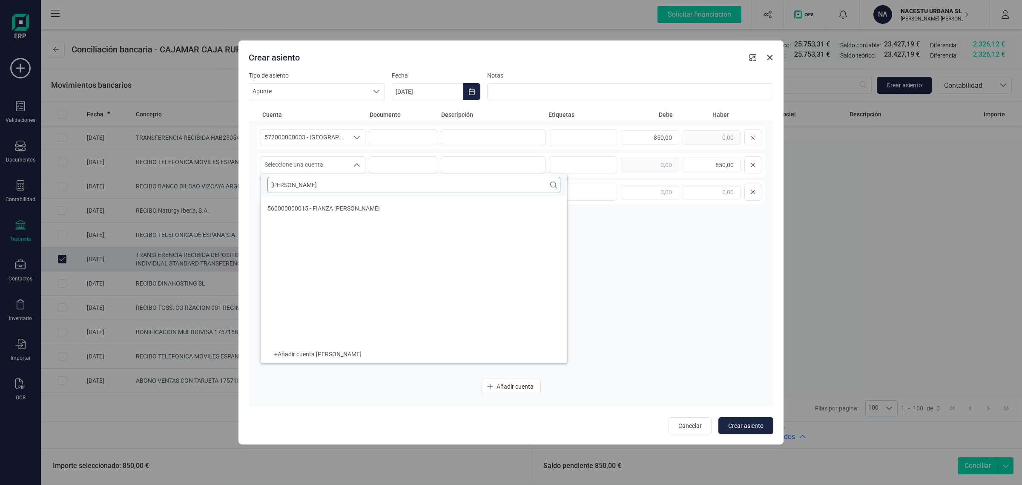
type input "[PERSON_NAME]"
click at [307, 216] on li "560000000015 - FIANZA [PERSON_NAME]" at bounding box center [414, 208] width 307 height 17
click at [513, 139] on input at bounding box center [493, 137] width 105 height 17
type input "f"
drag, startPoint x: 513, startPoint y: 139, endPoint x: 426, endPoint y: 132, distance: 87.2
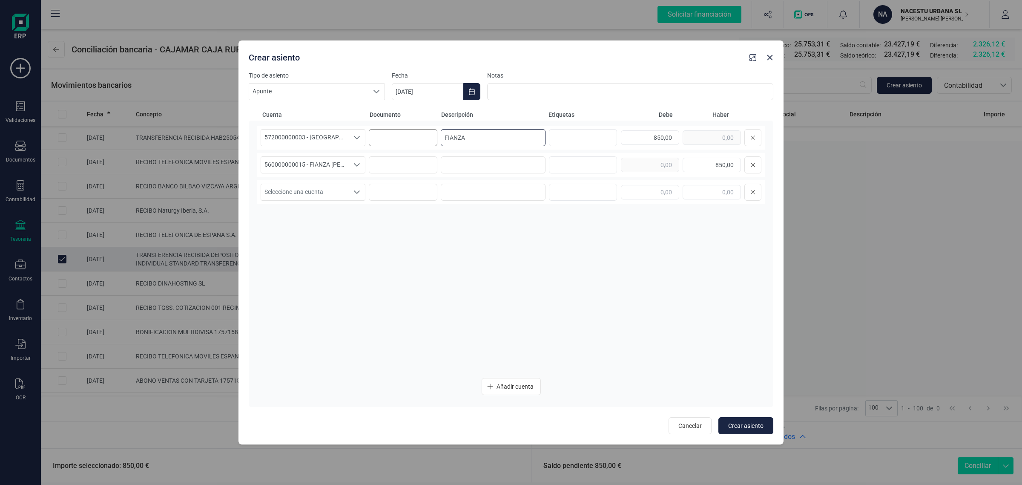
click at [426, 132] on div "572000000003 - [GEOGRAPHIC_DATA] -1579 572000000003 - [GEOGRAPHIC_DATA] -1579 F…" at bounding box center [511, 138] width 508 height 24
type input "FIANZA"
click at [459, 164] on input at bounding box center [493, 164] width 105 height 17
paste input "FIANZA"
type input "FIANZA"
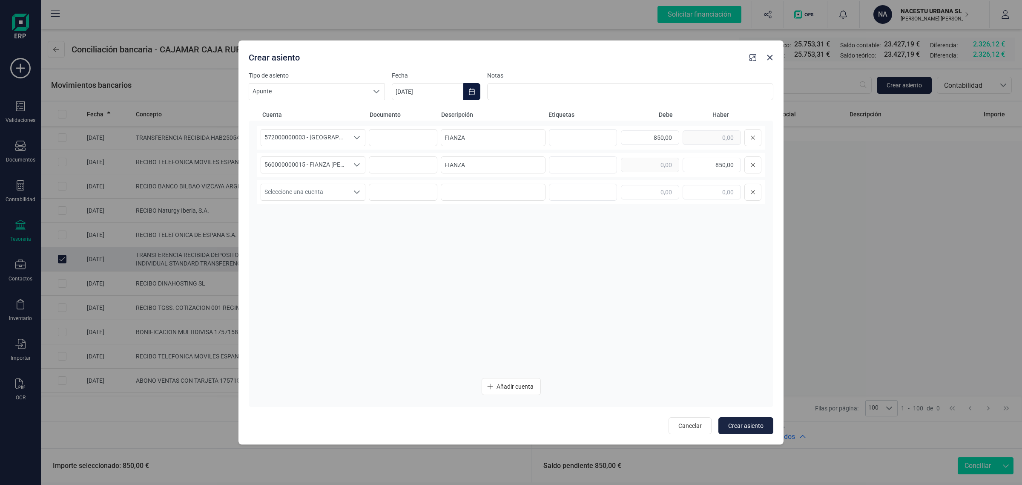
click at [471, 89] on icon "Choose Date" at bounding box center [472, 91] width 7 height 7
click at [406, 116] on icon "Previous Month" at bounding box center [409, 117] width 7 height 7
click at [415, 264] on span "28" at bounding box center [416, 262] width 17 height 17
click at [366, 278] on div "572000000003 - CAJAMAR -1579 572000000003 - CAJAMAR -1579 FIANZA 850,00 5600000…" at bounding box center [511, 248] width 508 height 245
click at [740, 424] on span "Crear asiento" at bounding box center [746, 425] width 35 height 9
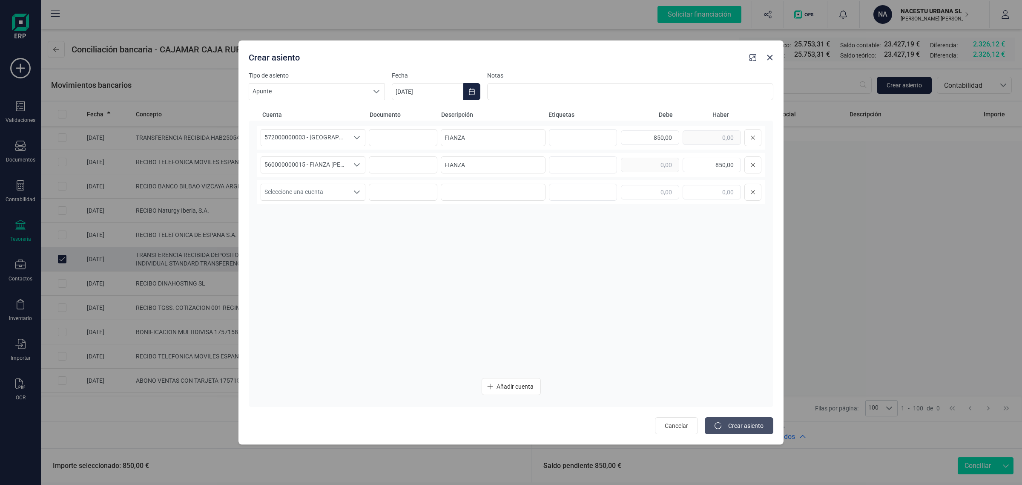
type input "[DATE]"
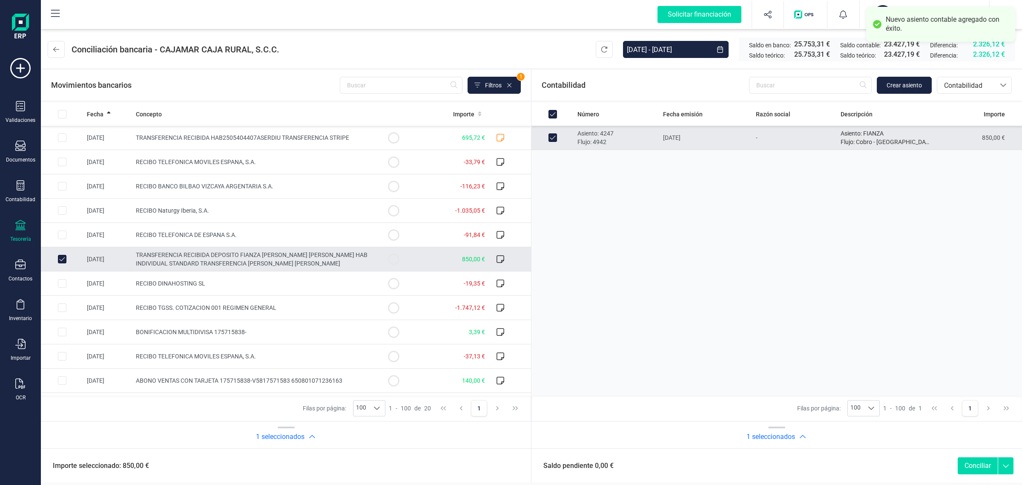
click at [979, 468] on button "Conciliar" at bounding box center [978, 465] width 40 height 17
checkbox input "false"
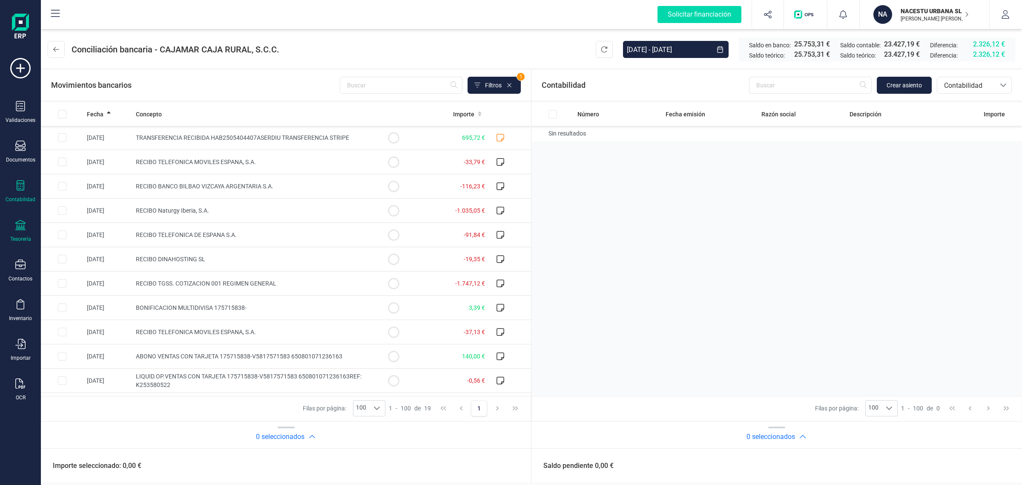
click at [19, 183] on icon at bounding box center [20, 185] width 10 height 10
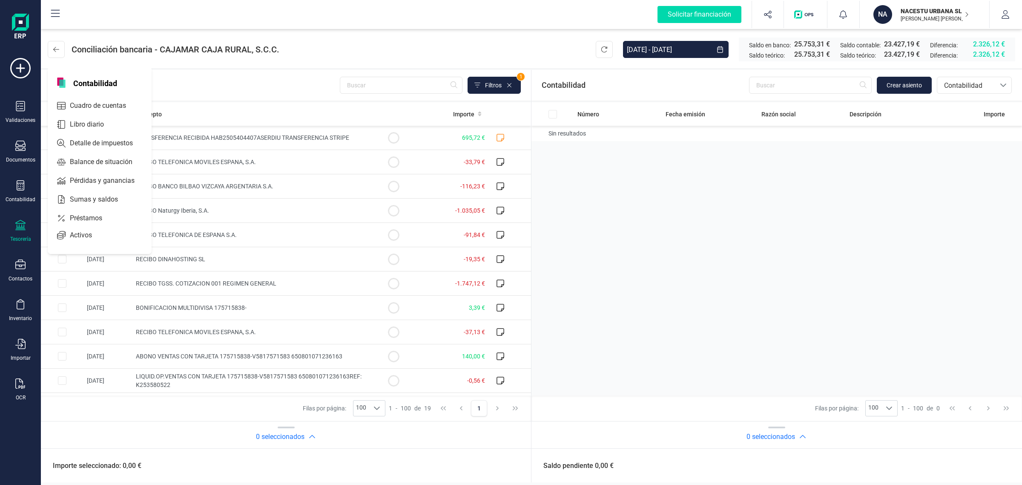
drag, startPoint x: 18, startPoint y: 152, endPoint x: 52, endPoint y: 135, distance: 37.3
click at [19, 152] on div "Documentos" at bounding box center [20, 152] width 34 height 23
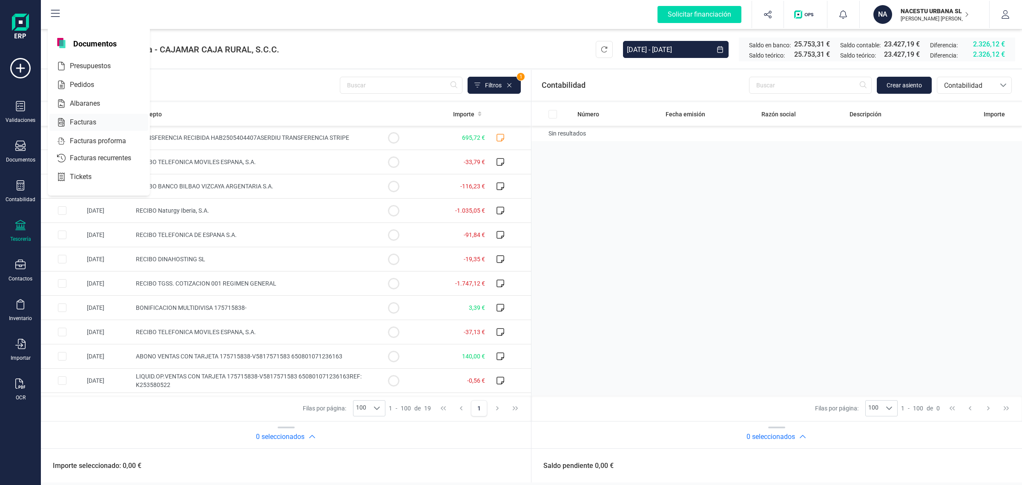
click at [89, 121] on span "Facturas" at bounding box center [88, 122] width 45 height 10
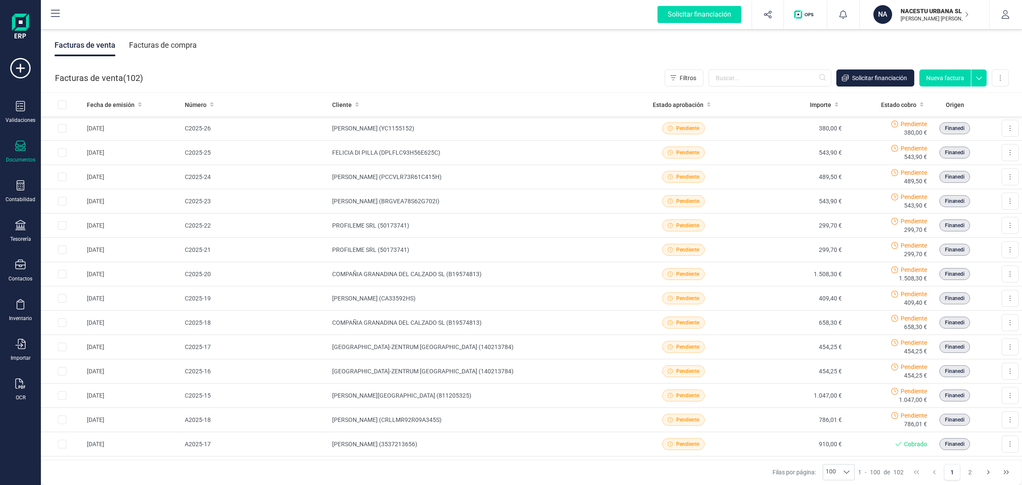
click at [170, 41] on div "Facturas de compra" at bounding box center [163, 45] width 68 height 22
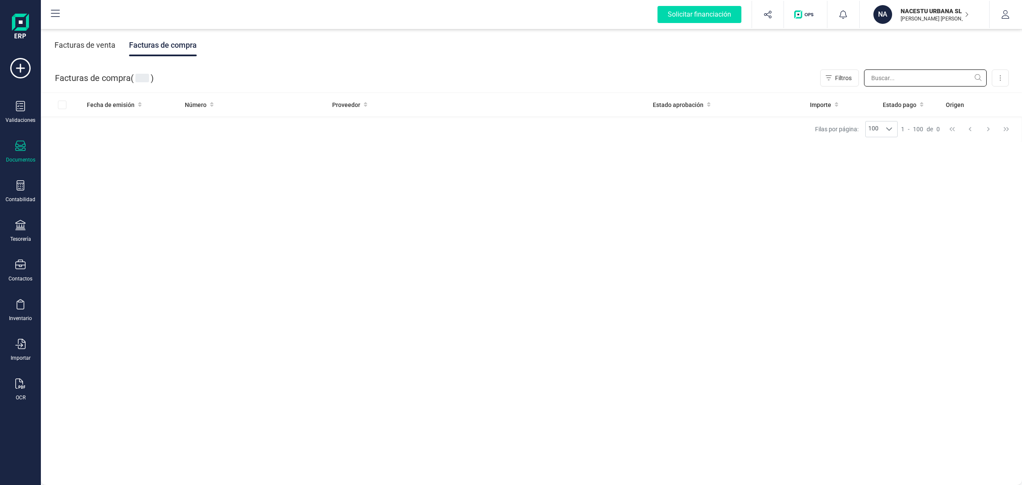
click at [890, 77] on input "text" at bounding box center [925, 77] width 123 height 17
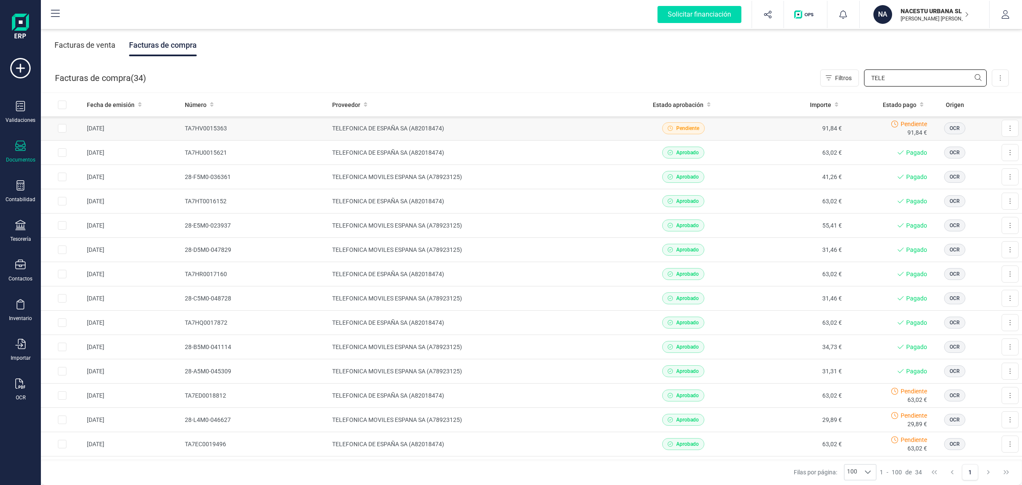
type input "TELE"
click at [774, 124] on td "91,84 €" at bounding box center [791, 128] width 108 height 24
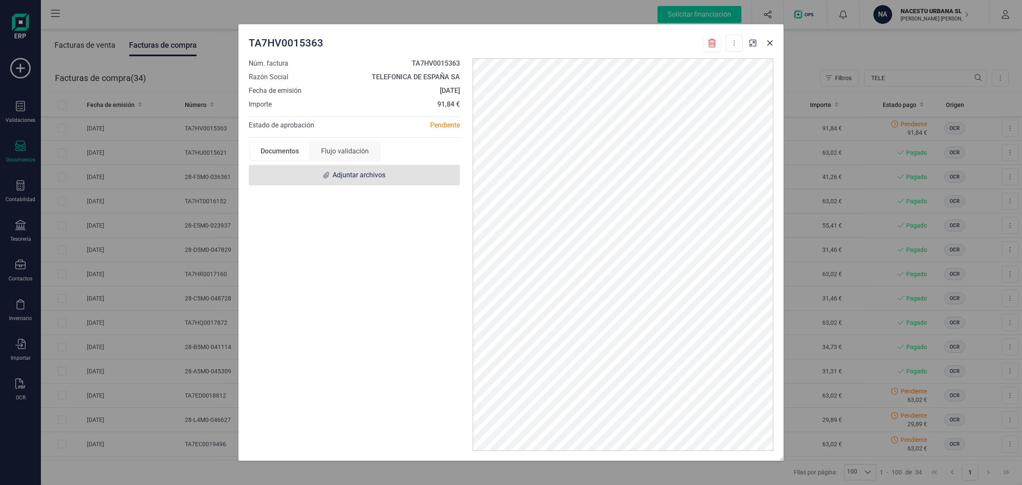
click at [353, 179] on span "Adjuntar archivos" at bounding box center [359, 175] width 53 height 10
click at [767, 47] on button "button" at bounding box center [770, 43] width 14 height 14
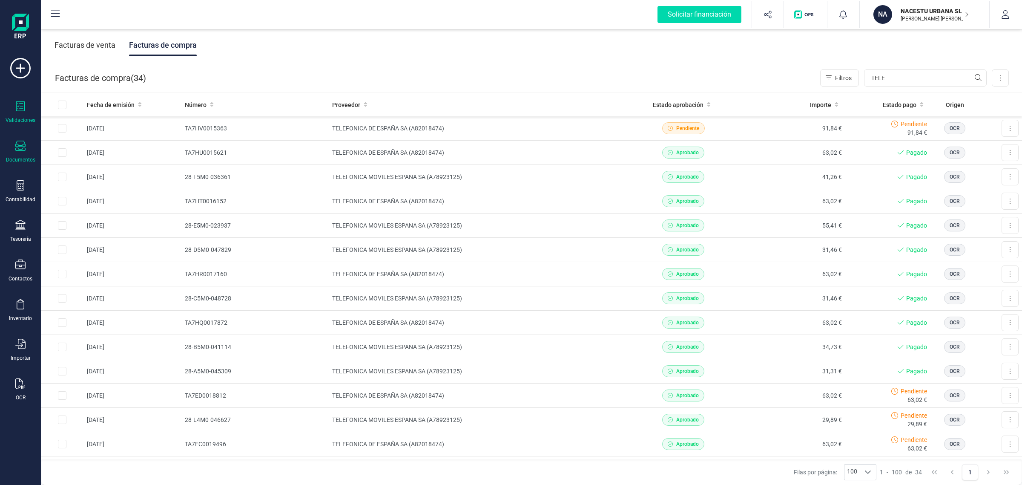
click at [26, 114] on div "Validaciones" at bounding box center [20, 112] width 34 height 23
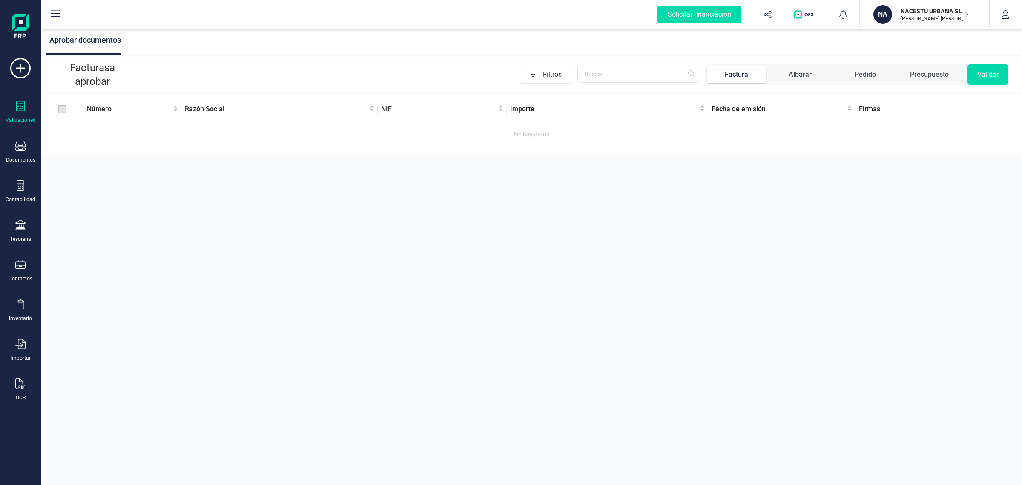
click at [98, 70] on p "Facturas a aprobar" at bounding box center [93, 74] width 76 height 27
click at [762, 75] on span "Factura" at bounding box center [736, 74] width 59 height 17
click at [640, 74] on input "text" at bounding box center [639, 74] width 123 height 17
click at [544, 77] on span "Filtros" at bounding box center [557, 74] width 29 height 17
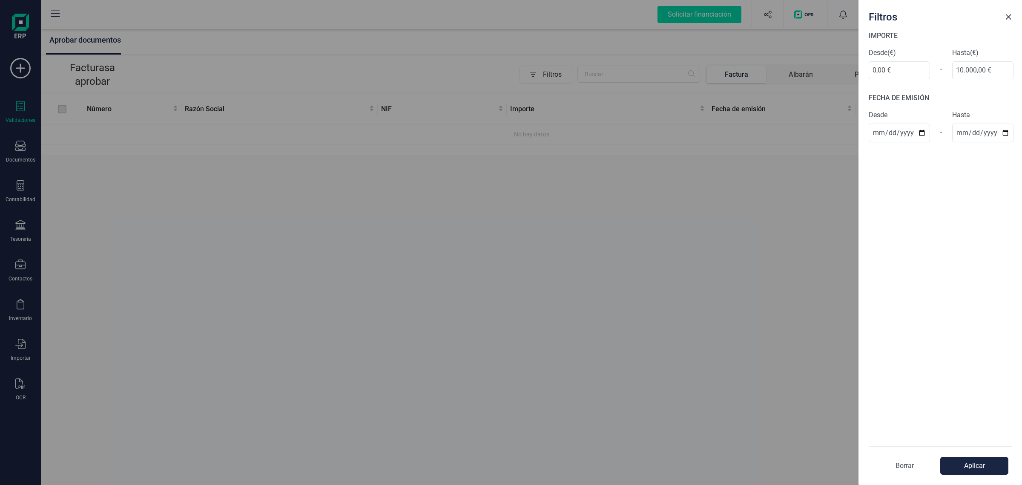
click at [472, 231] on div "Filtros IMPORTE Desde (€) 0,00 € - Hasta (€) 10.000,00 € FECHA DE EMISIÓN Desde…" at bounding box center [511, 242] width 1022 height 485
click at [1012, 18] on button "Close" at bounding box center [1009, 17] width 14 height 14
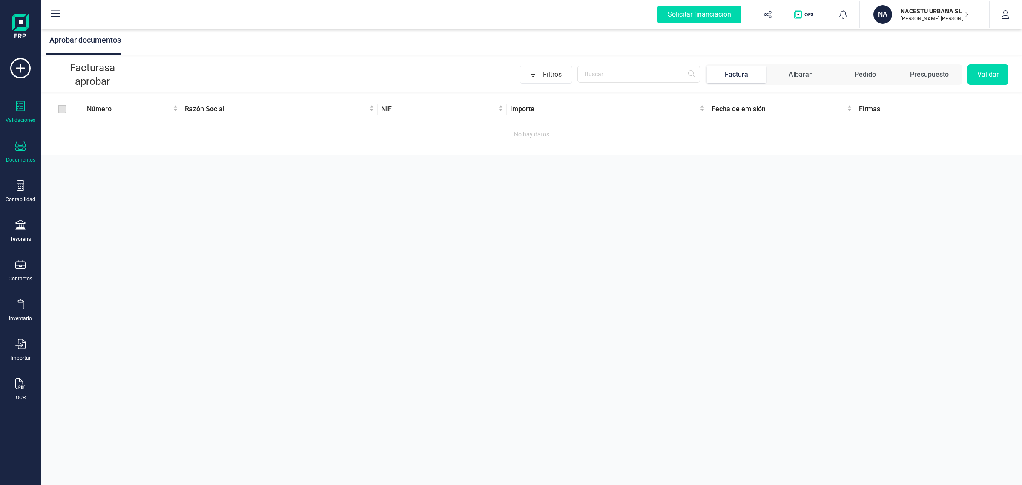
click at [22, 154] on div "Documentos" at bounding box center [20, 152] width 34 height 23
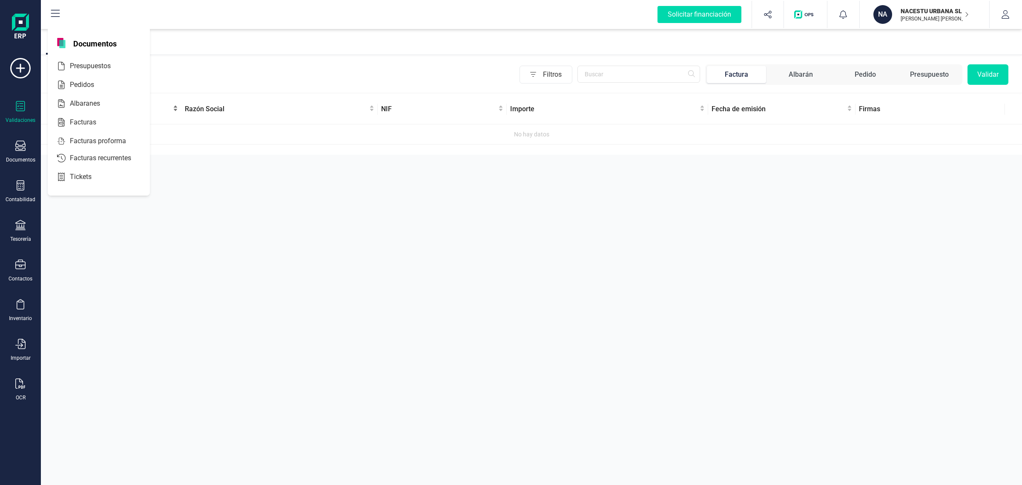
drag, startPoint x: 185, startPoint y: 336, endPoint x: 141, endPoint y: 95, distance: 245.1
click at [184, 323] on div "Aprobar documentos Facturas a aprobar Filtros Factura Albarán Pedido Presupuest…" at bounding box center [532, 242] width 982 height 485
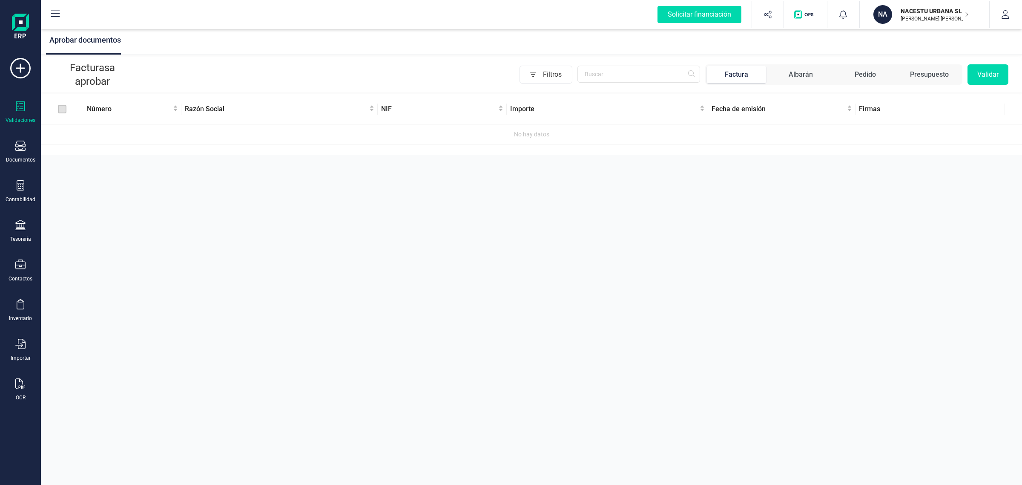
click at [20, 107] on icon at bounding box center [20, 106] width 10 height 10
click at [1012, 12] on button "button" at bounding box center [1006, 14] width 32 height 27
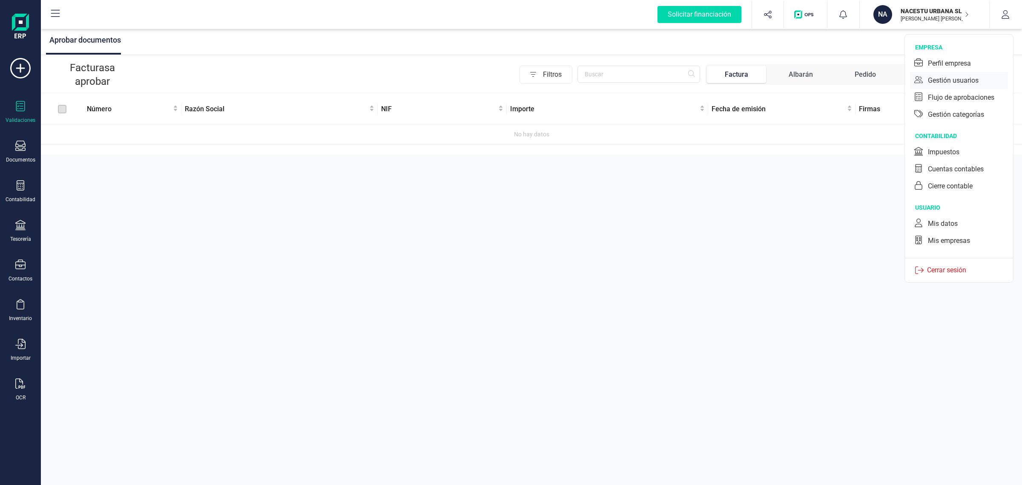
click at [966, 75] on div "Gestión usuarios" at bounding box center [953, 80] width 51 height 10
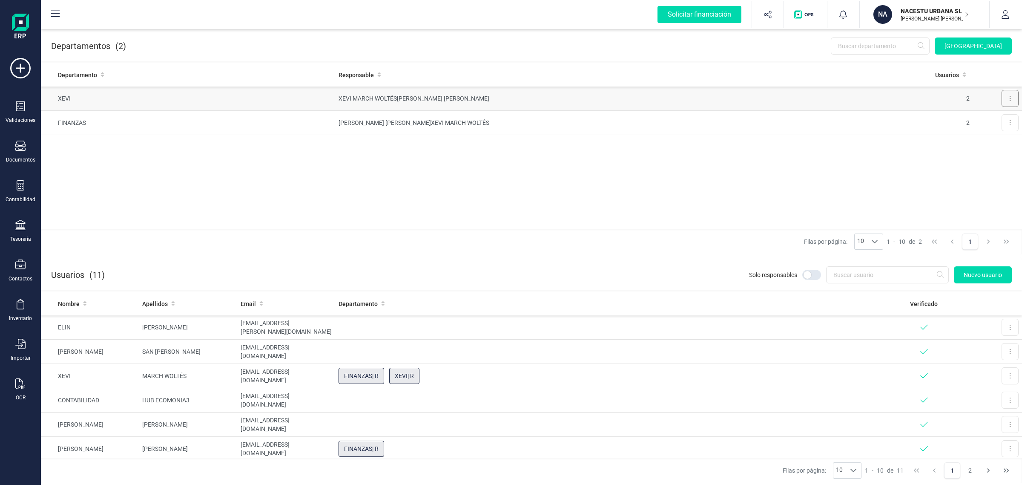
click at [1008, 98] on button at bounding box center [1010, 98] width 17 height 17
click at [1005, 117] on span "Editar" at bounding box center [999, 119] width 16 height 9
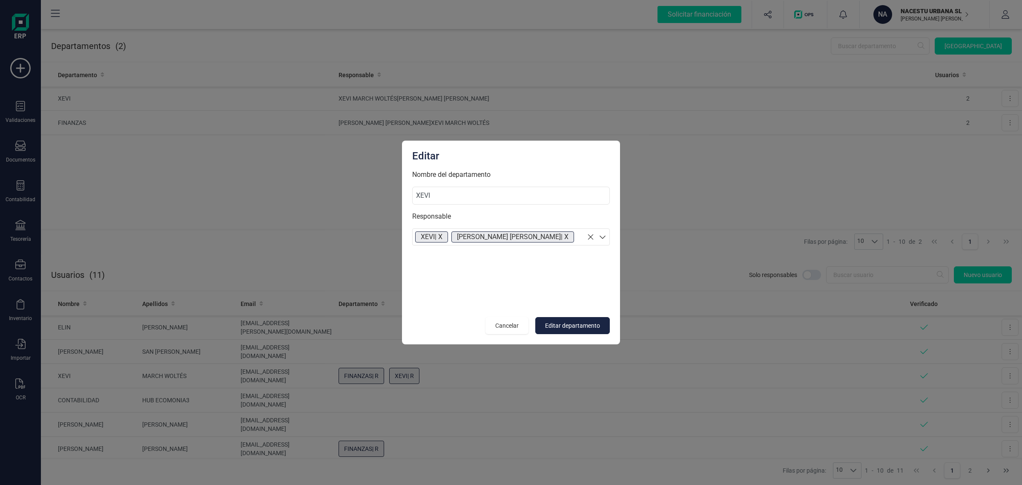
click at [602, 237] on icon at bounding box center [603, 237] width 9 height 9
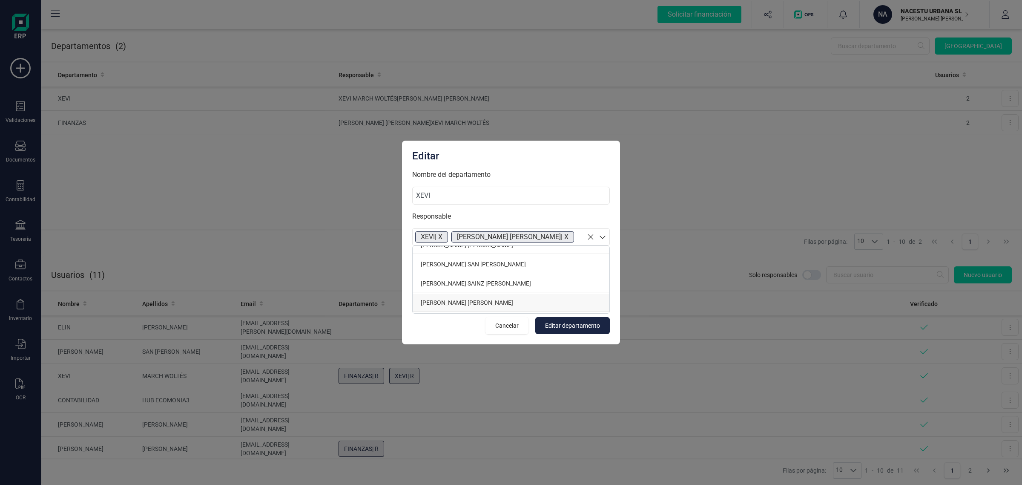
click at [473, 299] on p "ISABEL PALOP MARTÍ" at bounding box center [511, 302] width 197 height 17
click at [570, 326] on span "Editar departamento" at bounding box center [572, 325] width 55 height 9
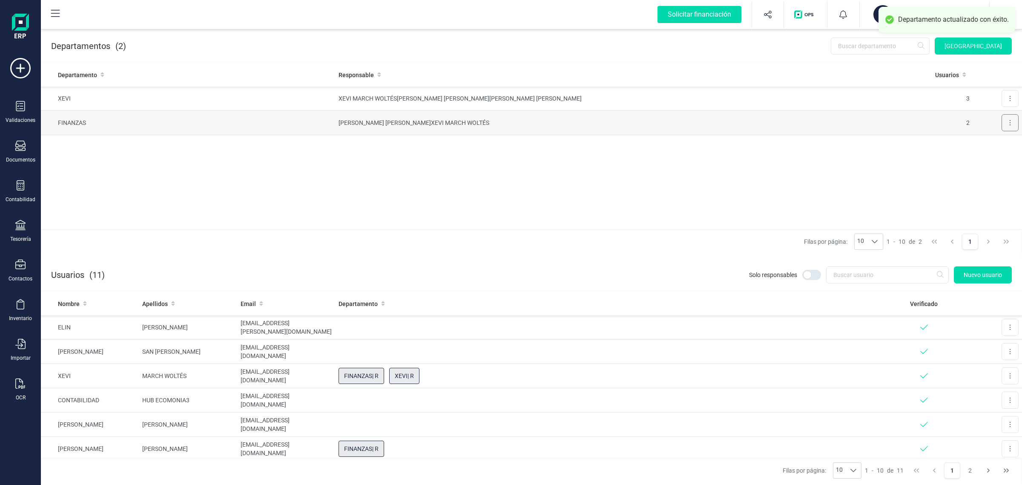
click at [1013, 126] on button at bounding box center [1010, 122] width 17 height 17
click at [1003, 142] on span "Editar" at bounding box center [999, 143] width 16 height 9
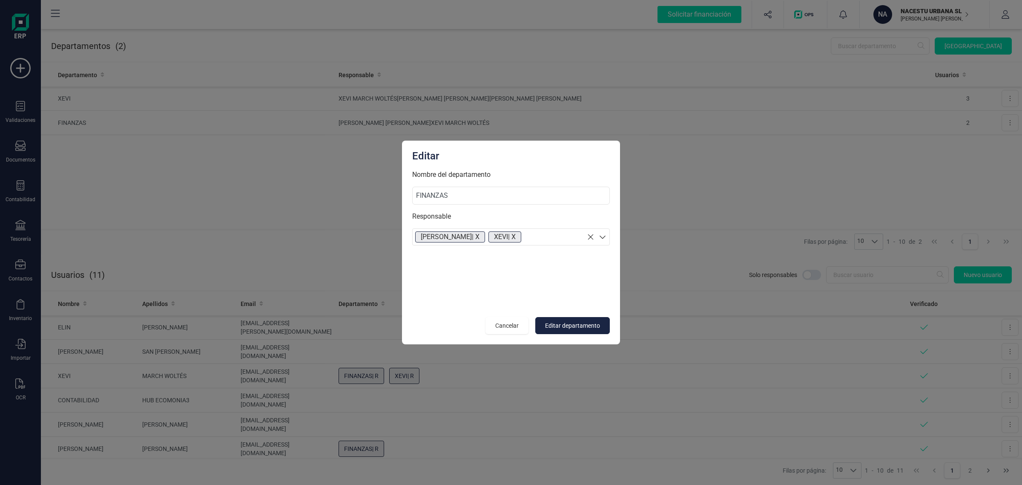
click at [602, 238] on icon at bounding box center [603, 237] width 9 height 9
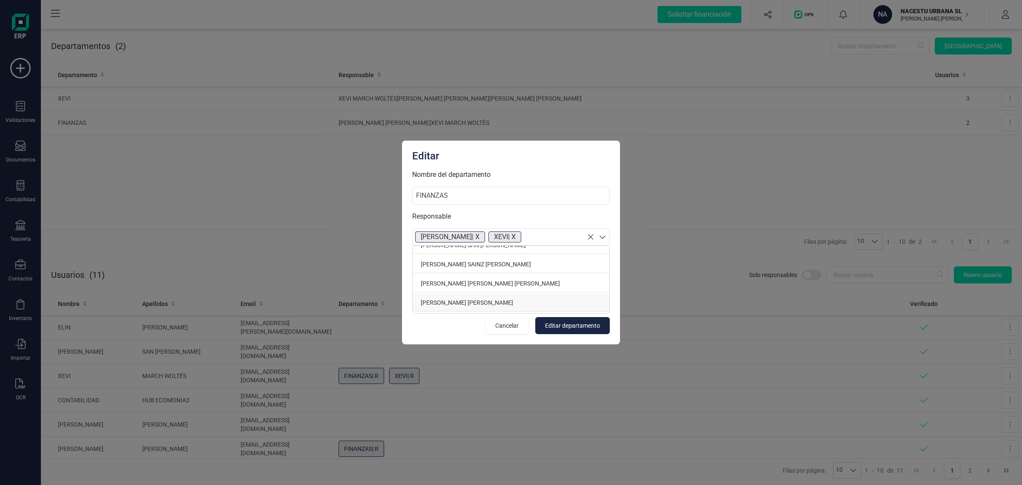
click at [457, 300] on p "ISABEL PALOP MARTÍ" at bounding box center [511, 302] width 197 height 17
click at [567, 325] on span "Editar departamento" at bounding box center [572, 325] width 55 height 9
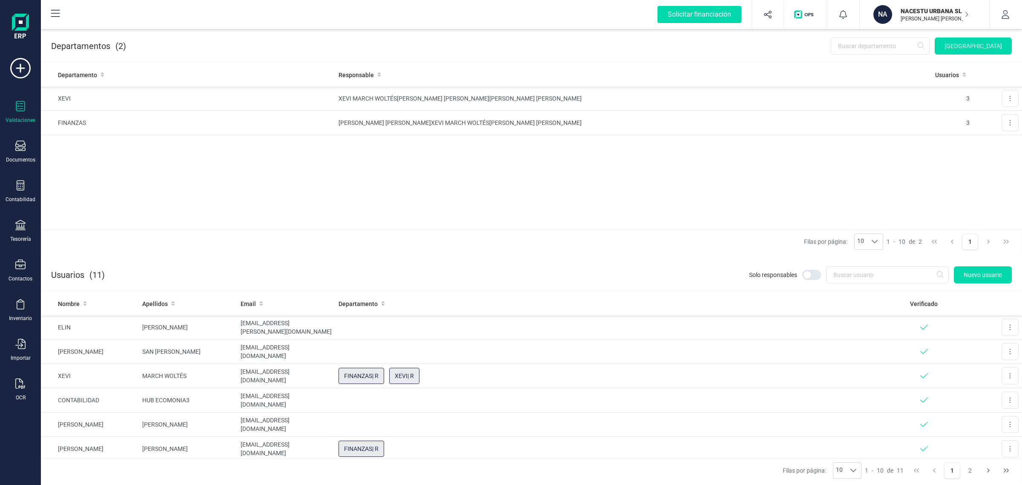
click at [22, 108] on icon at bounding box center [20, 106] width 9 height 10
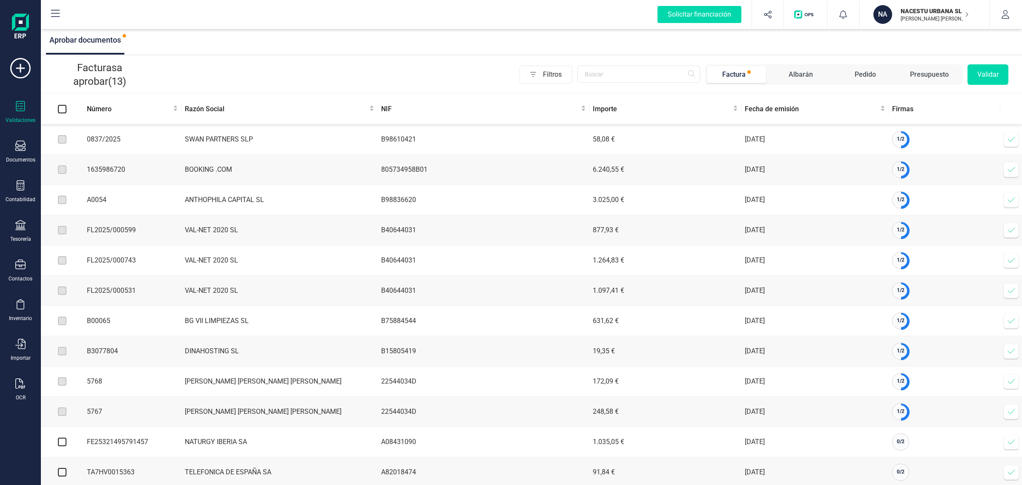
click at [101, 37] on span "Aprobar documentos" at bounding box center [85, 39] width 72 height 9
click at [628, 75] on input "text" at bounding box center [639, 74] width 123 height 17
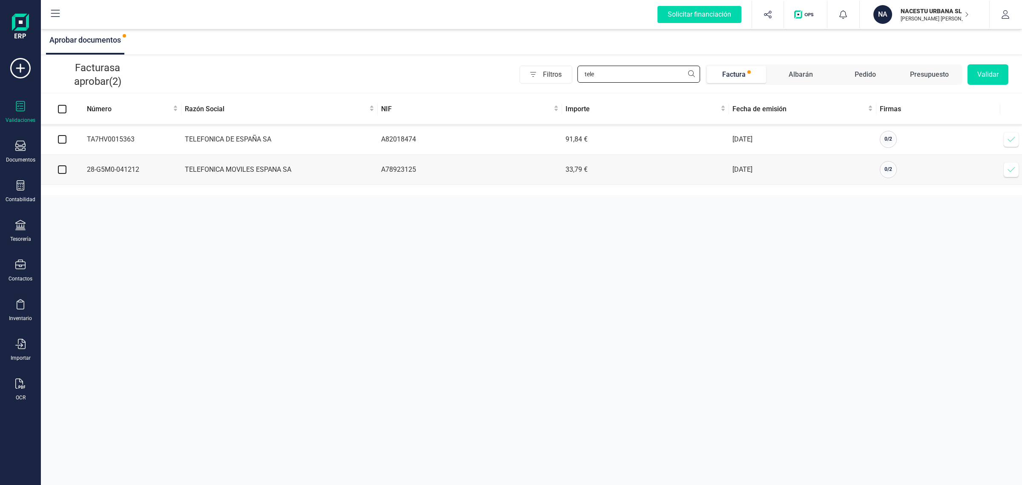
type input "tele"
click at [64, 139] on input "checkbox" at bounding box center [62, 139] width 9 height 9
checkbox input "true"
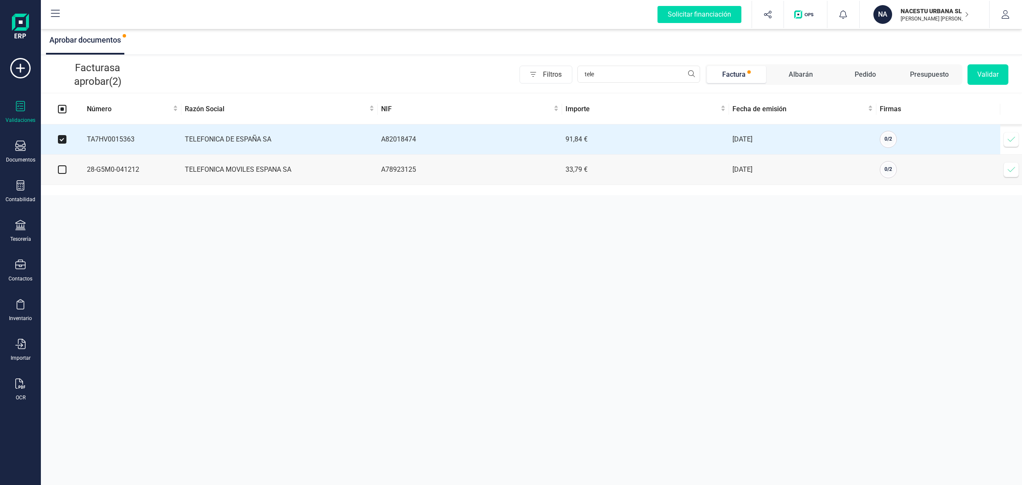
click at [60, 169] on input "checkbox" at bounding box center [62, 169] width 9 height 9
checkbox input "true"
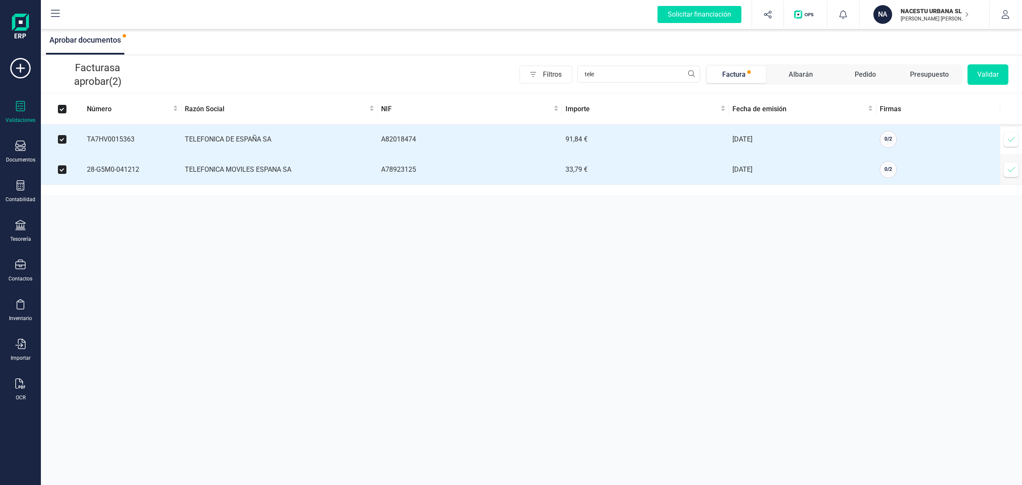
click at [997, 79] on button "Validar" at bounding box center [988, 74] width 41 height 20
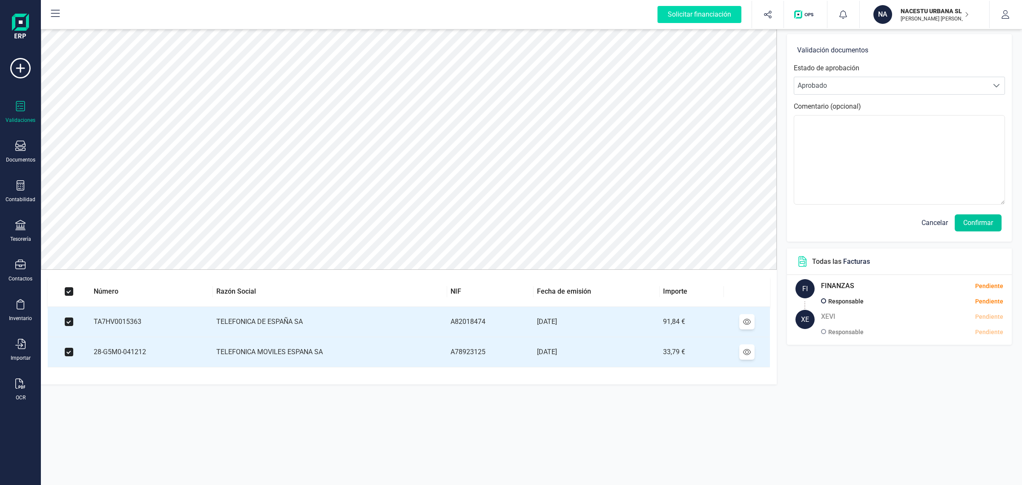
click at [985, 222] on button "Confirmar" at bounding box center [978, 222] width 47 height 17
click at [810, 118] on textarea at bounding box center [899, 159] width 211 height 89
click at [965, 221] on button "Confirmar" at bounding box center [978, 222] width 47 height 17
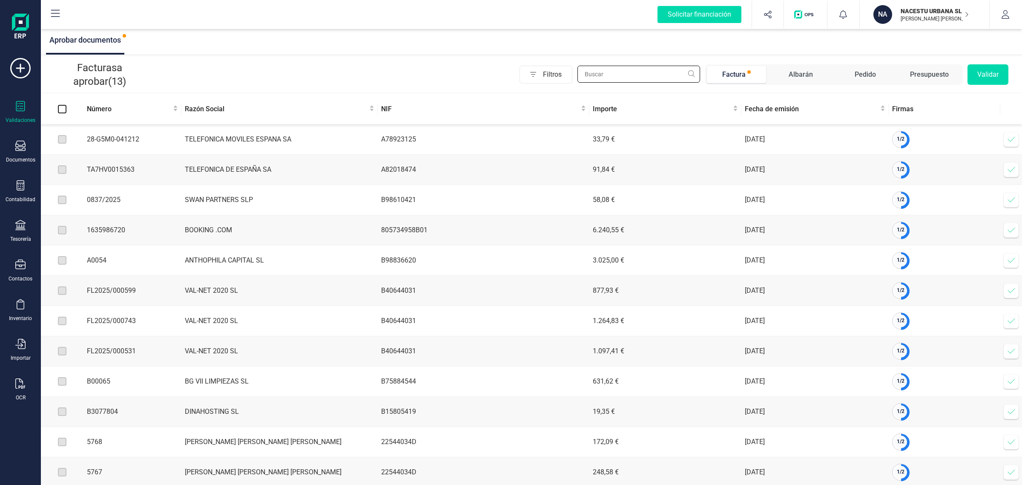
click at [650, 73] on input "text" at bounding box center [639, 74] width 123 height 17
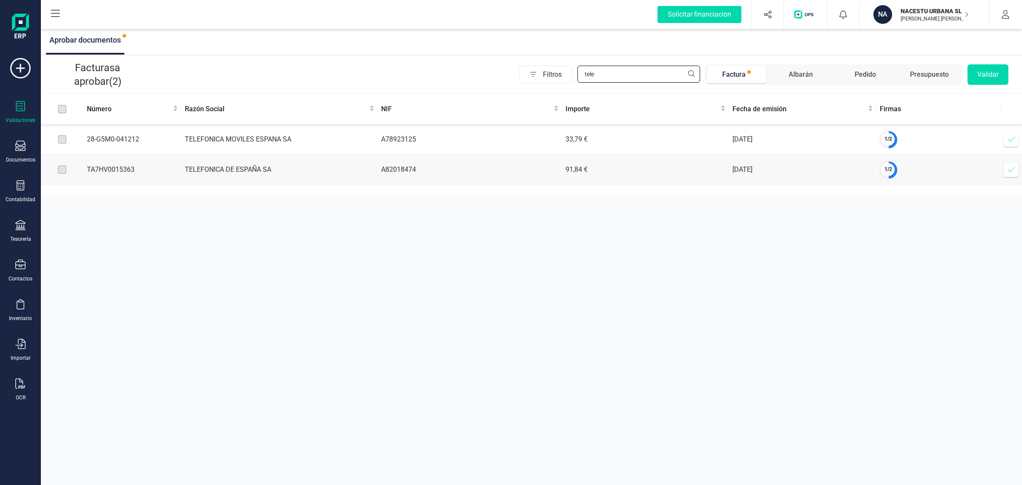
type input "tele"
click at [64, 107] on label at bounding box center [62, 108] width 9 height 9
drag, startPoint x: 62, startPoint y: 113, endPoint x: 64, endPoint y: 144, distance: 31.2
click at [62, 113] on label at bounding box center [62, 108] width 9 height 9
click at [58, 143] on label at bounding box center [62, 139] width 9 height 9
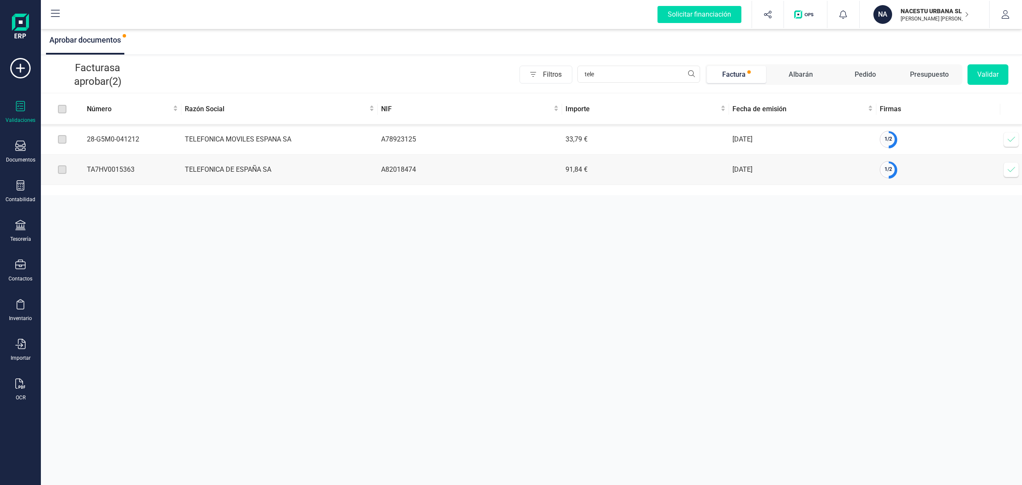
click at [1008, 141] on icon at bounding box center [1012, 139] width 9 height 9
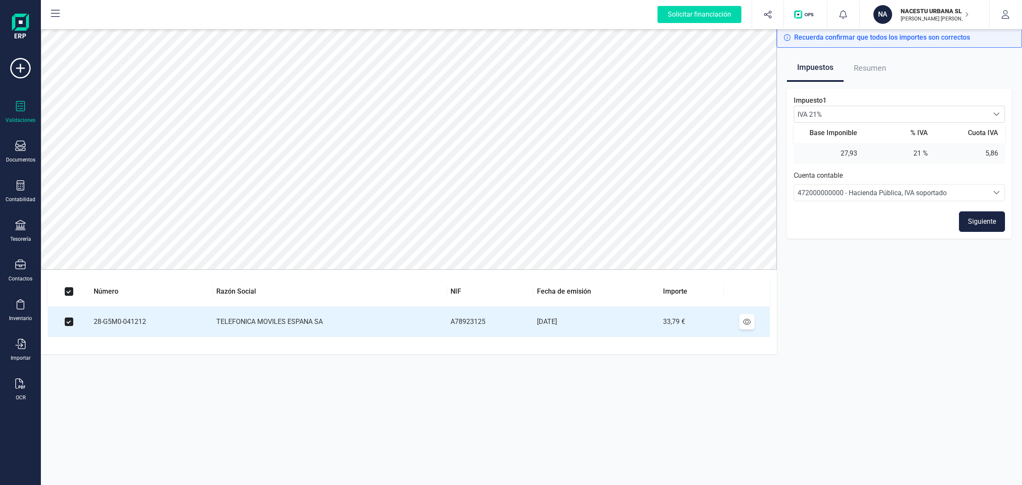
click at [981, 221] on button "Siguiente" at bounding box center [982, 221] width 46 height 20
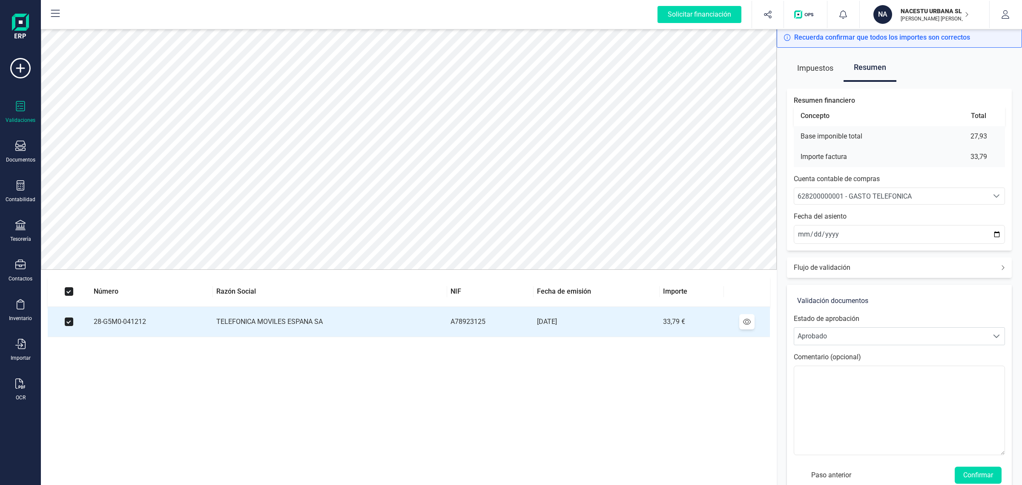
click at [818, 69] on span "Impuestos" at bounding box center [816, 68] width 36 height 27
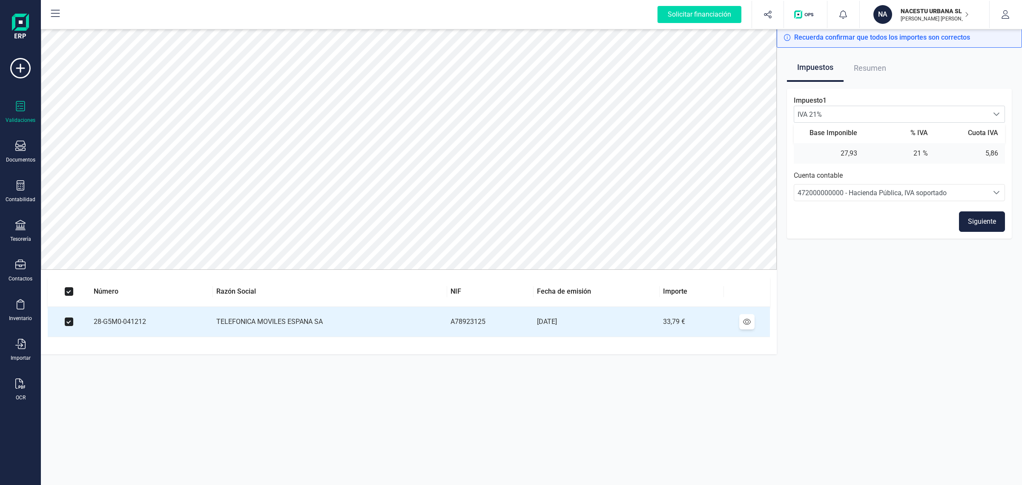
click at [872, 66] on span "Resumen" at bounding box center [870, 68] width 32 height 27
click at [875, 66] on span "Resumen" at bounding box center [870, 68] width 32 height 27
drag, startPoint x: 867, startPoint y: 73, endPoint x: 993, endPoint y: 203, distance: 180.5
click at [867, 74] on span "Resumen" at bounding box center [870, 68] width 32 height 27
click at [991, 220] on button "Siguiente" at bounding box center [982, 221] width 46 height 20
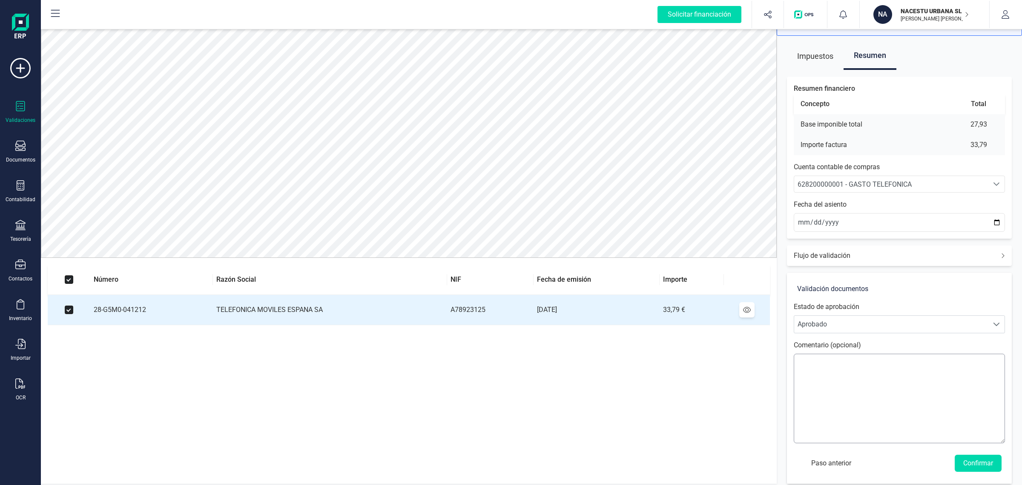
scroll to position [17, 0]
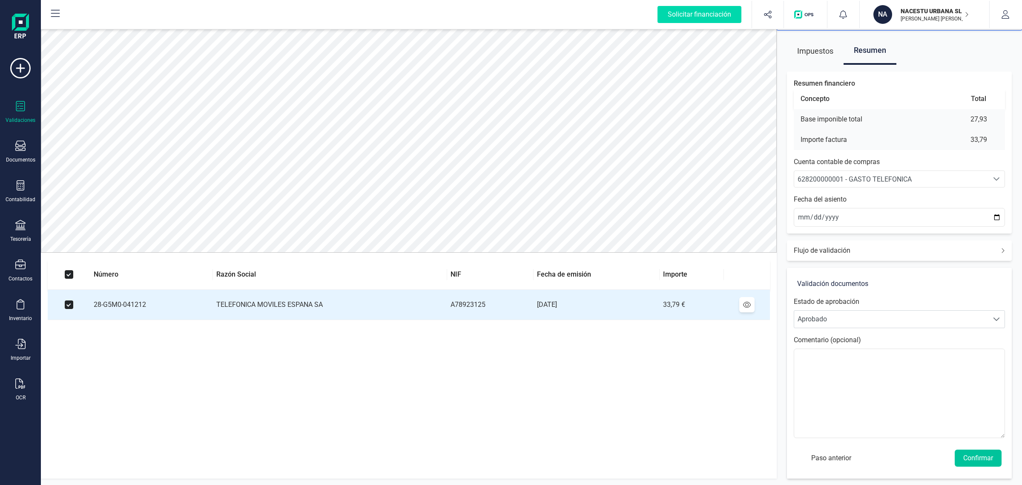
click at [976, 458] on button "Confirmar" at bounding box center [978, 457] width 47 height 17
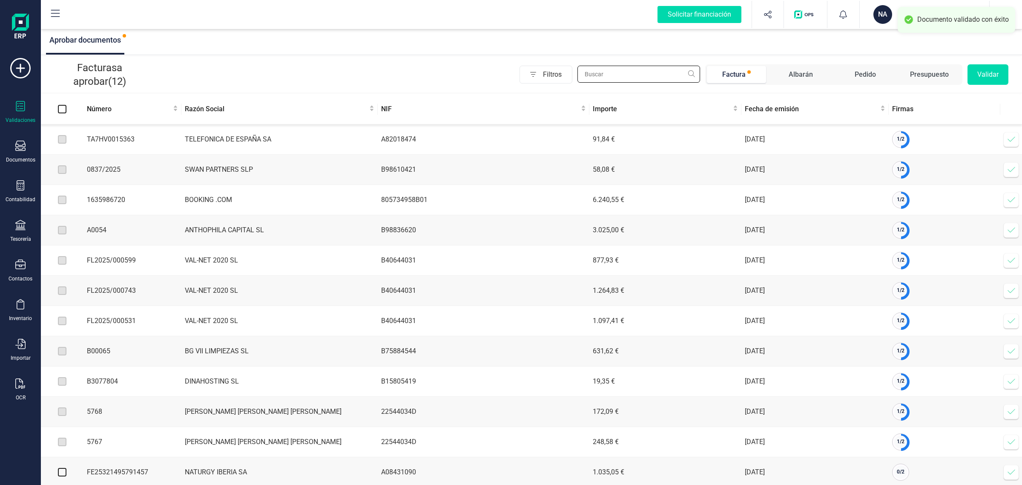
click at [640, 73] on input "text" at bounding box center [639, 74] width 123 height 17
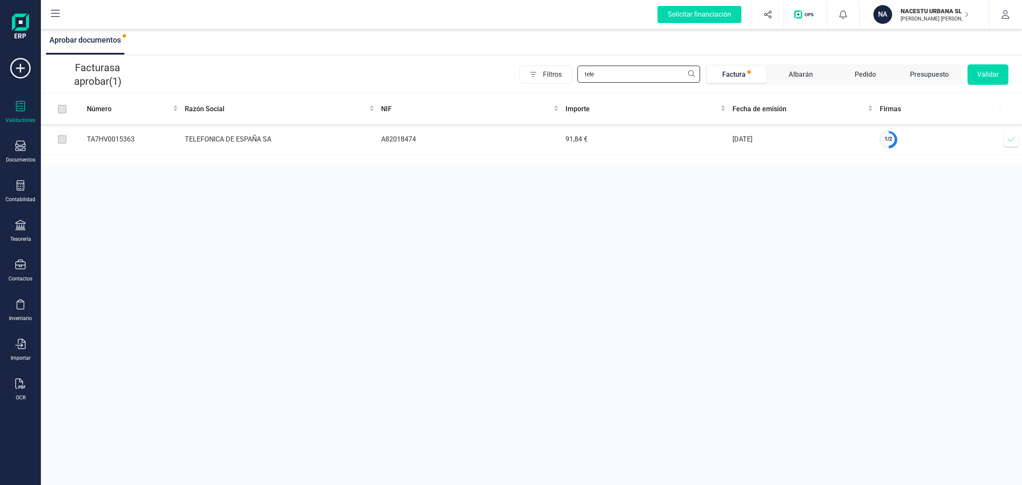
type input "tele"
click at [1011, 138] on icon at bounding box center [1012, 139] width 9 height 9
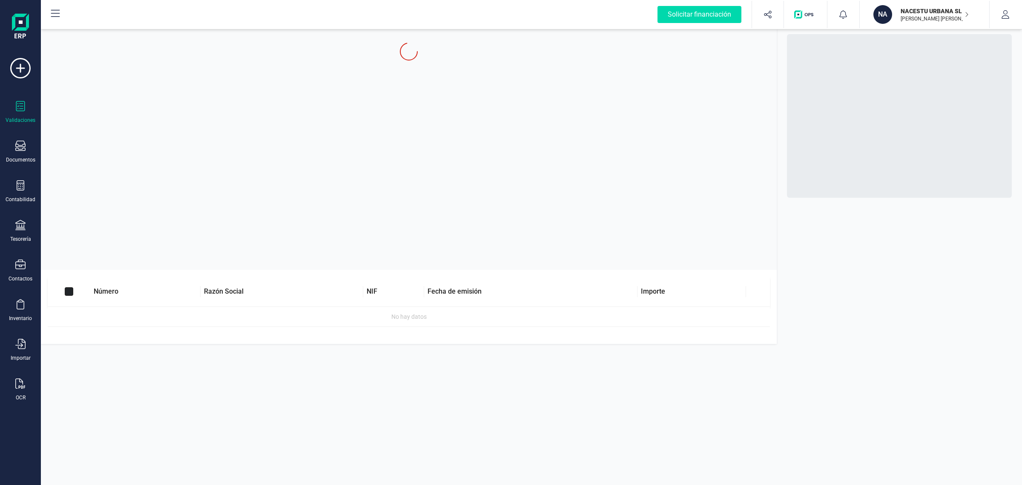
checkbox input "true"
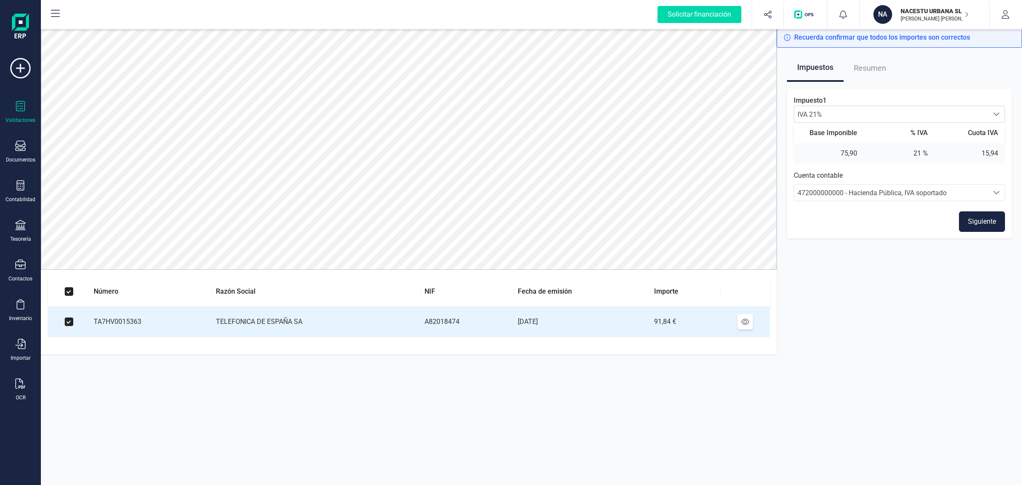
click at [974, 216] on button "Siguiente" at bounding box center [982, 221] width 46 height 20
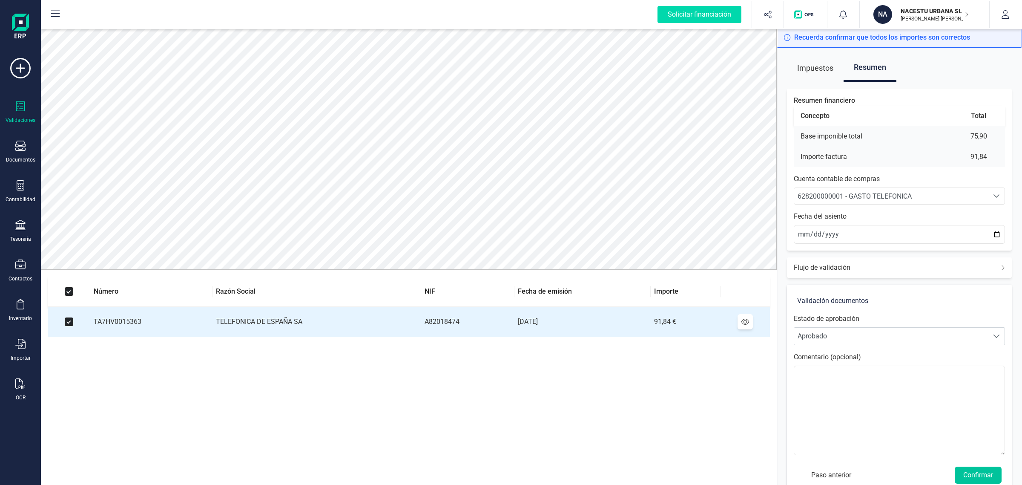
click at [975, 474] on button "Confirmar" at bounding box center [978, 474] width 47 height 17
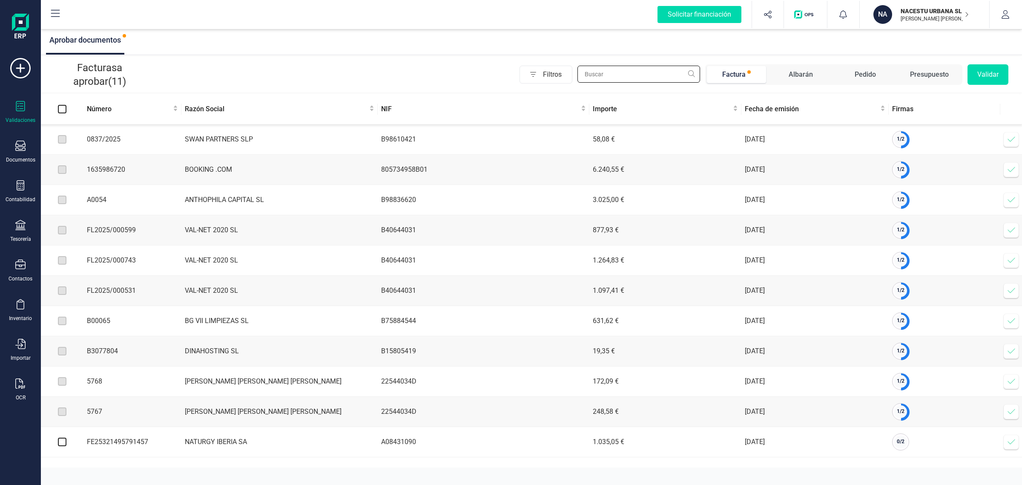
click at [645, 74] on input "text" at bounding box center [639, 74] width 123 height 17
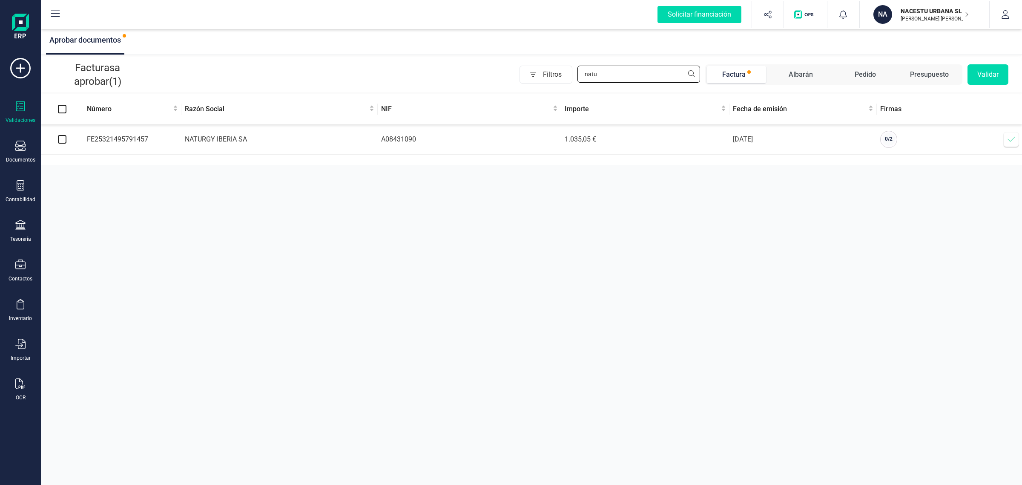
type input "natu"
click at [311, 137] on td "NATURGY IBERIA SA" at bounding box center [279, 139] width 196 height 30
click at [887, 140] on span "0 / 2" at bounding box center [889, 139] width 8 height 6
click at [847, 143] on td "27/12/2024" at bounding box center [803, 139] width 147 height 30
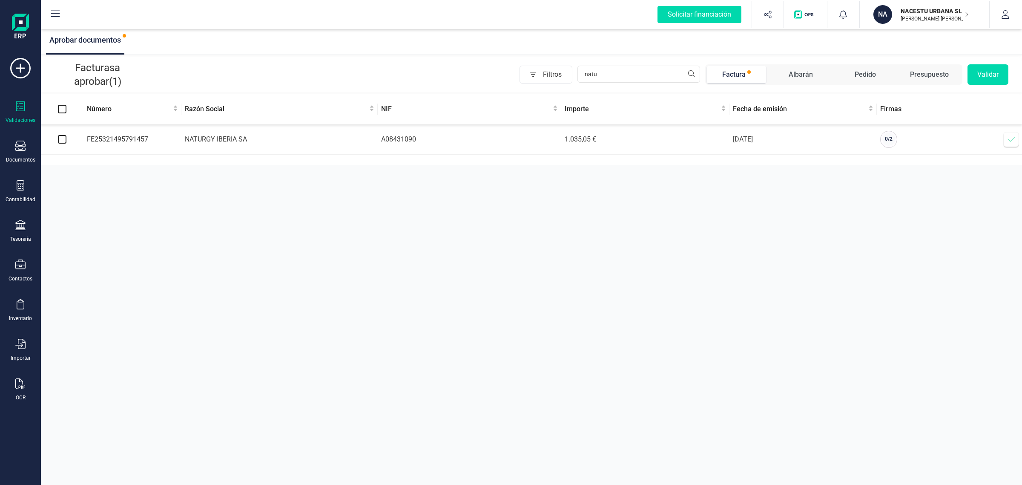
click at [1010, 142] on icon at bounding box center [1012, 139] width 9 height 9
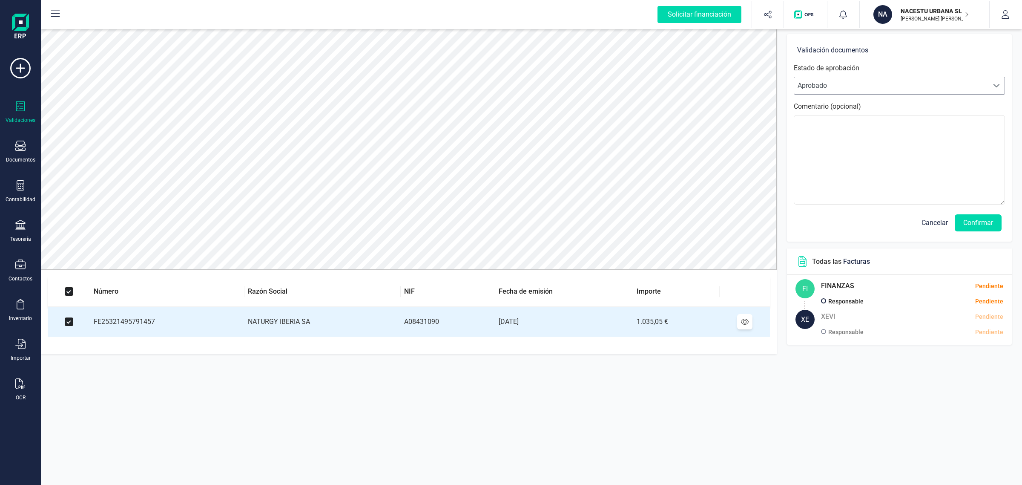
click at [922, 82] on span "Aprobado" at bounding box center [892, 85] width 194 height 17
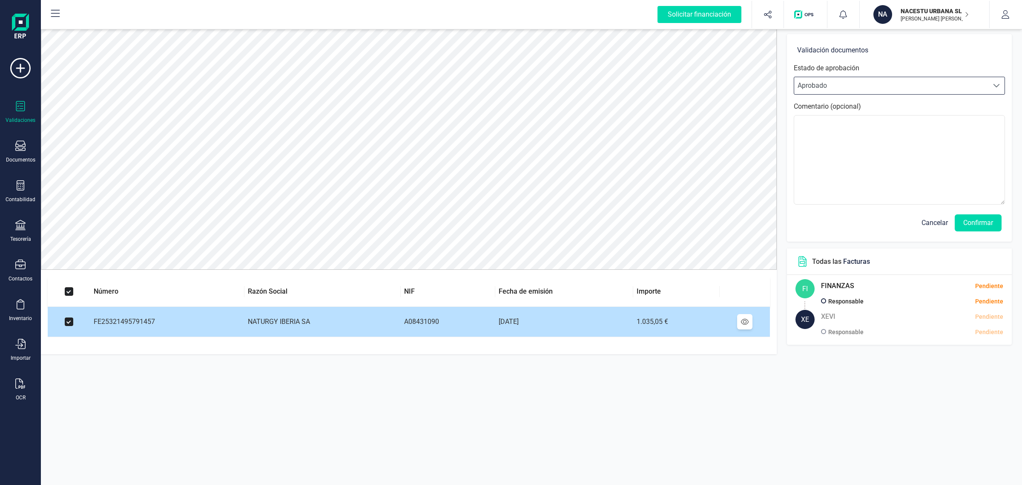
click at [517, 320] on td "27/12/2024" at bounding box center [564, 322] width 138 height 30
click at [517, 322] on td "27/12/2024" at bounding box center [564, 322] width 138 height 30
click at [515, 324] on td "27/12/2024" at bounding box center [564, 322] width 138 height 30
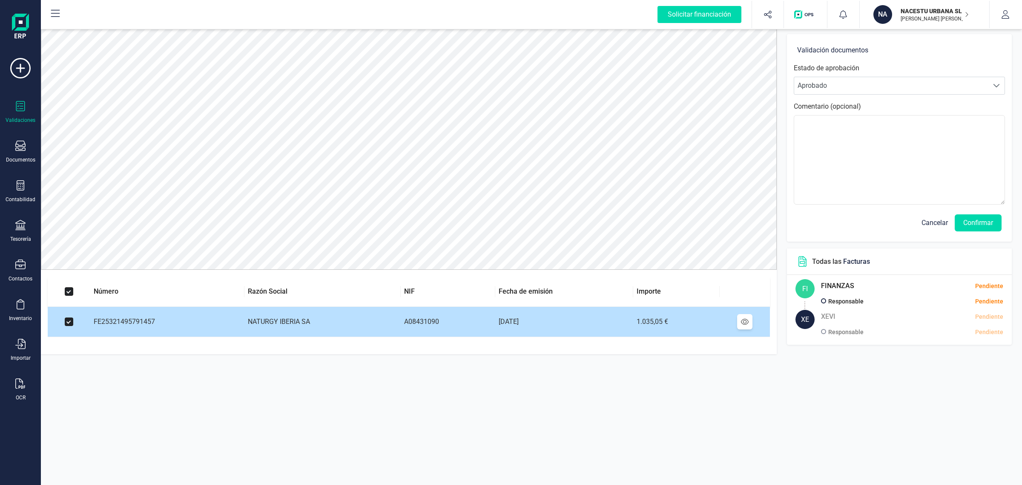
click at [749, 326] on div at bounding box center [744, 321] width 15 height 15
click at [745, 324] on icon at bounding box center [745, 322] width 8 height 6
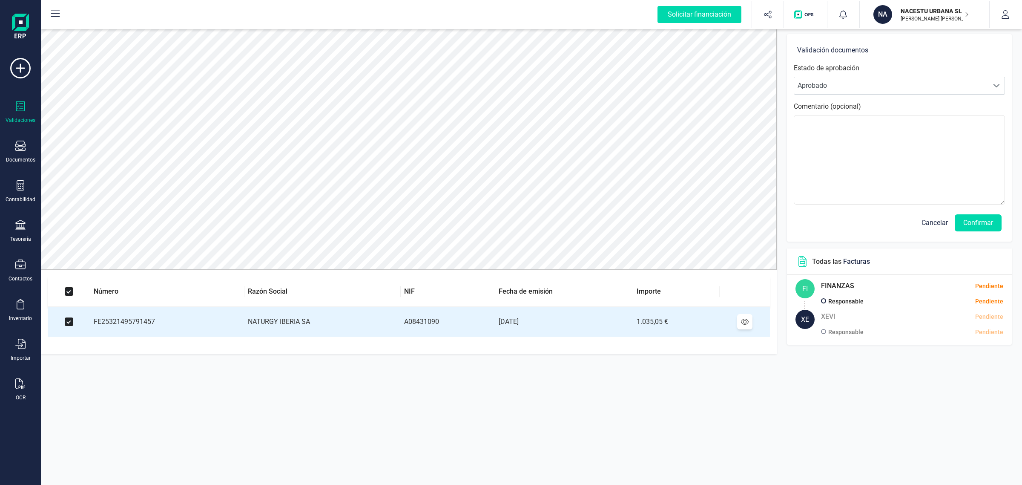
click at [933, 220] on span "Cancelar" at bounding box center [935, 223] width 26 height 10
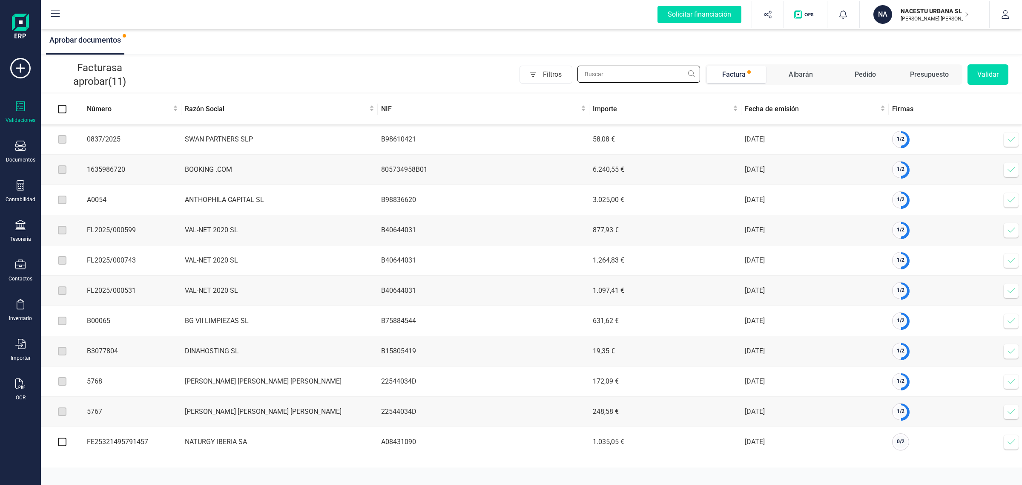
click at [618, 80] on input "text" at bounding box center [639, 74] width 123 height 17
click at [404, 202] on td "B98836620" at bounding box center [484, 200] width 212 height 30
click at [18, 395] on div "OCR" at bounding box center [21, 397] width 10 height 7
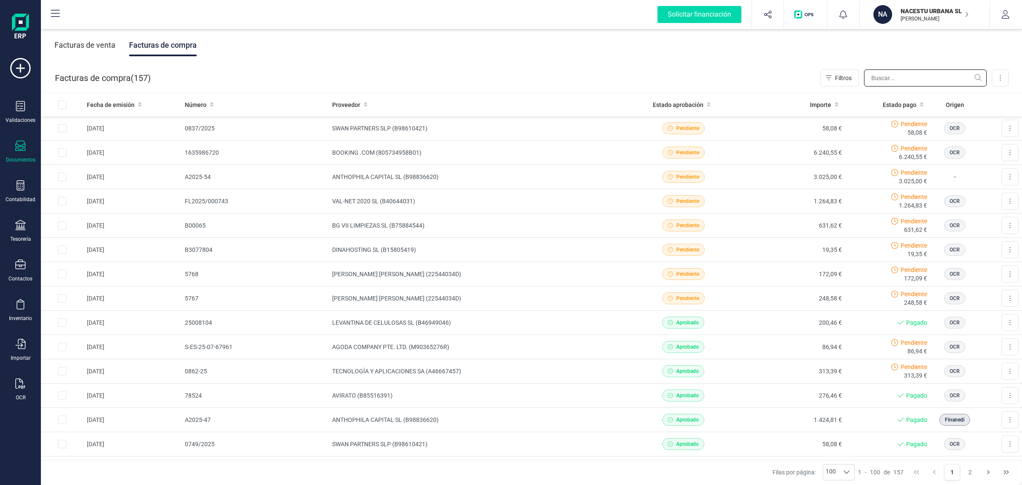
click at [893, 79] on input "text" at bounding box center [925, 77] width 123 height 17
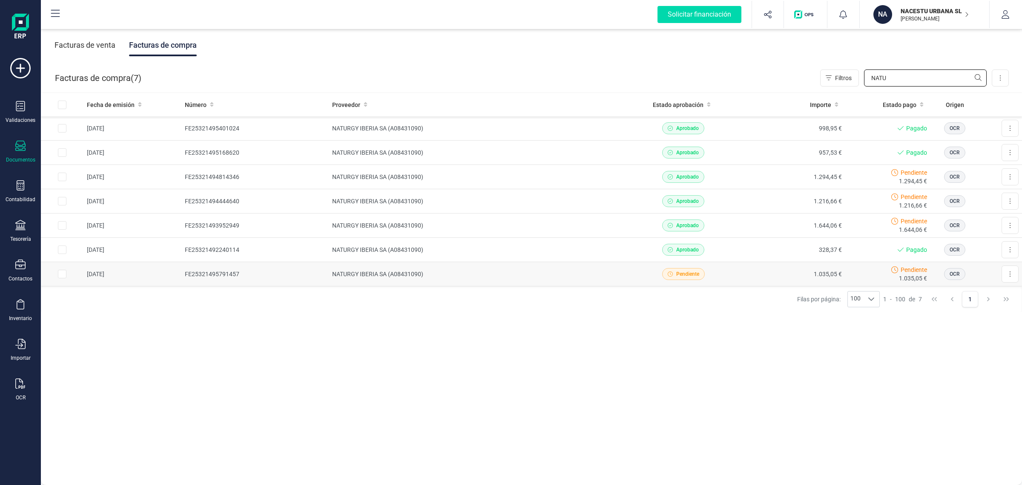
type input "NATU"
click at [1010, 273] on td "Descargar documento" at bounding box center [1001, 274] width 43 height 24
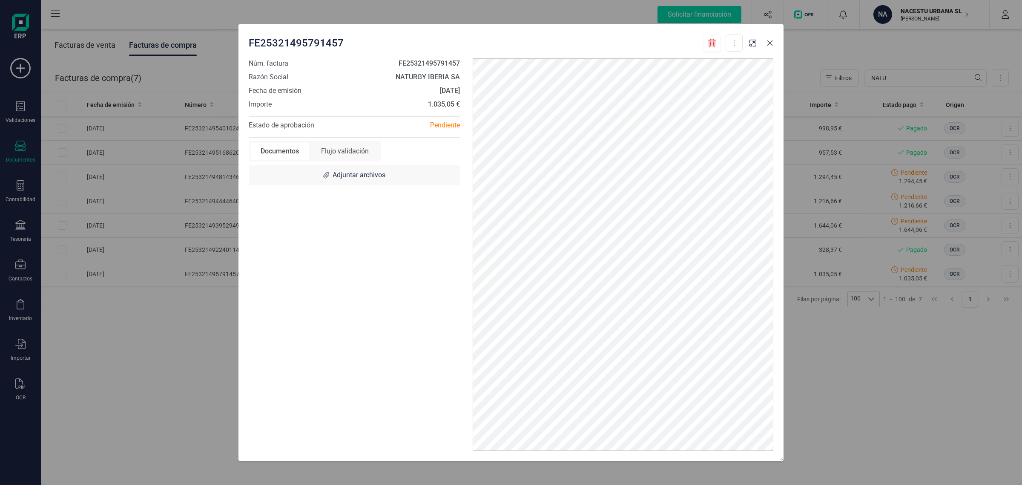
click at [769, 43] on icon "button" at bounding box center [770, 43] width 7 height 7
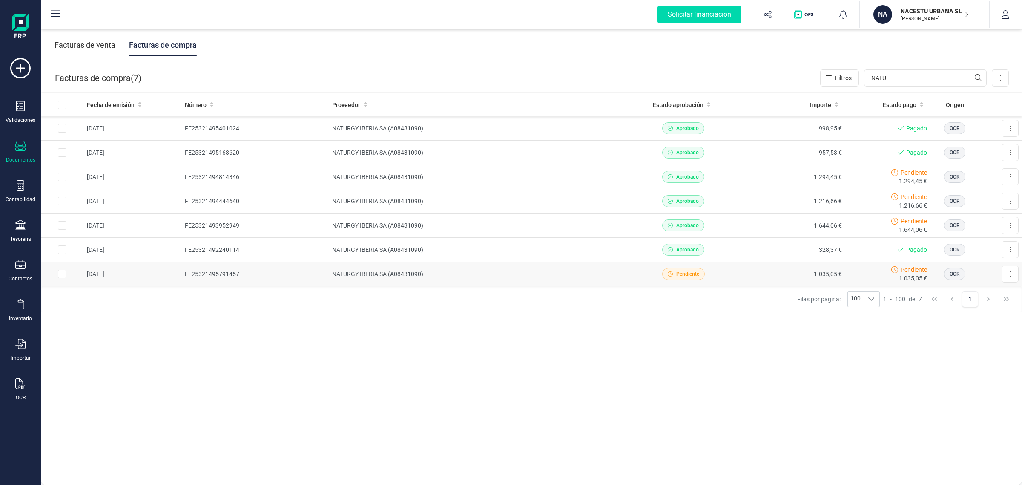
click at [950, 276] on span "OCR" at bounding box center [955, 274] width 10 height 8
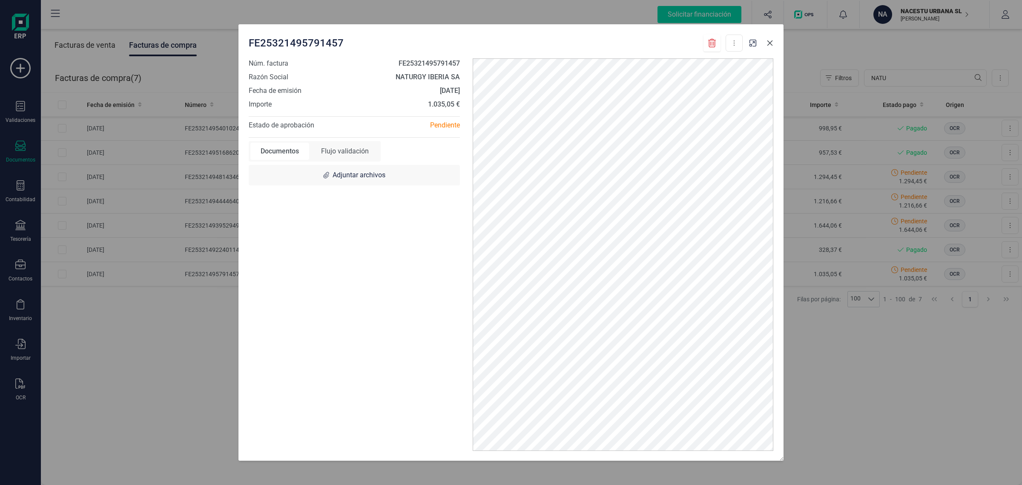
click at [768, 44] on icon "button" at bounding box center [770, 43] width 7 height 7
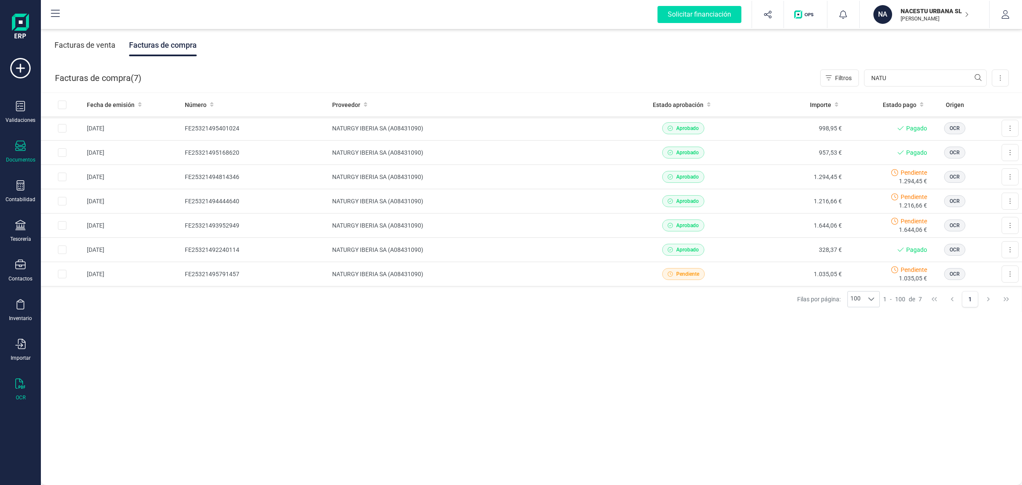
click at [15, 386] on icon at bounding box center [20, 383] width 10 height 10
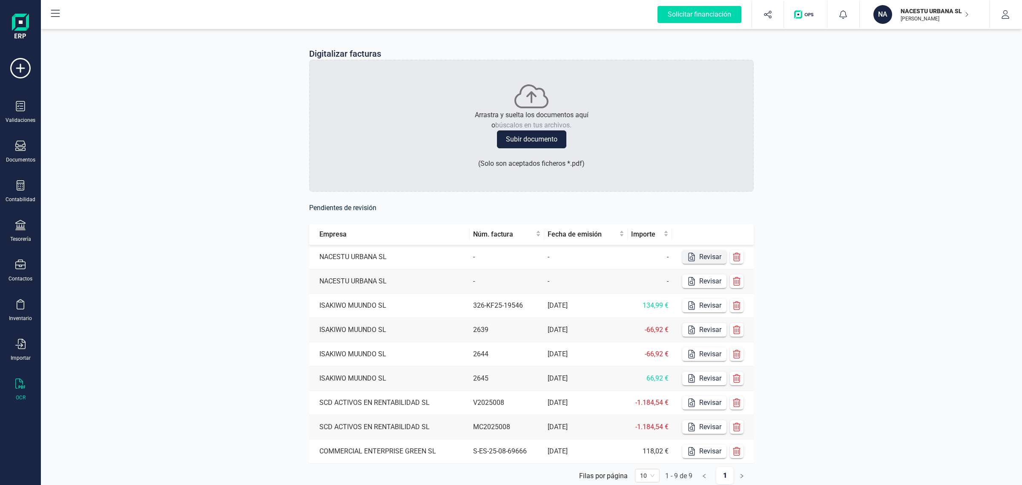
click at [697, 257] on button "Revisar" at bounding box center [704, 257] width 44 height 14
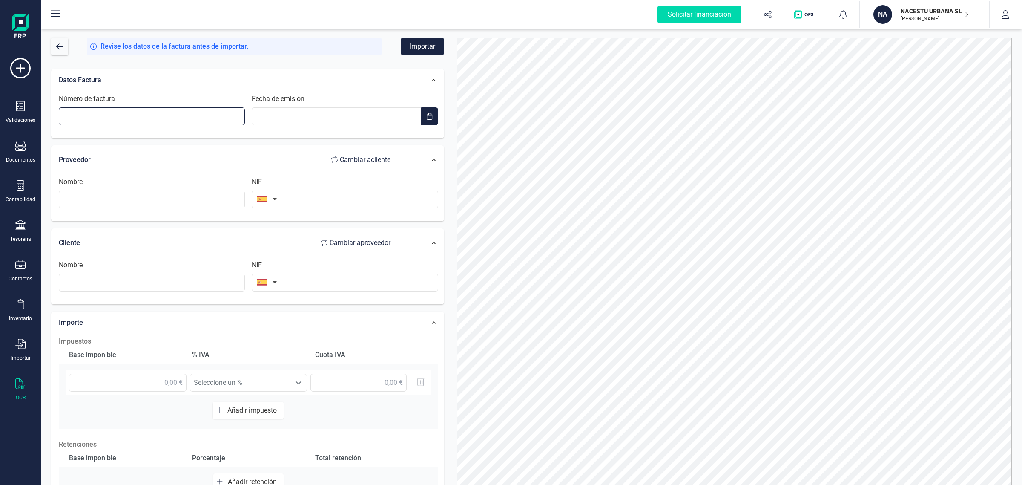
click at [86, 122] on input "Número de factura" at bounding box center [152, 116] width 186 height 18
type input "TA7HV0015363"
type input "__/__/____"
click at [278, 113] on input "__/__/____" at bounding box center [336, 116] width 169 height 18
click at [429, 114] on span "button" at bounding box center [429, 116] width 7 height 7
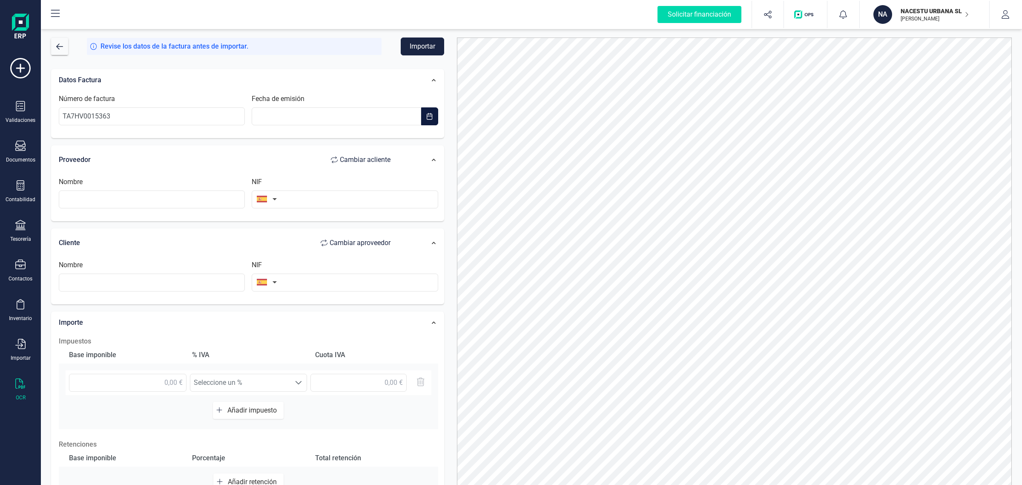
click at [429, 114] on span "button" at bounding box center [429, 116] width 7 height 7
click at [265, 139] on span "button" at bounding box center [265, 138] width 7 height 7
click at [367, 256] on span "25" at bounding box center [370, 253] width 17 height 17
type input "[DATE]"
click at [161, 201] on input "text" at bounding box center [152, 199] width 186 height 18
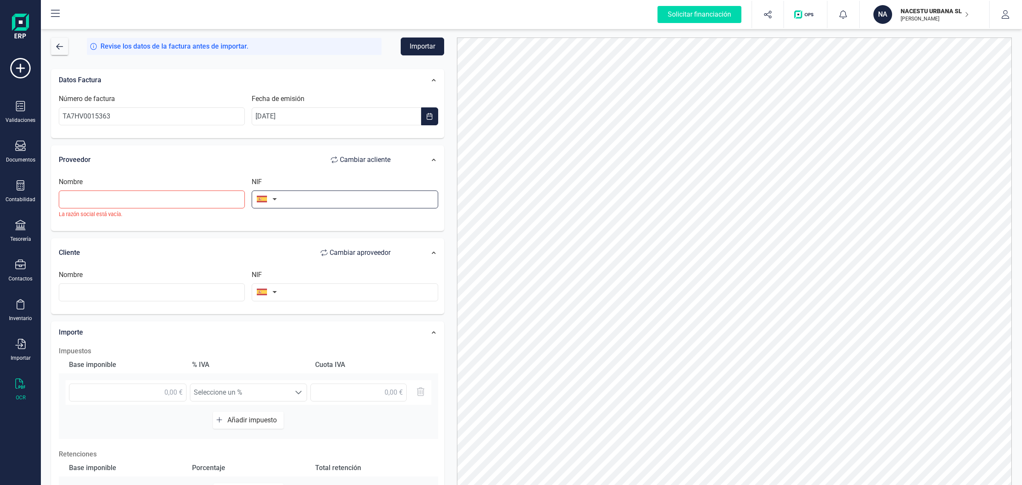
click at [299, 201] on input "text" at bounding box center [345, 199] width 186 height 18
type input "A82018474"
click at [279, 214] on li "A82018474" at bounding box center [345, 220] width 186 height 17
type input "TELEFONICA DE ESPAÑA SA"
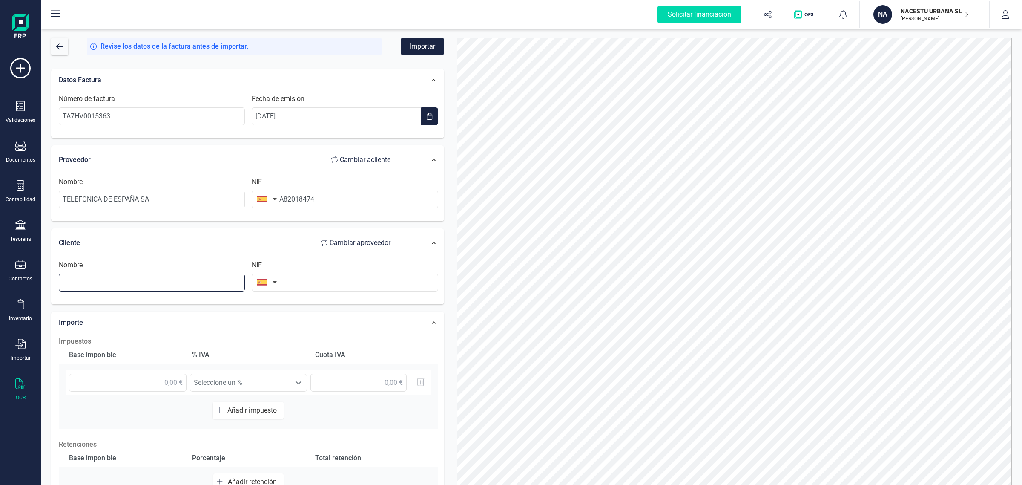
click at [69, 288] on input "text" at bounding box center [152, 283] width 186 height 18
click at [192, 300] on li "NACESTU URBANA SL" at bounding box center [152, 304] width 186 height 17
type input "NACESTU URBANA SL"
type input "B40596330"
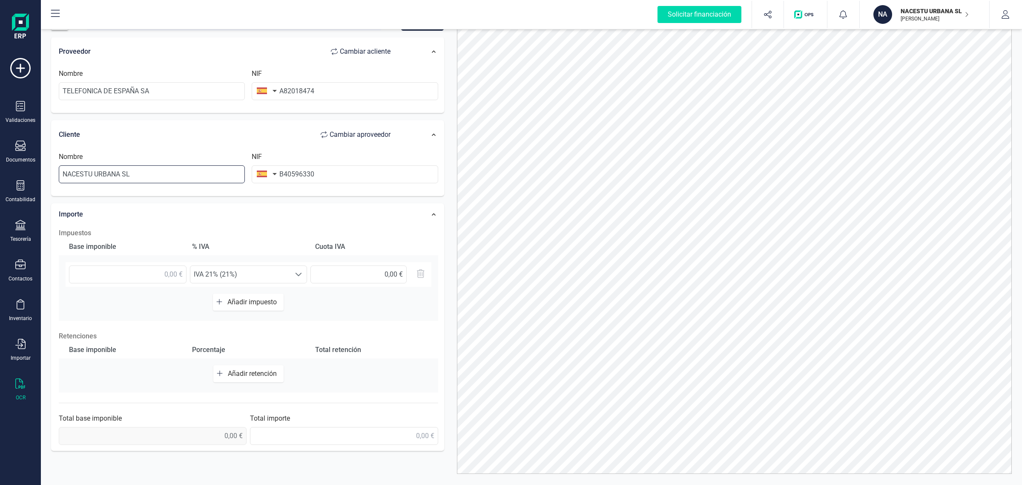
scroll to position [37, 0]
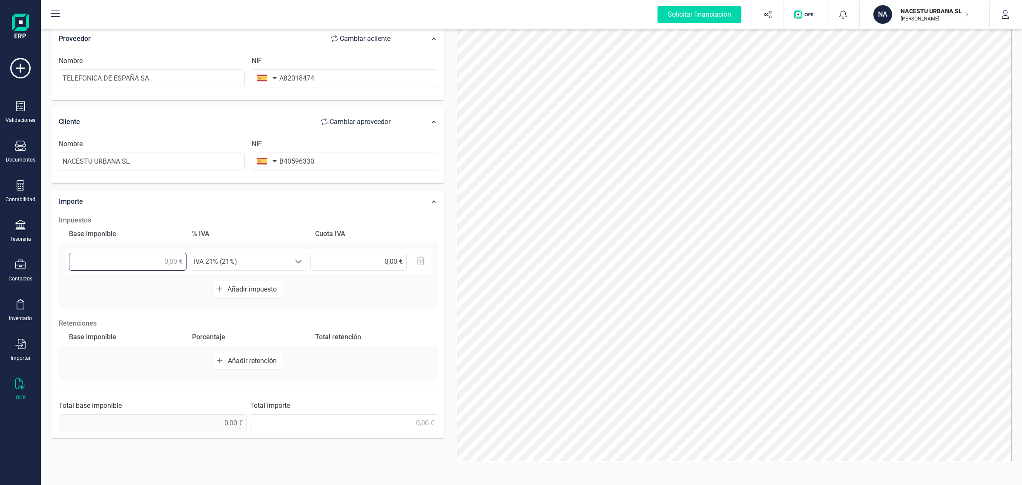
click at [133, 267] on input "text" at bounding box center [128, 262] width 118 height 18
type input "75,90 €"
click at [399, 220] on h2 "Impuestos" at bounding box center [249, 220] width 380 height 10
click at [363, 425] on input "text" at bounding box center [344, 423] width 188 height 18
type input "91,84 €"
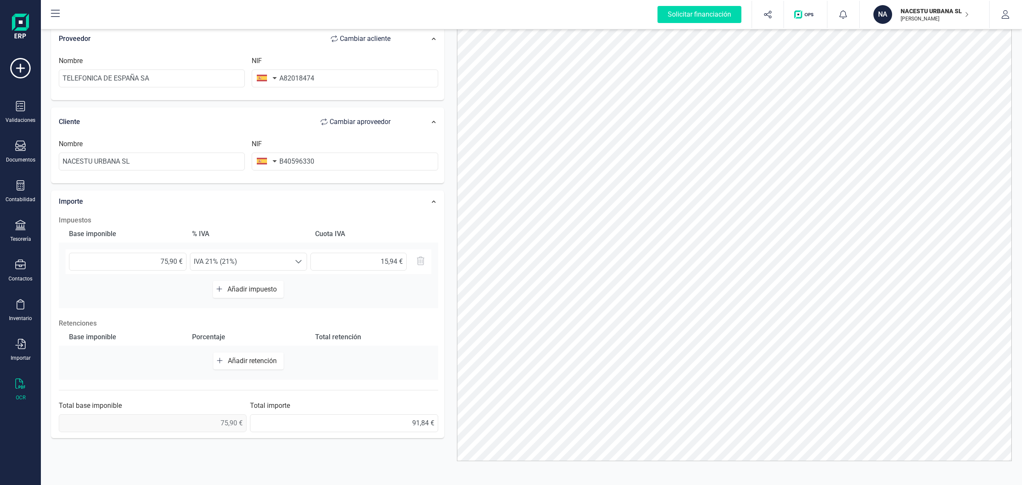
click at [429, 381] on div "Impuestos Base imponible % IVA Cuota IVA 75,90 € Seleccione un % IVA 21% (21%) …" at bounding box center [249, 323] width 388 height 225
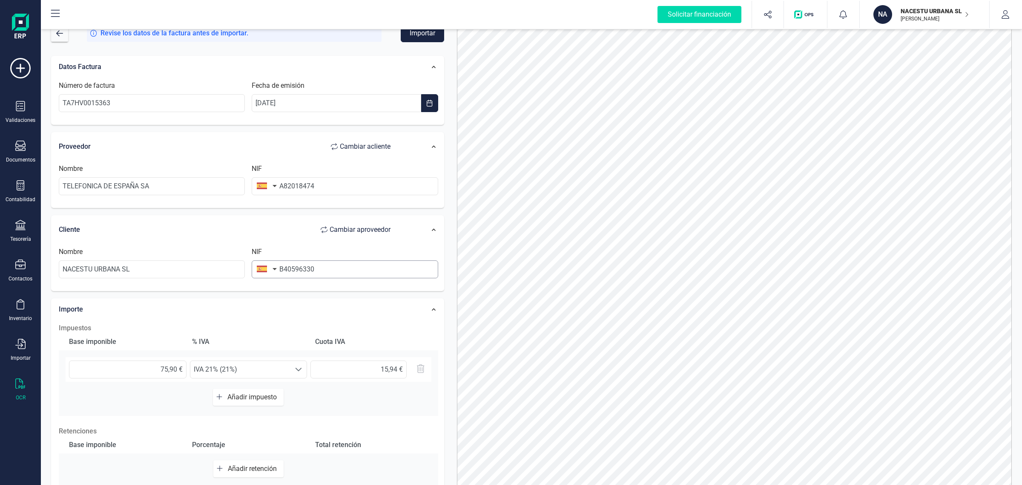
scroll to position [0, 0]
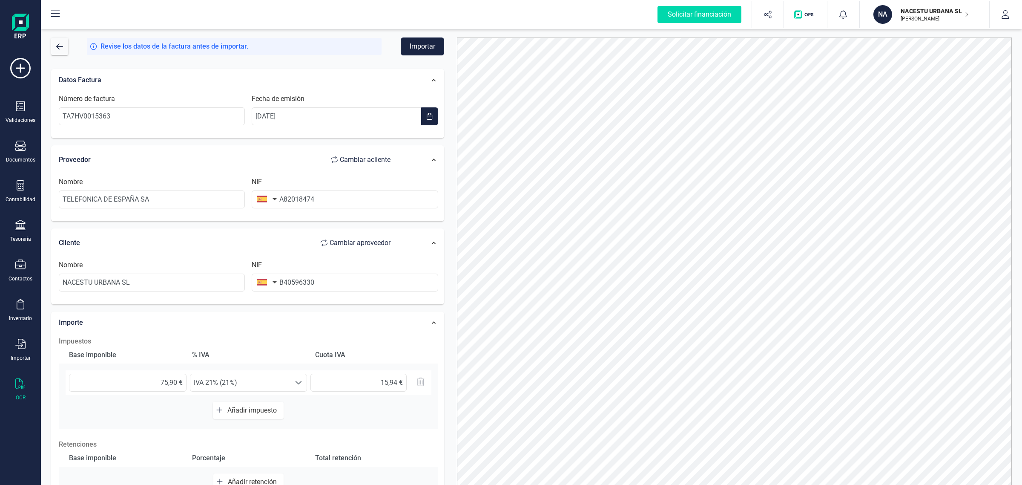
click at [412, 42] on button "Importar" at bounding box center [422, 46] width 43 height 18
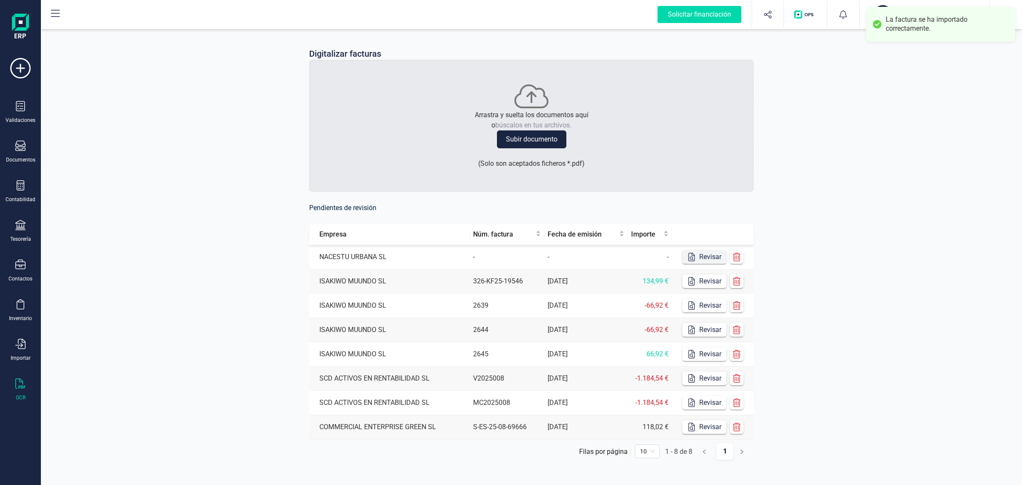
click at [708, 259] on button "Revisar" at bounding box center [704, 257] width 44 height 14
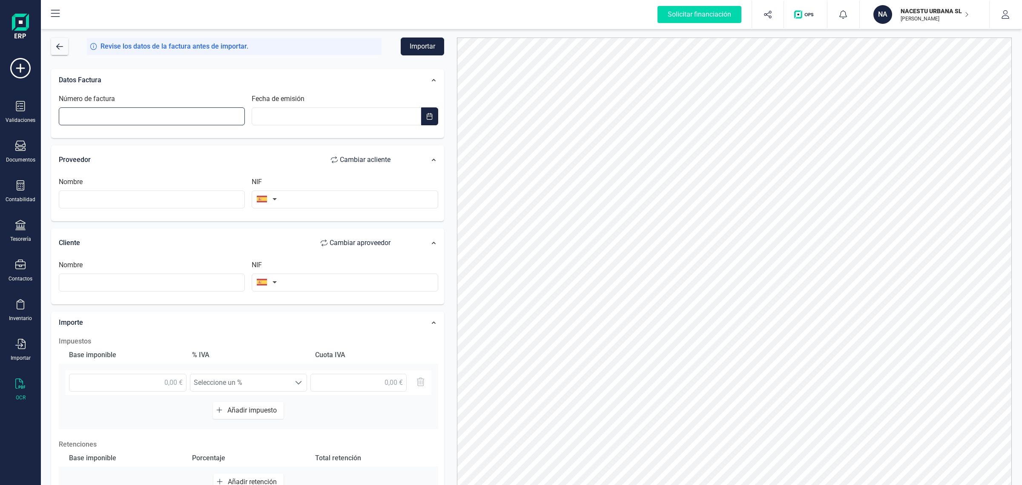
click at [68, 118] on input "Número de factura" at bounding box center [152, 116] width 186 height 18
type input "28-G5M0-041212"
type input "__/__/____"
click at [282, 116] on input "__/__/____" at bounding box center [336, 116] width 169 height 18
click at [264, 141] on span "button" at bounding box center [265, 138] width 7 height 7
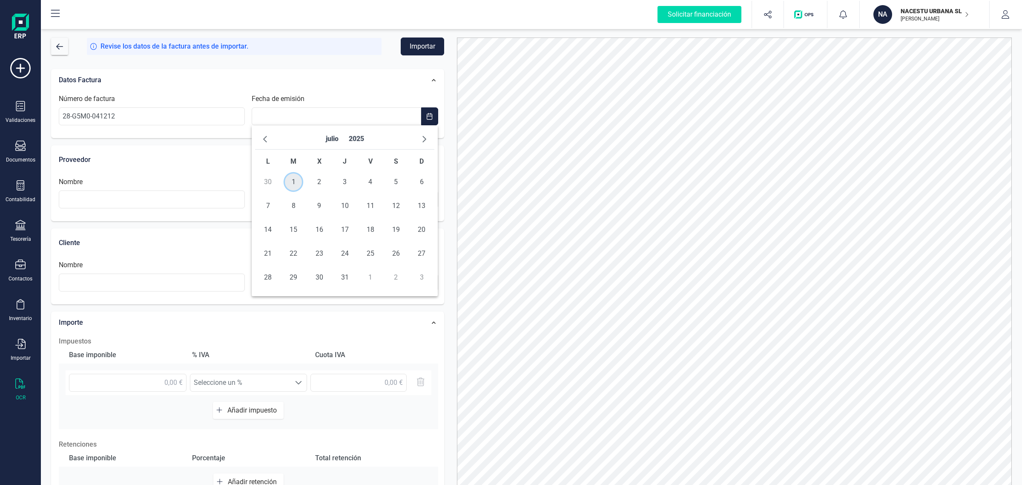
click at [290, 177] on span "1" at bounding box center [293, 181] width 17 height 17
type input "[DATE]"
click at [127, 198] on input "text" at bounding box center [152, 199] width 186 height 18
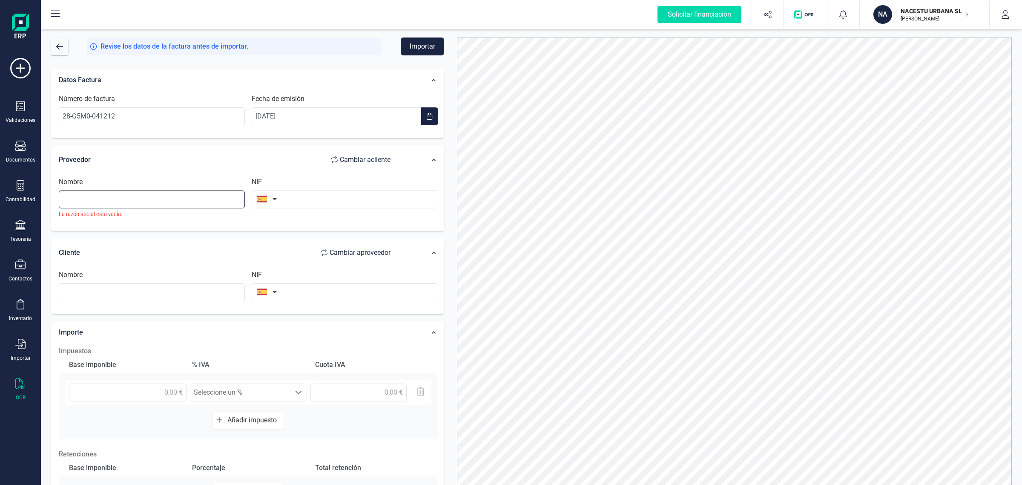
click at [137, 199] on input "text" at bounding box center [152, 199] width 186 height 18
type input "A"
click at [308, 195] on input "text" at bounding box center [345, 199] width 186 height 18
type input "A78923125"
click at [305, 227] on li "A78923125" at bounding box center [345, 220] width 186 height 17
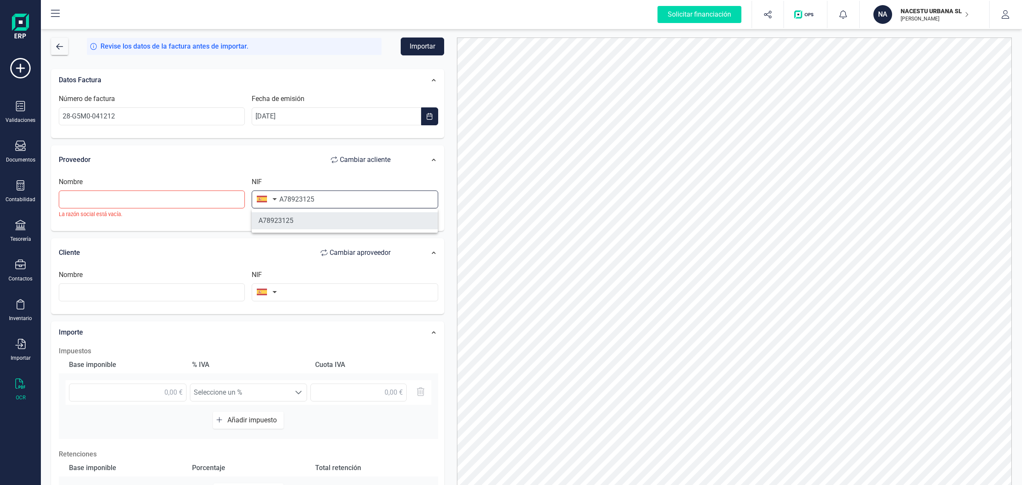
type input "TELEFONICA MOVILES ESPANA SA"
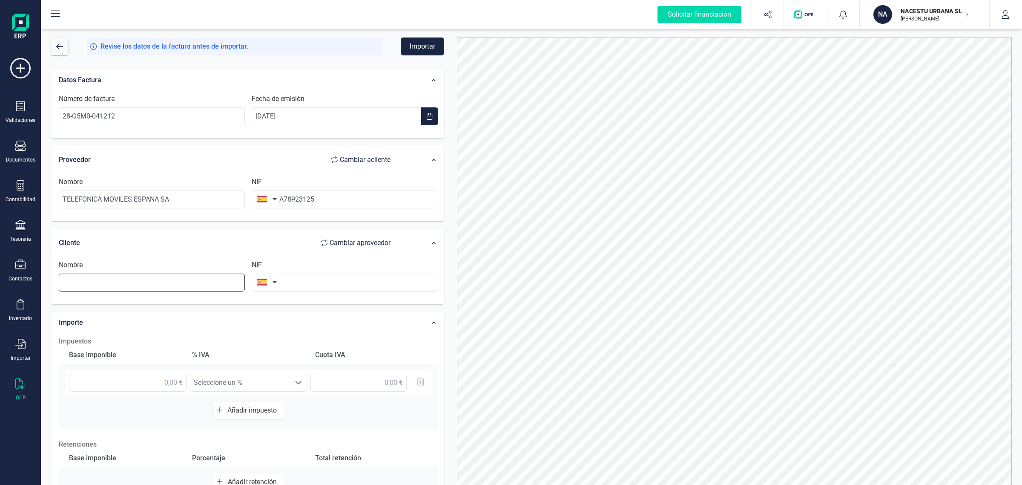
click at [130, 286] on input "text" at bounding box center [152, 283] width 186 height 18
click at [299, 277] on input "text" at bounding box center [345, 283] width 186 height 18
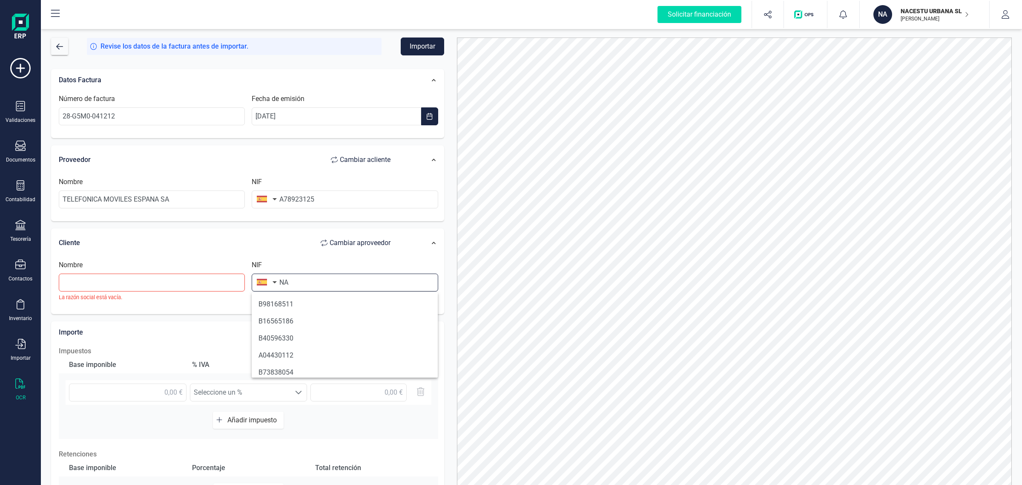
type input "N"
click at [95, 281] on input "text" at bounding box center [152, 283] width 186 height 18
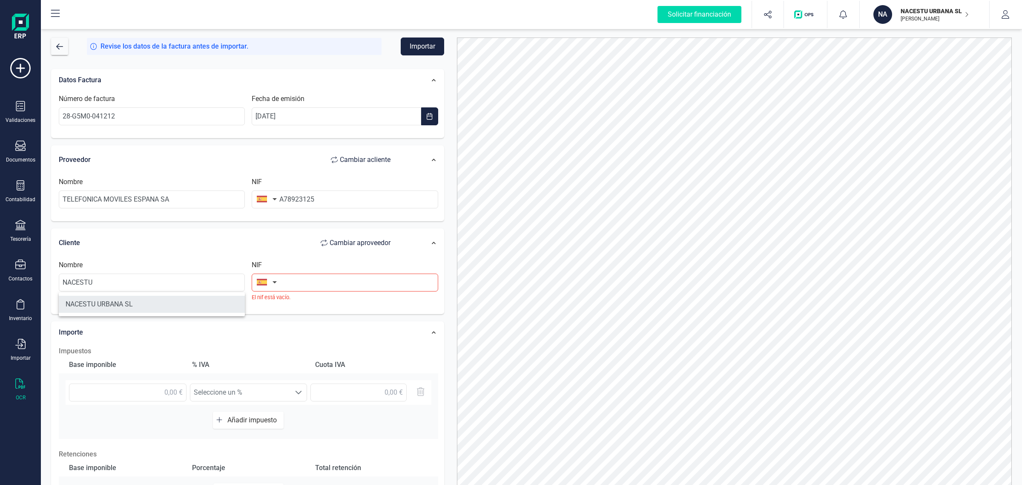
click at [152, 303] on li "NACESTU URBANA SL" at bounding box center [152, 304] width 186 height 17
type input "NACESTU URBANA SL"
type input "B40596330"
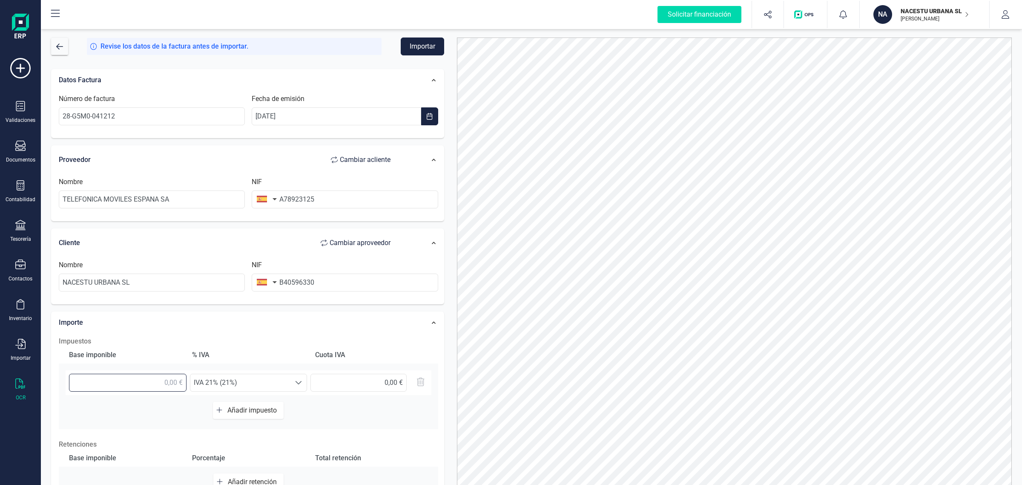
click at [147, 376] on input "text" at bounding box center [128, 383] width 118 height 18
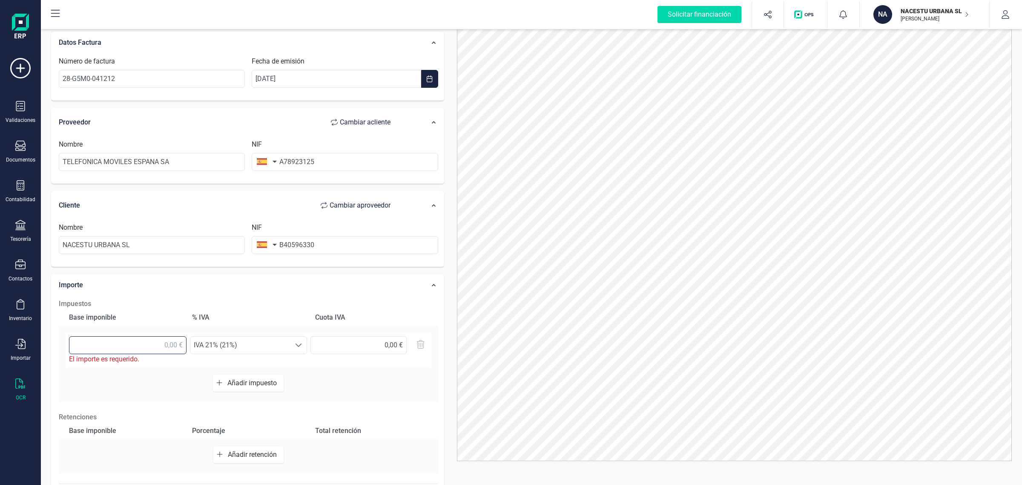
click at [160, 351] on input "text" at bounding box center [128, 345] width 118 height 18
type input "27,92 €"
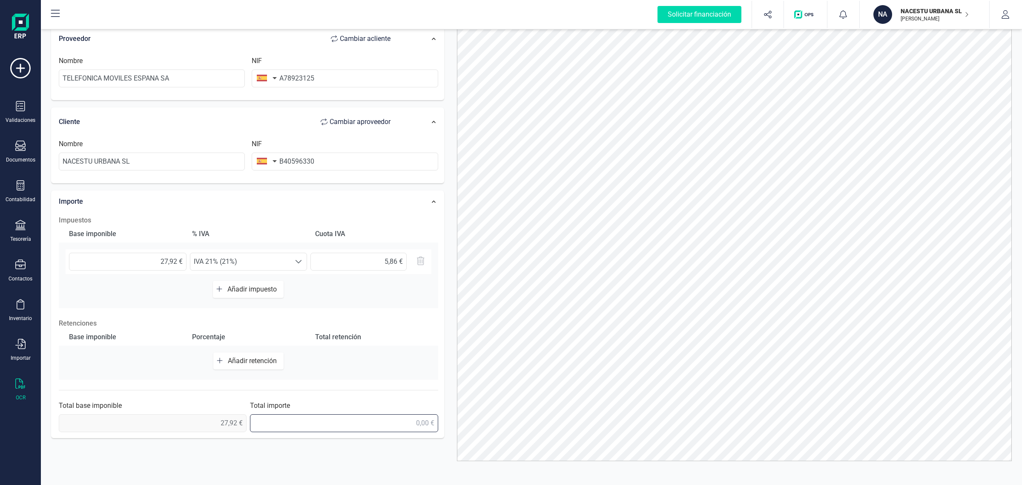
click at [373, 418] on input "text" at bounding box center [344, 423] width 188 height 18
type input "33,79 €"
click at [216, 418] on span "0,00 €" at bounding box center [153, 423] width 188 height 18
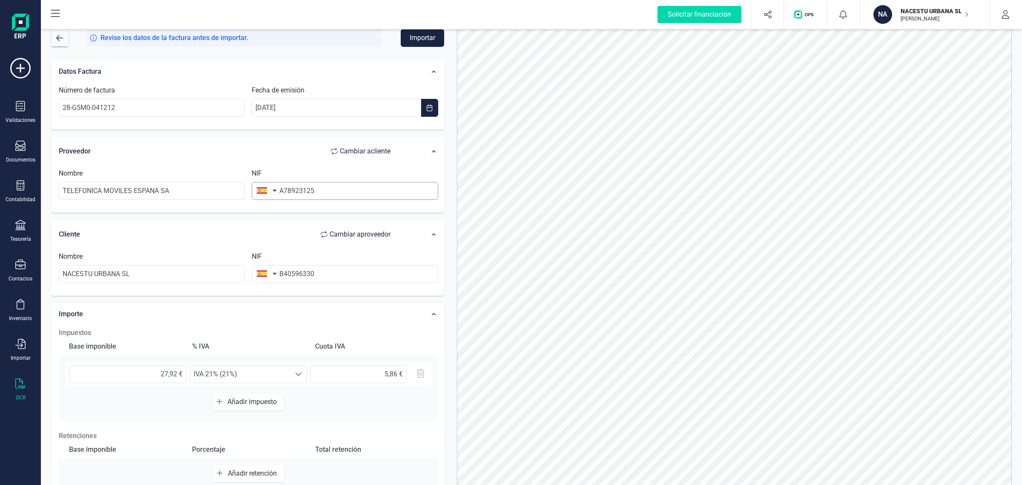
scroll to position [0, 0]
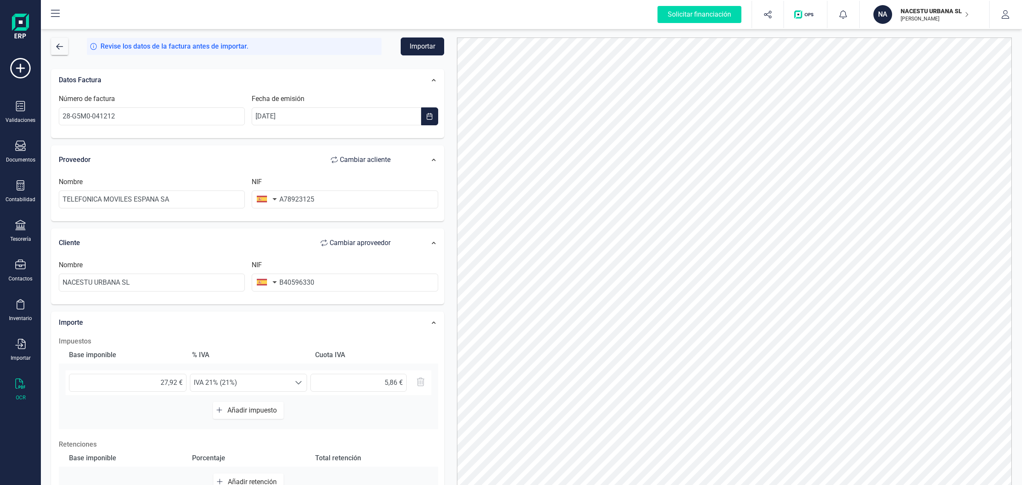
click at [411, 46] on button "Importar" at bounding box center [422, 46] width 43 height 18
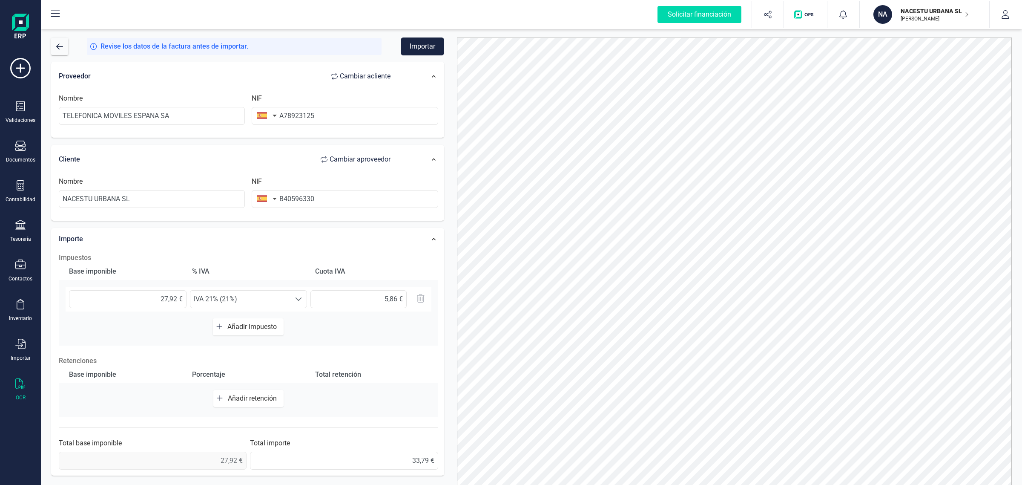
scroll to position [37, 0]
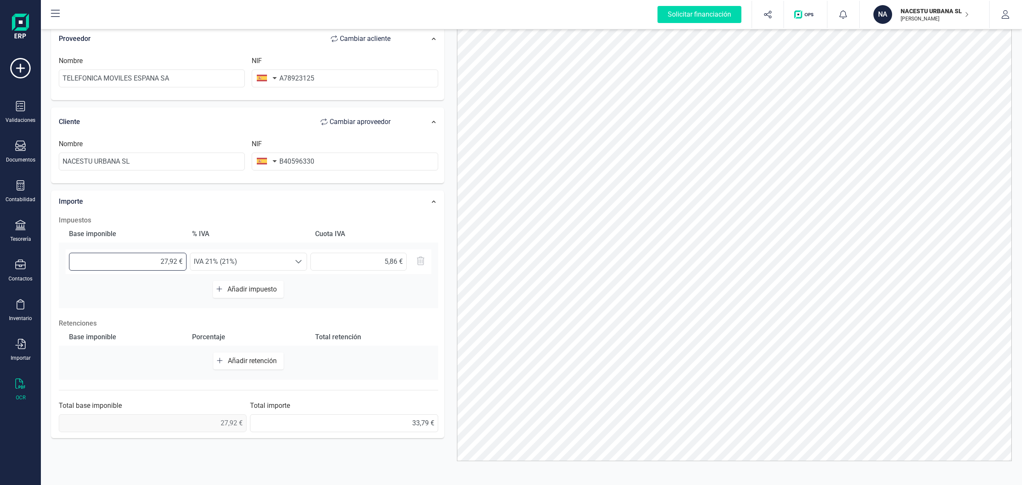
click at [178, 261] on input "27,92 €" at bounding box center [128, 262] width 118 height 18
type input "27,93 €"
click at [377, 216] on h2 "Impuestos" at bounding box center [249, 220] width 380 height 10
click at [335, 261] on input "text" at bounding box center [359, 262] width 96 height 18
click at [408, 310] on div "Impuestos Base imponible % IVA Cuota IVA 27,93 € Seleccione un % IVA 21% (21%) …" at bounding box center [249, 323] width 388 height 225
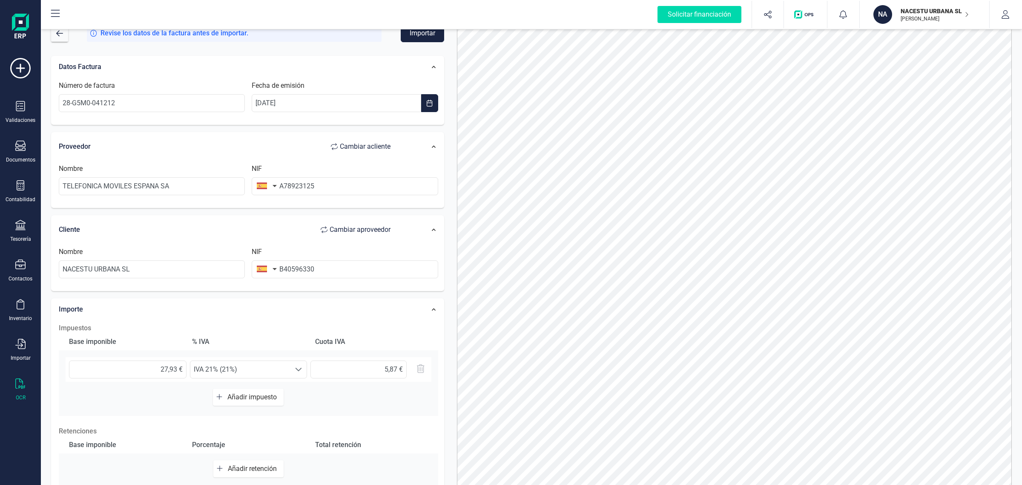
scroll to position [0, 0]
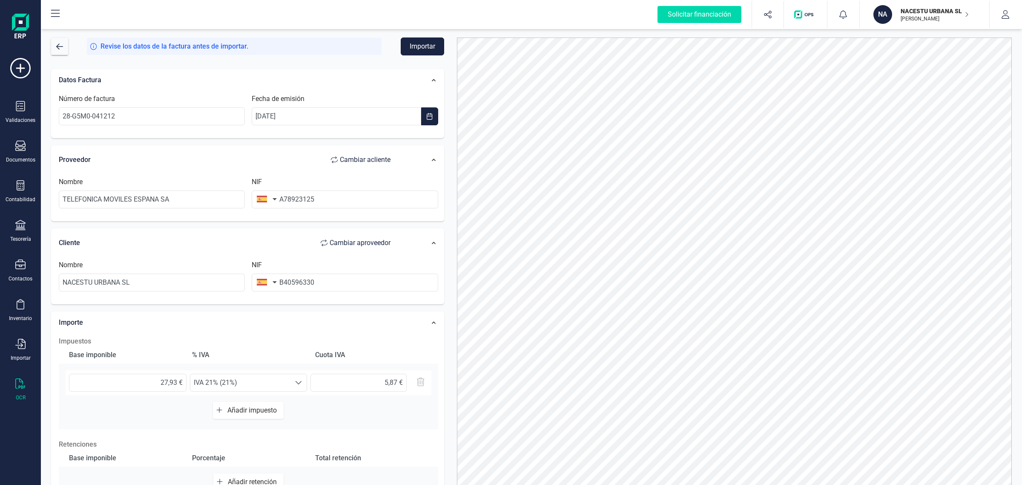
click at [427, 41] on button "Importar" at bounding box center [422, 46] width 43 height 18
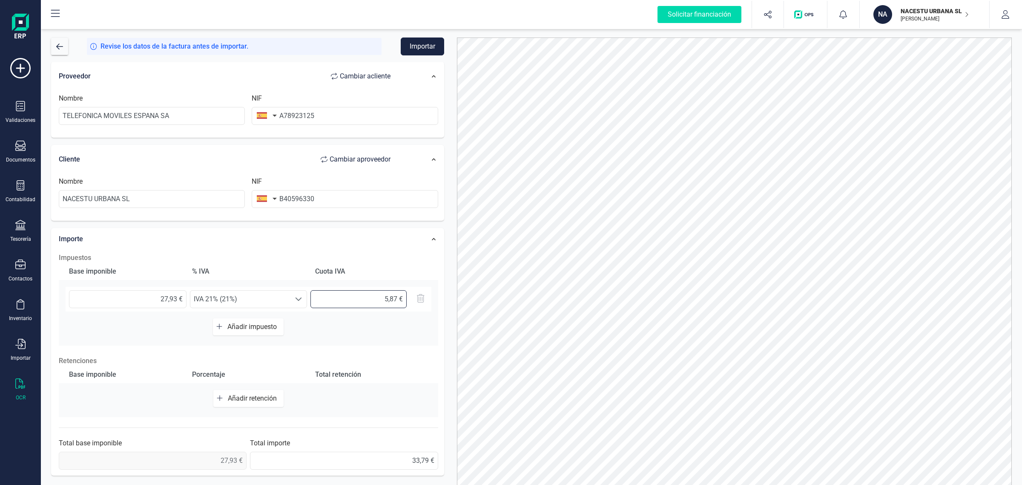
click at [397, 299] on input "text" at bounding box center [359, 299] width 96 height 18
type input "5,86 €"
click at [439, 336] on div "Impuestos Base imponible % IVA Cuota IVA 27,93 € Seleccione un % IVA 21% (21%) …" at bounding box center [249, 360] width 388 height 225
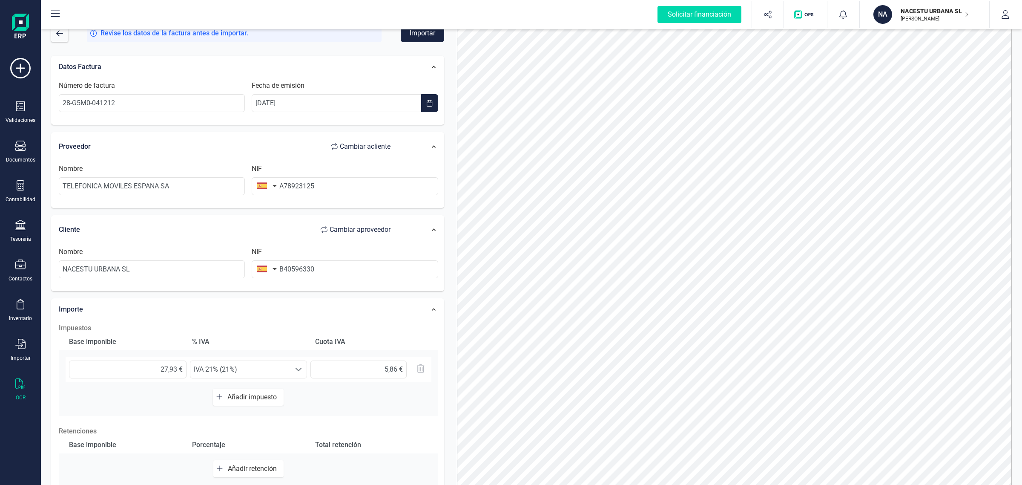
scroll to position [0, 0]
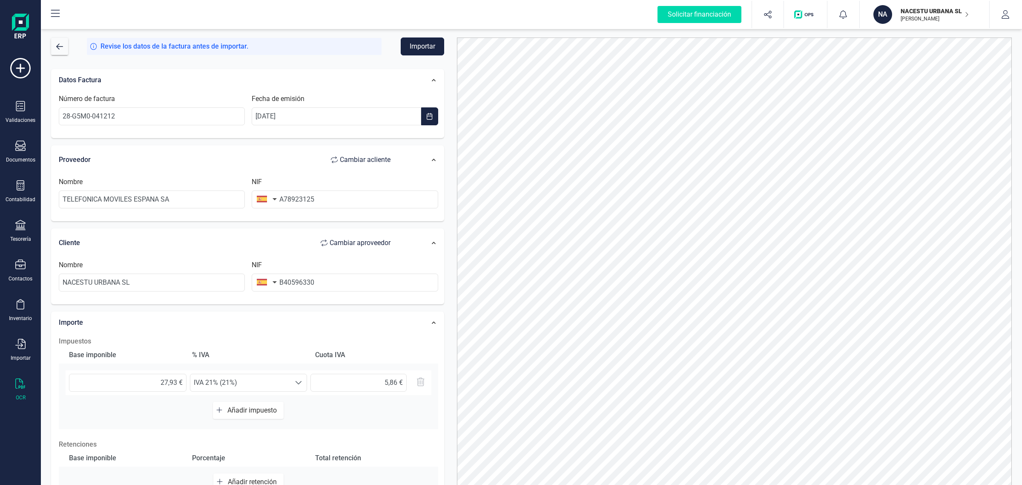
click at [410, 50] on button "Importar" at bounding box center [422, 46] width 43 height 18
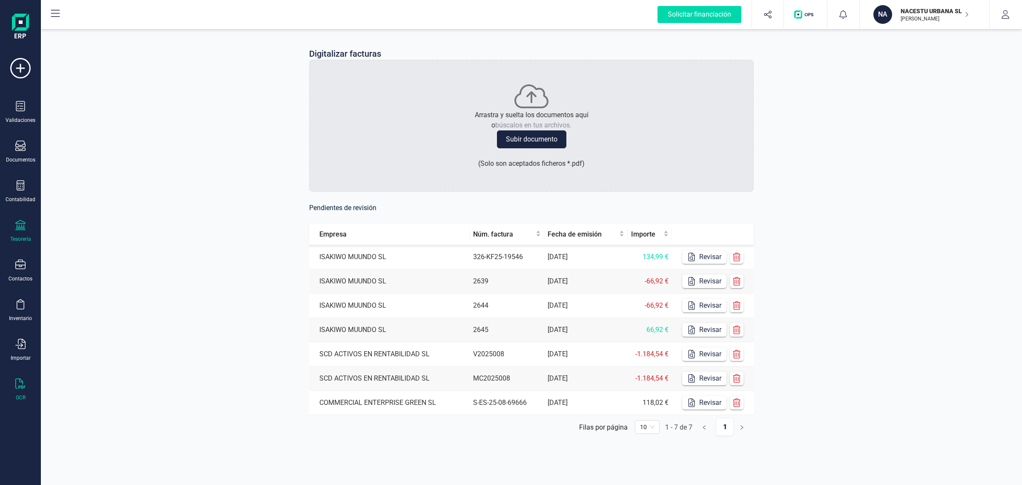
click at [21, 239] on div "Tesorería" at bounding box center [20, 239] width 21 height 7
click at [73, 149] on span "Cuentas bancarias" at bounding box center [103, 145] width 75 height 10
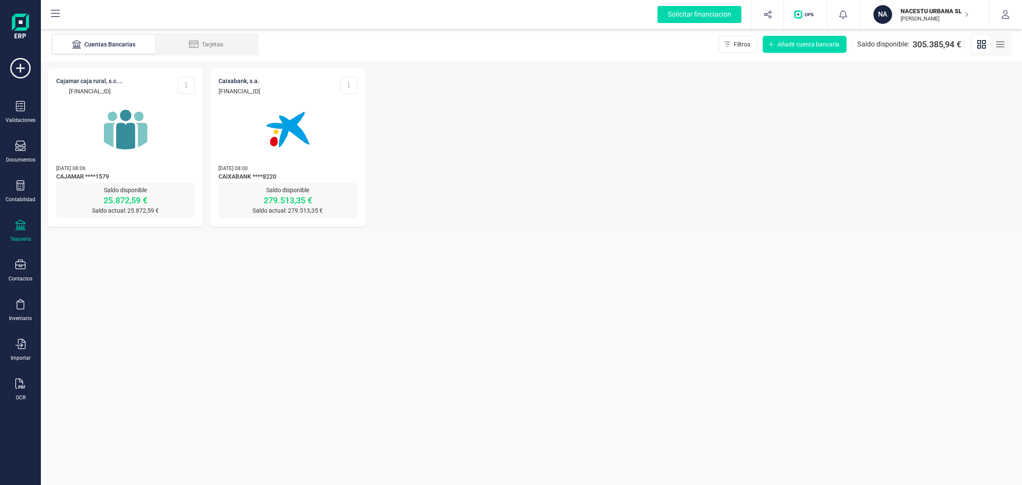
click at [150, 161] on img at bounding box center [126, 130] width 72 height 72
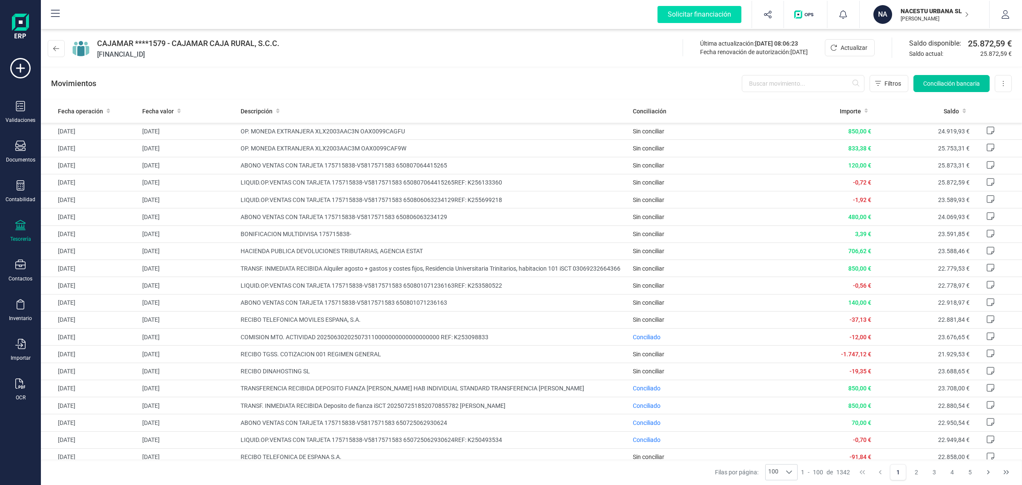
click at [944, 85] on span "Conciliación bancaria" at bounding box center [952, 83] width 57 height 9
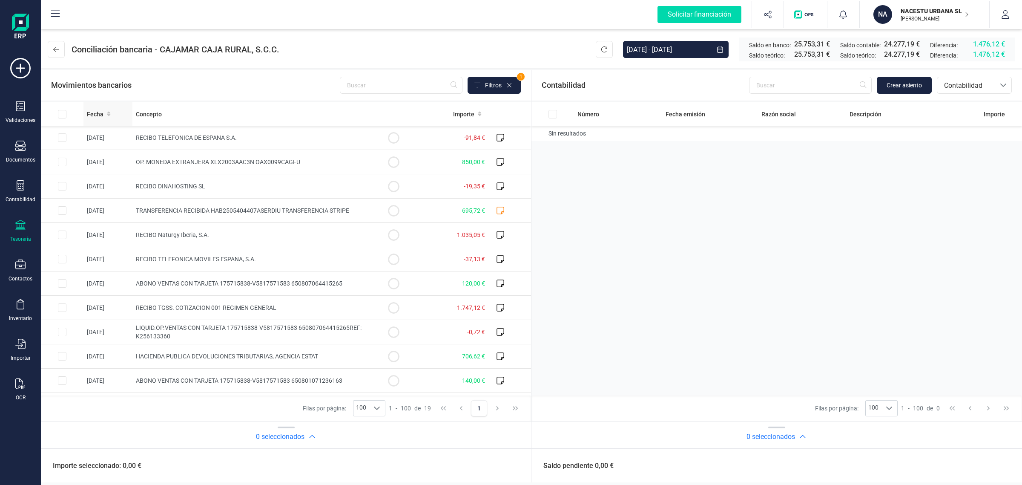
click at [99, 110] on span "Fecha" at bounding box center [95, 114] width 17 height 9
type input "tele"
click at [960, 88] on span "Contabilidad" at bounding box center [966, 86] width 51 height 10
click at [955, 141] on span "Facturas" at bounding box center [957, 143] width 26 height 10
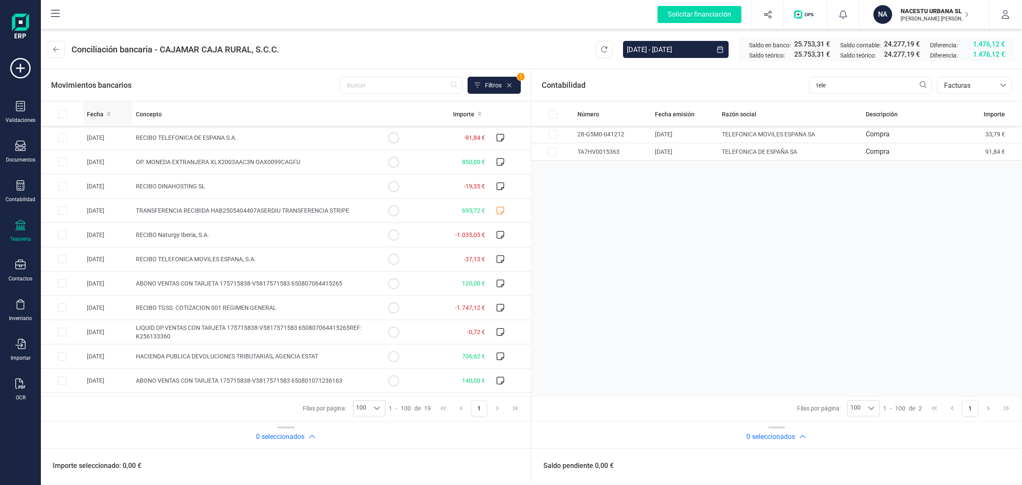
click at [92, 110] on span "Fecha" at bounding box center [95, 114] width 17 height 9
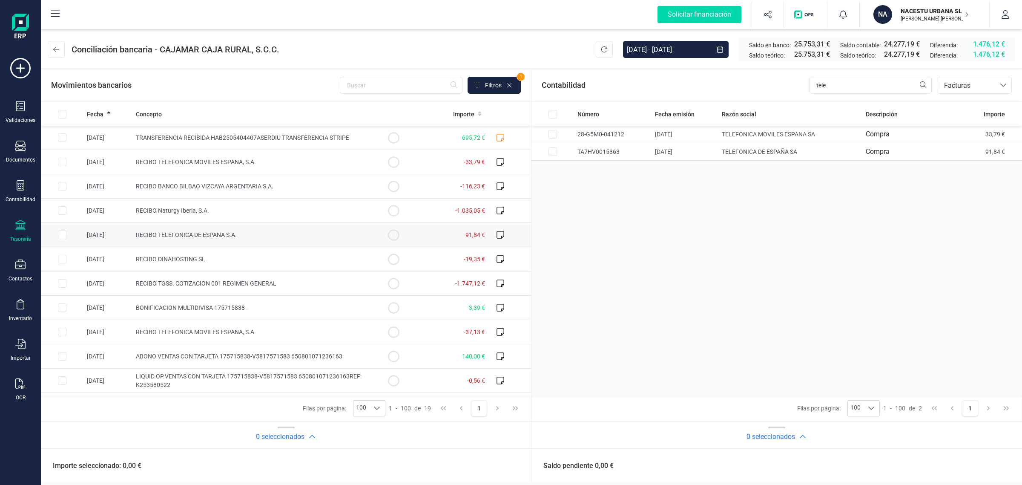
click at [327, 229] on td "RECIBO TELEFONICA DE ESPANA S.A." at bounding box center [252, 235] width 240 height 24
checkbox input "true"
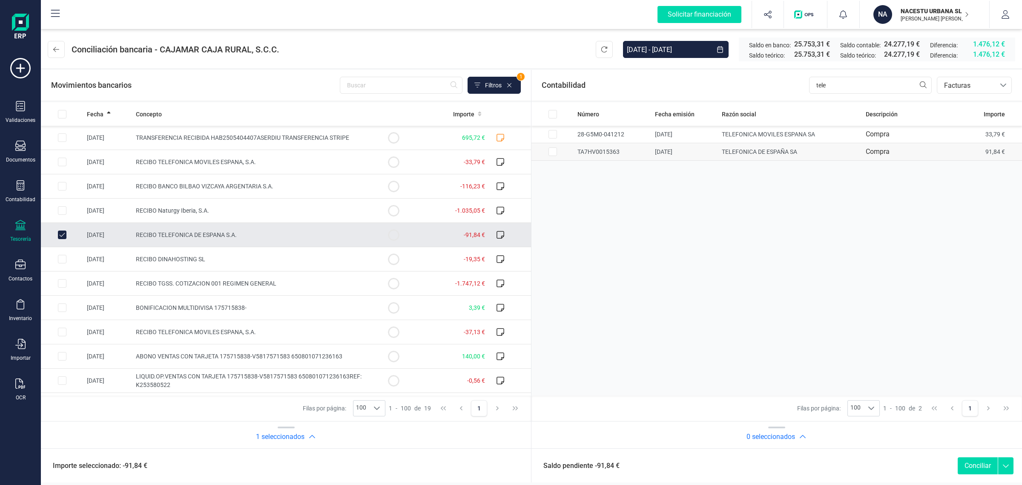
click at [550, 152] on input "Row Selected c57e6eb3-a0fd-4c7c-bd72-6102c66405e2" at bounding box center [553, 151] width 9 height 9
click at [985, 469] on button "Conciliar" at bounding box center [978, 465] width 40 height 17
checkbox input "false"
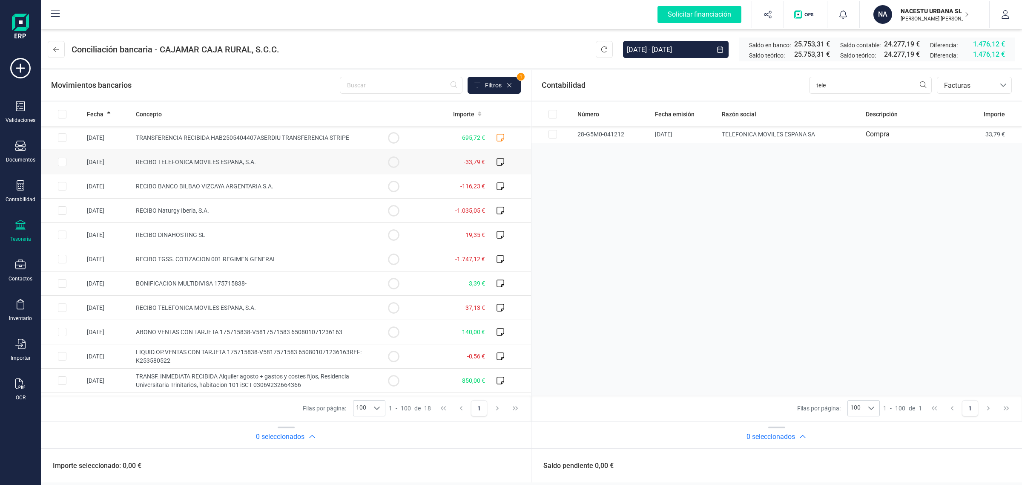
click at [214, 165] on span "RECIBO TELEFONICA MOVILES ESPANA, S.A." at bounding box center [196, 161] width 120 height 7
checkbox input "true"
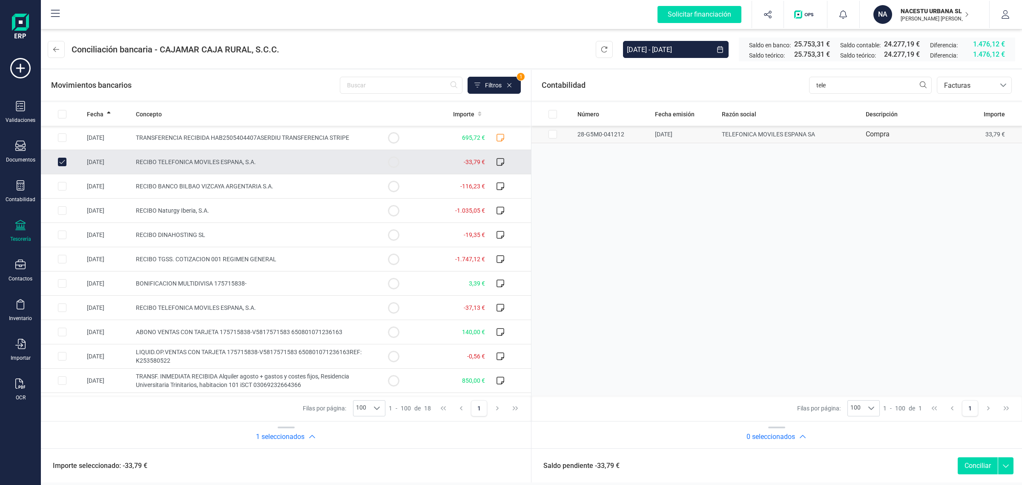
click at [553, 133] on input "Row Selected f7747bb6-5a14-4d35-8d38-e57cc4370e40" at bounding box center [553, 134] width 9 height 9
checkbox input "true"
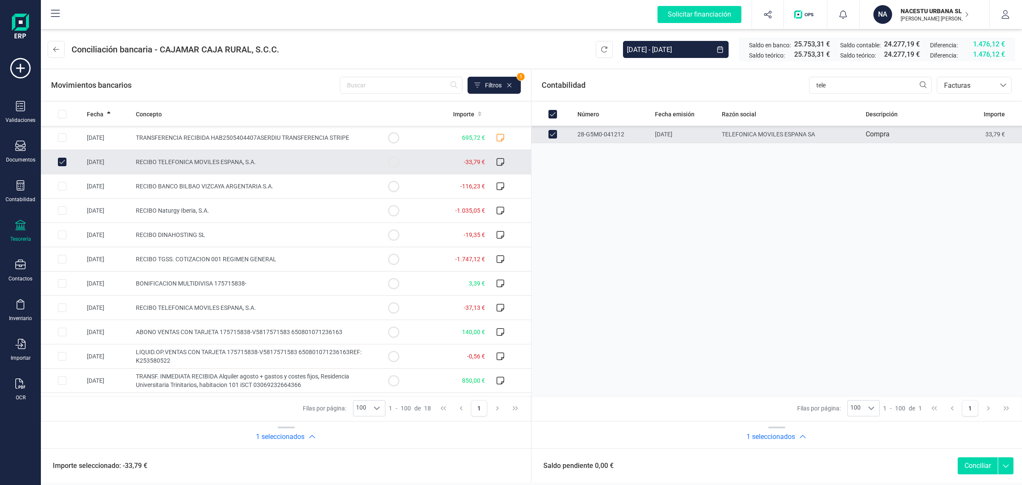
click at [974, 469] on button "Conciliar" at bounding box center [978, 465] width 40 height 17
checkbox input "false"
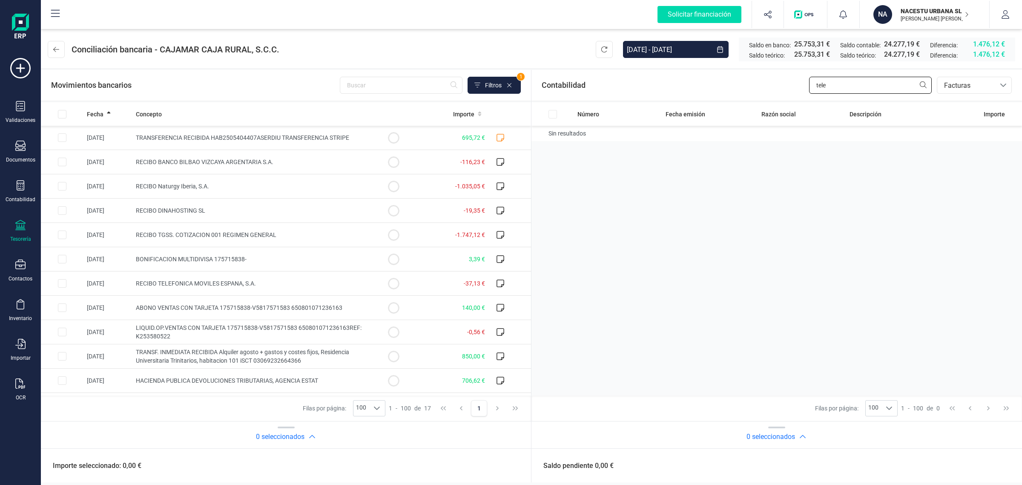
drag, startPoint x: 841, startPoint y: 87, endPoint x: 761, endPoint y: 92, distance: 80.2
click at [761, 92] on div "Contabilidad tele bancos.conciliacion.modal.headerInvoce bancos.conciliacion.mo…" at bounding box center [777, 85] width 491 height 31
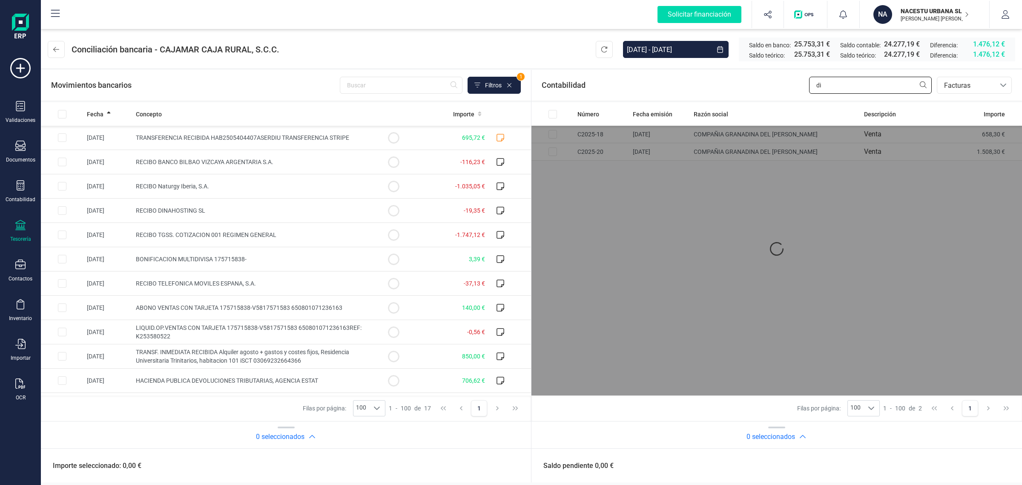
type input "d"
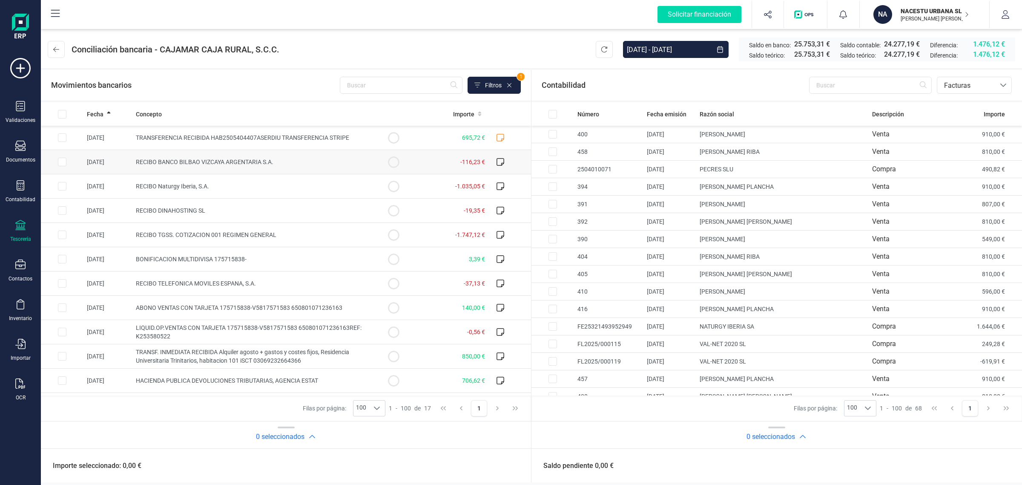
drag, startPoint x: 196, startPoint y: 155, endPoint x: 191, endPoint y: 164, distance: 10.5
click at [196, 155] on td "RECIBO BANCO BILBAO VIZCAYA ARGENTARIA S.A." at bounding box center [252, 162] width 240 height 24
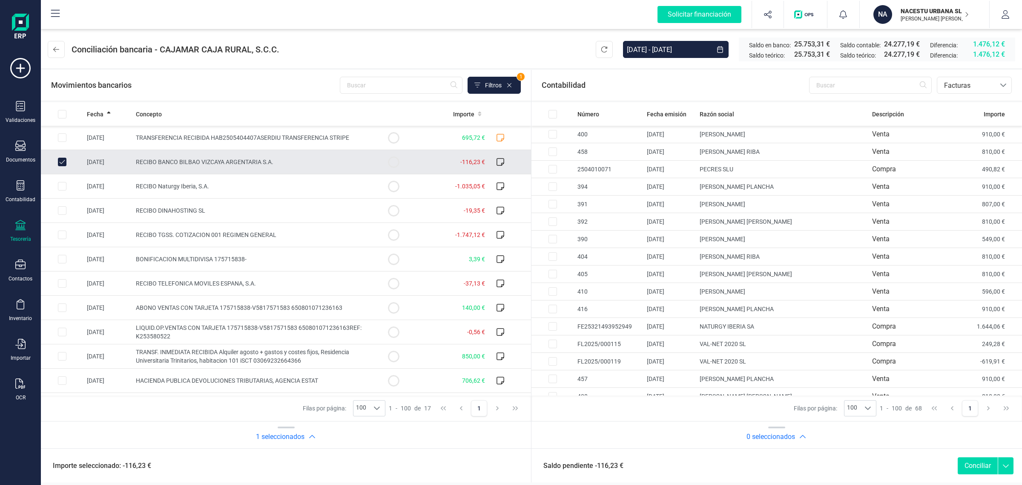
checkbox input "true"
click at [963, 89] on span "Facturas" at bounding box center [966, 86] width 51 height 10
click at [965, 105] on span "Contabilidad" at bounding box center [963, 106] width 38 height 10
